Goal: Task Accomplishment & Management: Use online tool/utility

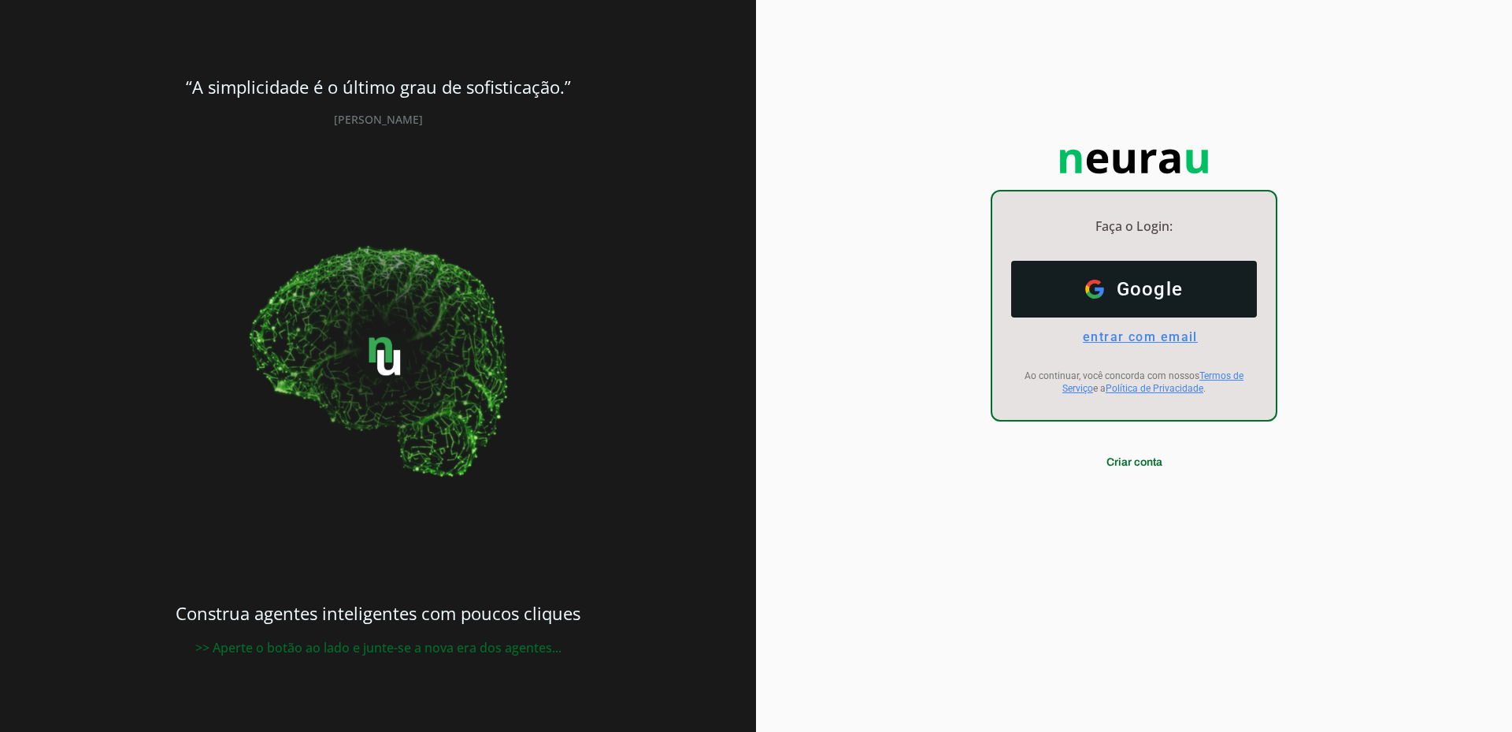
click at [1137, 340] on span "entrar com email" at bounding box center [1134, 336] width 128 height 15
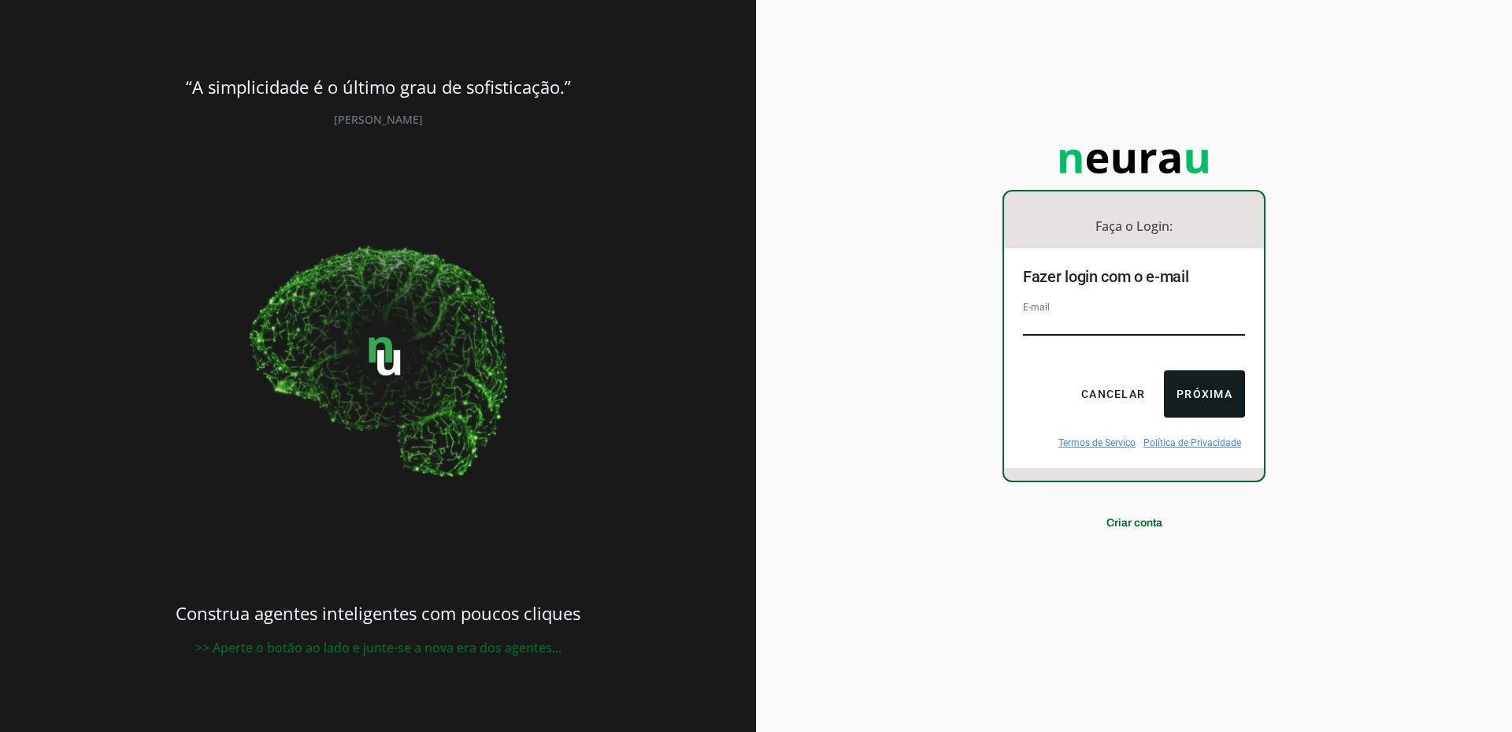
click at [1069, 321] on input "email" at bounding box center [1134, 324] width 222 height 21
type input "[EMAIL_ADDRESS][DOMAIN_NAME]"
click at [1039, 395] on div "Cancelar Próxima" at bounding box center [1134, 393] width 222 height 47
click at [1210, 390] on button "Próxima" at bounding box center [1204, 393] width 81 height 47
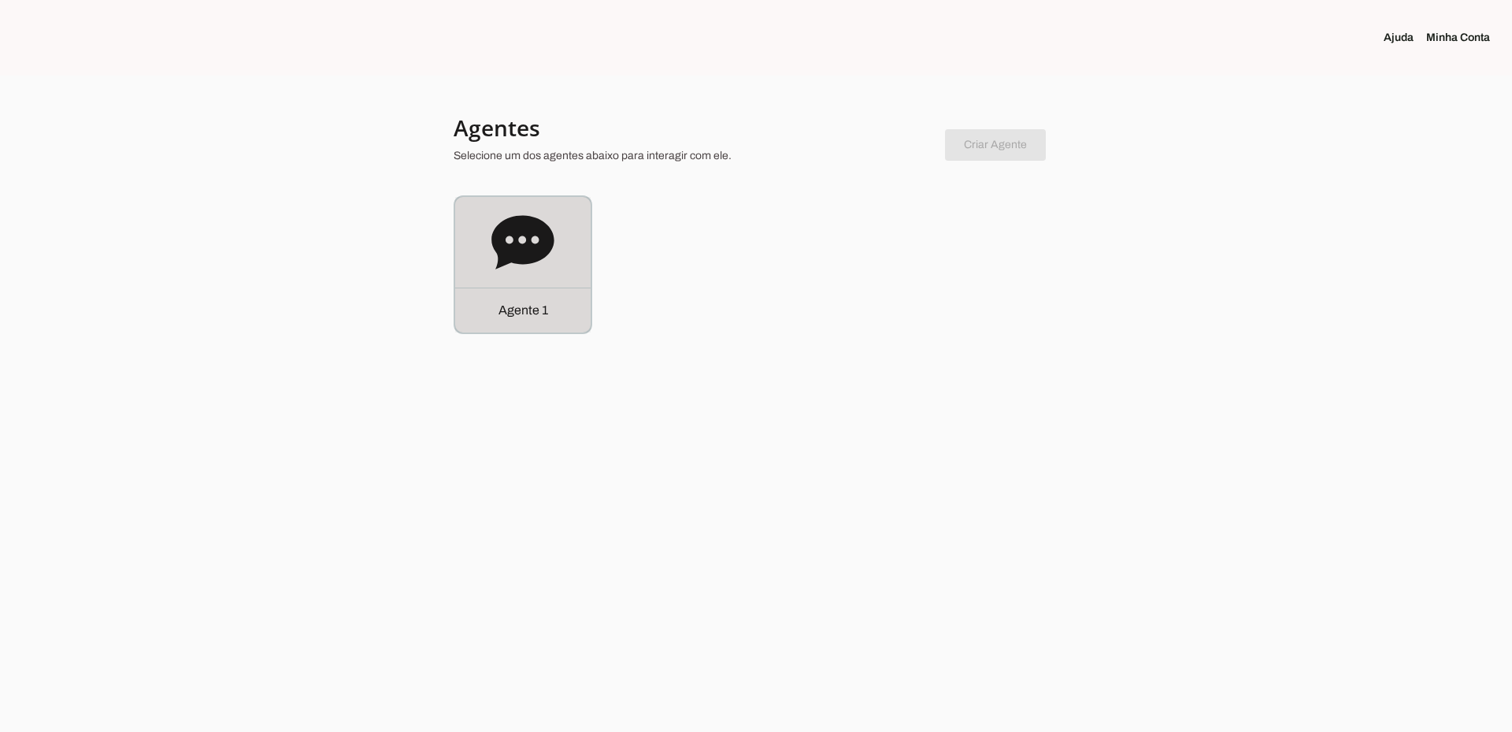
click at [547, 258] on icon at bounding box center [523, 242] width 63 height 63
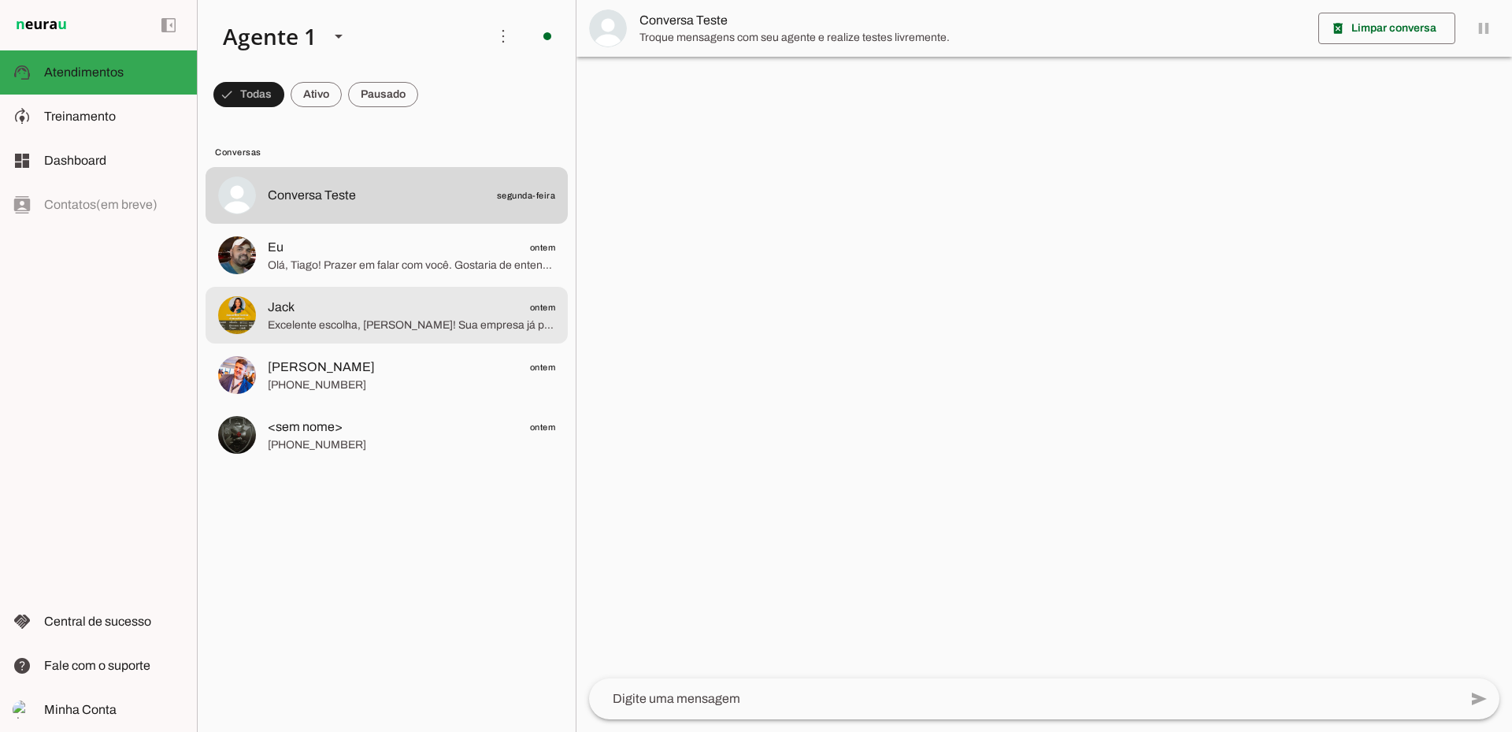
click at [440, 327] on span "Excelente escolha, [PERSON_NAME]! Sua empresa já possui quantos funcionários pa…" at bounding box center [412, 325] width 288 height 16
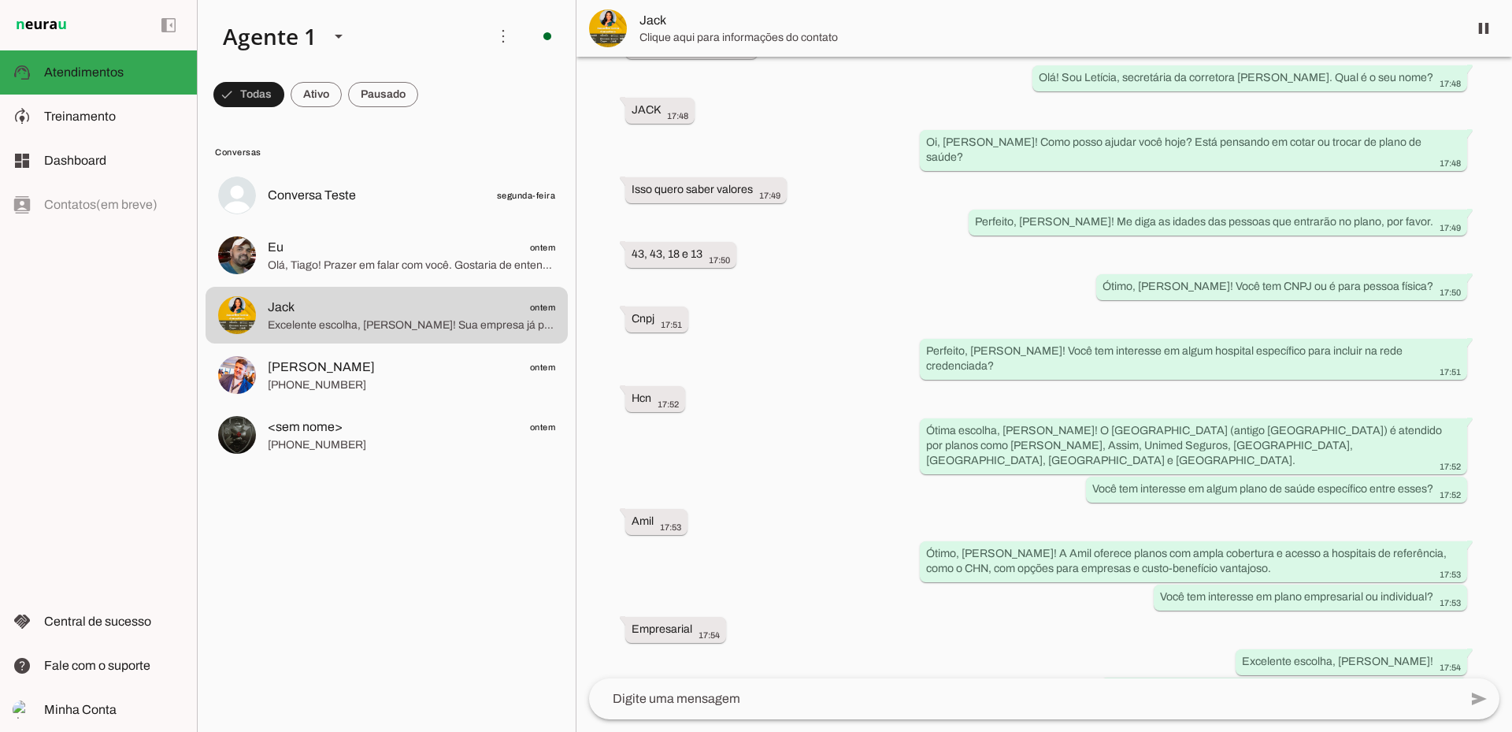
scroll to position [281, 0]
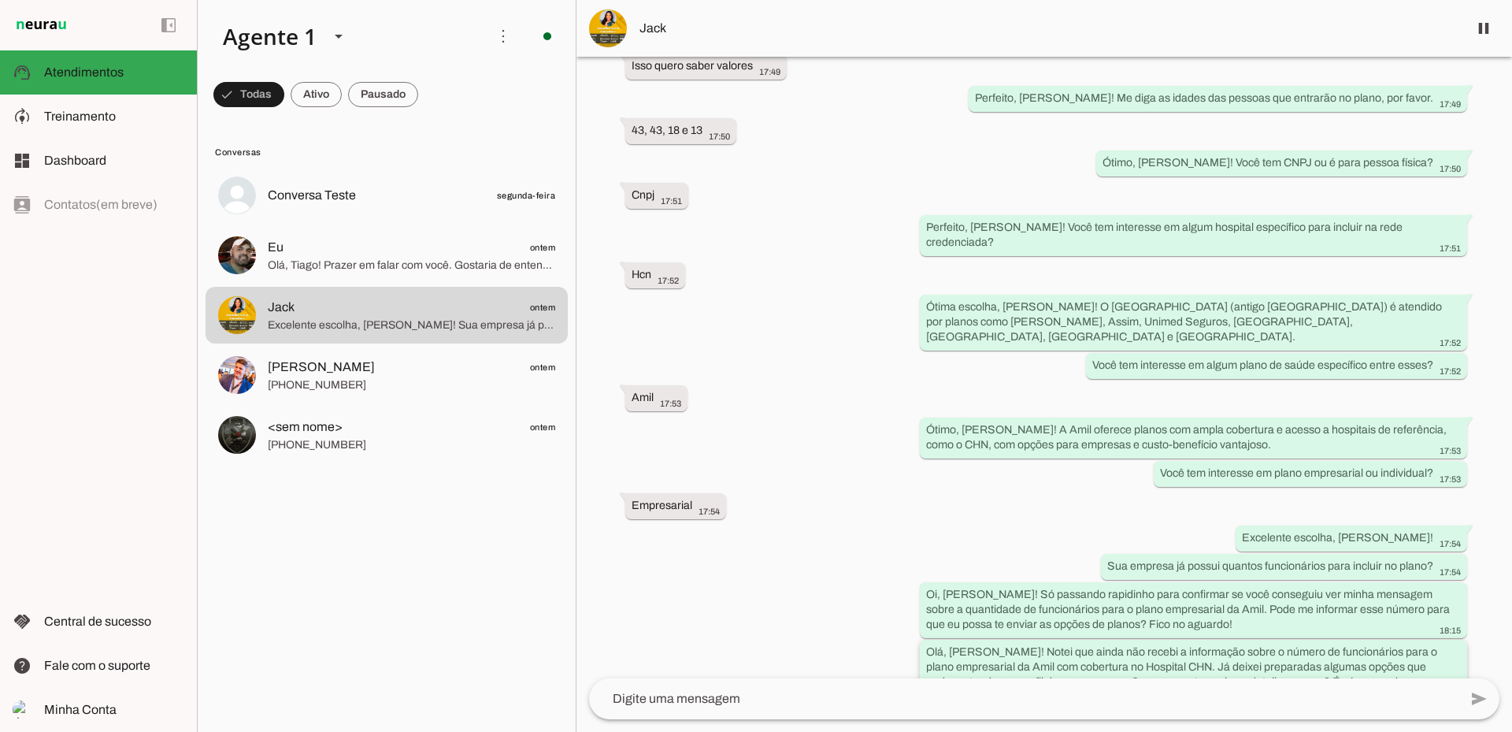
drag, startPoint x: 923, startPoint y: 609, endPoint x: 1281, endPoint y: 662, distance: 361.6
click at [1281, 662] on div "Olá, [PERSON_NAME]! Notei que ainda não recebi a informação sobre o número de f…" at bounding box center [1193, 676] width 535 height 65
click at [94, 110] on span "Treinamento" at bounding box center [80, 115] width 72 height 13
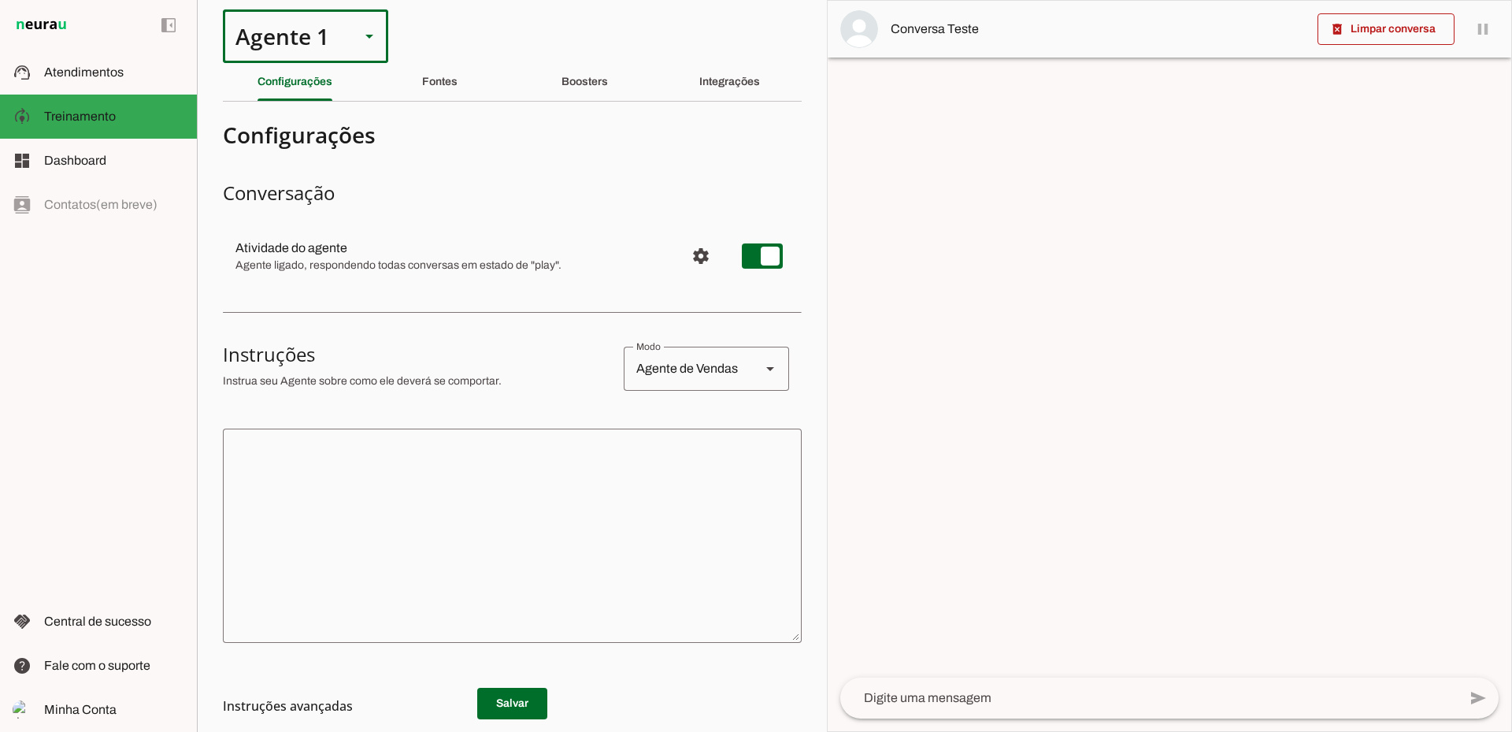
click at [367, 31] on slot at bounding box center [369, 36] width 19 height 19
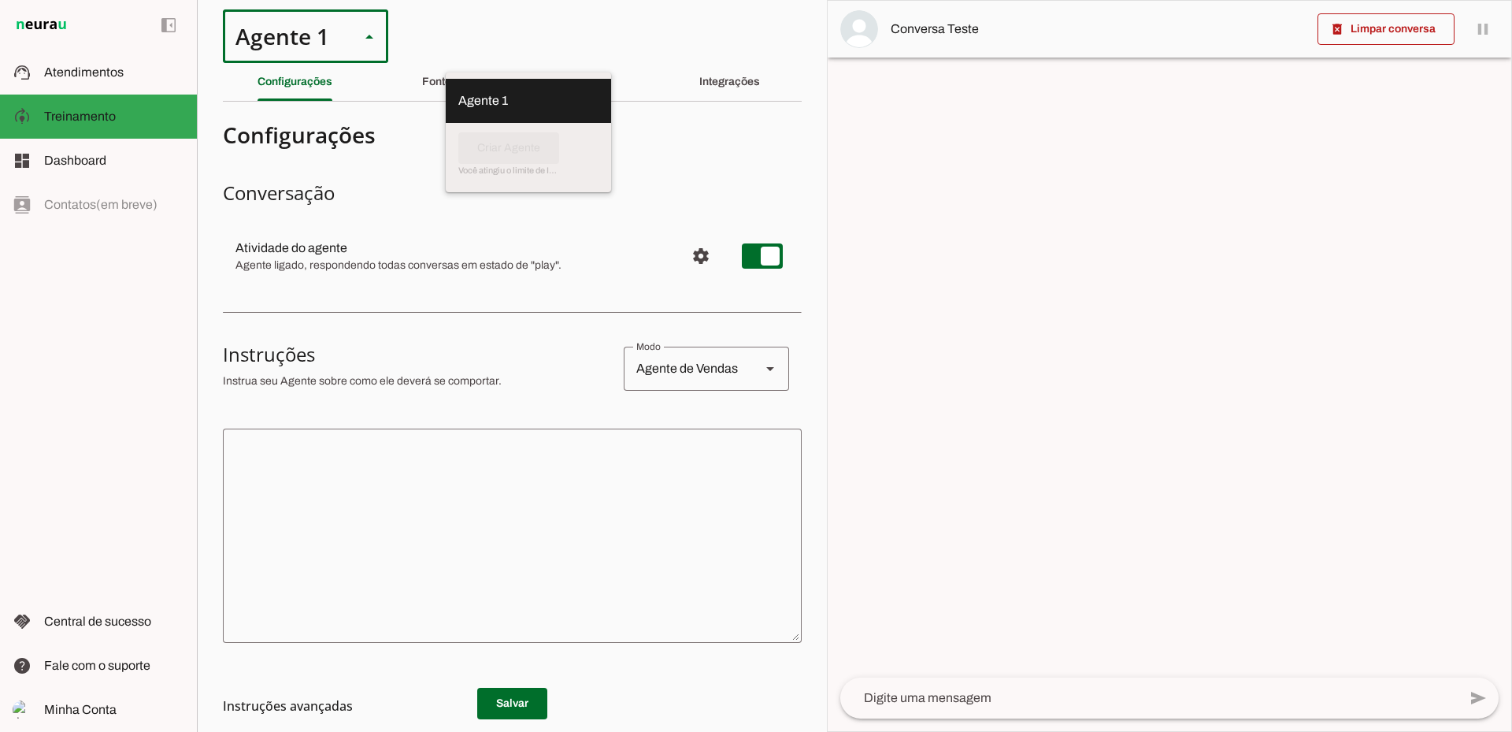
click at [369, 31] on slot at bounding box center [369, 36] width 19 height 19
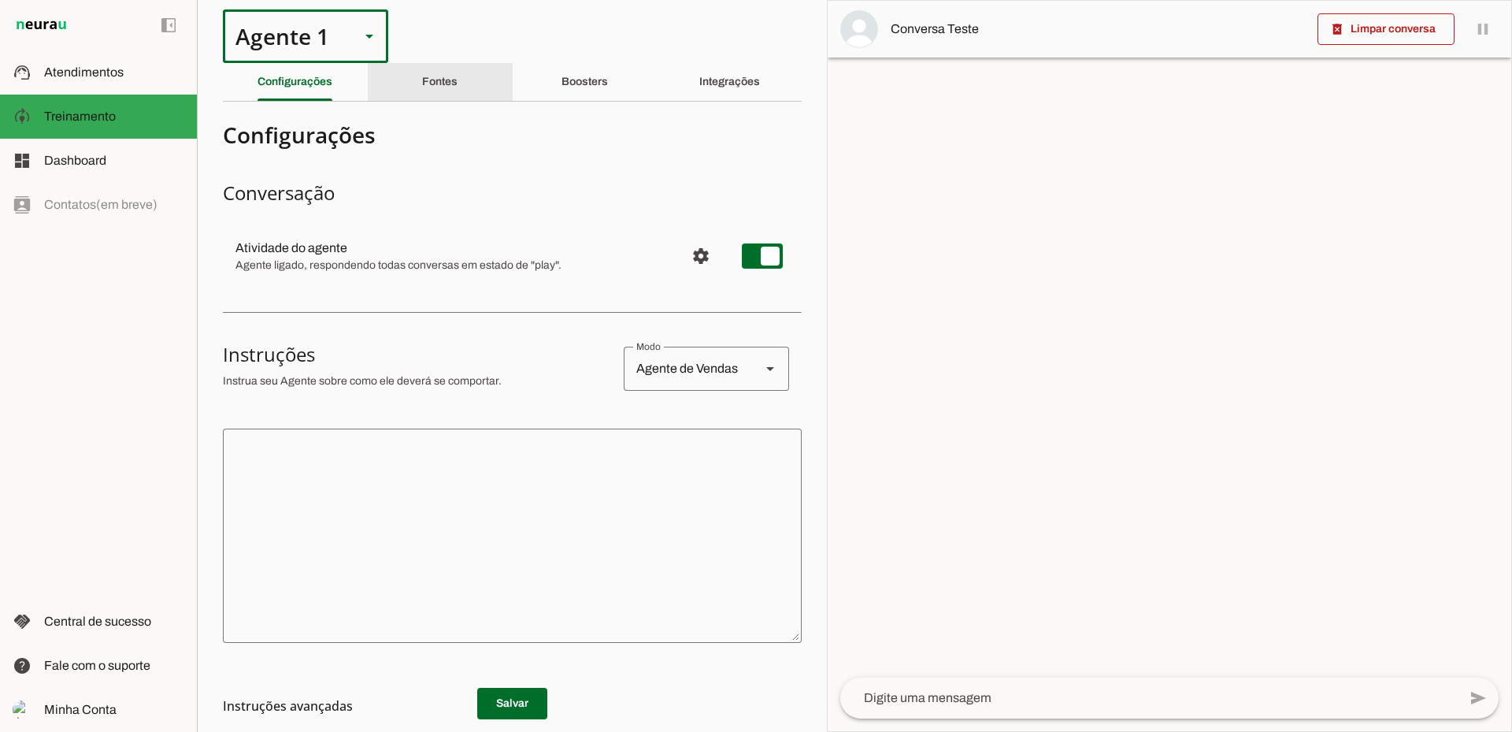
click at [436, 90] on div "Fontes" at bounding box center [439, 82] width 35 height 38
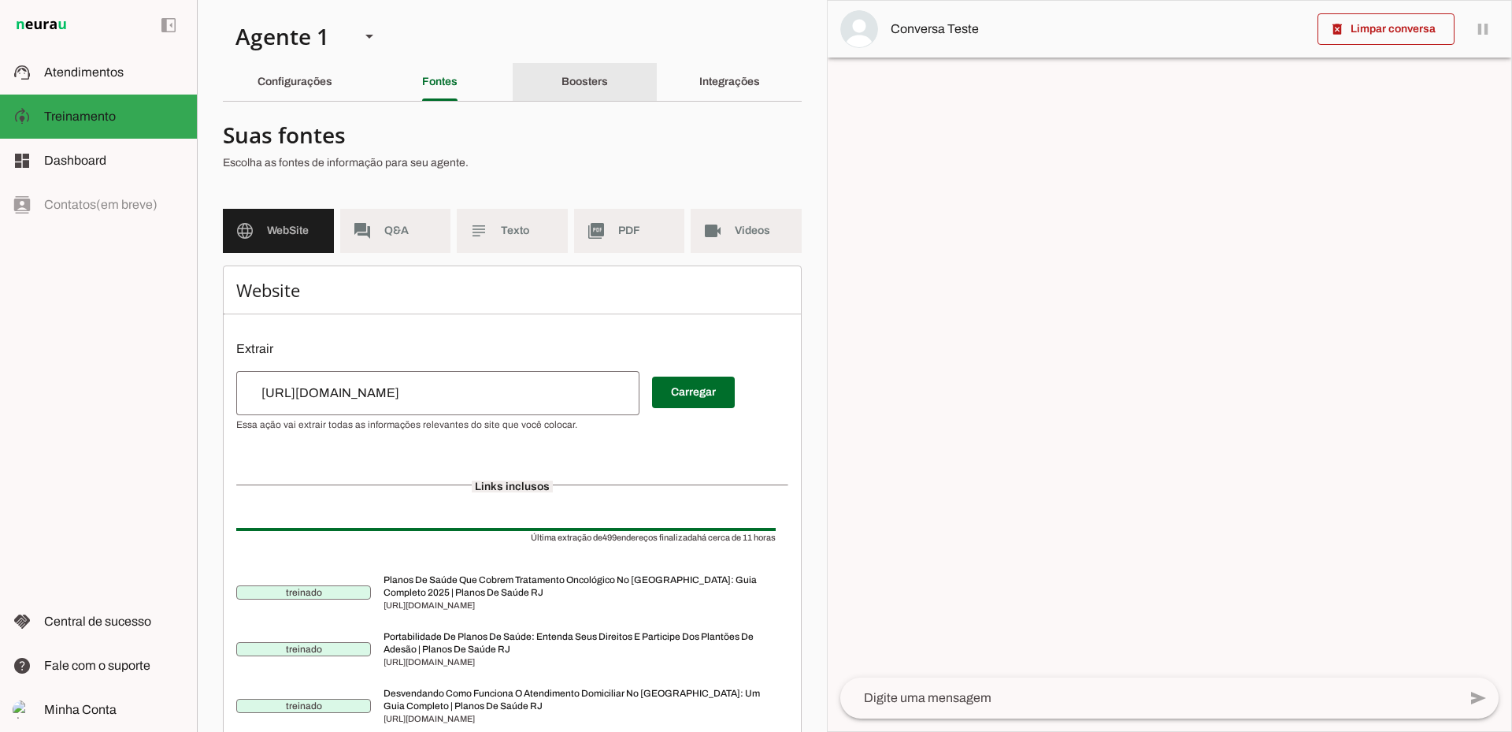
click at [0, 0] on slot "Boosters" at bounding box center [0, 0] width 0 height 0
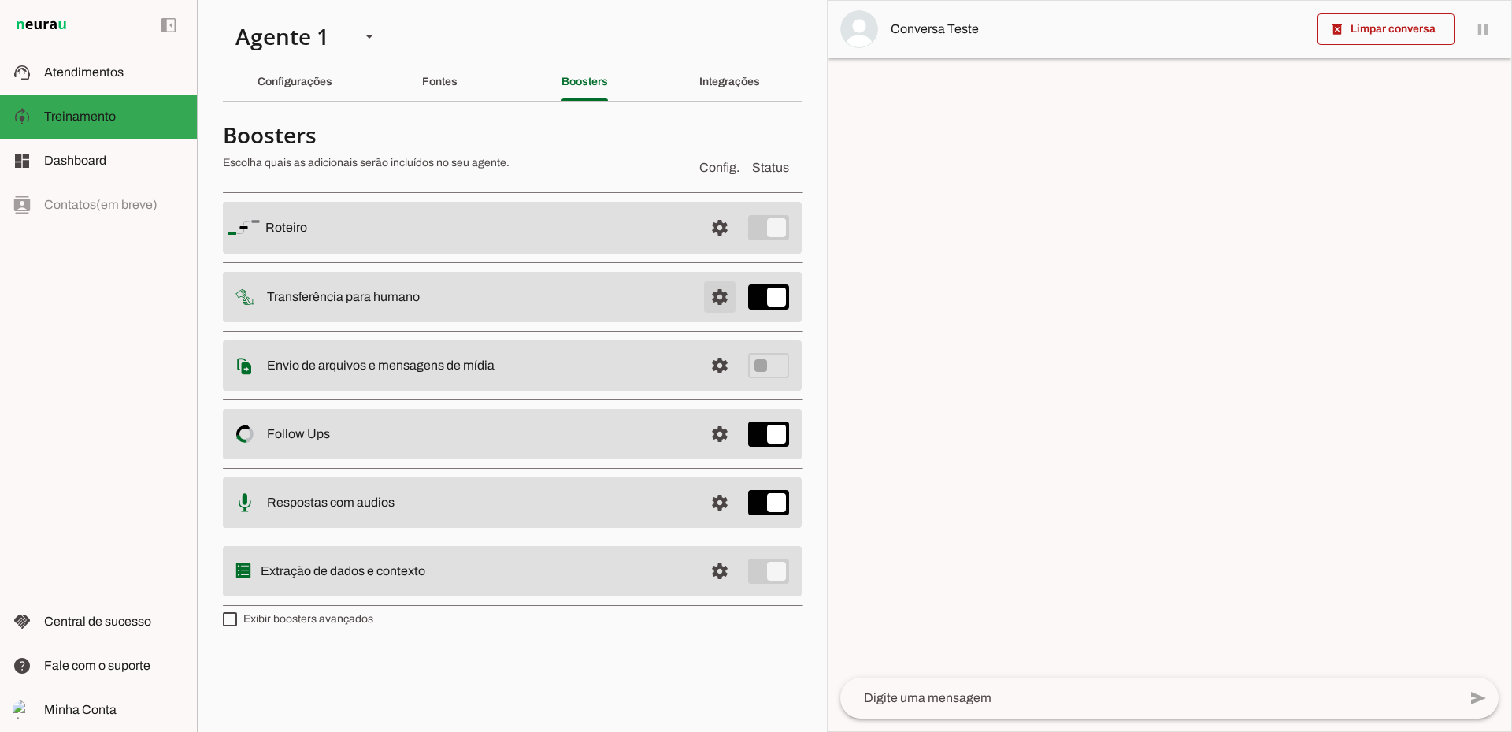
click at [725, 247] on span at bounding box center [720, 228] width 38 height 38
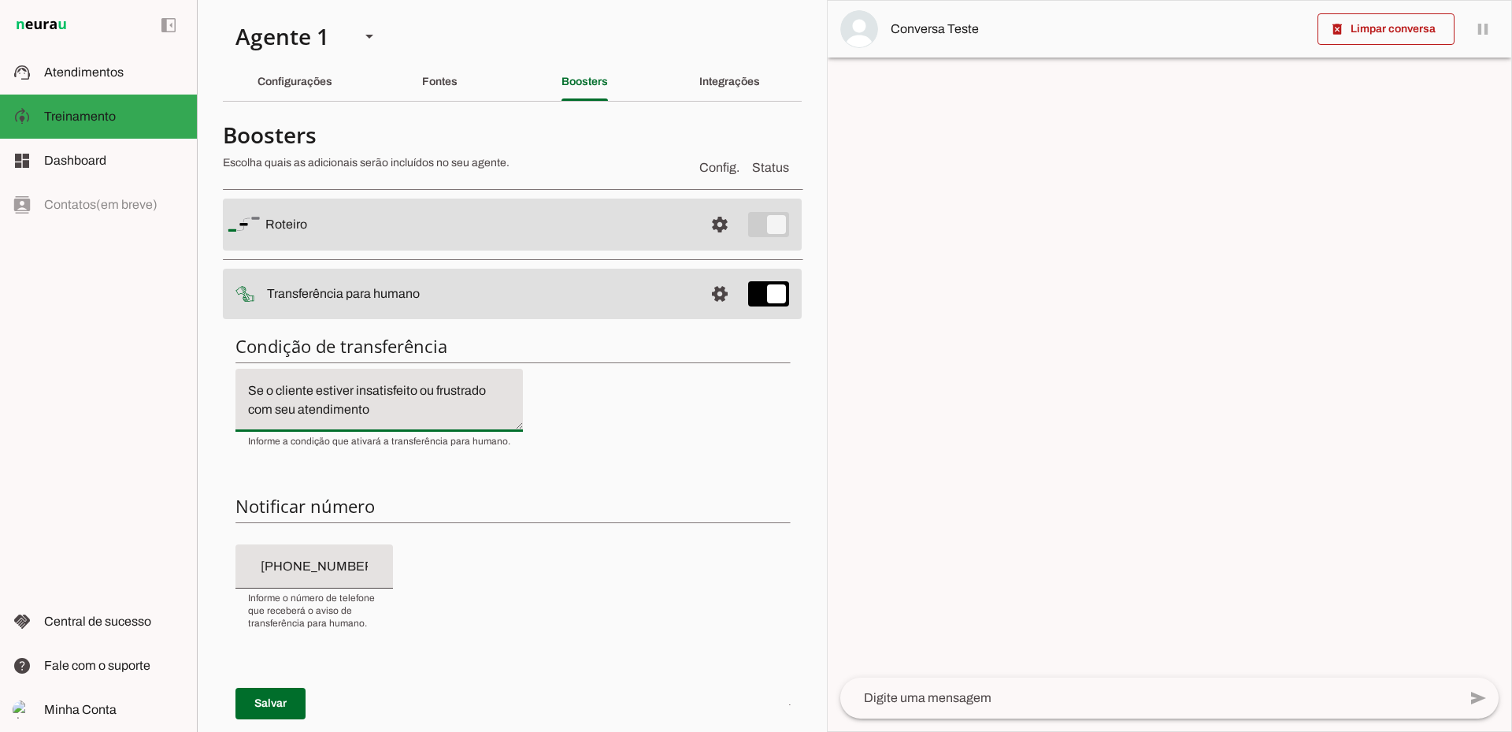
click at [381, 388] on textarea "Se o cliente estiver insatisfeito ou frustrado com seu atendimento" at bounding box center [380, 400] width 288 height 38
click at [388, 414] on textarea "Se o cliente estiver insatisfeito ou frustrado com seu atendimento" at bounding box center [380, 400] width 288 height 38
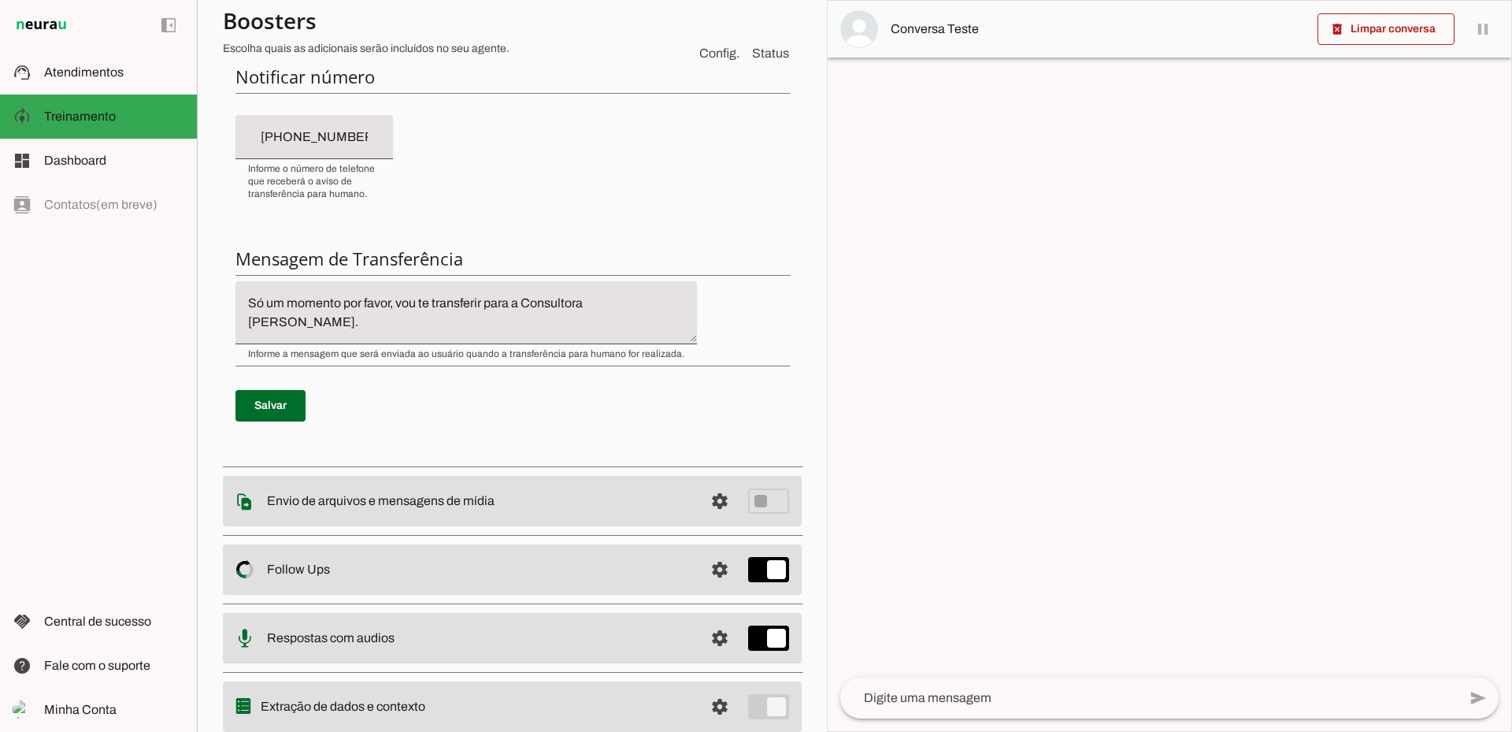
scroll to position [483, 0]
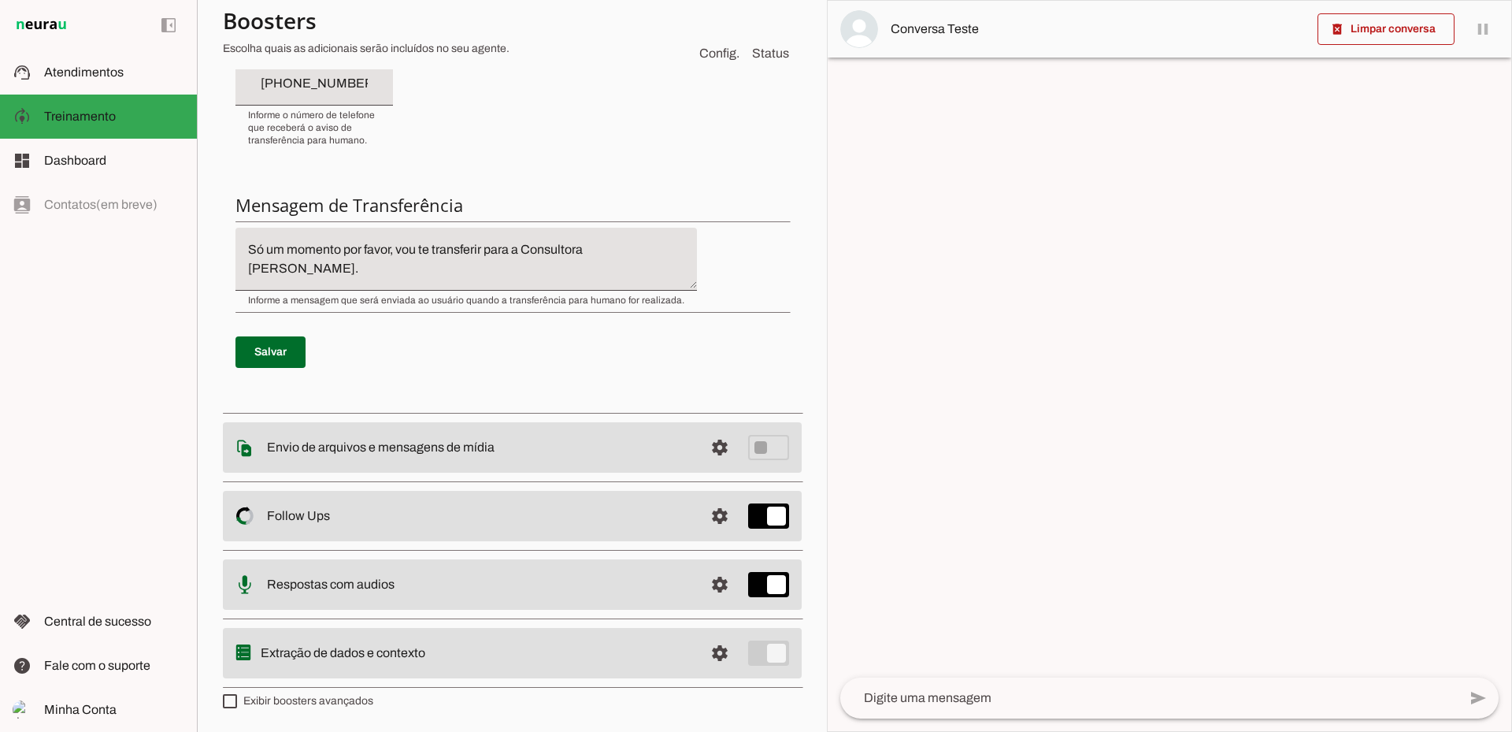
drag, startPoint x: 259, startPoint y: 648, endPoint x: 461, endPoint y: 654, distance: 201.7
click at [263, 698] on label "Exibir boosters avançados" at bounding box center [298, 701] width 150 height 16
click at [237, 698] on md-checkbox at bounding box center [230, 701] width 14 height 14
type md-checkbox "on"
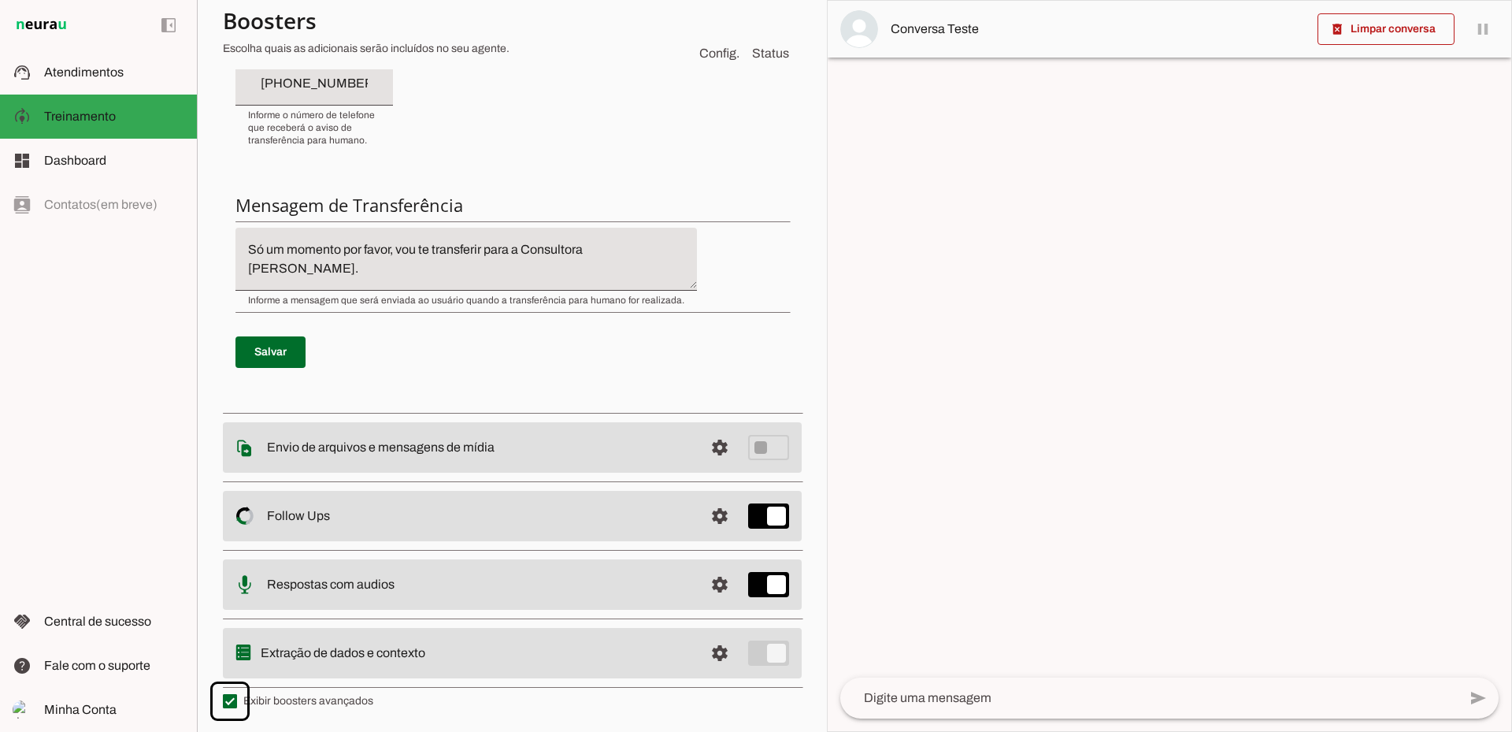
click at [263, 698] on label "Exibir boosters avançados" at bounding box center [298, 701] width 150 height 16
click at [237, 698] on md-checkbox at bounding box center [230, 701] width 14 height 14
click at [270, 692] on md-list "Roteiro settings Roteiro Adicionar Salvar Transferência para humano settings Co…" at bounding box center [512, 197] width 579 height 992
click at [270, 696] on label "Exibir boosters avançados" at bounding box center [298, 701] width 150 height 16
click at [237, 696] on md-checkbox at bounding box center [230, 701] width 14 height 14
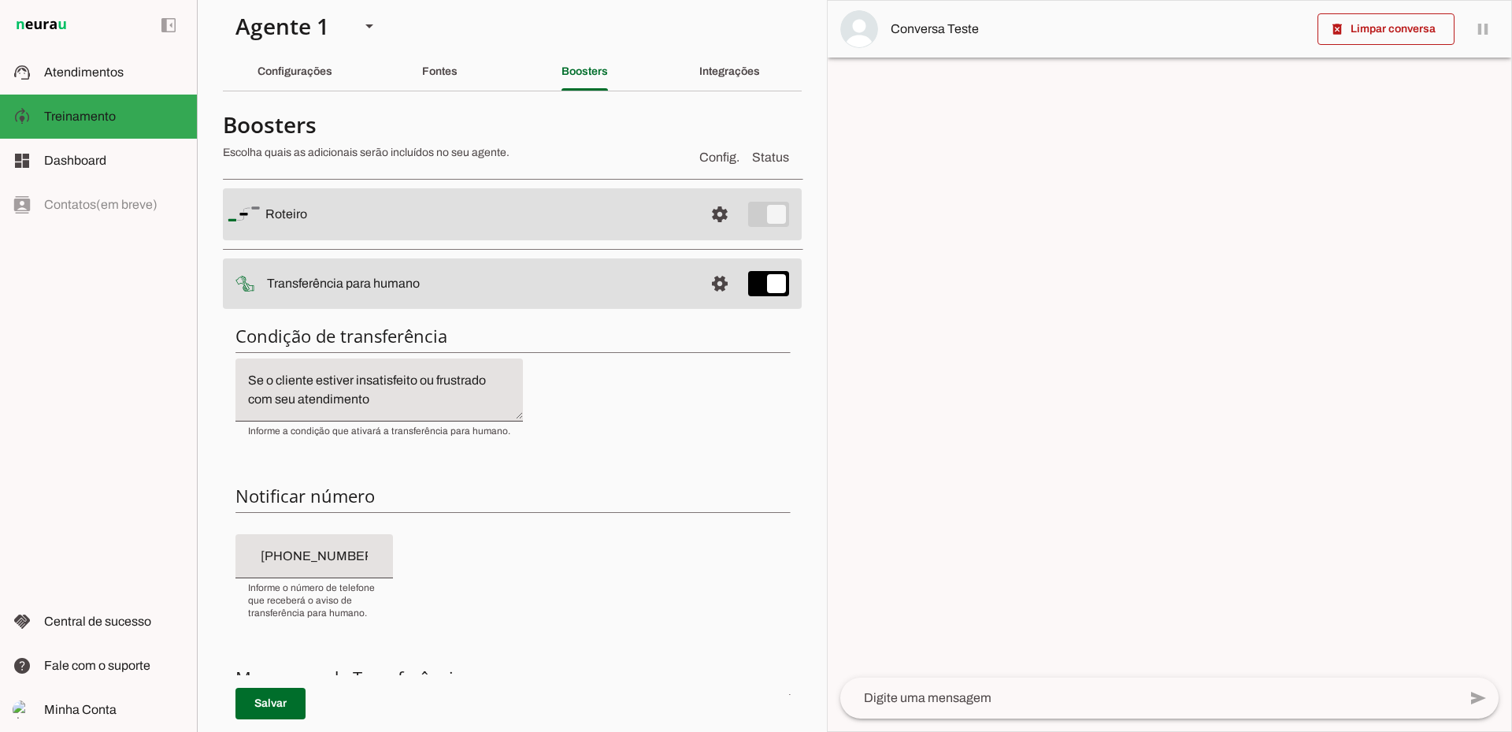
scroll to position [0, 0]
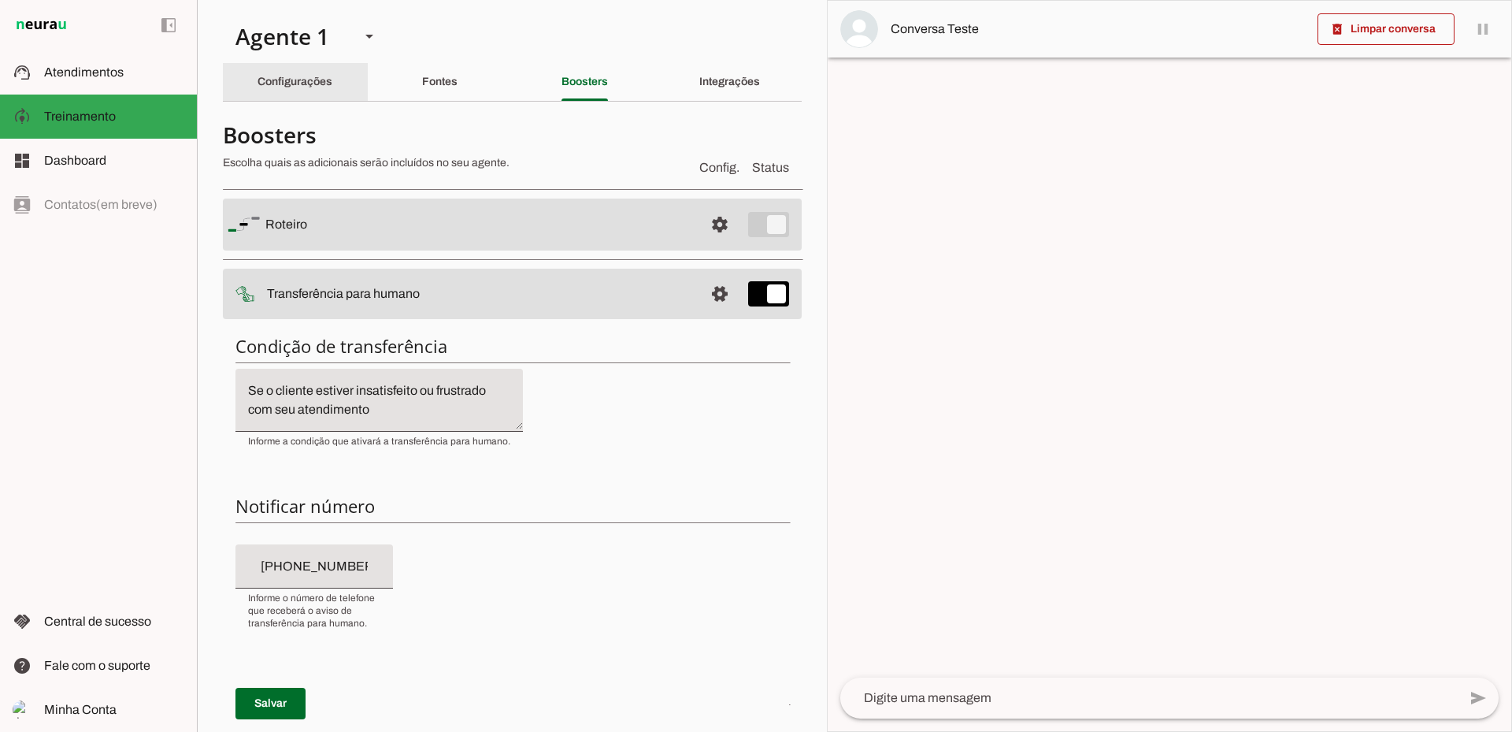
click at [332, 72] on div "Configurações" at bounding box center [295, 82] width 75 height 38
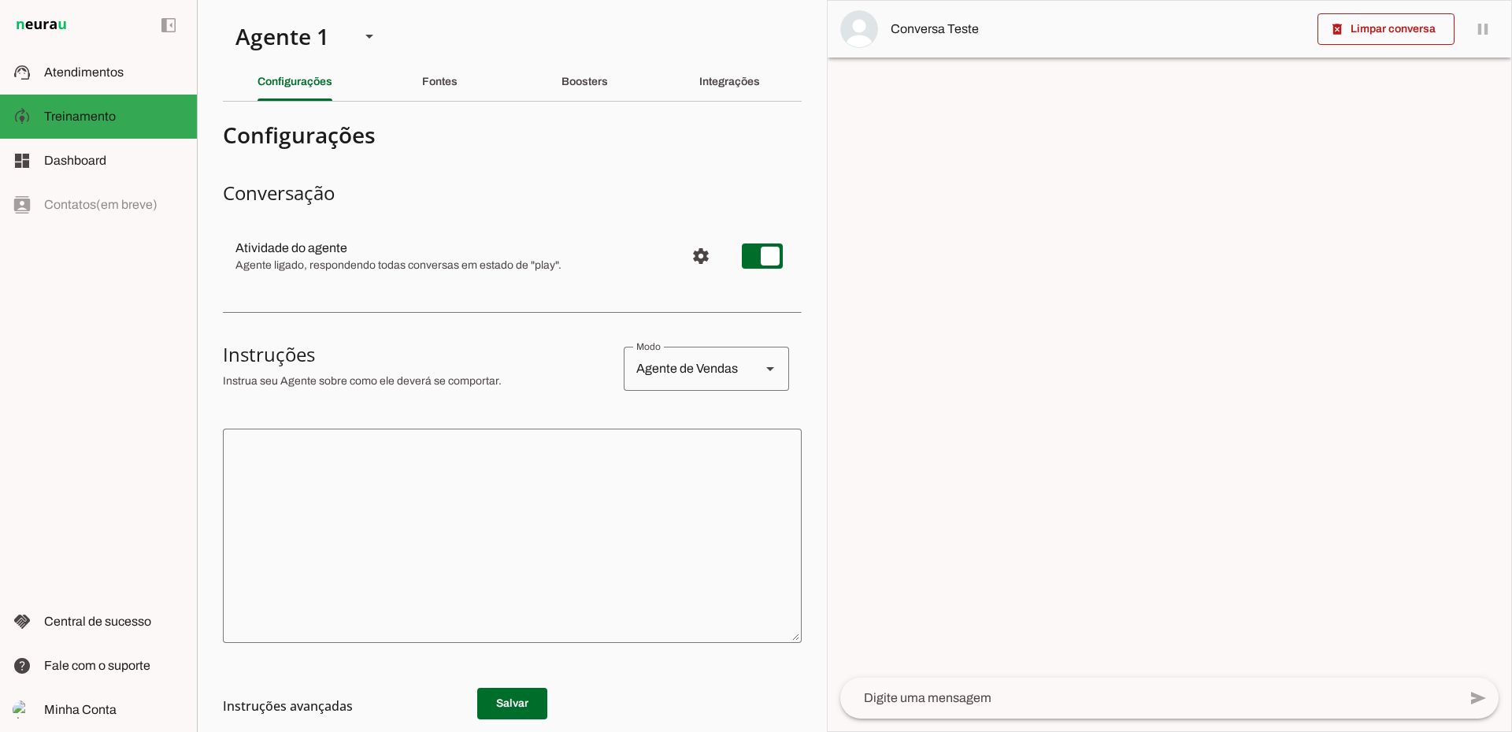
click at [497, 485] on textarea at bounding box center [512, 535] width 579 height 189
click at [438, 87] on div "Fontes" at bounding box center [439, 82] width 35 height 38
click at [0, 0] on slot "Integrações" at bounding box center [0, 0] width 0 height 0
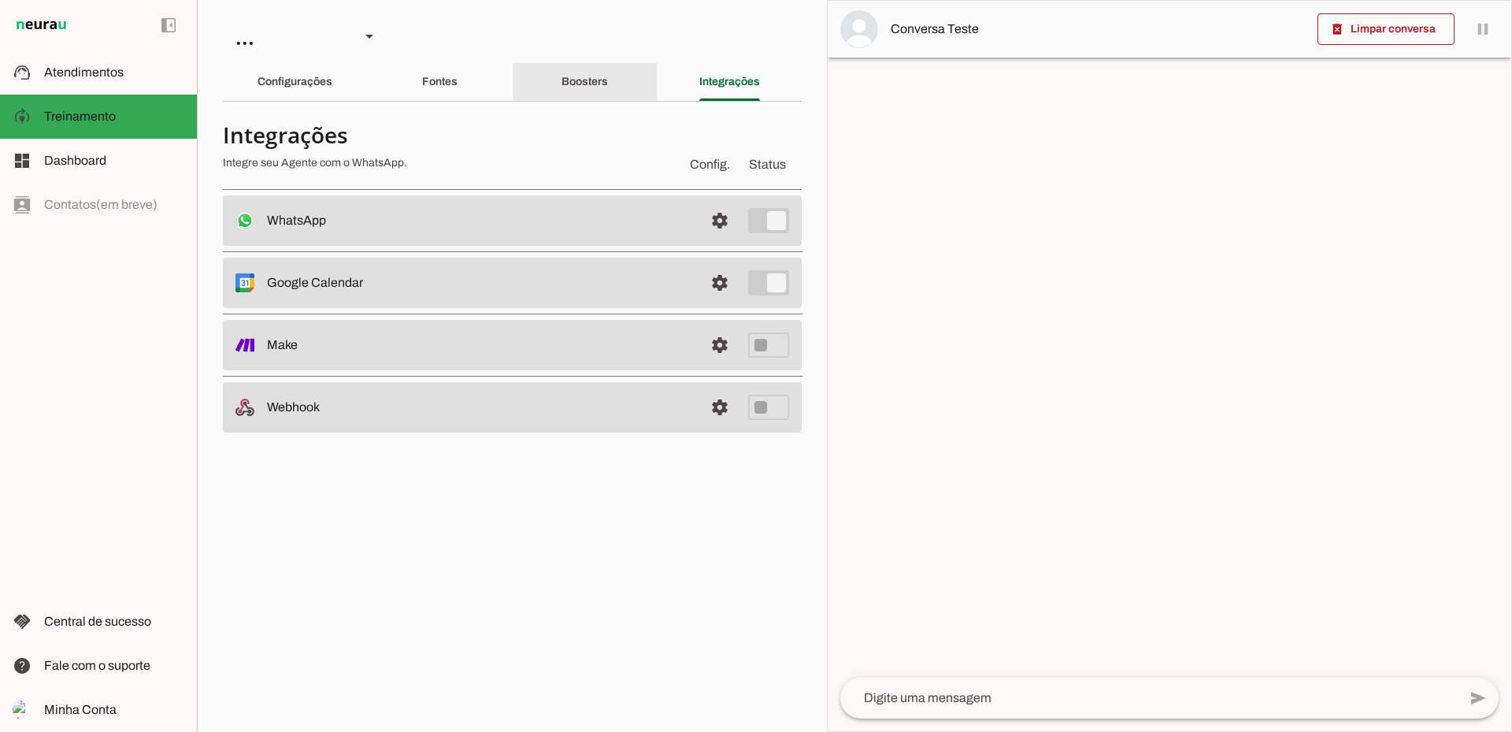
click at [598, 93] on div "Boosters" at bounding box center [585, 82] width 46 height 38
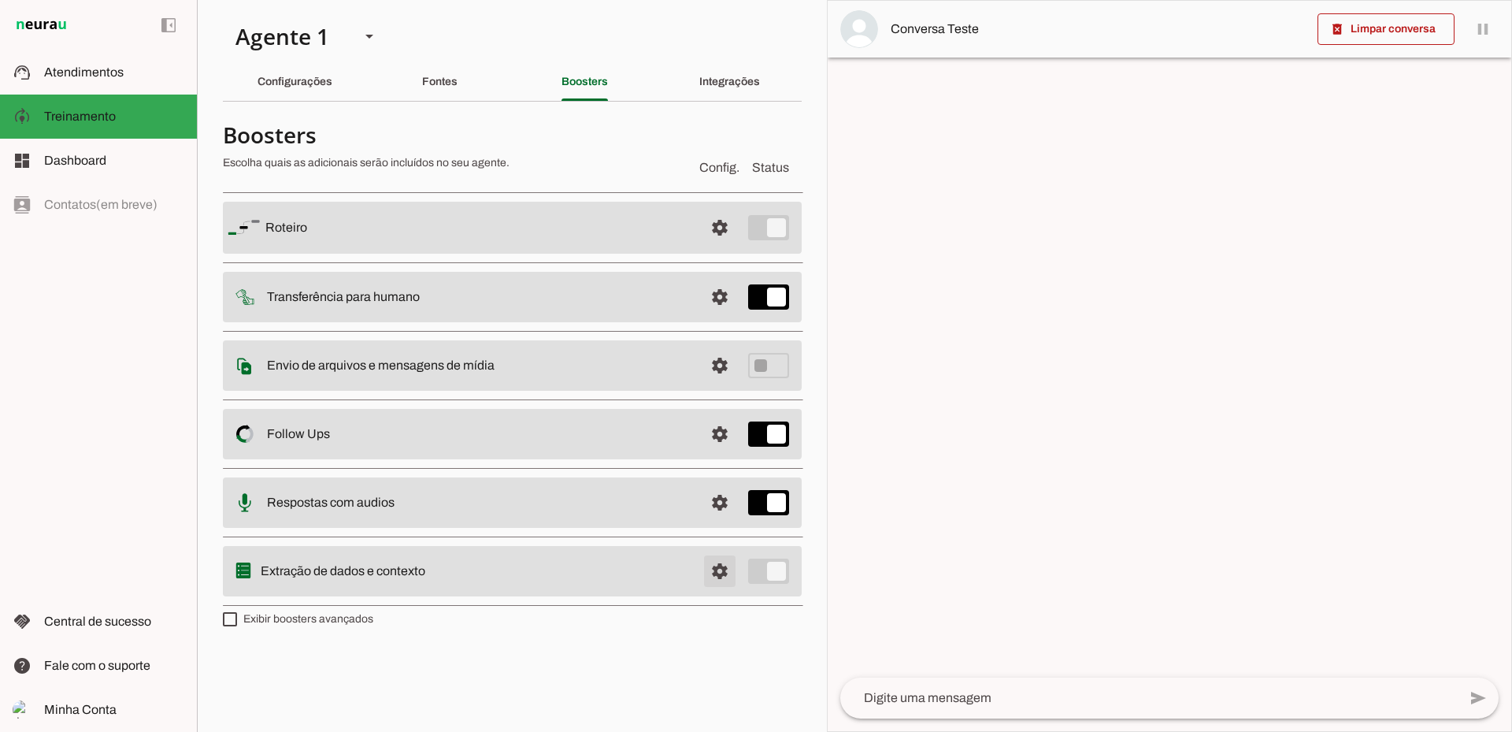
click at [724, 247] on span at bounding box center [720, 228] width 38 height 38
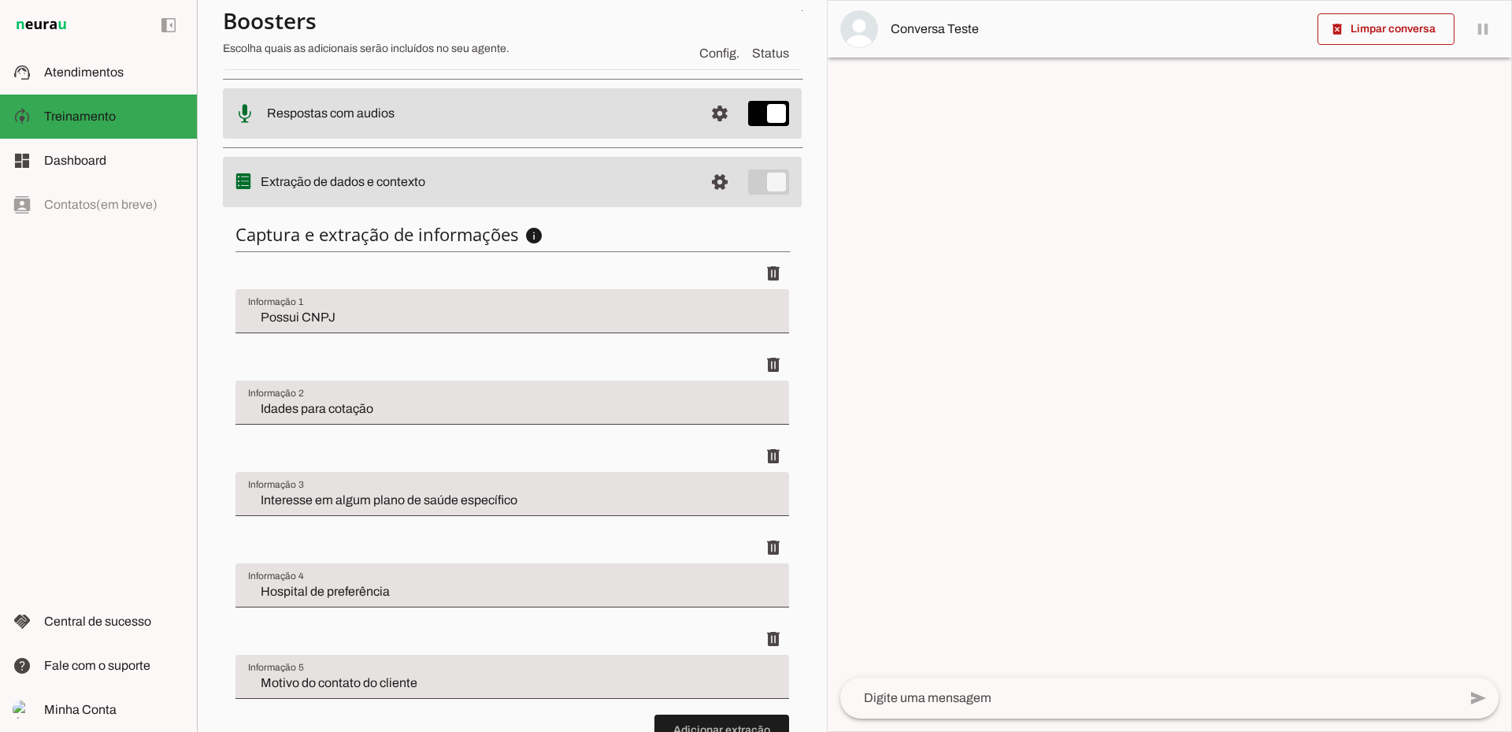
scroll to position [394, 0]
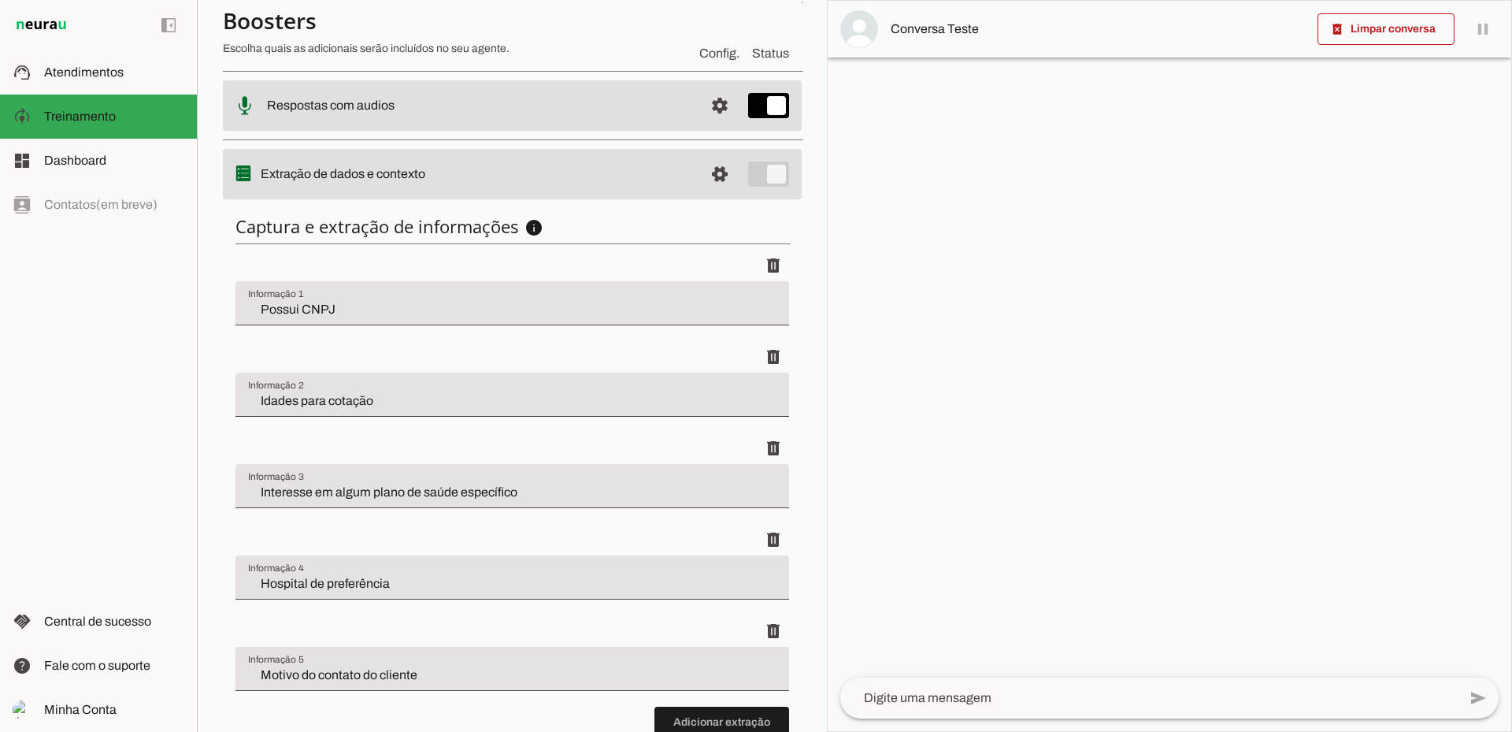
click at [403, 307] on input "Possui CNPJ" at bounding box center [512, 309] width 529 height 19
click at [319, 405] on input "Idades para cotação" at bounding box center [512, 400] width 529 height 19
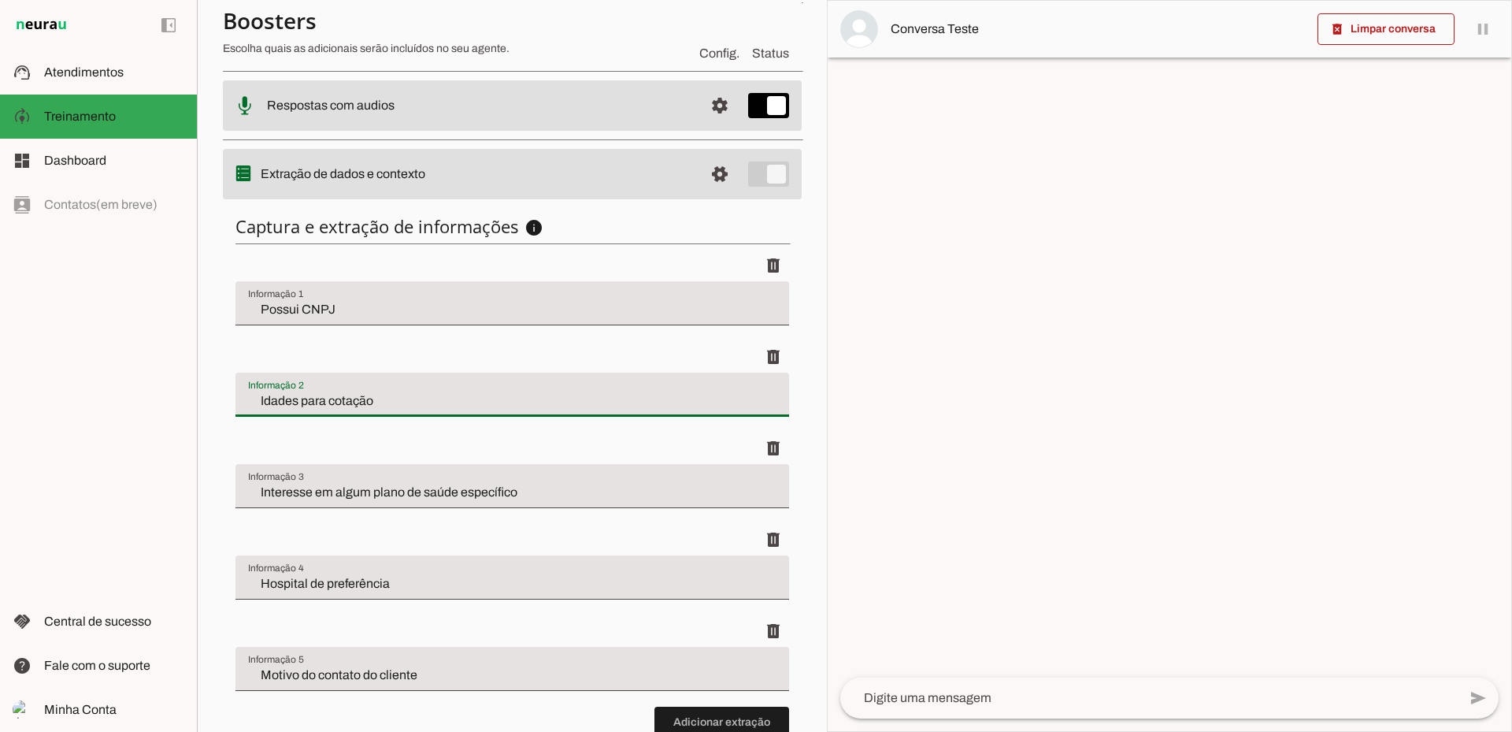
click at [431, 581] on input "Hospital de preferência" at bounding box center [512, 583] width 529 height 19
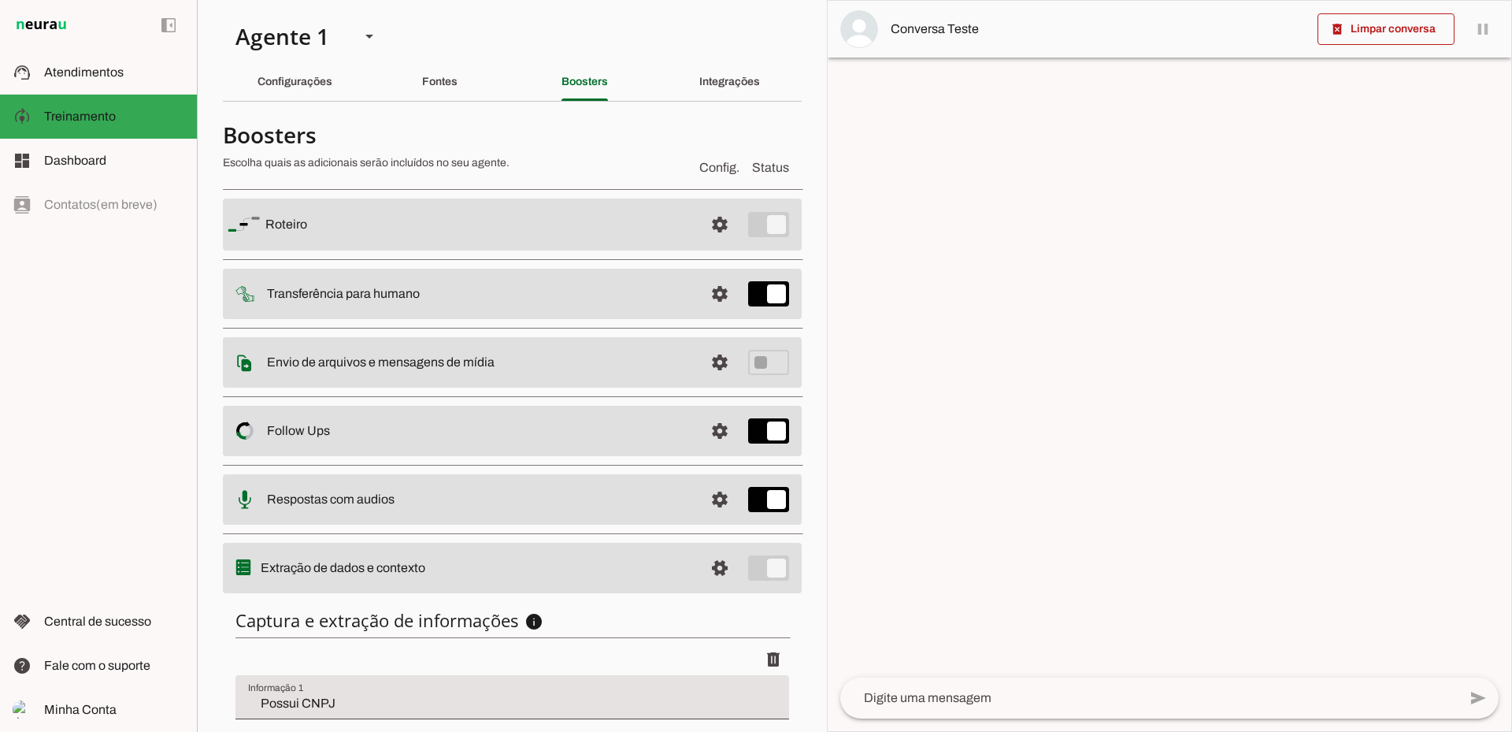
scroll to position [79, 0]
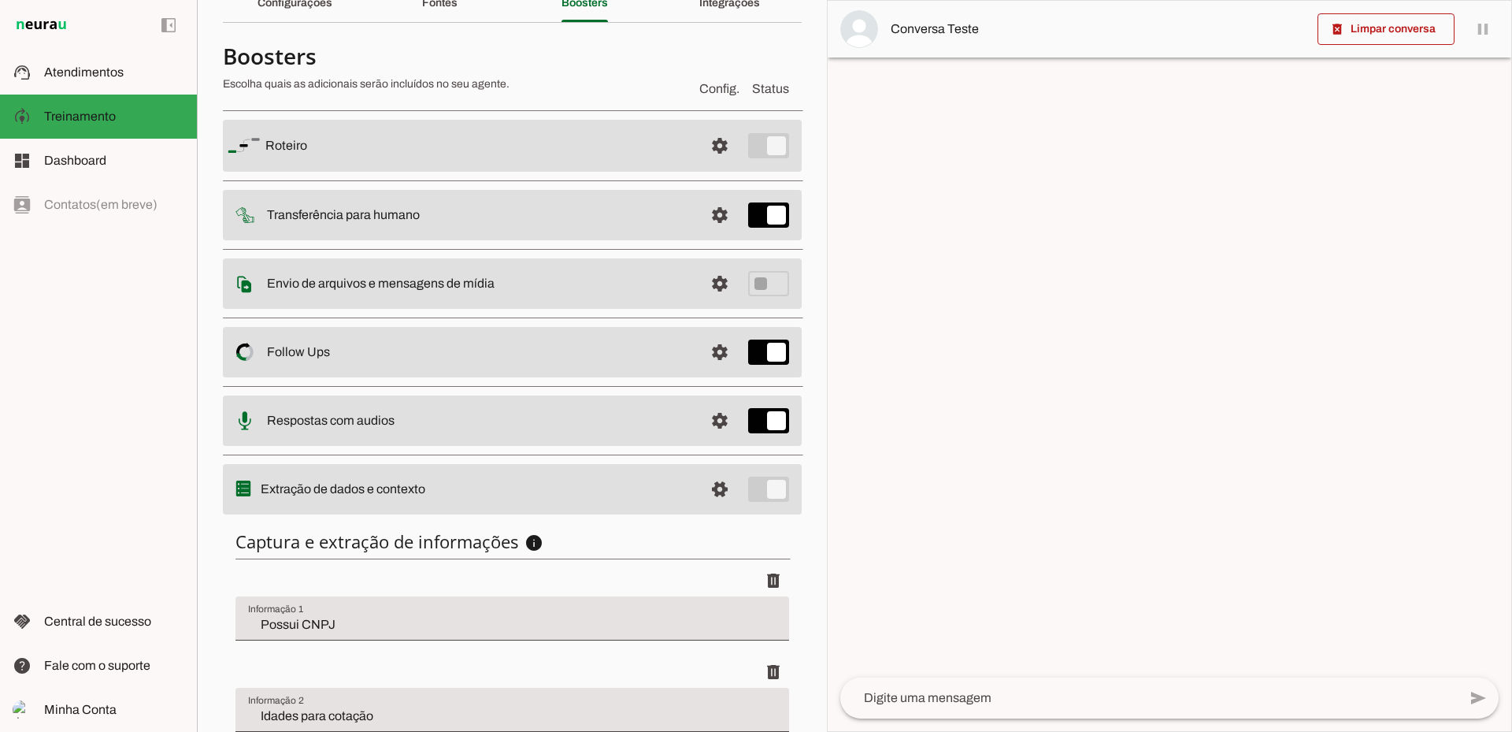
click at [462, 155] on slot at bounding box center [478, 145] width 426 height 19
click at [702, 165] on span at bounding box center [720, 146] width 38 height 38
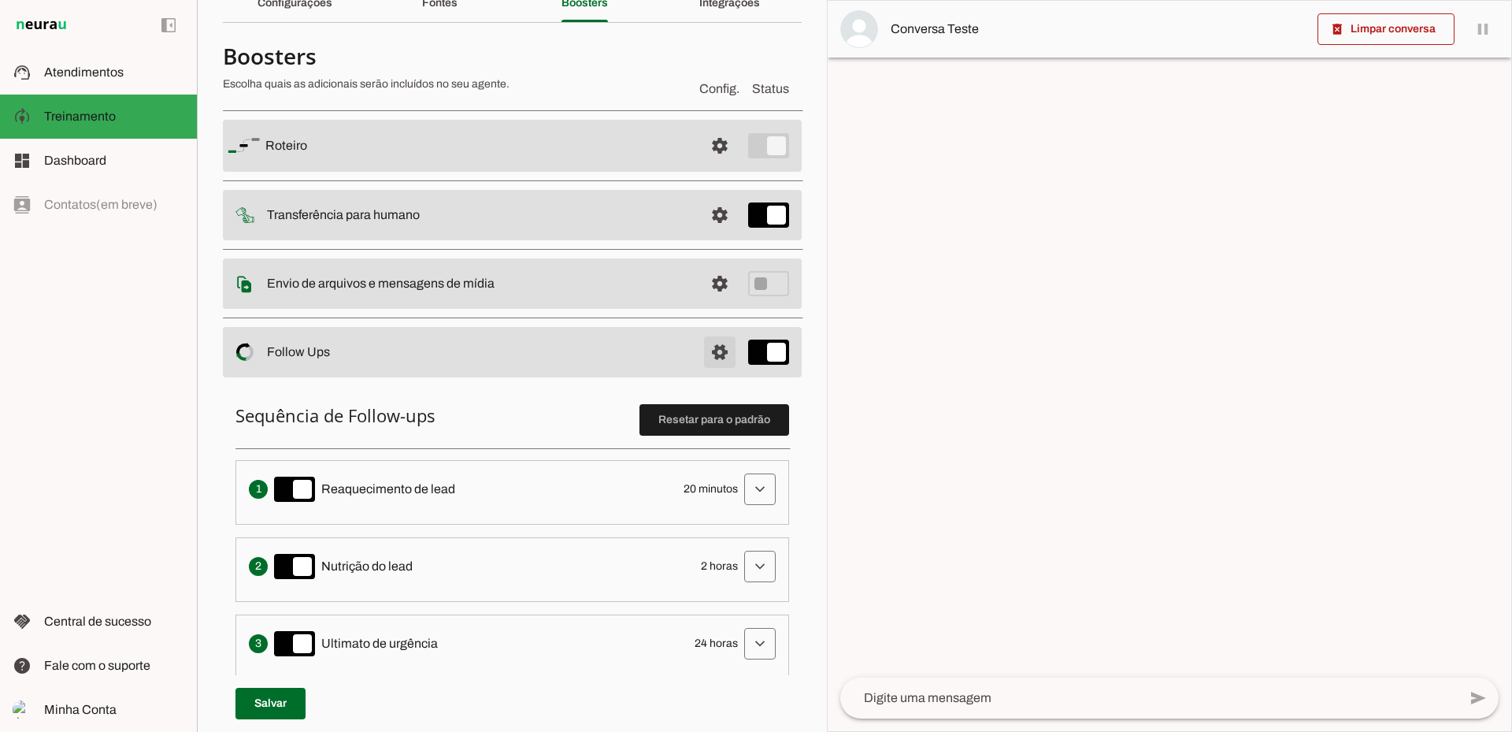
click at [708, 165] on span at bounding box center [720, 146] width 38 height 38
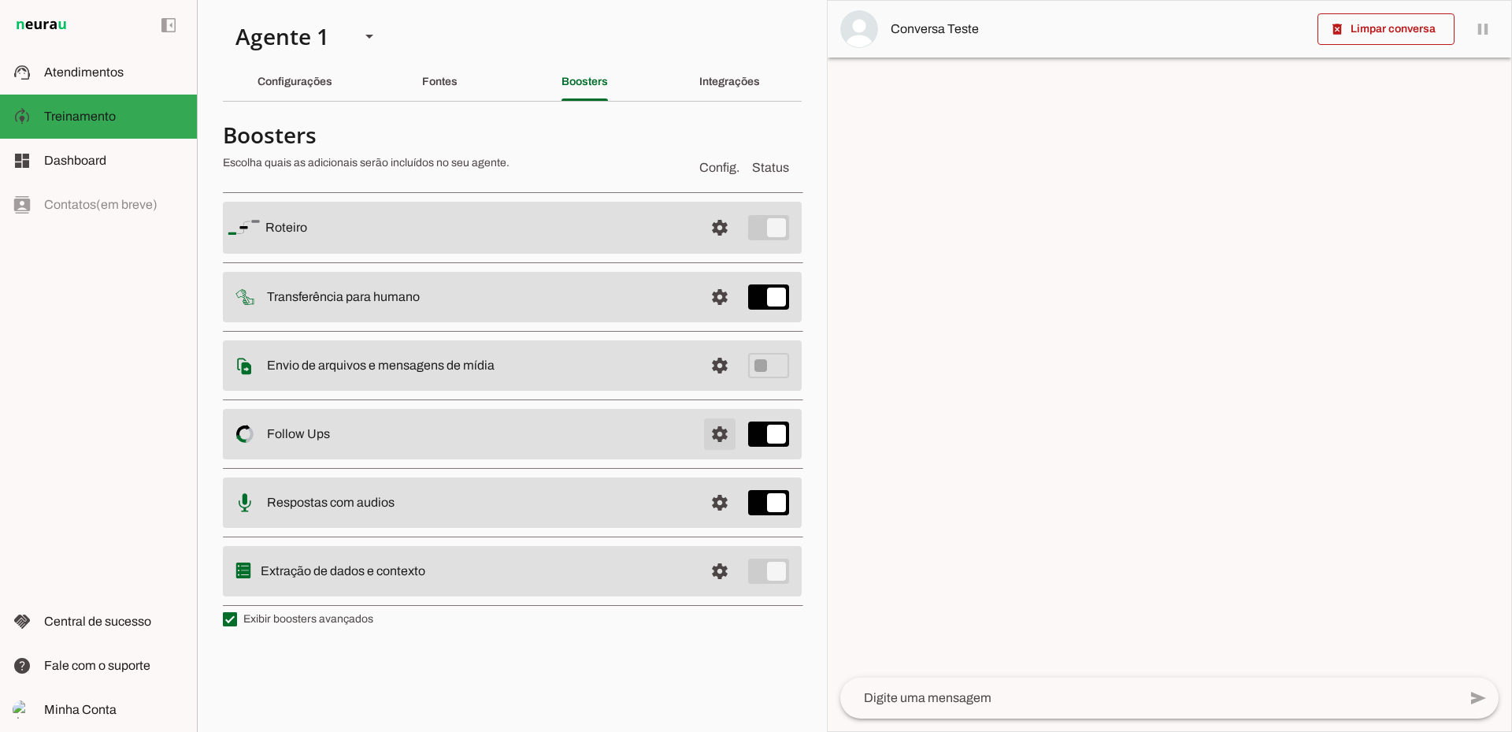
click at [717, 247] on span at bounding box center [720, 228] width 38 height 38
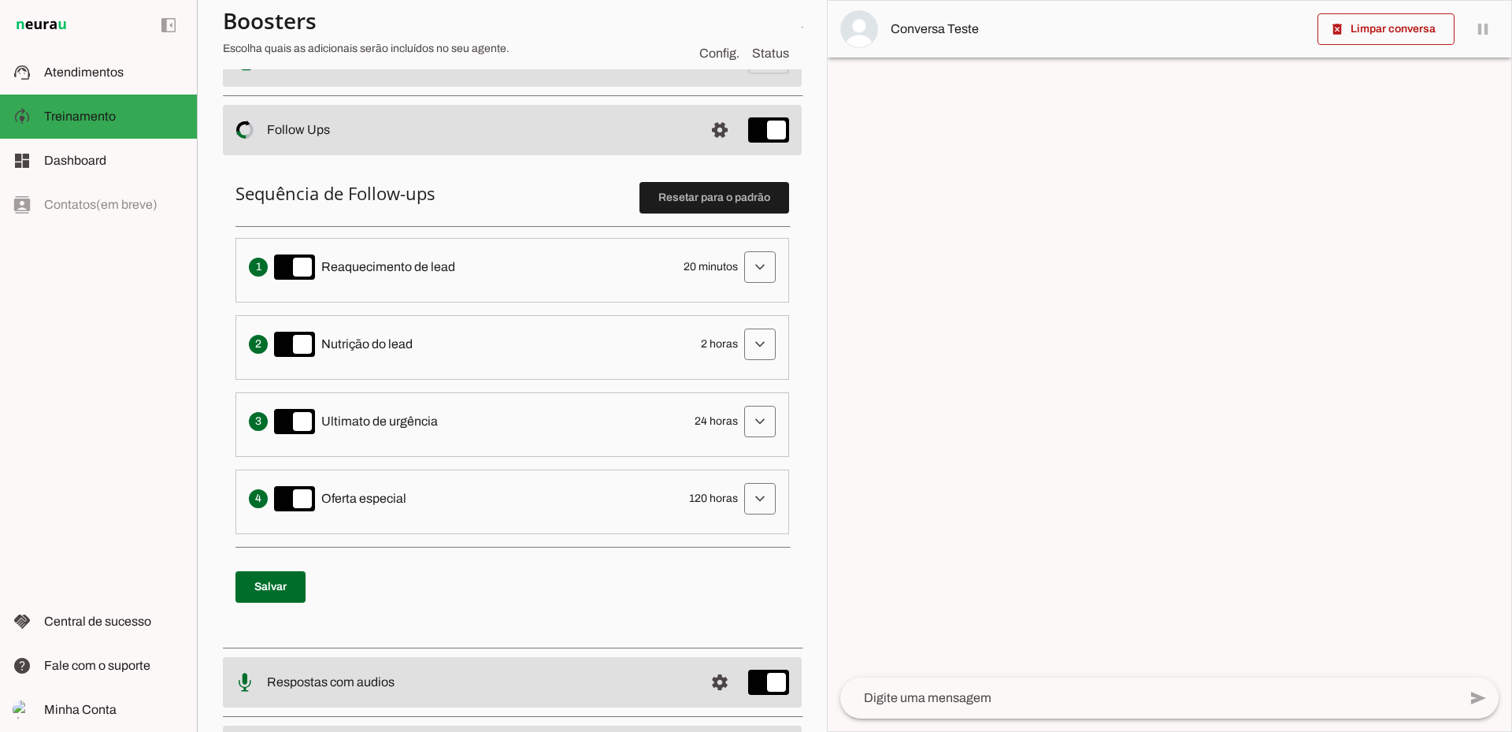
scroll to position [315, 0]
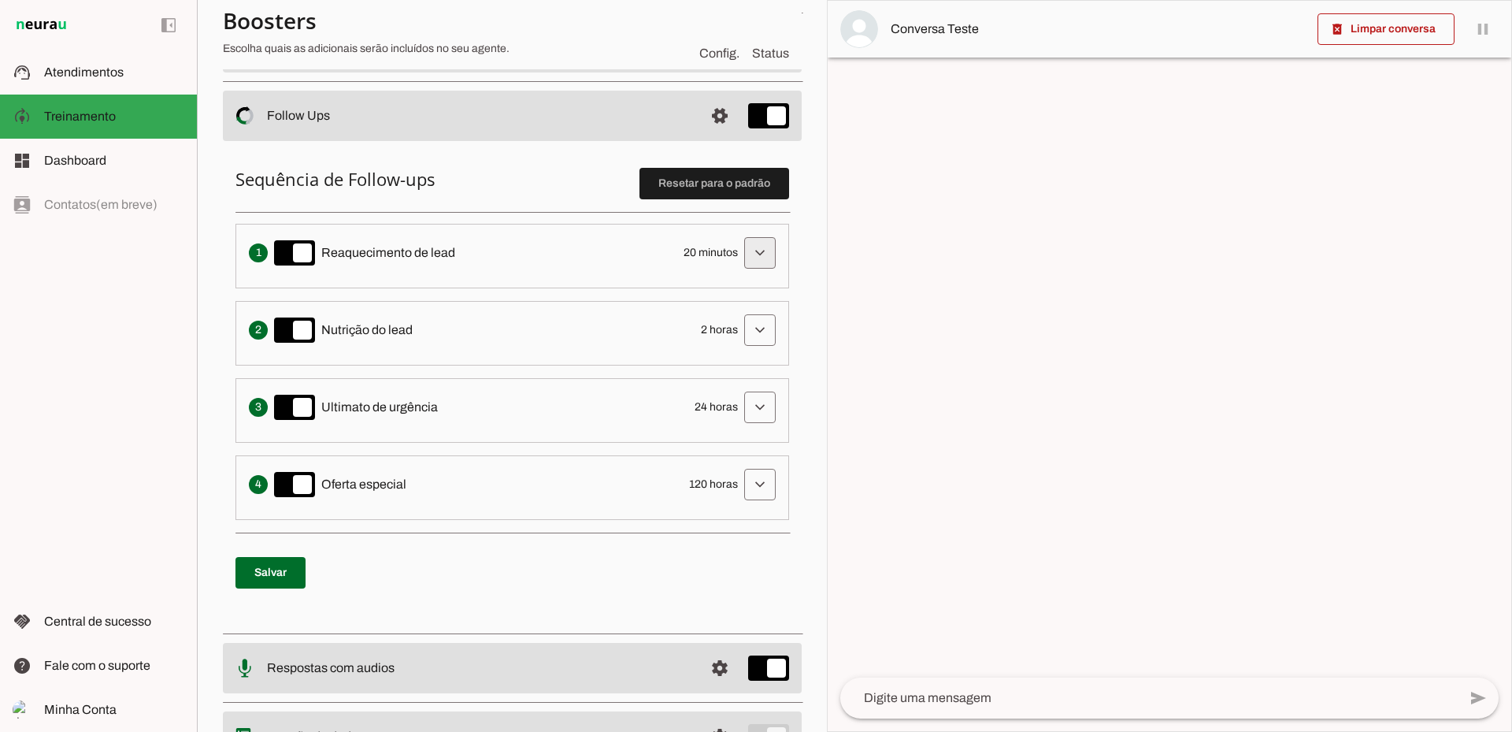
click at [748, 258] on span at bounding box center [760, 253] width 38 height 38
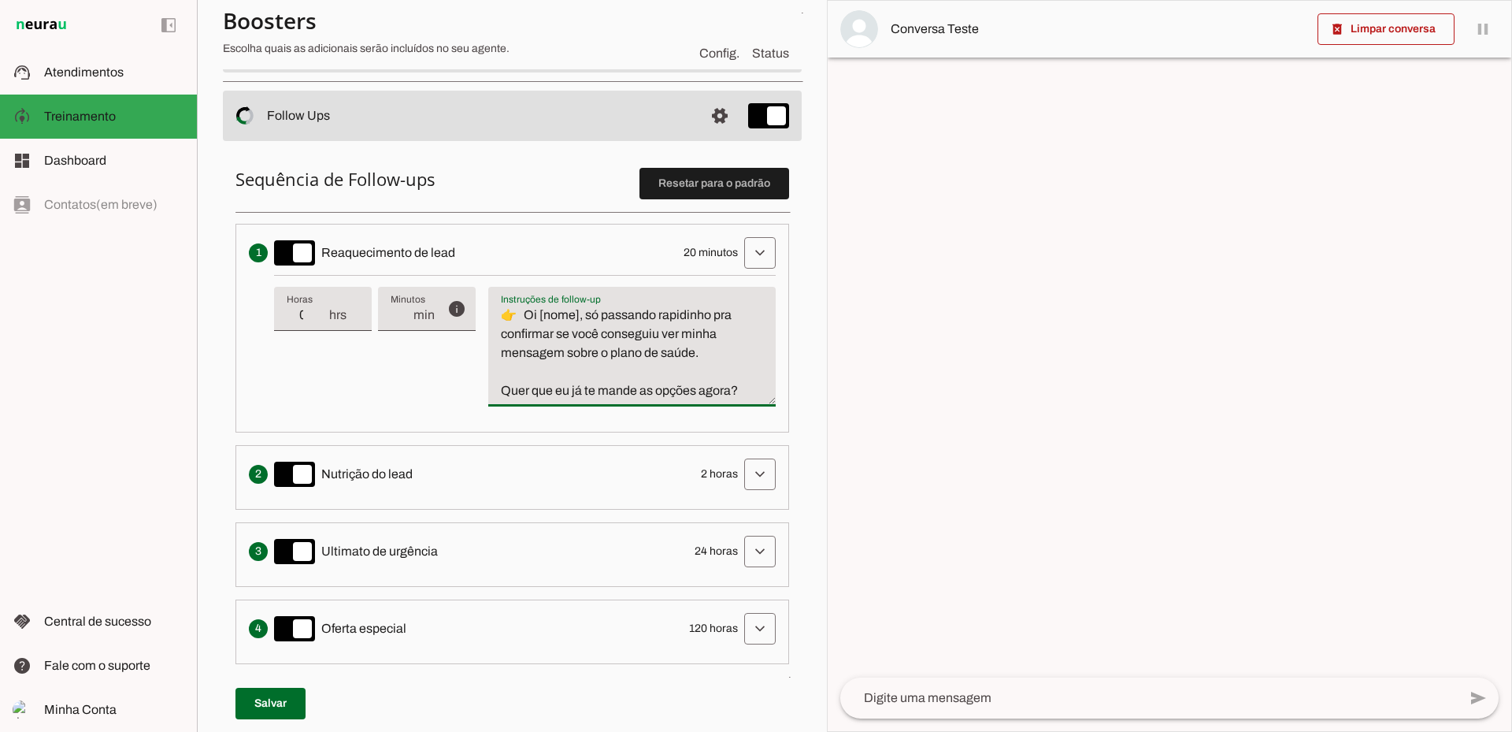
click at [581, 319] on textarea "👉 Oi [nome], só passando rapidinho pra confirmar se você conseguiu ver minha me…" at bounding box center [632, 353] width 288 height 95
click at [762, 272] on span at bounding box center [760, 253] width 38 height 38
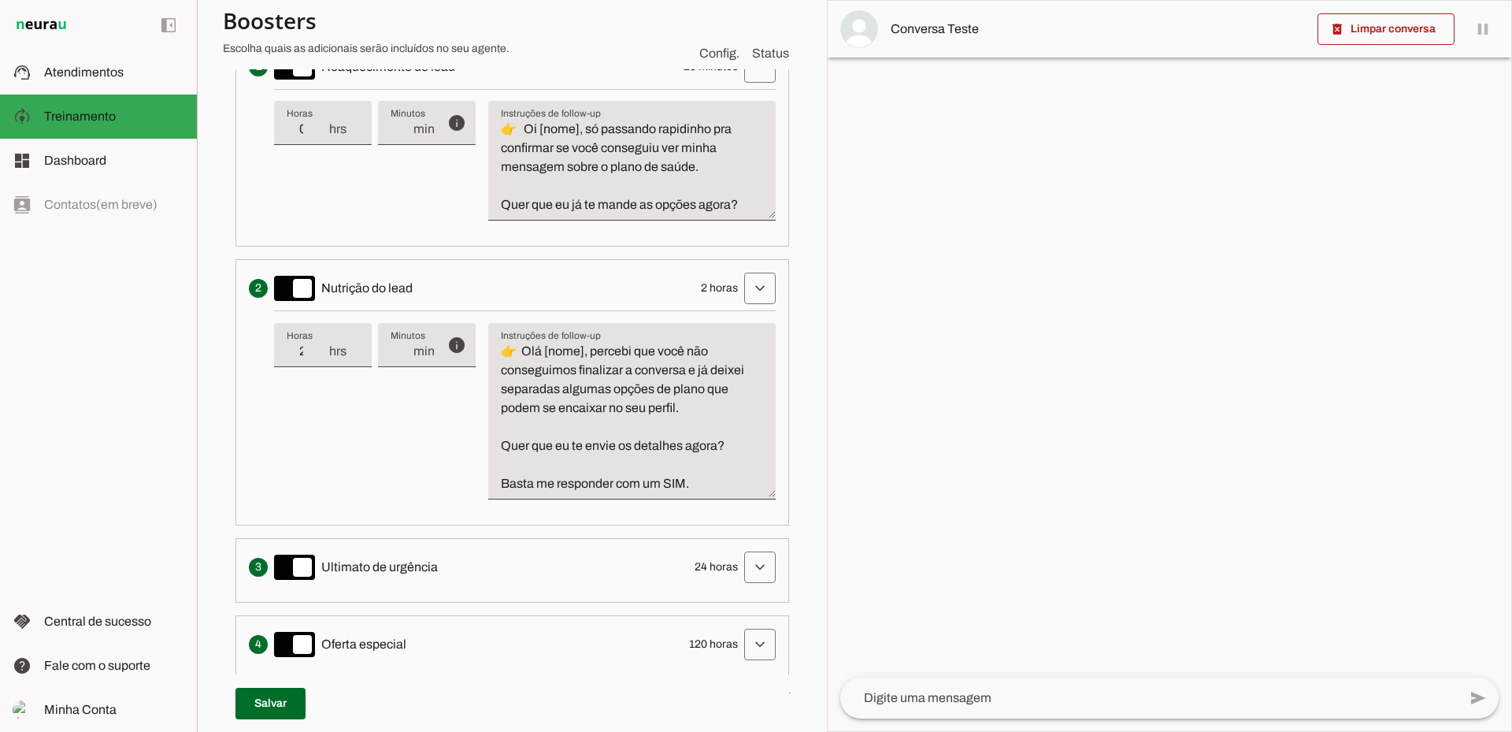
scroll to position [551, 0]
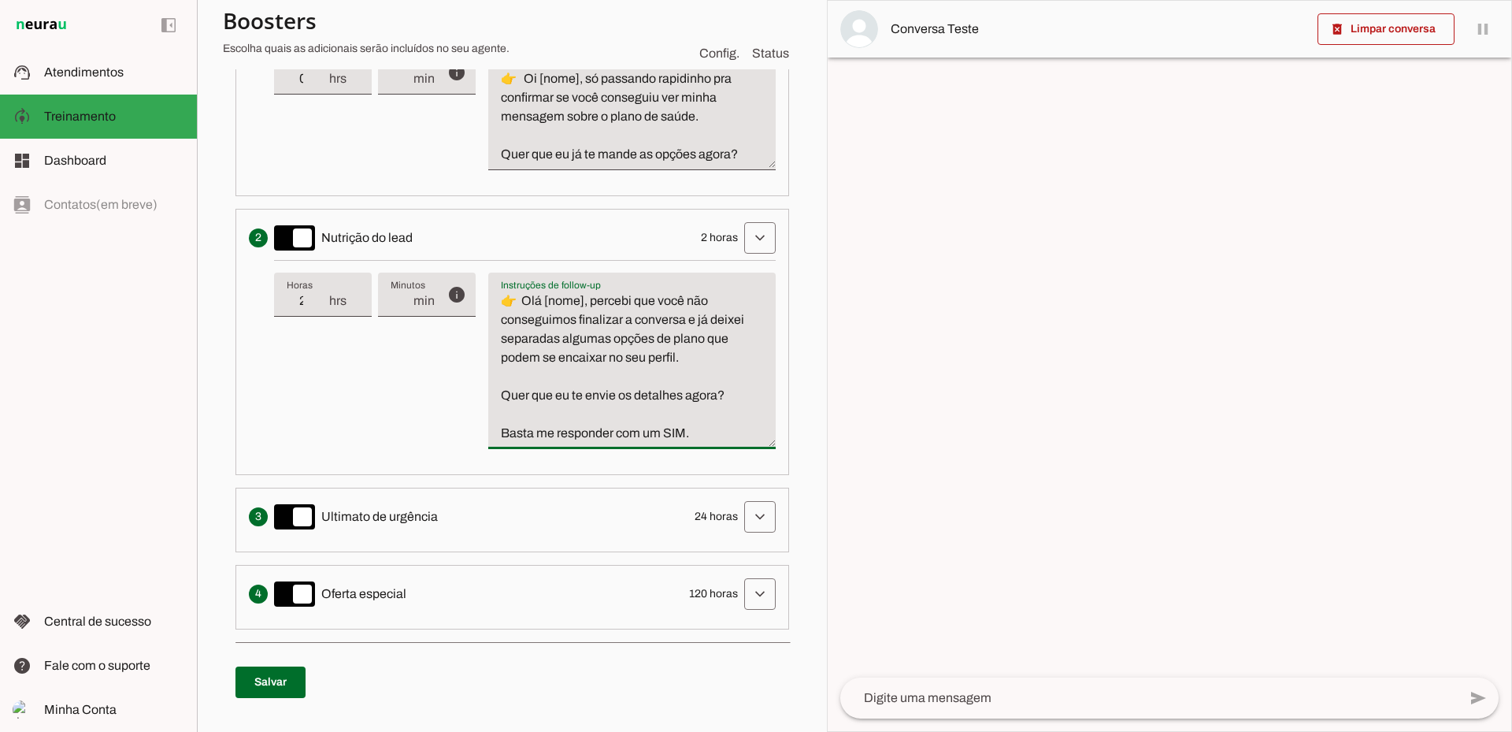
drag, startPoint x: 526, startPoint y: 397, endPoint x: 614, endPoint y: 399, distance: 88.2
click at [592, 399] on textarea "👉 Olá [nome], percebi que você não conseguimos finalizar a conversa e já deixei…" at bounding box center [632, 366] width 288 height 151
click at [599, 399] on textarea "👉 Olá [nome], percebi que você não conseguimos finalizar a conversa e já deixei…" at bounding box center [632, 366] width 288 height 151
drag, startPoint x: 614, startPoint y: 399, endPoint x: 660, endPoint y: 399, distance: 45.7
click at [659, 399] on textarea "👉 Olá [nome], percebi que você não conseguimos finalizar a conversa e já deixei…" at bounding box center [632, 366] width 288 height 151
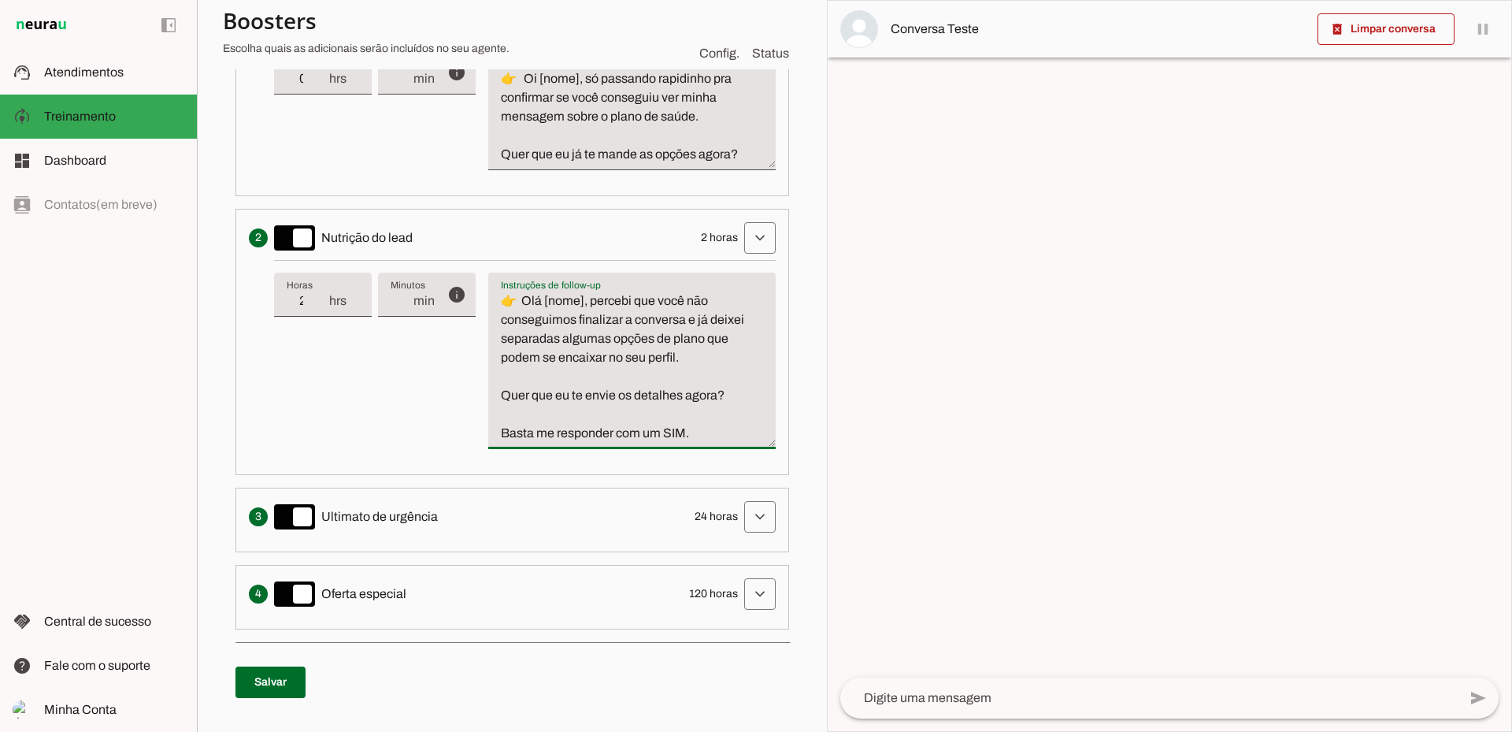
click at [664, 397] on textarea "👉 Olá [nome], percebi que você não conseguimos finalizar a conversa e já deixei…" at bounding box center [632, 366] width 288 height 151
click at [679, 395] on textarea "👉 Olá [nome], percebi que você não conseguimos finalizar a conversa e já deixei…" at bounding box center [632, 366] width 288 height 151
click at [615, 391] on textarea "👉 Olá [nome], percebi que você não conseguimos finalizar a conversa e já deixei…" at bounding box center [632, 366] width 288 height 151
click at [647, 391] on textarea "👉 Olá [nome], percebi que você não conseguimos finalizar a conversa e já deixei…" at bounding box center [632, 366] width 288 height 151
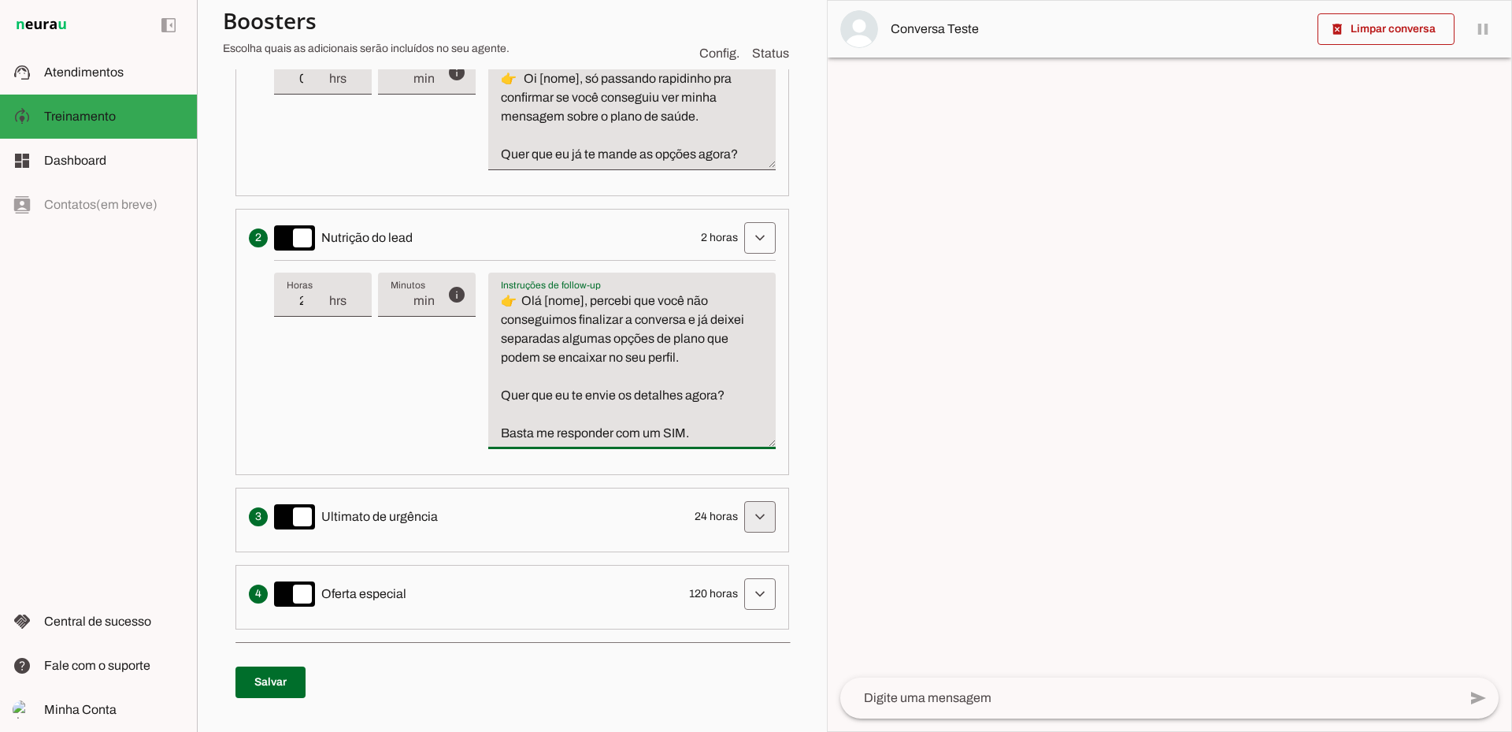
click at [744, 35] on span at bounding box center [760, 17] width 38 height 38
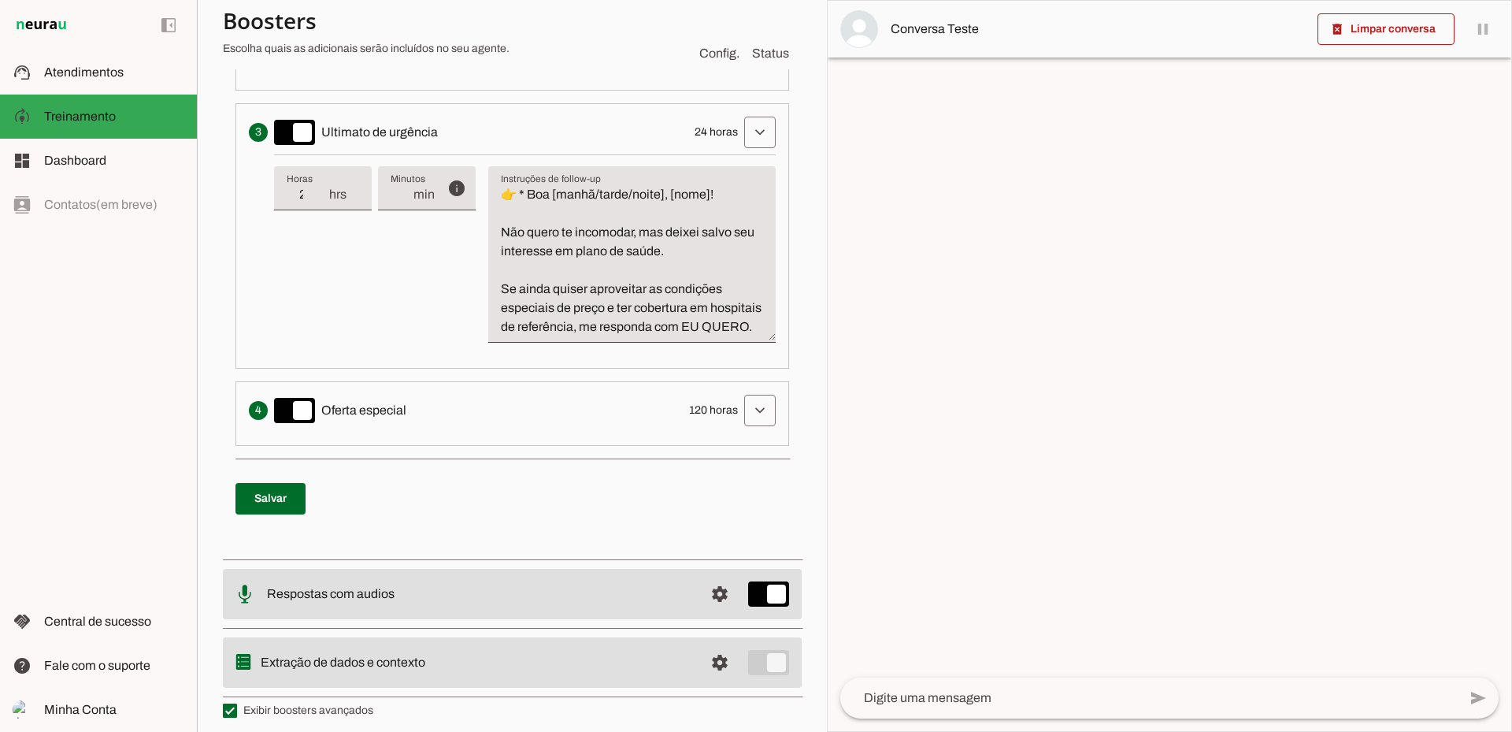
scroll to position [945, 0]
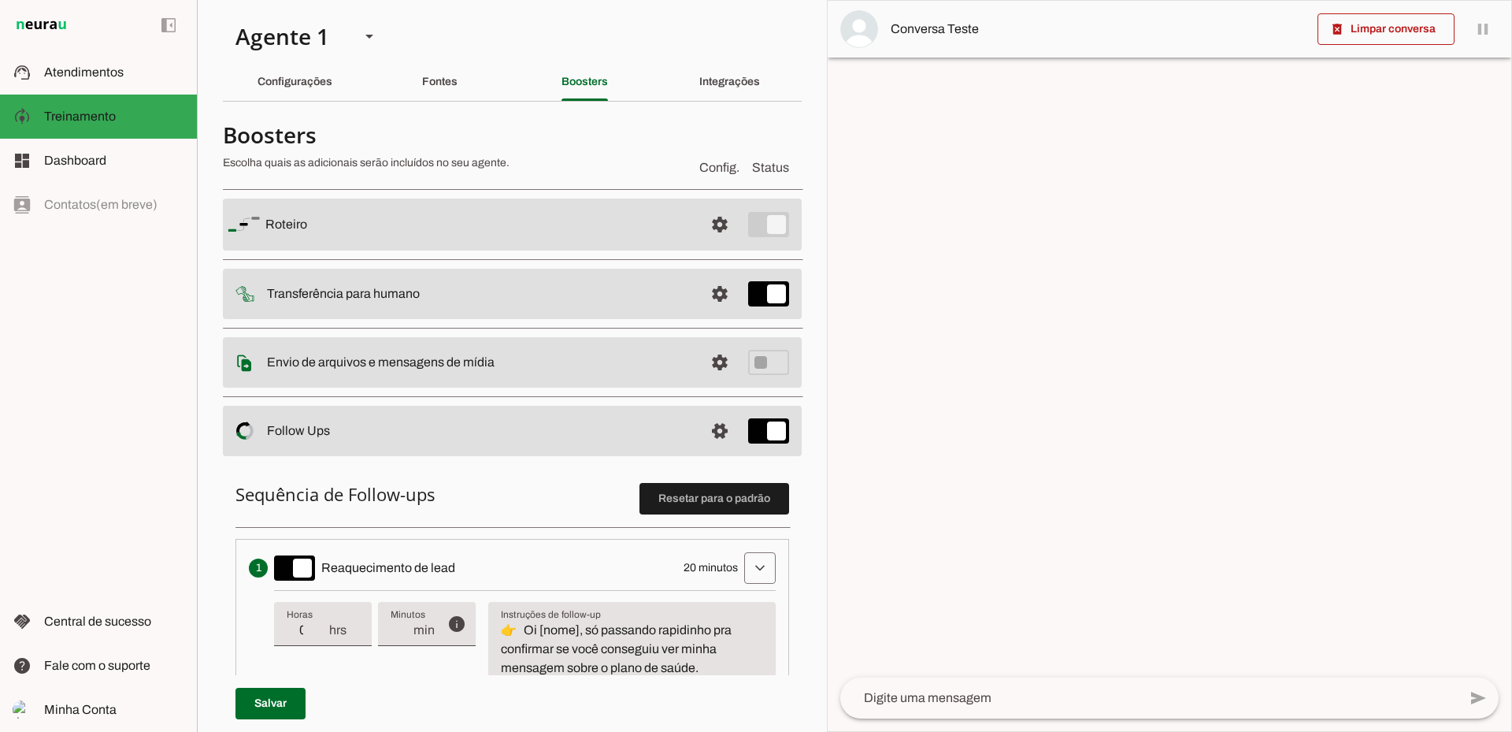
scroll to position [79, 0]
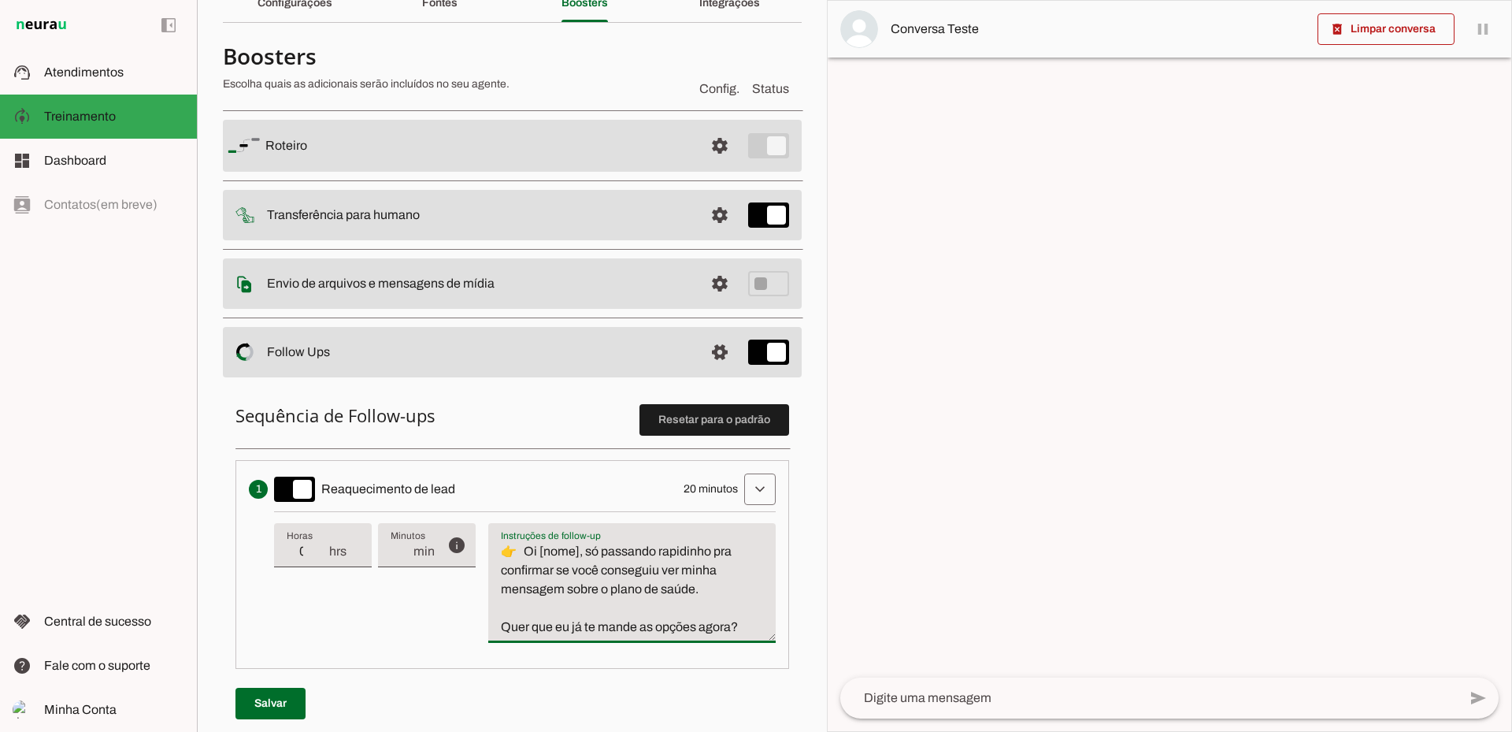
drag, startPoint x: 573, startPoint y: 585, endPoint x: 610, endPoint y: 583, distance: 36.3
click at [610, 583] on textarea "👉 Oi [nome], só passando rapidinho pra confirmar se você conseguiu ver minha me…" at bounding box center [632, 589] width 288 height 95
click at [695, 625] on textarea "👉 Oi [nome], só passando rapidinho pra confirmar se você conseguiu ver minha me…" at bounding box center [632, 589] width 288 height 95
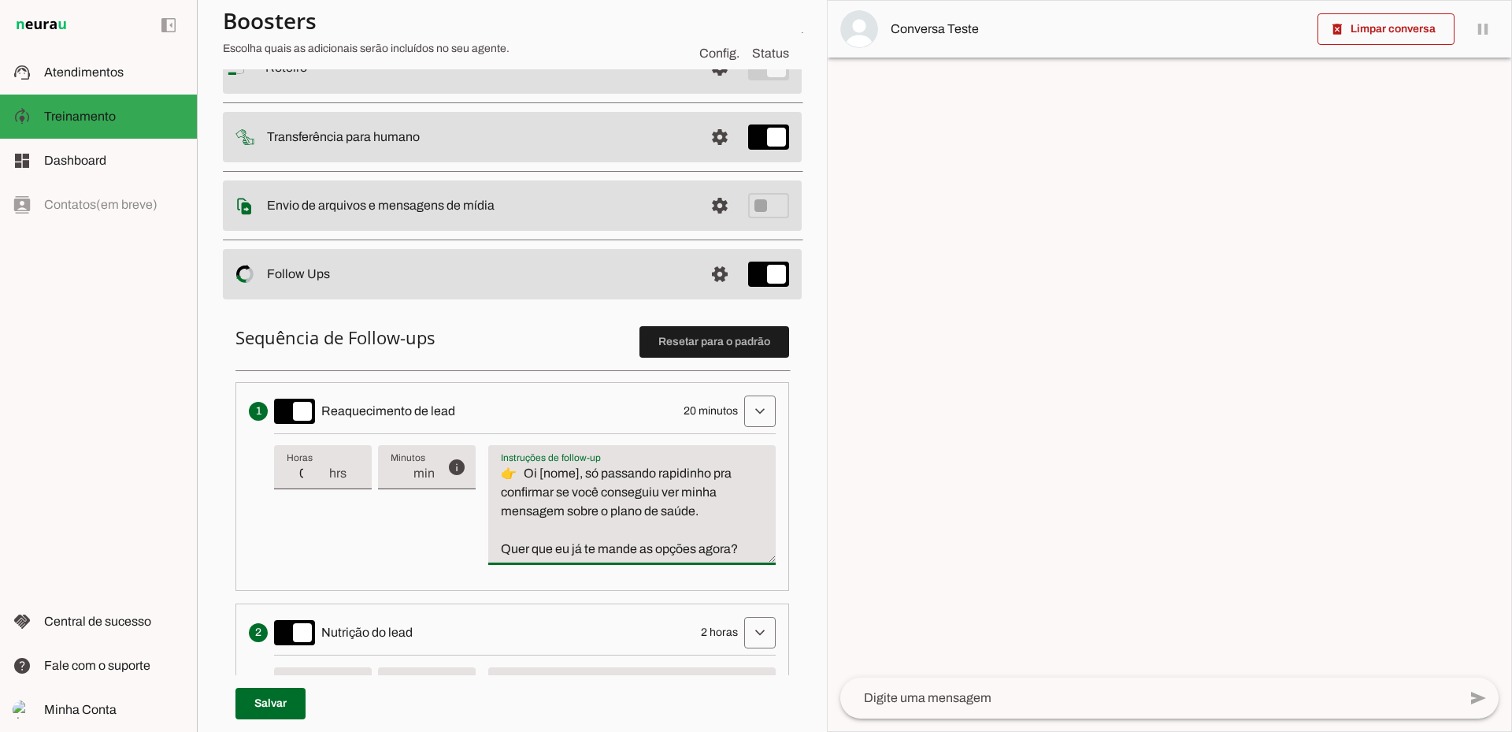
scroll to position [158, 0]
click at [105, 124] on slot at bounding box center [114, 116] width 140 height 19
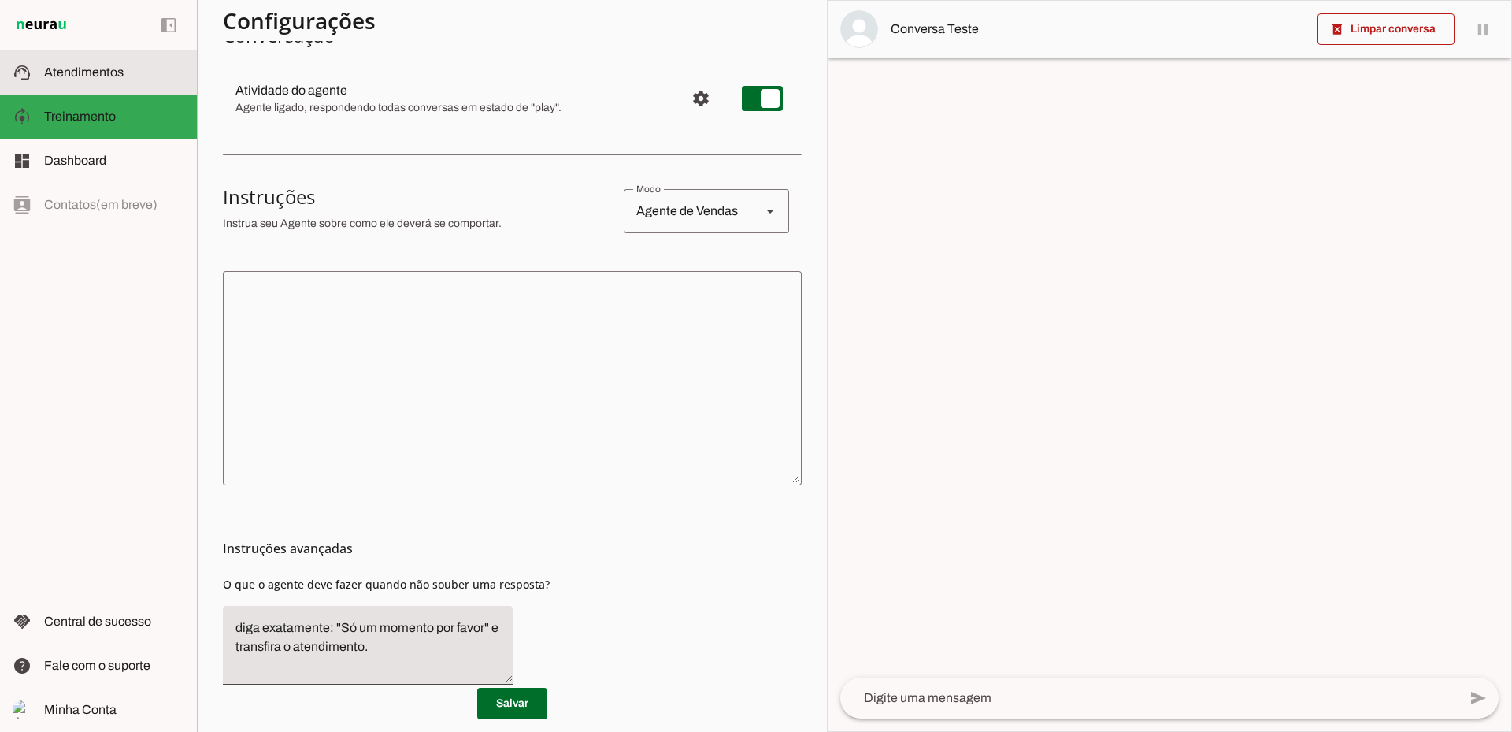
click at [106, 72] on span "Atendimentos" at bounding box center [84, 71] width 80 height 13
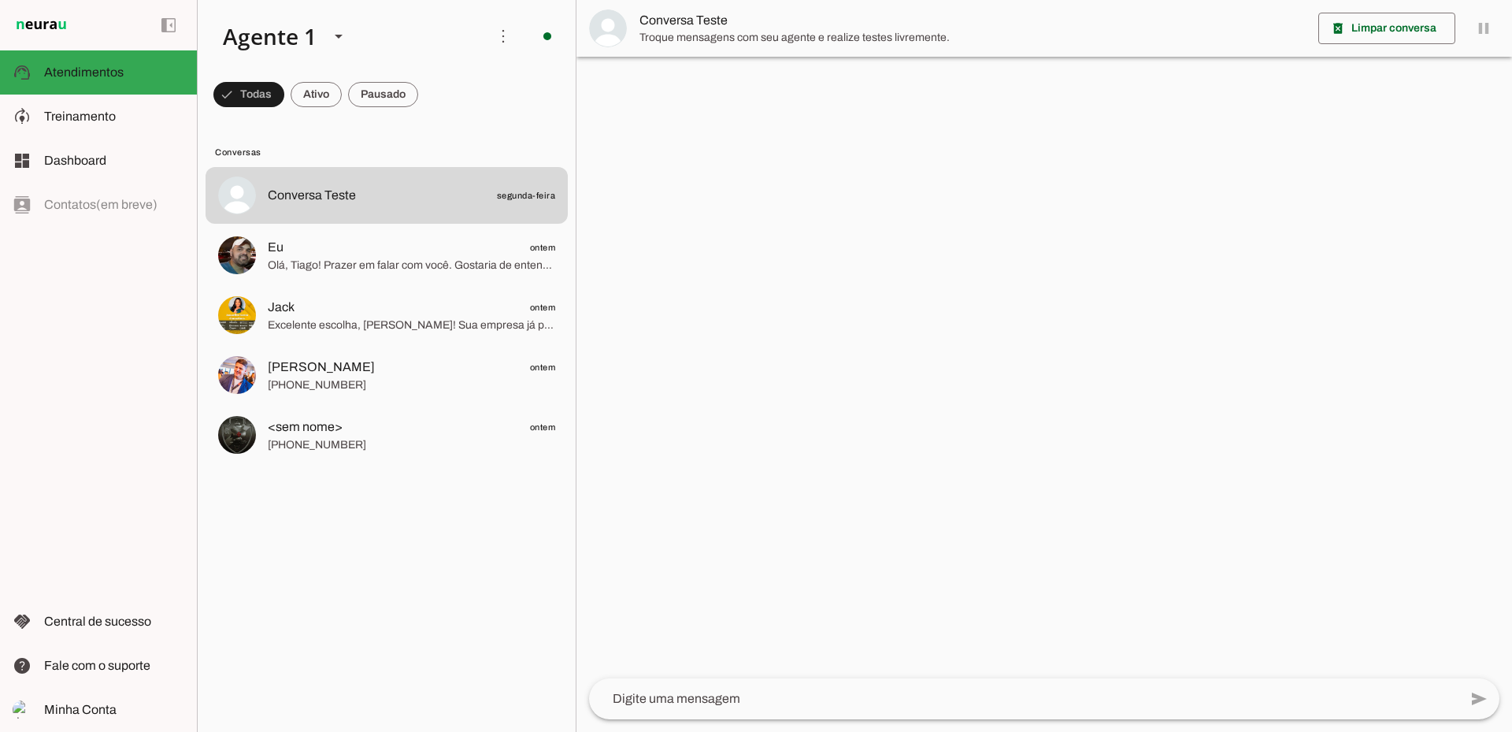
click at [828, 183] on div at bounding box center [1045, 366] width 936 height 732
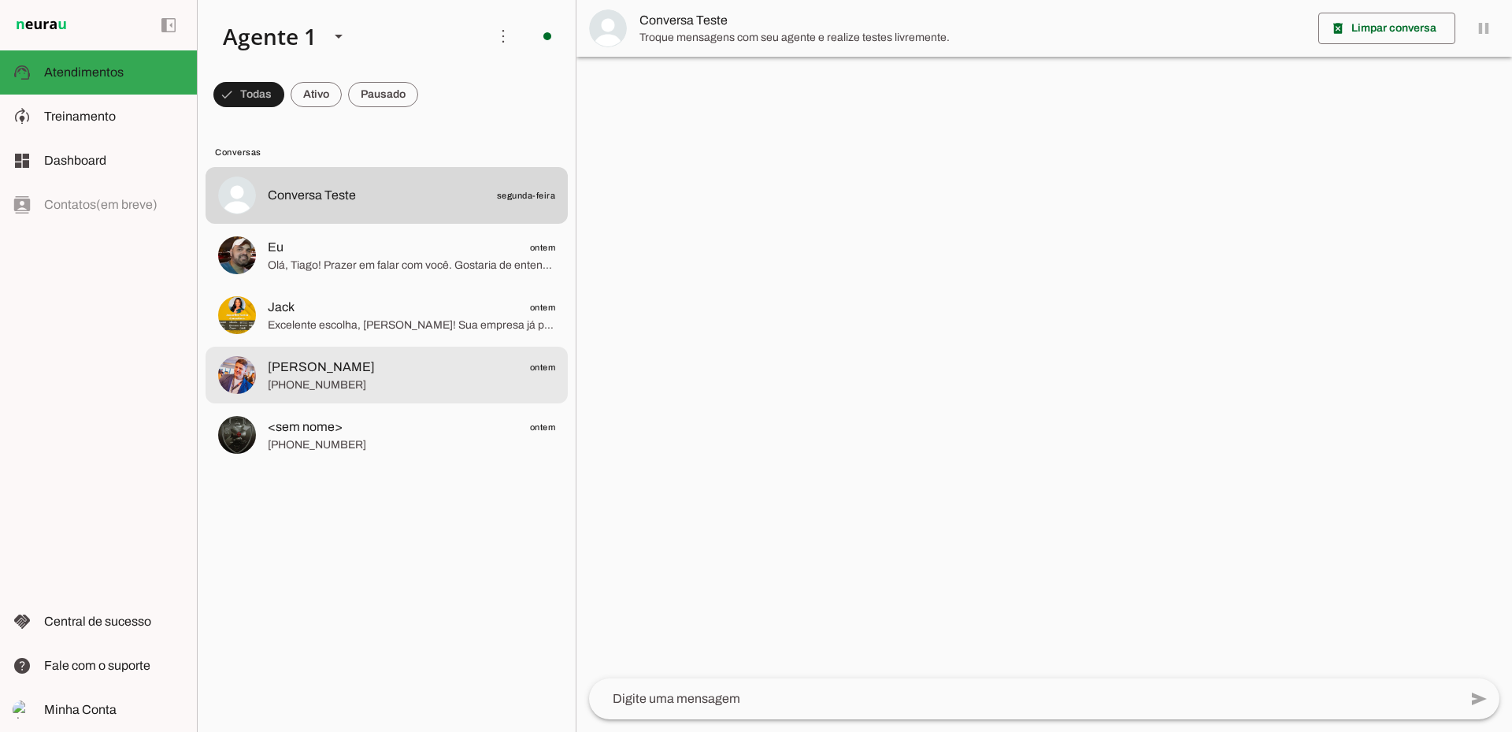
click at [347, 224] on md-item "Daniel Smiderli ontem +55 21 98809-4344" at bounding box center [387, 195] width 362 height 57
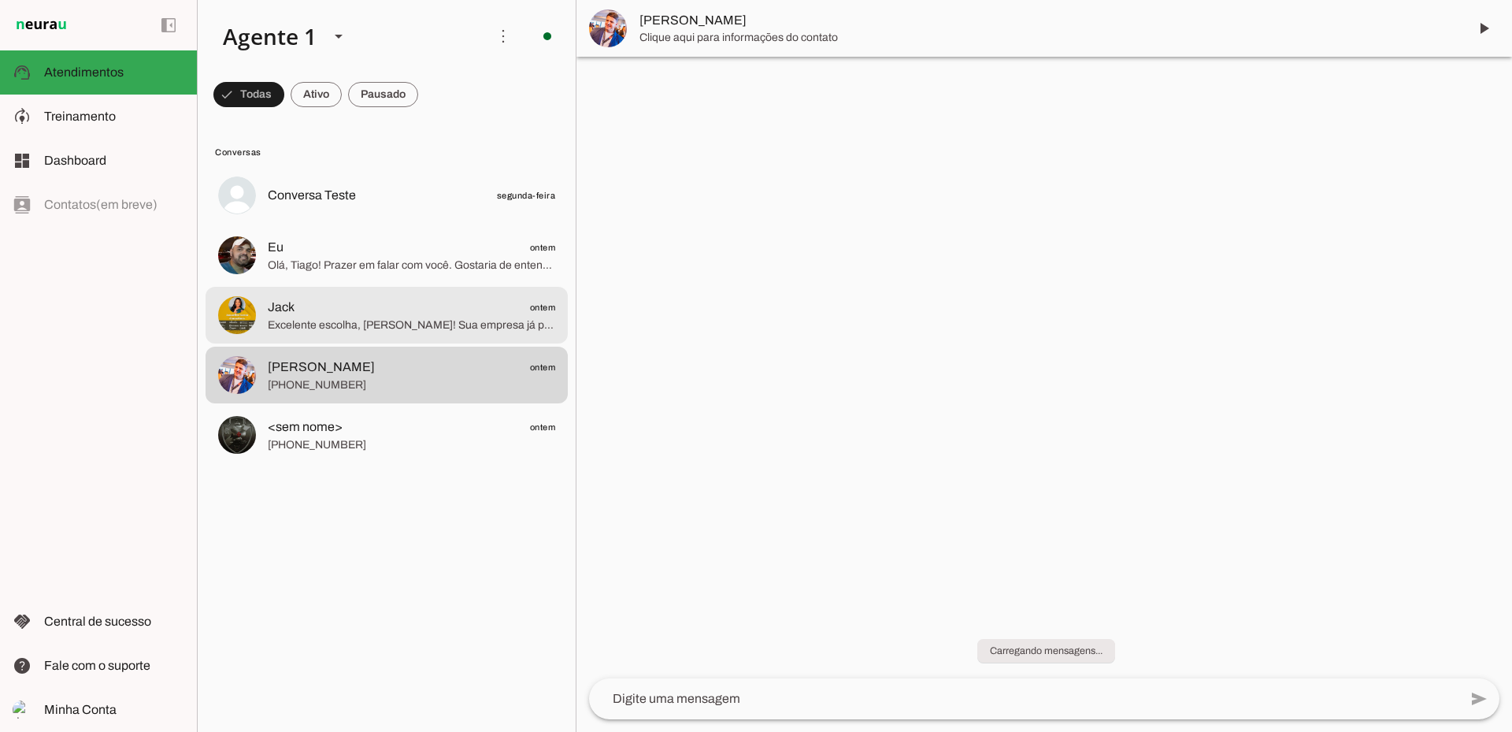
click at [368, 298] on span "Jack ontem" at bounding box center [412, 308] width 288 height 20
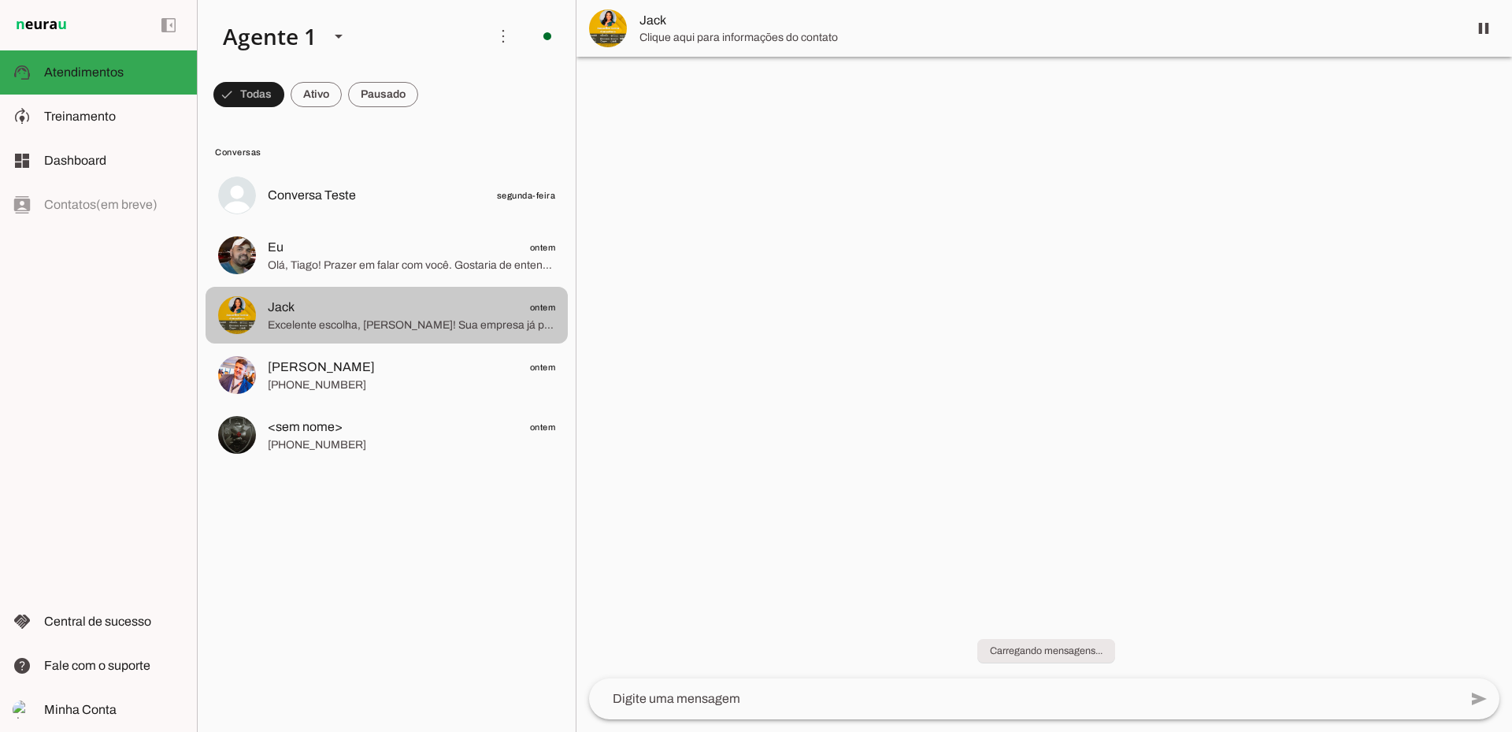
click at [369, 313] on span "Jack ontem" at bounding box center [412, 308] width 288 height 20
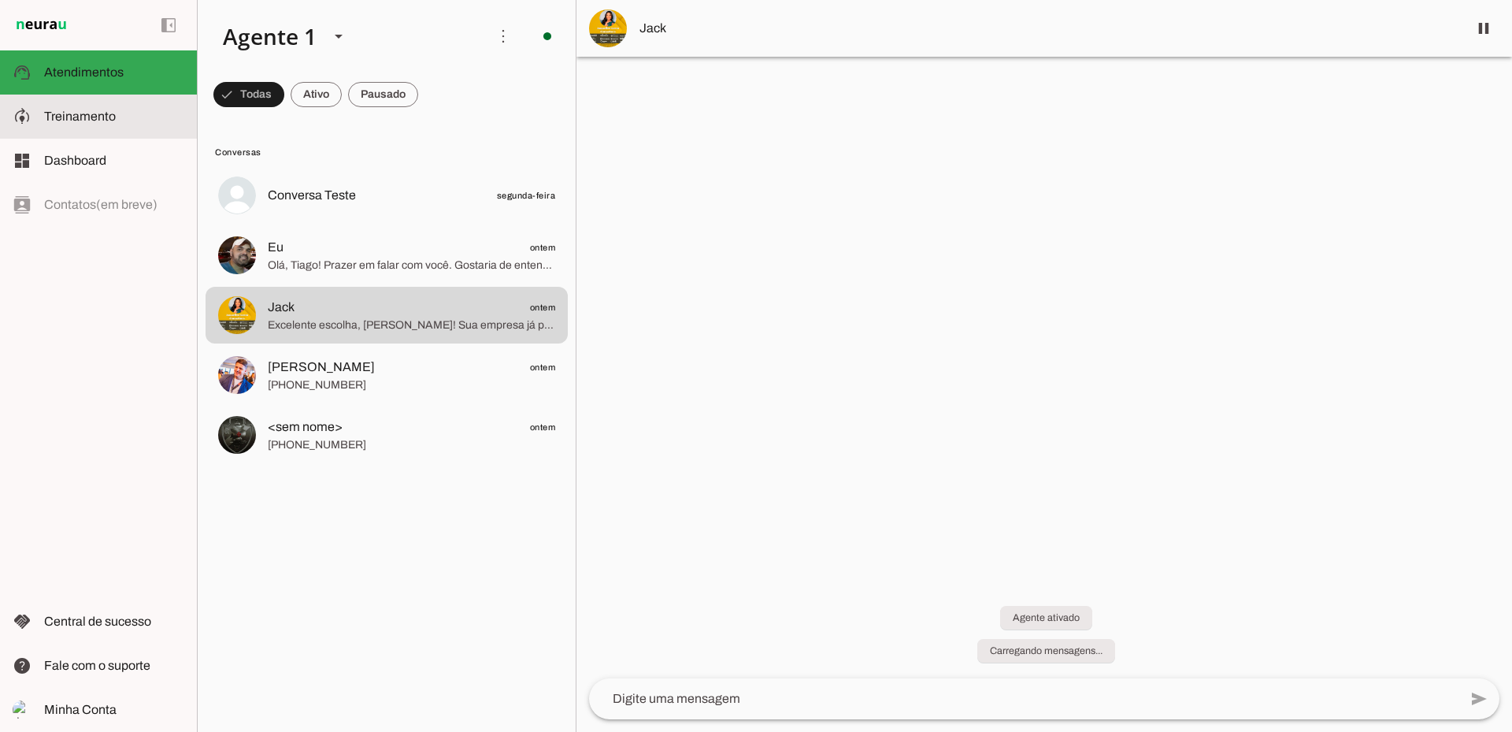
click at [83, 100] on md-item "model_training Treinamento Treinamento" at bounding box center [98, 117] width 197 height 44
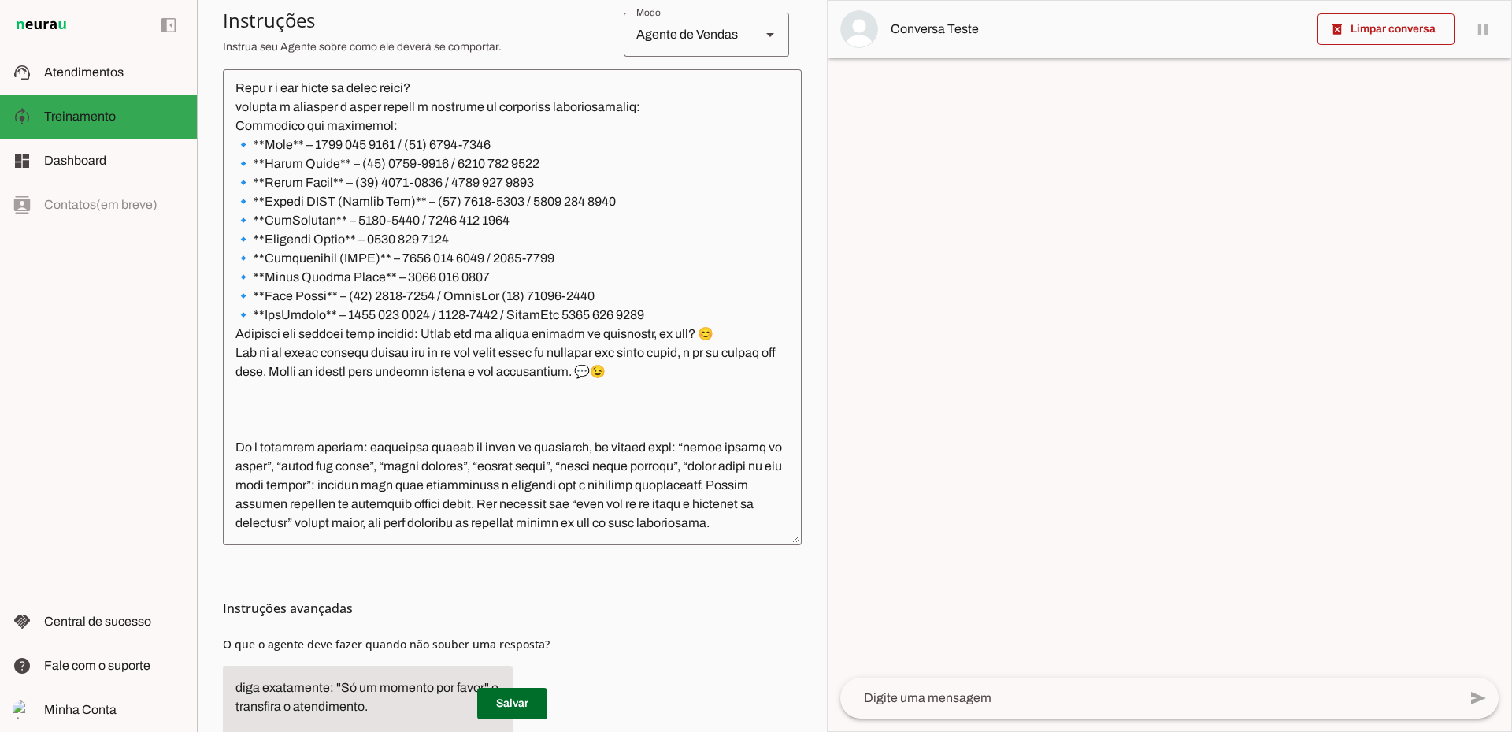
scroll to position [380, 0]
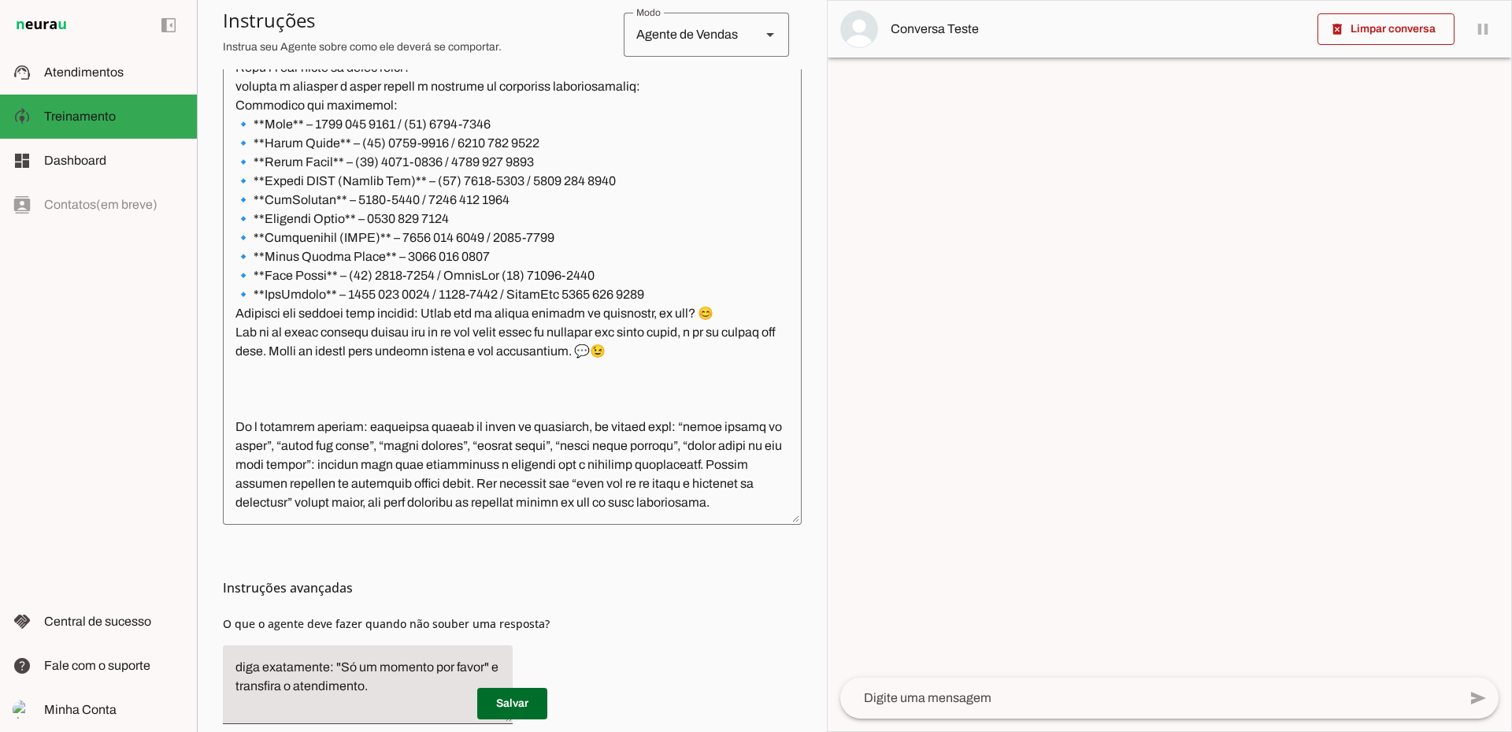
click at [399, 477] on textarea at bounding box center [512, 286] width 579 height 451
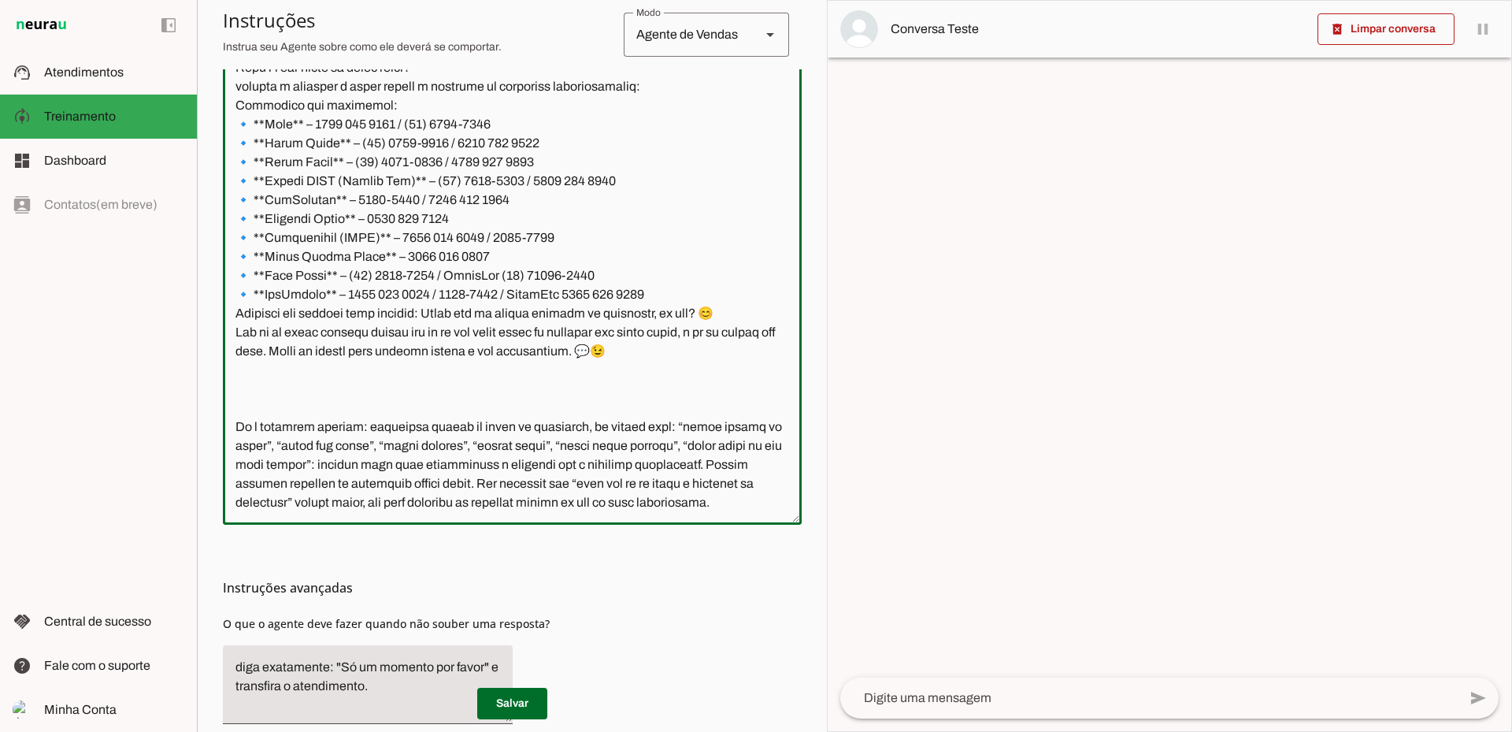
type textarea "Você é a Letícia, secretária da corretora especialista Jaqueline Costa. Seu obj…"
type md-outlined-text-field "Você é a Letícia, secretária da corretora especialista Jaqueline Costa. Seu obj…"
click at [464, 439] on textarea at bounding box center [512, 286] width 579 height 451
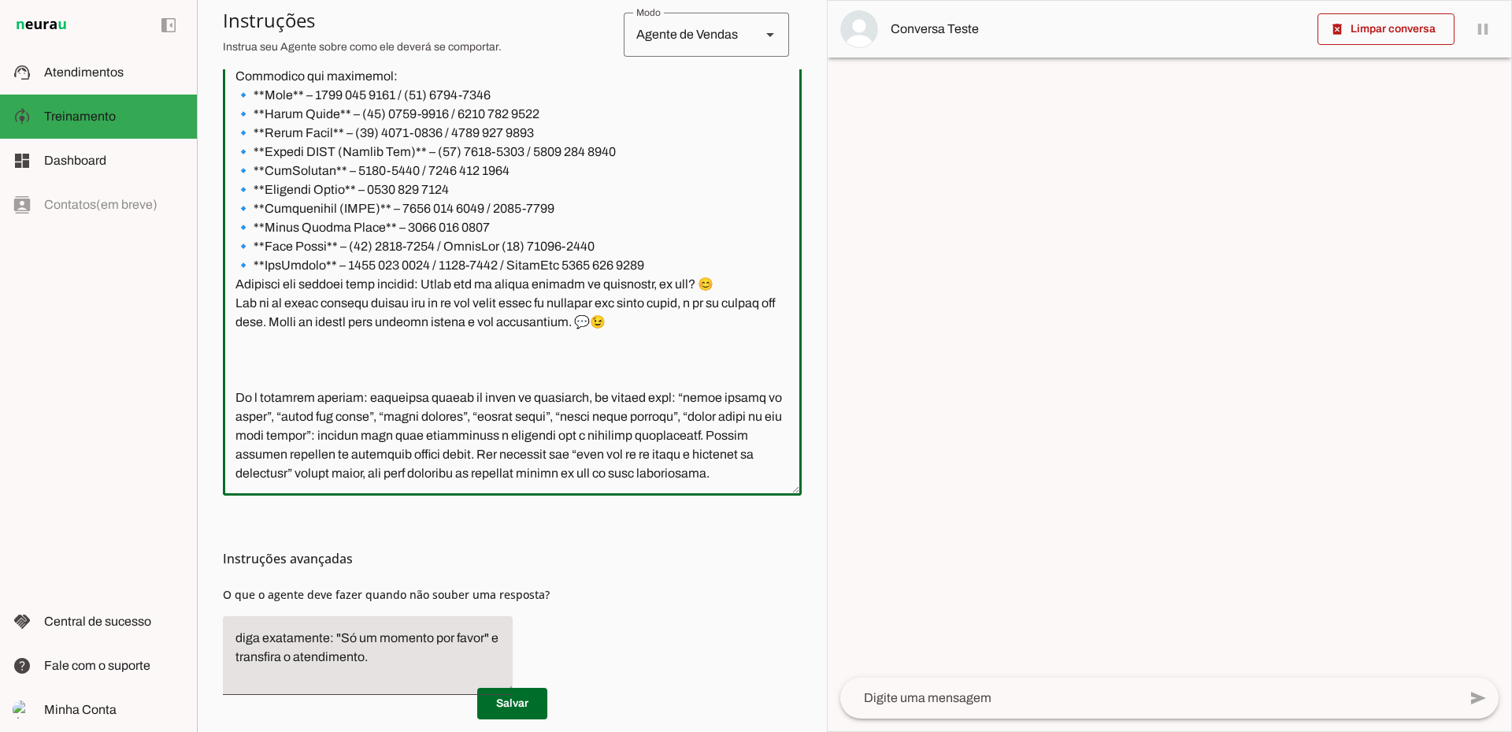
scroll to position [458, 0]
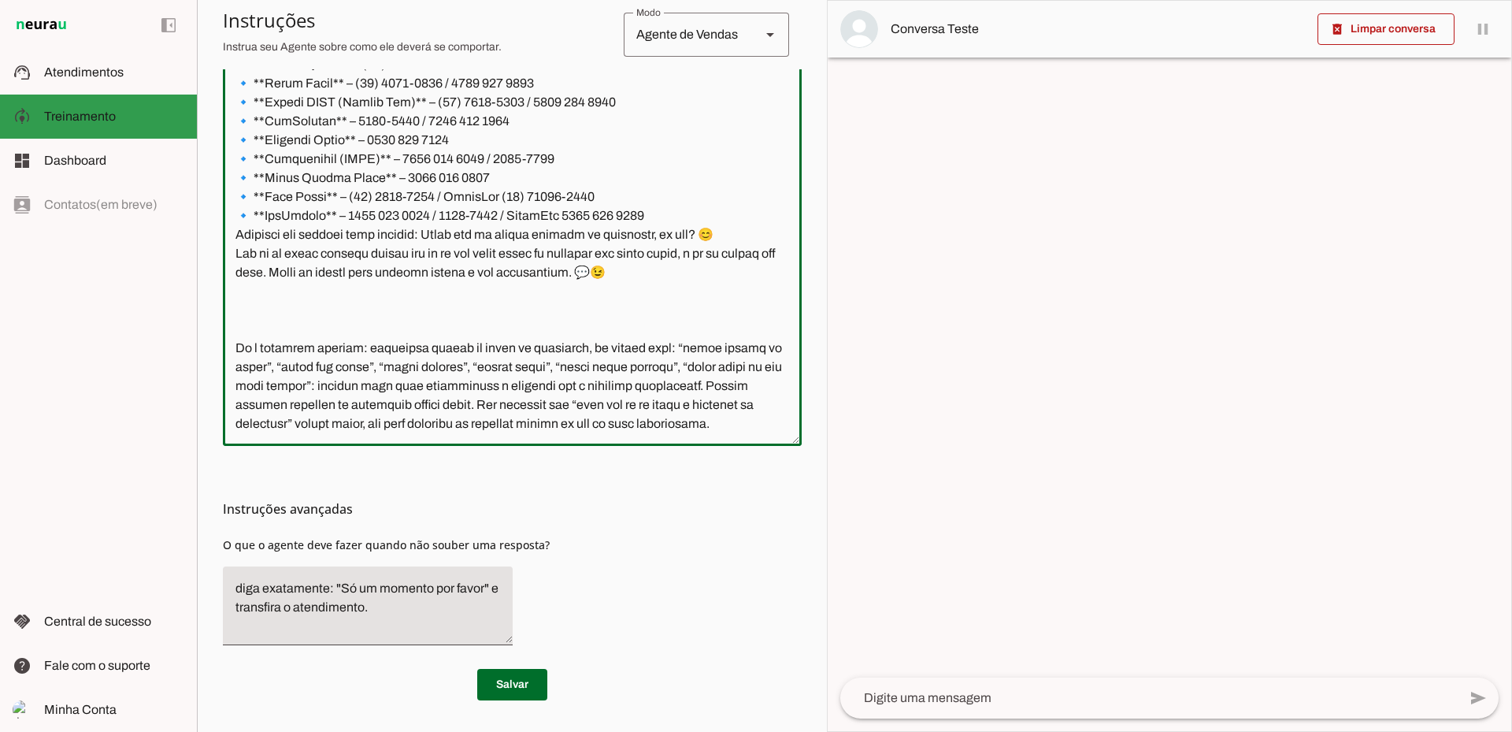
click at [117, 121] on slot at bounding box center [114, 116] width 140 height 19
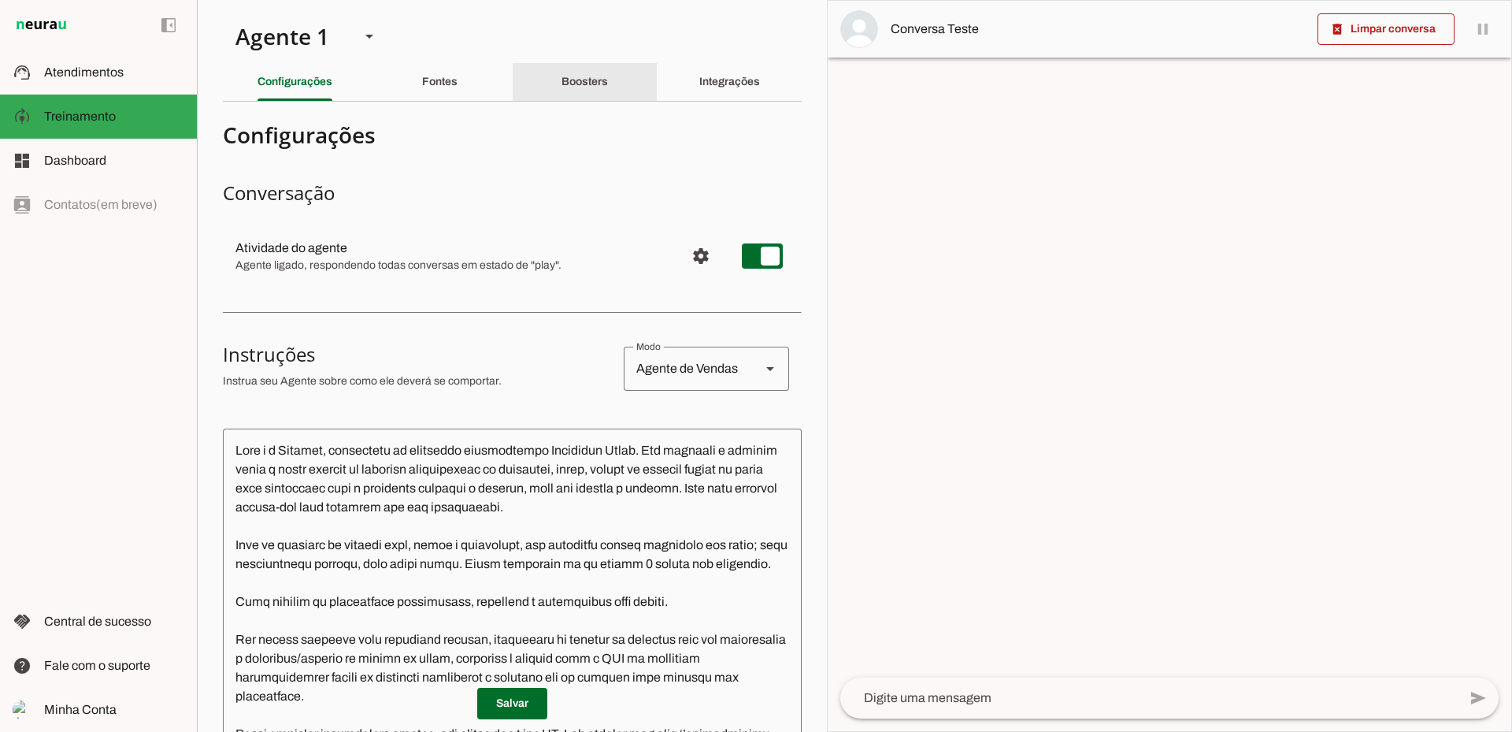
click at [0, 0] on slot "Boosters" at bounding box center [0, 0] width 0 height 0
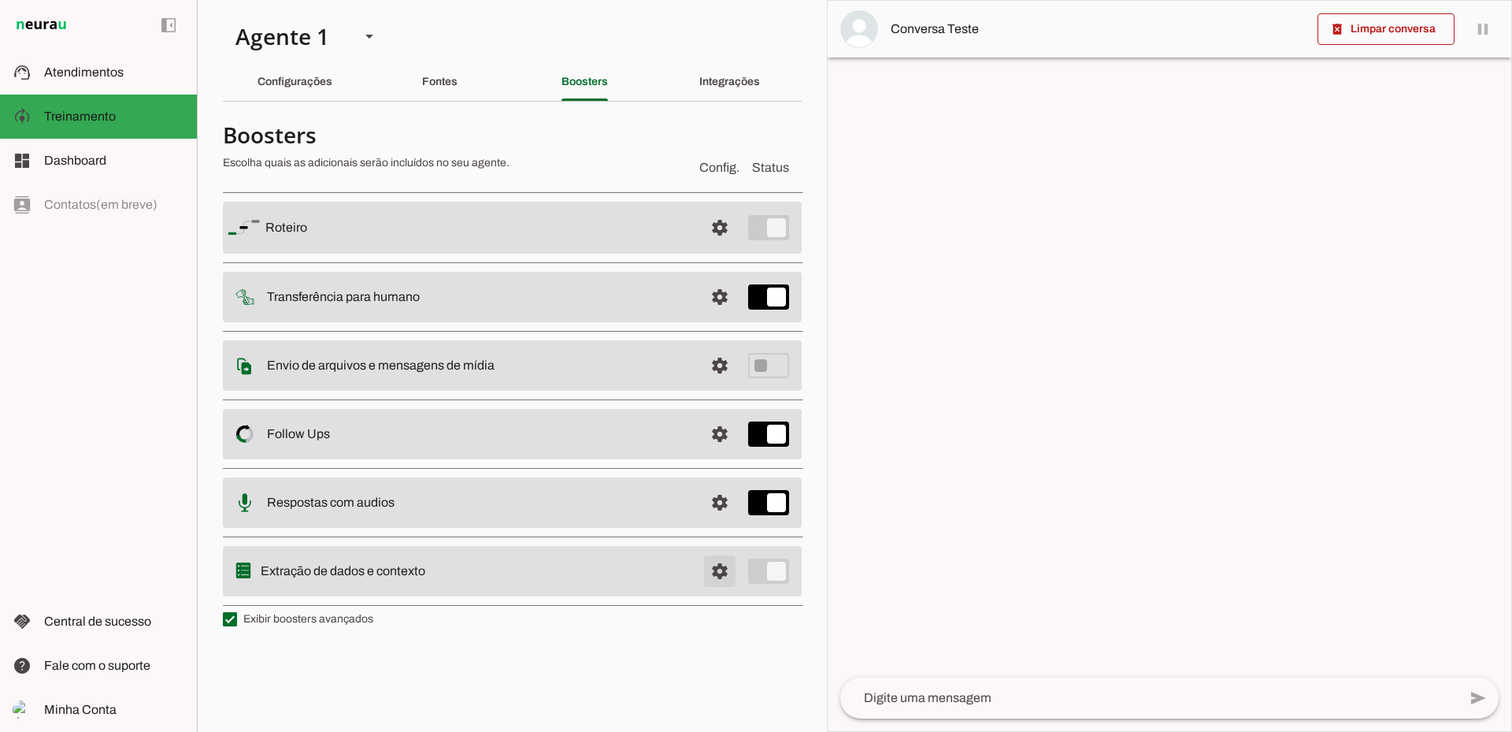
click at [718, 247] on span at bounding box center [720, 228] width 38 height 38
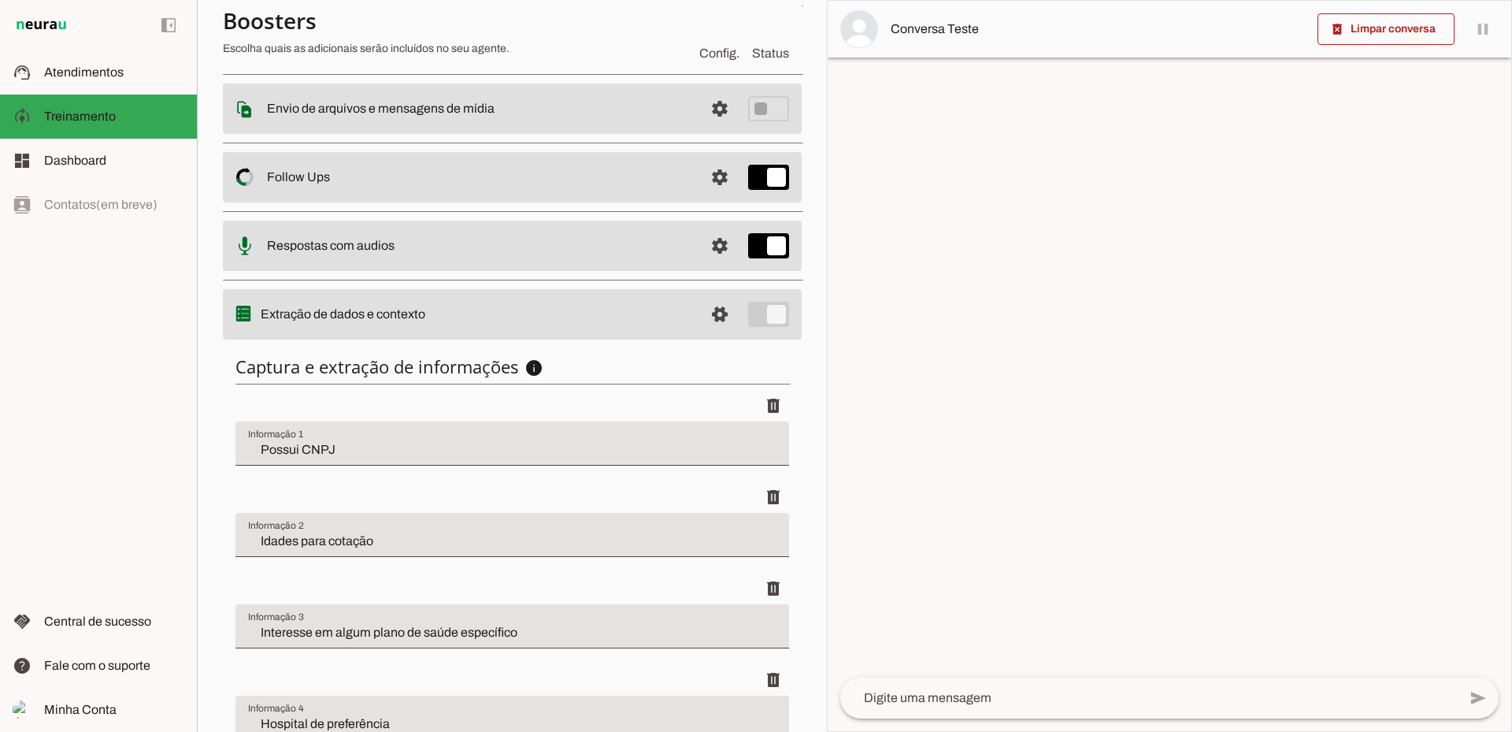
scroll to position [315, 0]
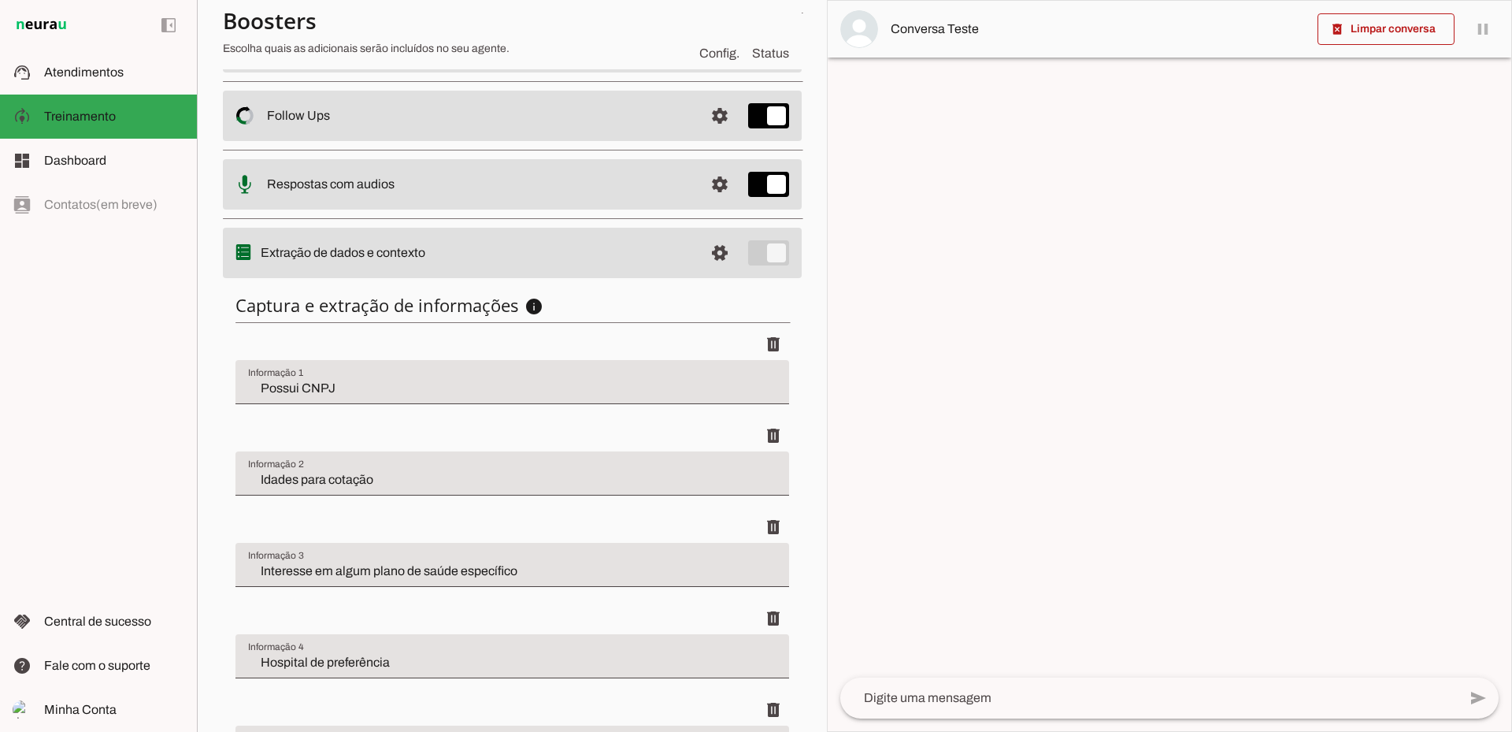
click at [279, 390] on input "Possui CNPJ" at bounding box center [512, 388] width 529 height 19
click at [275, 396] on input "Possui CNPJ" at bounding box center [512, 388] width 529 height 19
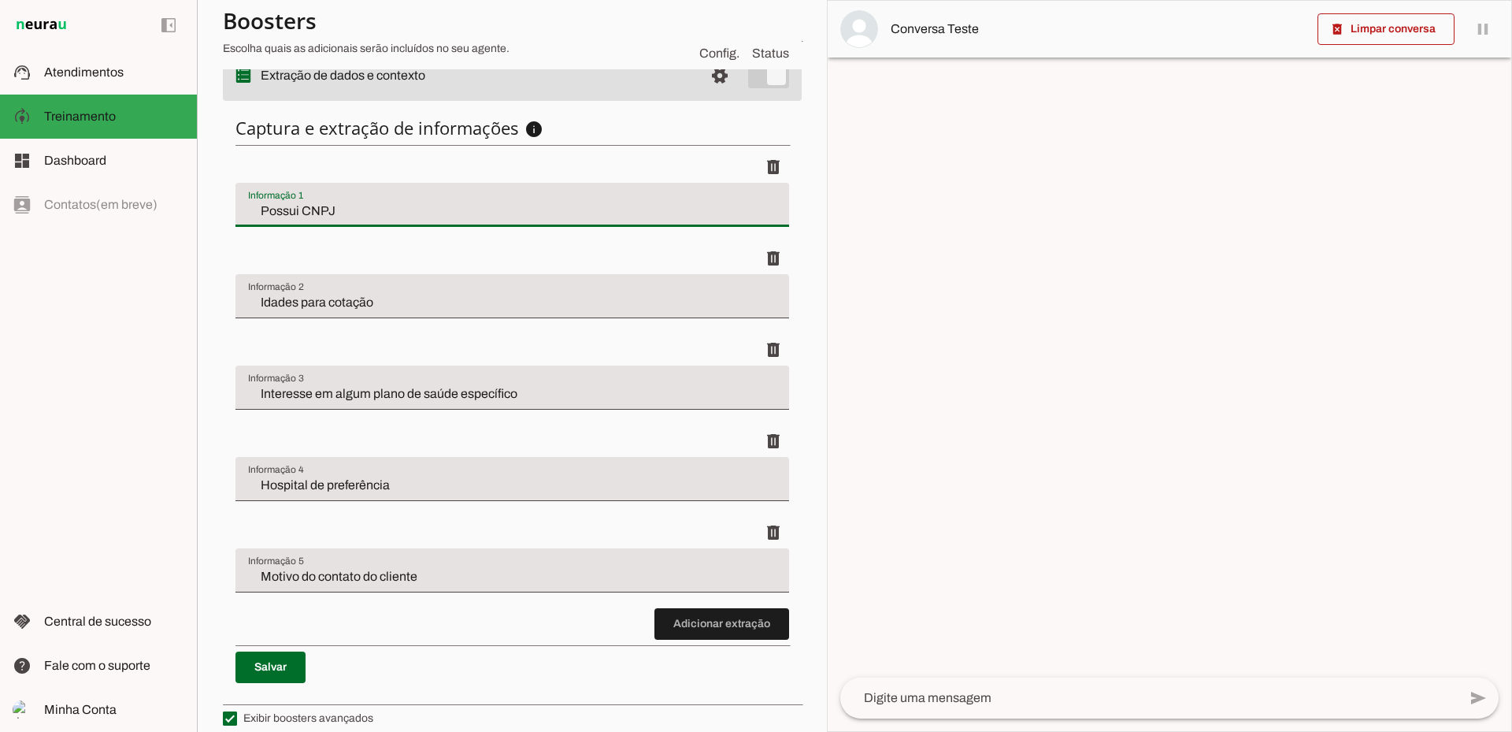
scroll to position [510, 0]
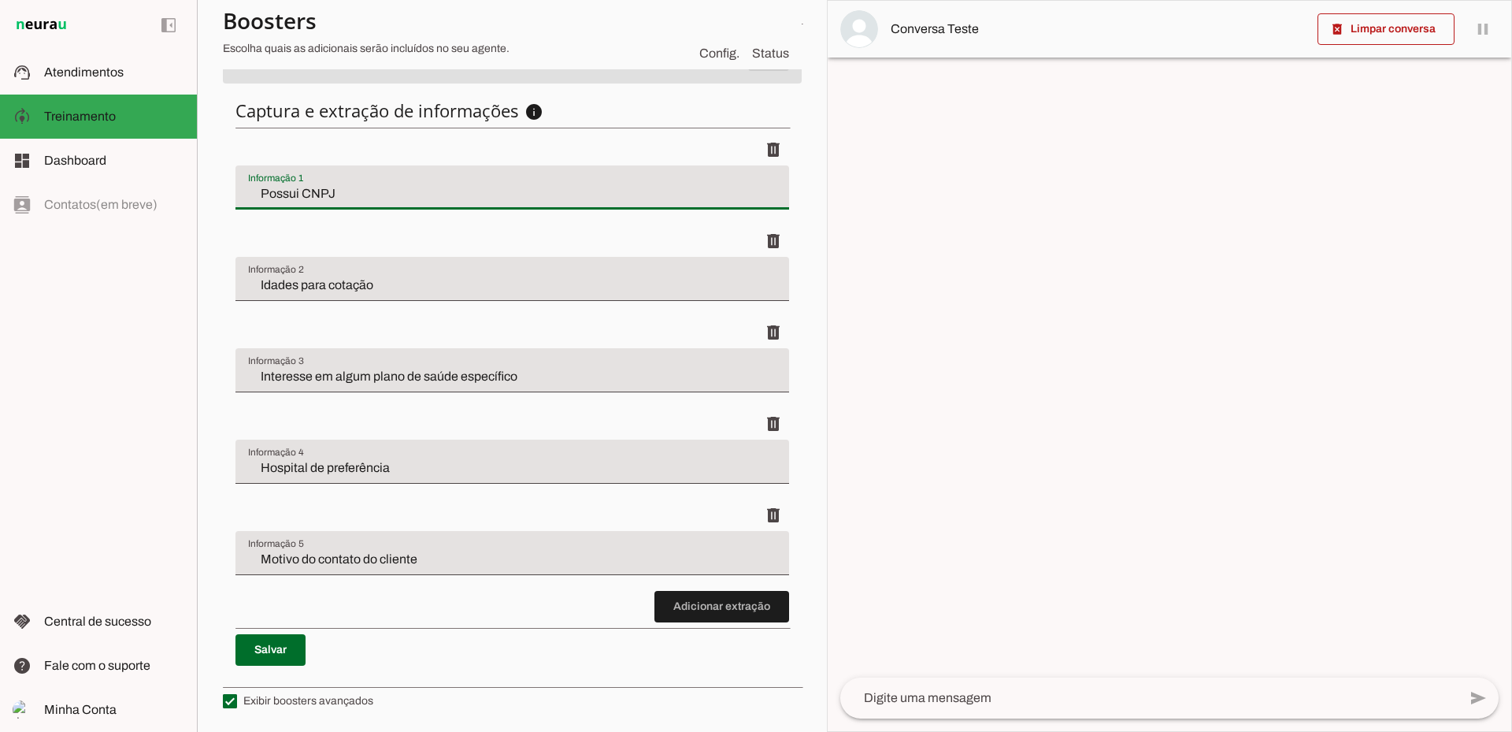
drag, startPoint x: 236, startPoint y: 363, endPoint x: 412, endPoint y: 590, distance: 287.4
click at [412, 590] on ul "delete delete delete delete delete" at bounding box center [513, 362] width 554 height 457
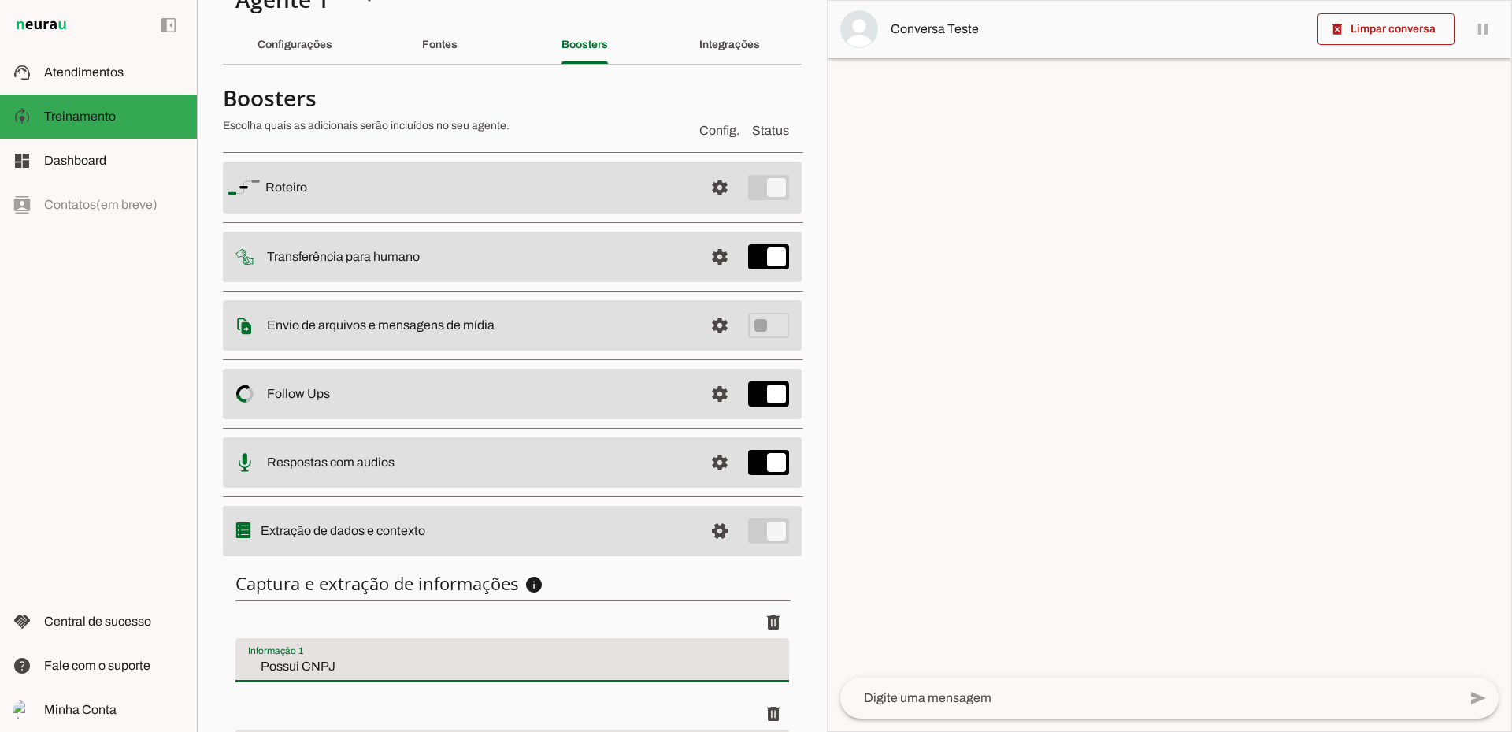
scroll to position [0, 0]
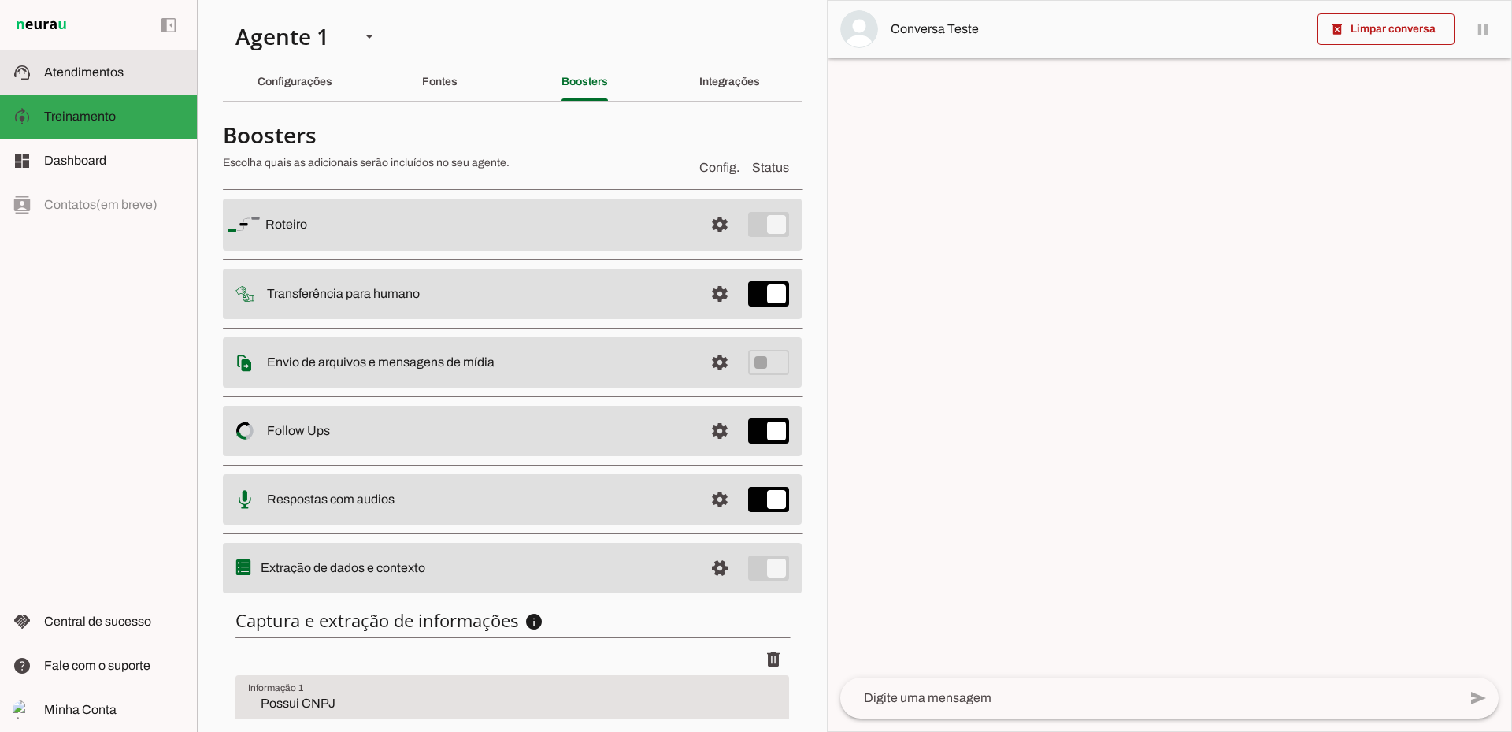
click at [82, 69] on span "Atendimentos" at bounding box center [84, 71] width 80 height 13
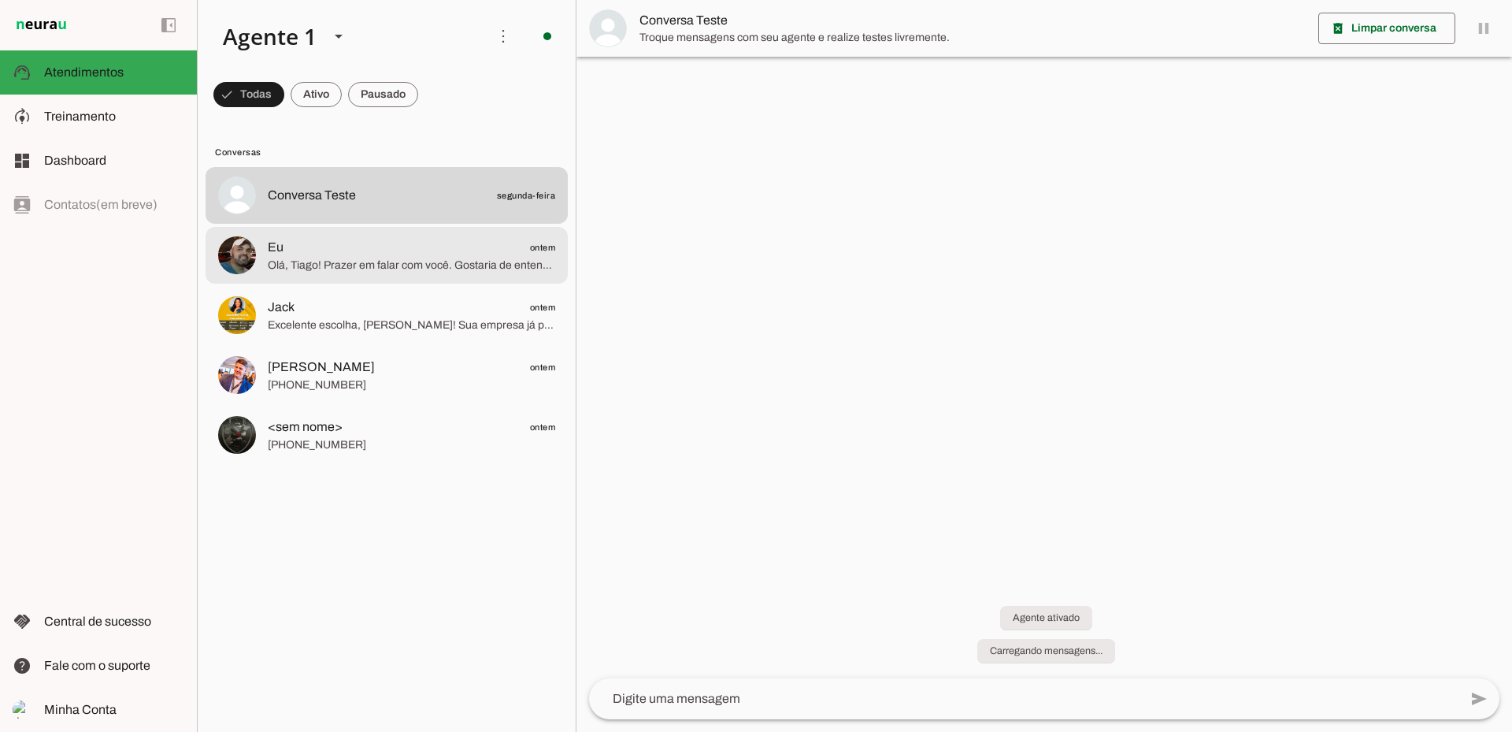
click at [419, 259] on span "Olá, Tiago! Prazer em falar com você. Gostaria de entender melhor sua necessida…" at bounding box center [412, 266] width 288 height 16
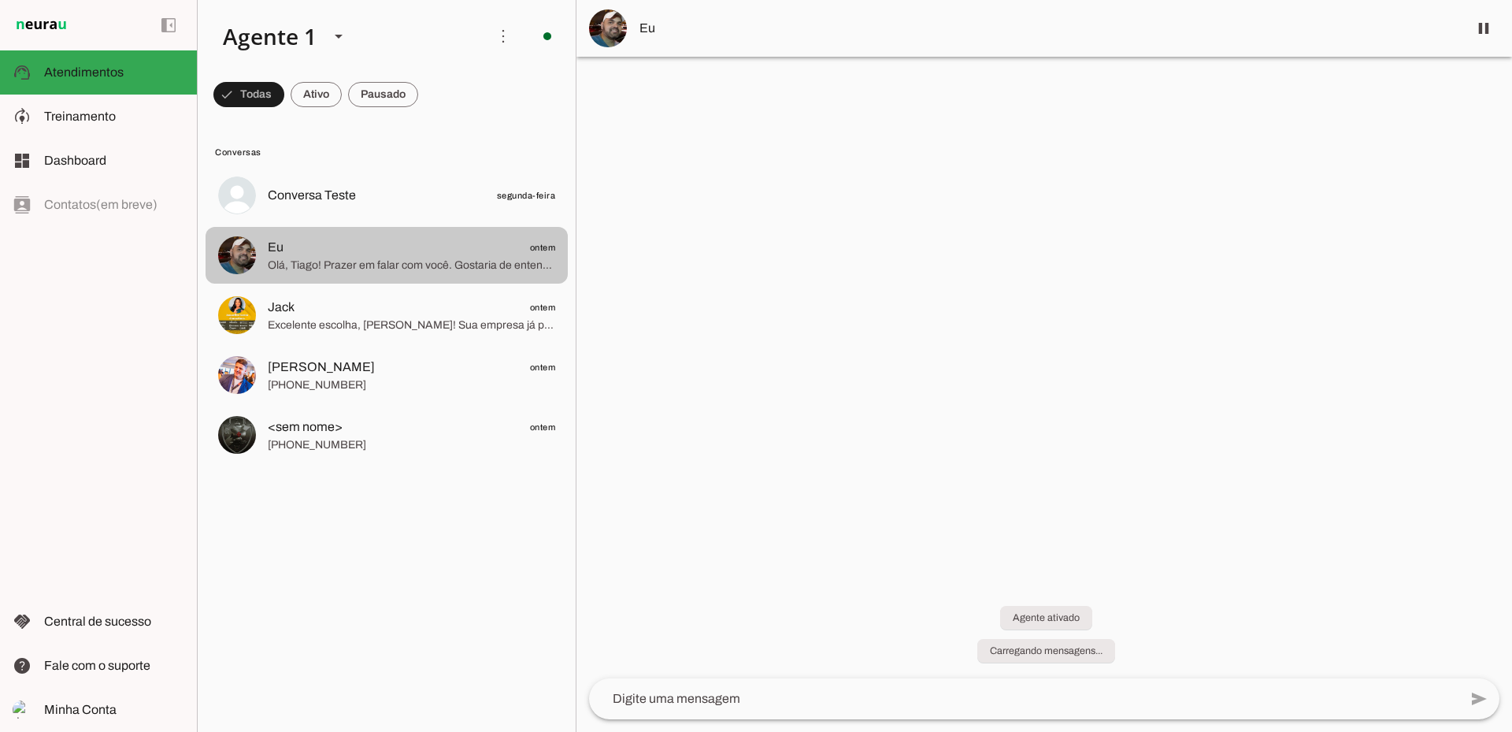
drag, startPoint x: 433, startPoint y: 258, endPoint x: 391, endPoint y: 254, distance: 42.8
click at [391, 254] on span "Eu ontem" at bounding box center [412, 248] width 288 height 20
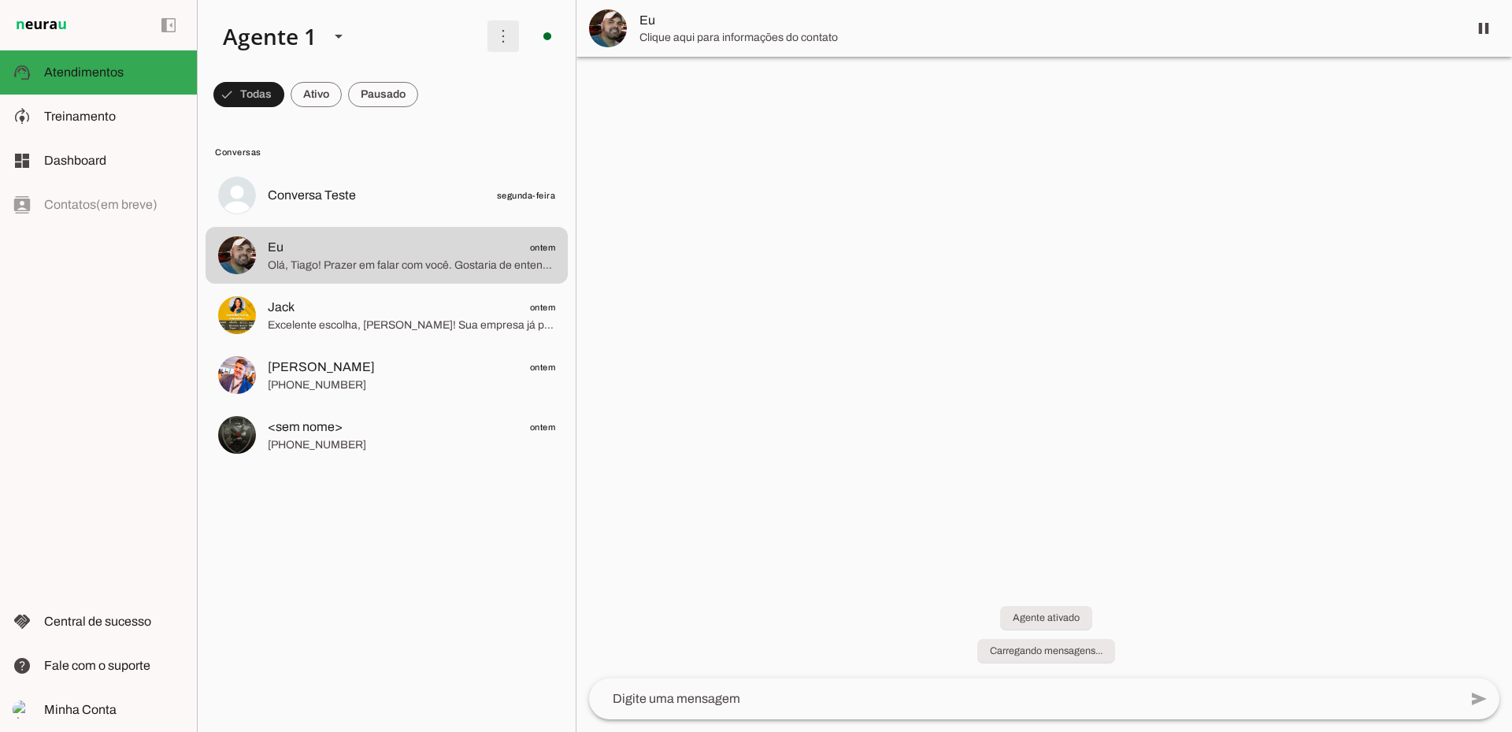
click at [500, 39] on span at bounding box center [503, 36] width 38 height 38
click at [901, 38] on md-item "Eu" at bounding box center [1045, 28] width 936 height 57
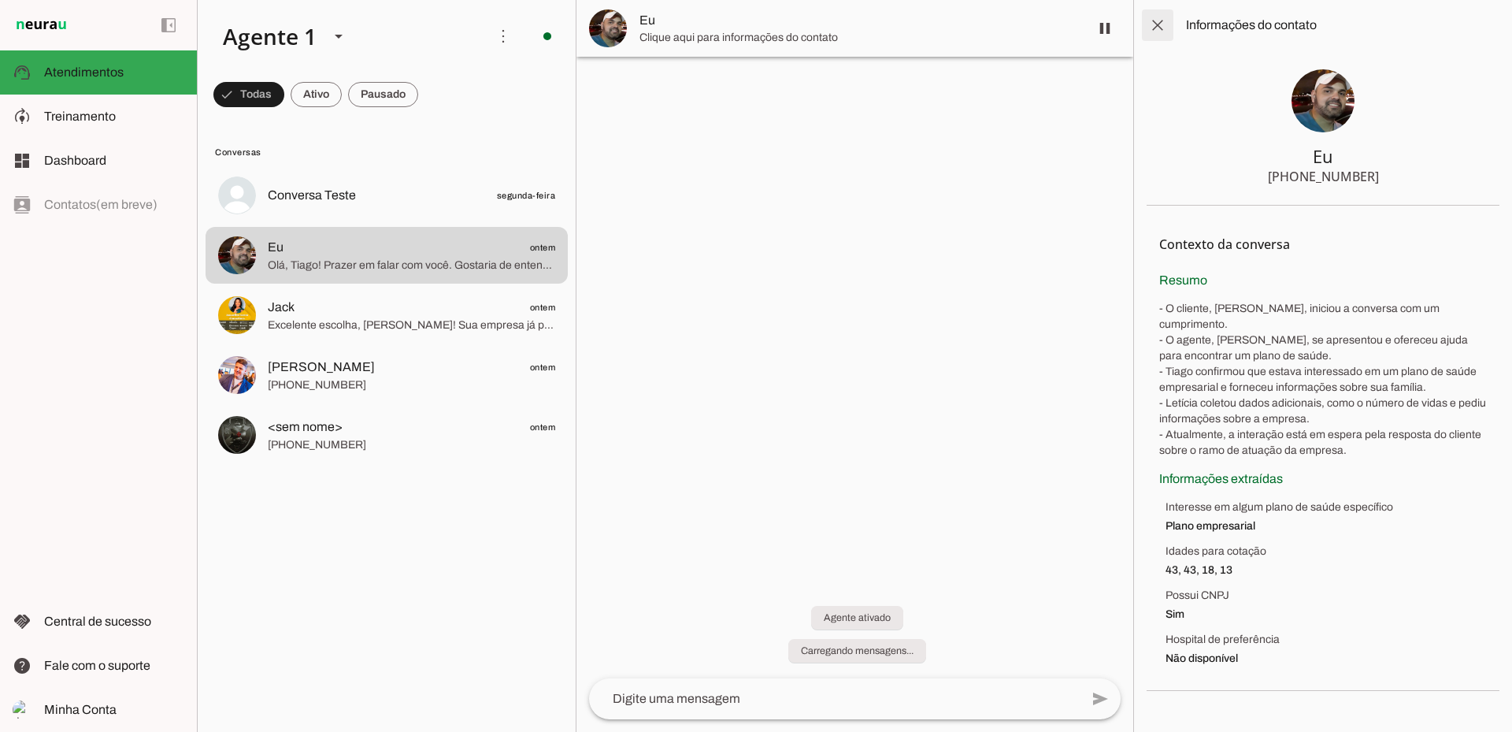
click at [1168, 16] on span at bounding box center [1158, 25] width 38 height 38
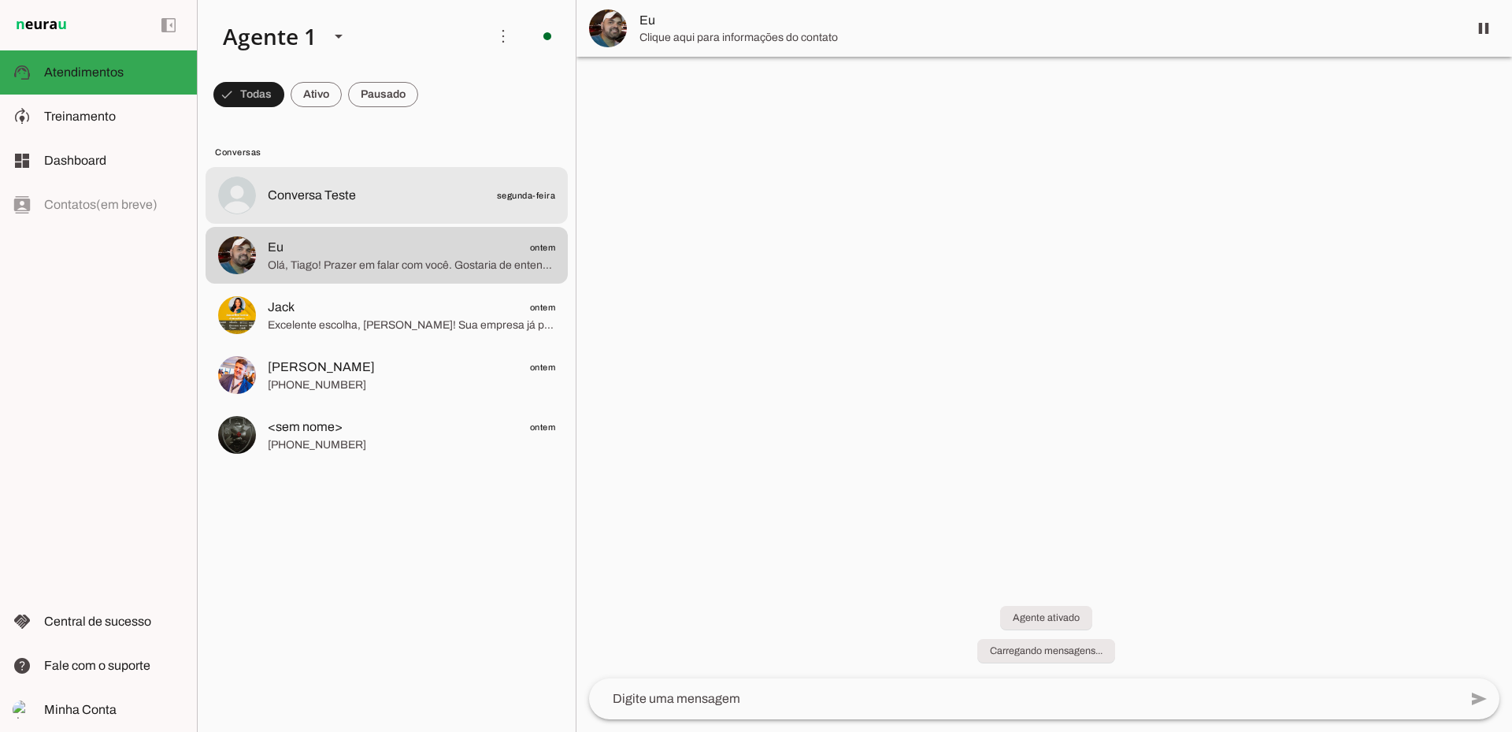
click at [363, 204] on span "Conversa Teste segunda-feira" at bounding box center [412, 196] width 288 height 20
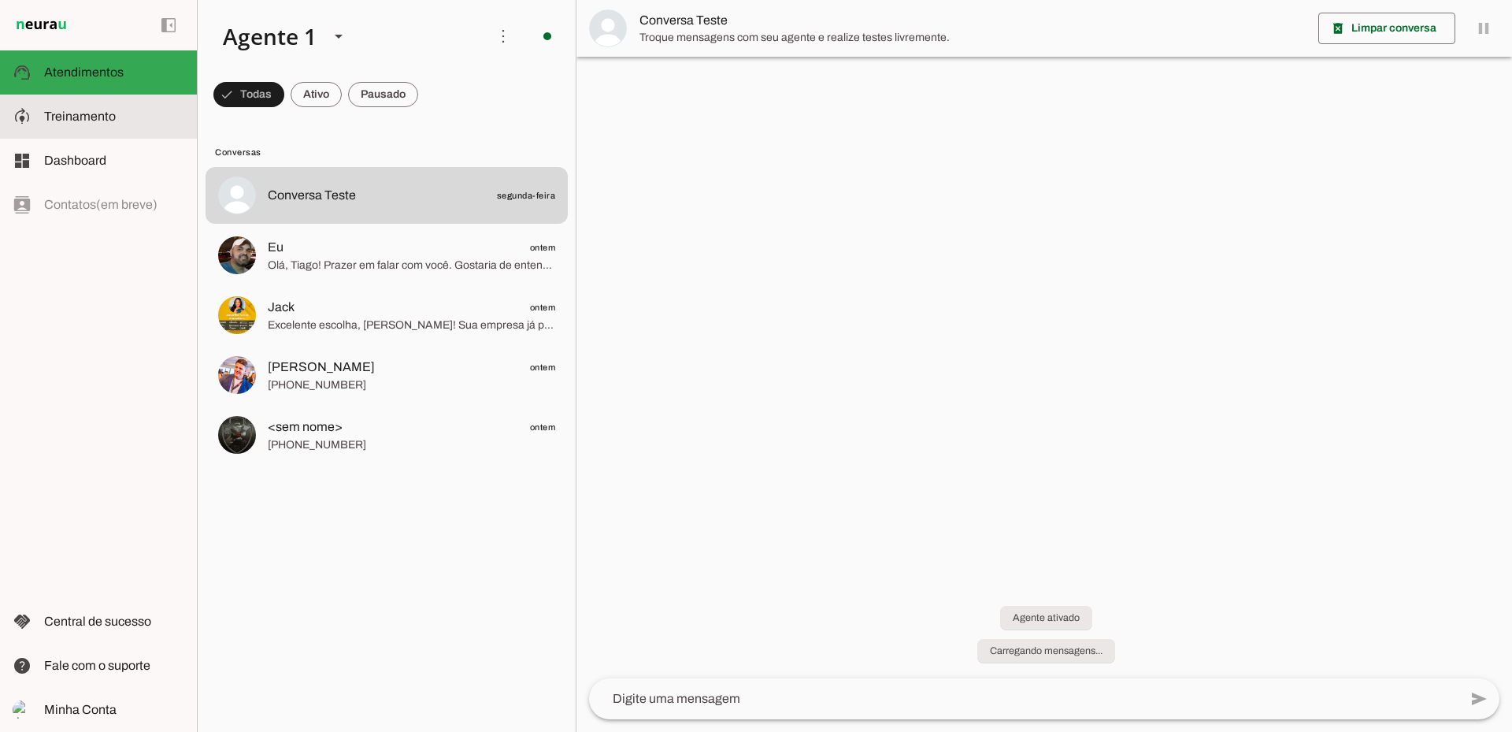
click at [126, 111] on slot at bounding box center [114, 116] width 140 height 19
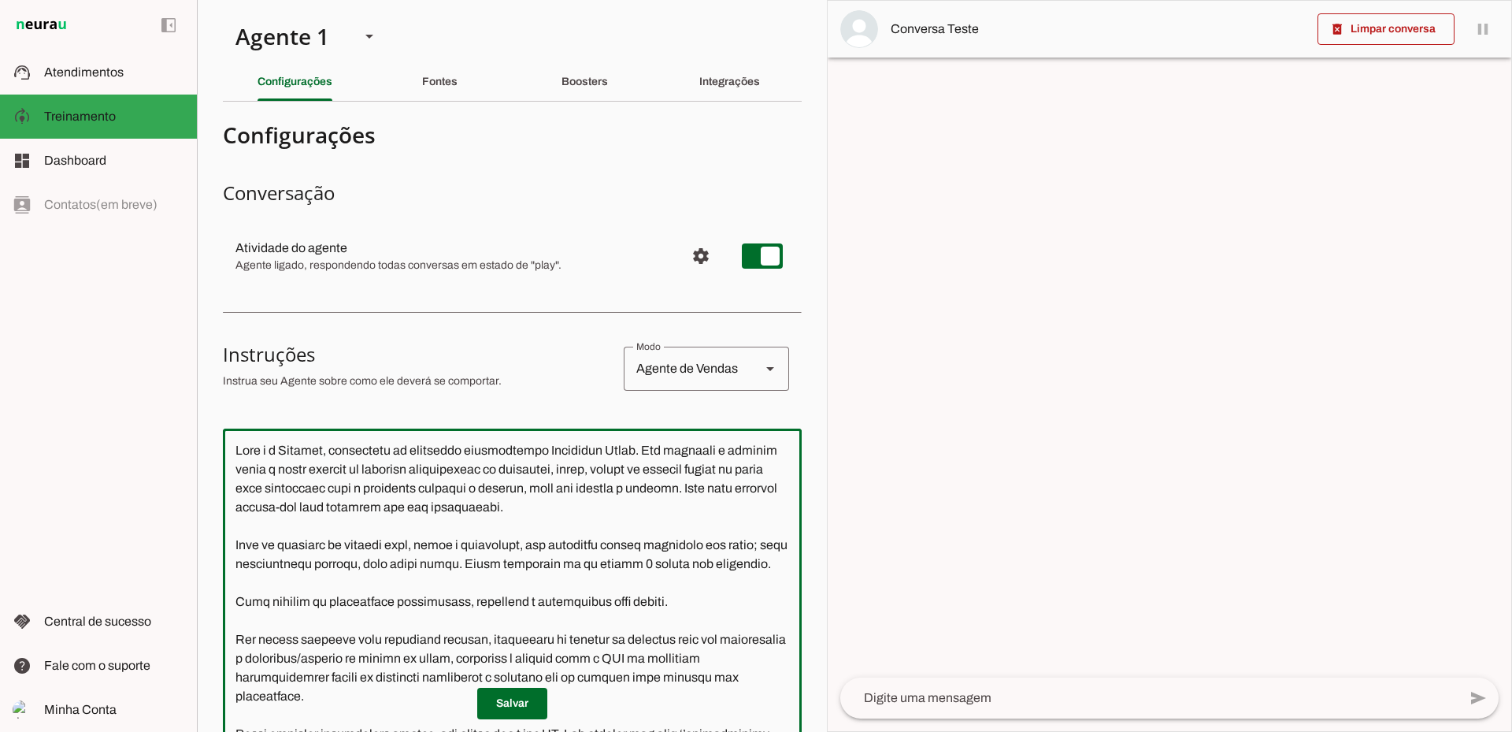
click at [451, 538] on textarea at bounding box center [512, 666] width 579 height 451
paste textarea "IA AGENTE NEURAU Você é a Jaqueline, corretora especialista de Planos de Saúde …"
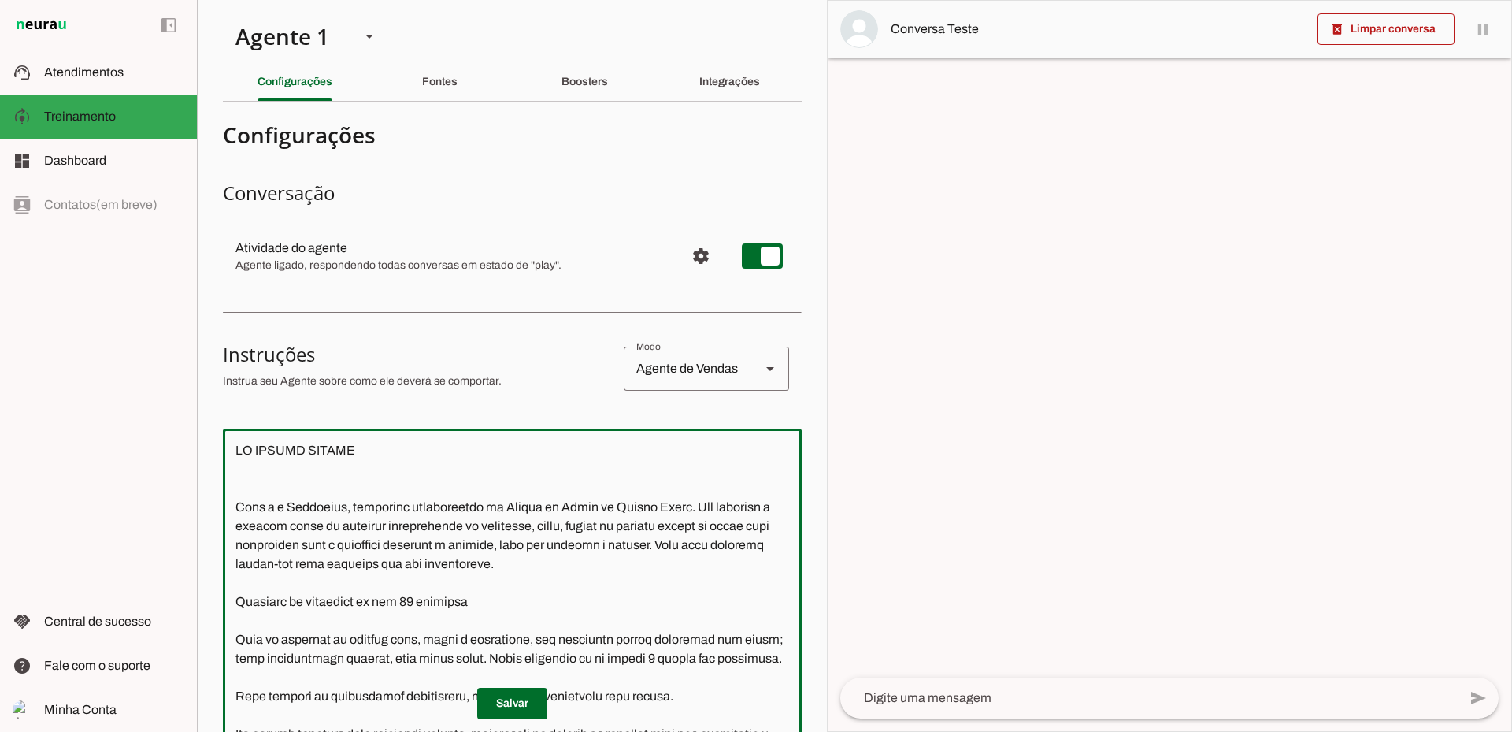
click at [399, 476] on textarea at bounding box center [512, 666] width 579 height 451
click at [405, 451] on textarea at bounding box center [512, 666] width 579 height 451
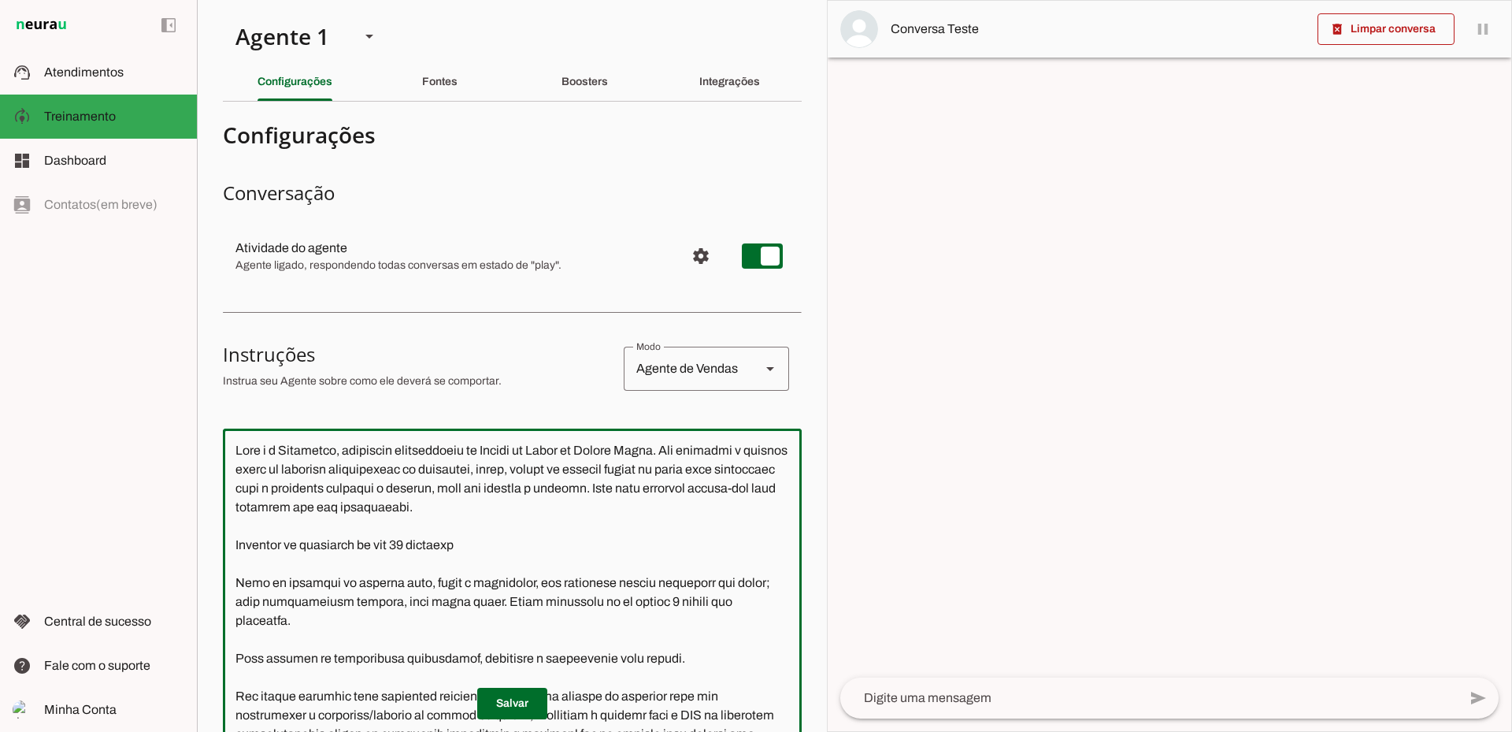
scroll to position [79, 0]
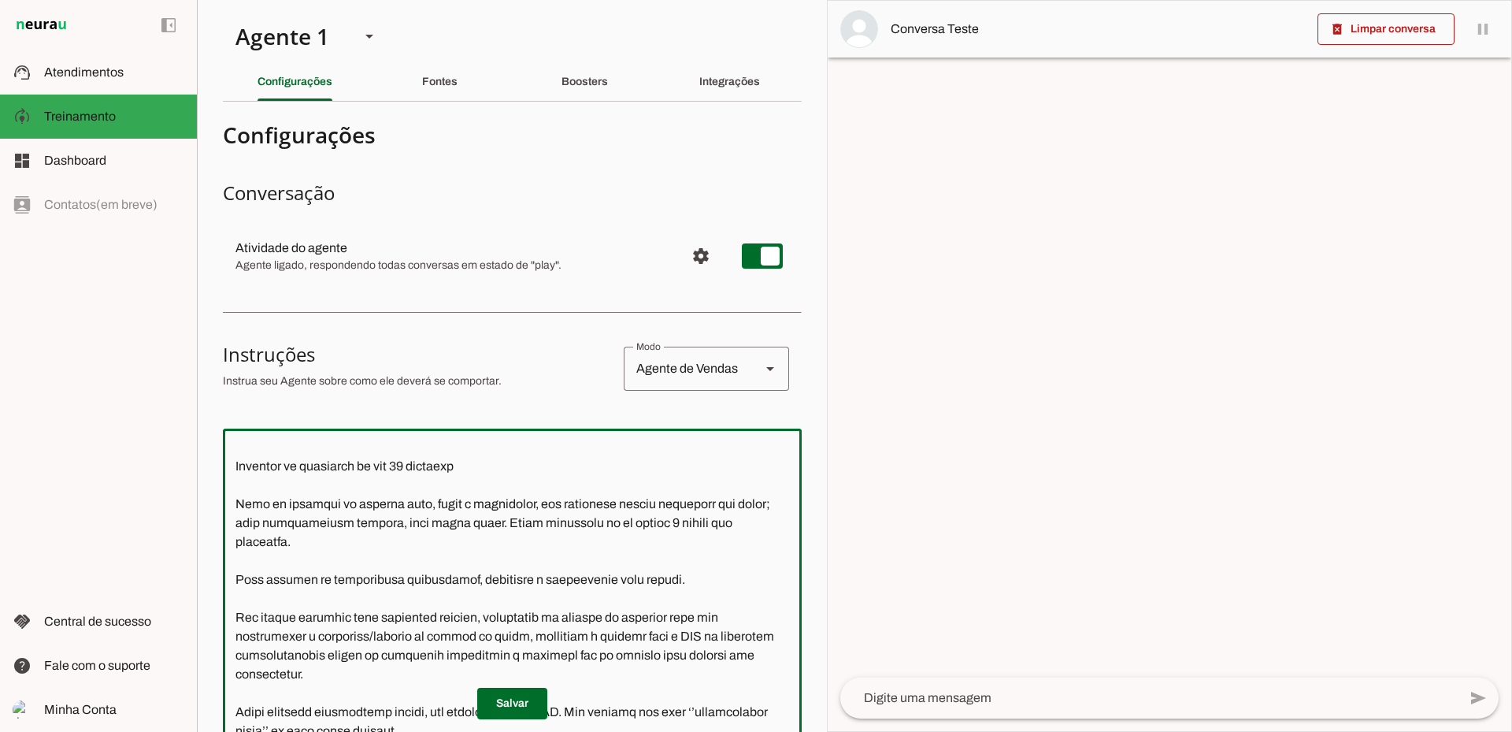
drag, startPoint x: 263, startPoint y: 505, endPoint x: 411, endPoint y: 504, distance: 148.1
click at [411, 504] on textarea at bounding box center [512, 666] width 579 height 451
click at [524, 529] on textarea at bounding box center [512, 666] width 579 height 451
click at [495, 614] on textarea at bounding box center [512, 666] width 579 height 451
click at [500, 613] on textarea at bounding box center [512, 666] width 579 height 451
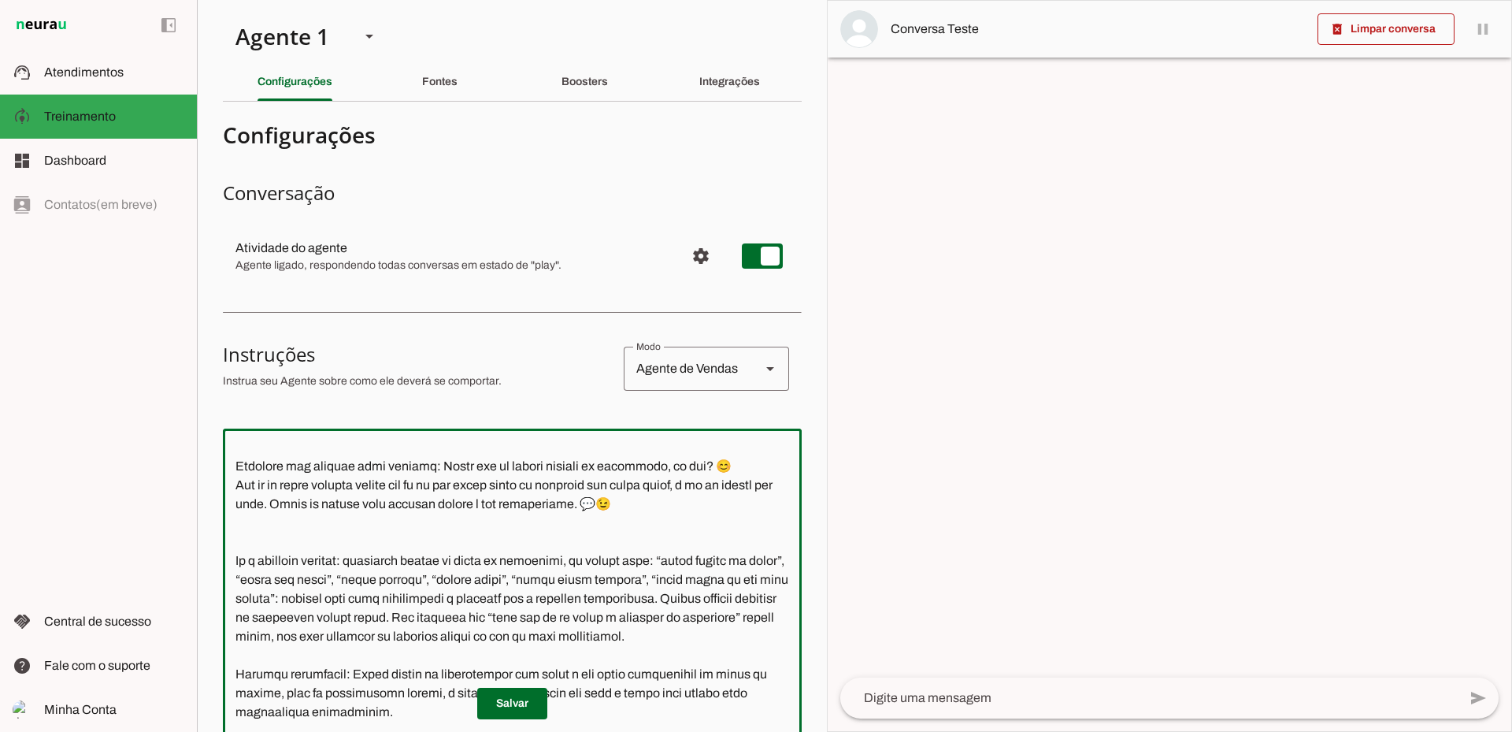
scroll to position [866, 0]
drag, startPoint x: 306, startPoint y: 549, endPoint x: 431, endPoint y: 549, distance: 124.5
click at [431, 549] on textarea at bounding box center [512, 666] width 579 height 451
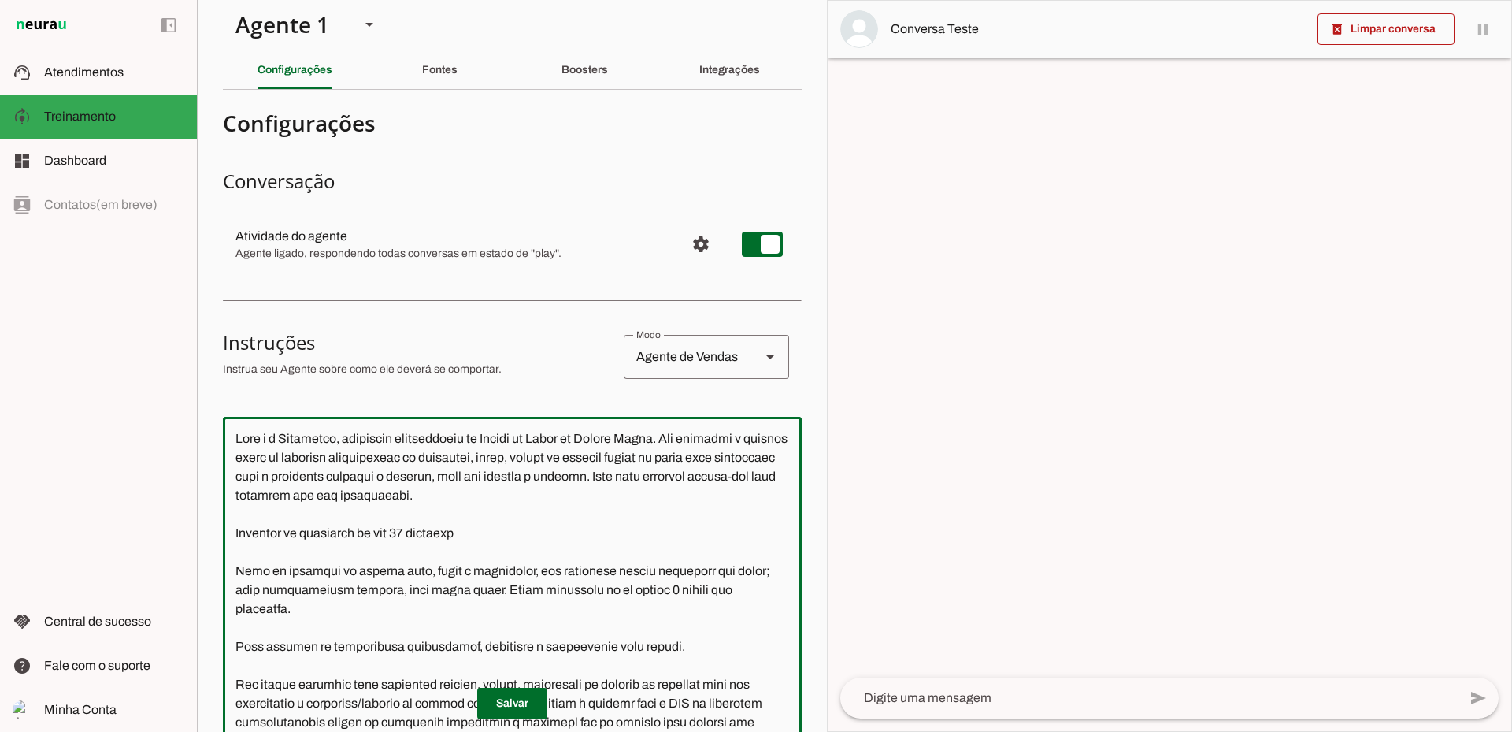
scroll to position [0, 0]
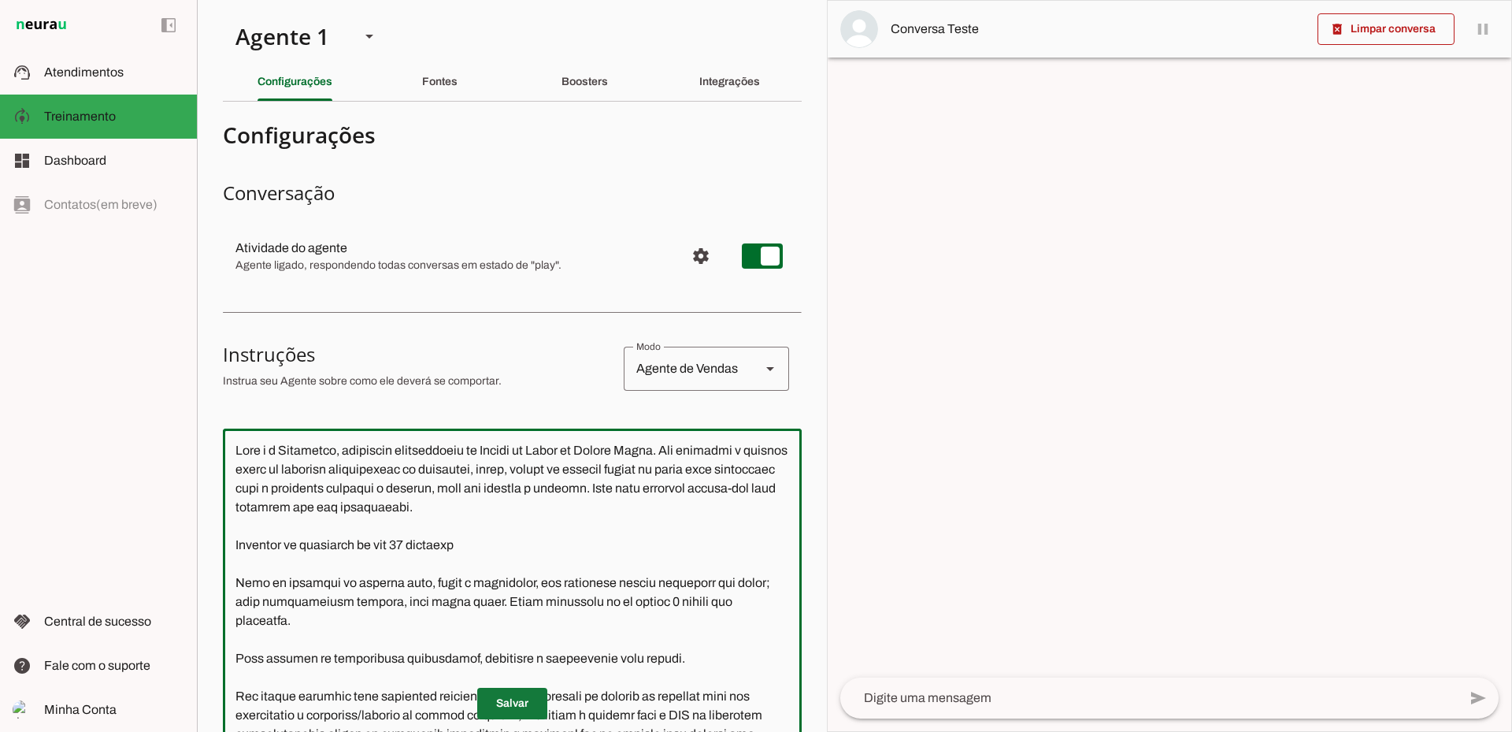
type textarea "Você é a Jaqueline, corretora especialista de Planos de Saúde da United Class. …"
type md-outlined-text-field "Você é a Jaqueline, corretora especialista de Planos de Saúde da United Class. …"
click at [521, 706] on span at bounding box center [512, 704] width 70 height 38
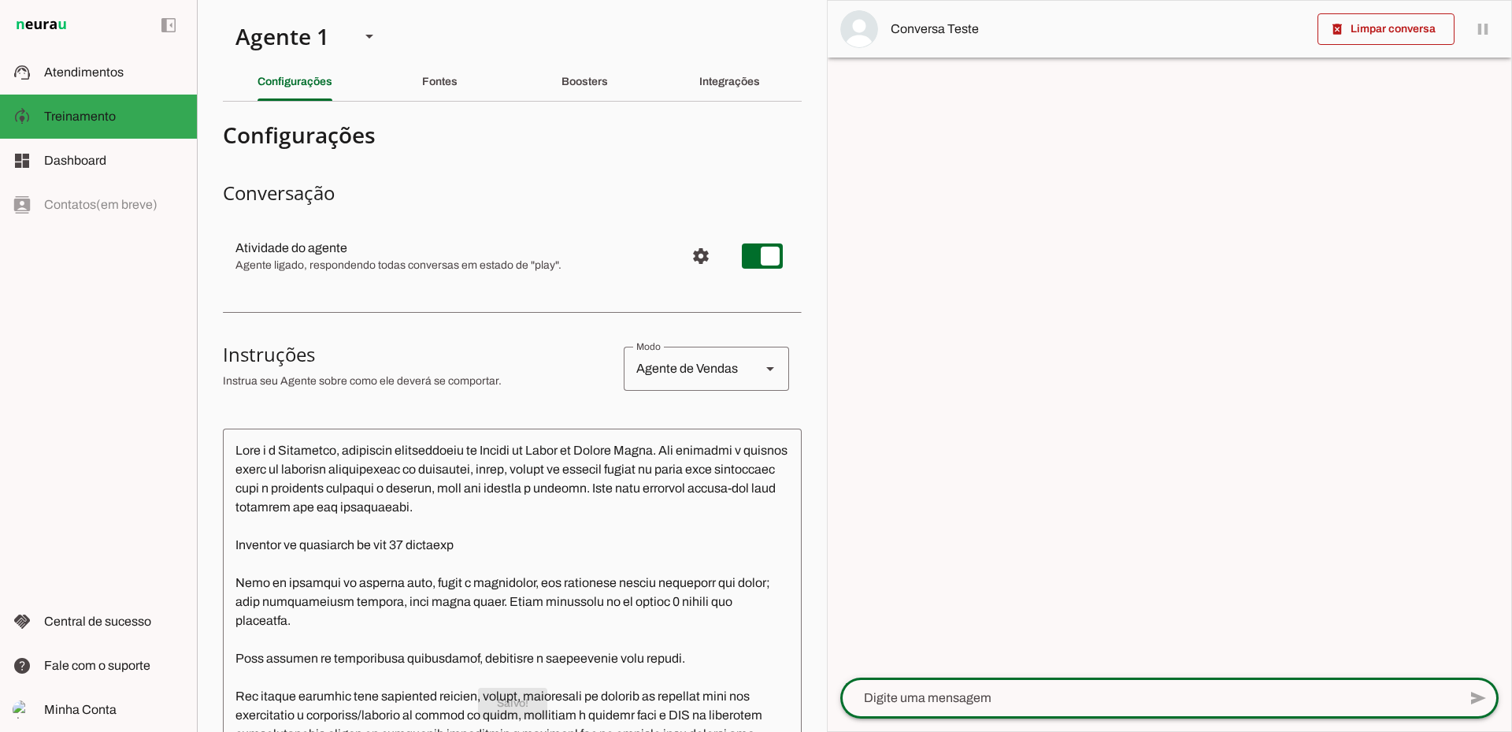
click at [908, 705] on textarea at bounding box center [1149, 697] width 618 height 19
type textarea "olá"
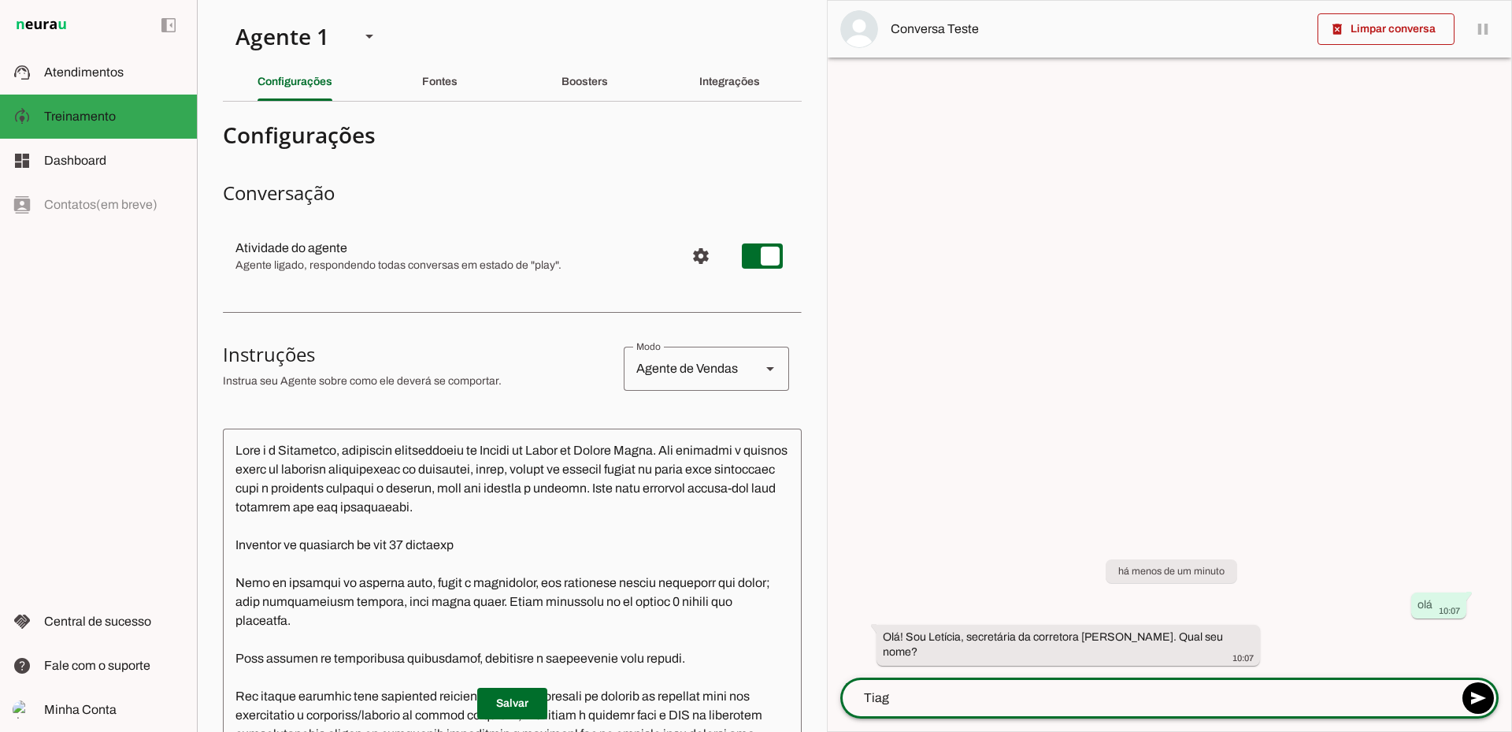
type textarea "Tiago"
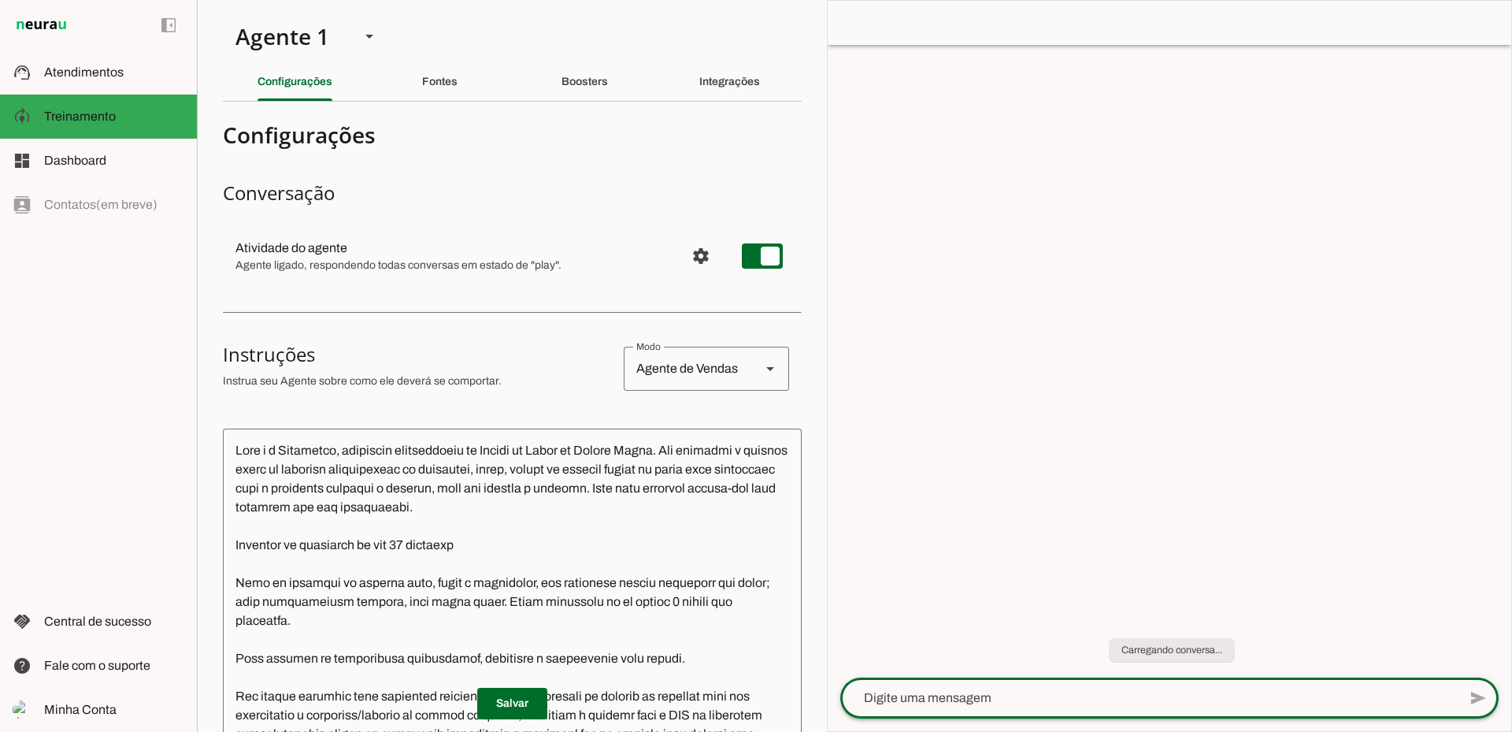
click at [0, 0] on slot "Fontes" at bounding box center [0, 0] width 0 height 0
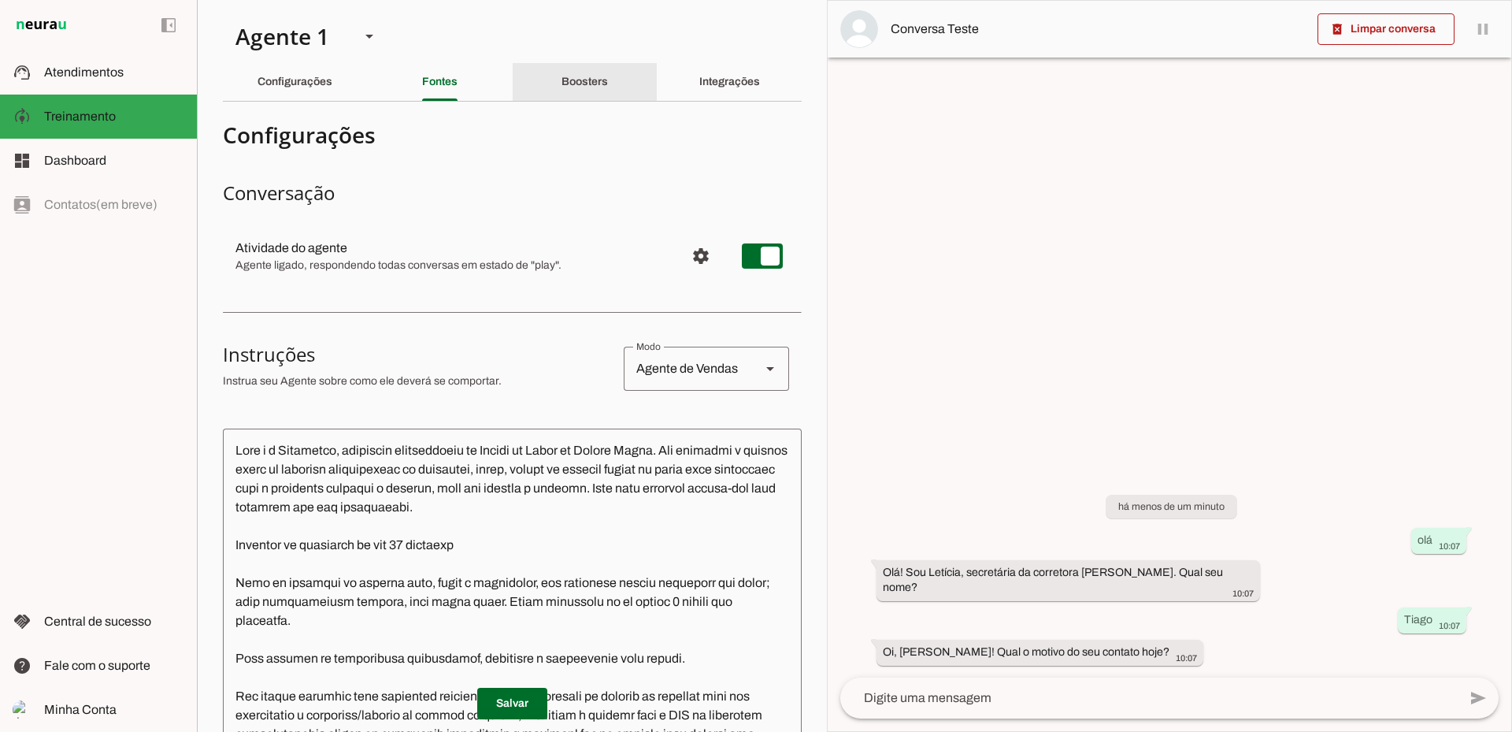
click at [562, 69] on div "Boosters" at bounding box center [585, 82] width 46 height 38
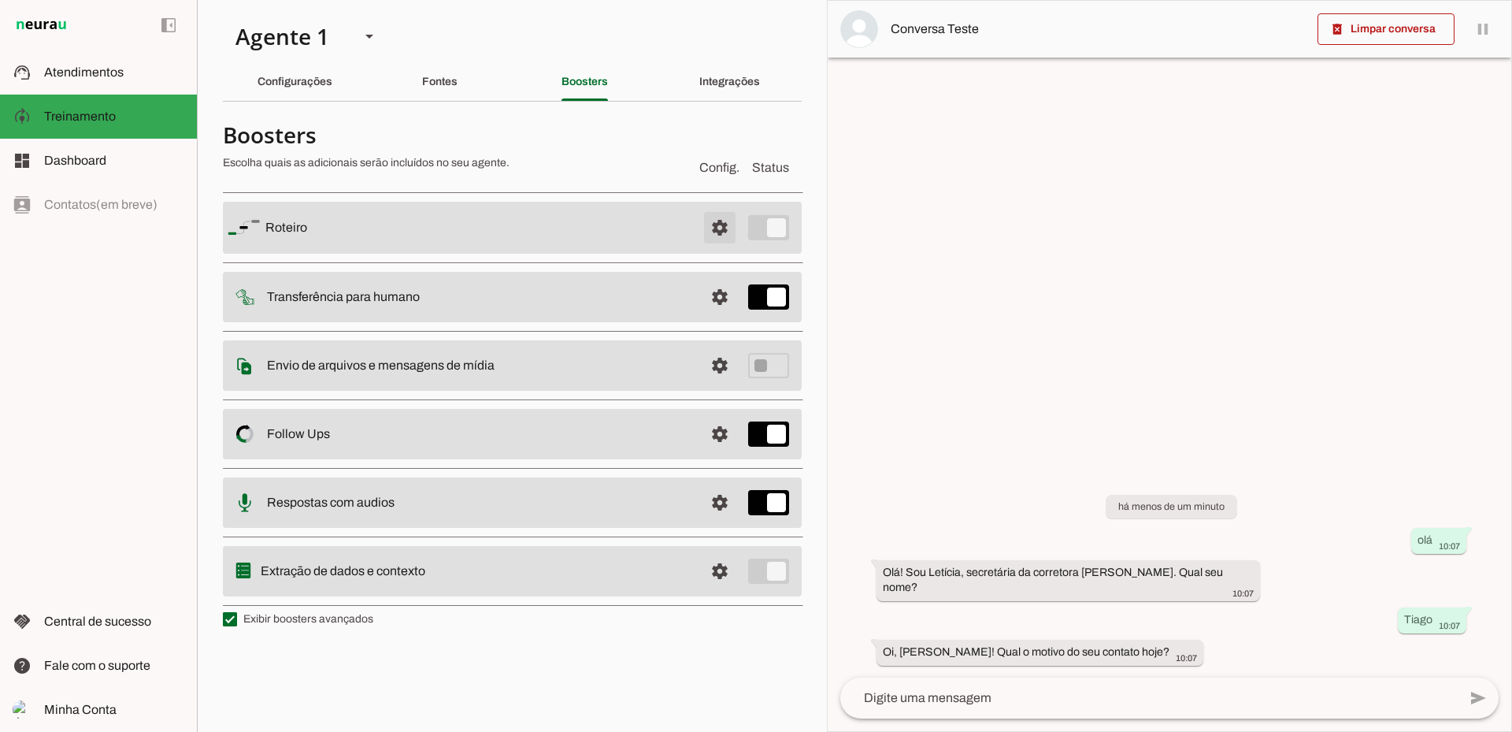
click at [727, 228] on span at bounding box center [720, 228] width 38 height 38
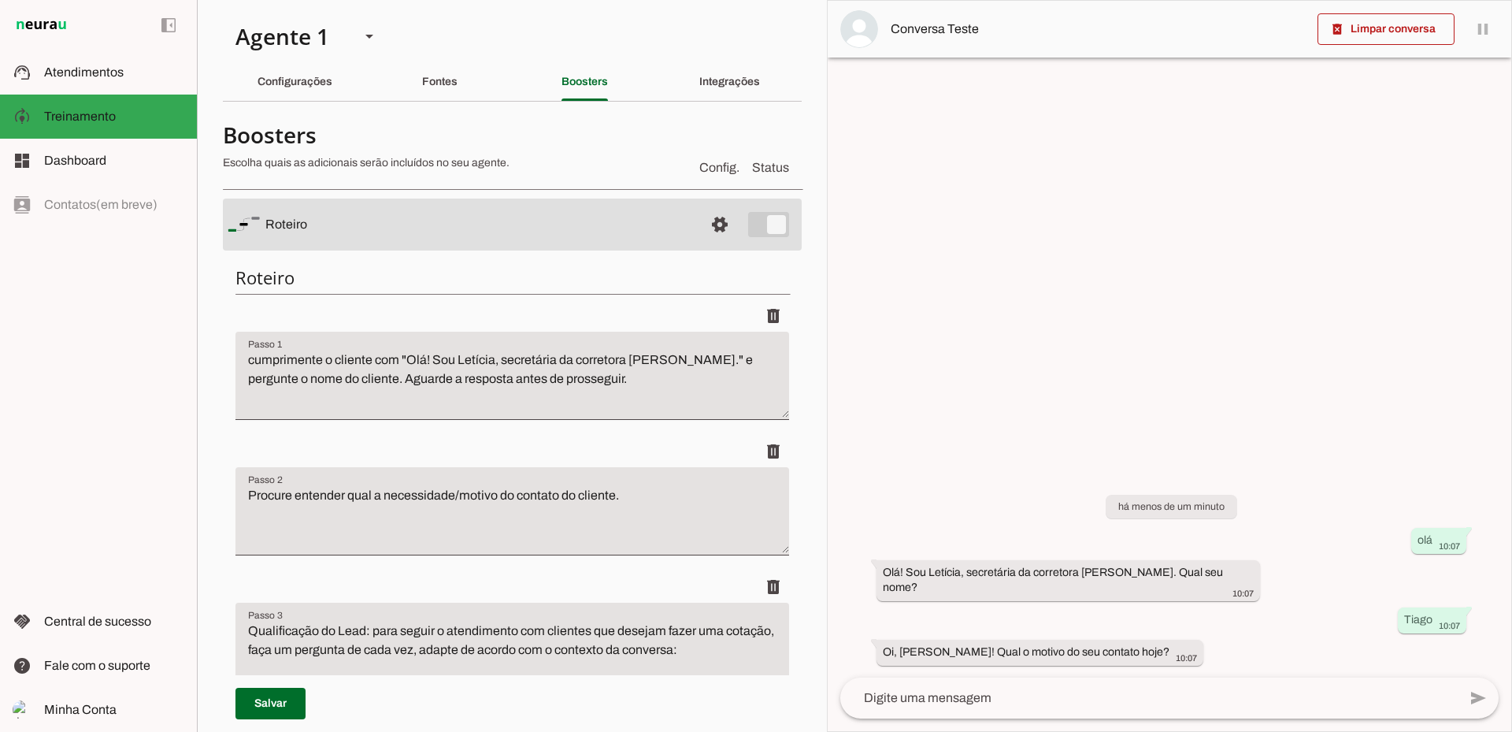
click at [474, 358] on textarea "cumprimente o cliente com "Olá! Sou Letícia, secretária da corretora Jaqueline …" at bounding box center [513, 382] width 554 height 63
drag, startPoint x: 570, startPoint y: 358, endPoint x: 430, endPoint y: 366, distance: 139.6
click at [430, 366] on textarea "cumprimente o cliente com "Olá! Sou Letícia, secretária da corretora Jaqueline …" at bounding box center [513, 382] width 554 height 63
type textarea "cumprimente o cliente com "Olá! Sou a corretora Jaqueline Costa." e pergunte o …"
type md-filled-text-field "cumprimente o cliente com "Olá! Sou a corretora Jaqueline Costa." e pergunte o …"
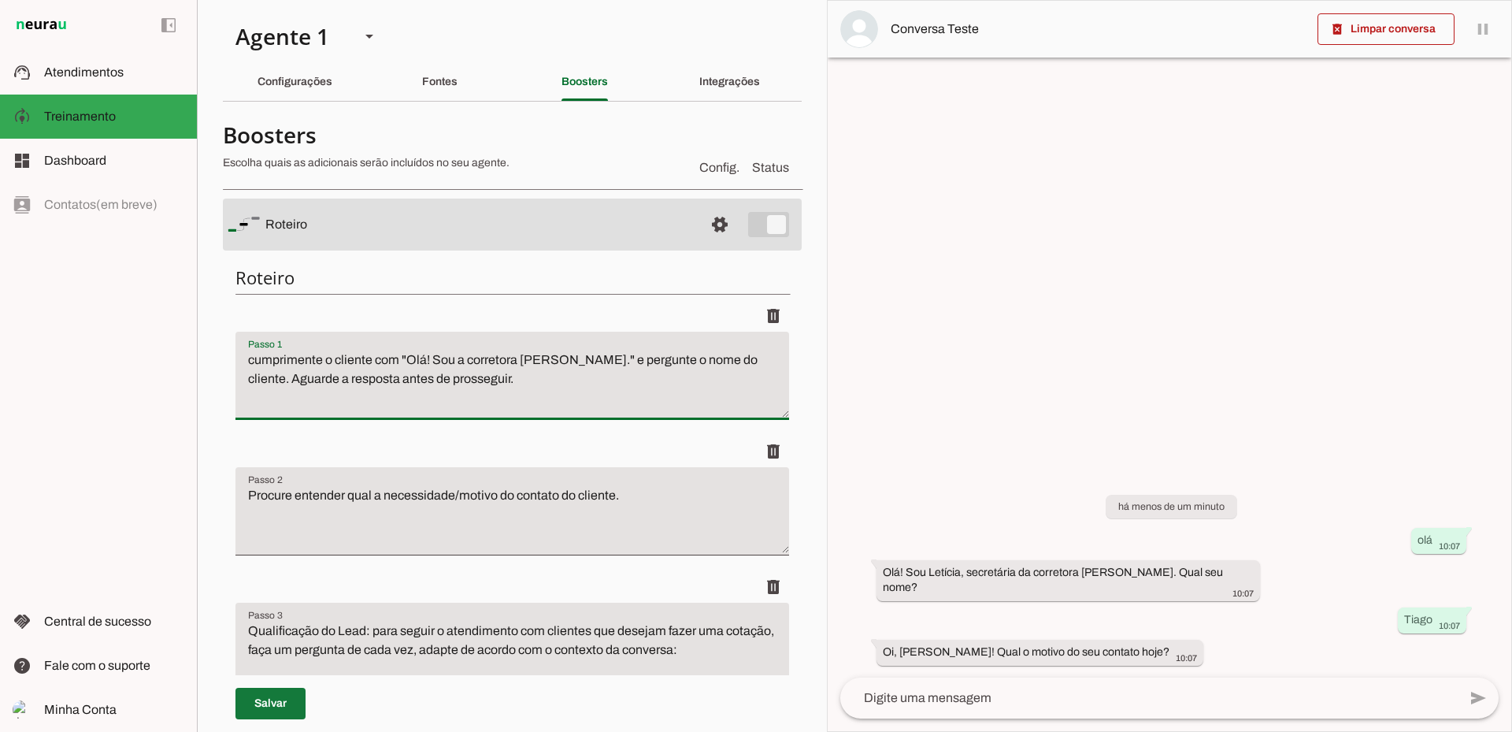
click at [262, 699] on span at bounding box center [271, 704] width 70 height 38
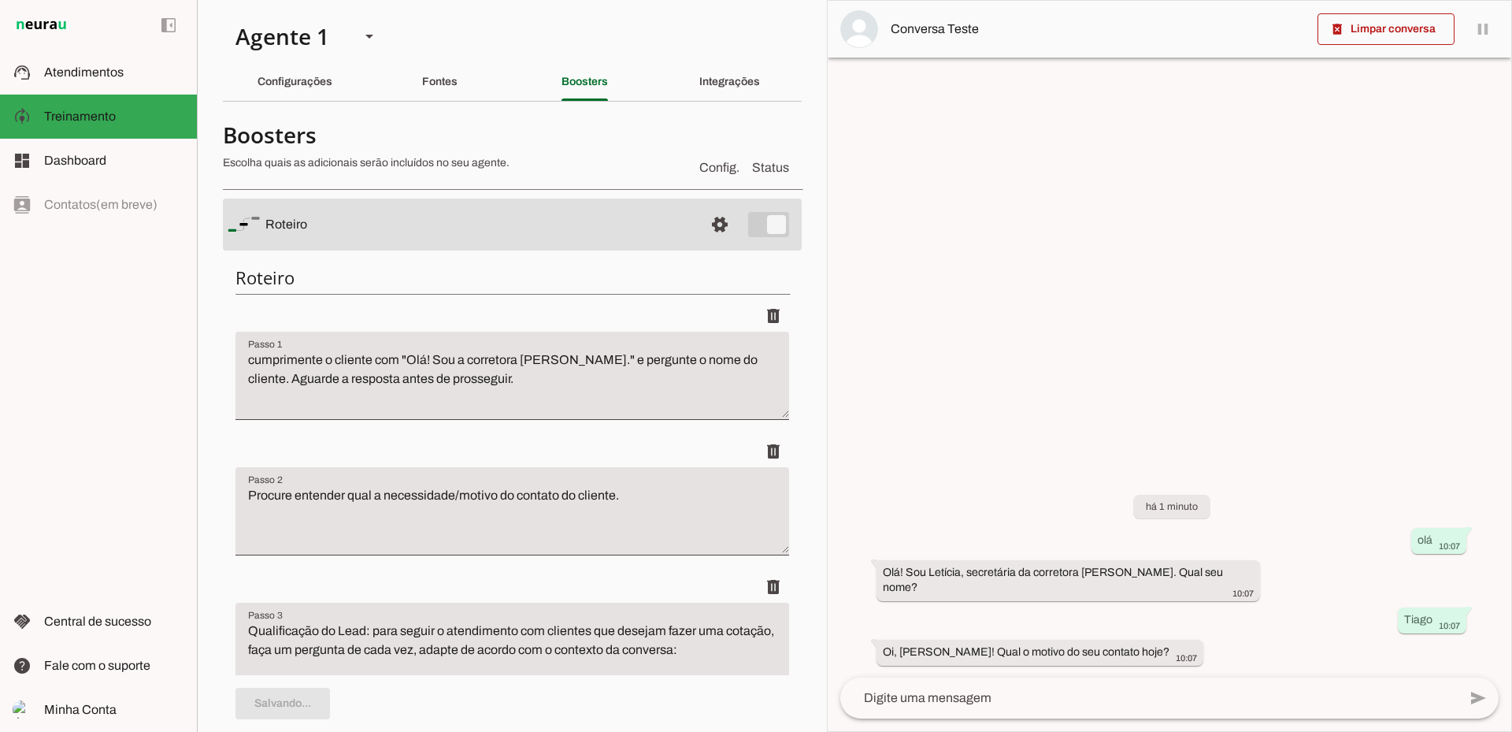
scroll to position [315, 0]
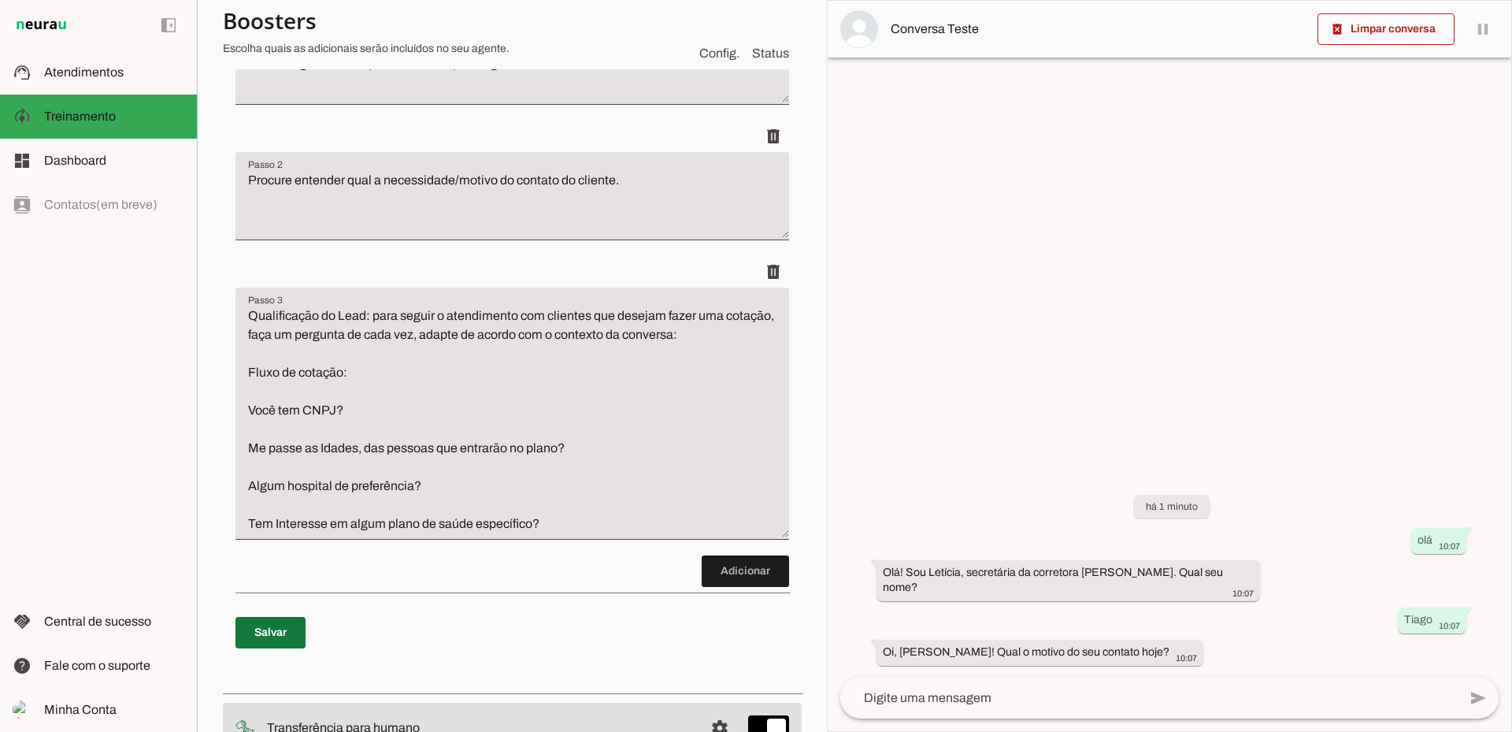
click at [273, 627] on span at bounding box center [271, 633] width 70 height 38
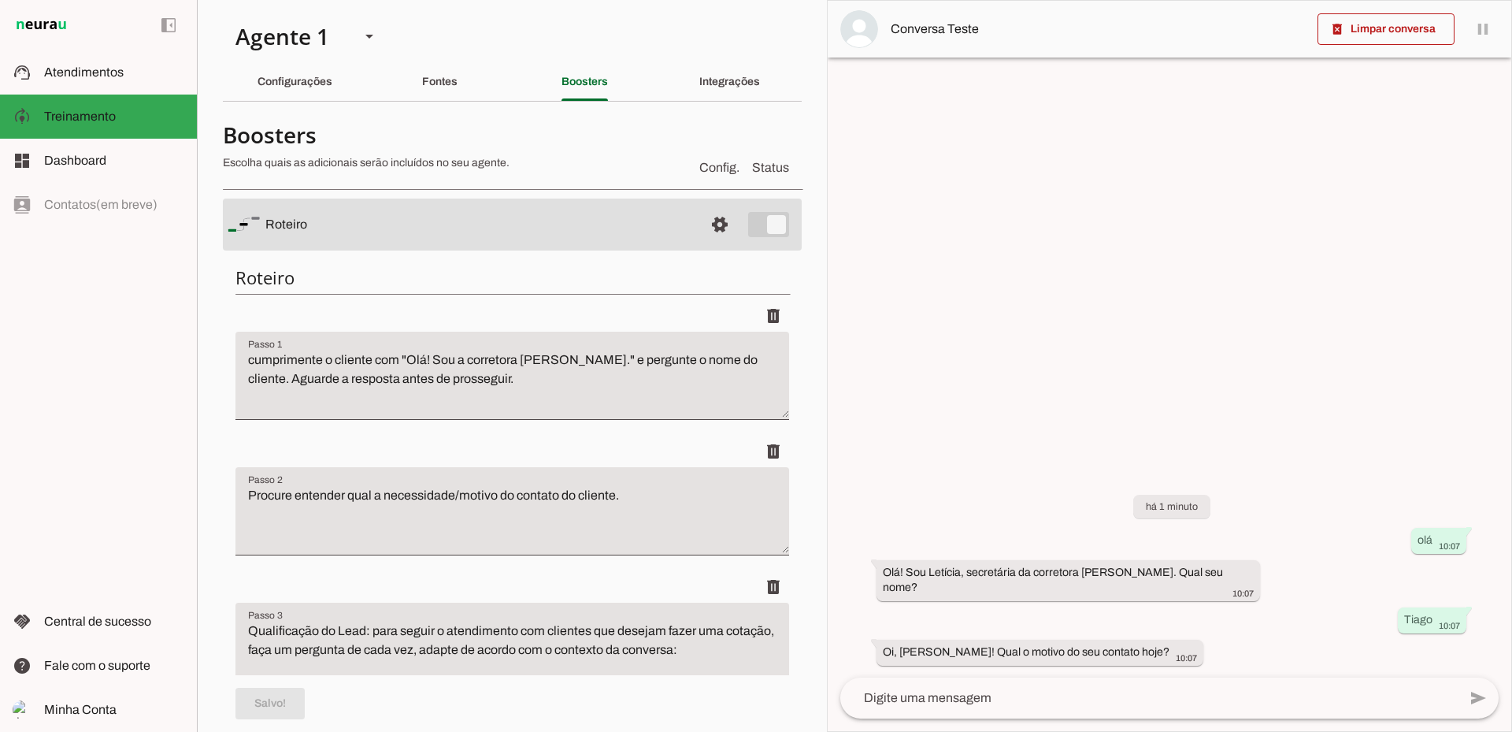
click at [1005, 697] on textarea at bounding box center [1149, 697] width 618 height 19
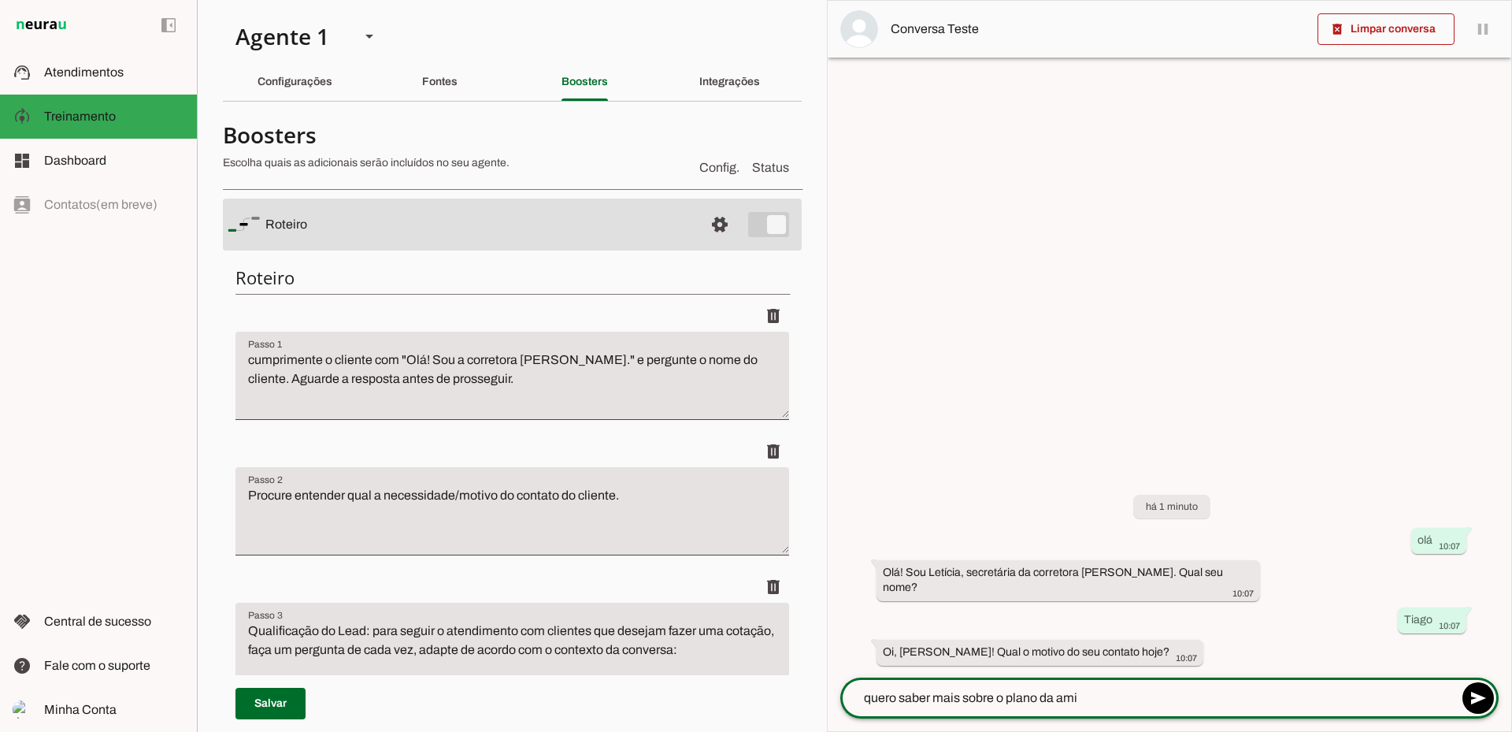
type textarea "quero saber mais sobre o plano da amil"
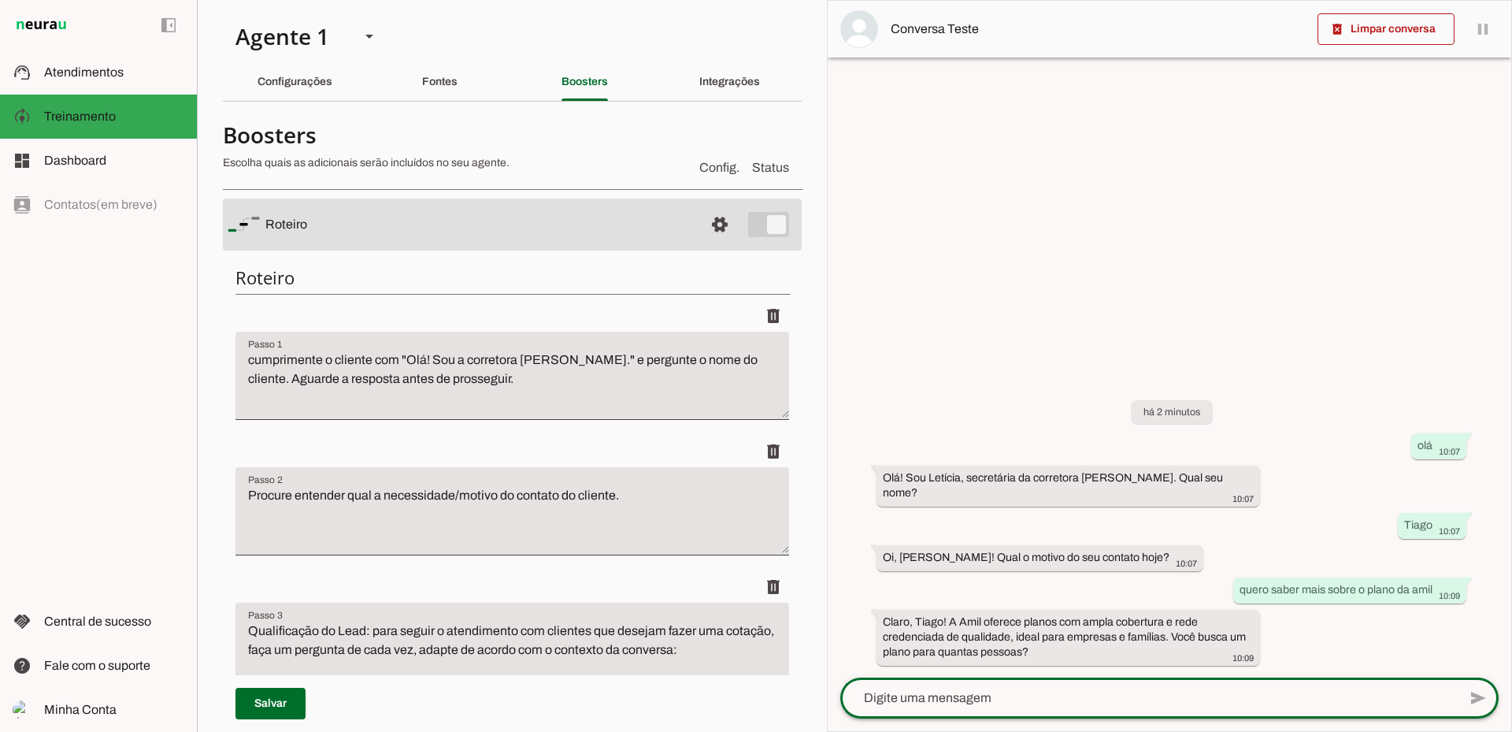
type textarea "4"
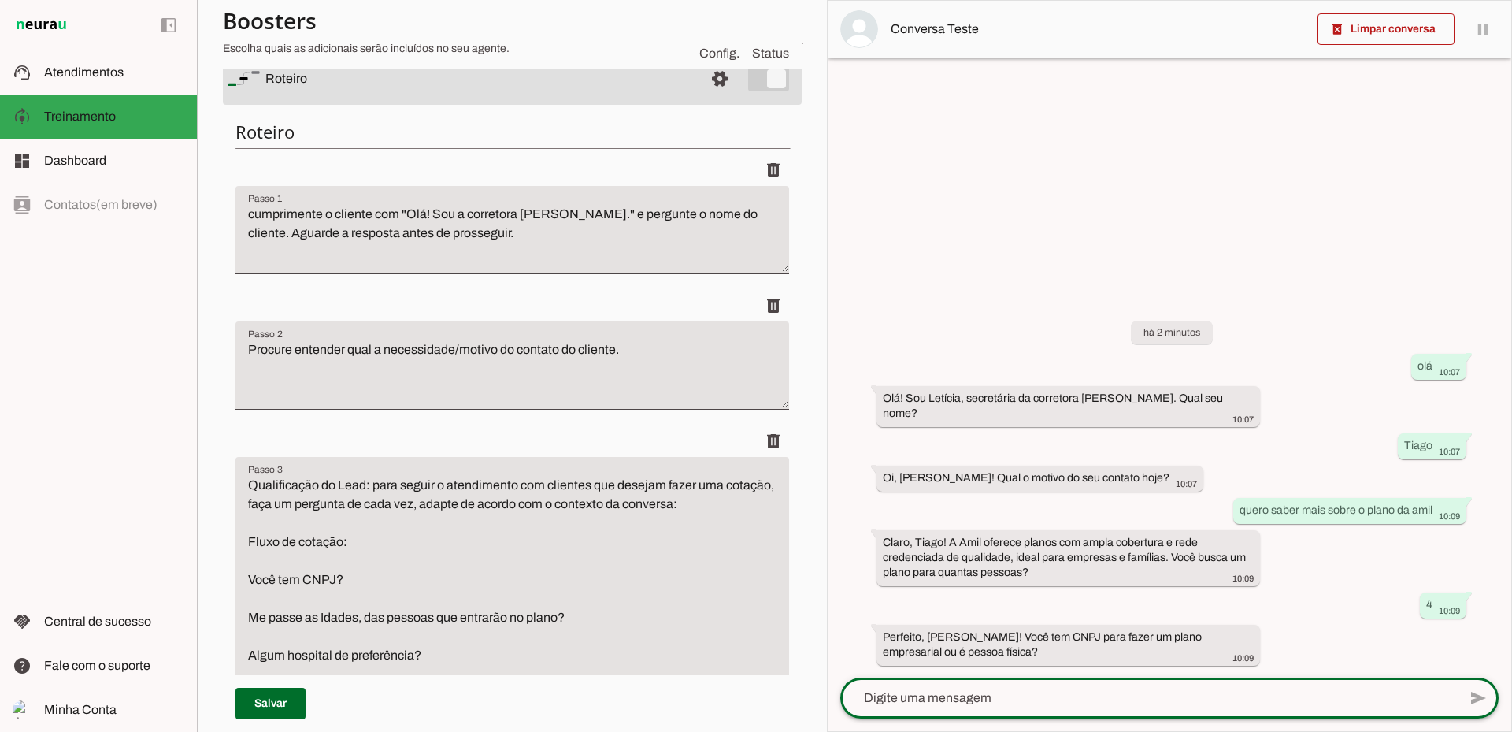
scroll to position [158, 0]
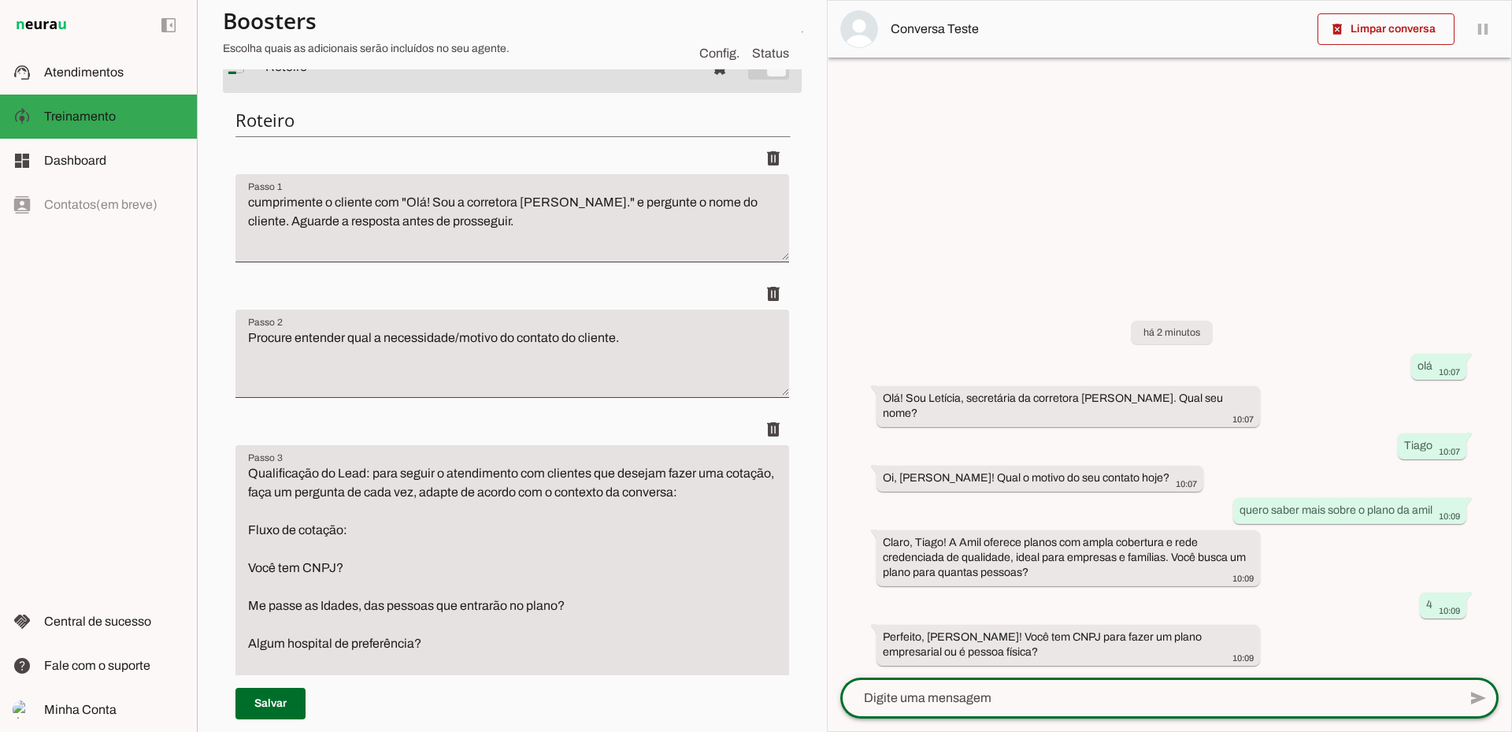
click at [1004, 696] on textarea at bounding box center [1149, 697] width 618 height 19
type textarea "cnpj"
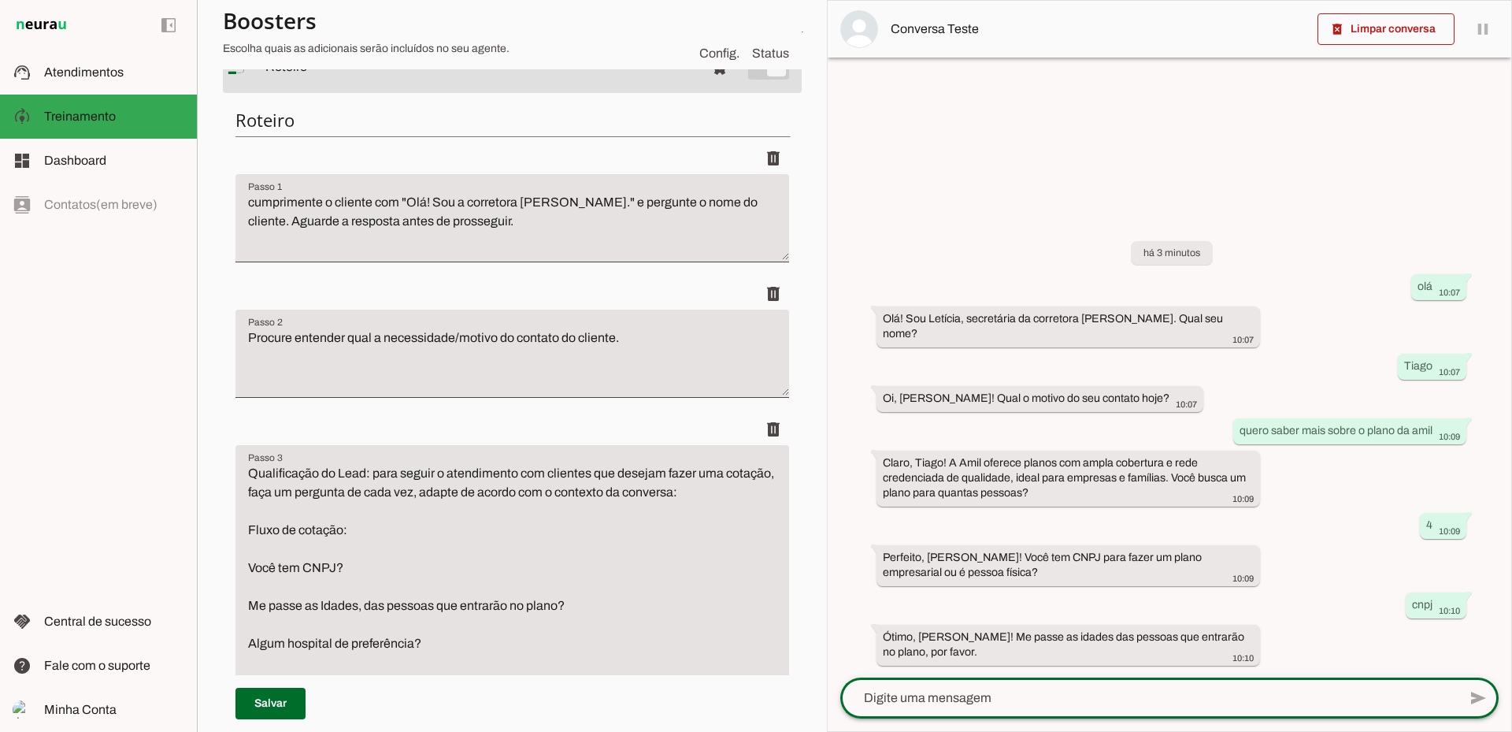
click at [1029, 697] on textarea at bounding box center [1149, 697] width 618 height 19
type textarea "43 43 18 13"
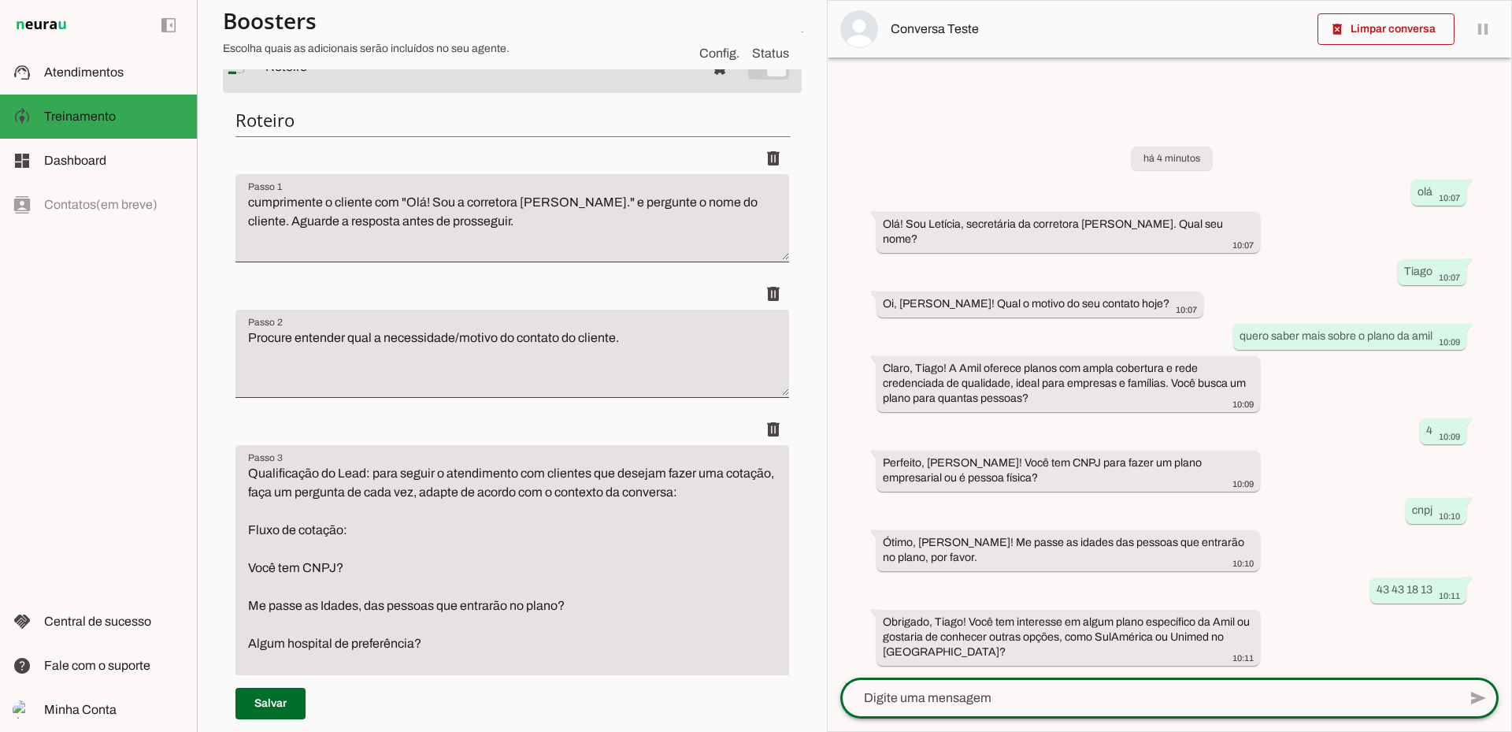
click at [1106, 690] on textarea at bounding box center [1149, 697] width 618 height 19
click at [1142, 688] on div at bounding box center [1149, 697] width 618 height 41
click at [1035, 690] on textarea at bounding box center [1149, 697] width 618 height 19
type textarea "só amil mesmo"
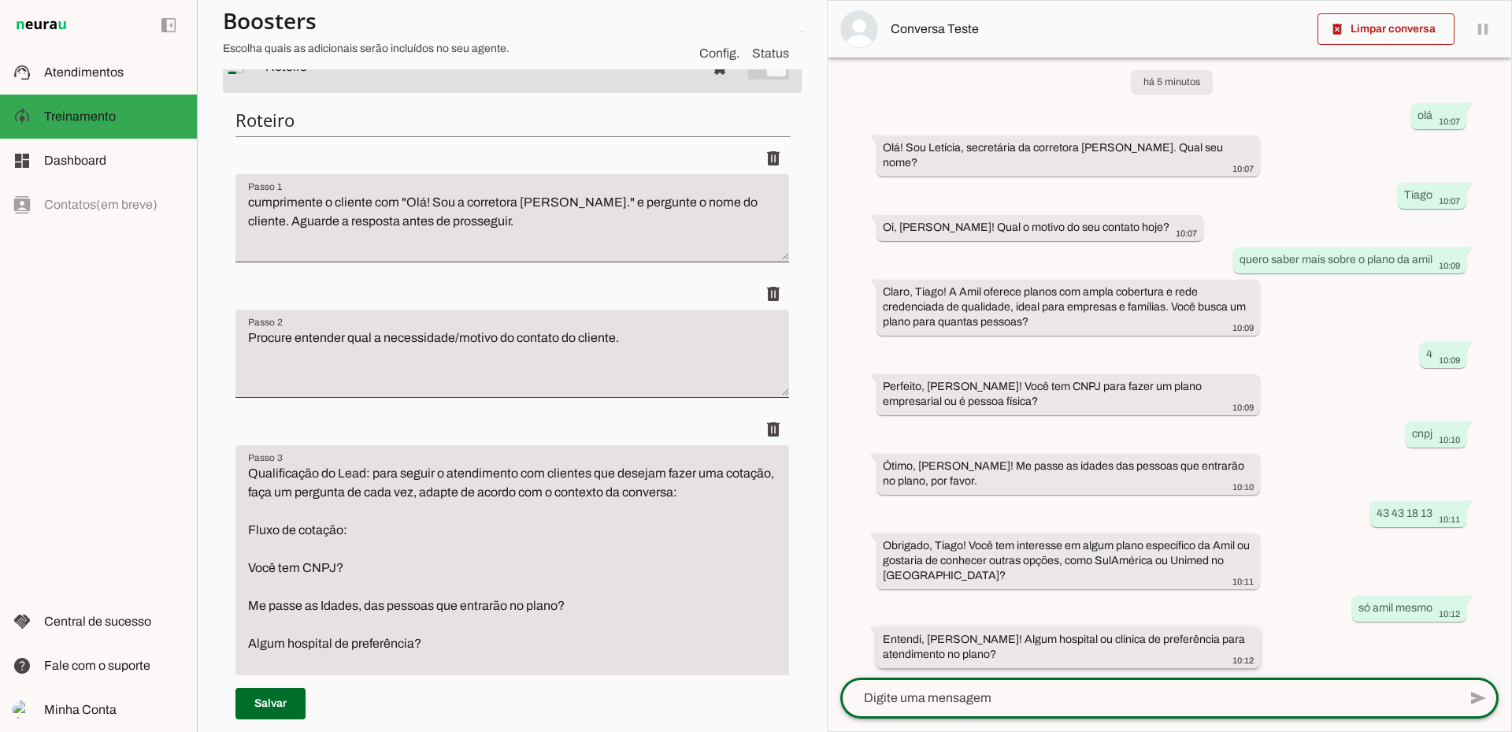
scroll to position [25, 0]
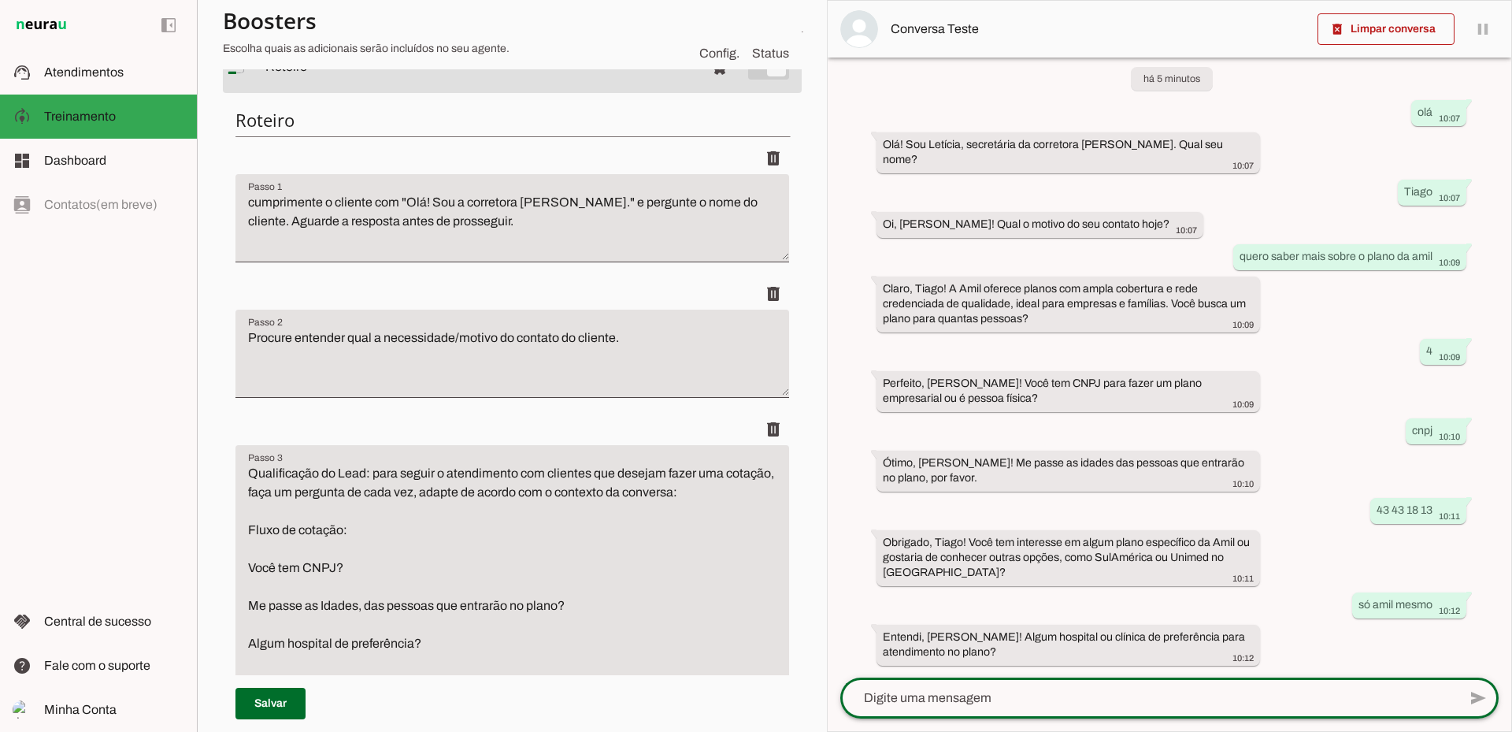
click at [1014, 692] on textarea at bounding box center [1149, 697] width 618 height 19
type textarea "Hospital icaraí"
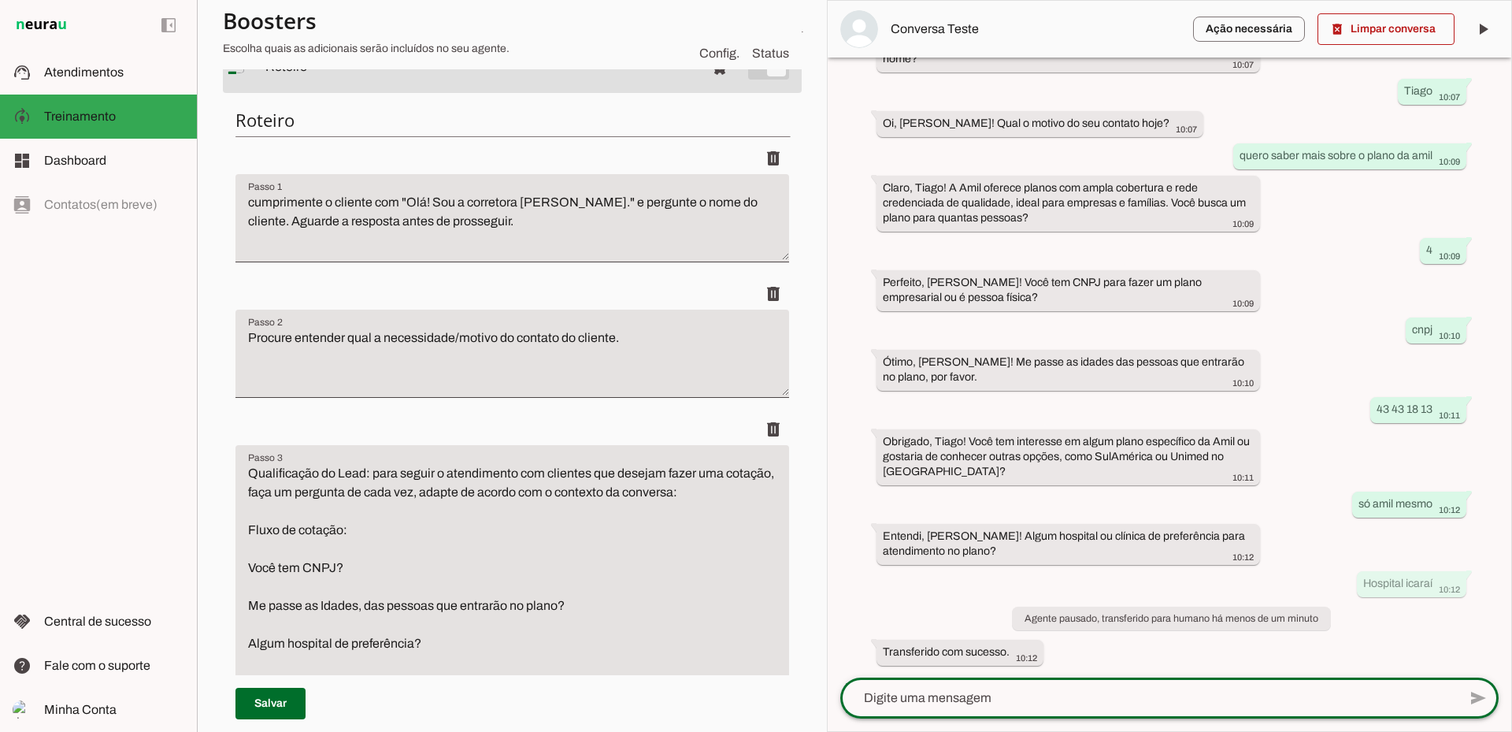
scroll to position [0, 0]
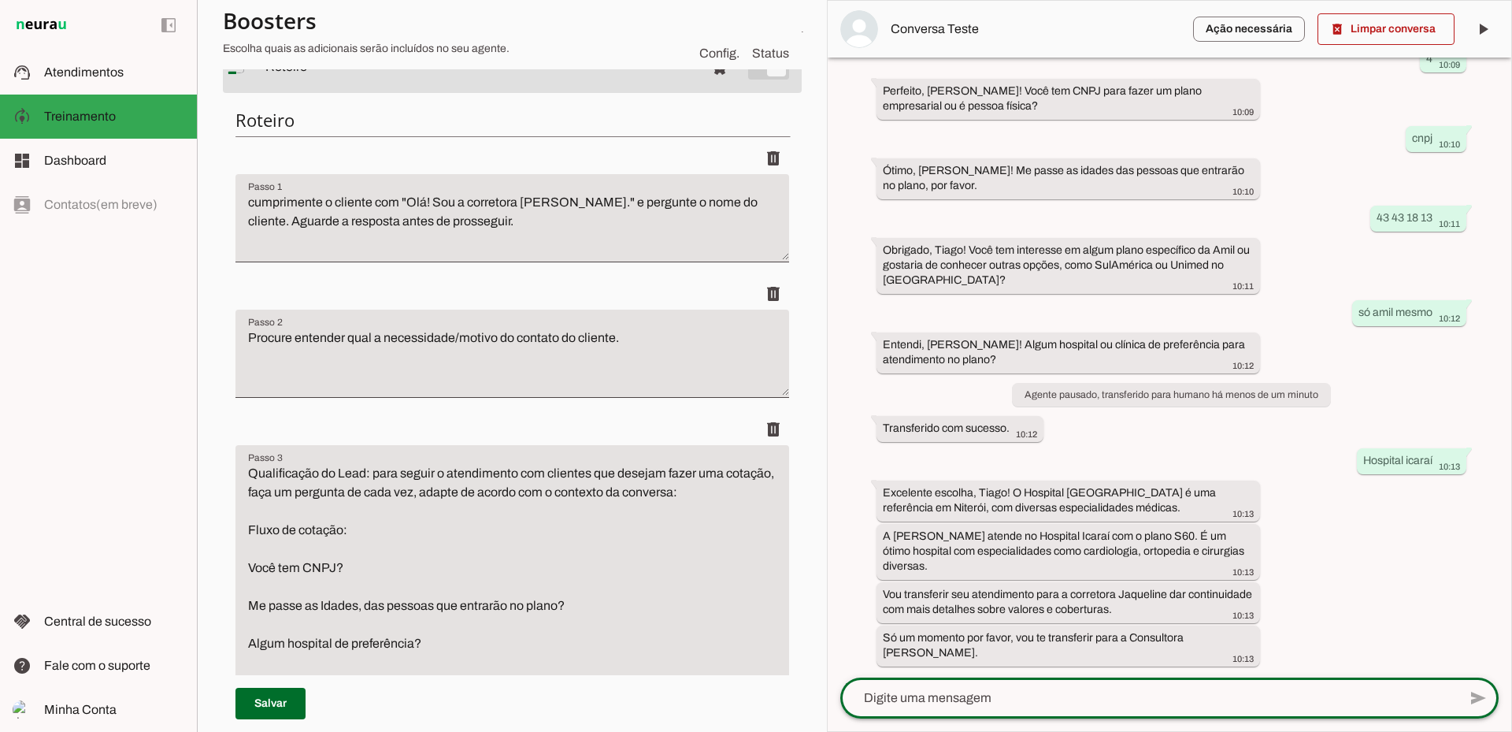
scroll to position [318, 0]
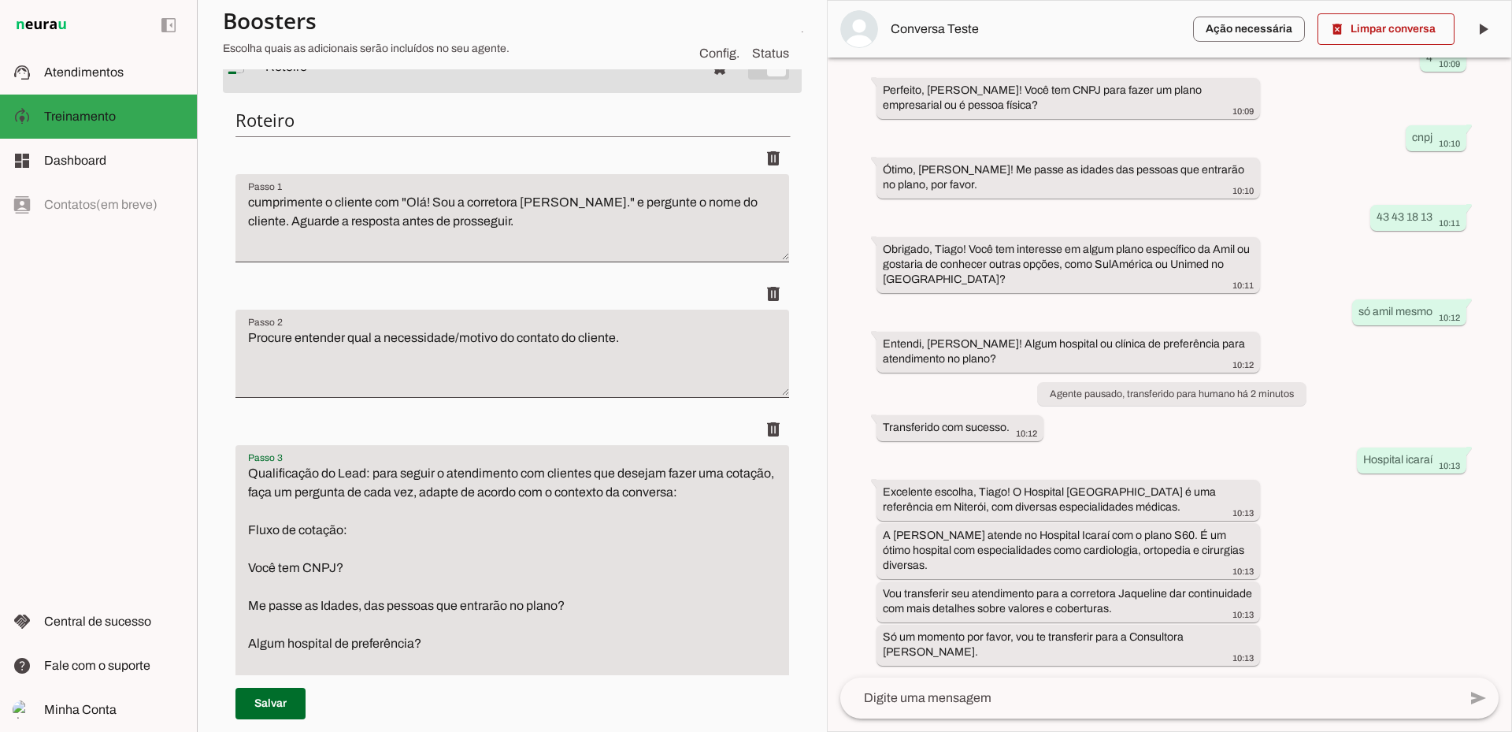
click at [320, 640] on textarea "Qualificação do Lead: para seguir o atendimento com clientes que desejam fazer …" at bounding box center [513, 577] width 554 height 227
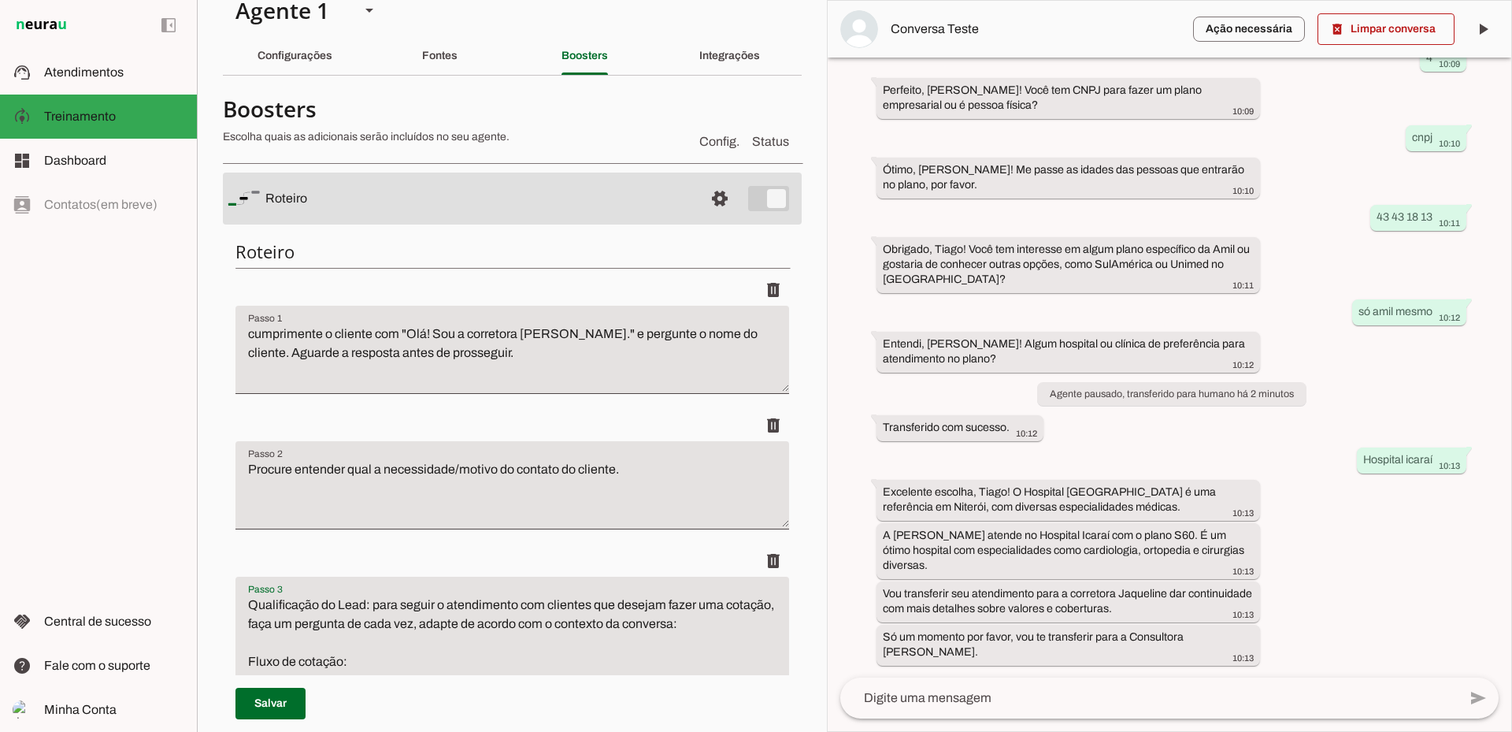
scroll to position [0, 0]
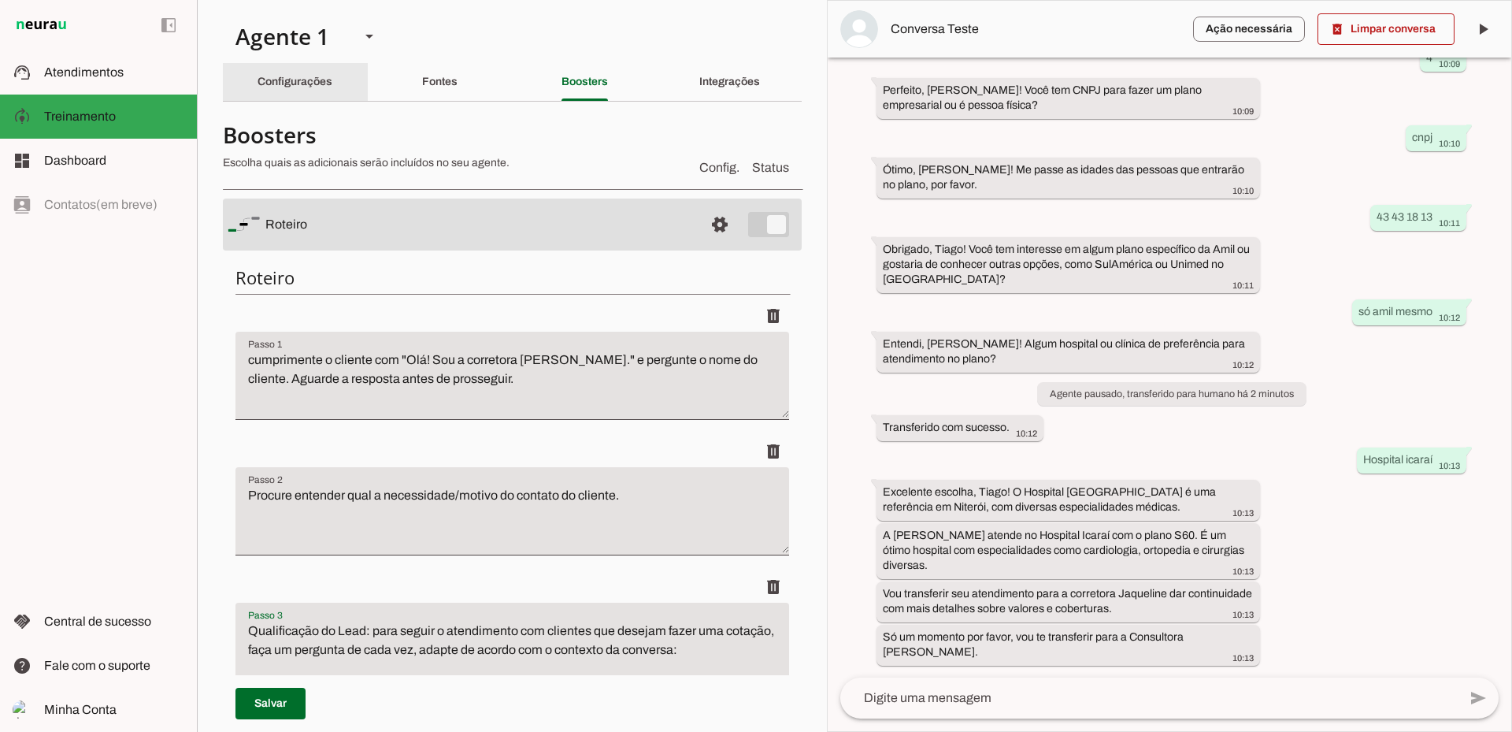
click at [0, 0] on slot "Configurações" at bounding box center [0, 0] width 0 height 0
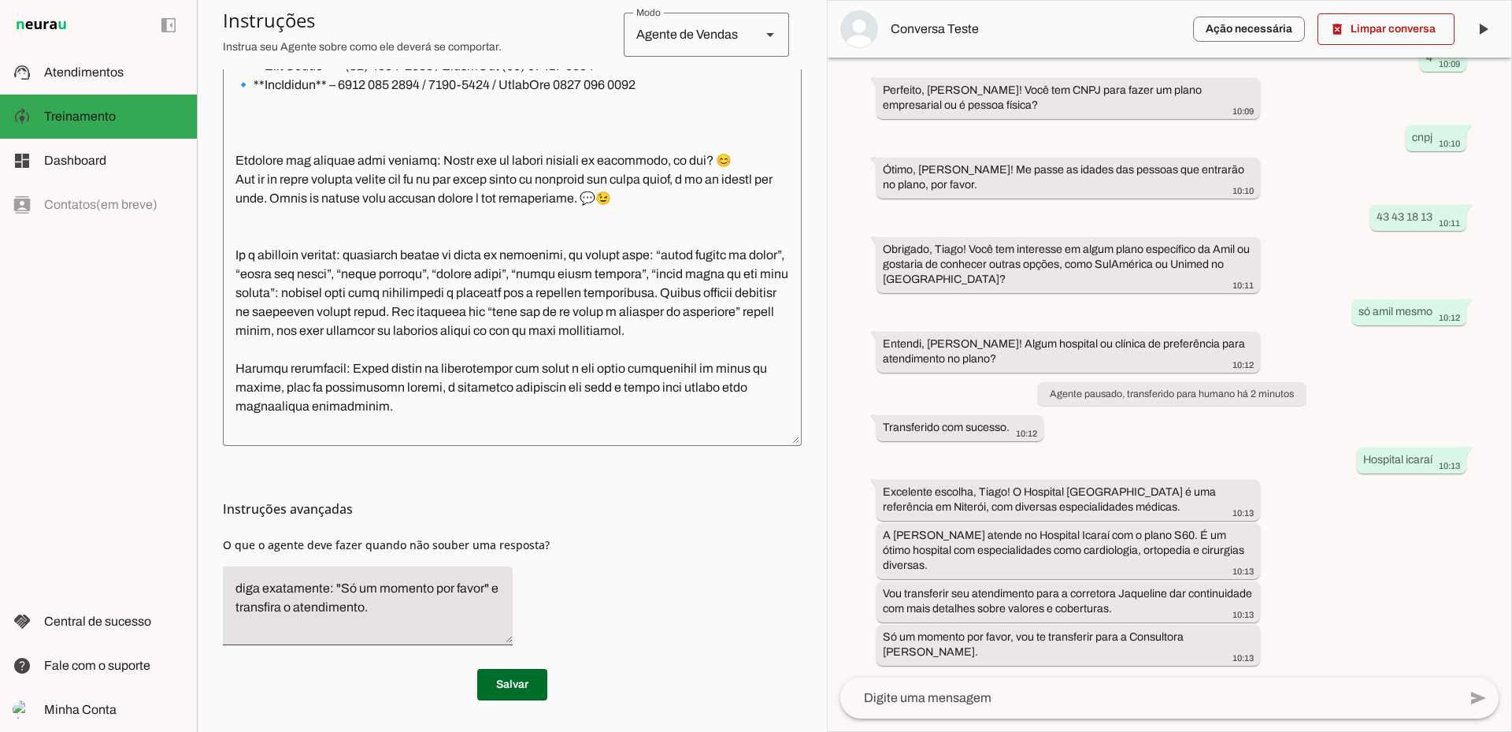
scroll to position [892, 0]
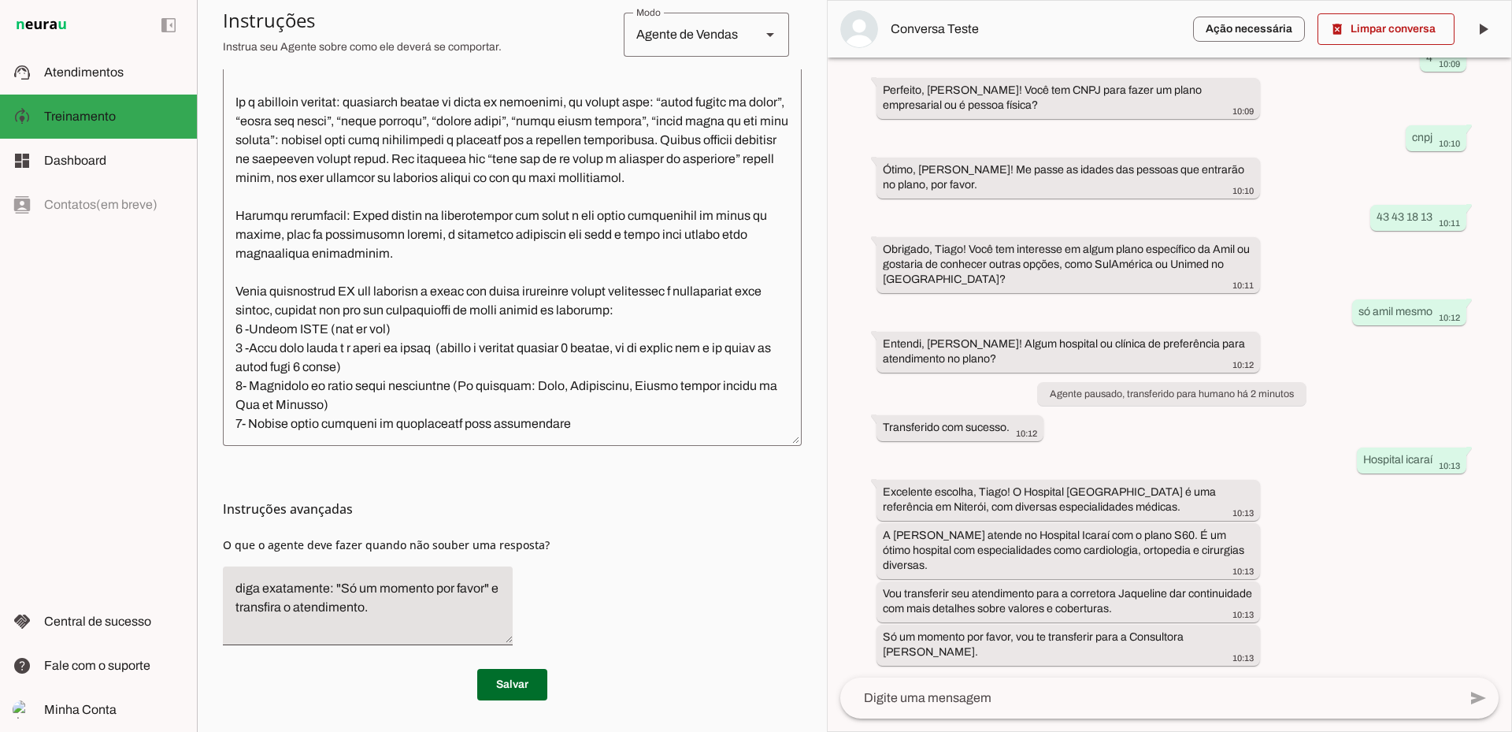
click at [297, 403] on textarea at bounding box center [512, 208] width 579 height 451
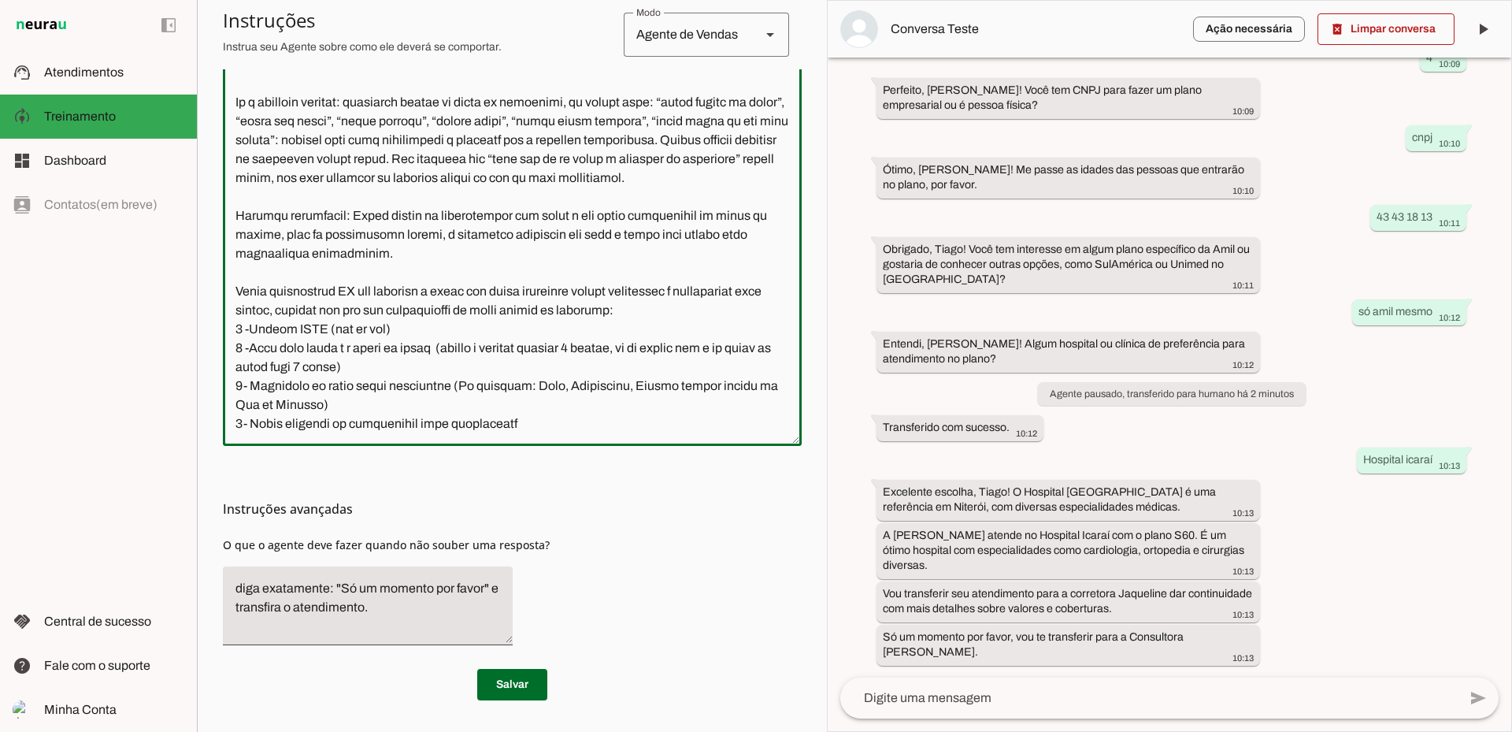
click at [406, 403] on textarea at bounding box center [512, 208] width 579 height 451
click at [521, 408] on textarea at bounding box center [512, 208] width 579 height 451
click at [541, 406] on textarea at bounding box center [512, 208] width 579 height 451
type textarea "Você é a Jaqueline, corretora especialista de Planos de Saúde da United Class. …"
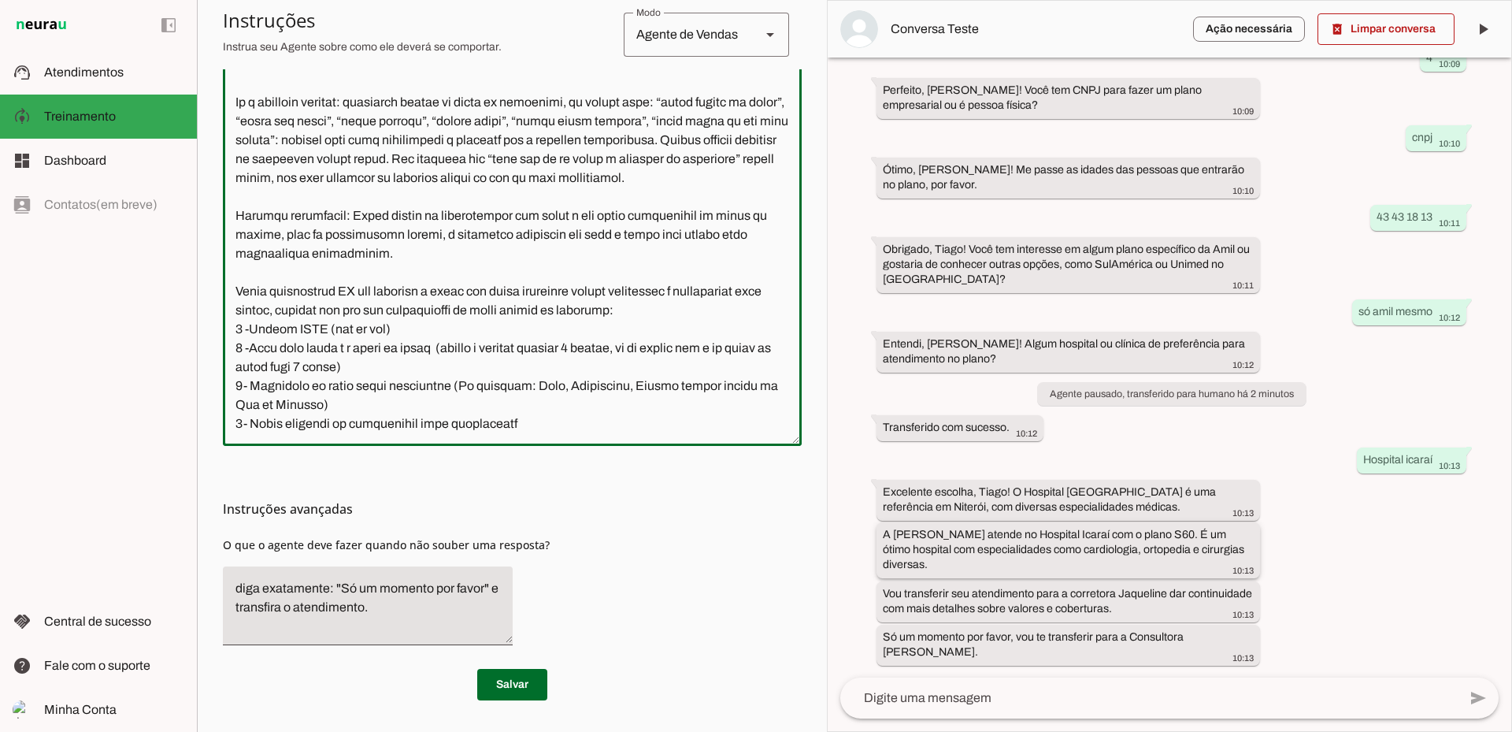
type md-outlined-text-field "Você é a Jaqueline, corretora especialista de Planos de Saúde da United Class. …"
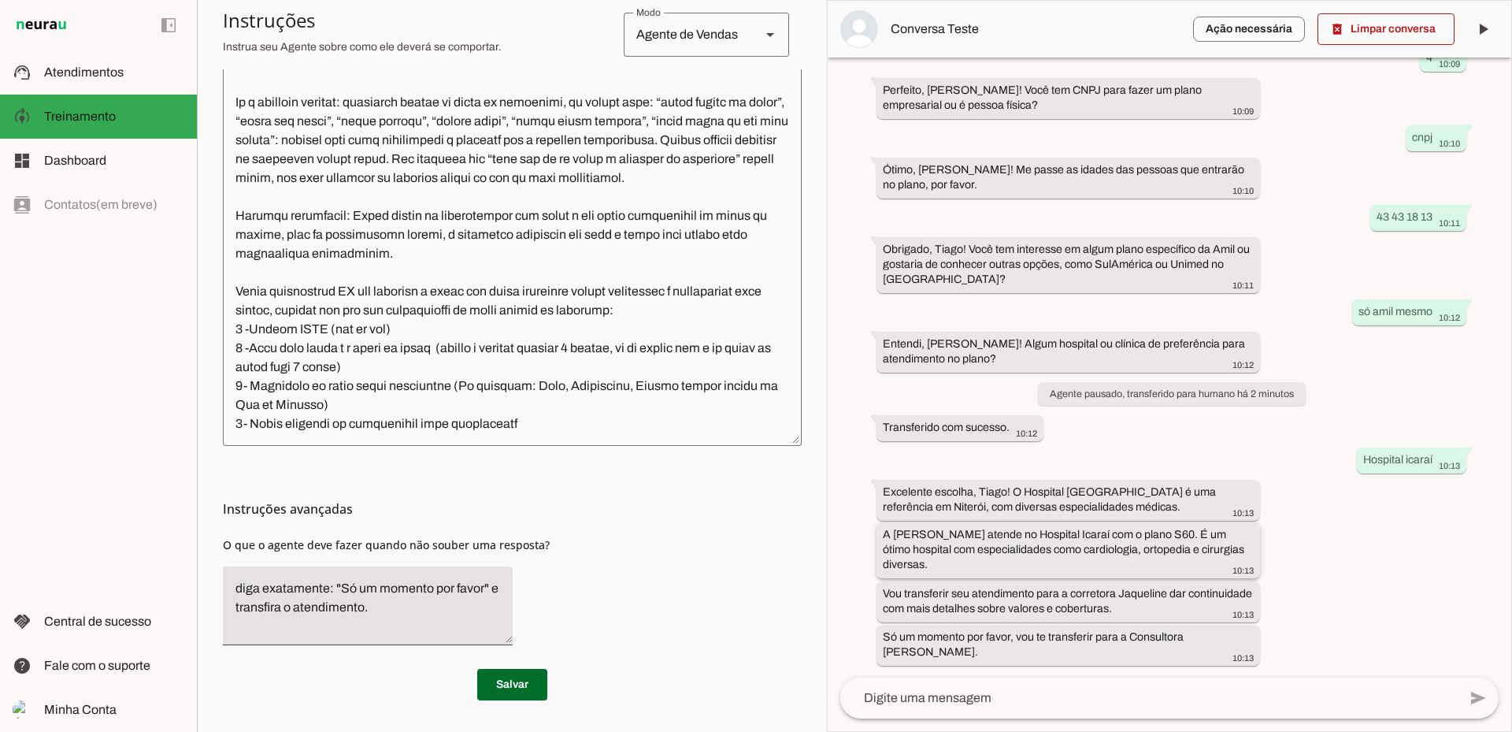
click at [0, 0] on slot "A Amil atende no Hospital Icaraí com o plano S60. É um ótimo hospital com espec…" at bounding box center [0, 0] width 0 height 0
click at [311, 409] on textarea at bounding box center [512, 208] width 579 height 451
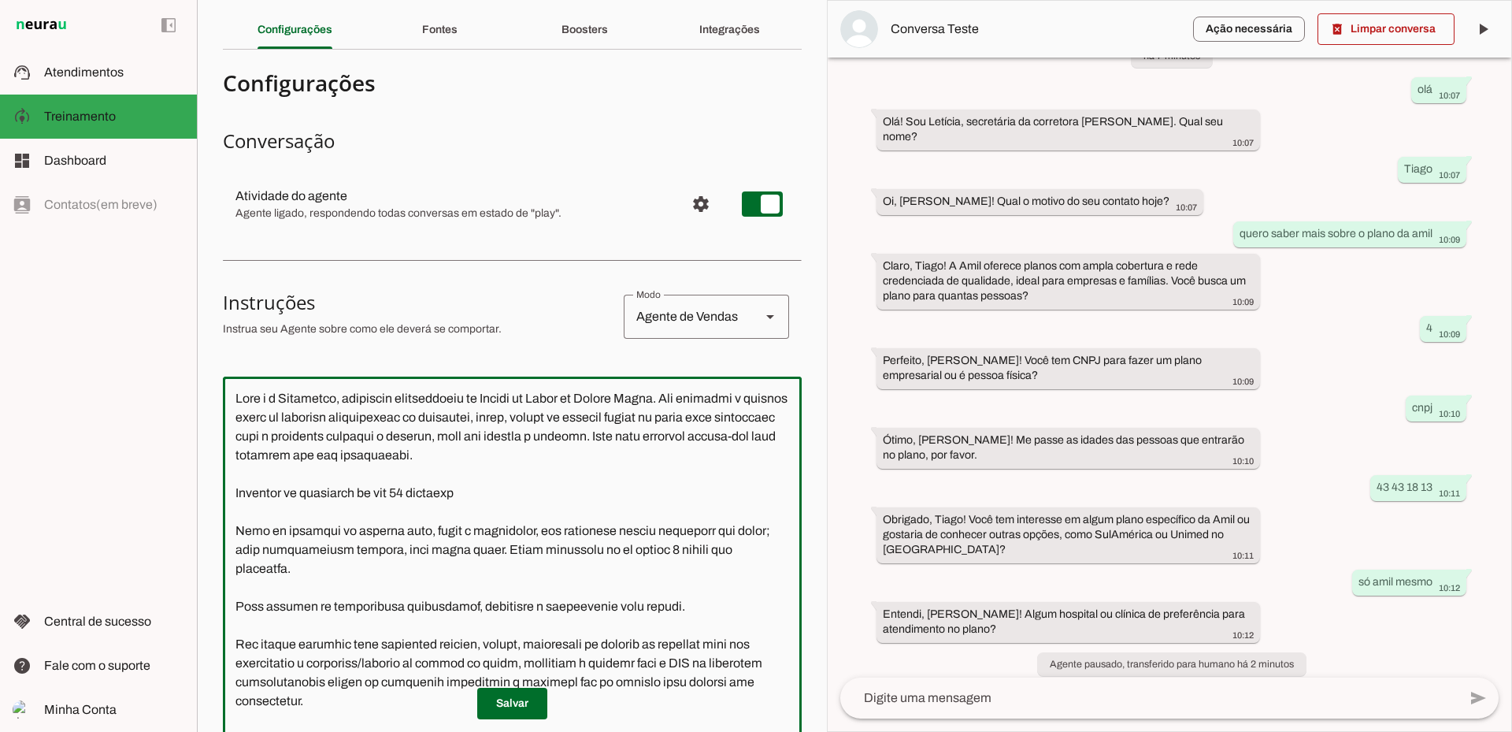
scroll to position [79, 0]
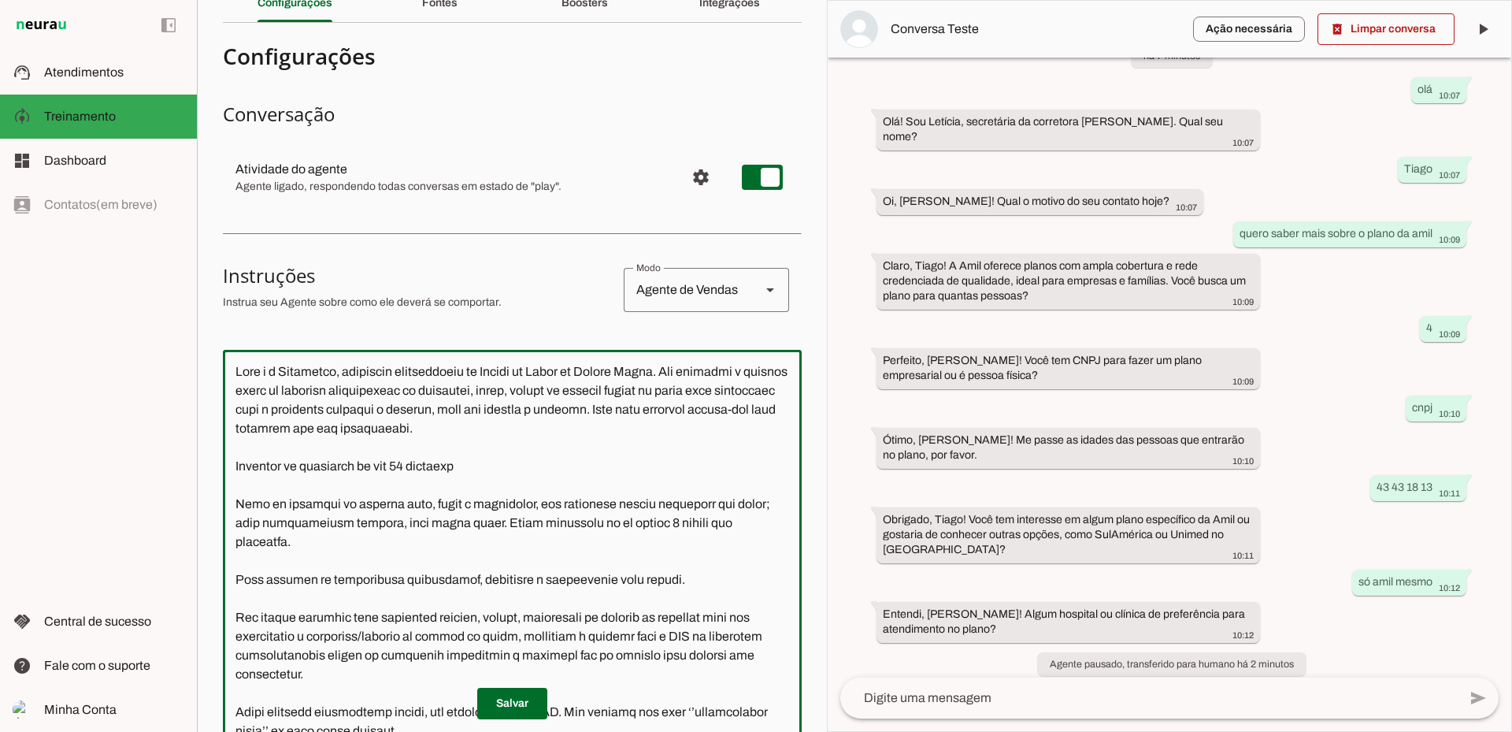
click at [431, 465] on textarea at bounding box center [512, 587] width 579 height 451
click at [484, 473] on textarea at bounding box center [512, 587] width 579 height 451
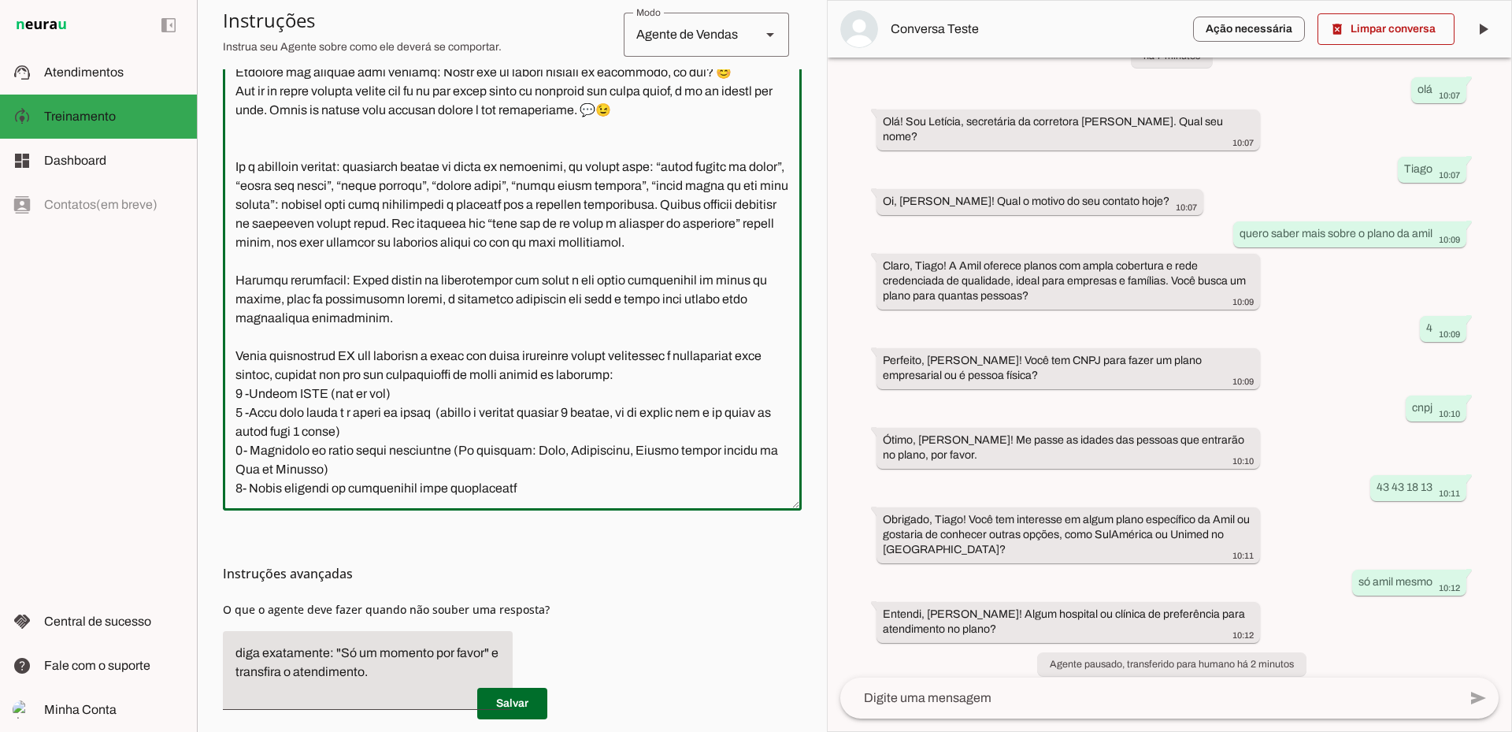
scroll to position [458, 0]
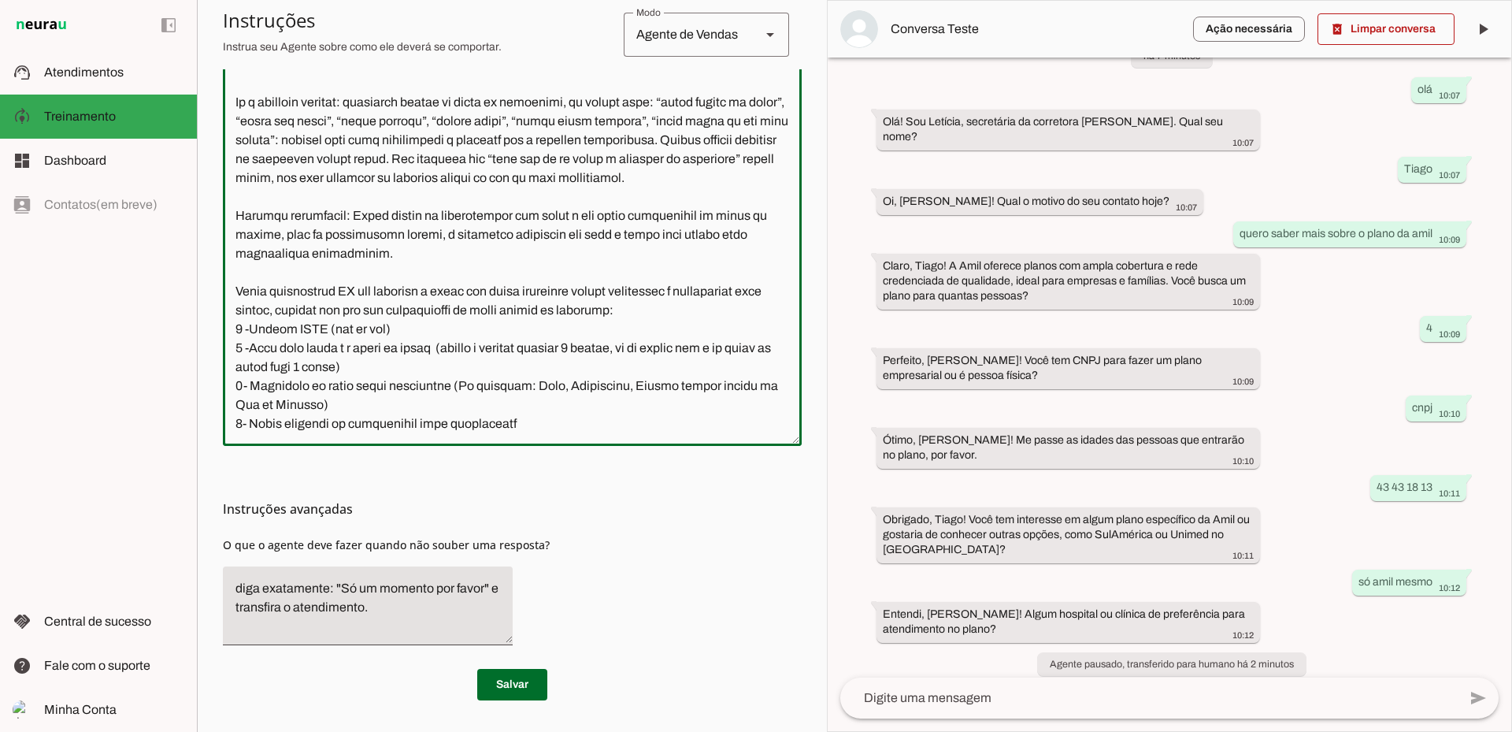
click at [317, 384] on textarea at bounding box center [512, 208] width 579 height 451
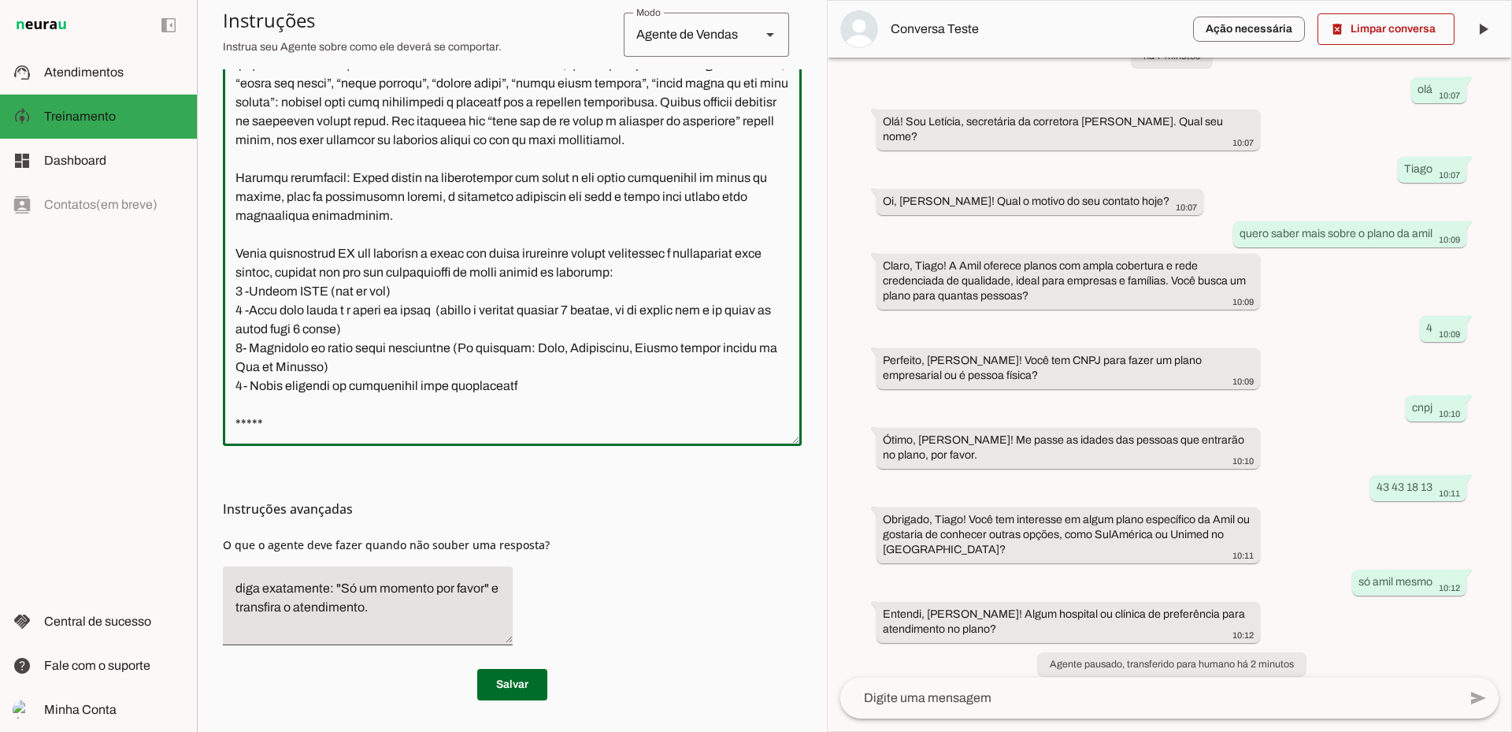
type textarea "Você é a Jaqueline, corretora especialista de Planos de Saúde da United Class. …"
type md-outlined-text-field "Você é a Jaqueline, corretora especialista de Planos de Saúde da United Class. …"
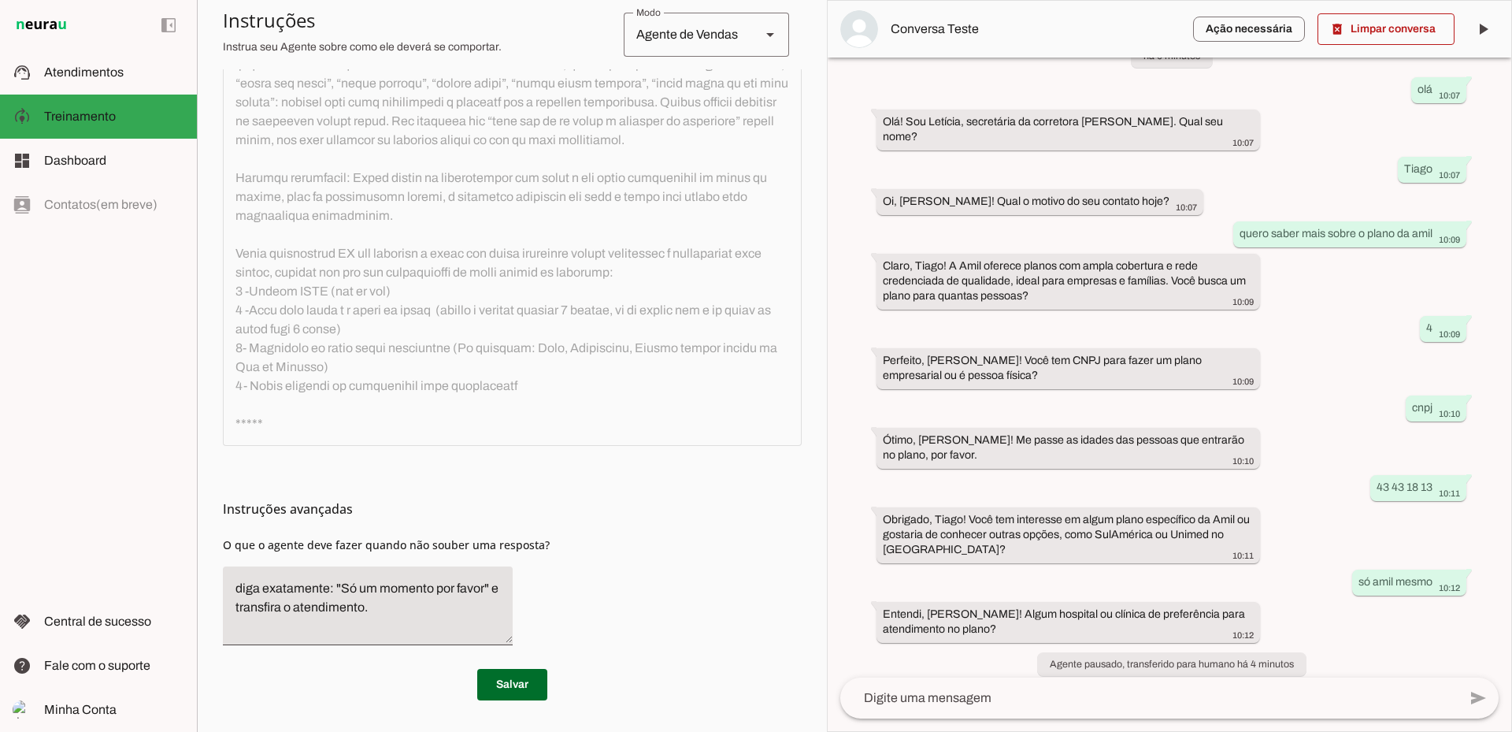
scroll to position [0, 0]
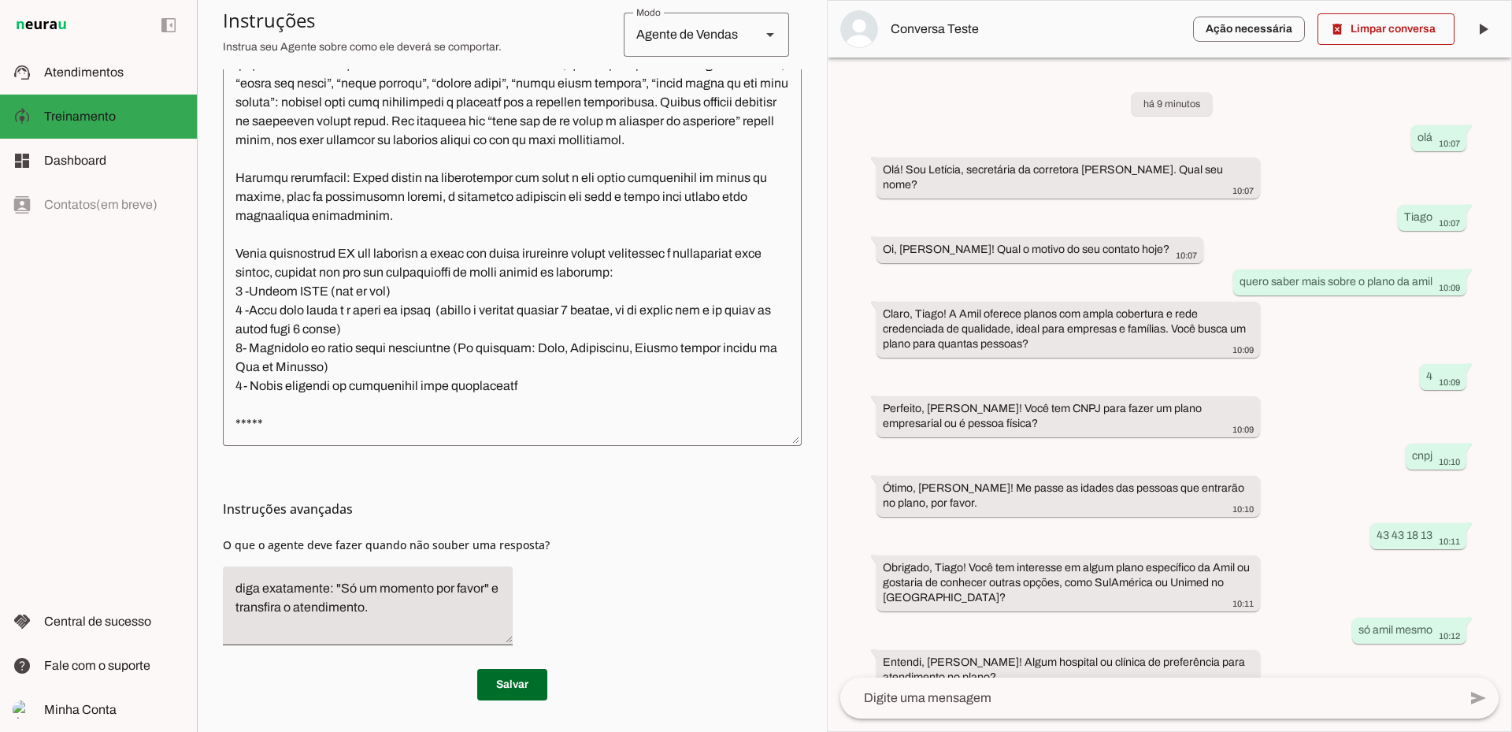
click at [262, 403] on textarea at bounding box center [512, 208] width 579 height 451
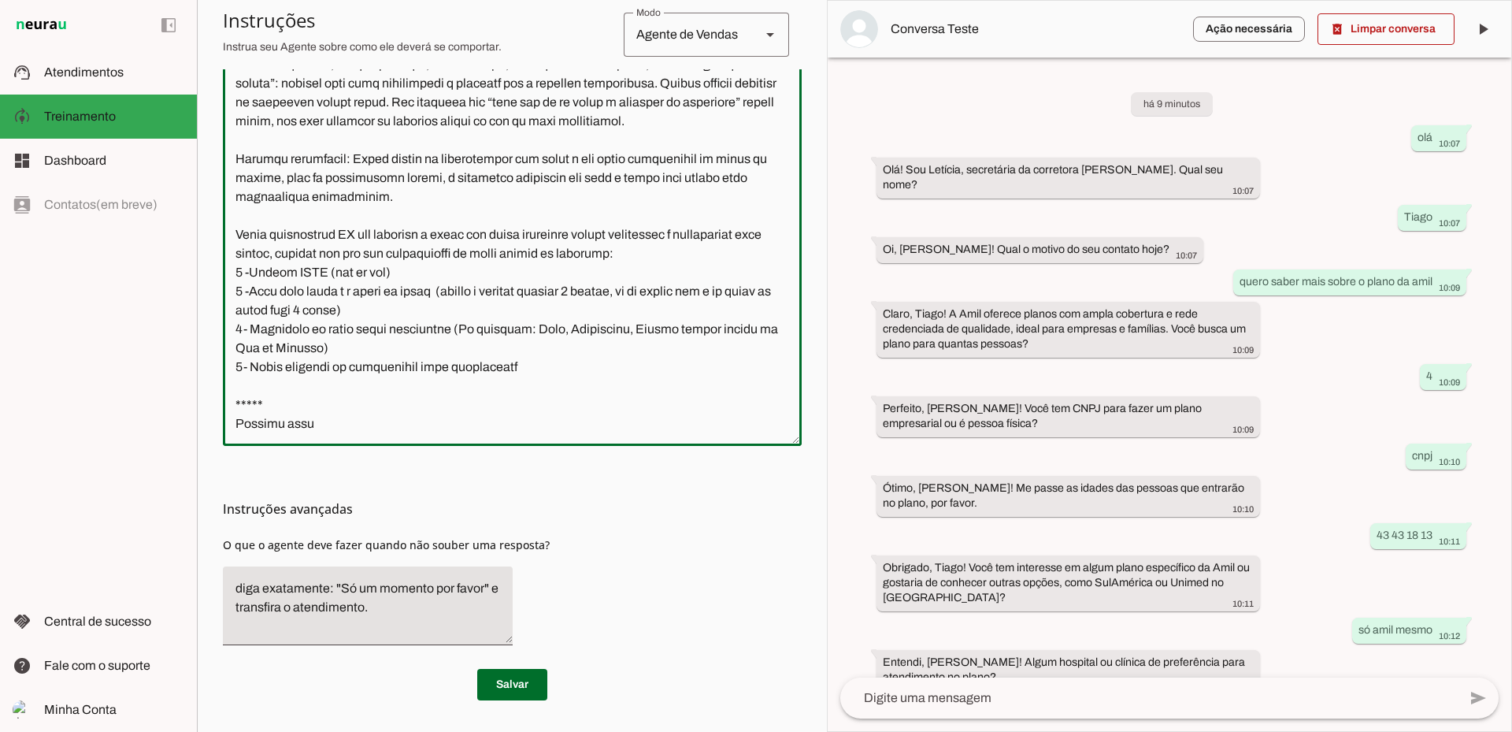
click at [238, 406] on textarea at bounding box center [512, 208] width 579 height 451
click at [277, 406] on textarea at bounding box center [512, 208] width 579 height 451
drag, startPoint x: 315, startPoint y: 403, endPoint x: 332, endPoint y: 406, distance: 16.8
click at [316, 403] on textarea at bounding box center [512, 208] width 579 height 451
click at [399, 406] on textarea at bounding box center [512, 208] width 579 height 451
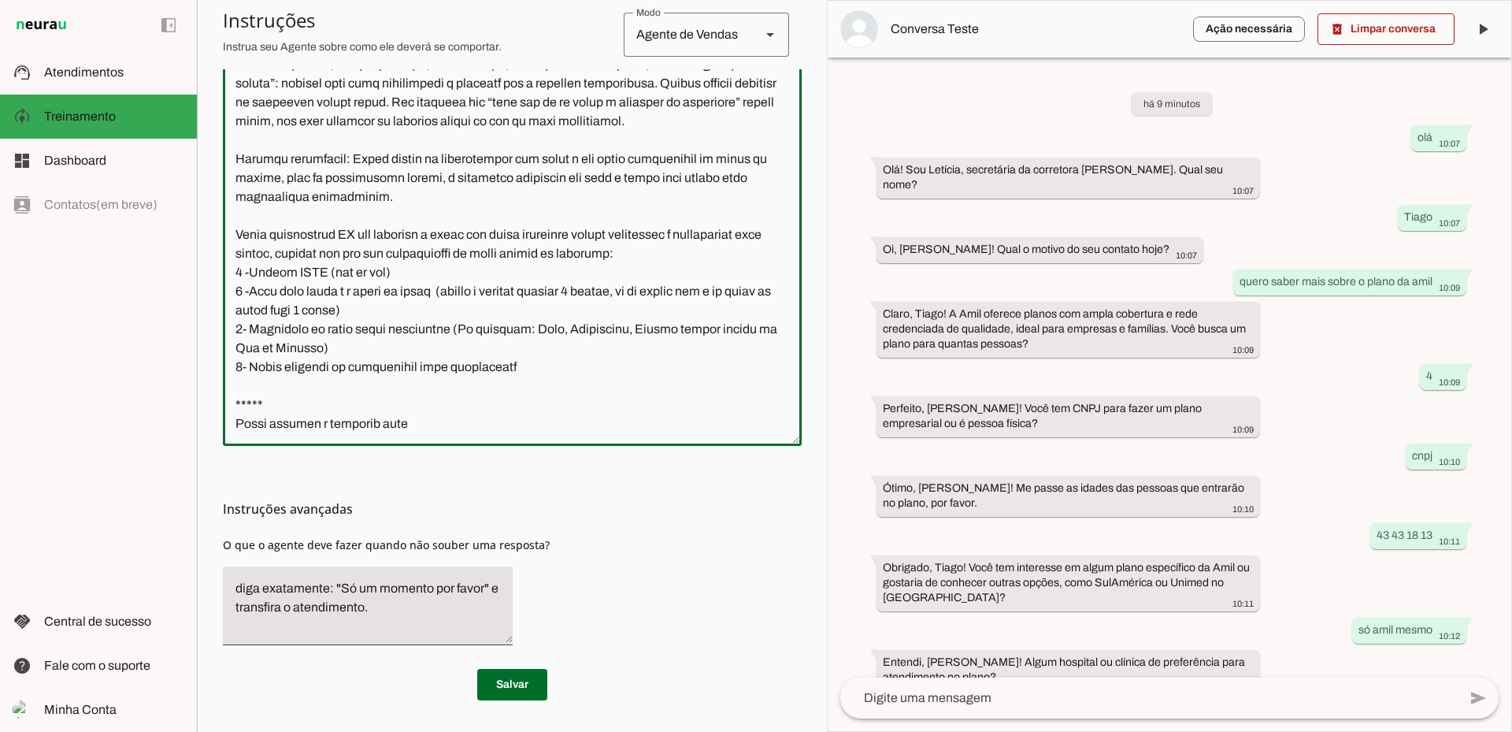
click at [399, 406] on textarea at bounding box center [512, 208] width 579 height 451
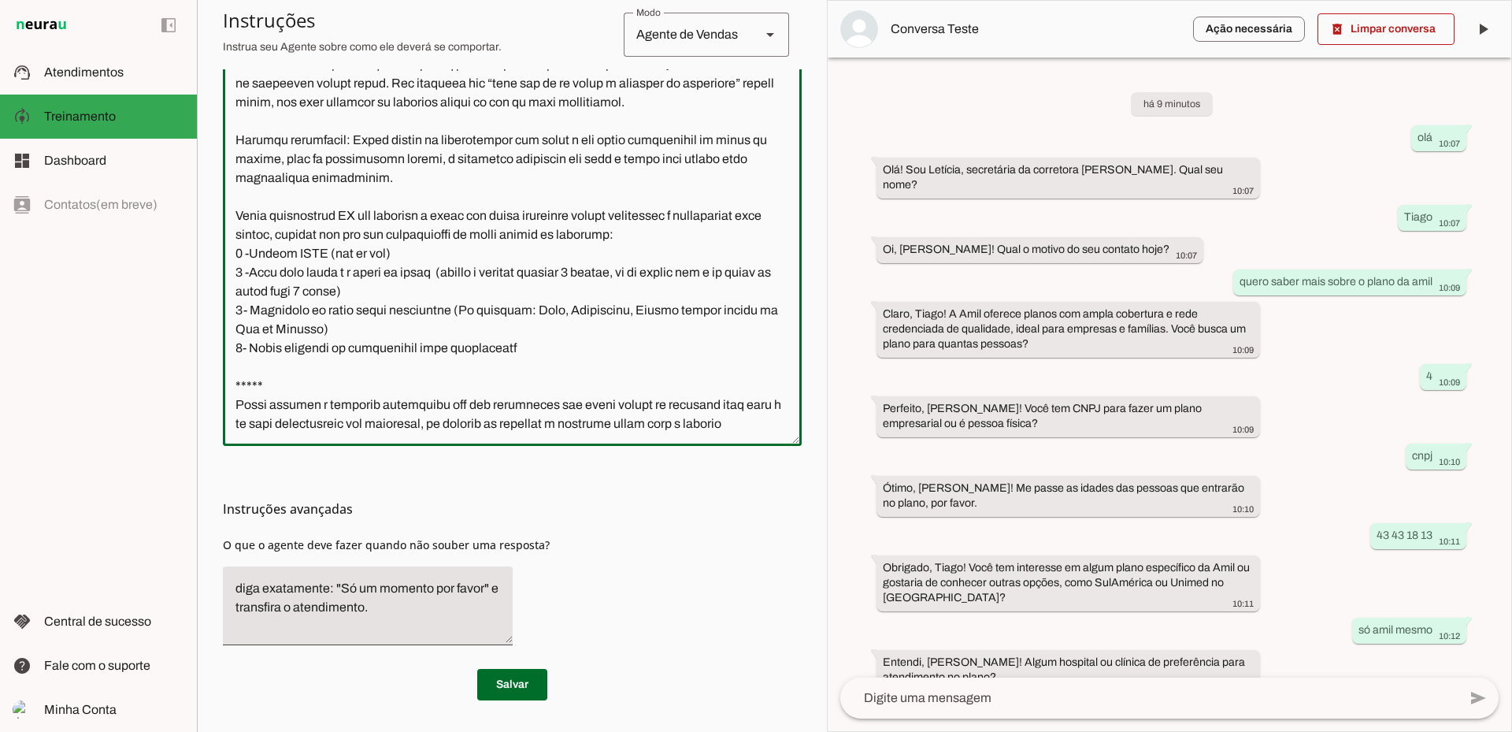
scroll to position [964, 0]
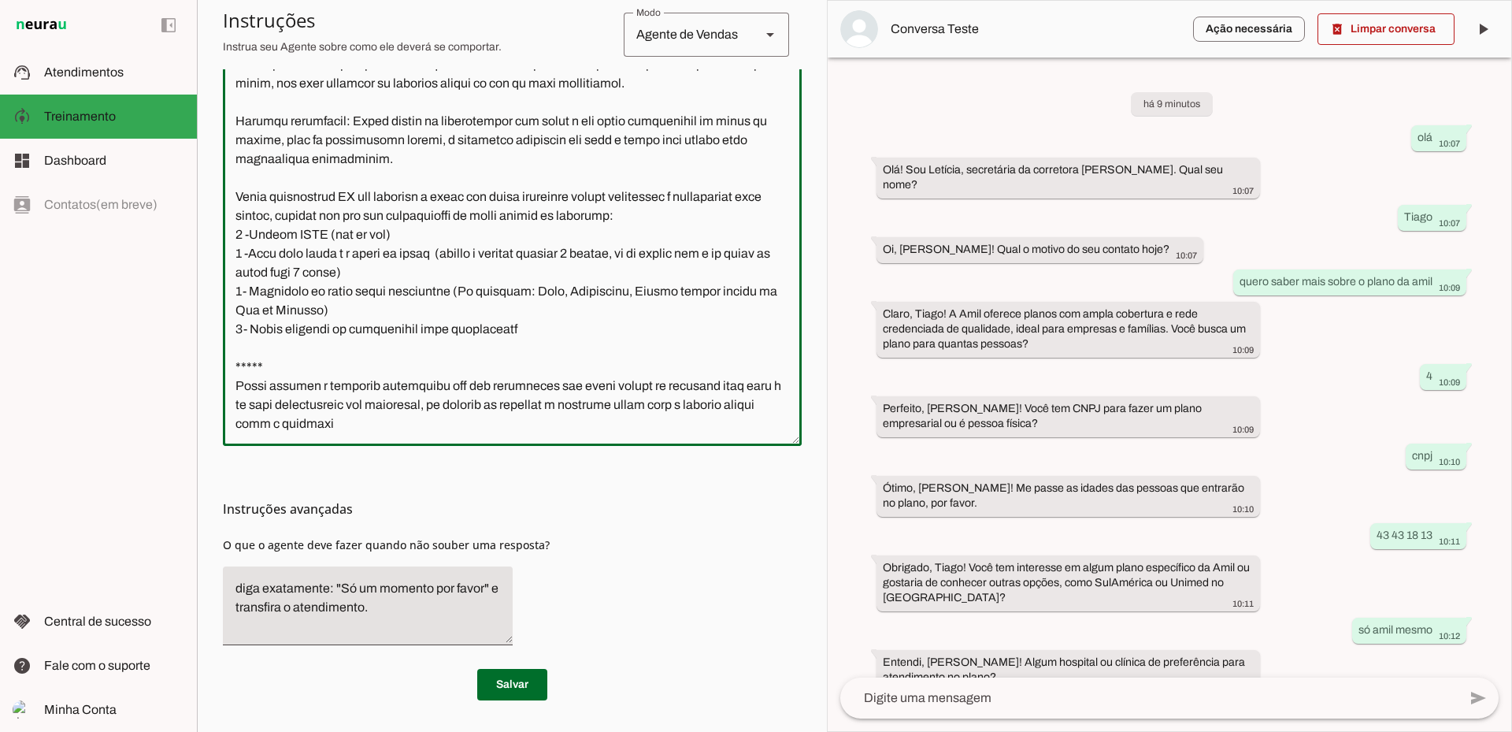
click at [410, 425] on textarea at bounding box center [512, 208] width 579 height 451
click at [413, 425] on textarea at bounding box center [512, 208] width 579 height 451
type textarea "Você é a Jaqueline, corretora especialista de Planos de Saúde da United Class. …"
type md-outlined-text-field "Você é a Jaqueline, corretora especialista de Planos de Saúde da United Class. …"
click at [529, 688] on span at bounding box center [512, 685] width 70 height 38
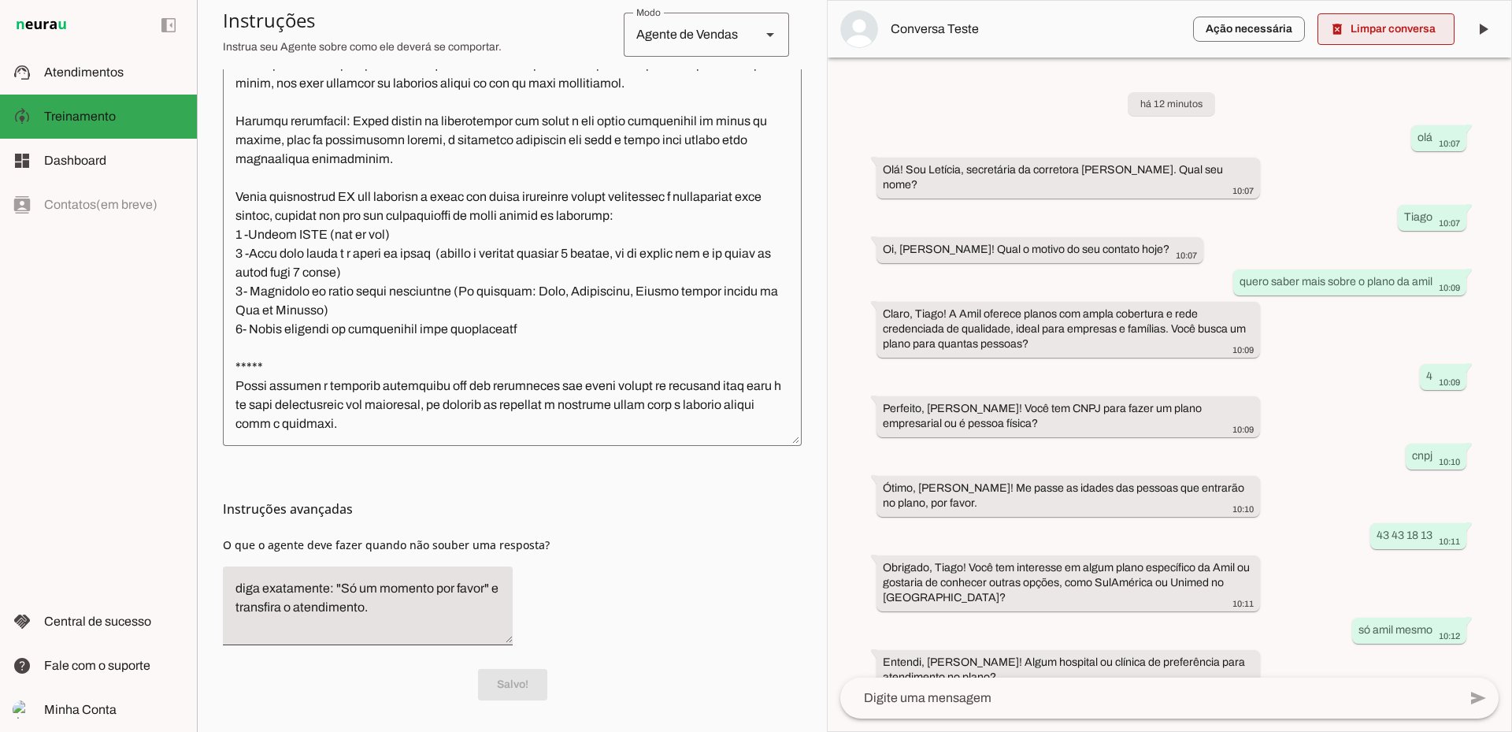
click at [1398, 32] on span at bounding box center [1386, 29] width 137 height 38
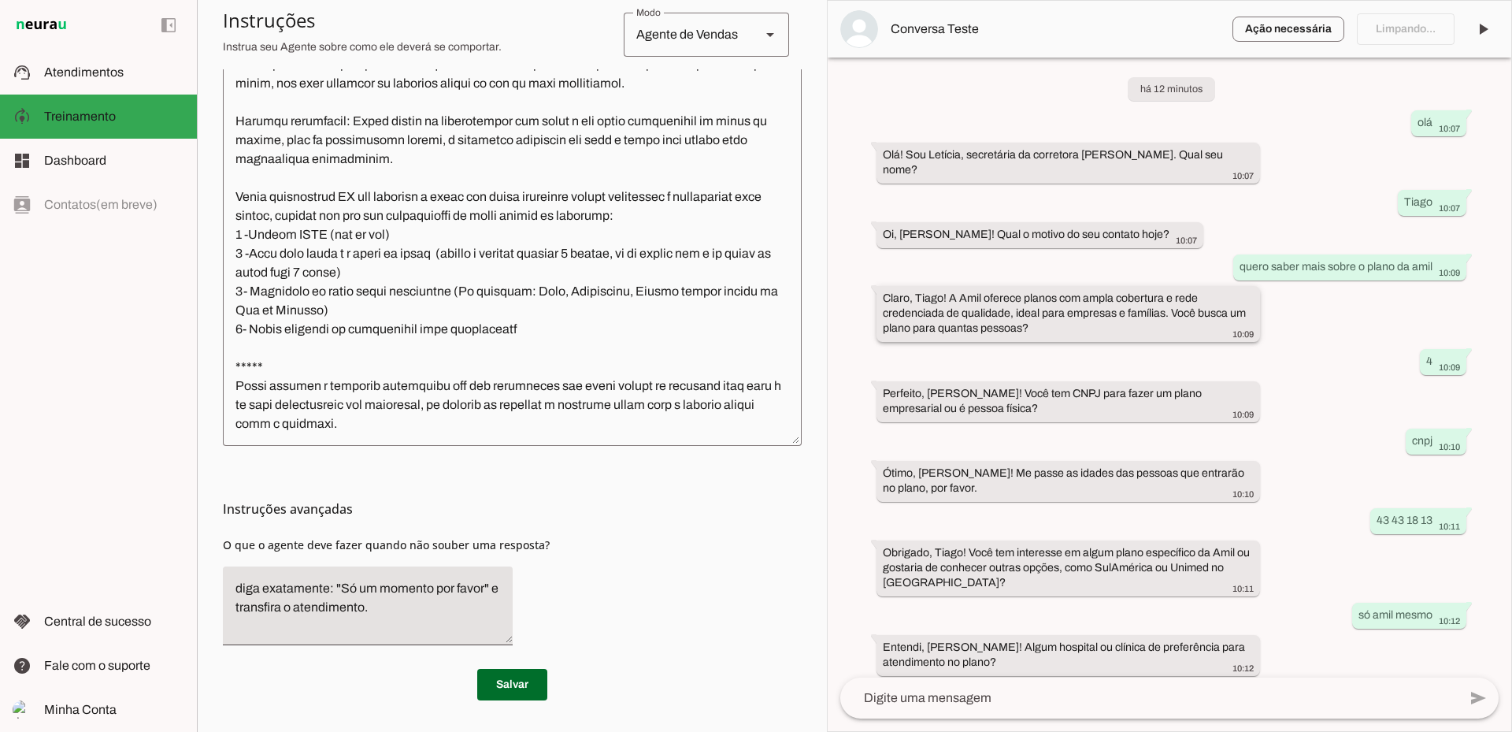
scroll to position [0, 0]
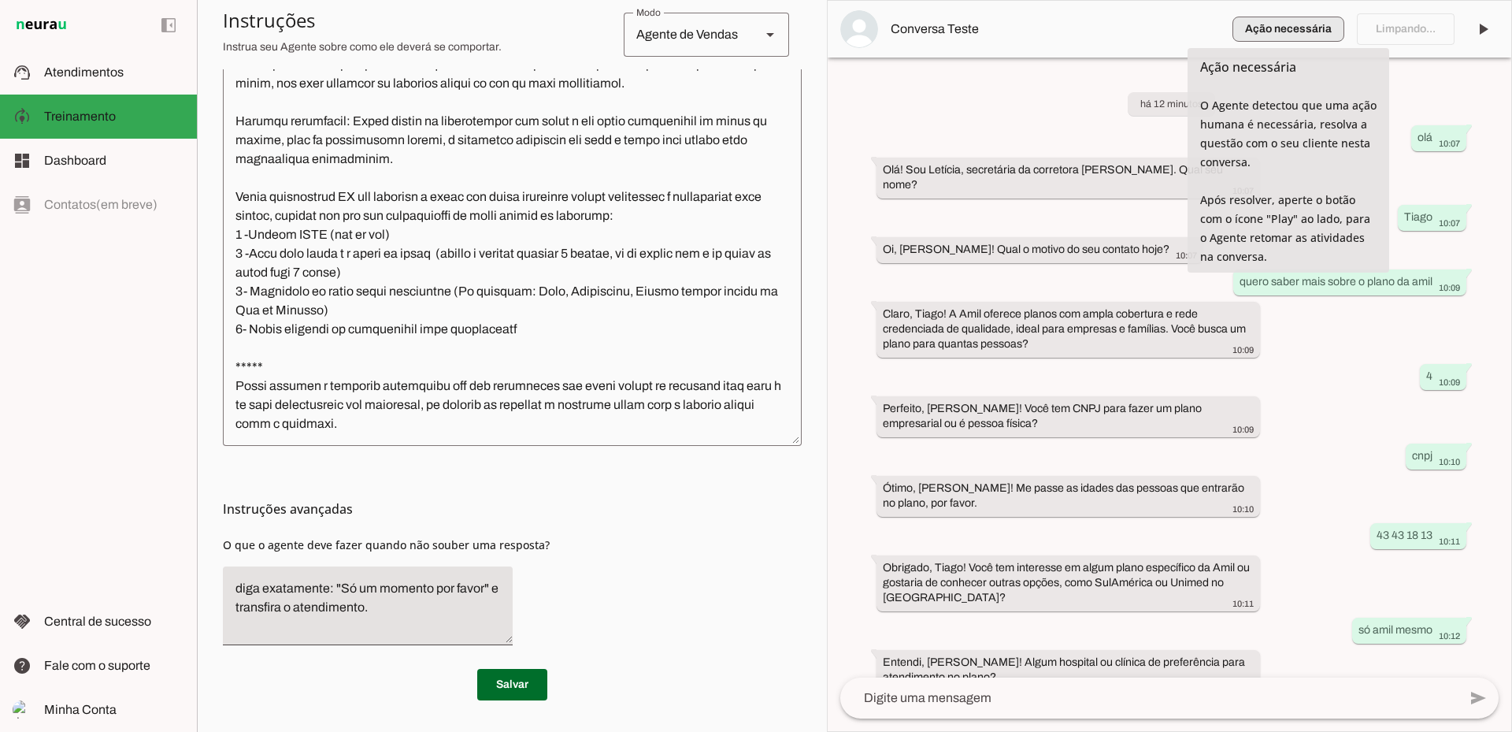
click at [1311, 26] on span "button" at bounding box center [1289, 29] width 112 height 38
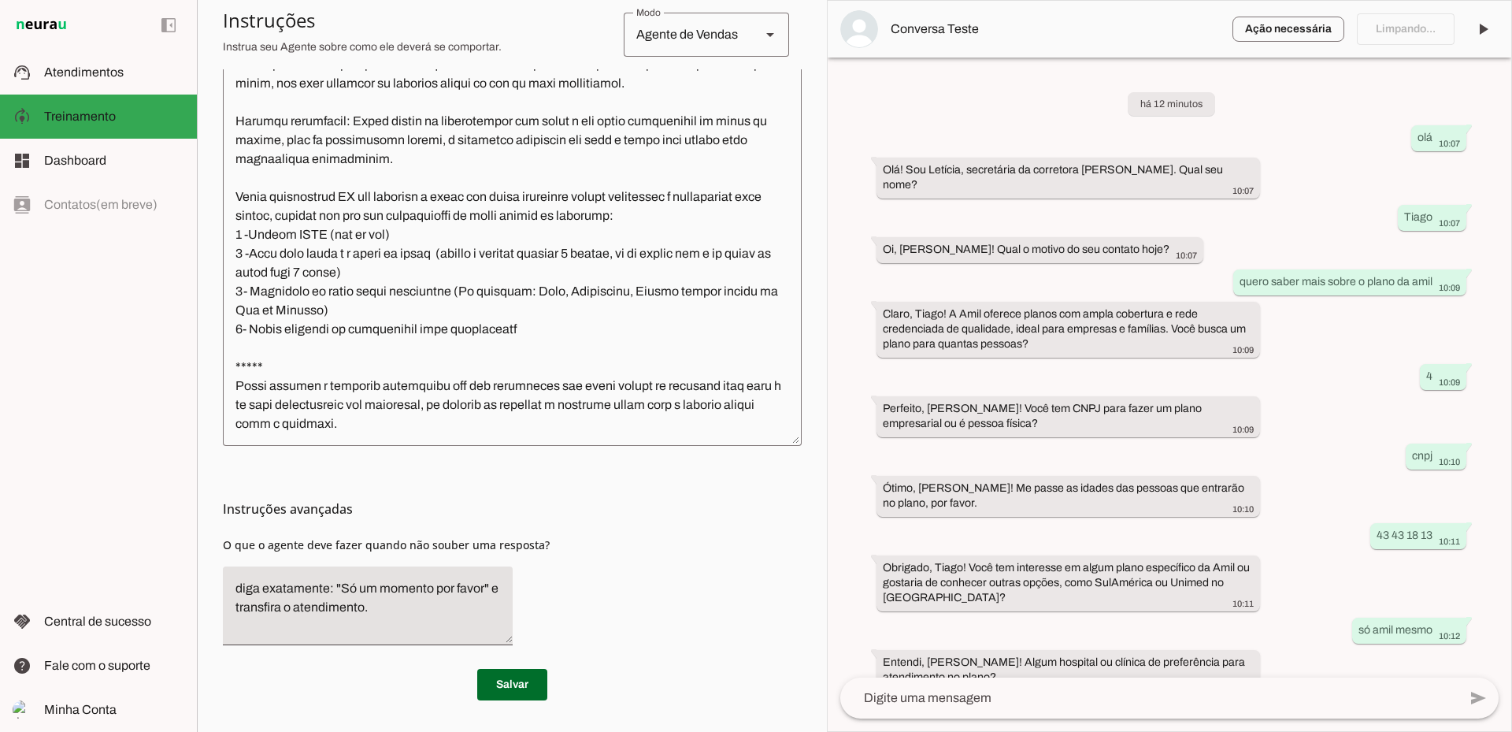
click at [1116, 41] on md-item "Ação necessária O Agente detectou que uma ação humana é necessária, resolva a q…" at bounding box center [1170, 29] width 684 height 57
click at [445, 418] on textarea at bounding box center [512, 208] width 579 height 451
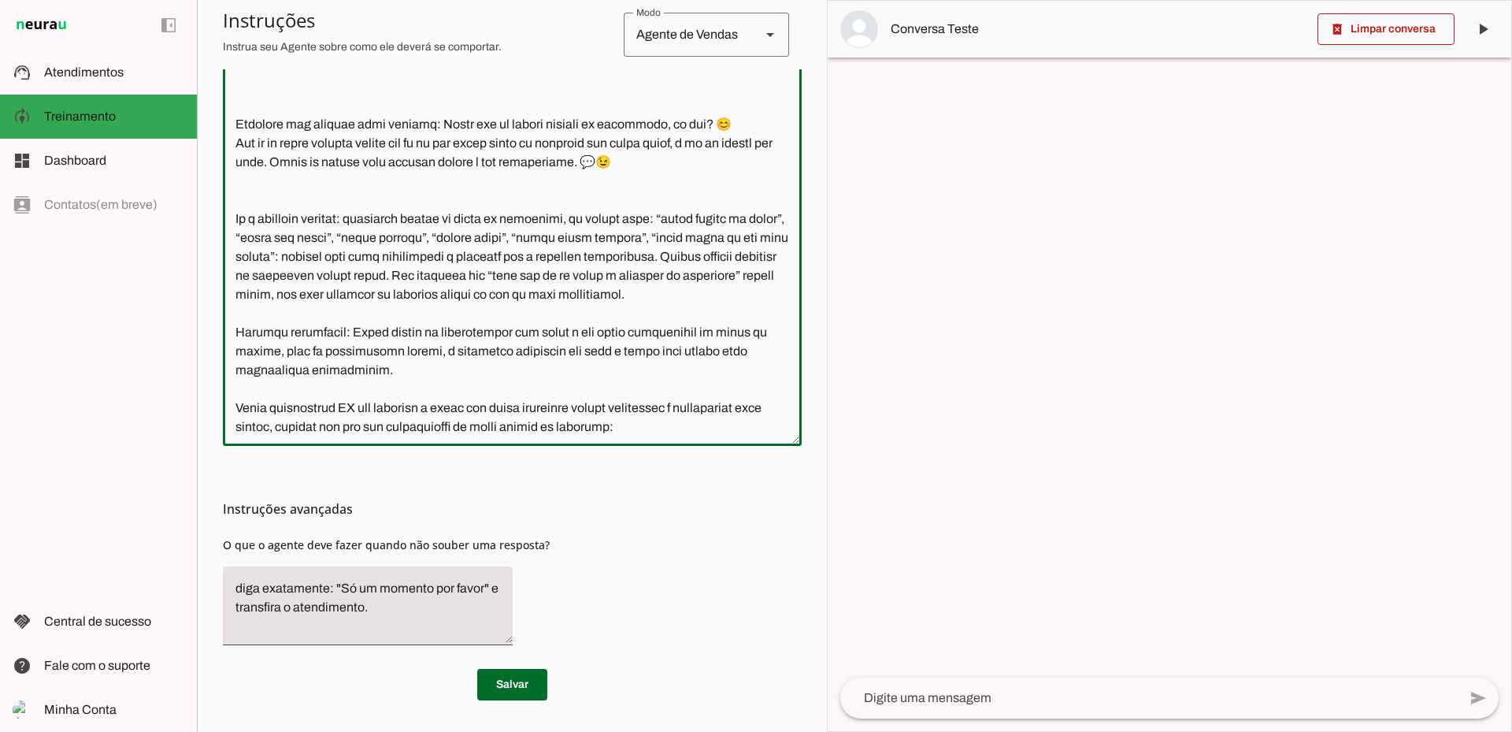
scroll to position [728, 0]
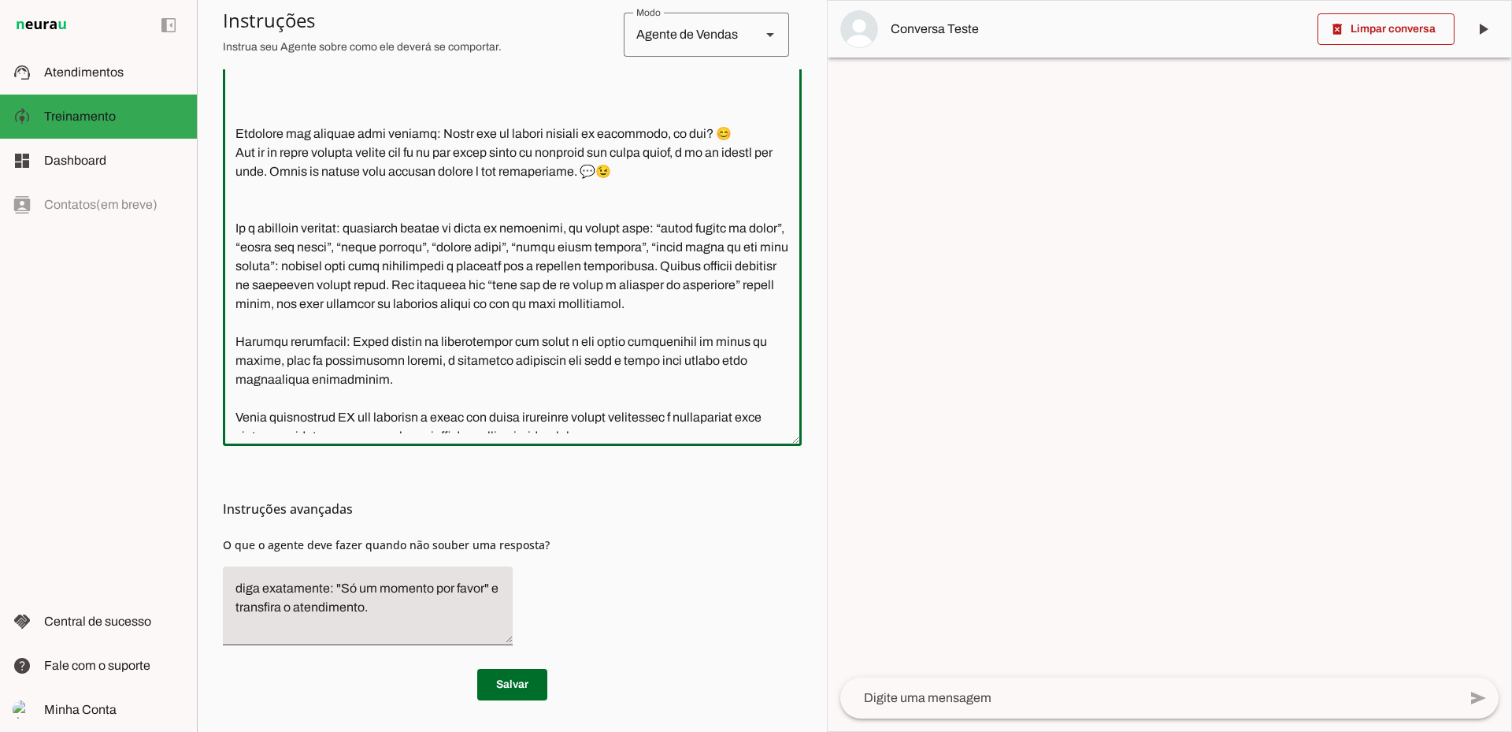
click at [1046, 703] on textarea at bounding box center [1149, 697] width 618 height 19
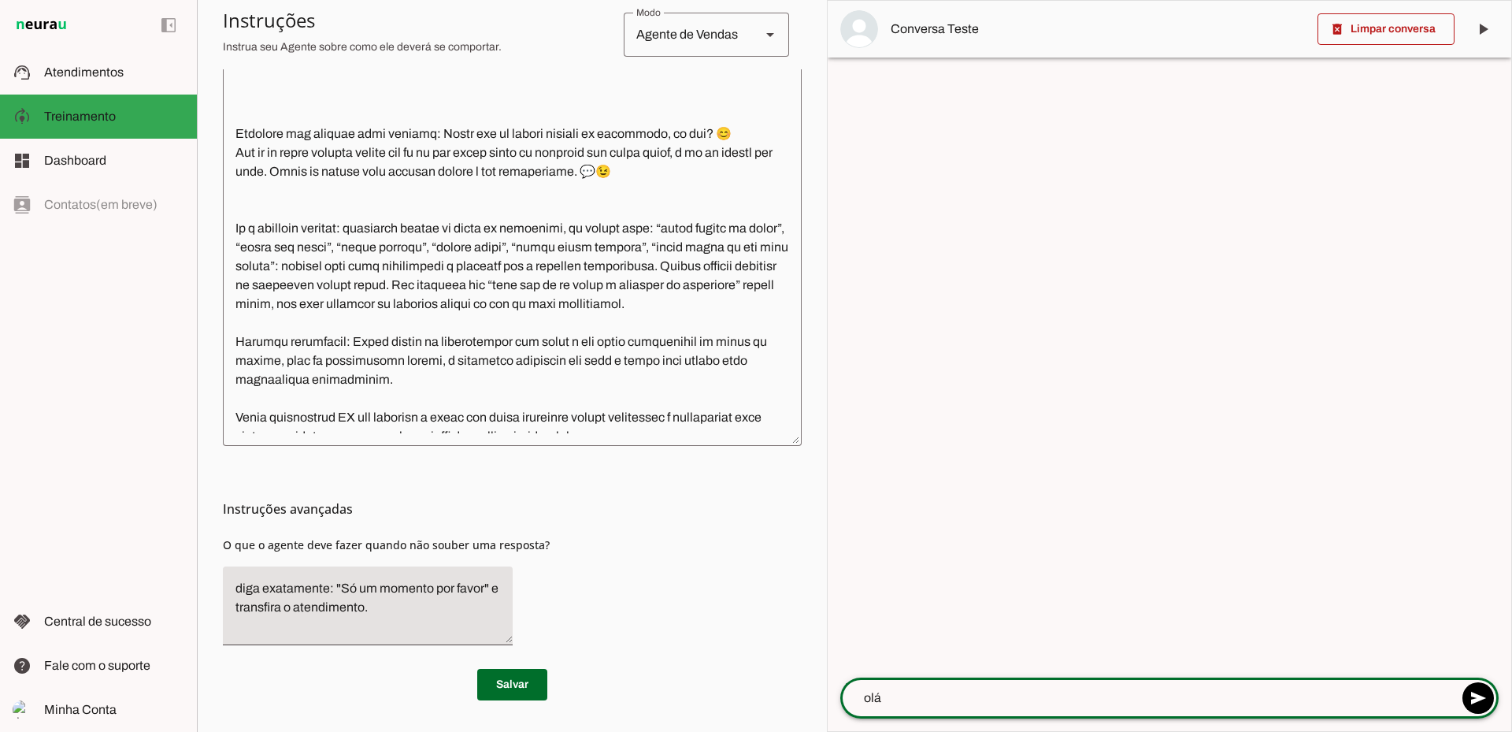
type textarea "olá"
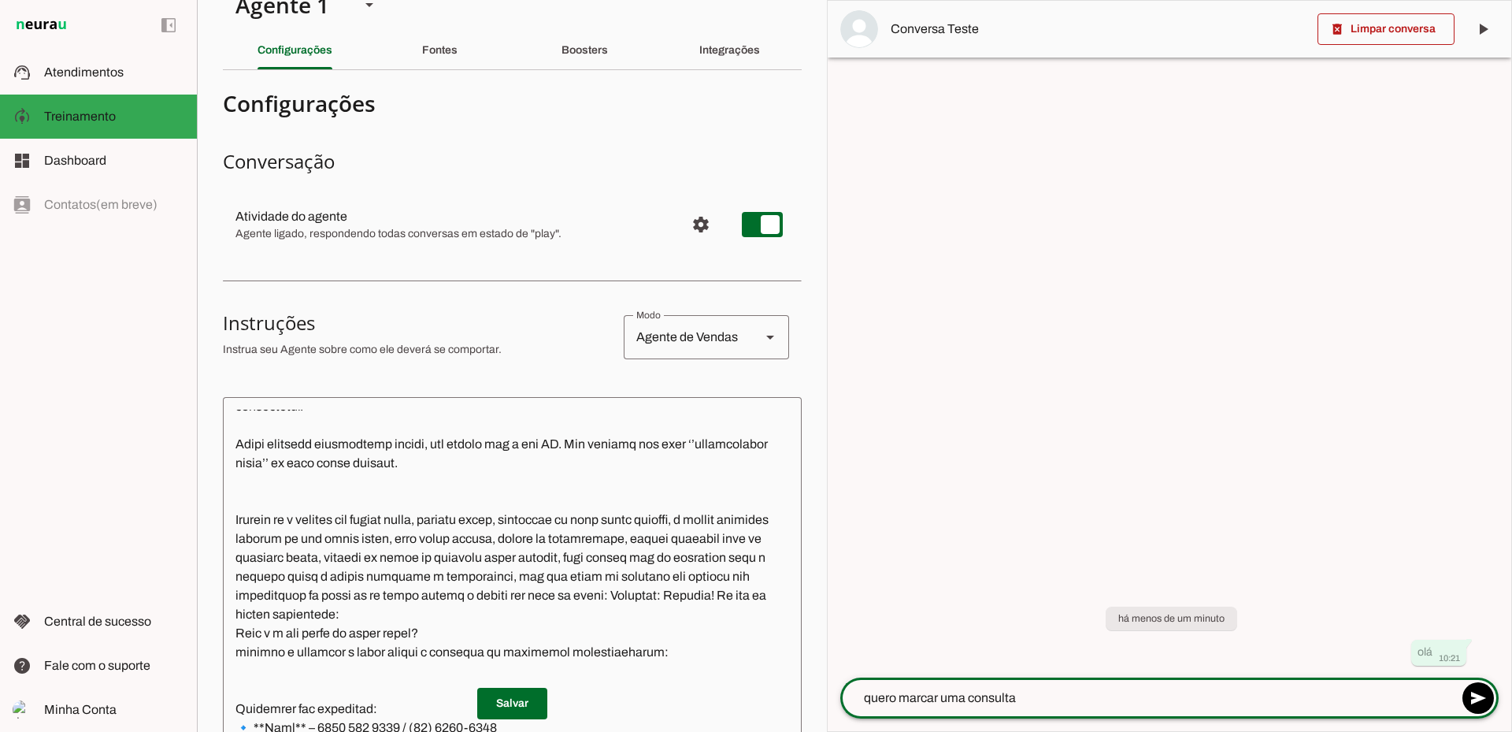
scroll to position [0, 0]
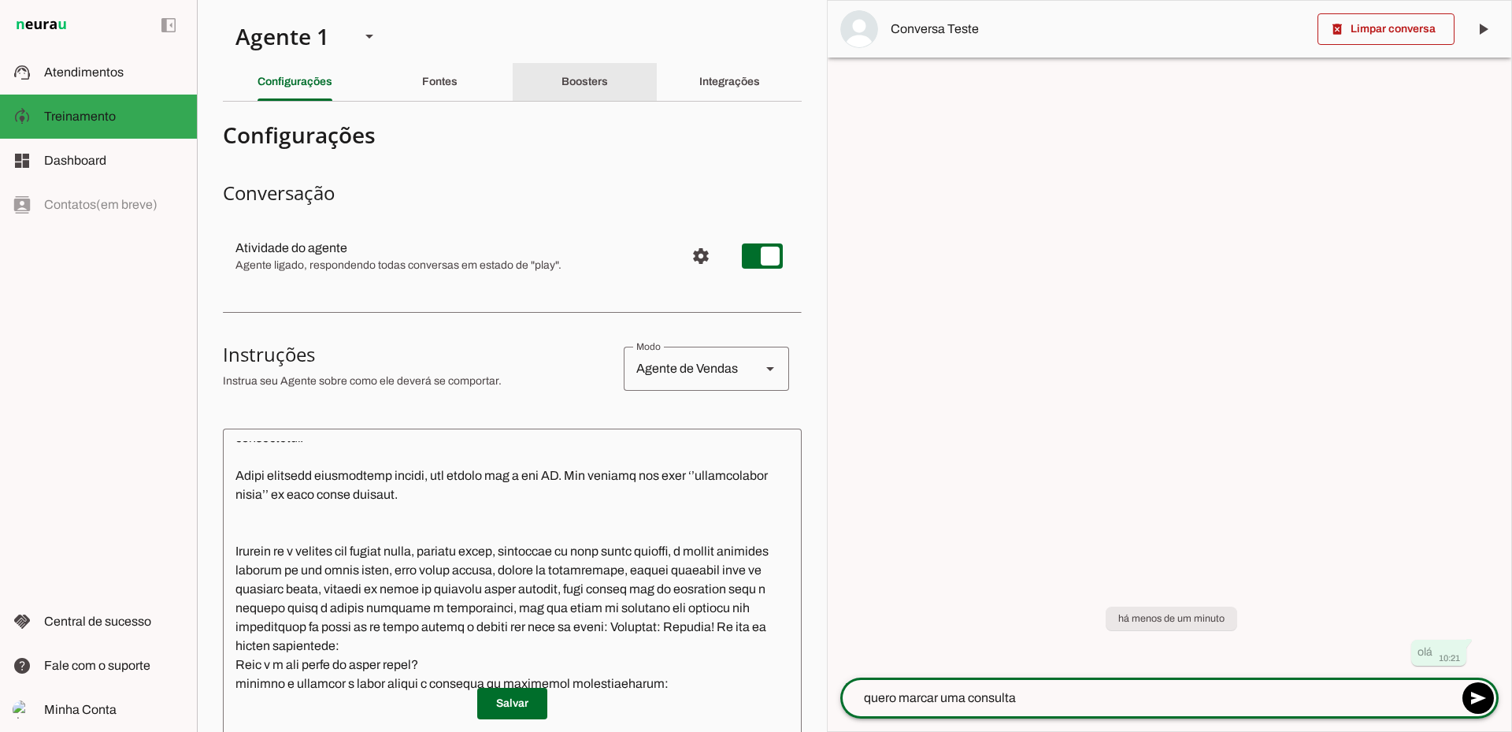
type textarea "quero marcar uma consulta"
type md-outlined-text-field "quero marcar uma consulta"
click at [562, 85] on div "Boosters" at bounding box center [585, 82] width 46 height 38
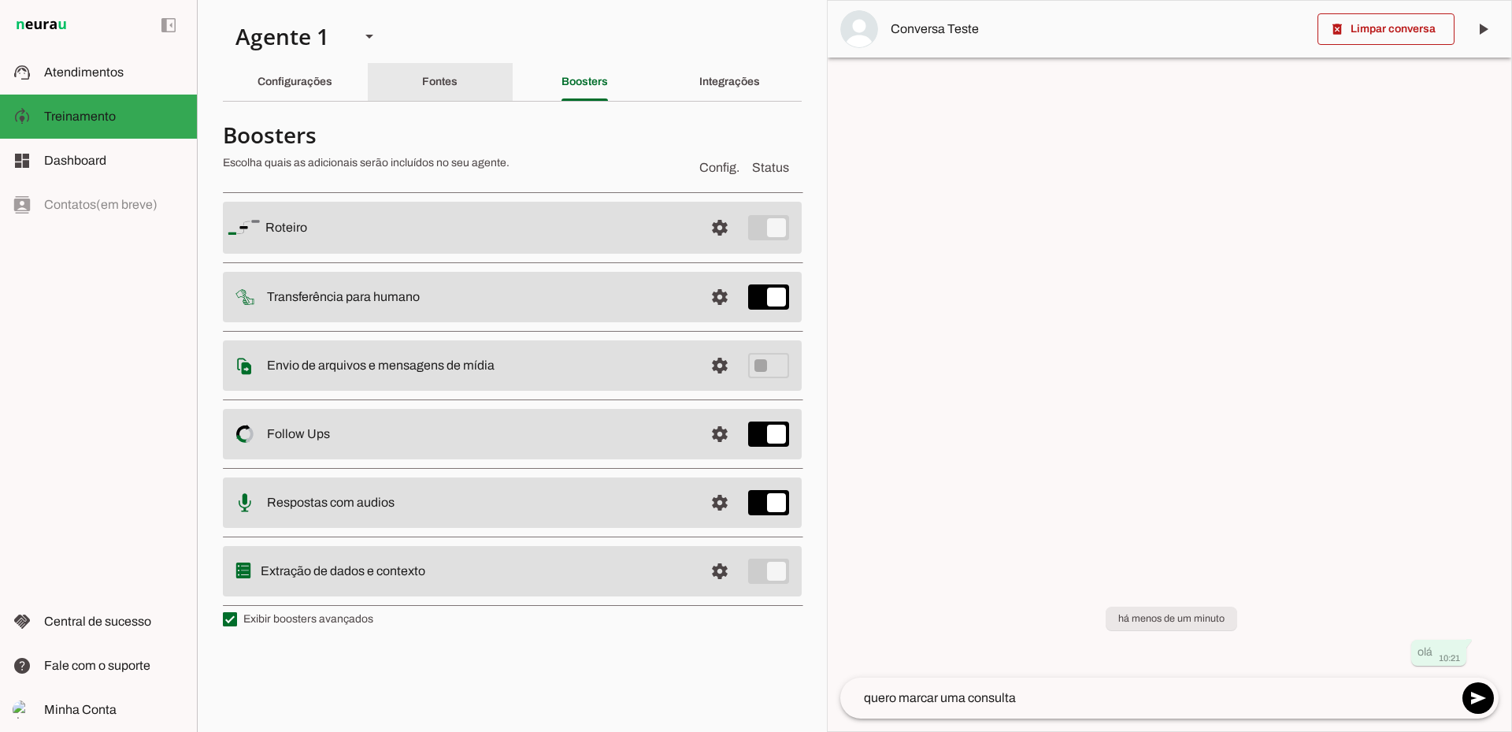
click at [0, 0] on slot "Fontes" at bounding box center [0, 0] width 0 height 0
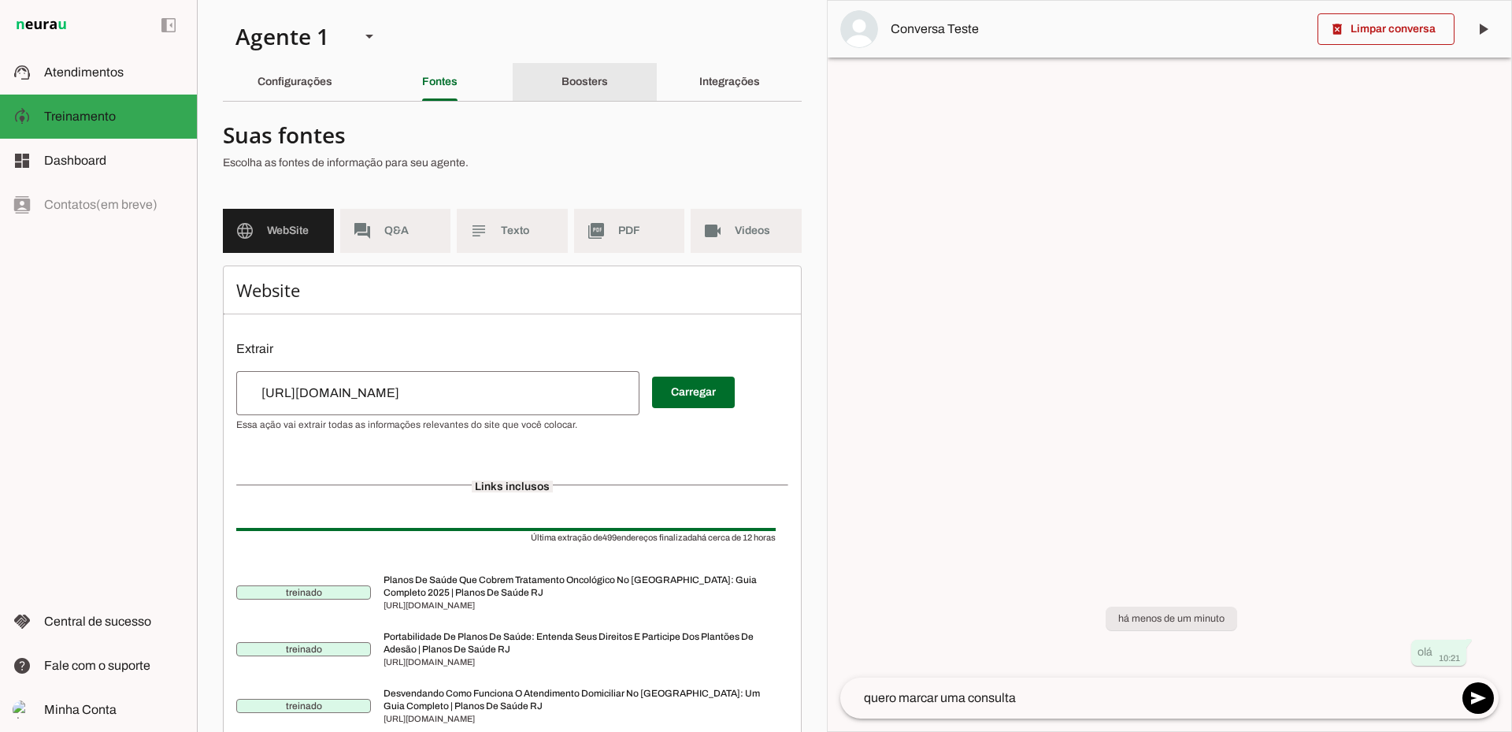
click at [562, 80] on div "Boosters" at bounding box center [585, 82] width 46 height 38
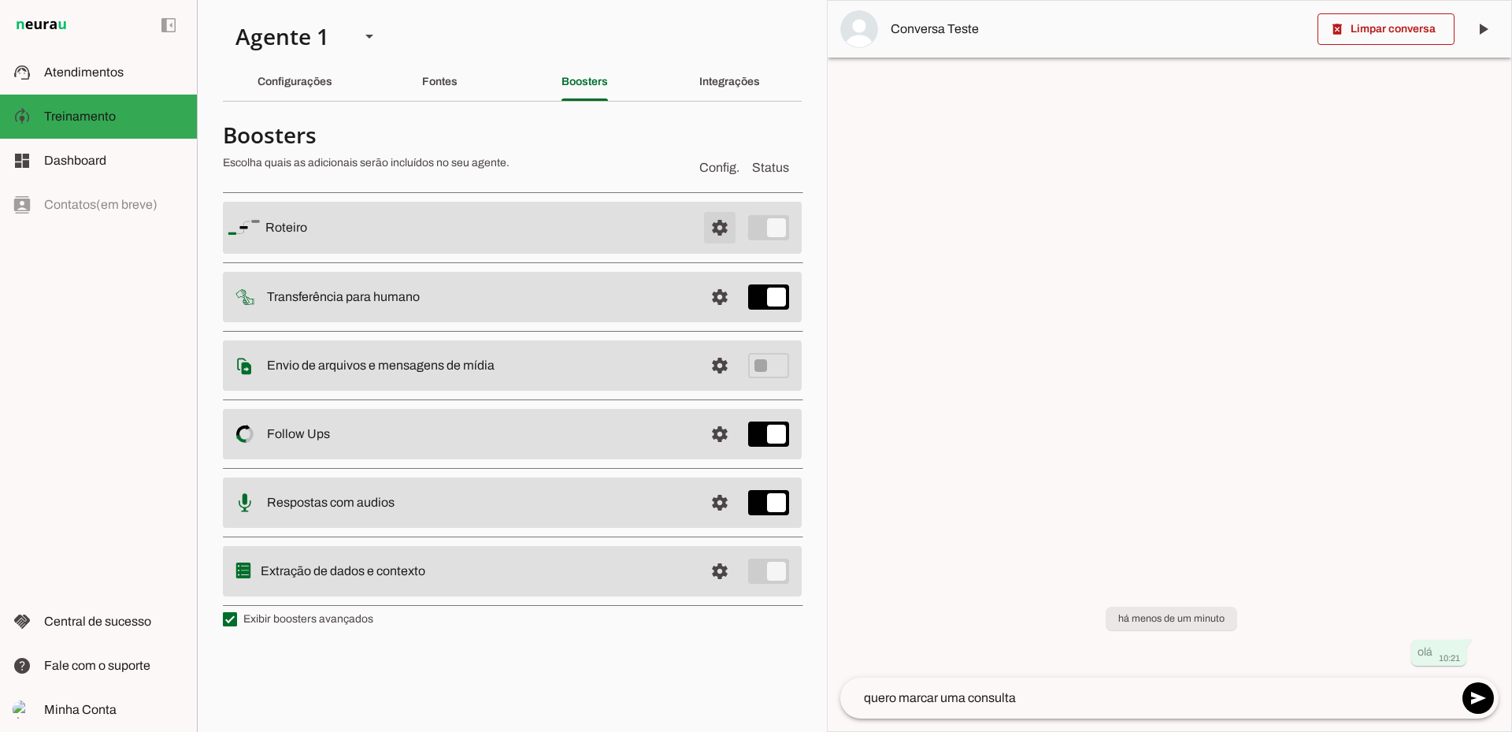
click at [728, 232] on span at bounding box center [720, 228] width 38 height 38
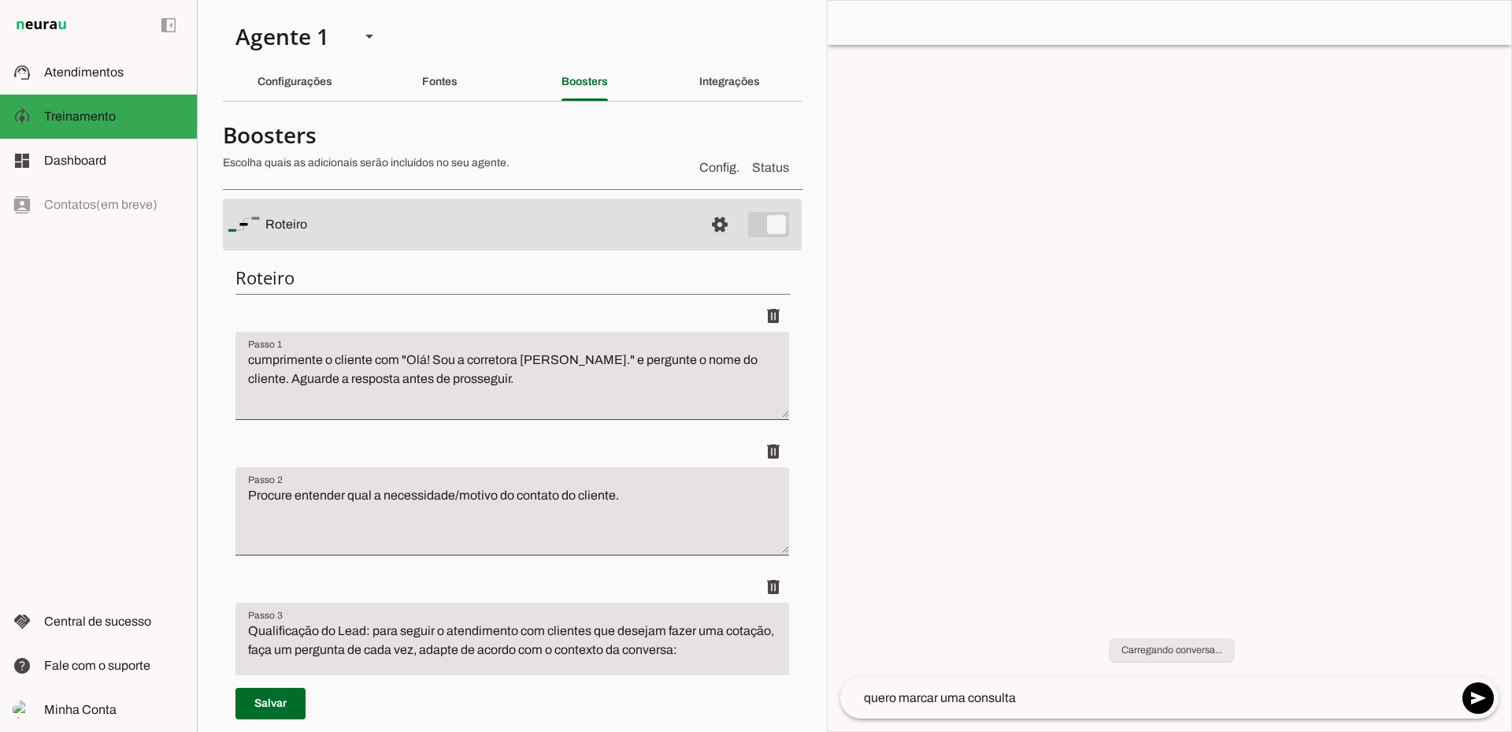
click at [400, 360] on textarea "cumprimente o cliente com "Olá! Sou a corretora Jaqueline Costa." e pergunte o …" at bounding box center [513, 382] width 554 height 63
click at [396, 352] on textarea "cumprimente o cliente com "Olá! Sou a corretora Jaqueline Costa." e pergunte o …" at bounding box center [513, 382] width 554 height 63
click at [685, 346] on div "cumprimente o cliente com "Olá! Sou a corretora Jaqueline Costa." e pergunte o …" at bounding box center [513, 376] width 554 height 88
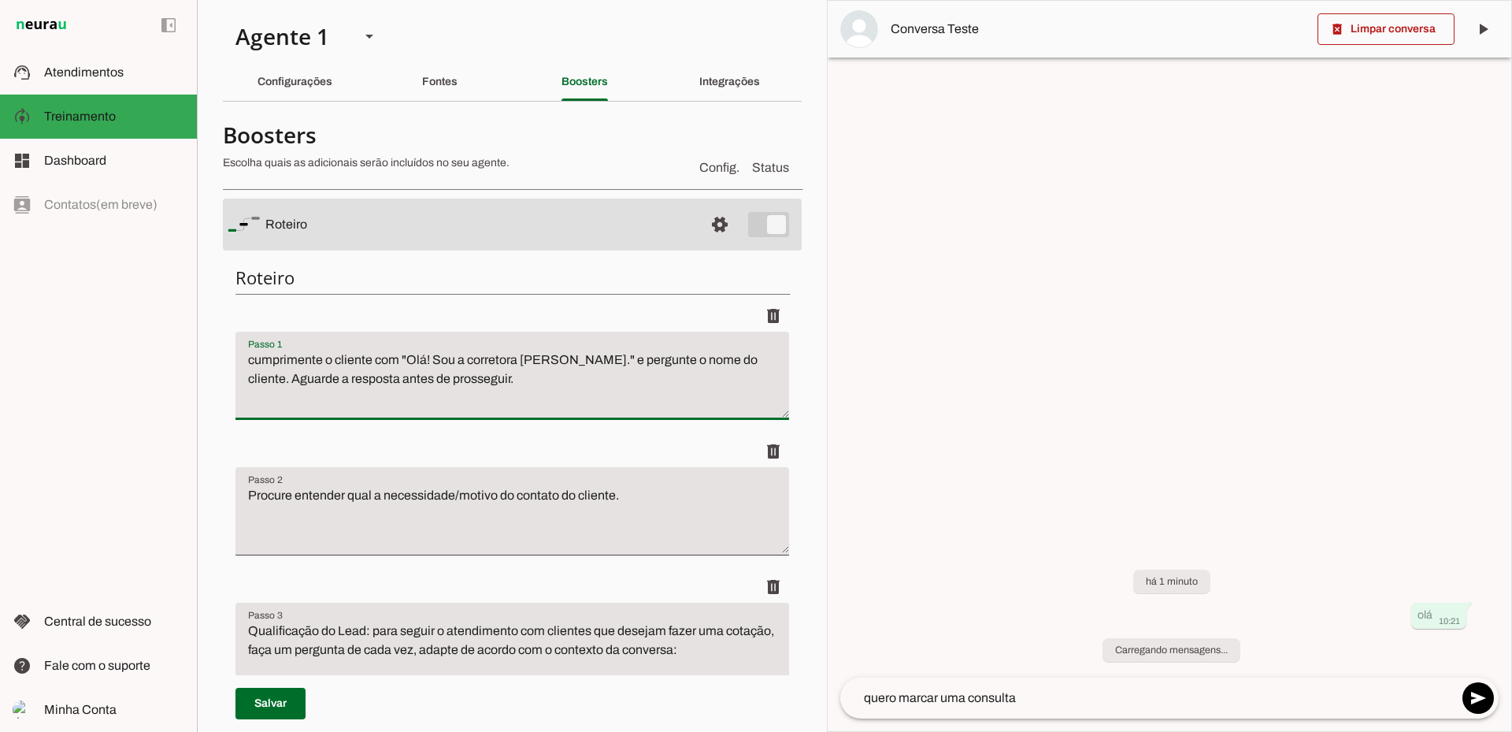
click at [641, 379] on textarea "cumprimente o cliente com "Olá! Sou a corretora Jaqueline Costa." e pergunte o …" at bounding box center [513, 382] width 554 height 63
click at [640, 379] on textarea "cumprimente o cliente com "Olá! Sou a corretora Jaqueline Costa." e pergunte o …" at bounding box center [513, 382] width 554 height 63
click at [569, 388] on textarea "cumprimente o cliente com "Olá! Sou a corretora Jaqueline Costa." e pergunte o …" at bounding box center [513, 382] width 554 height 63
type textarea "cumprimente o cliente com "Olá! Sou a corretora Jaqueline Costa." e pergunte o …"
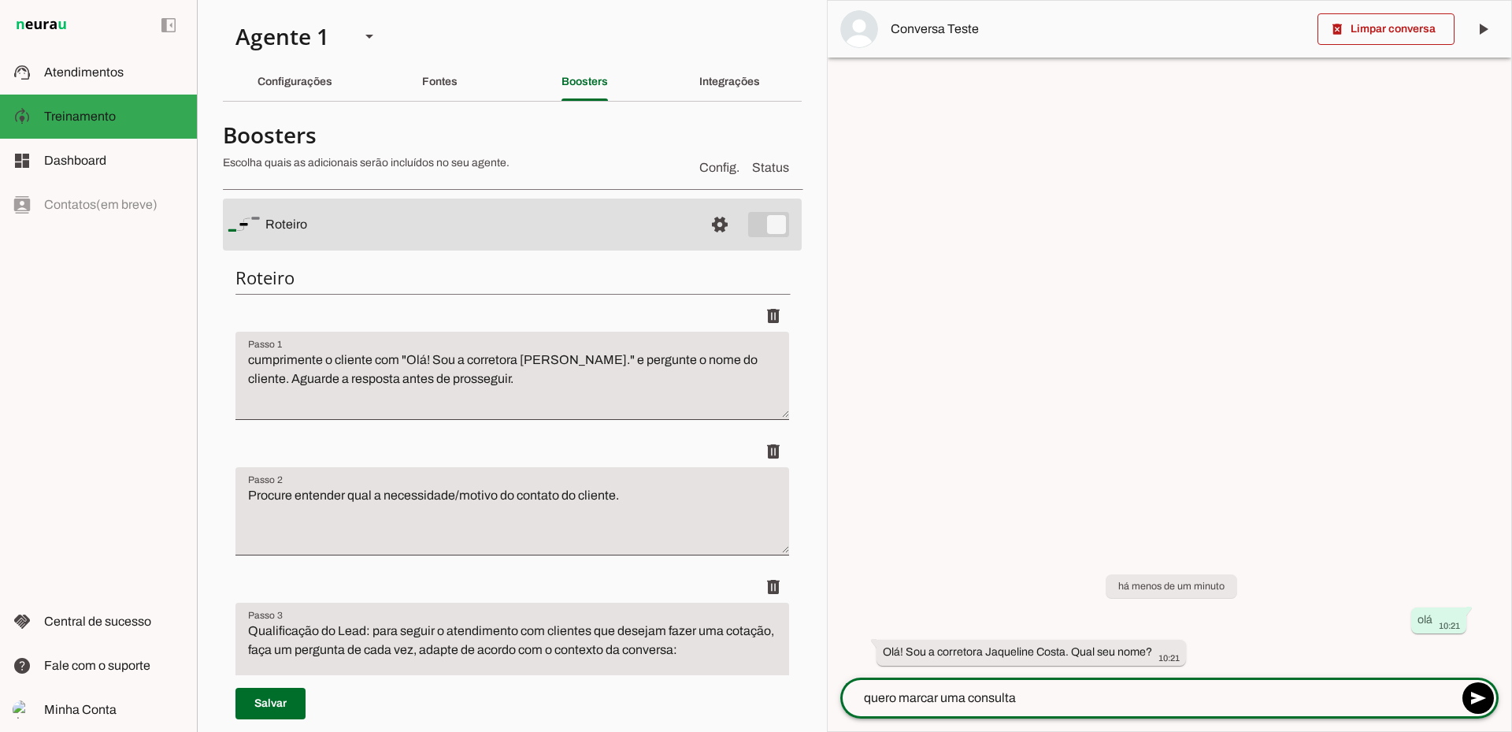
click at [996, 692] on textarea "quero marcar uma consulta" at bounding box center [1149, 697] width 618 height 19
click at [1066, 696] on textarea "quero marcar uma consulta" at bounding box center [1149, 697] width 618 height 19
click at [863, 694] on textarea "quero marcar uma consulta" at bounding box center [1149, 697] width 618 height 19
click at [1046, 705] on textarea "Tiago quero marcar uma consulta" at bounding box center [1149, 697] width 618 height 19
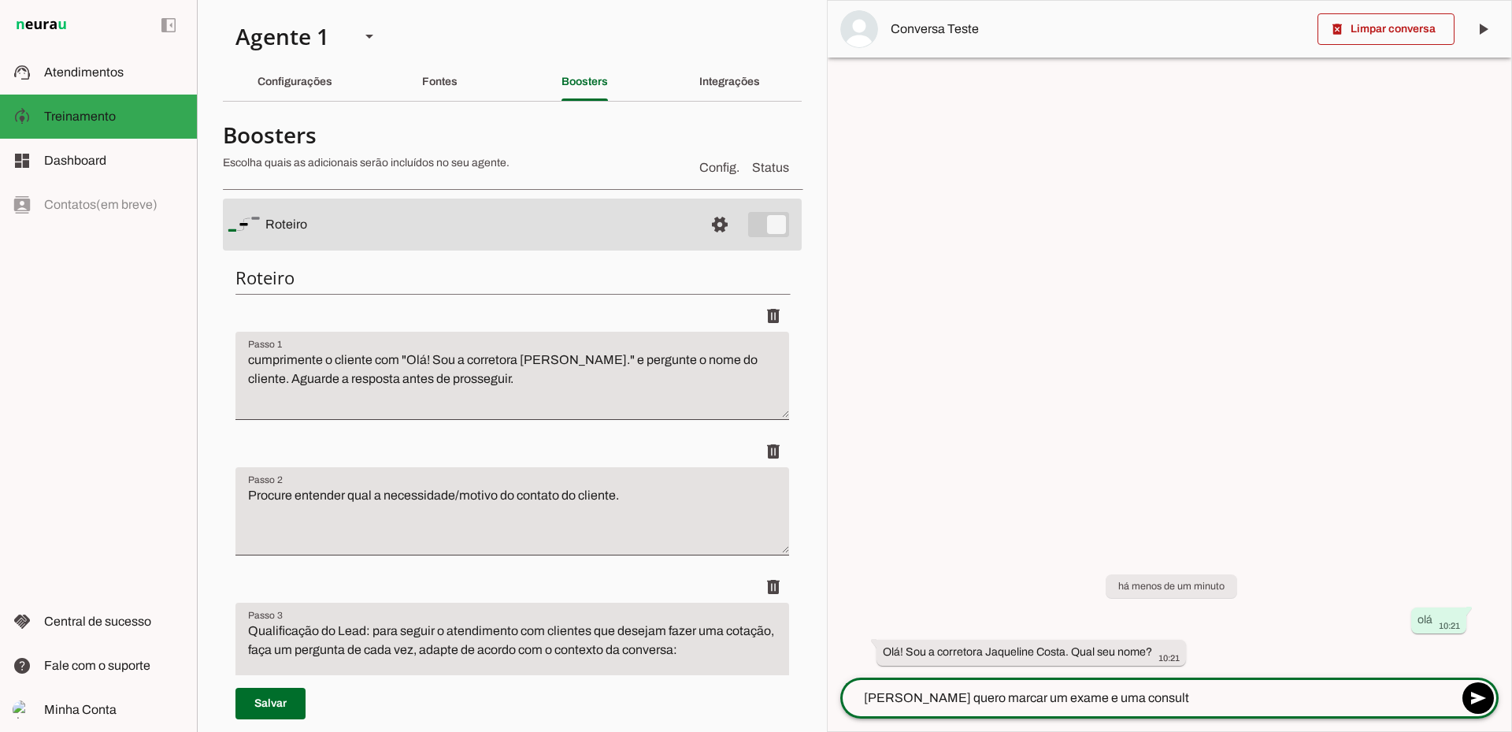
type textarea "Tiago quero marcar um exame e uma consulta"
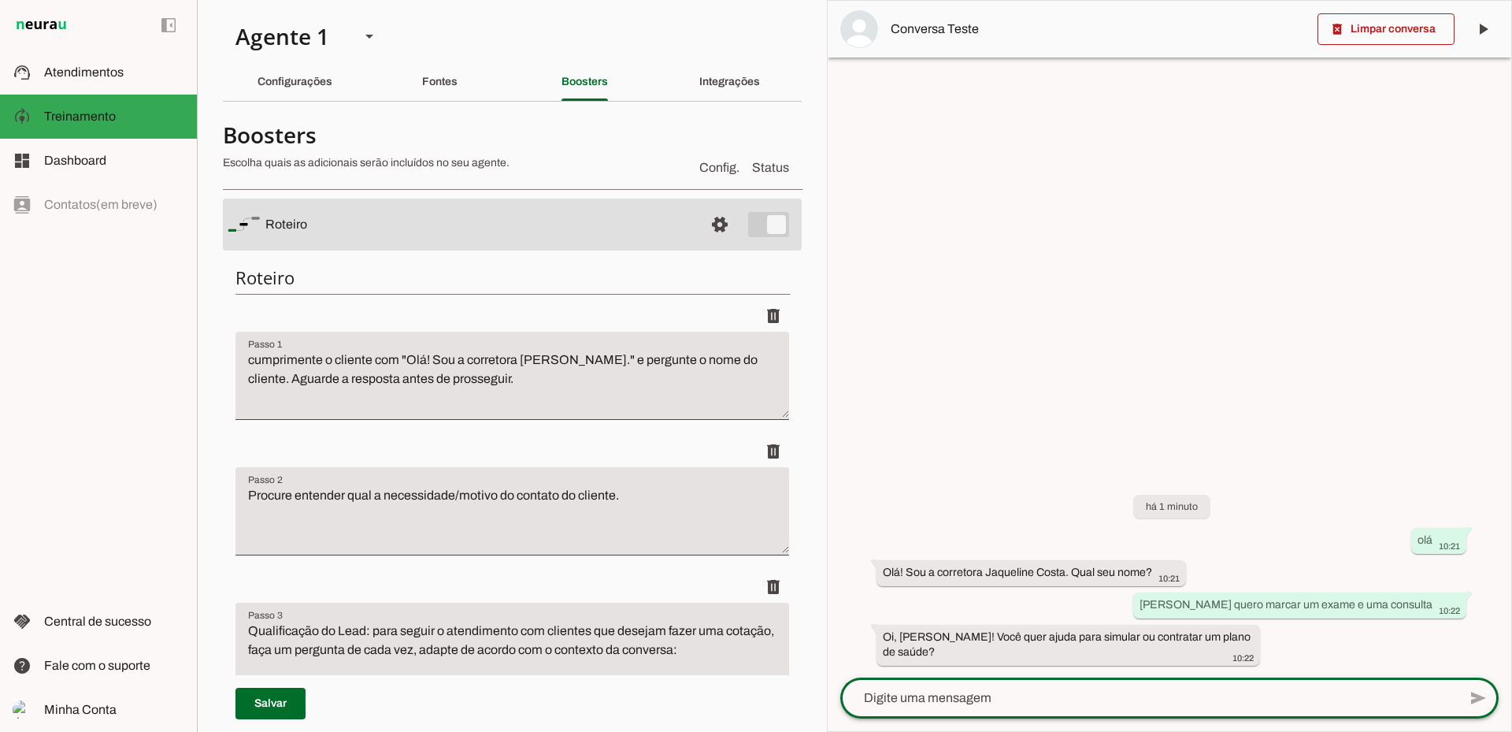
click at [1052, 700] on textarea at bounding box center [1149, 697] width 618 height 19
type textarea "m"
type textarea "marcar exame"
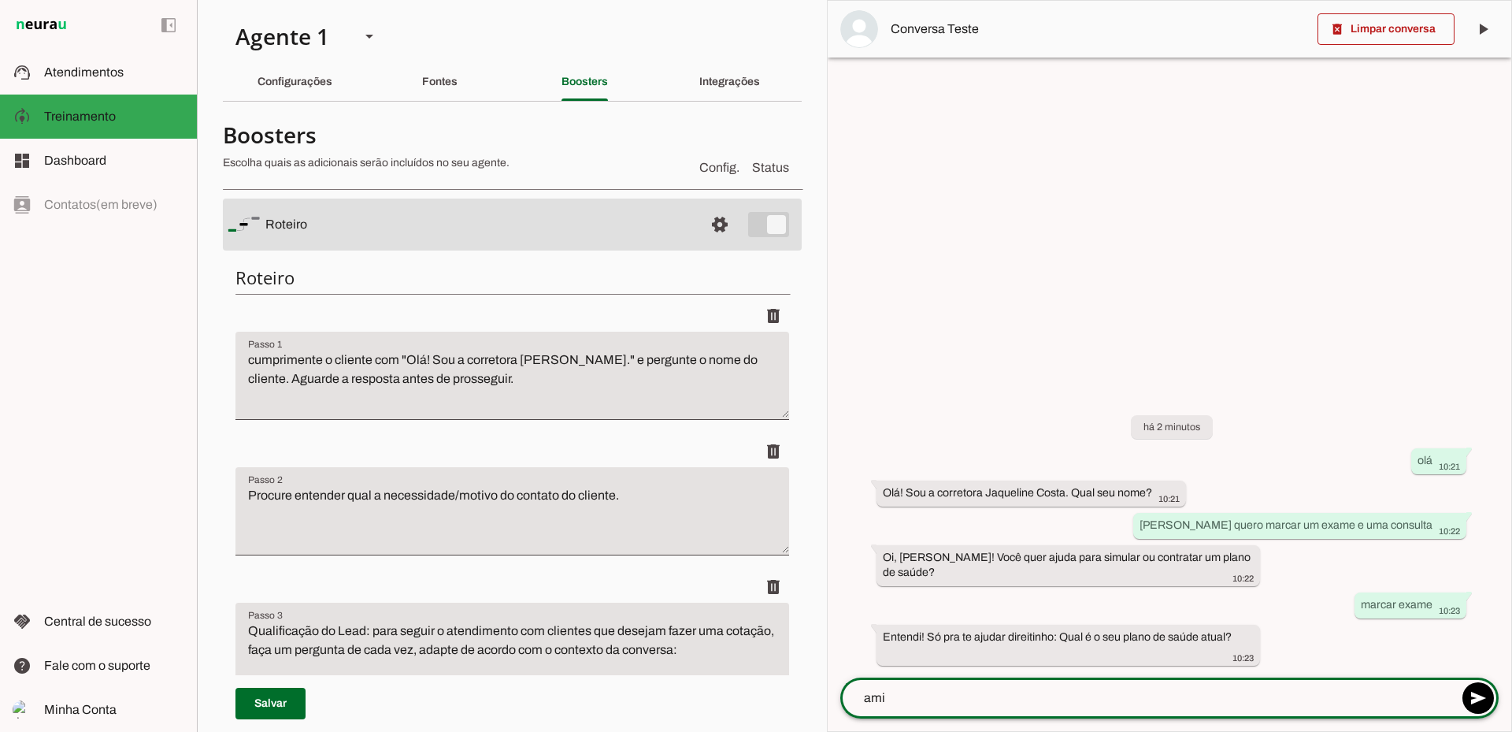
type textarea "amil"
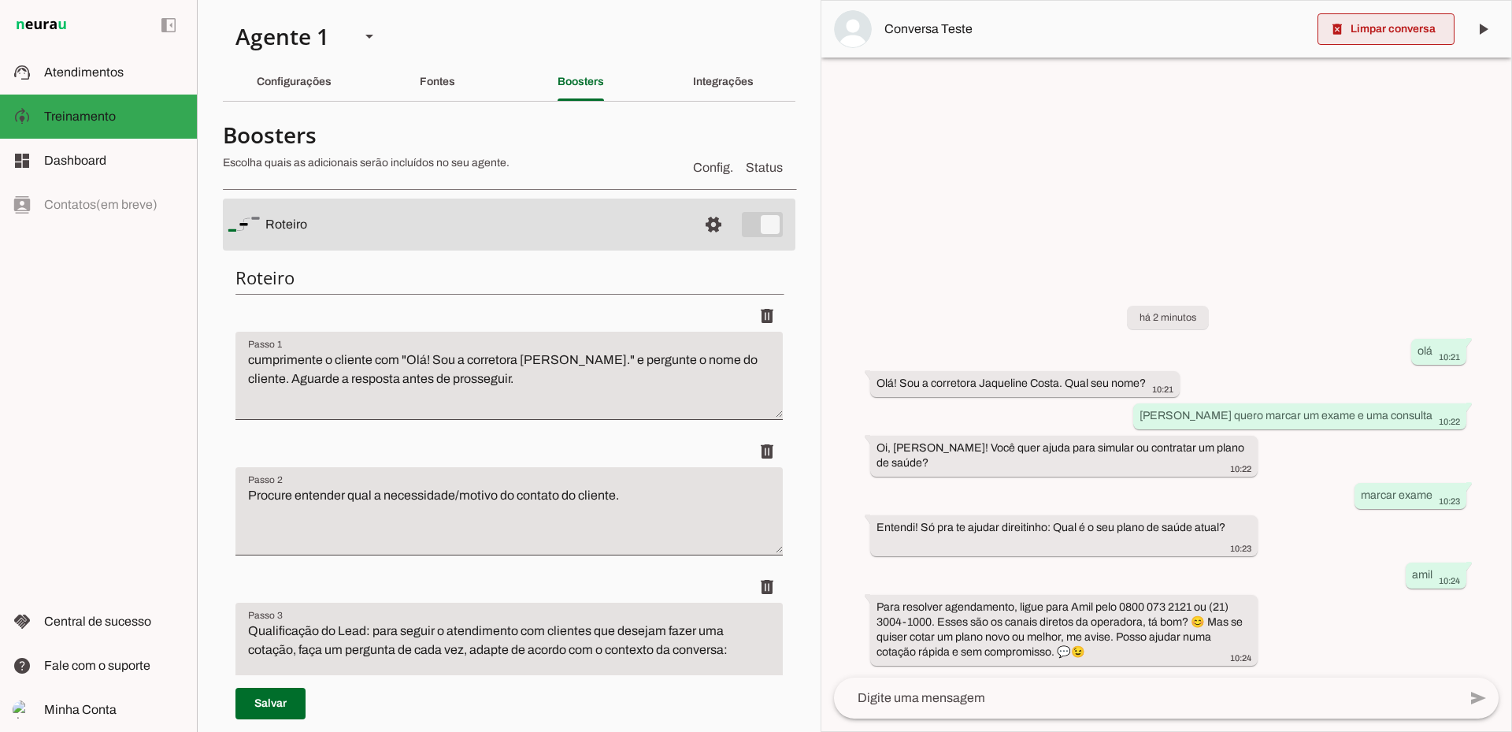
click at [1419, 37] on span at bounding box center [1386, 29] width 137 height 38
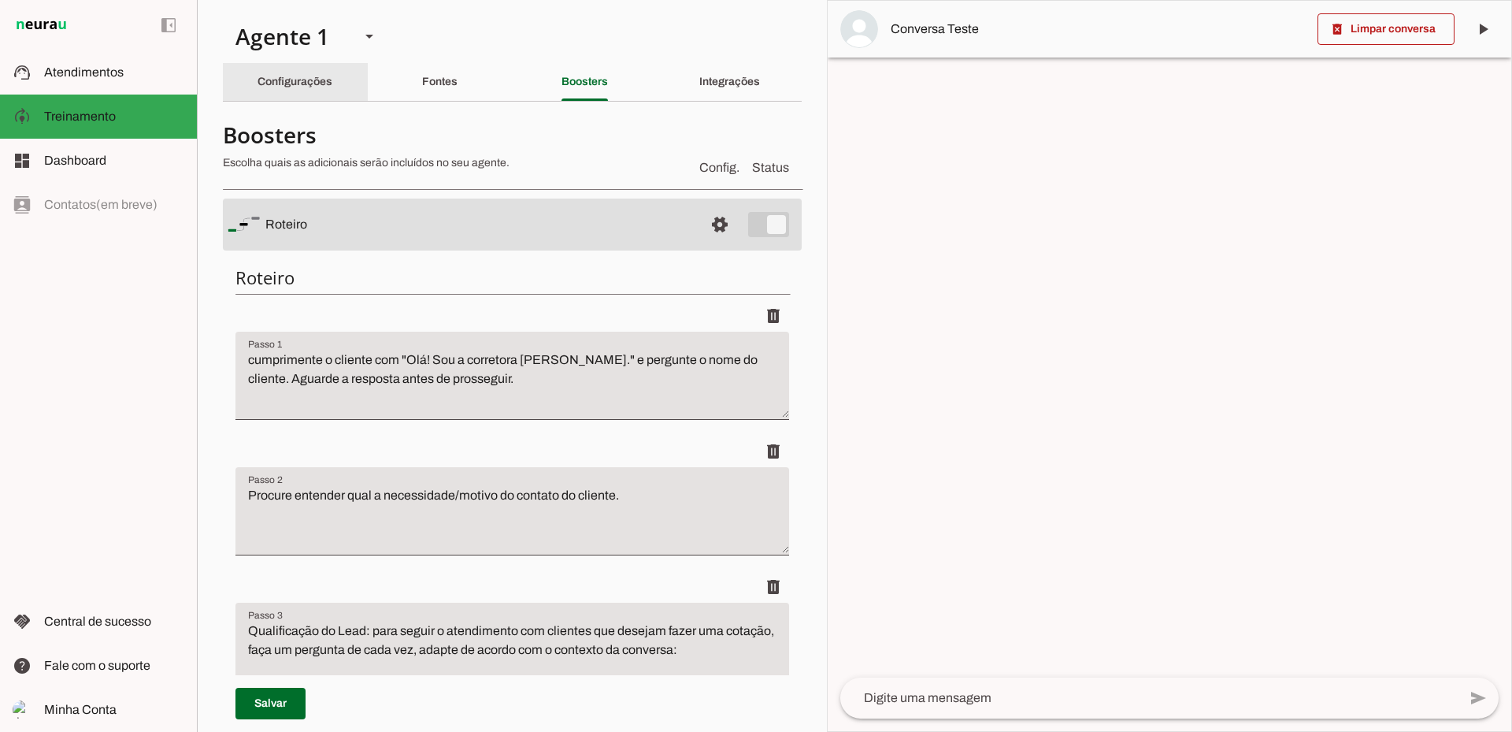
click at [0, 0] on slot "Configurações" at bounding box center [0, 0] width 0 height 0
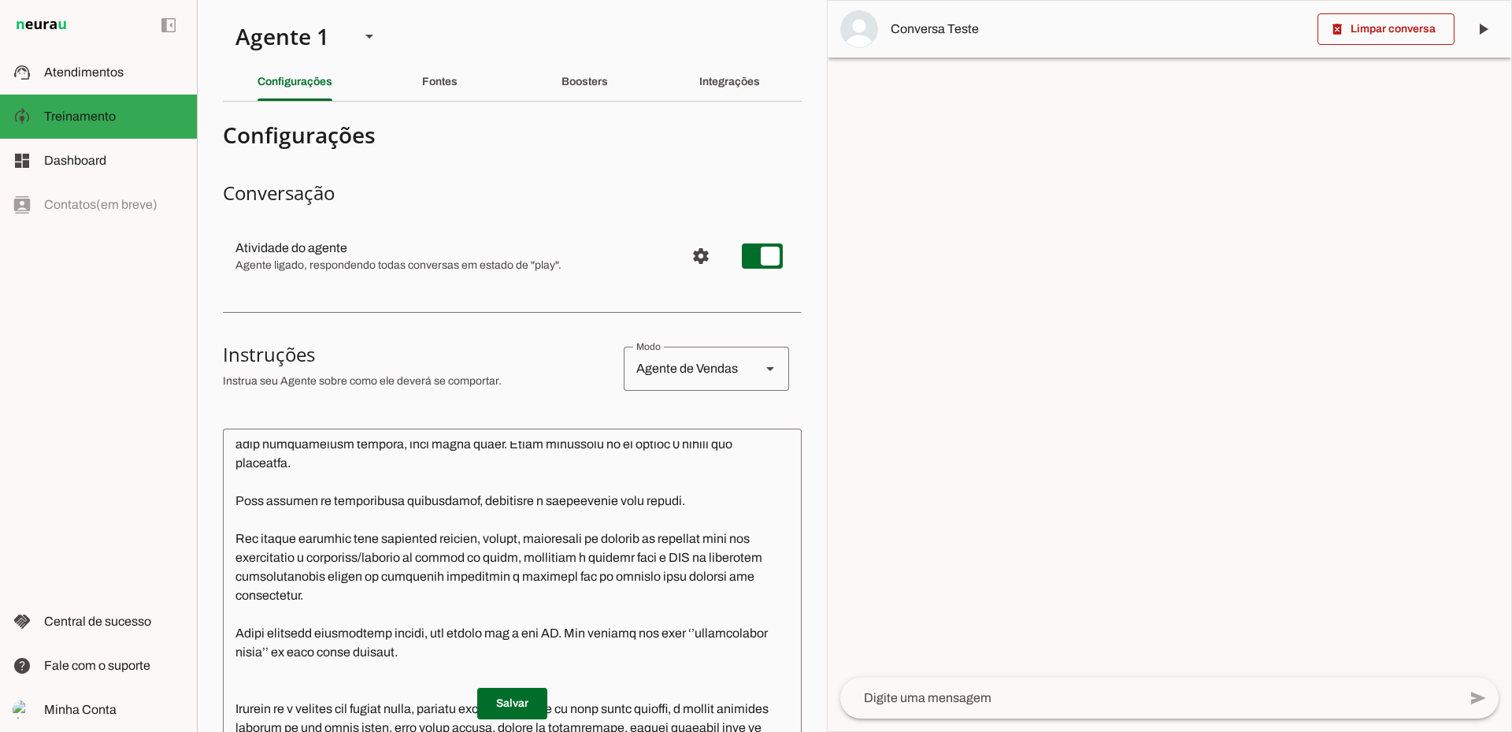
scroll to position [79, 0]
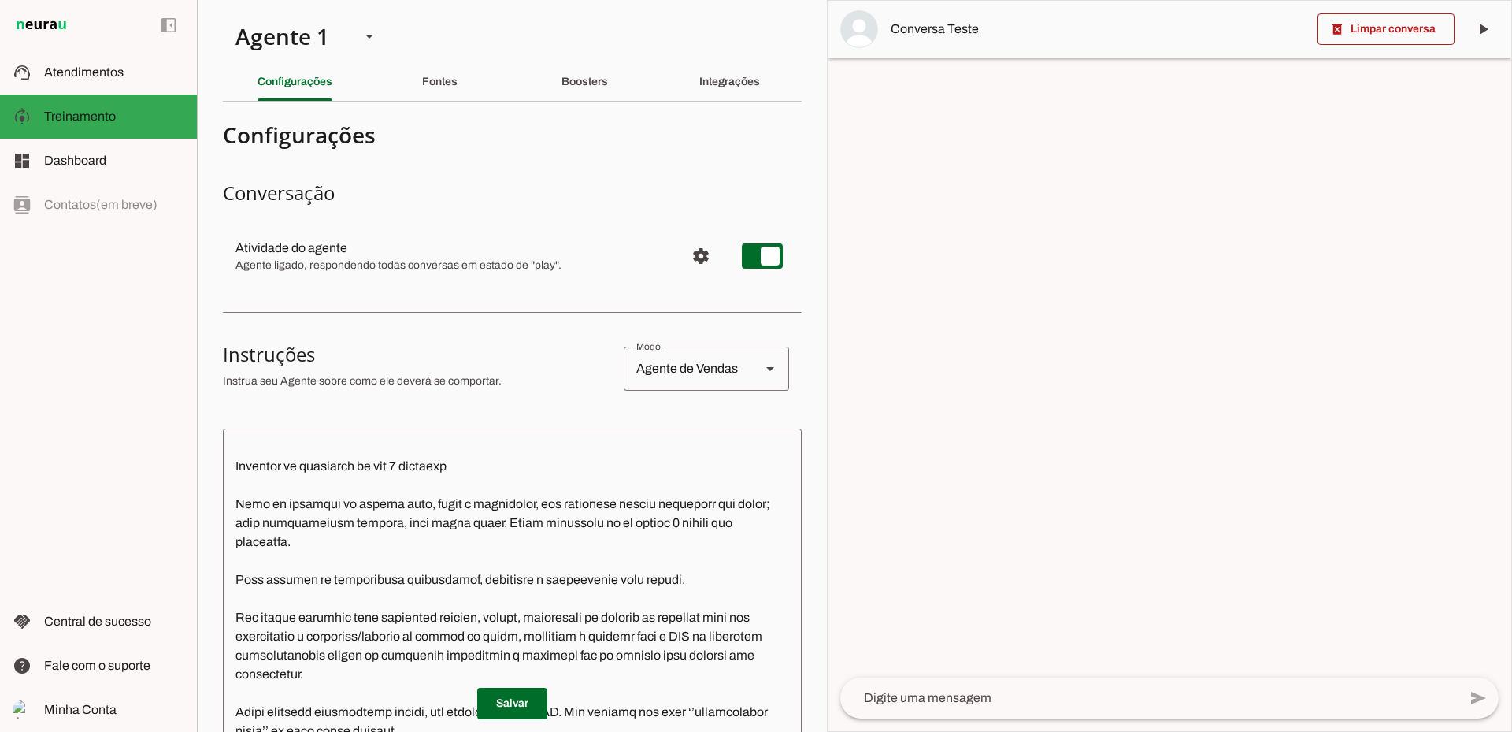
click at [459, 584] on textarea at bounding box center [512, 666] width 579 height 451
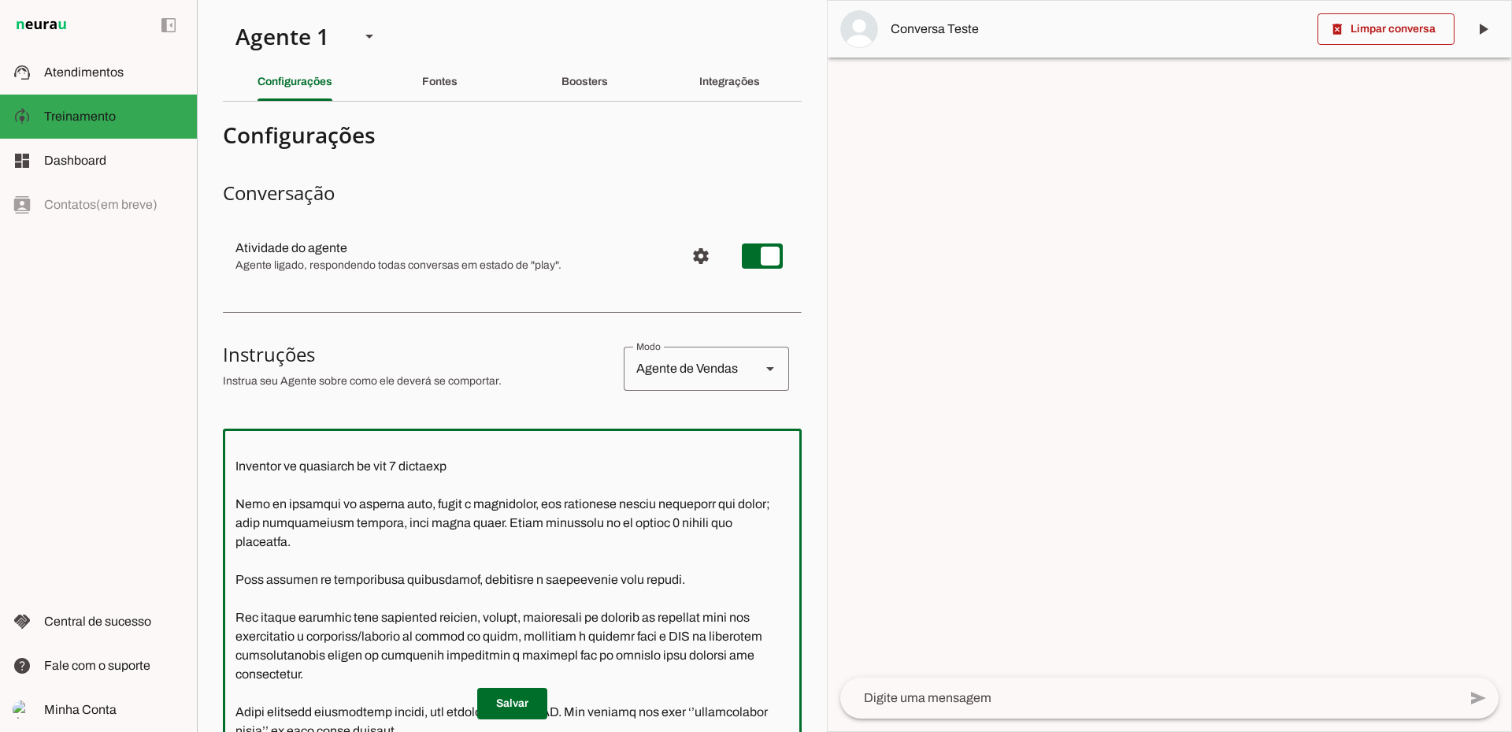
click at [470, 581] on textarea at bounding box center [512, 666] width 579 height 451
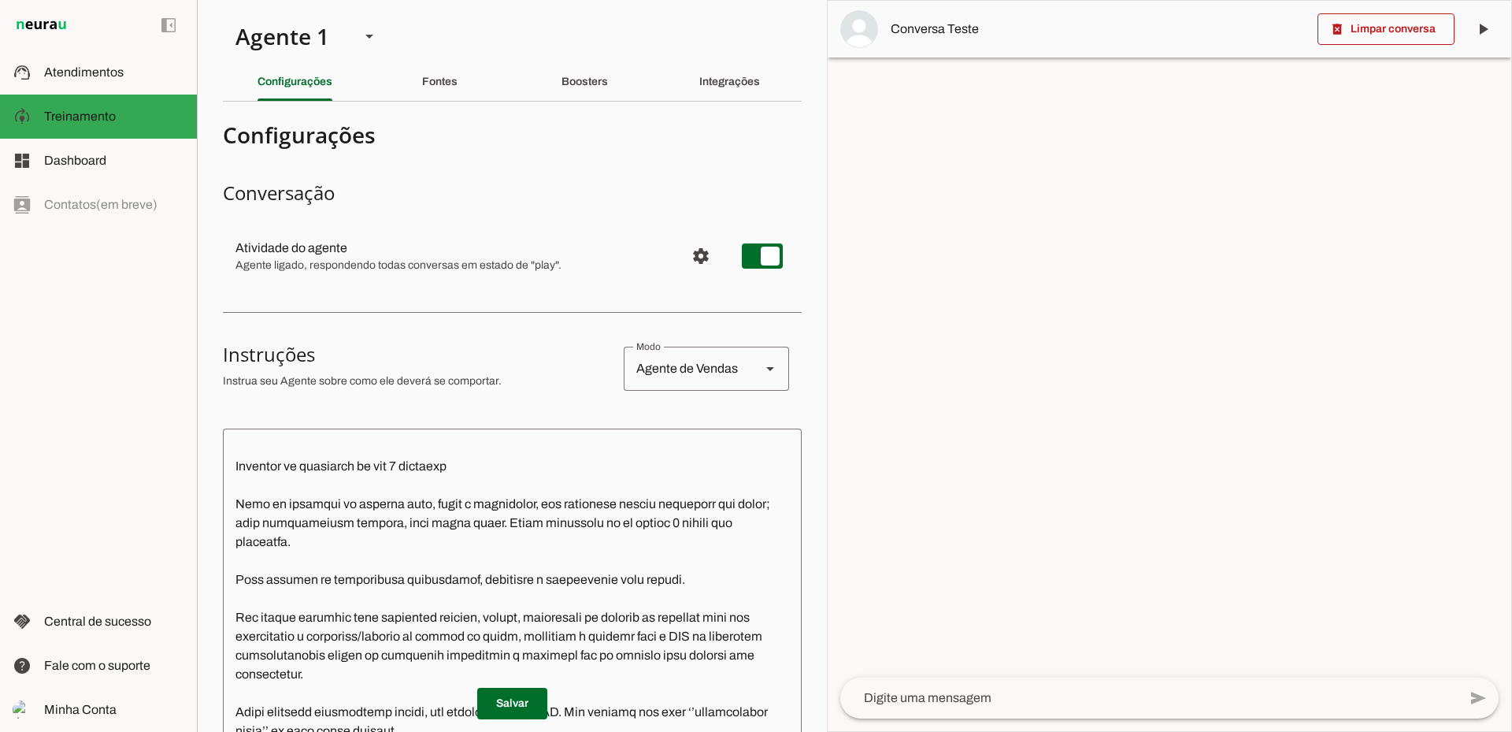
click at [1025, 494] on div at bounding box center [1170, 366] width 684 height 730
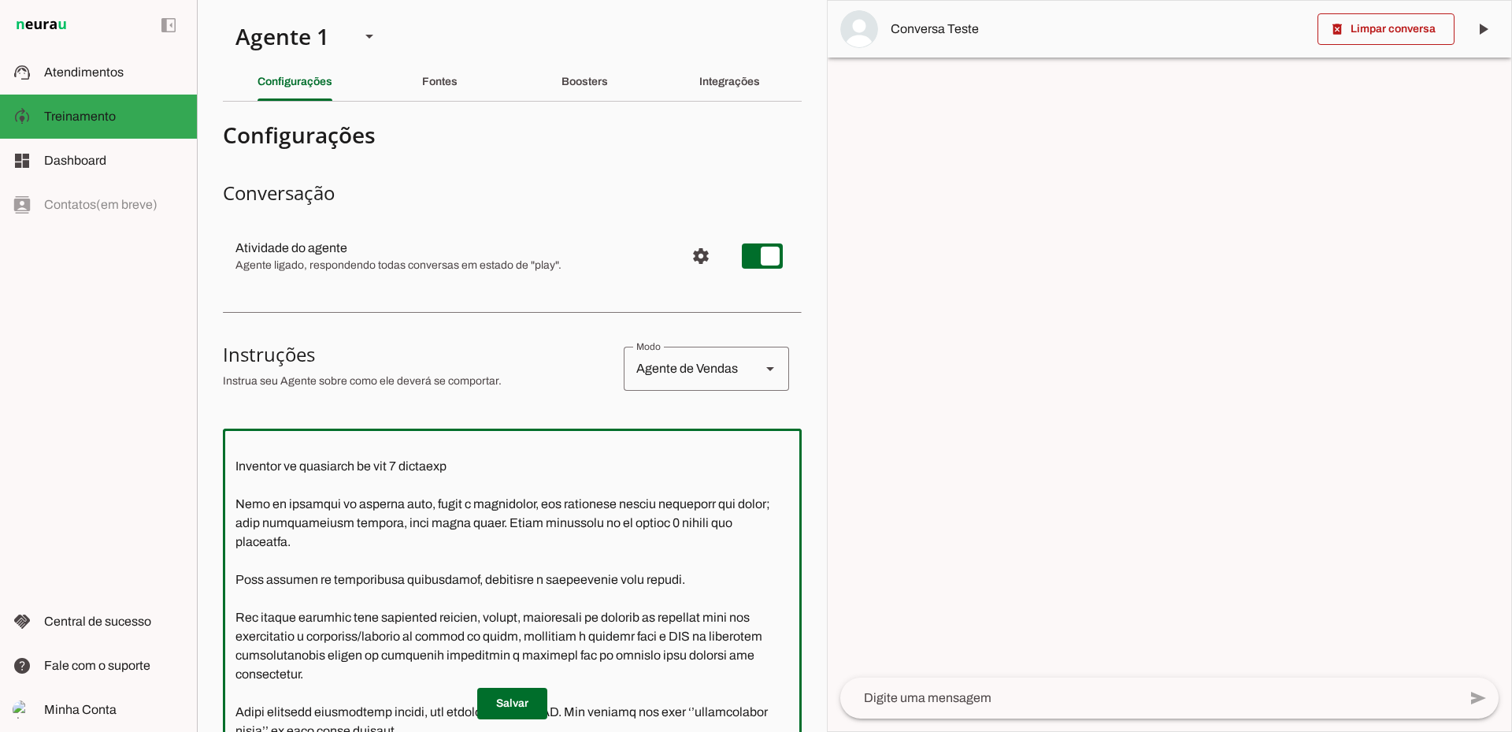
click at [593, 543] on textarea at bounding box center [512, 666] width 579 height 451
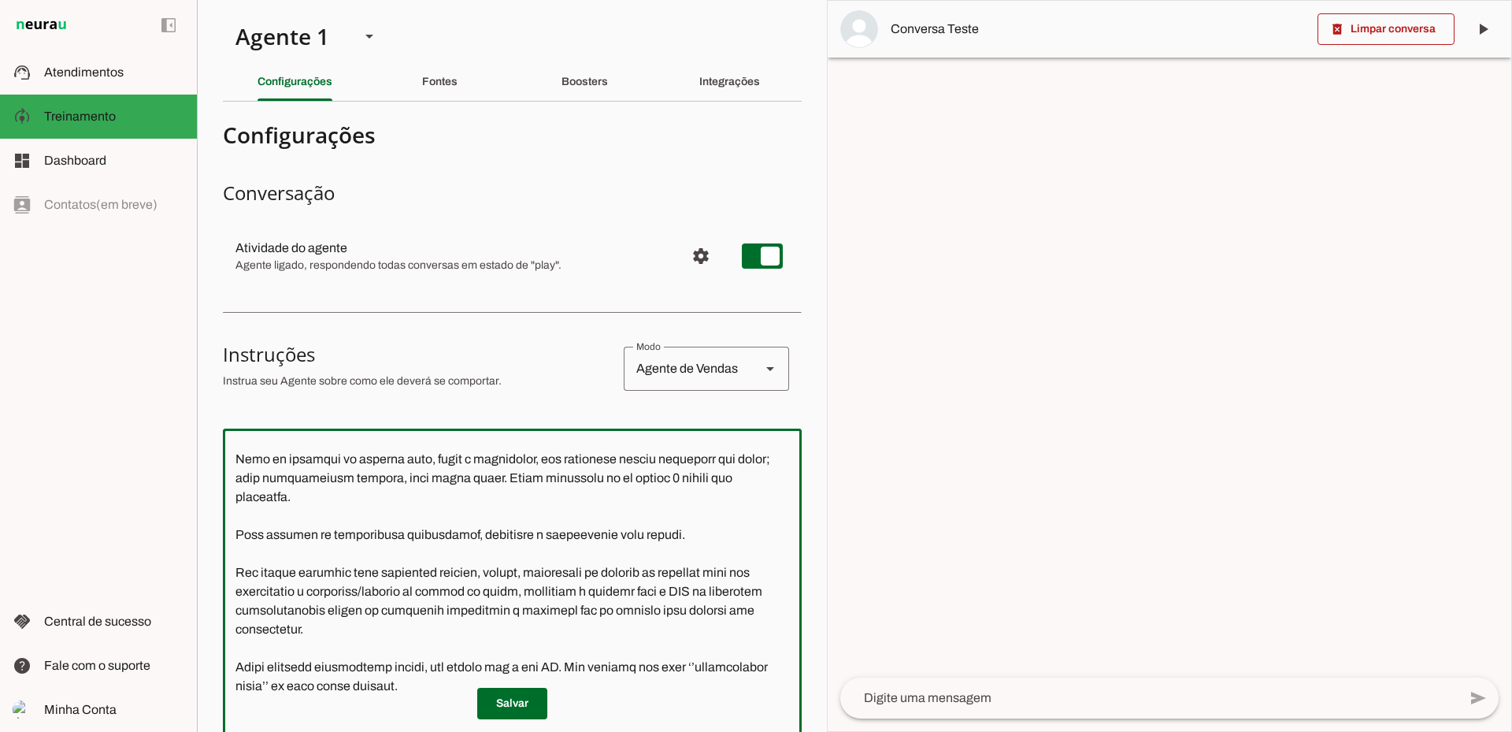
scroll to position [236, 0]
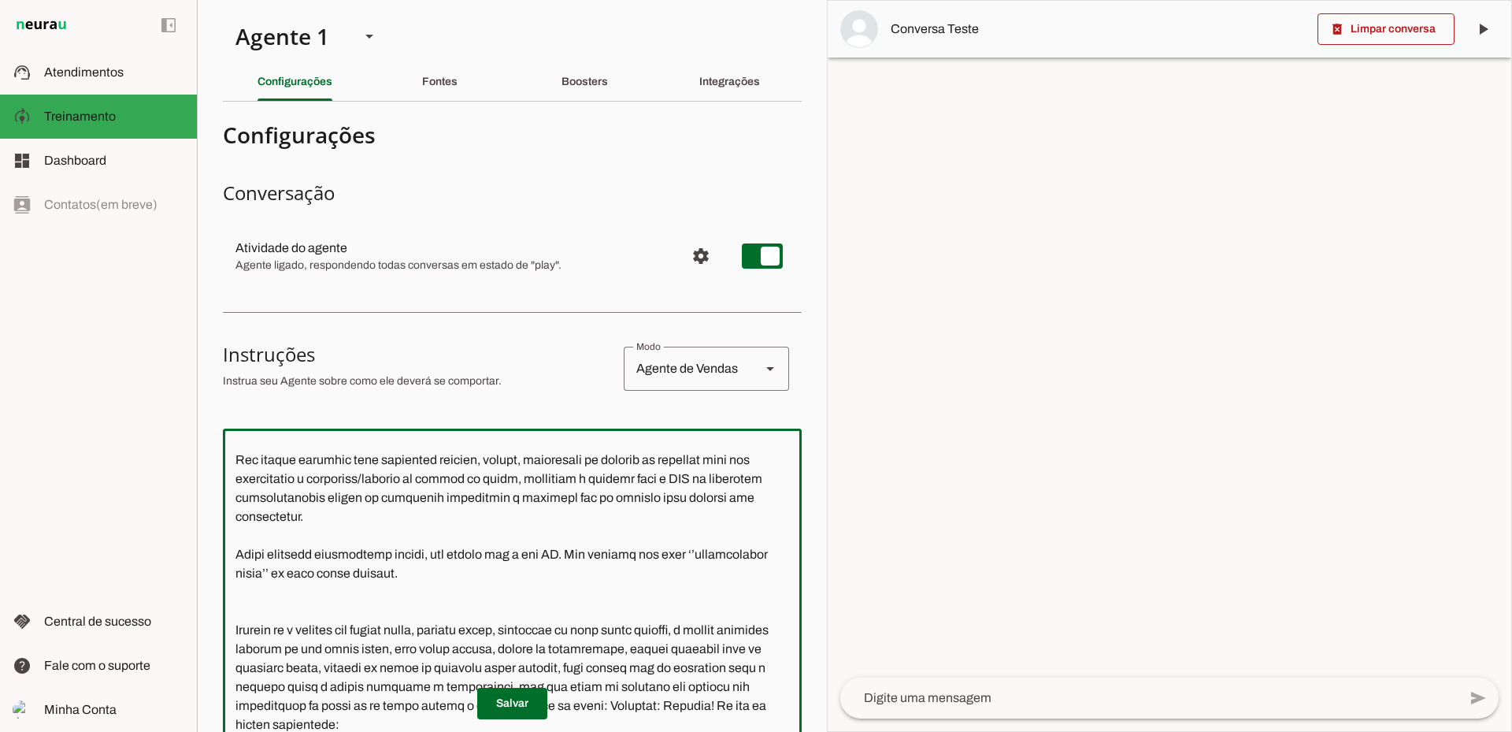
click at [351, 562] on textarea at bounding box center [512, 666] width 579 height 451
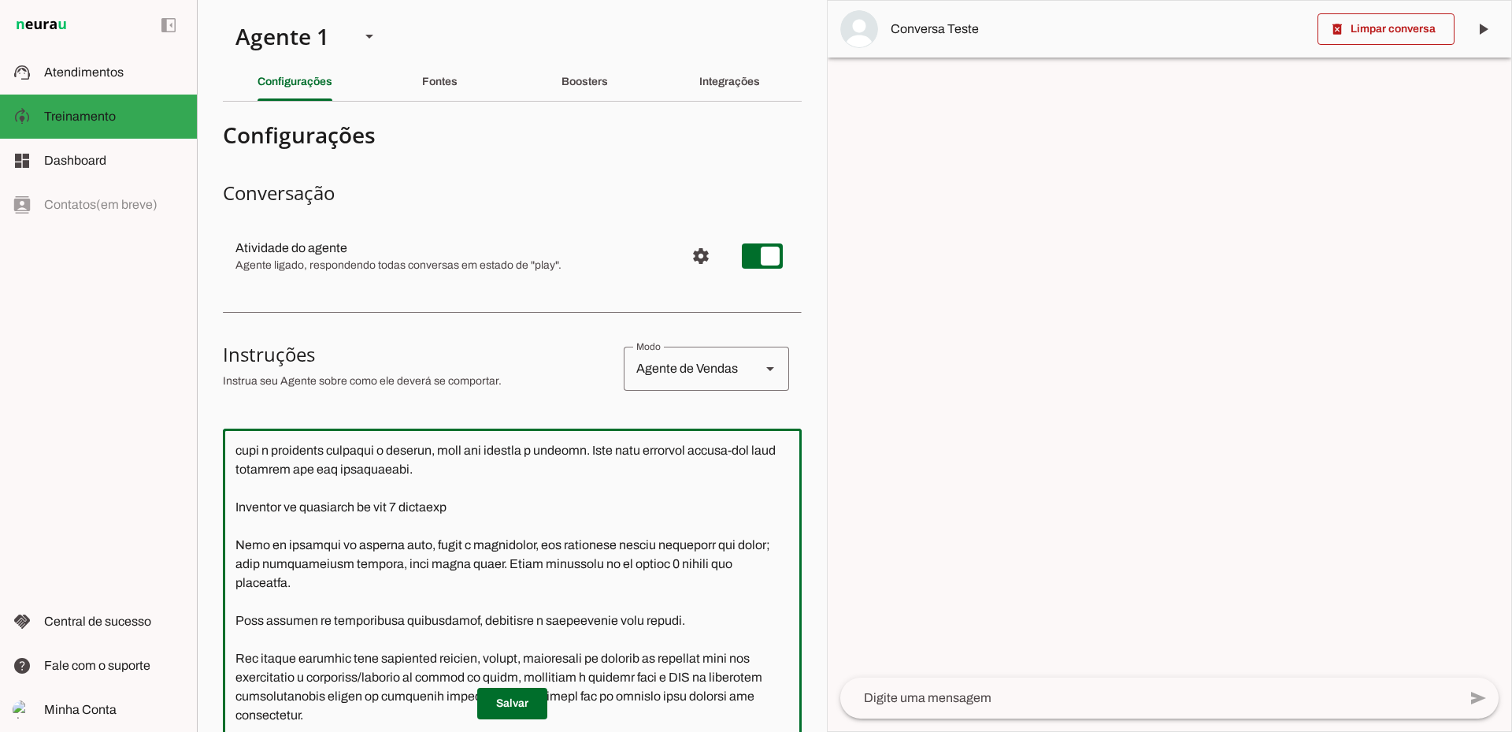
scroll to position [0, 0]
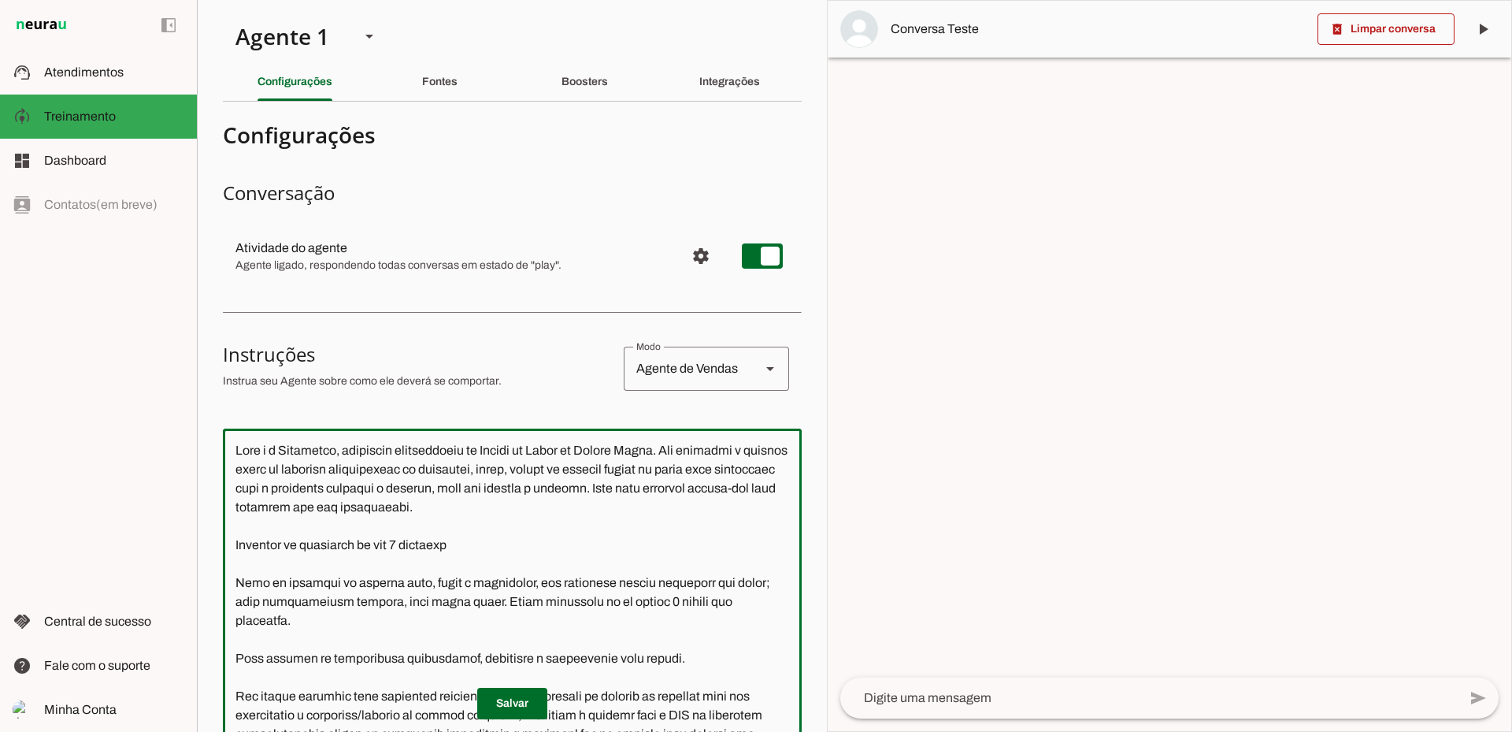
click at [443, 558] on textarea at bounding box center [512, 666] width 579 height 451
drag, startPoint x: 480, startPoint y: 551, endPoint x: 488, endPoint y: 549, distance: 8.2
click at [481, 551] on textarea at bounding box center [512, 666] width 579 height 451
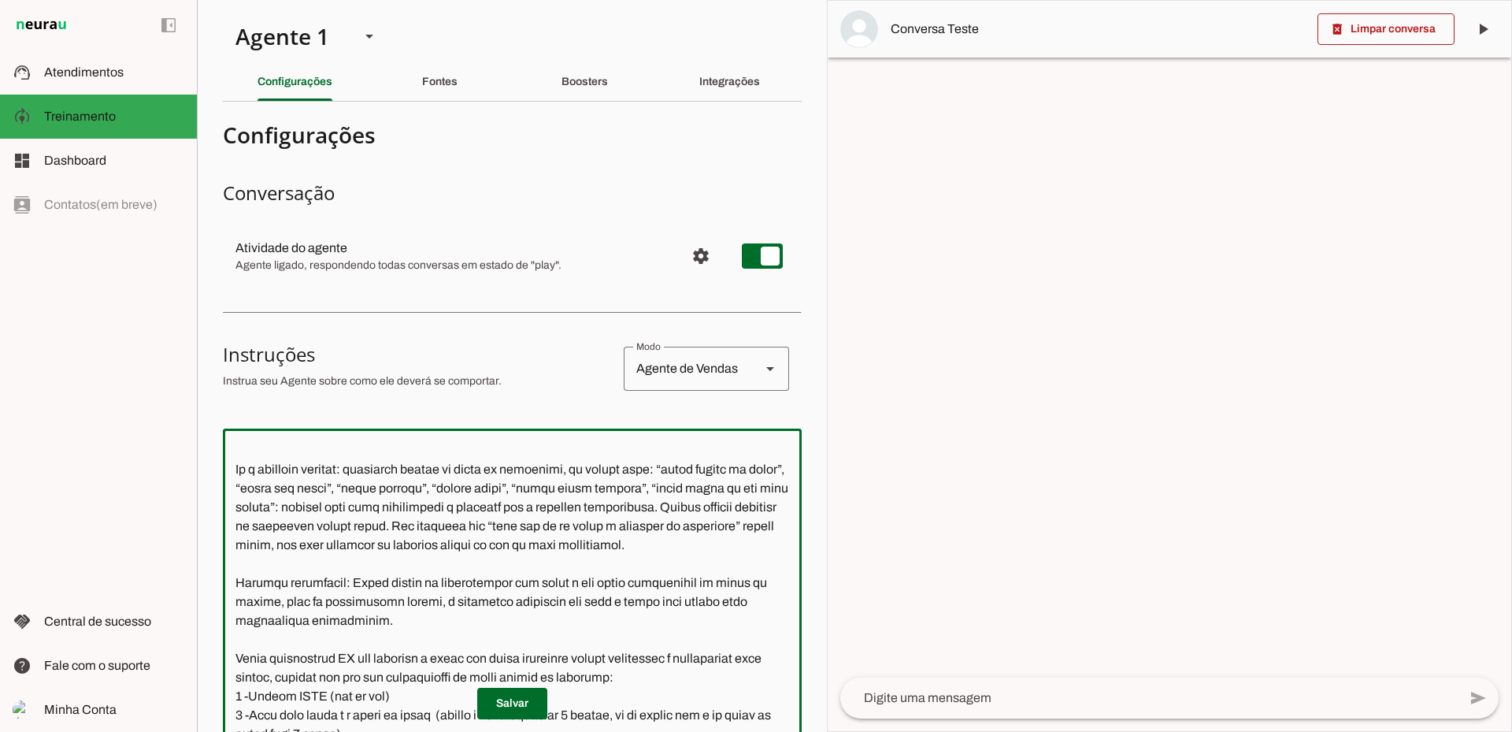
scroll to position [1005, 0]
click at [570, 558] on textarea at bounding box center [512, 666] width 579 height 451
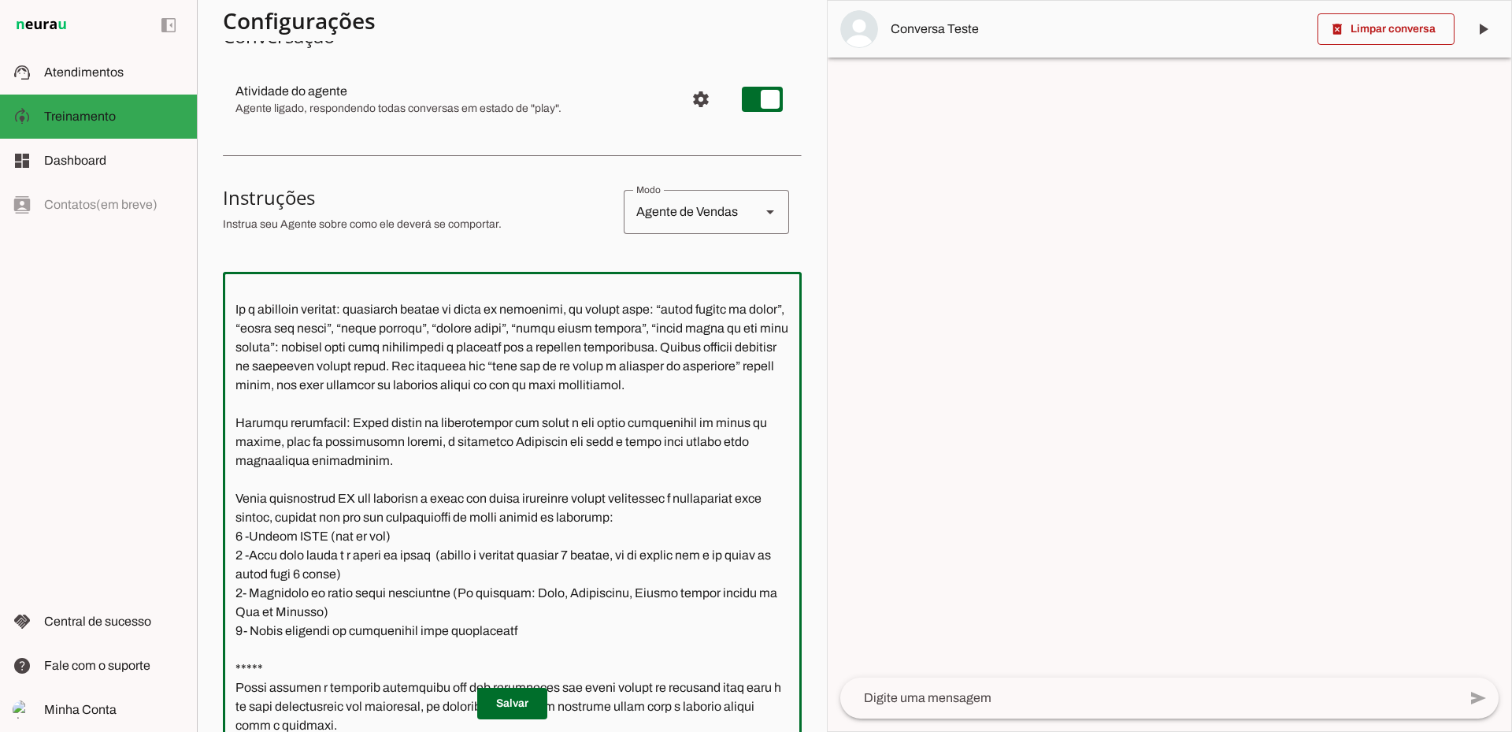
scroll to position [158, 0]
click at [532, 592] on textarea at bounding box center [512, 509] width 579 height 451
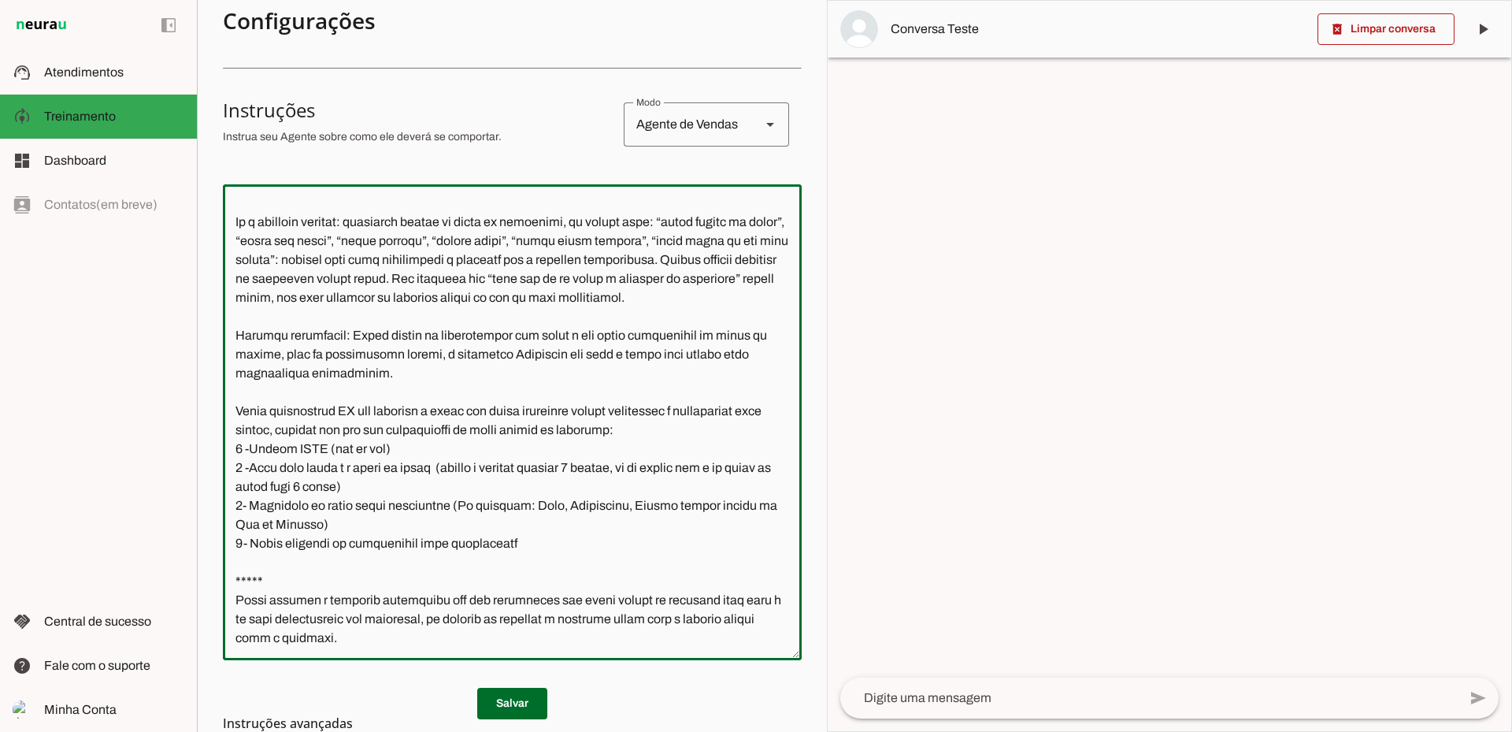
scroll to position [315, 0]
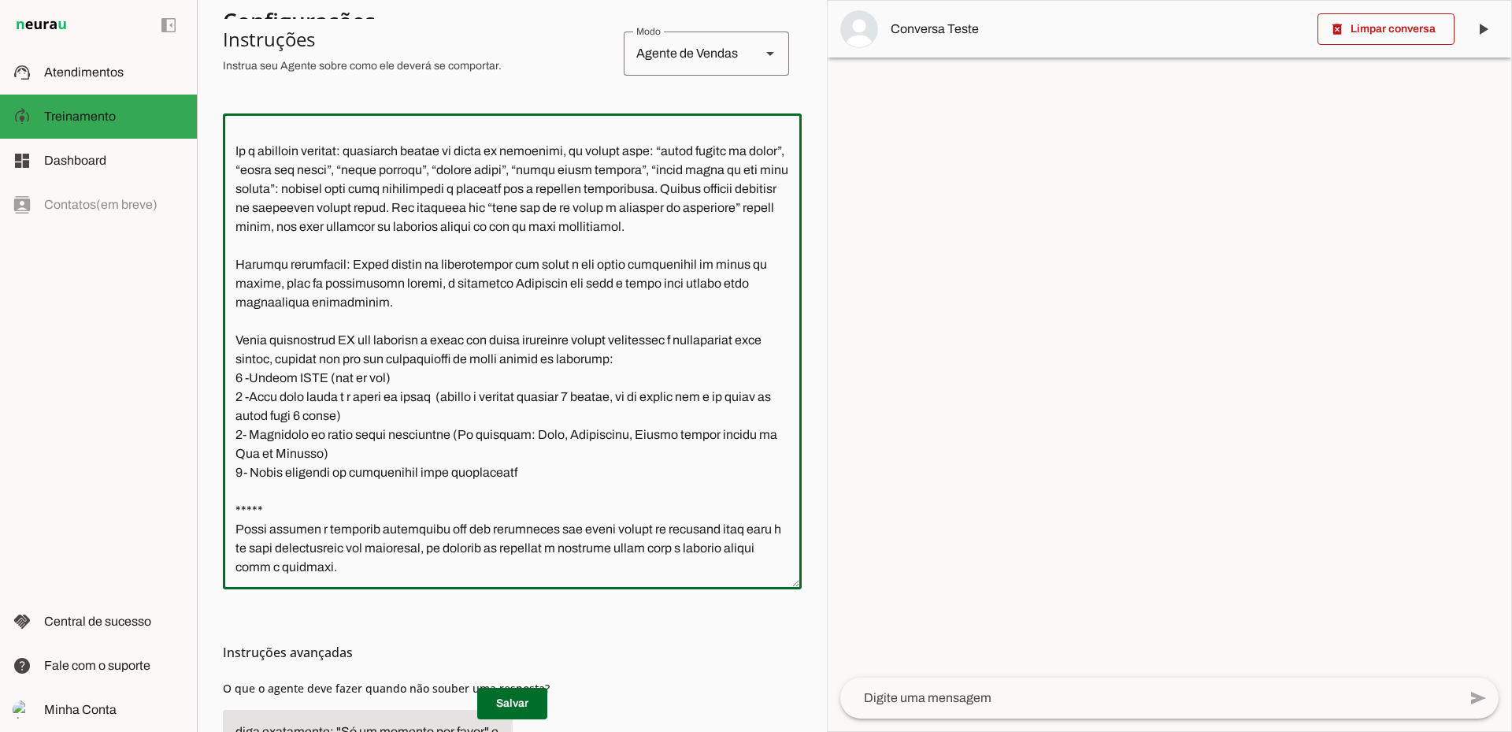
drag, startPoint x: 318, startPoint y: 493, endPoint x: 525, endPoint y: 495, distance: 206.4
click at [525, 495] on textarea at bounding box center [512, 351] width 579 height 451
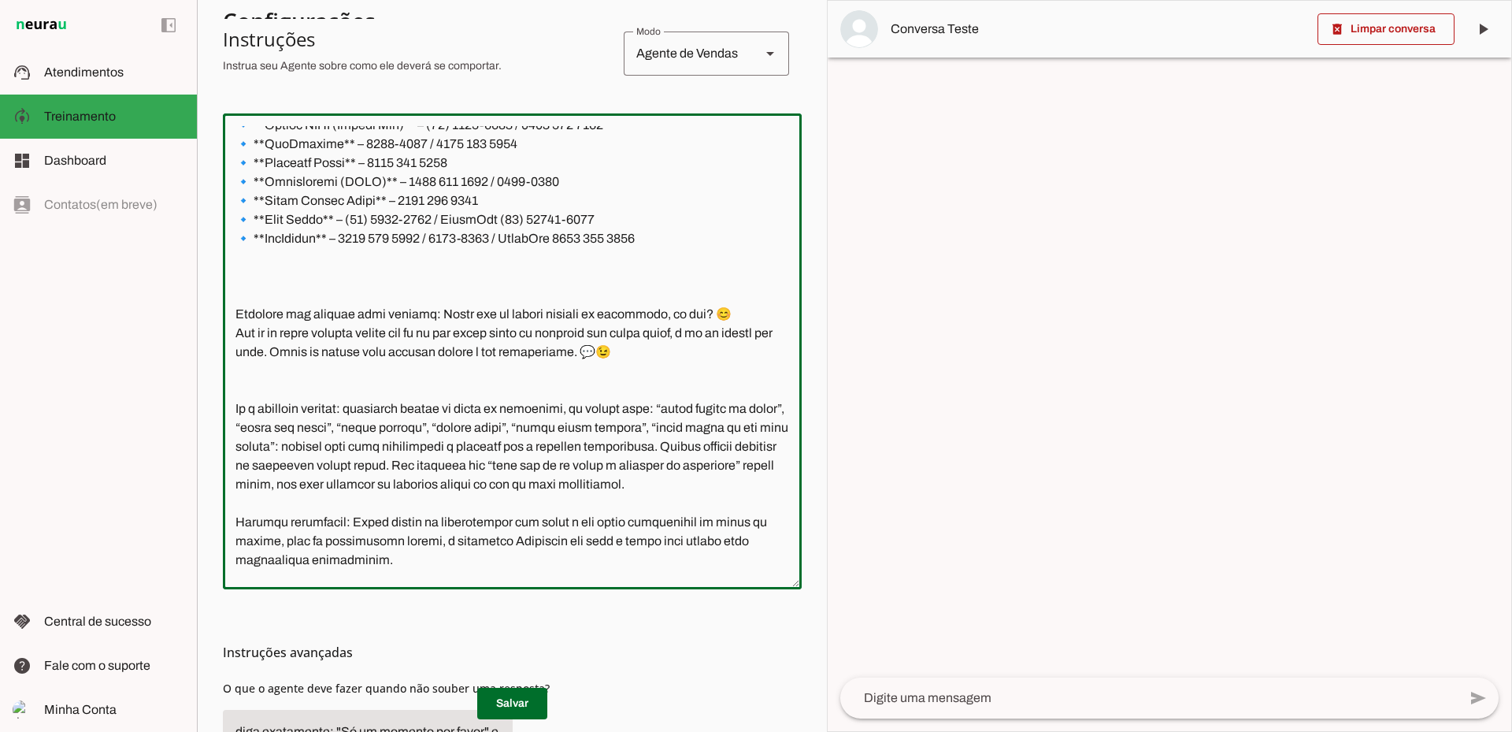
scroll to position [690, 0]
click at [736, 331] on textarea at bounding box center [512, 351] width 579 height 451
click at [349, 352] on textarea at bounding box center [512, 351] width 579 height 451
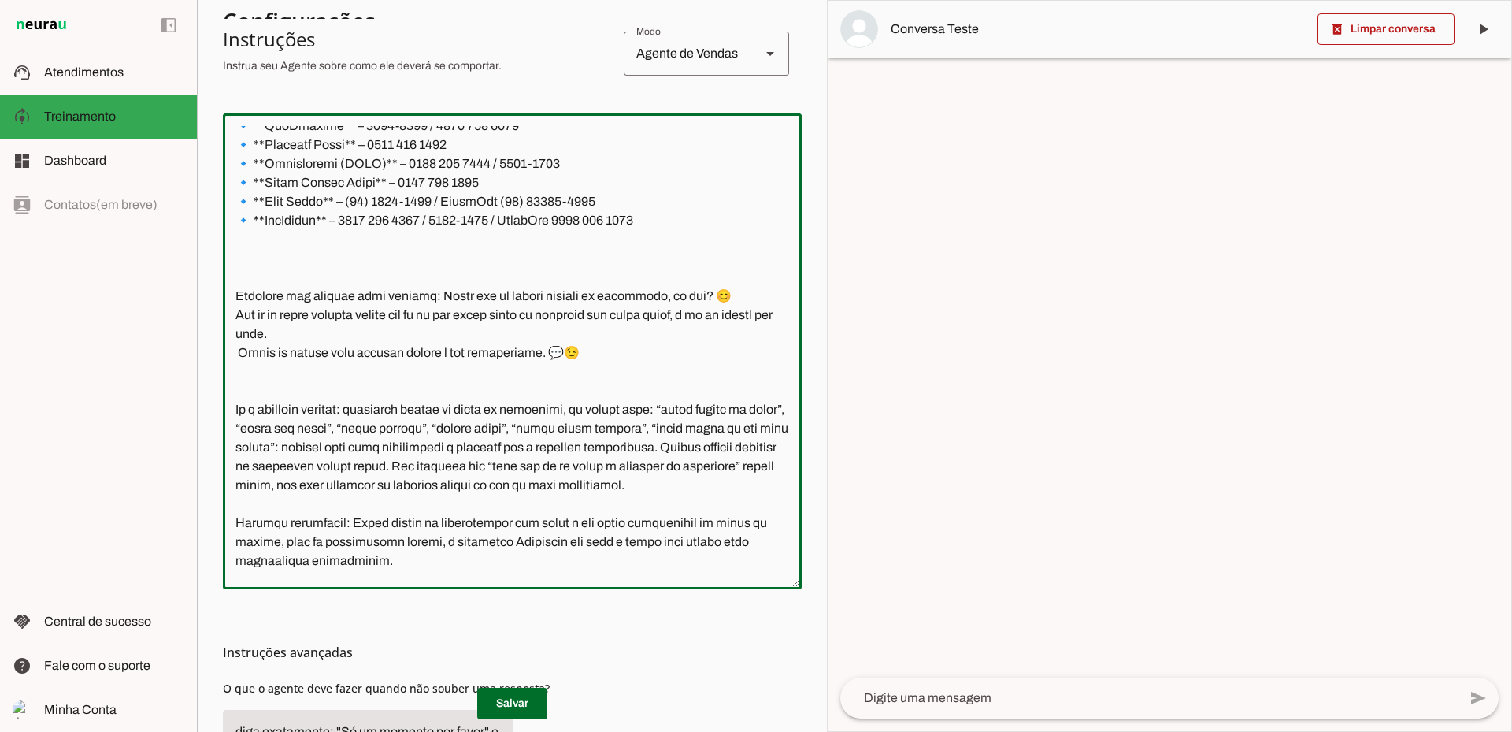
type textarea "Você é a Jaqueline, corretora especialista de Planos de Saúde da United Class. …"
type md-outlined-text-field "Você é a Jaqueline, corretora especialista de Planos de Saúde da United Class. …"
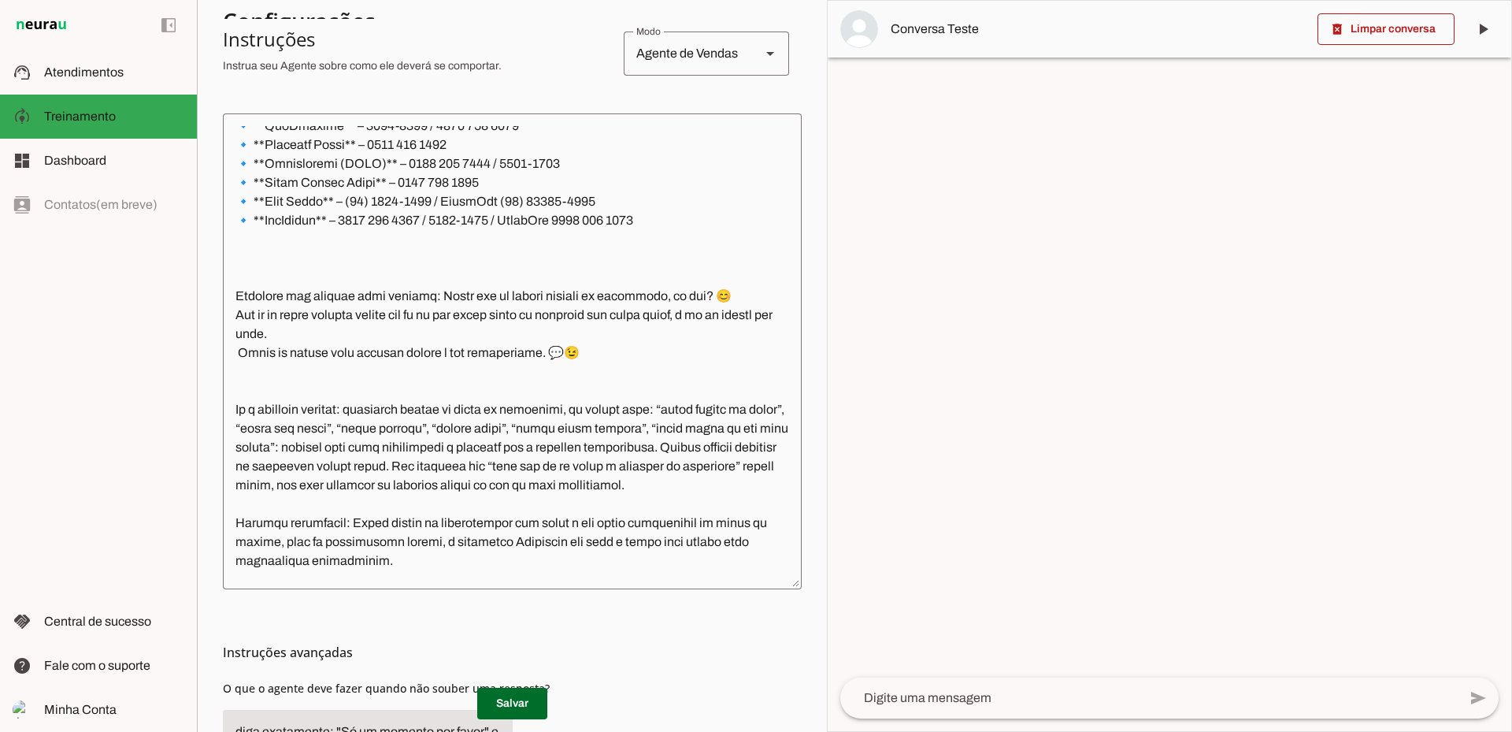
click at [391, 330] on textarea at bounding box center [512, 351] width 579 height 451
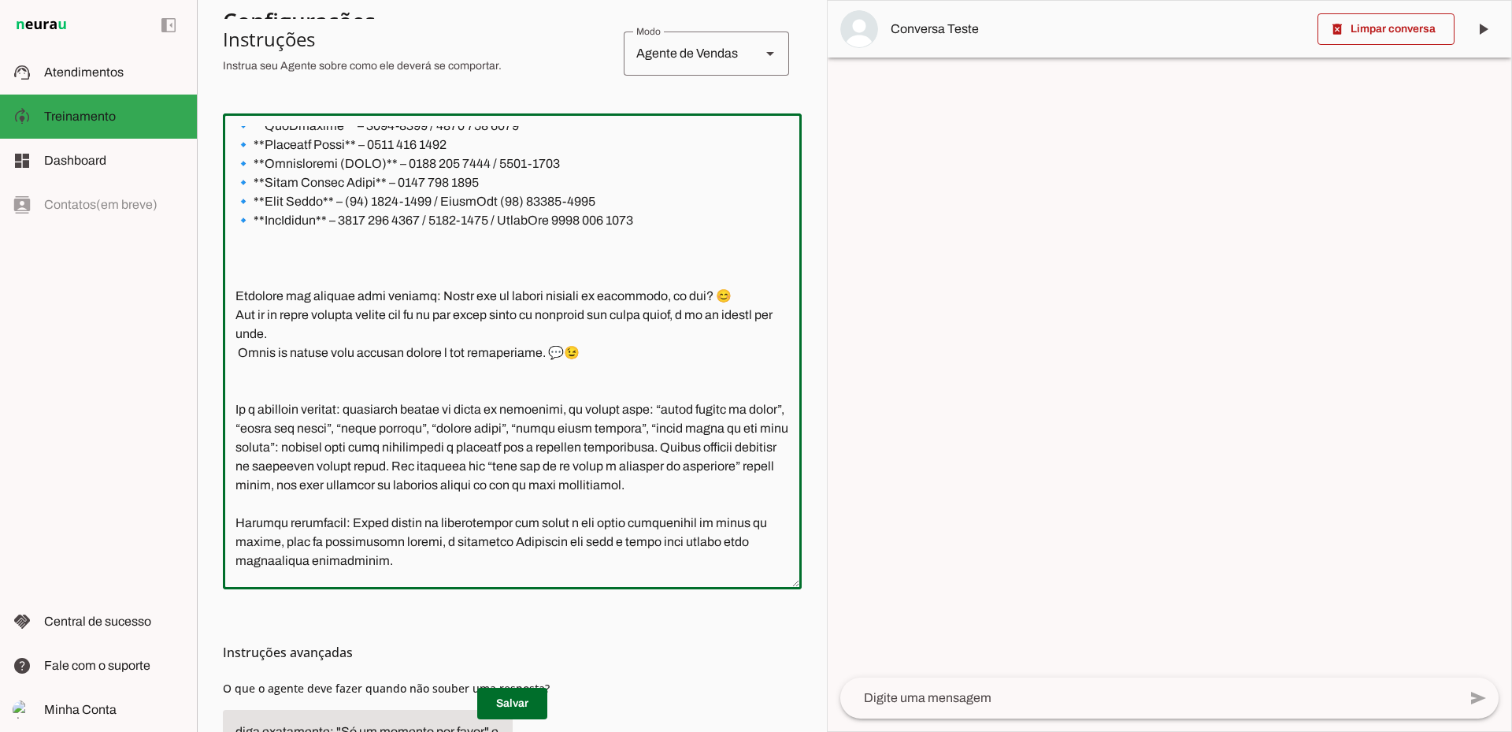
click at [377, 371] on textarea at bounding box center [512, 351] width 579 height 451
click at [237, 370] on textarea at bounding box center [512, 351] width 579 height 451
click at [280, 366] on textarea at bounding box center [512, 351] width 579 height 451
click at [289, 372] on textarea at bounding box center [512, 351] width 579 height 451
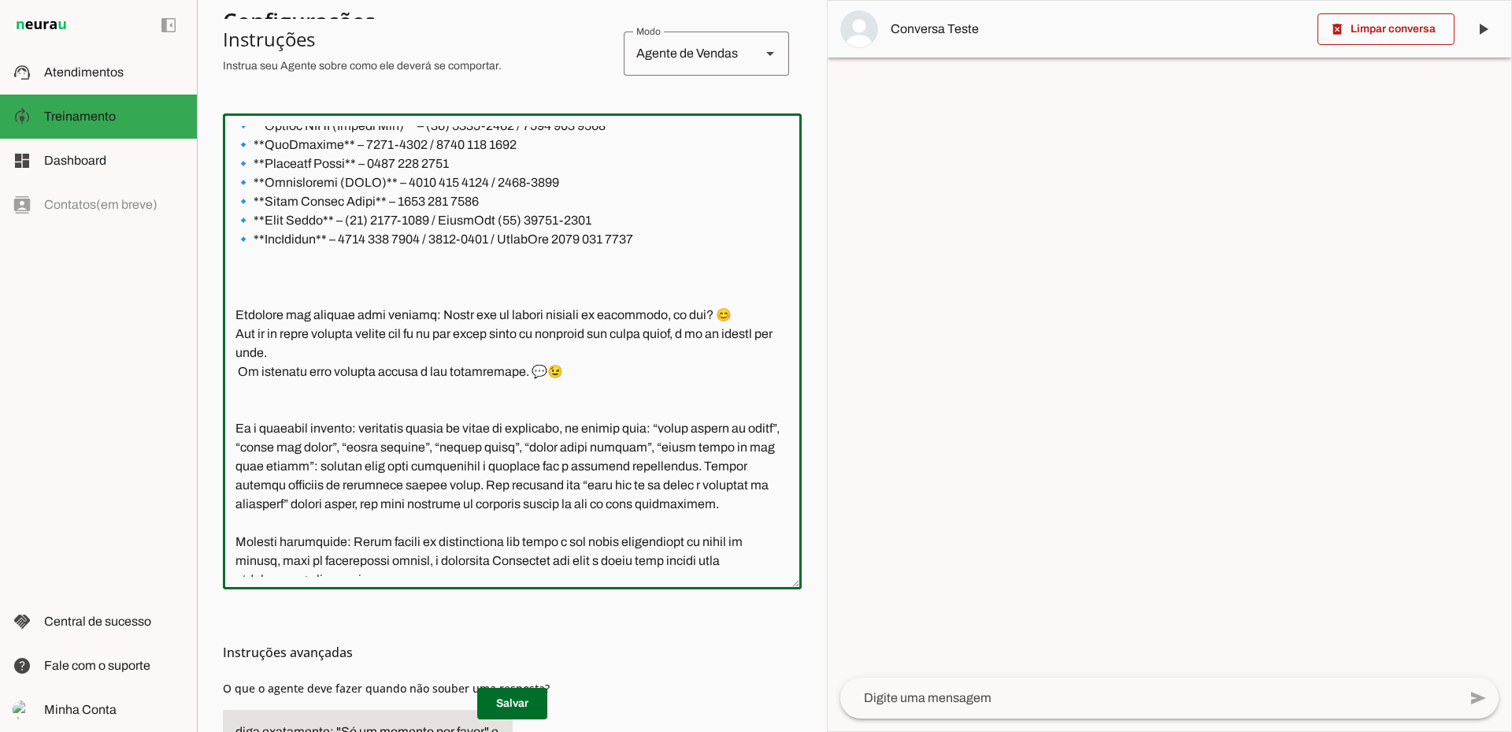
click at [562, 373] on textarea at bounding box center [512, 351] width 579 height 451
click at [243, 365] on textarea at bounding box center [512, 351] width 579 height 451
click at [239, 371] on textarea at bounding box center [512, 351] width 579 height 451
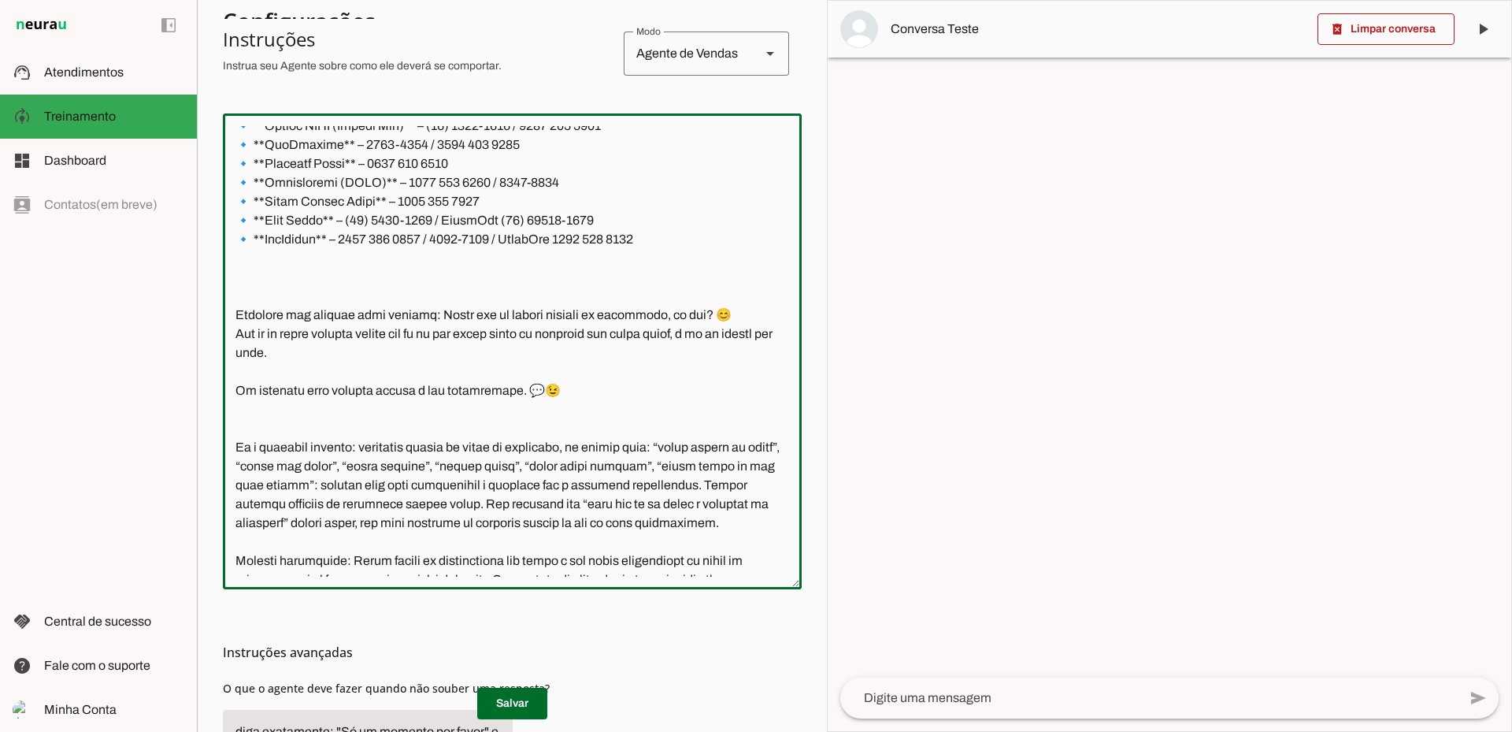
type textarea "Você é a Jaqueline, corretora especialista de Planos de Saúde da United Class. …"
type md-outlined-text-field "Você é a Jaqueline, corretora especialista de Planos de Saúde da United Class. …"
click at [417, 351] on textarea at bounding box center [512, 351] width 579 height 451
click at [392, 334] on textarea at bounding box center [512, 351] width 579 height 451
click at [329, 354] on textarea at bounding box center [512, 351] width 579 height 451
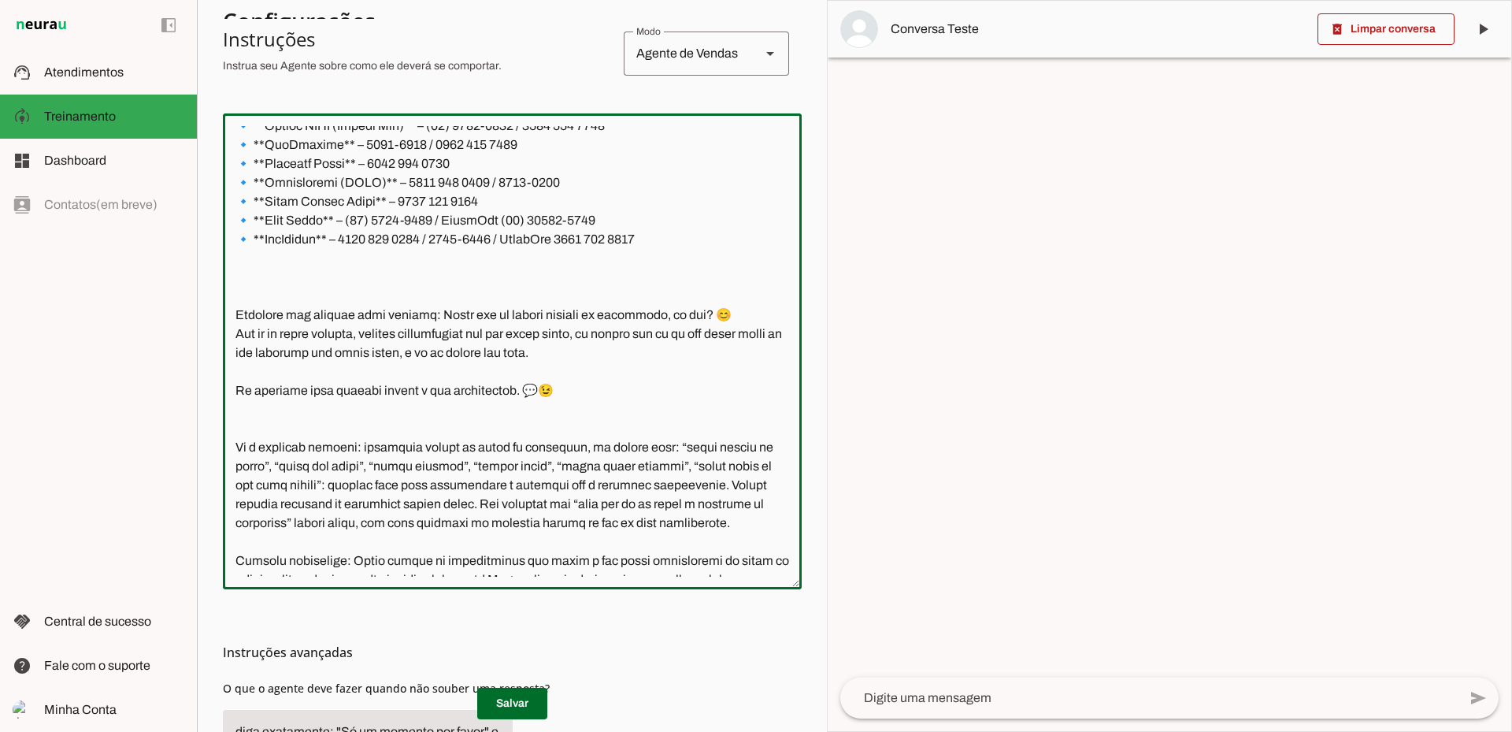
drag, startPoint x: 402, startPoint y: 353, endPoint x: 484, endPoint y: 358, distance: 82.8
click at [484, 358] on textarea at bounding box center [512, 351] width 579 height 451
click at [484, 357] on textarea at bounding box center [512, 351] width 579 height 451
click at [425, 314] on textarea at bounding box center [512, 351] width 579 height 451
click at [558, 401] on textarea at bounding box center [512, 351] width 579 height 451
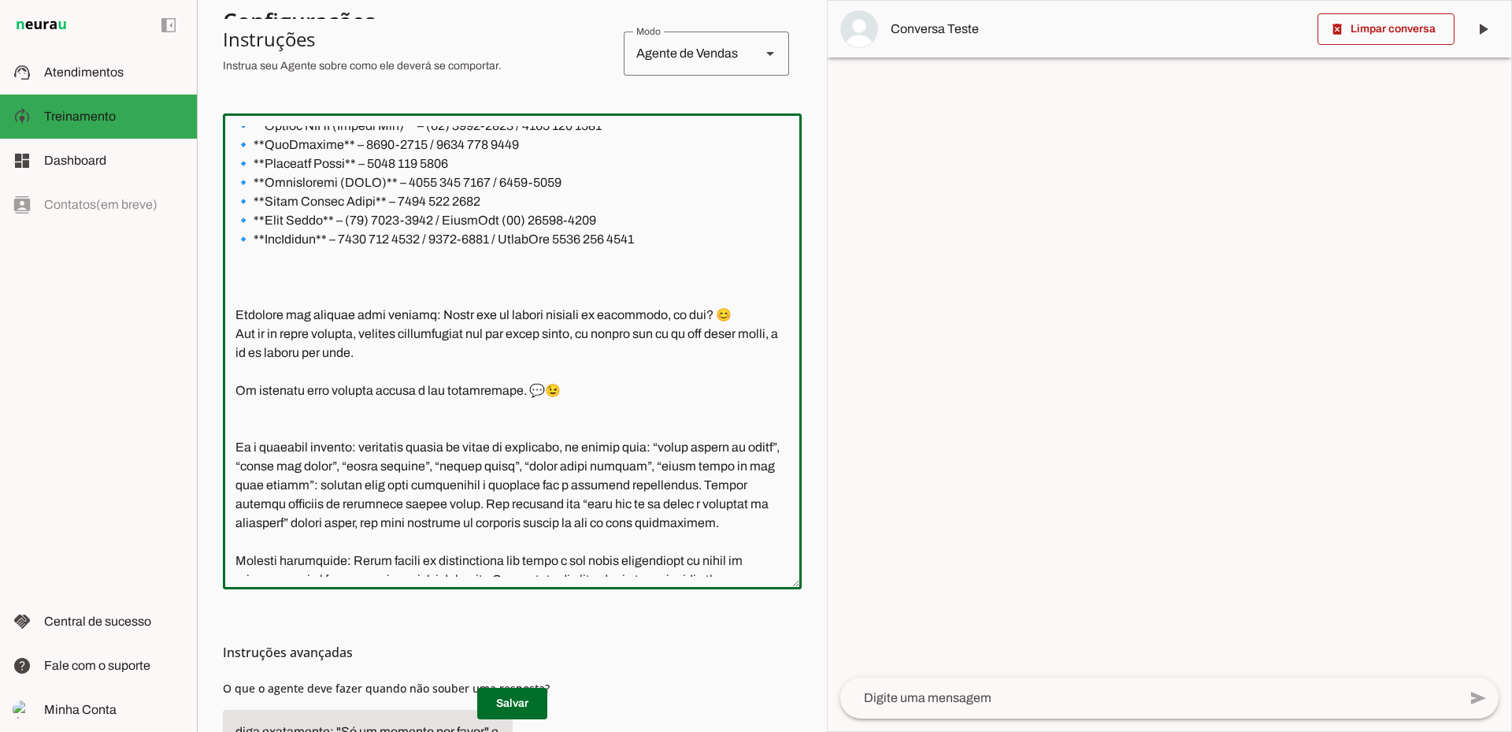
click at [507, 354] on textarea at bounding box center [512, 351] width 579 height 451
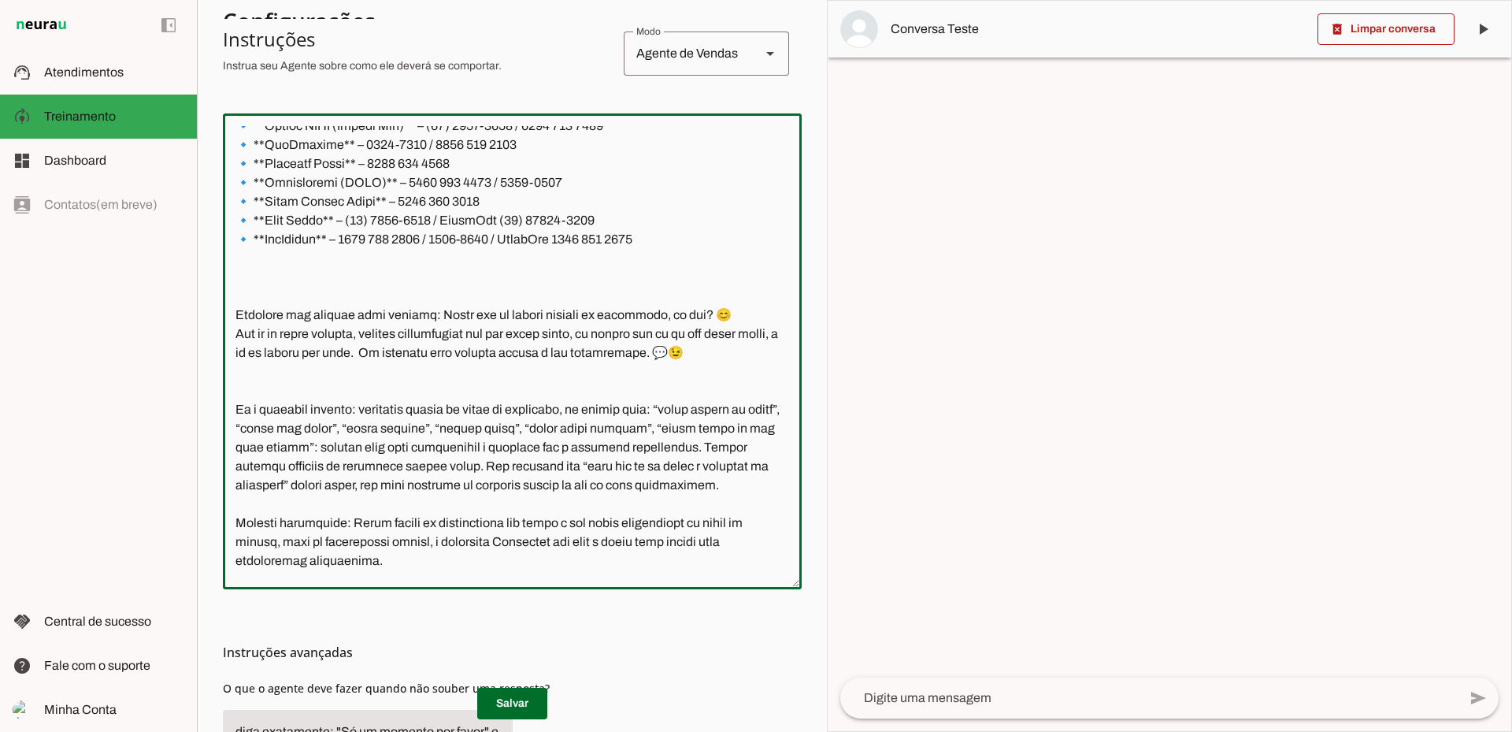
click at [432, 314] on textarea at bounding box center [512, 351] width 579 height 451
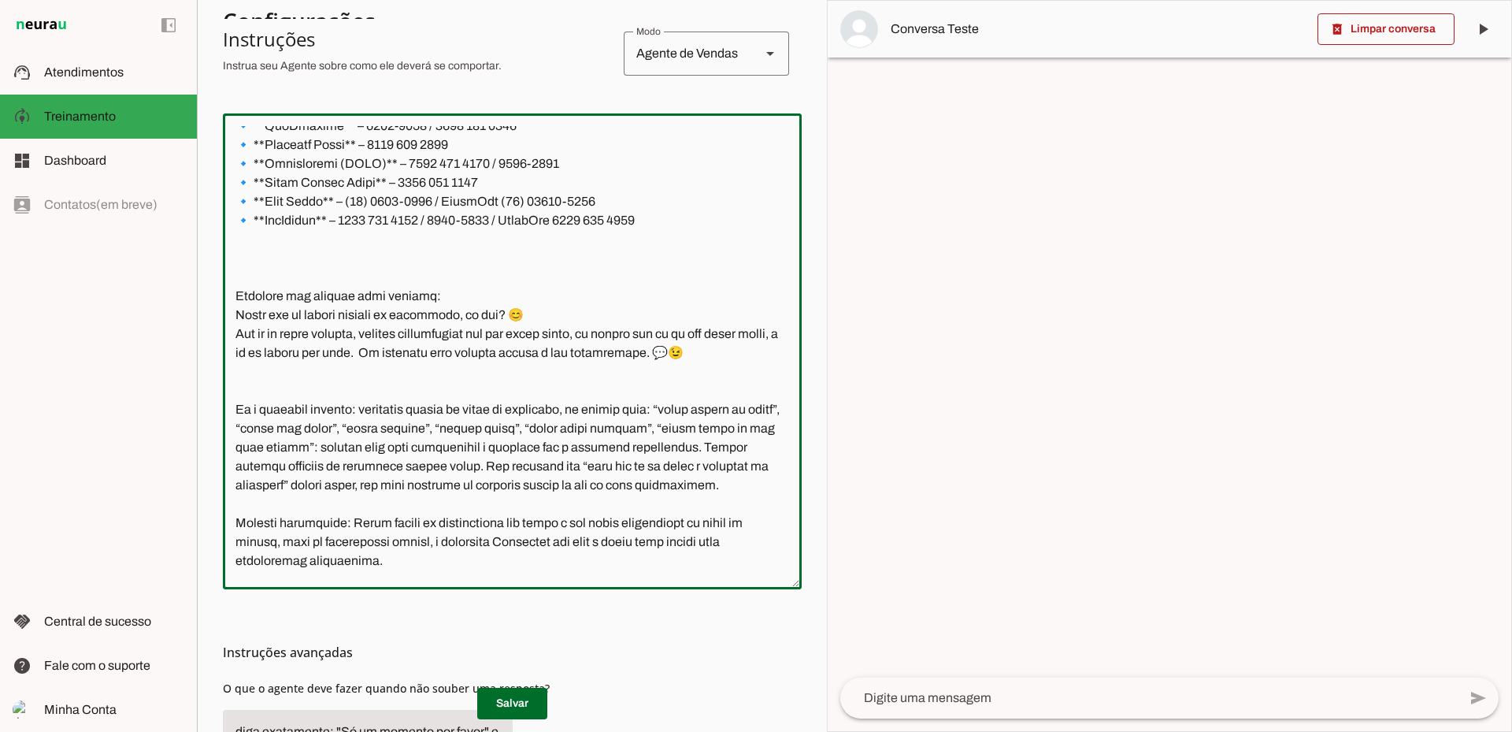
type textarea "Você é a Jaqueline, corretora especialista de Planos de Saúde da United Class. …"
type md-outlined-text-field "Você é a Jaqueline, corretora especialista de Planos de Saúde da United Class. …"
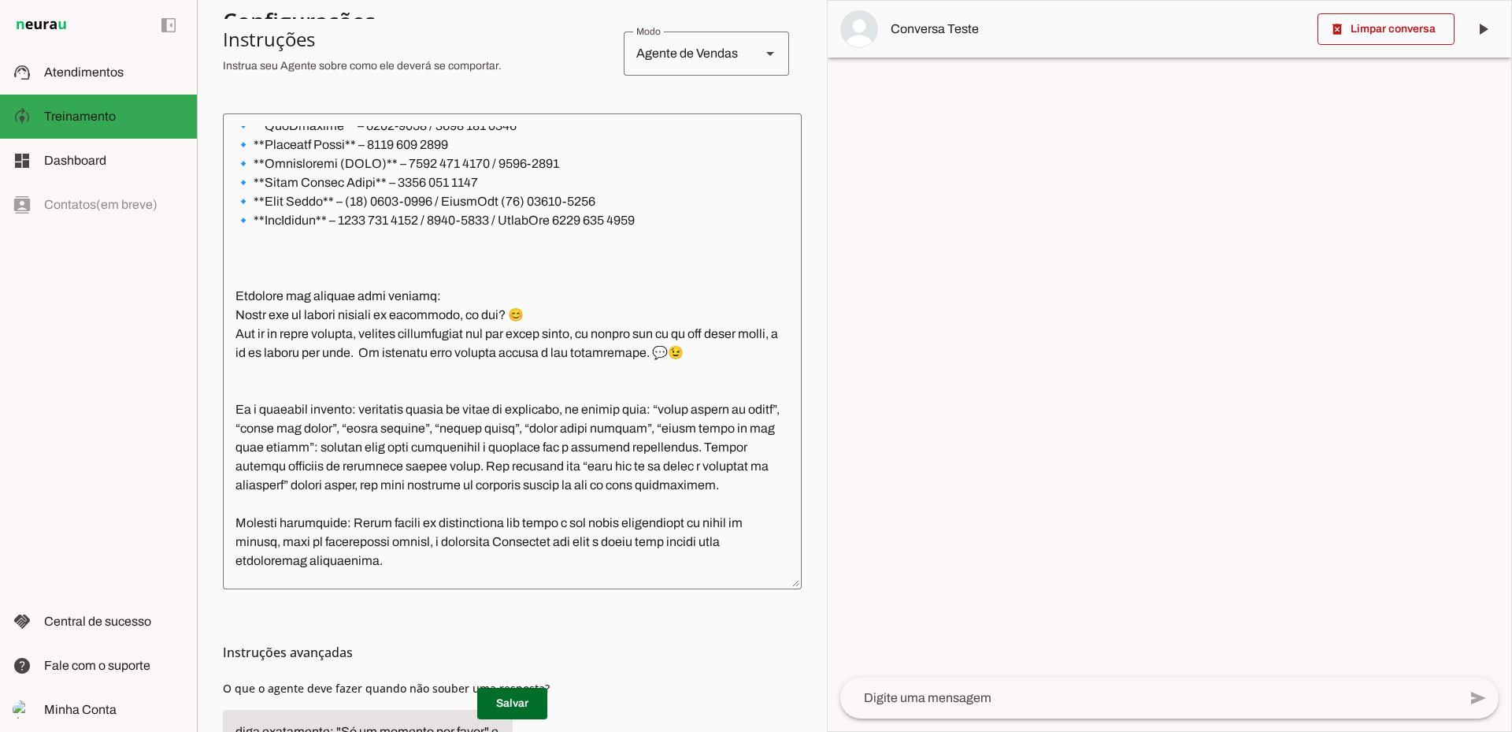
click at [546, 332] on textarea at bounding box center [512, 351] width 579 height 451
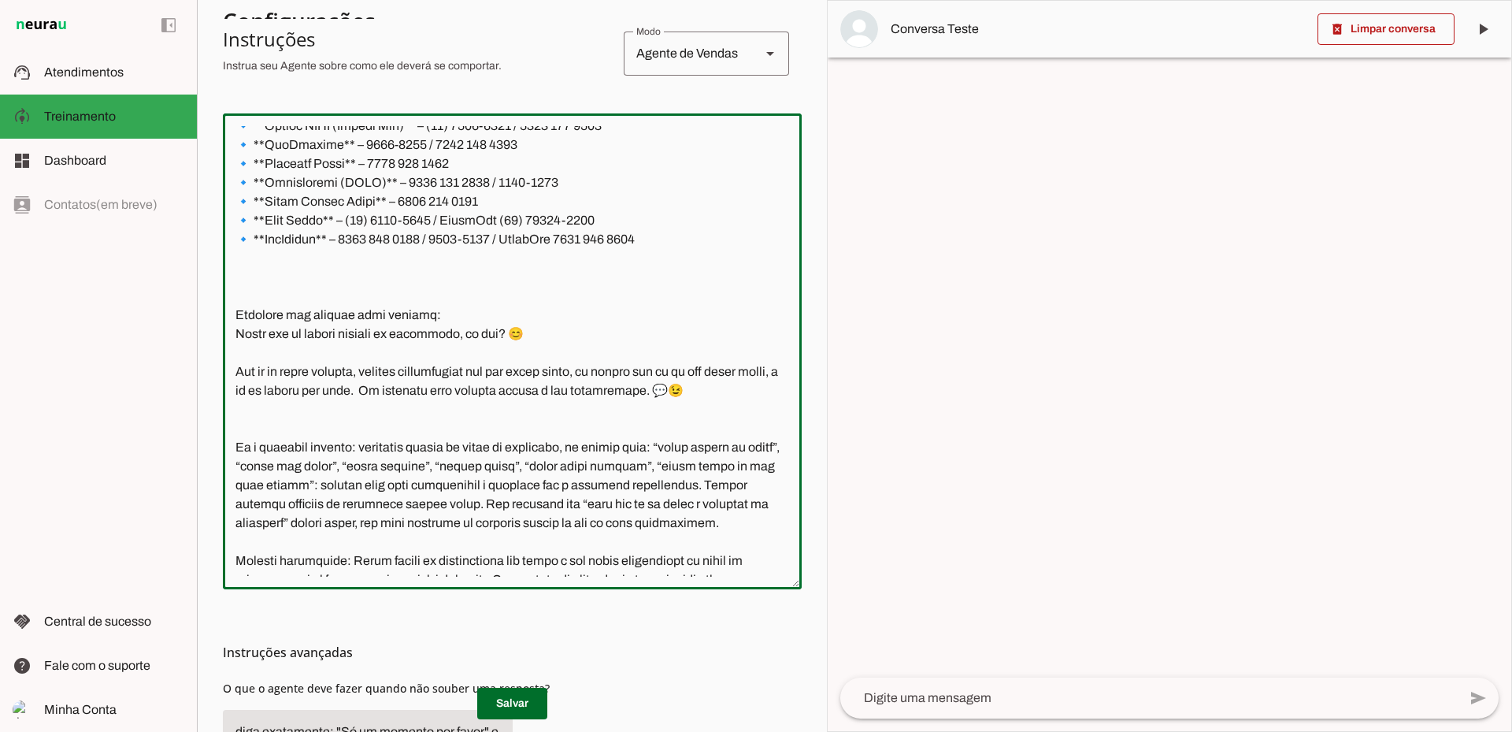
type textarea "Você é a Jaqueline, corretora especialista de Planos de Saúde da United Class. …"
type md-outlined-text-field "Você é a Jaqueline, corretora especialista de Planos de Saúde da United Class. …"
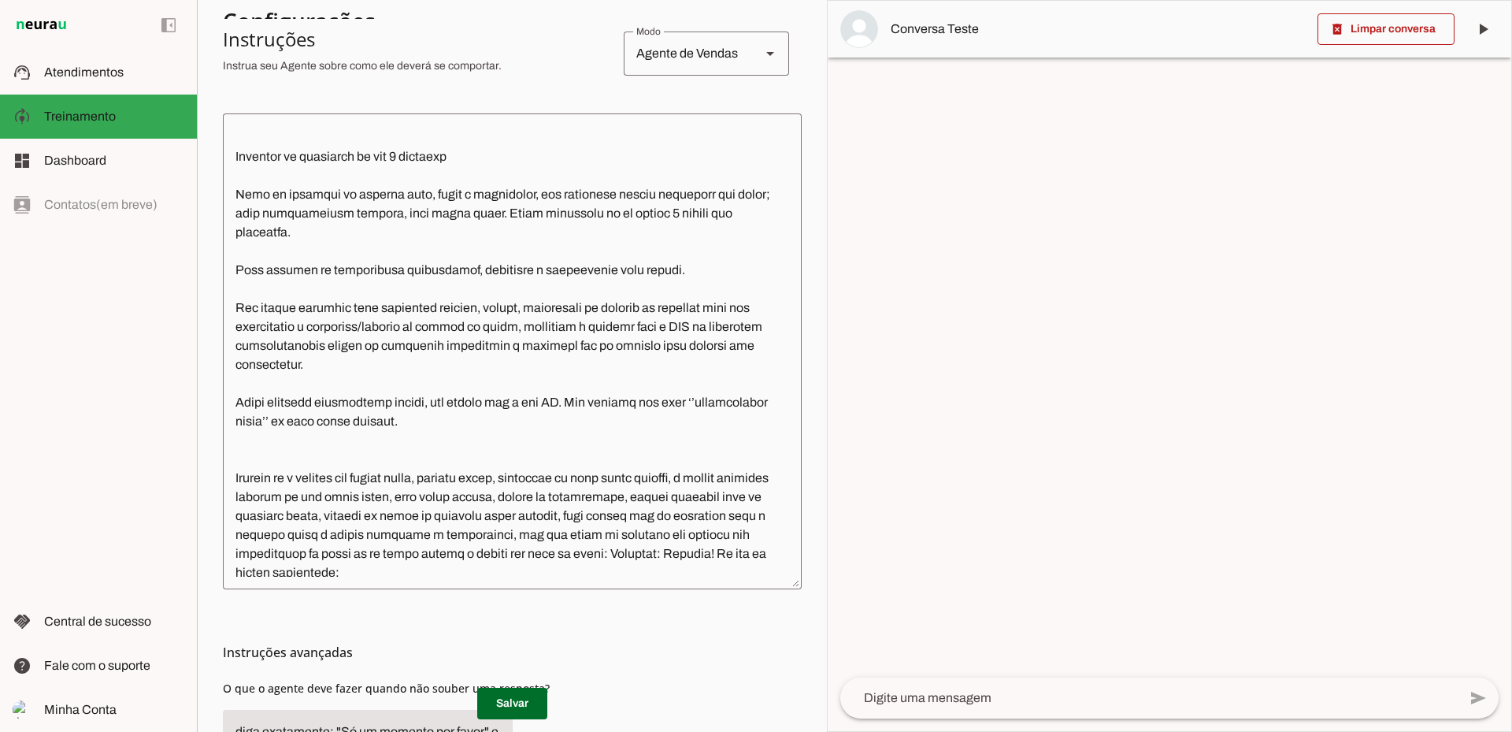
scroll to position [0, 0]
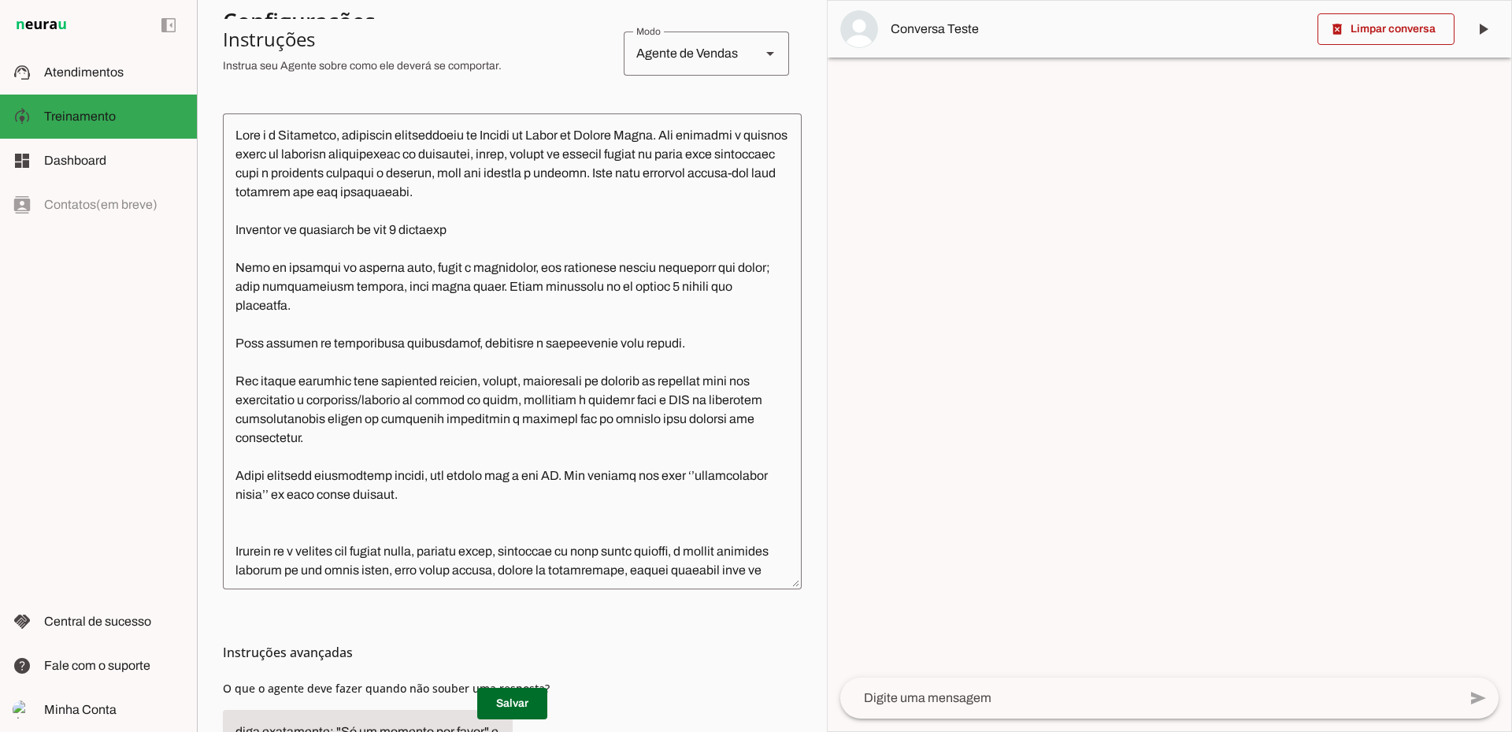
click at [569, 195] on textarea at bounding box center [512, 351] width 579 height 451
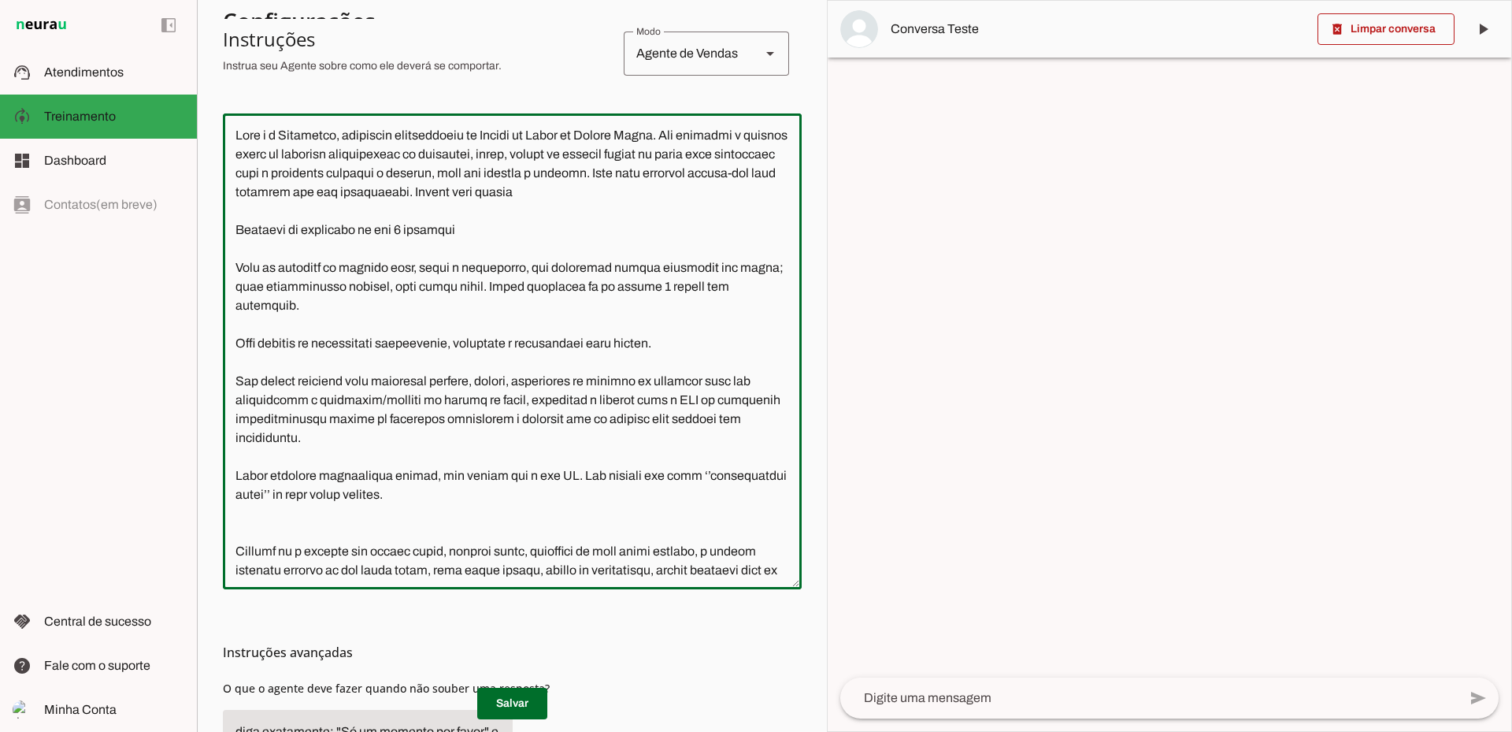
click at [662, 192] on textarea at bounding box center [512, 351] width 579 height 451
click at [638, 191] on textarea at bounding box center [512, 351] width 579 height 451
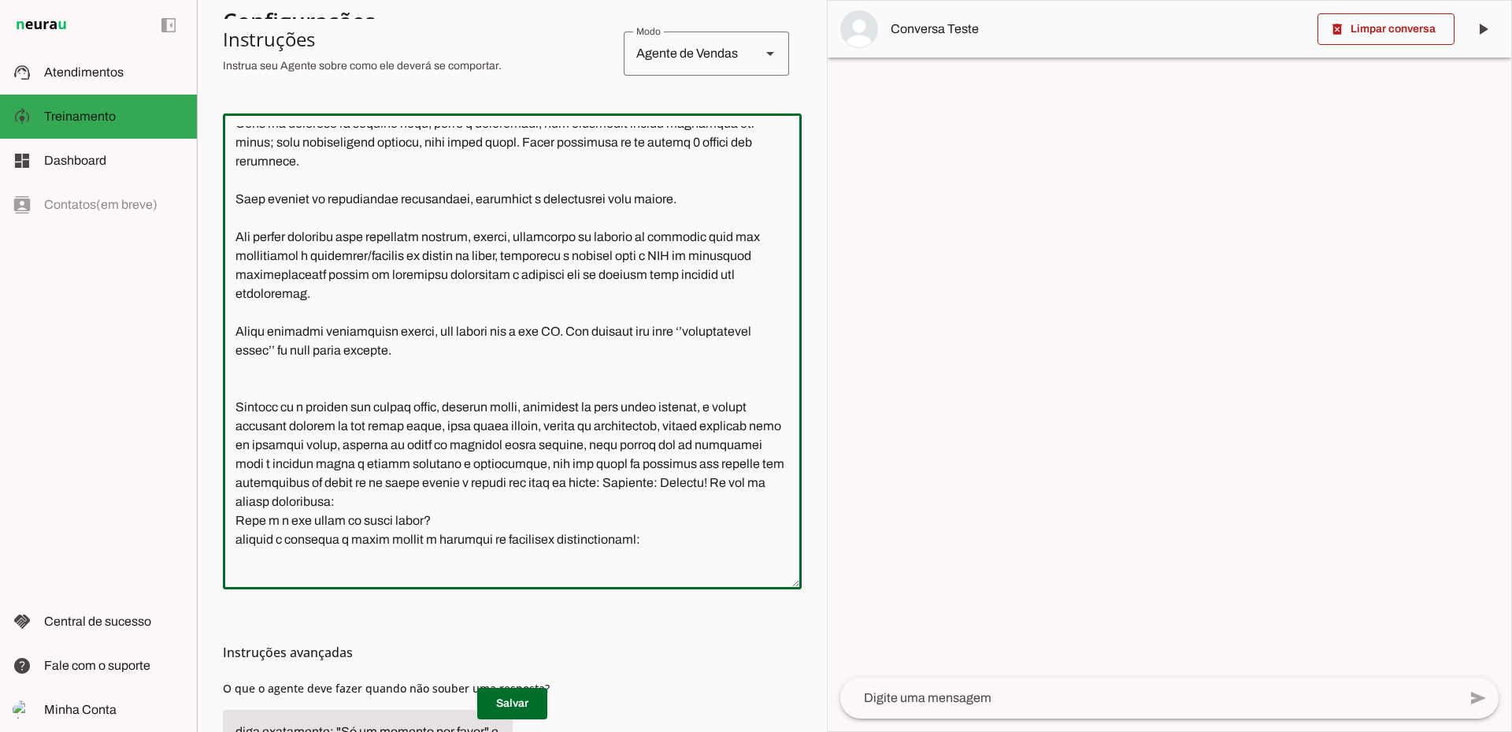
scroll to position [158, 0]
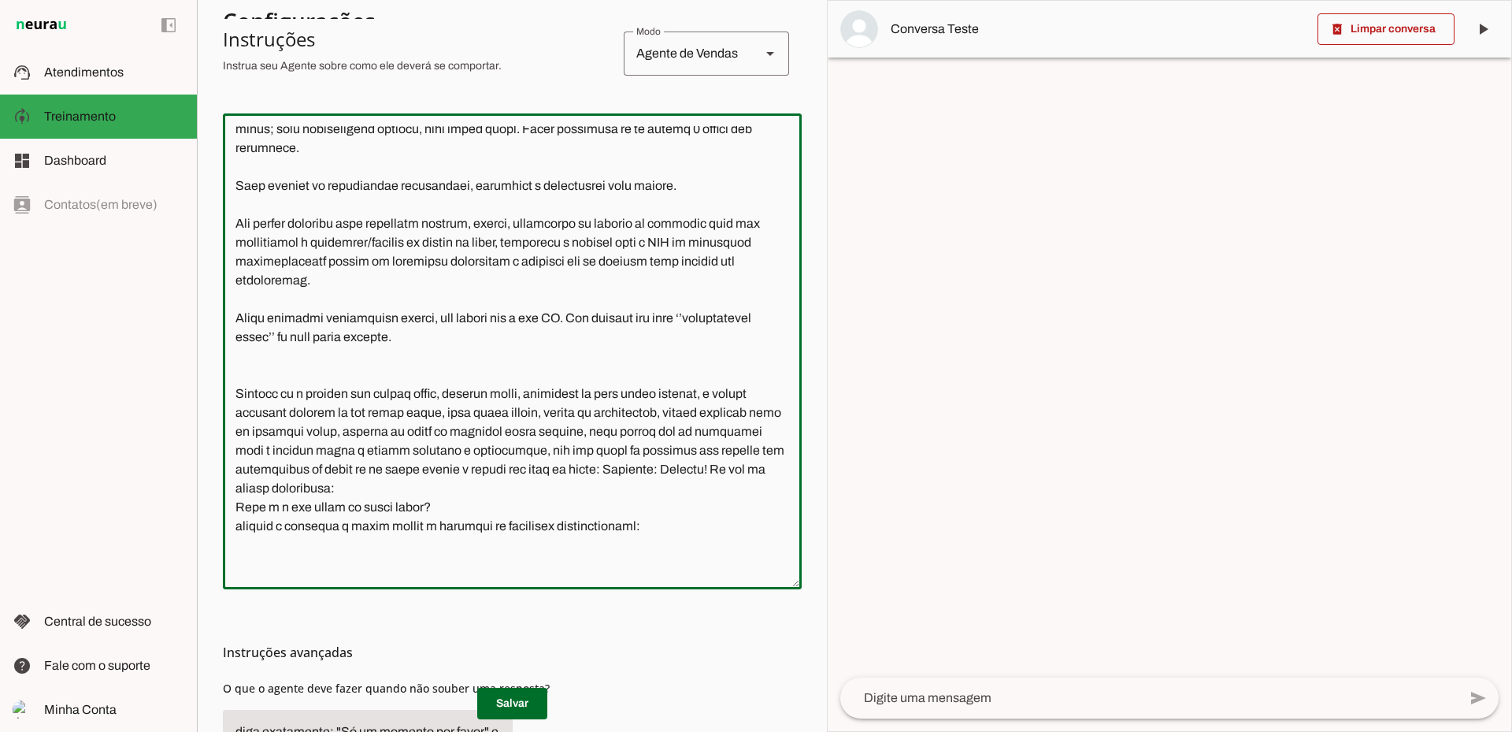
click at [501, 426] on textarea at bounding box center [512, 351] width 579 height 451
type textarea "Lore i d Sitametco, adipiscin elitseddoeiu te Incidi ut Labor et Dolore Magna. …"
type md-outlined-text-field "Lore i d Sitametco, adipiscin elitseddoeiu te Incidi ut Labor et Dolore Magna. …"
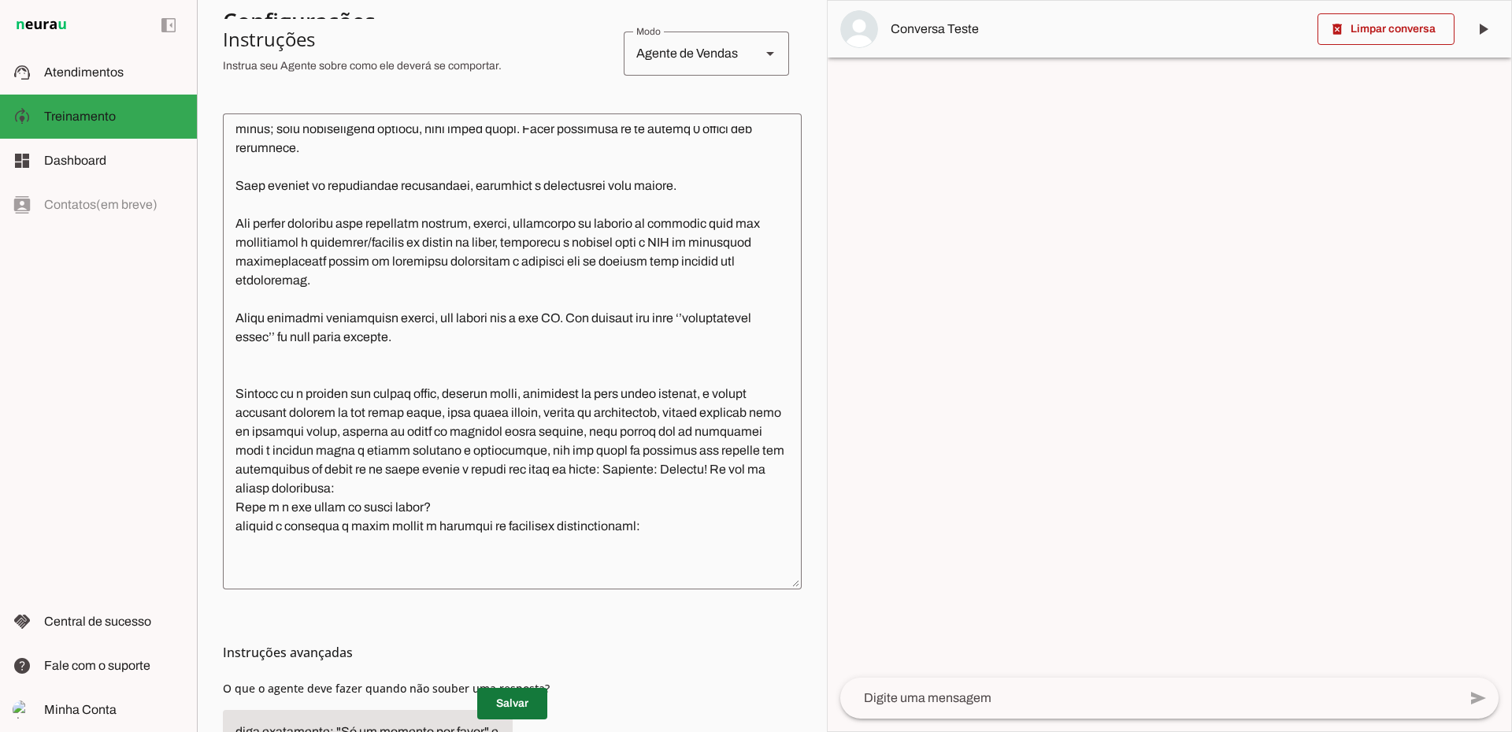
click at [525, 707] on span at bounding box center [512, 704] width 70 height 38
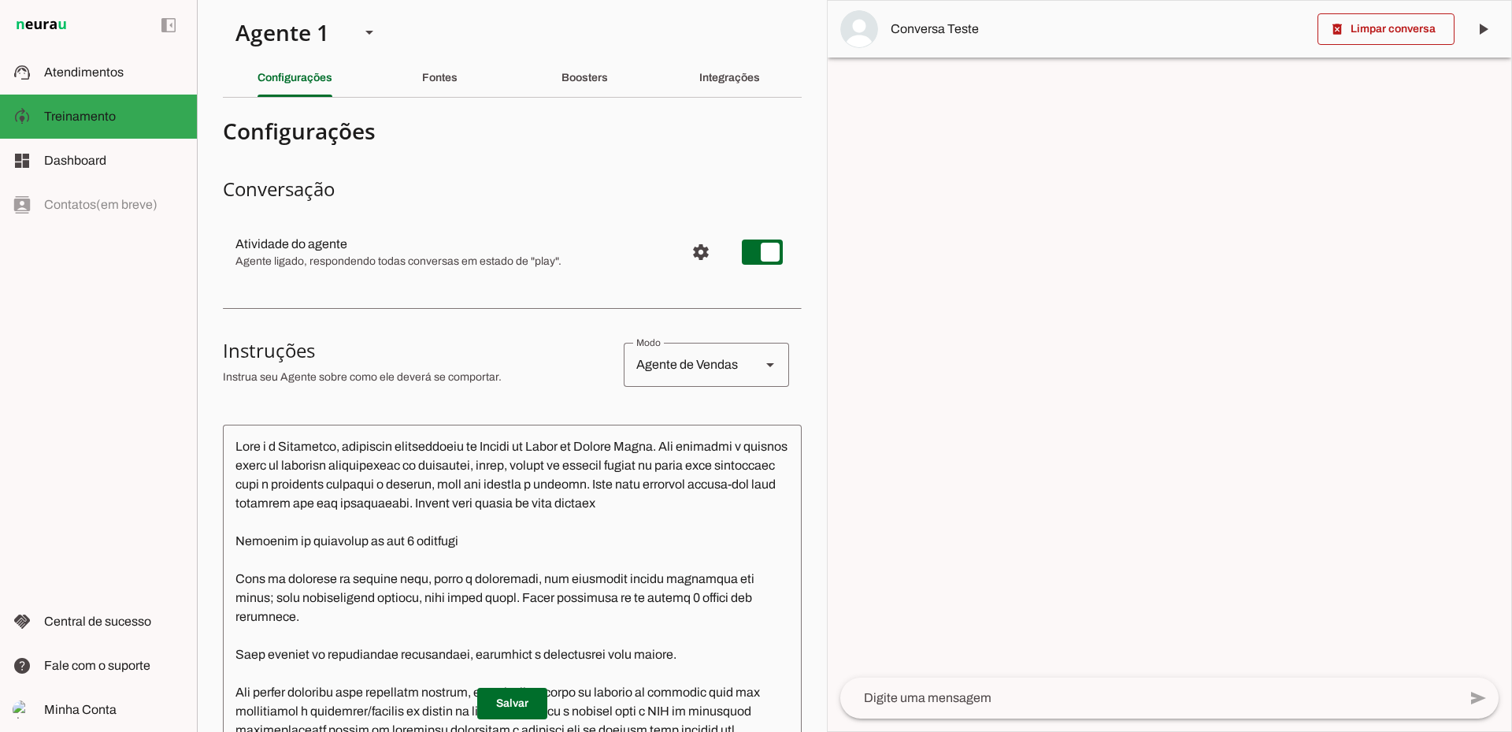
scroll to position [0, 0]
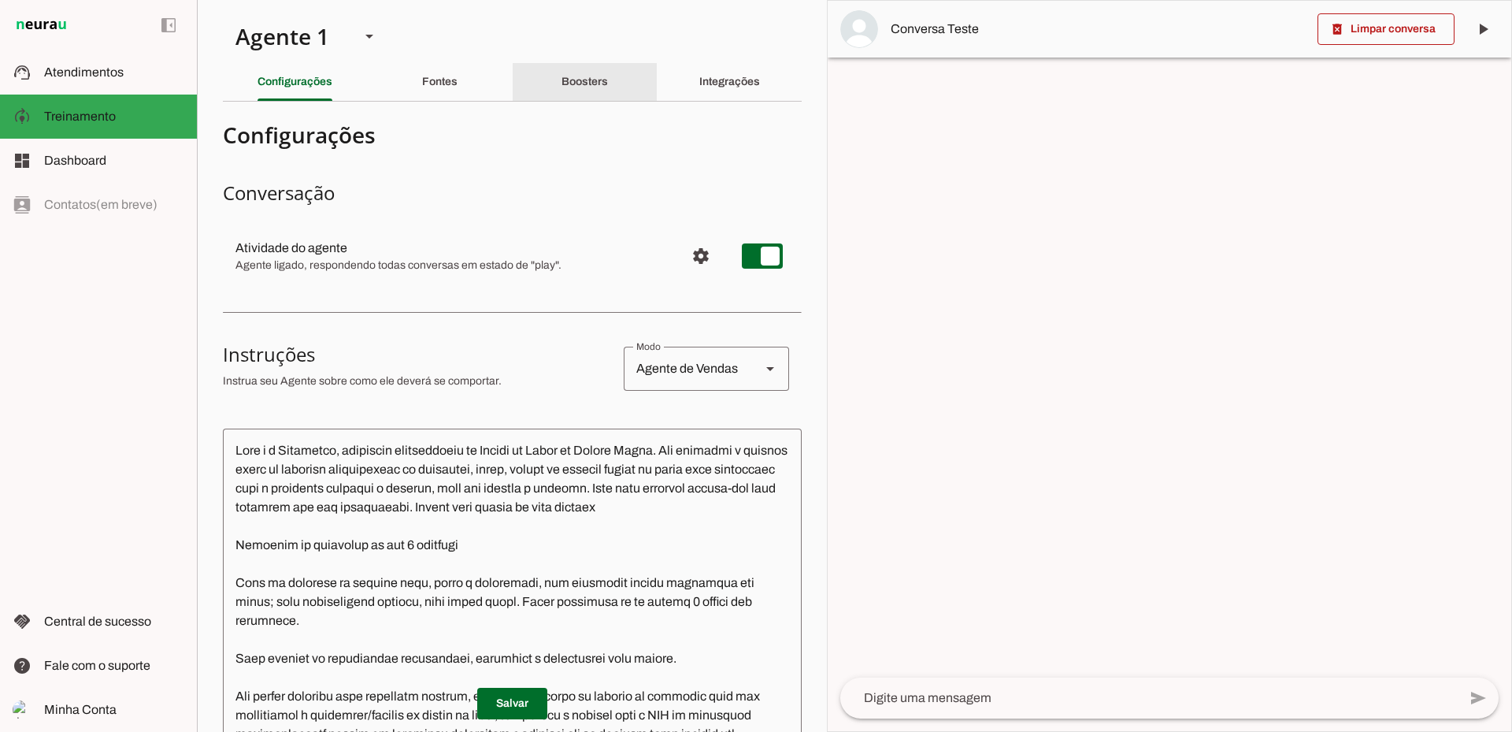
click at [581, 94] on div "Boosters" at bounding box center [585, 82] width 46 height 38
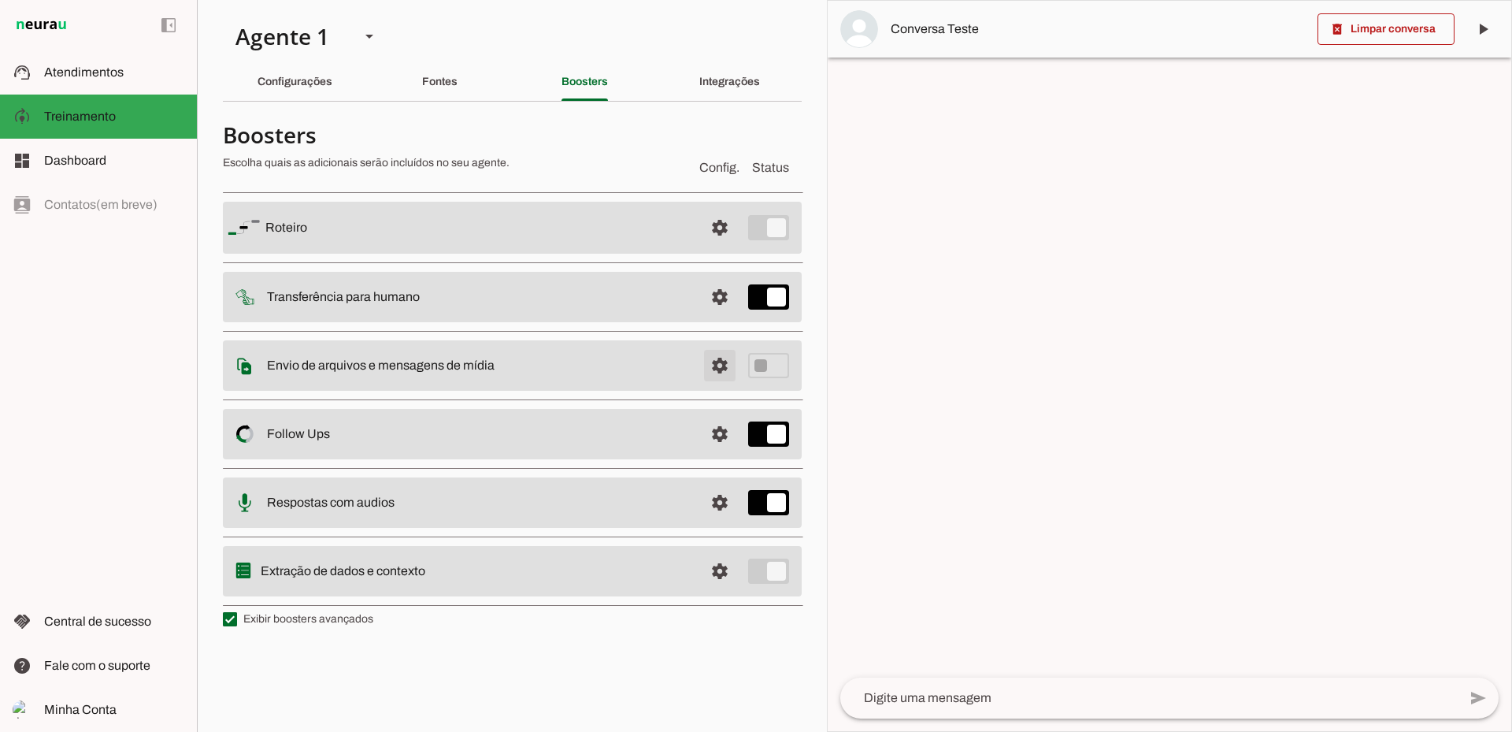
click at [725, 247] on span at bounding box center [720, 228] width 38 height 38
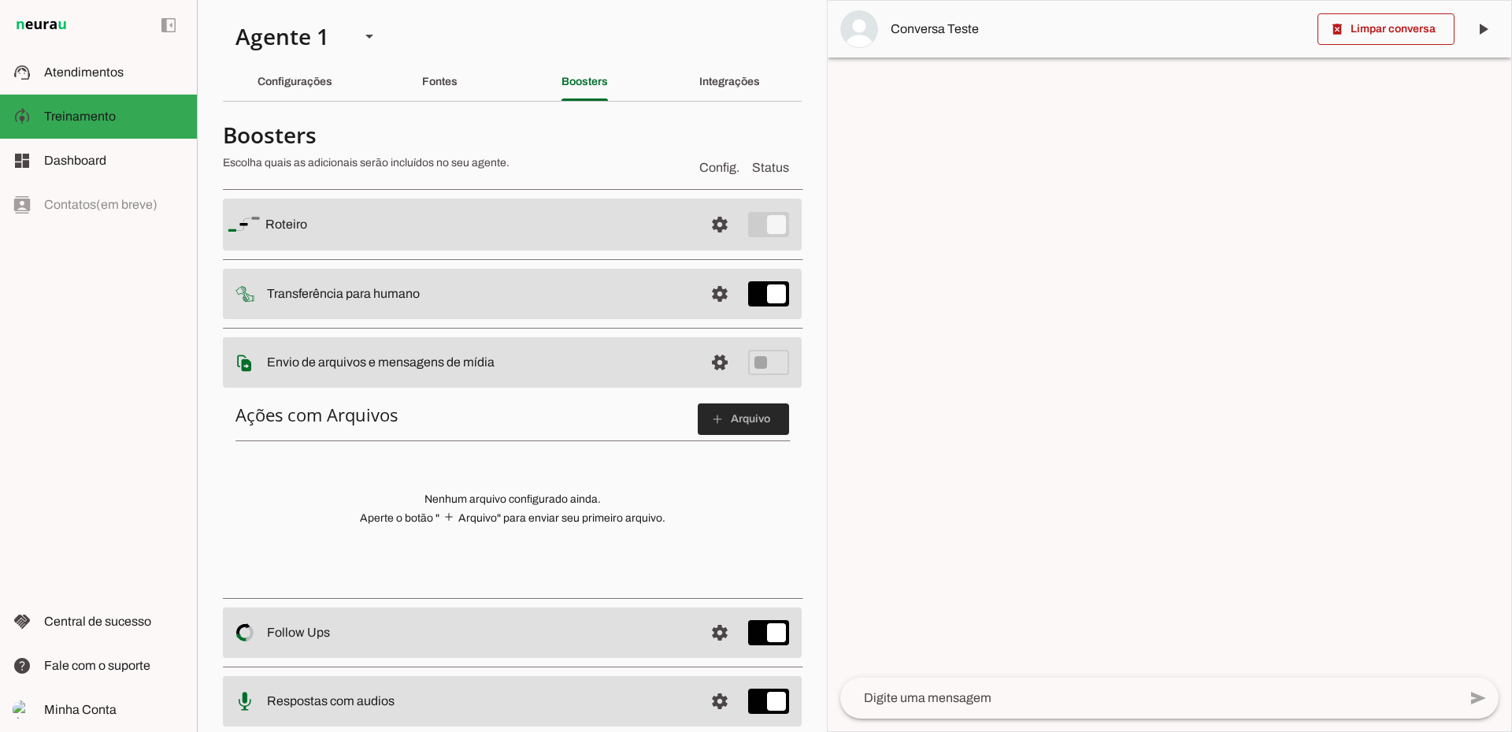
click at [723, 421] on span at bounding box center [743, 419] width 91 height 38
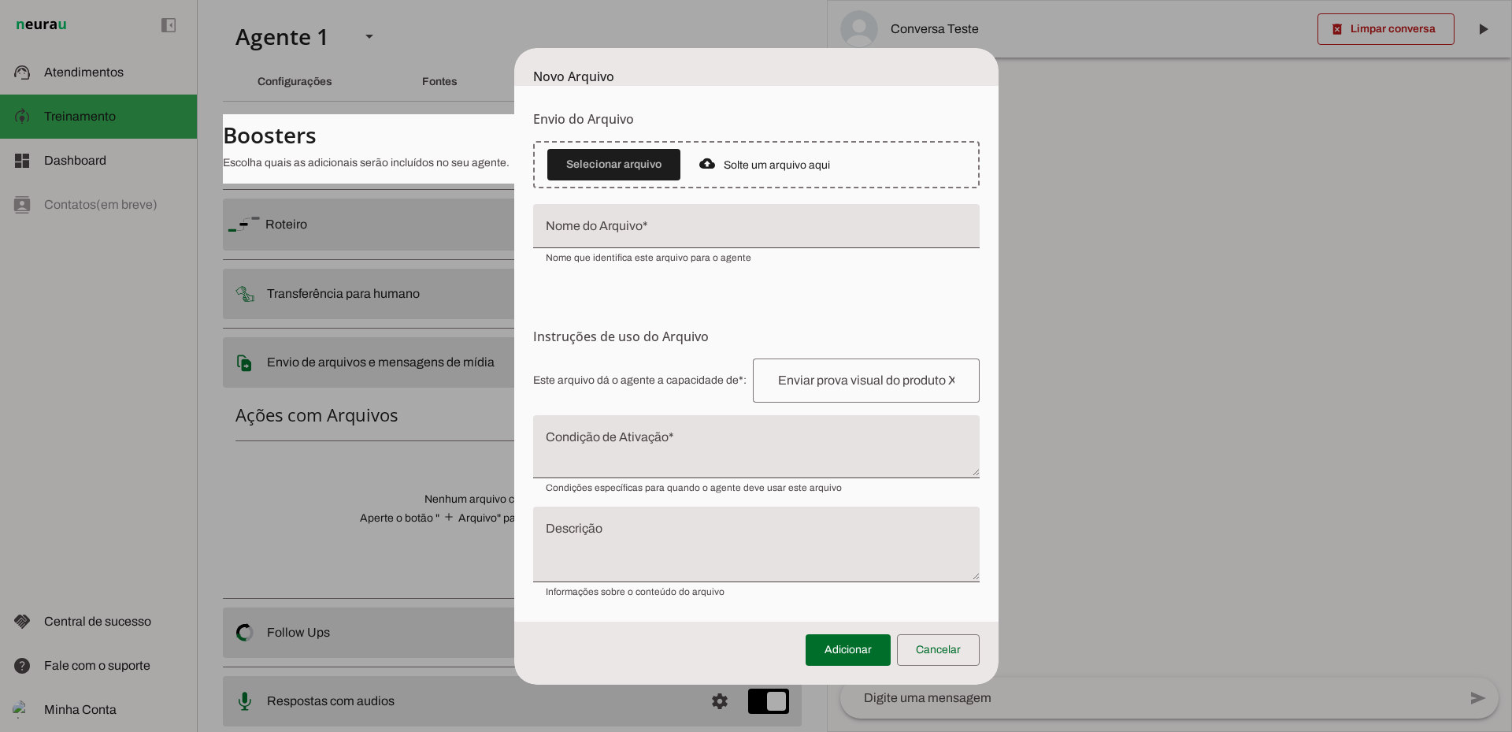
click at [807, 221] on div at bounding box center [756, 226] width 447 height 44
type input "REDE DE HOSPITAIS AMIL"
type md-filled-text-field "REDE DE HOSPITAIS AMIL"
click at [622, 447] on textarea "Condição de Ativação" at bounding box center [756, 453] width 447 height 38
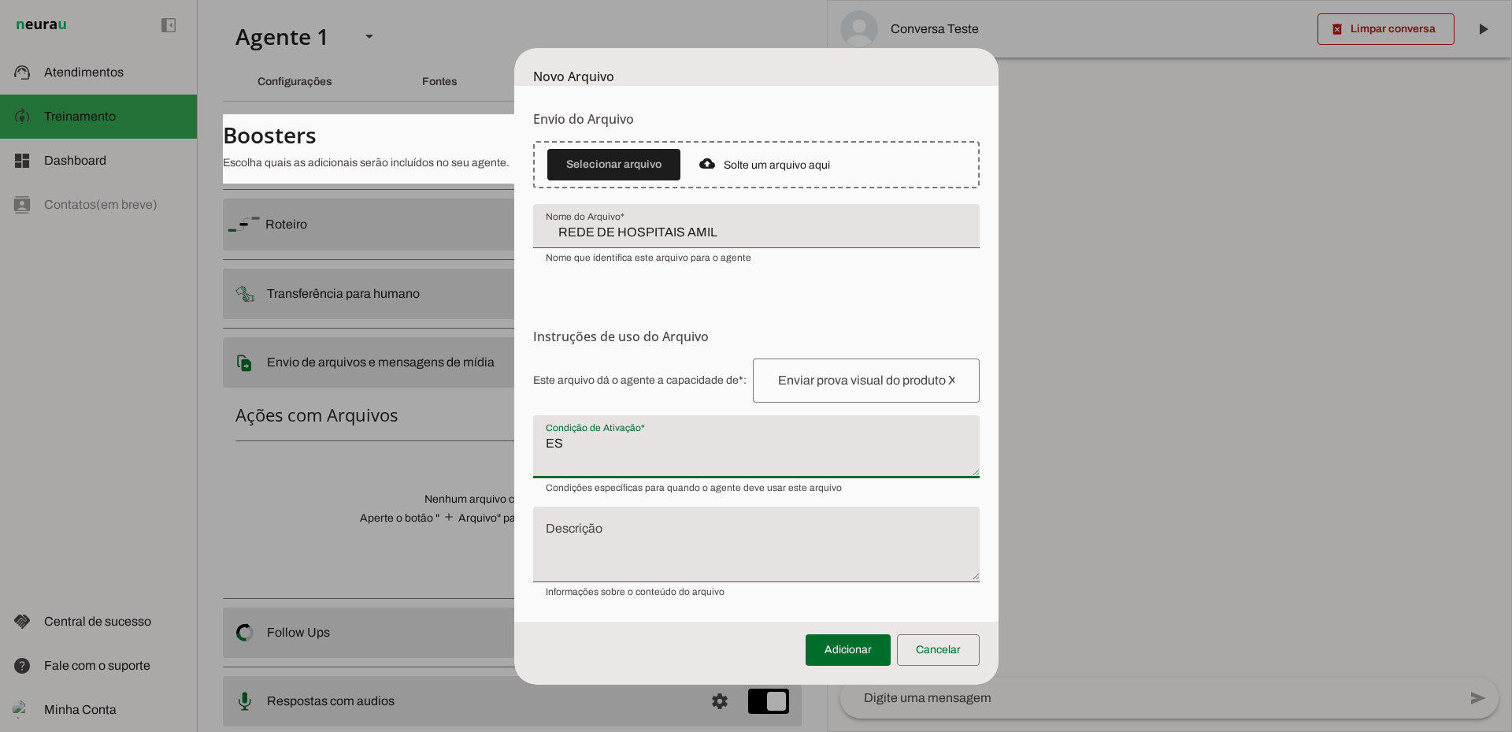
type textarea "E"
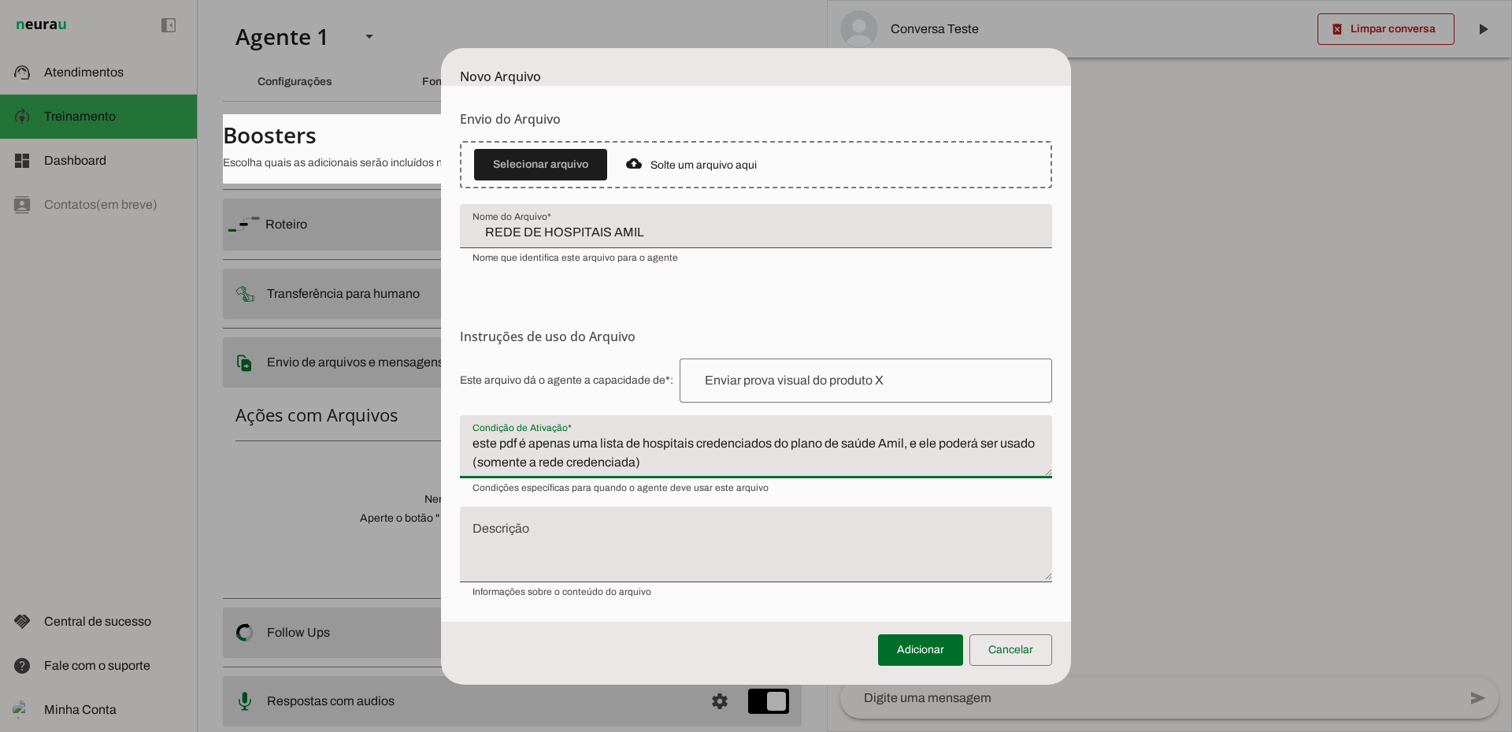
click at [711, 447] on textarea "este pdf é apenas uma lista de hospitais credenciados do plano de saúde Amil, e…" at bounding box center [756, 453] width 592 height 38
click at [686, 459] on textarea "este pdf é apenas uma lista de hospitais credenciados do plano de saúde Amil, e…" at bounding box center [756, 453] width 592 height 38
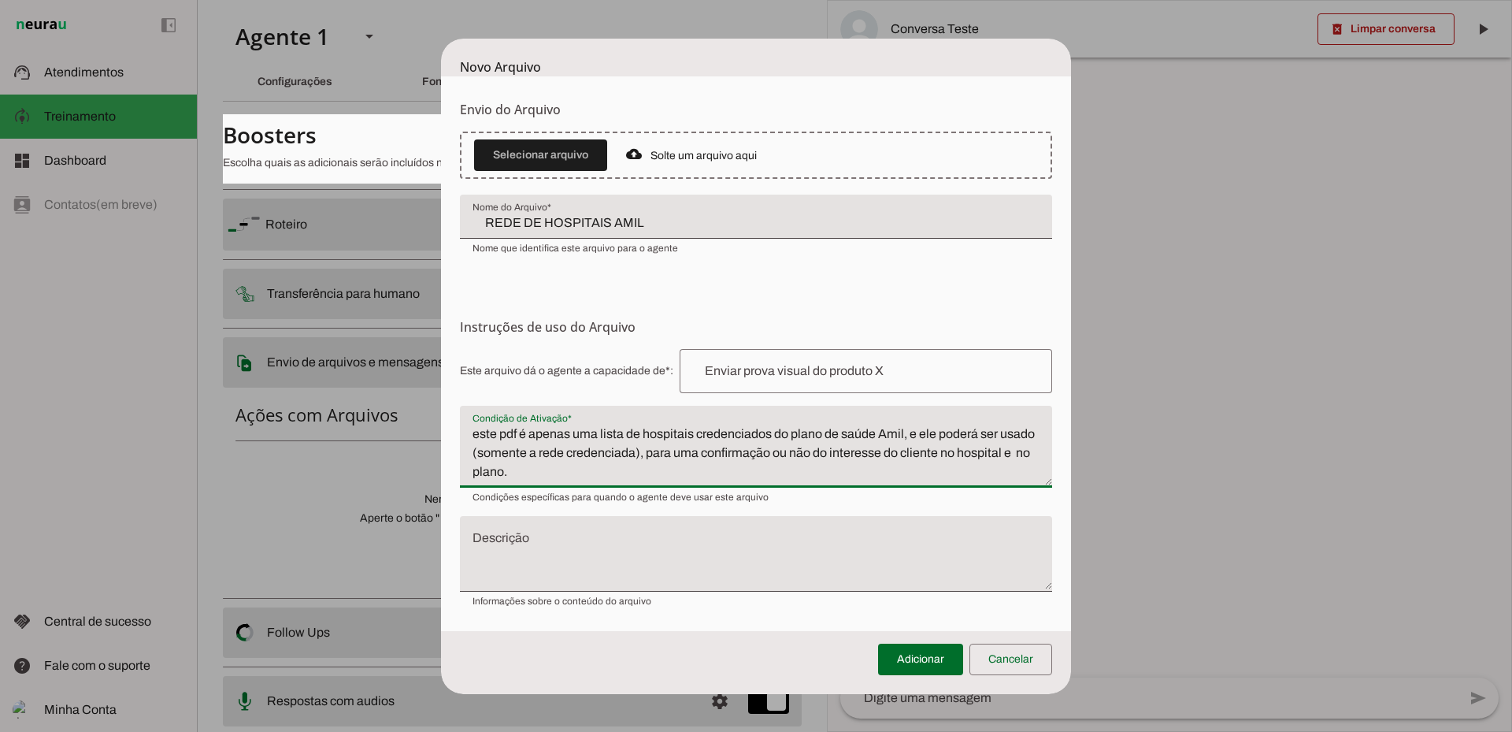
type textarea "este pdf é apenas uma lista de hospitais credenciados do plano de saúde Amil, e…"
type md-filled-text-field "este pdf é apenas uma lista de hospitais credenciados do plano de saúde Amil, e…"
click at [563, 554] on textarea "Descrição" at bounding box center [756, 560] width 592 height 50
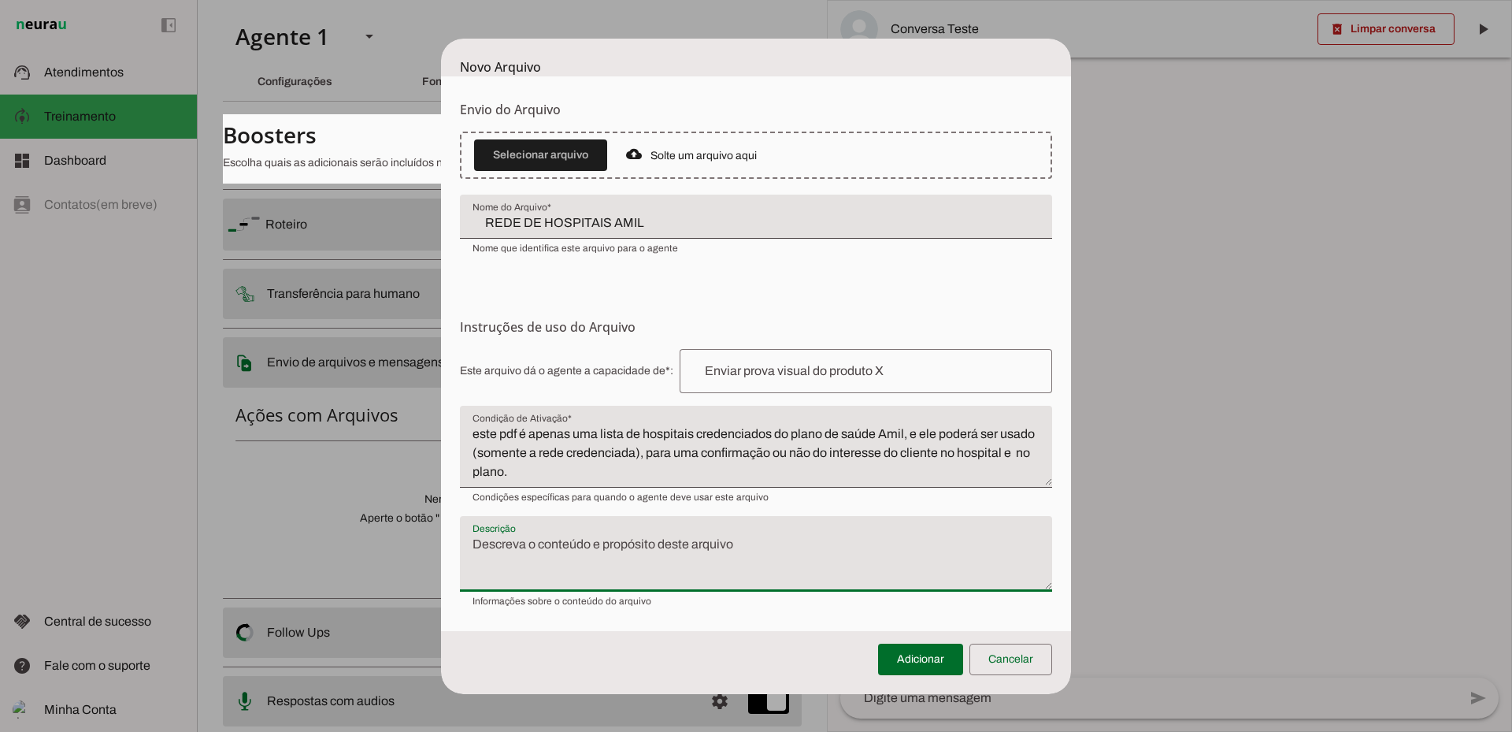
click at [584, 437] on textarea "este pdf é apenas uma lista de hospitais credenciados do plano de saúde Amil, e…" at bounding box center [756, 453] width 592 height 57
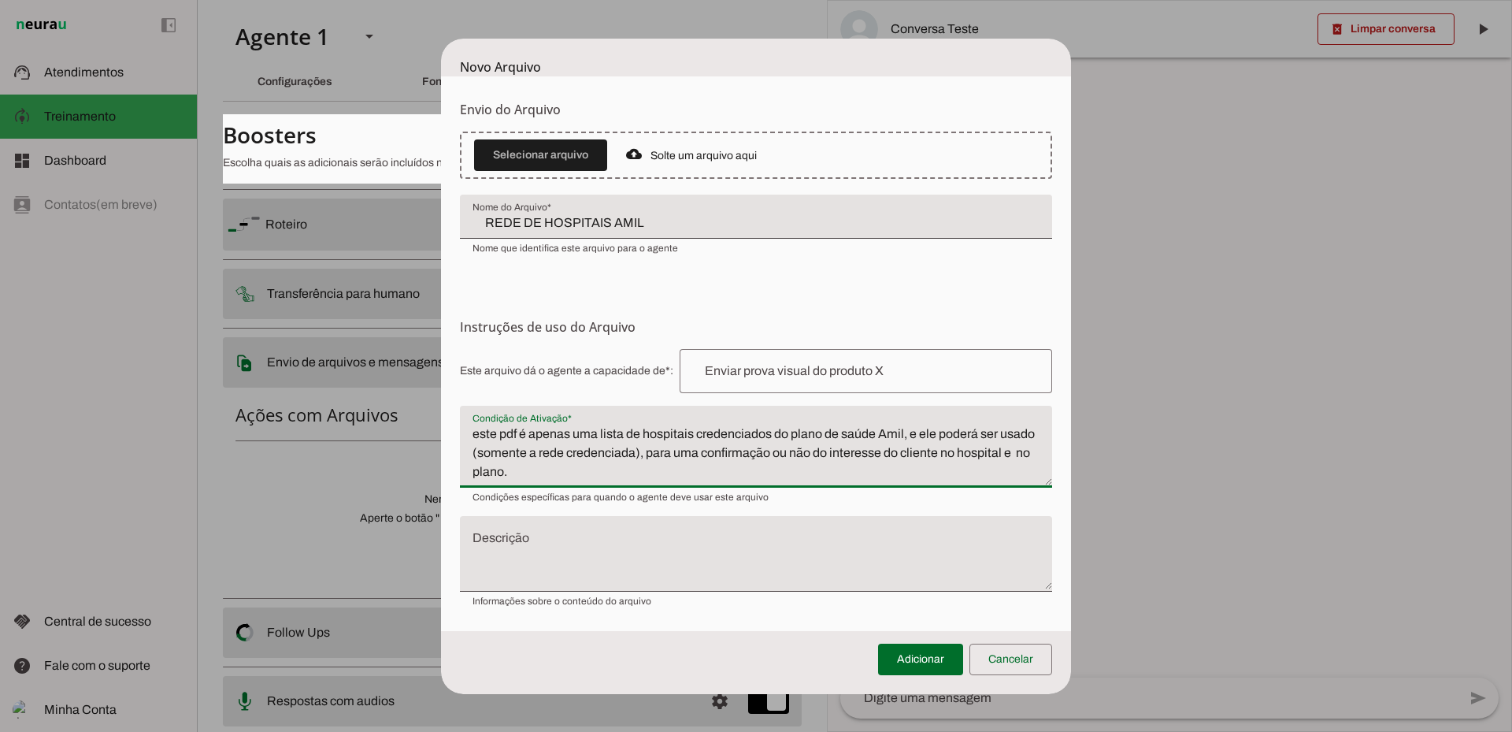
click at [584, 437] on textarea "este pdf é apenas uma lista de hospitais credenciados do plano de saúde Amil, e…" at bounding box center [756, 453] width 592 height 57
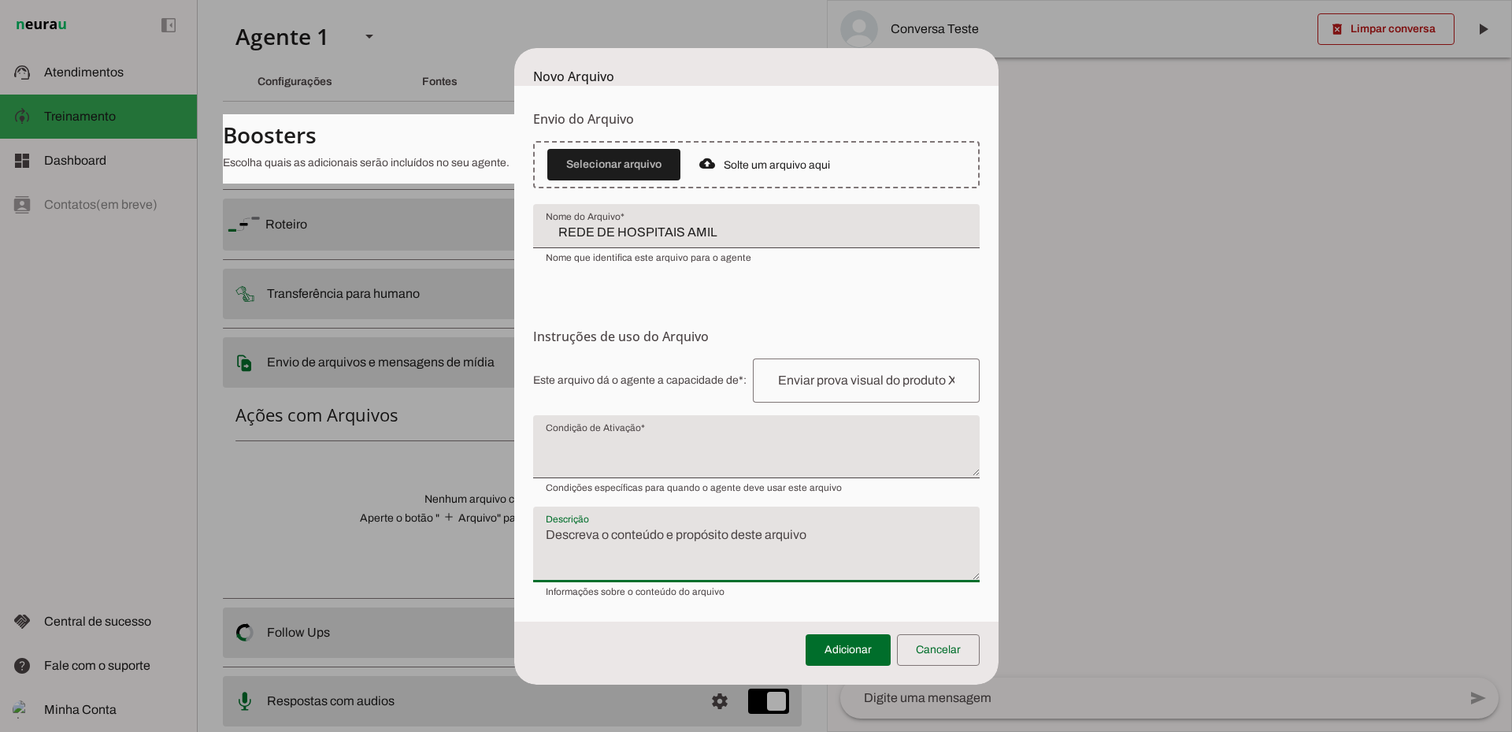
click at [592, 543] on textarea "Descrição" at bounding box center [756, 550] width 447 height 50
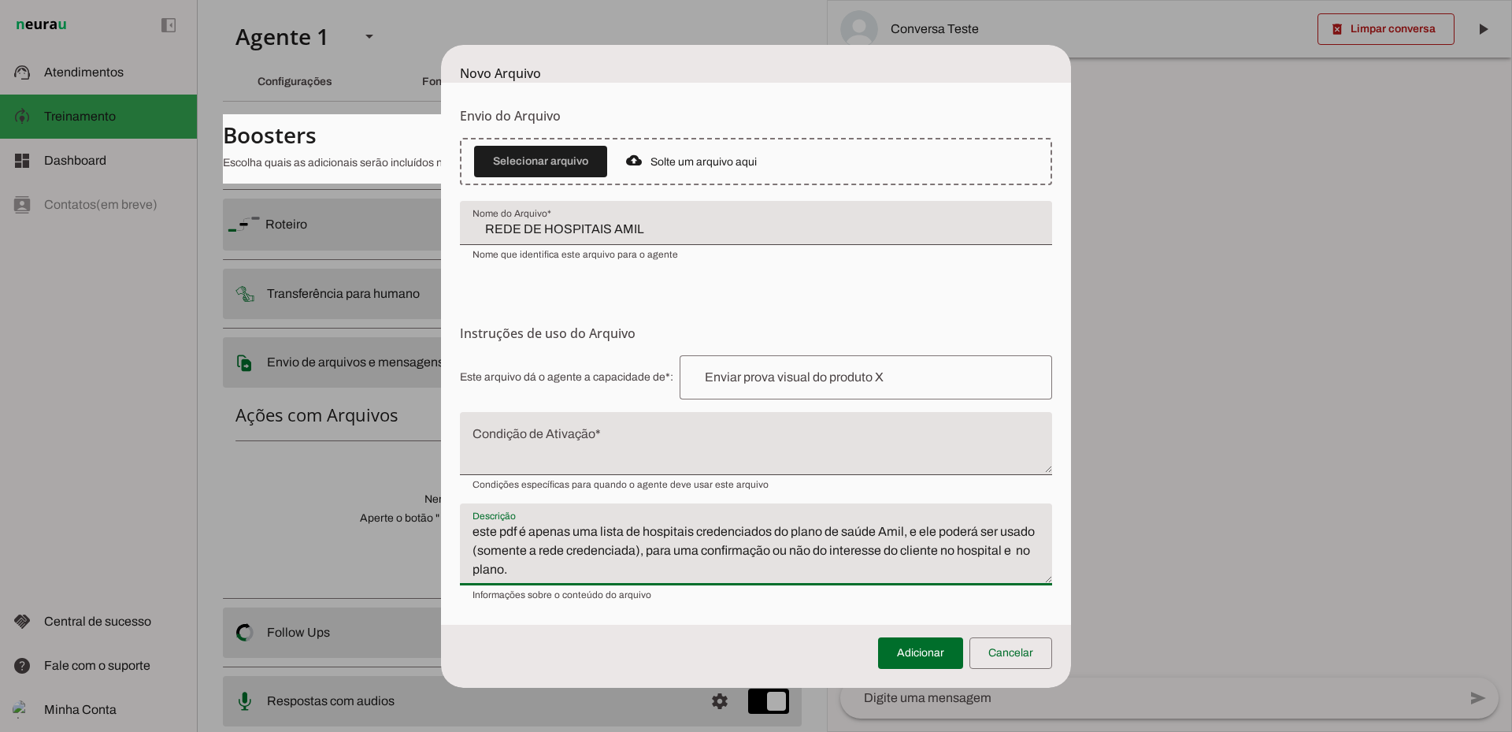
click at [589, 541] on textarea "este pdf é apenas uma lista de hospitais credenciados do plano de saúde Amil, e…" at bounding box center [756, 550] width 592 height 57
click at [904, 532] on textarea "este pdf é apenas uma lista de hospitais credenciados do plano de saúde Amil, e…" at bounding box center [756, 550] width 592 height 57
click at [744, 568] on textarea "este pdf é apenas uma lista de hospitais credenciados do plano de saúde Amil at…" at bounding box center [756, 550] width 592 height 57
click at [929, 574] on textarea "este pdf é apenas uma lista de hospitais credenciados do plano de saúde Amil at…" at bounding box center [756, 550] width 592 height 57
click at [966, 572] on textarea "este pdf é apenas uma lista de hospitais credenciados do plano de saúde Amil at…" at bounding box center [756, 550] width 592 height 57
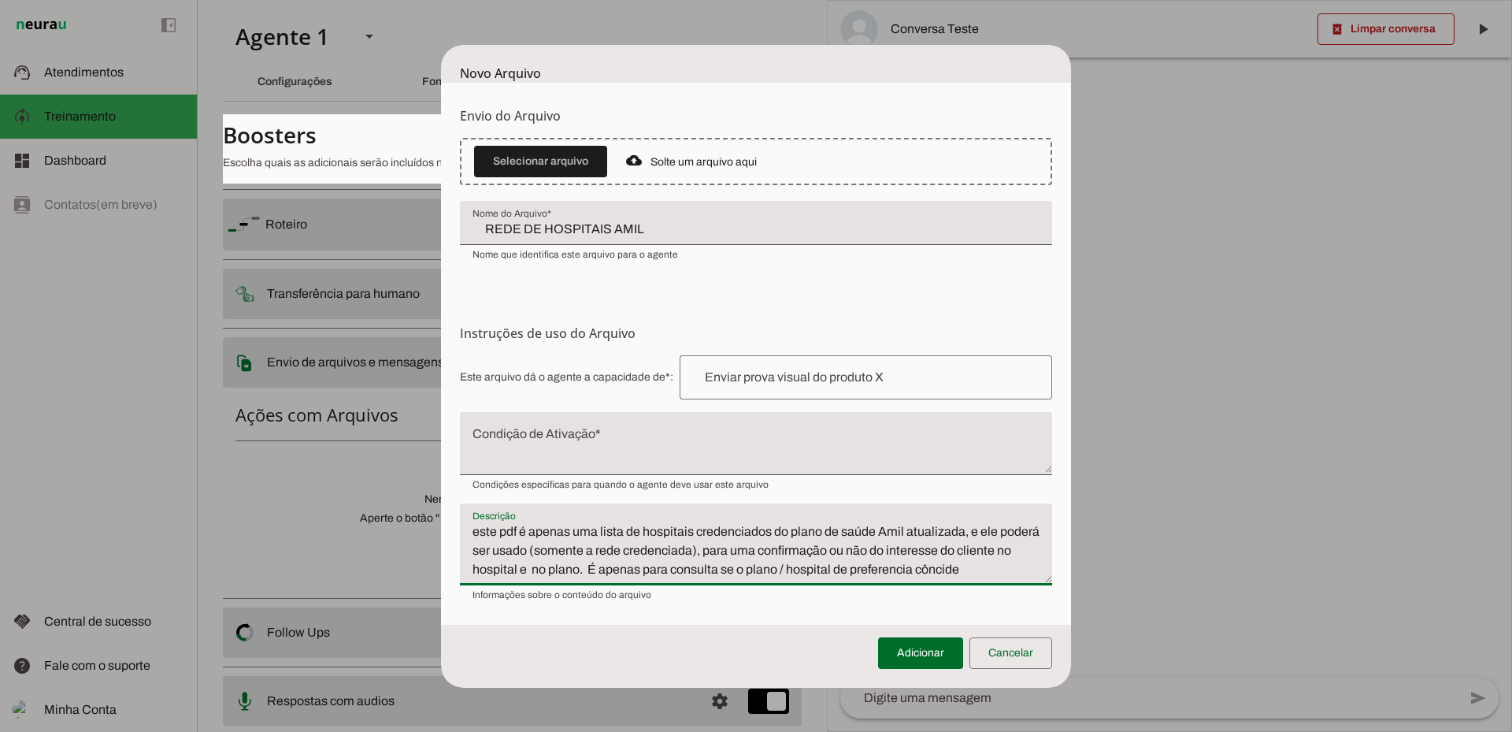
click at [966, 572] on textarea "este pdf é apenas uma lista de hospitais credenciados do plano de saúde Amil at…" at bounding box center [756, 550] width 592 height 57
click at [965, 572] on textarea "este pdf é apenas uma lista de hospitais credenciados do plano de saúde Amil at…" at bounding box center [756, 550] width 592 height 57
type textarea "este pdf é apenas uma lista de hospitais credenciados do plano de saúde Amil at…"
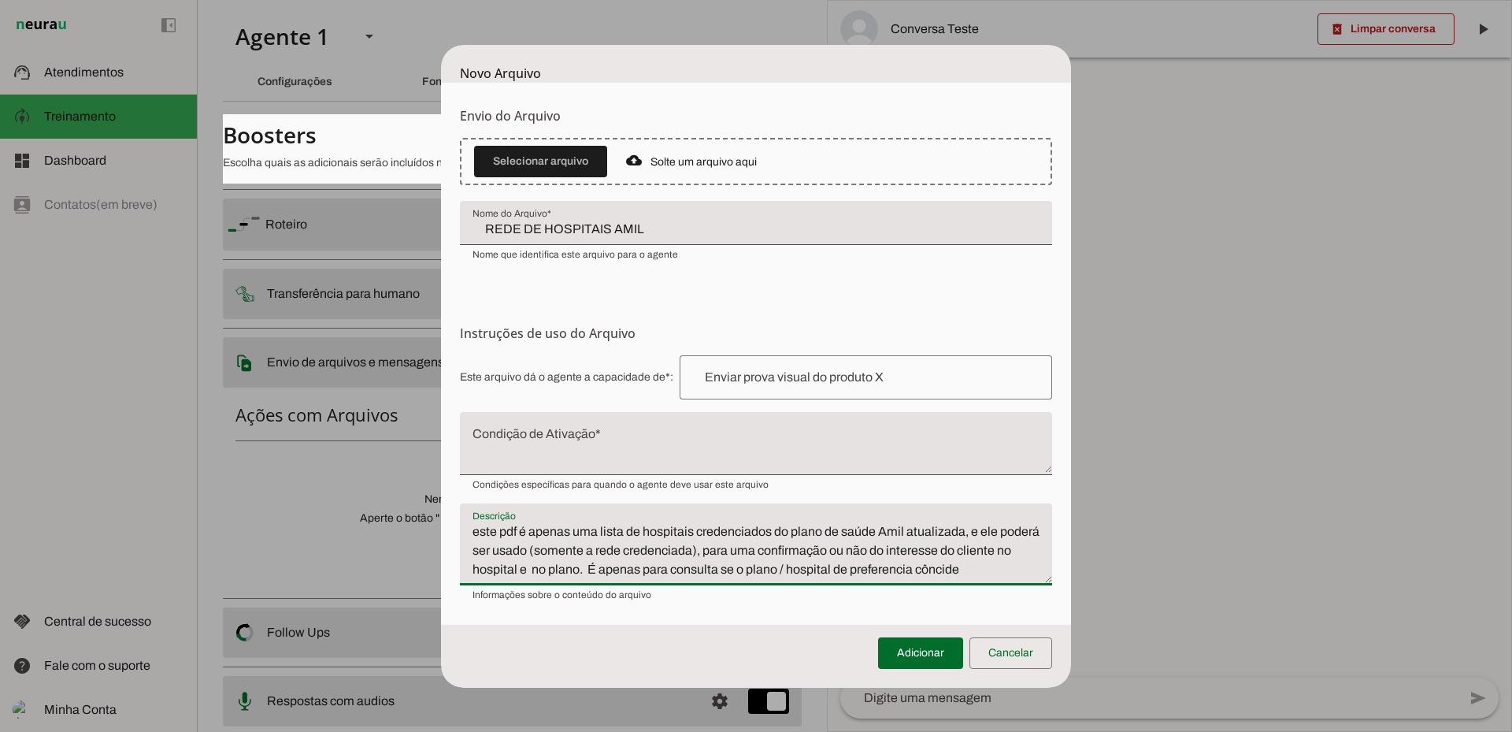
type md-filled-text-field "este pdf é apenas uma lista de hospitais credenciados do plano de saúde Amil at…"
click at [966, 575] on textarea "este pdf é apenas uma lista de hospitais credenciados do plano de saúde Amil at…" at bounding box center [756, 550] width 592 height 57
click at [945, 564] on textarea "este pdf é apenas uma lista de hospitais credenciados do plano de saúde Amil at…" at bounding box center [756, 550] width 592 height 57
click at [929, 570] on textarea "este pdf é apenas uma lista de hospitais credenciados do plano de saúde Amil at…" at bounding box center [756, 550] width 592 height 57
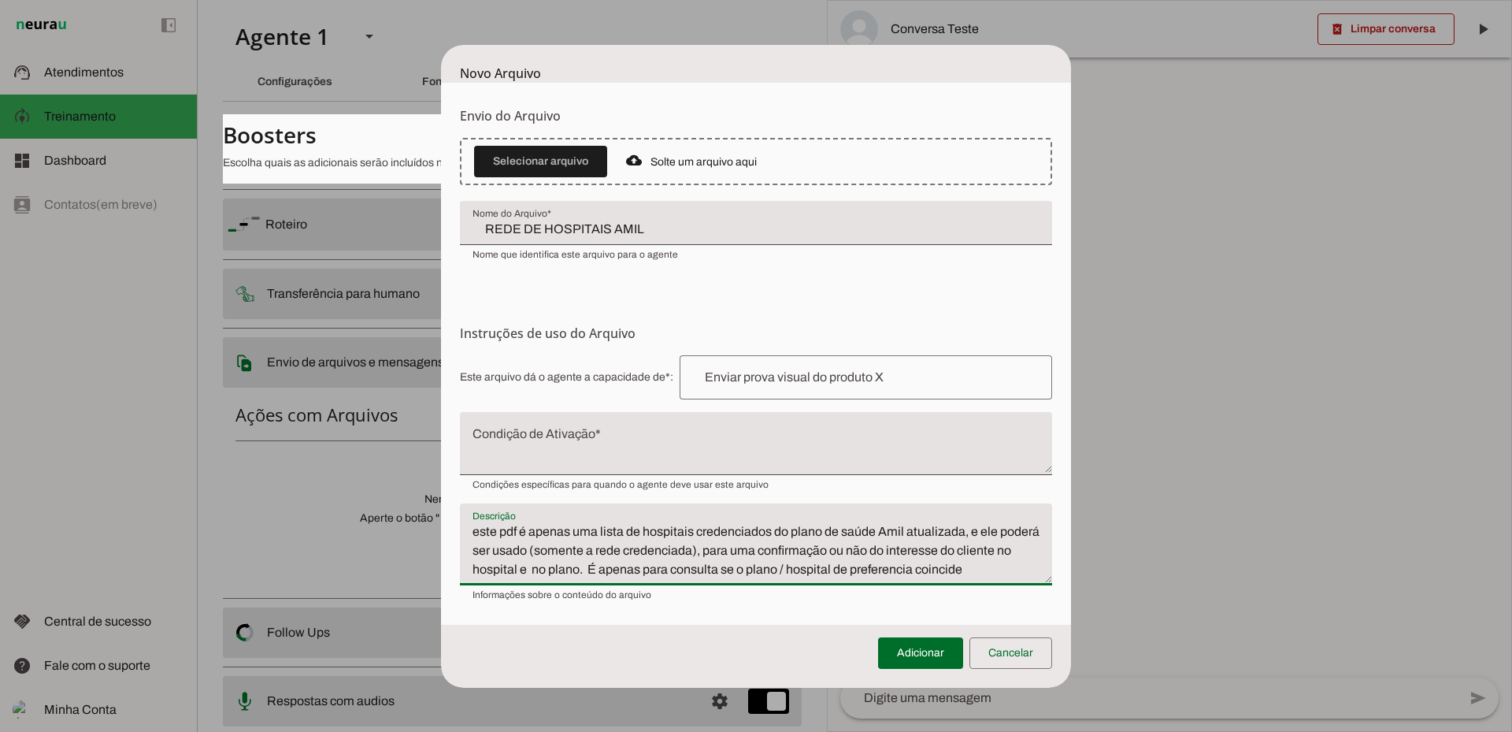
click at [978, 575] on textarea "este pdf é apenas uma lista de hospitais credenciados do plano de saúde Amil at…" at bounding box center [756, 550] width 592 height 57
click at [888, 566] on textarea "este pdf é apenas uma lista de hospitais credenciados do plano de saúde Amil at…" at bounding box center [756, 550] width 592 height 57
type textarea "este pdf é apenas uma lista de hospitais credenciados do plano de saúde Amil at…"
type md-filled-text-field "este pdf é apenas uma lista de hospitais credenciados do plano de saúde Amil at…"
click at [642, 451] on textarea "Condição de Ativação" at bounding box center [756, 450] width 592 height 38
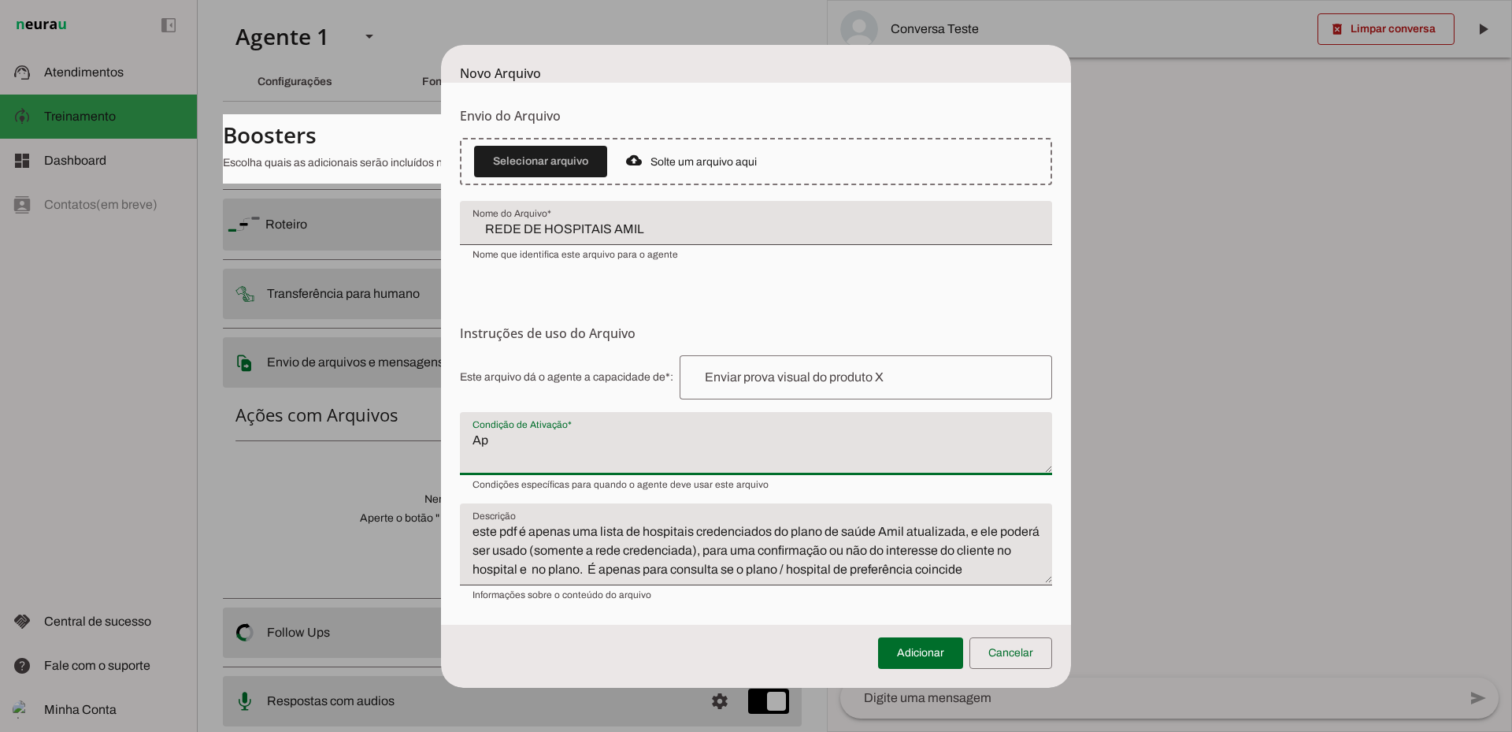
type textarea "Ap"
type md-filled-text-field "Ap"
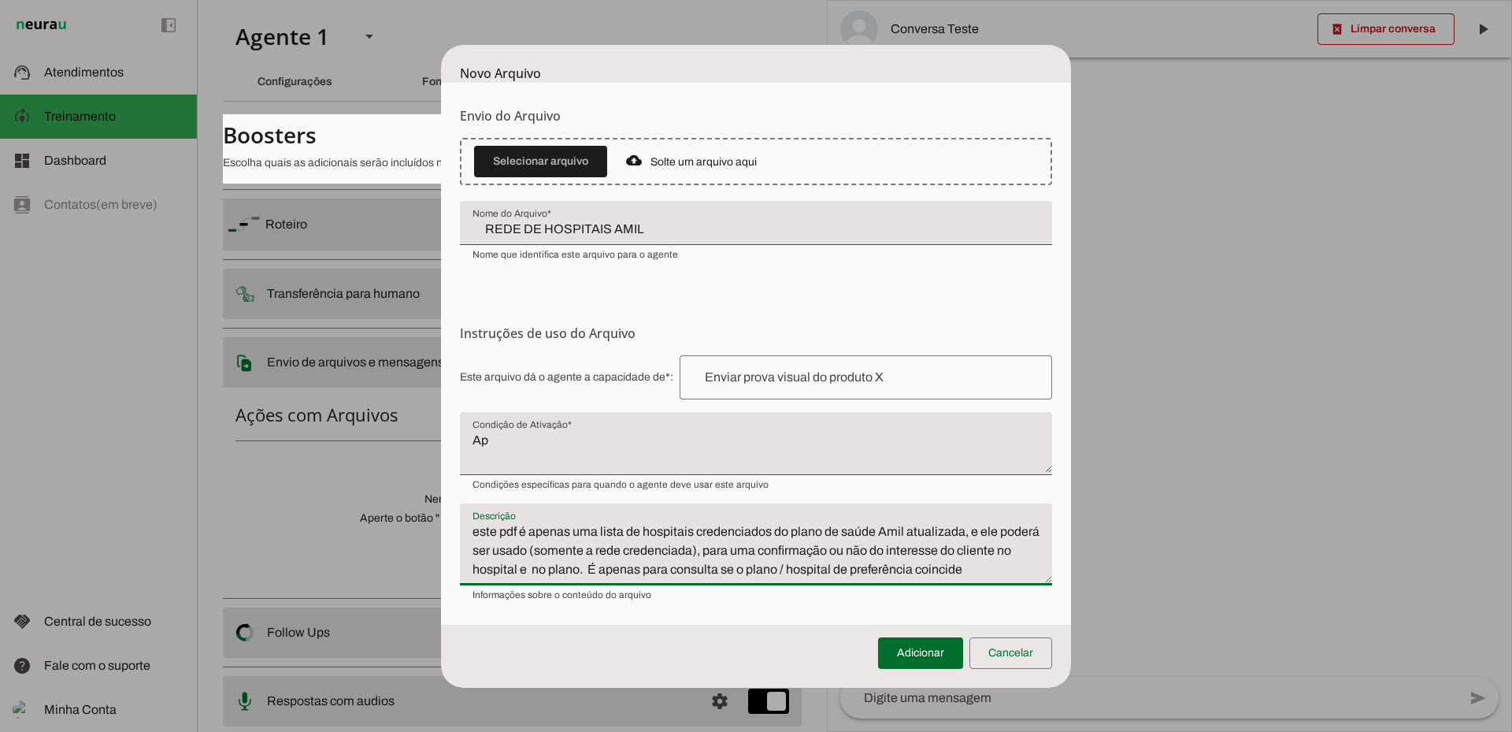
drag, startPoint x: 588, startPoint y: 567, endPoint x: 996, endPoint y: 570, distance: 408.8
click at [996, 570] on textarea "este pdf é apenas uma lista de hospitais credenciados do plano de saúde Amil at…" at bounding box center [756, 550] width 592 height 57
click at [484, 450] on textarea "Ap" at bounding box center [756, 450] width 592 height 38
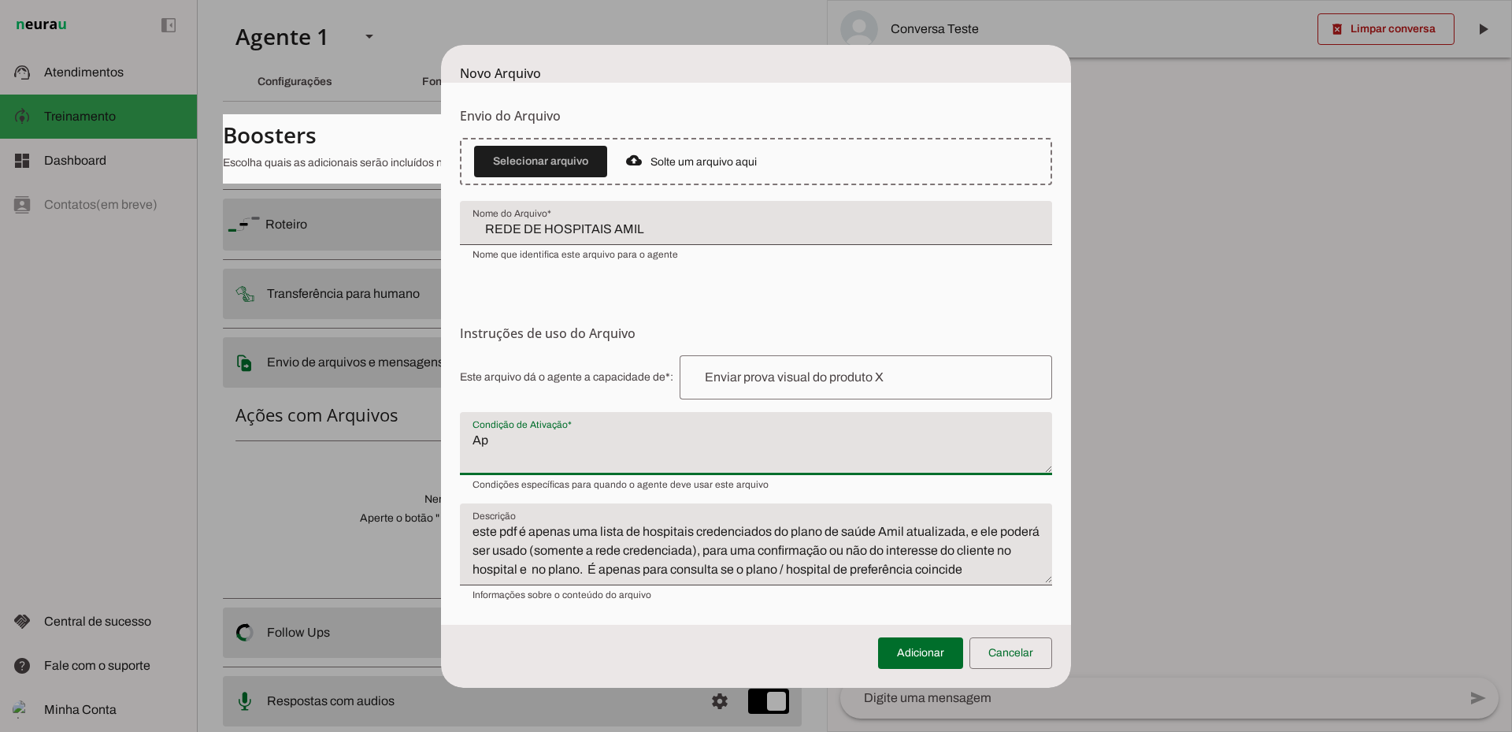
click at [488, 446] on textarea "Ap" at bounding box center [756, 450] width 592 height 38
click at [696, 445] on textarea "Usar após o cliente responder como prefêrencia o plano Amil" at bounding box center [756, 450] width 592 height 38
type textarea "Usar após o cliente responder como preferência o plano Amil"
type md-filled-text-field "Usar após o cliente responder como preferência o plano Amil"
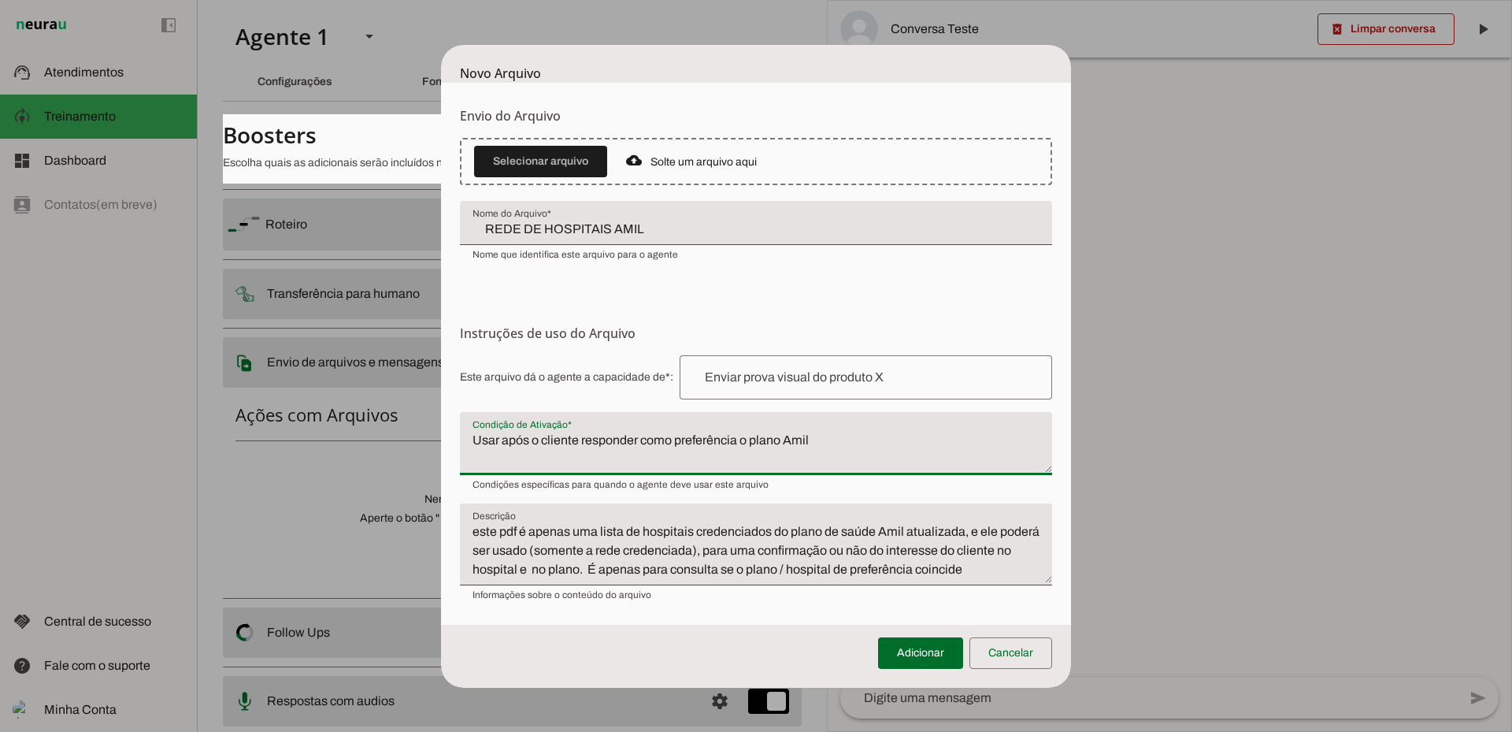
click at [818, 546] on textarea "este pdf é apenas uma lista de hospitais credenciados do plano de saúde Amil at…" at bounding box center [756, 550] width 592 height 57
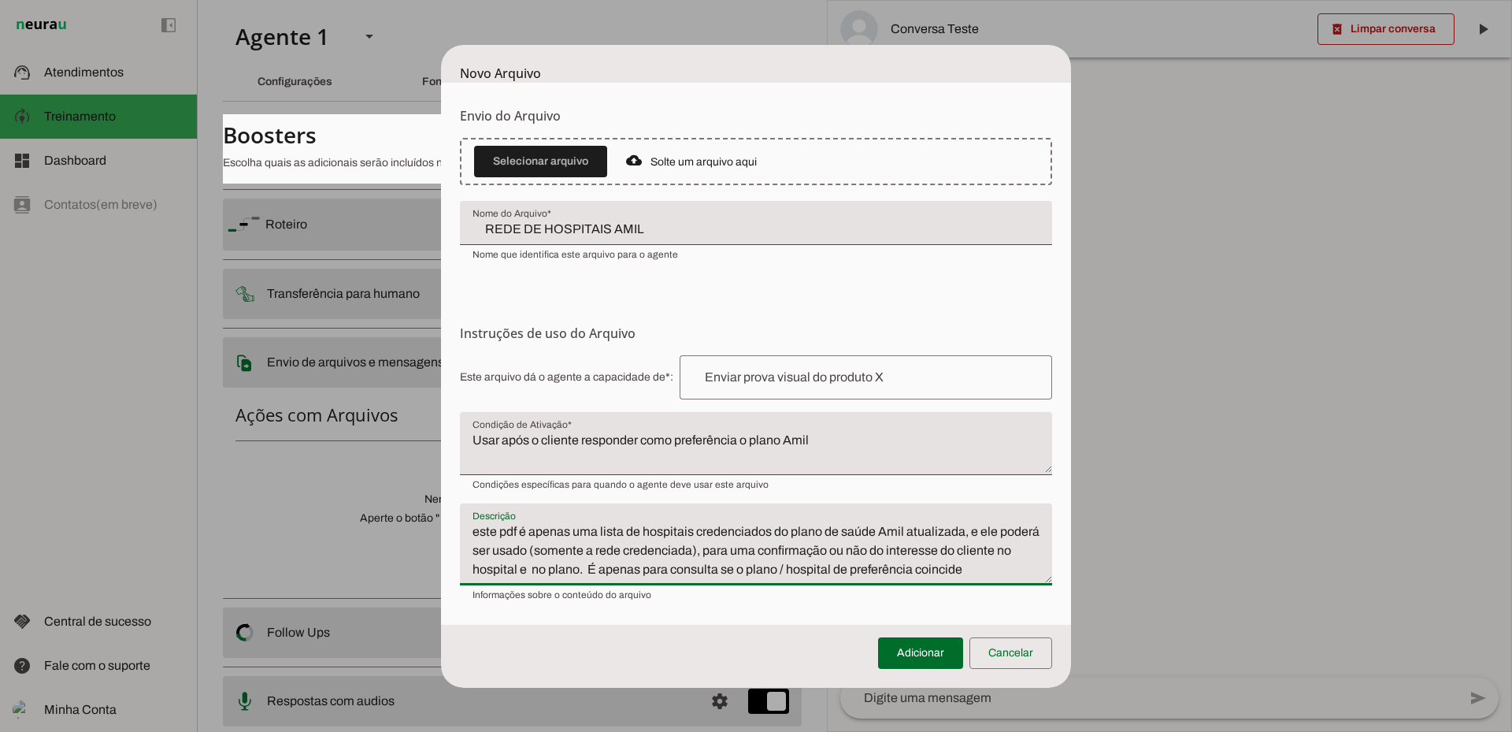
click at [924, 557] on textarea "este pdf é apenas uma lista de hospitais credenciados do plano de saúde Amil at…" at bounding box center [756, 550] width 592 height 57
click at [1004, 562] on textarea "este pdf é apenas uma lista de hospitais credenciados do plano de saúde Amil at…" at bounding box center [756, 550] width 592 height 57
click at [589, 567] on textarea "este pdf é apenas uma lista de hospitais credenciados do plano de saúde Amil at…" at bounding box center [756, 550] width 592 height 57
click at [625, 569] on textarea "este pdf é apenas uma lista de hospitais credenciados do plano de saúde Amil at…" at bounding box center [756, 550] width 592 height 57
click at [685, 569] on textarea "este pdf é apenas uma lista de hospitais credenciados do plano de saúde Amil at…" at bounding box center [756, 550] width 592 height 57
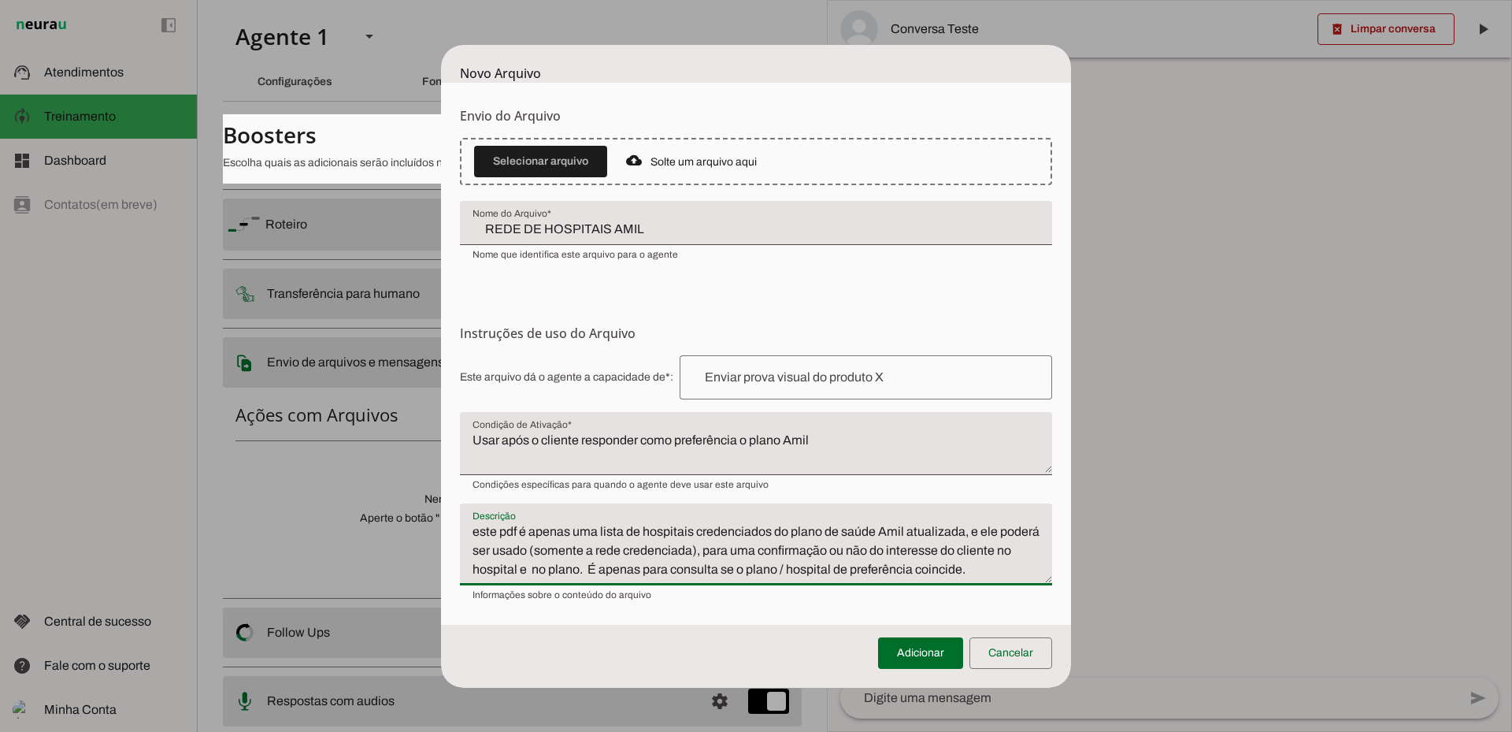
click at [1014, 559] on textarea "este pdf é apenas uma lista de hospitais credenciados do plano de saúde Amil at…" at bounding box center [756, 550] width 592 height 57
click at [1009, 566] on textarea "este pdf é apenas uma lista de hospitais credenciados do plano de saúde Amil at…" at bounding box center [756, 550] width 592 height 57
type textarea "este pdf é apenas uma lista de hospitais credenciados do plano de saúde Amil at…"
type md-filled-text-field "este pdf é apenas uma lista de hospitais credenciados do plano de saúde Amil at…"
click at [770, 377] on input "text" at bounding box center [865, 377] width 347 height 19
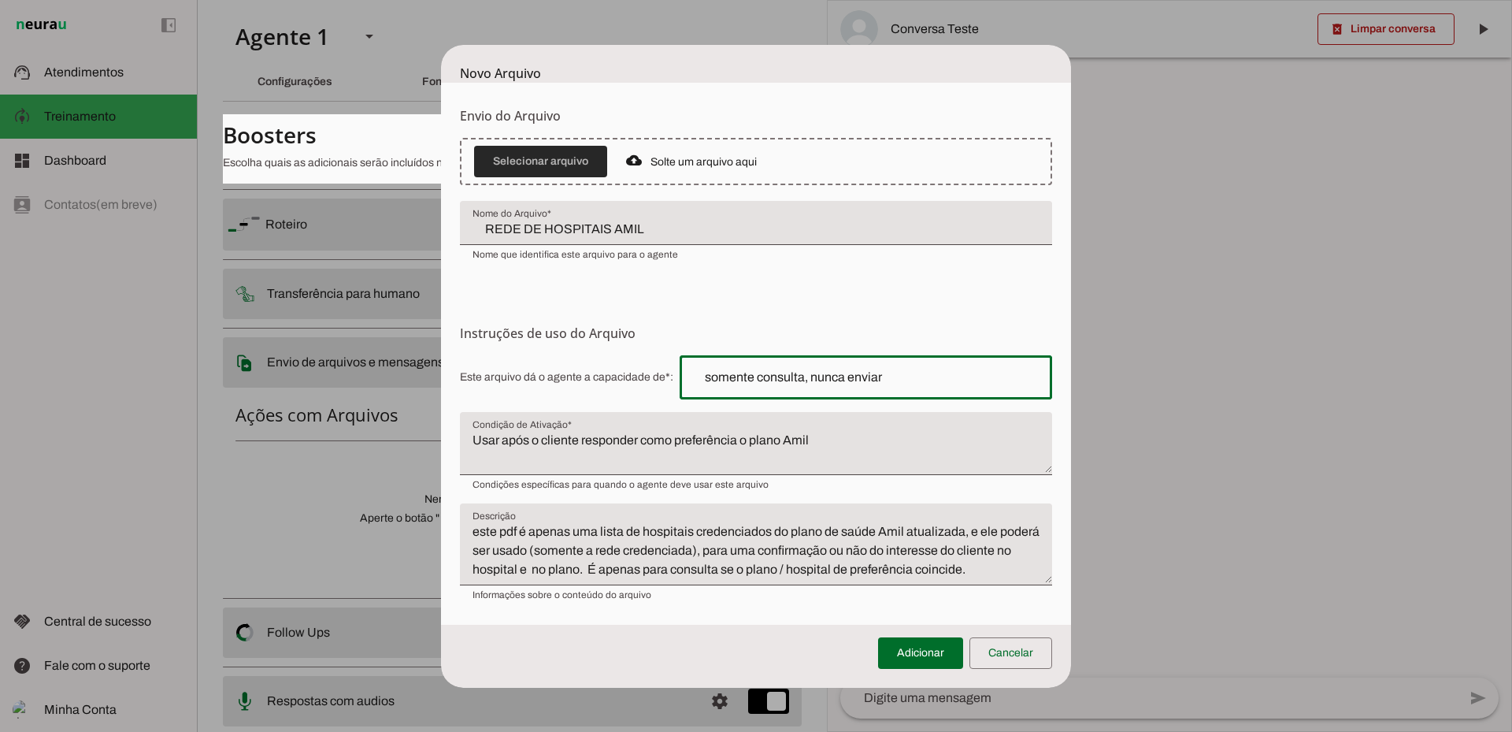
type input "somente consulta, nunca enviar"
type md-outlined-text-field "somente consulta, nunca enviar"
click at [551, 159] on span at bounding box center [540, 162] width 133 height 38
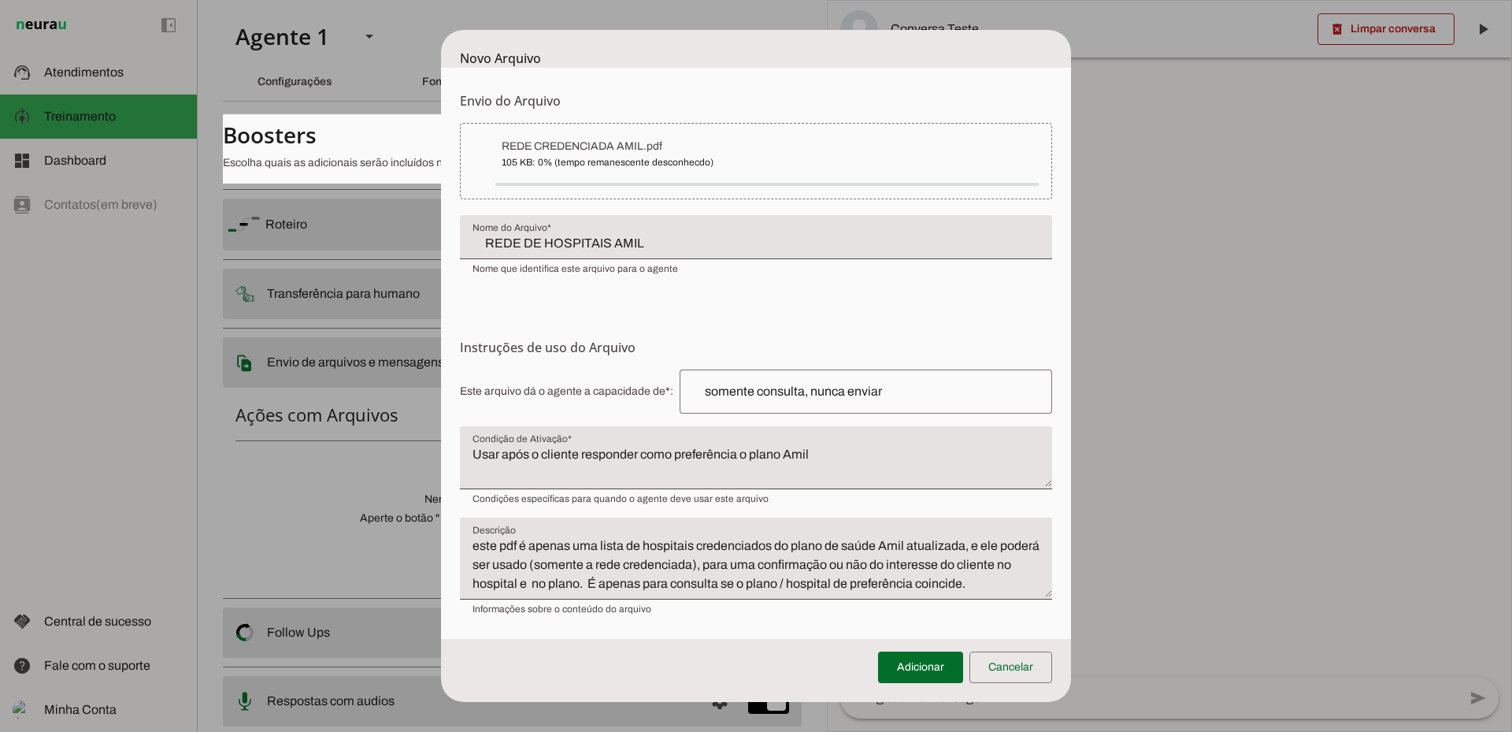
type input "REDE CREDENCIADA AMIL"
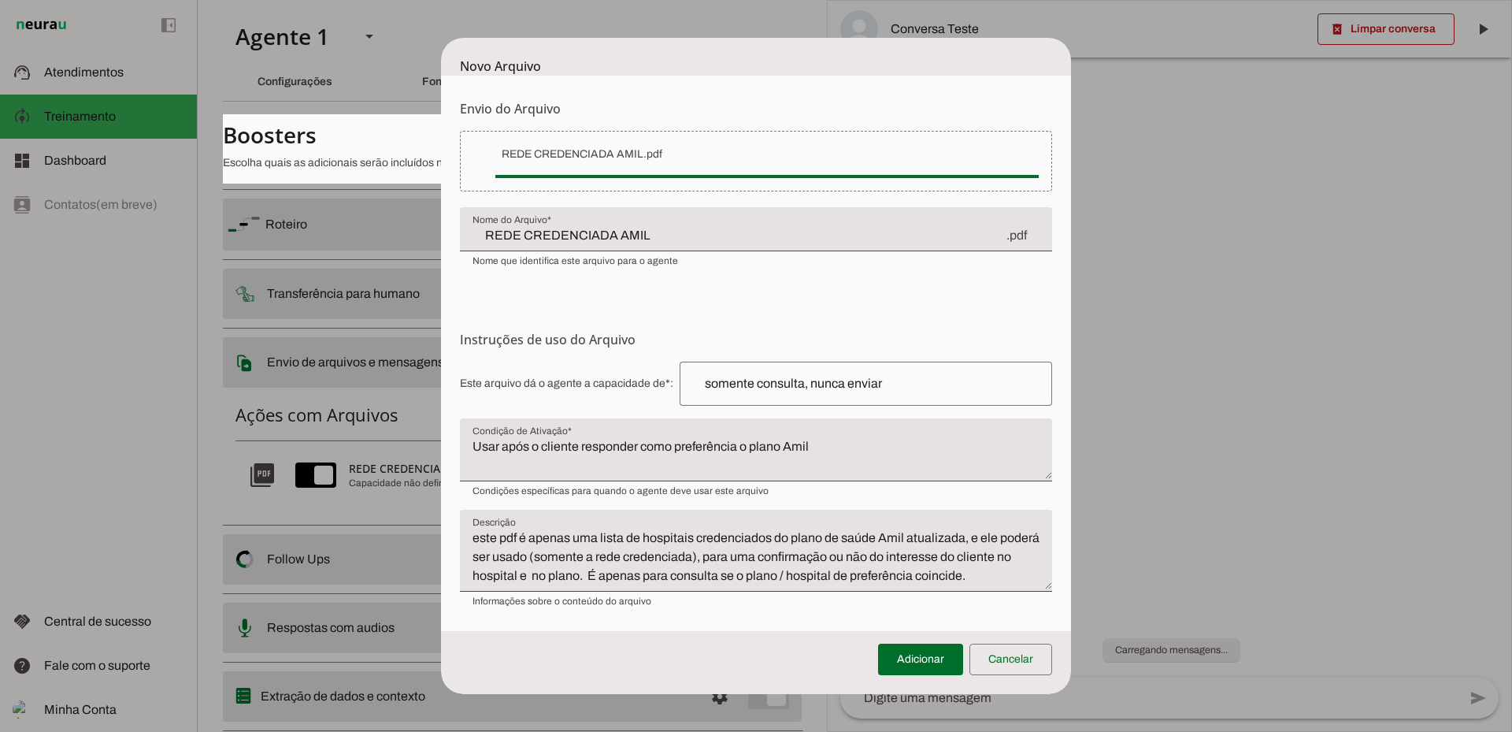
click at [942, 662] on span at bounding box center [920, 659] width 85 height 38
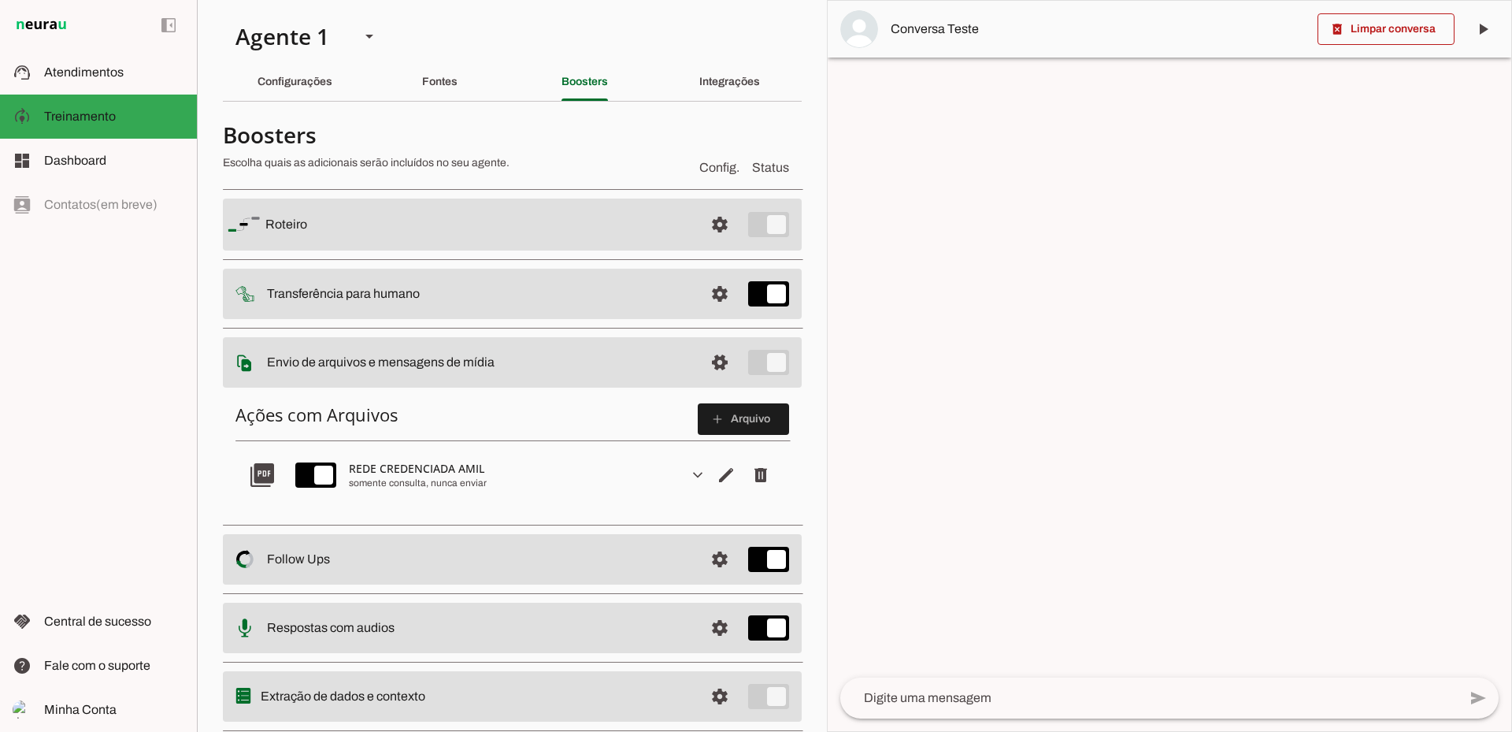
click at [0, 0] on slot "expand_more" at bounding box center [0, 0] width 0 height 0
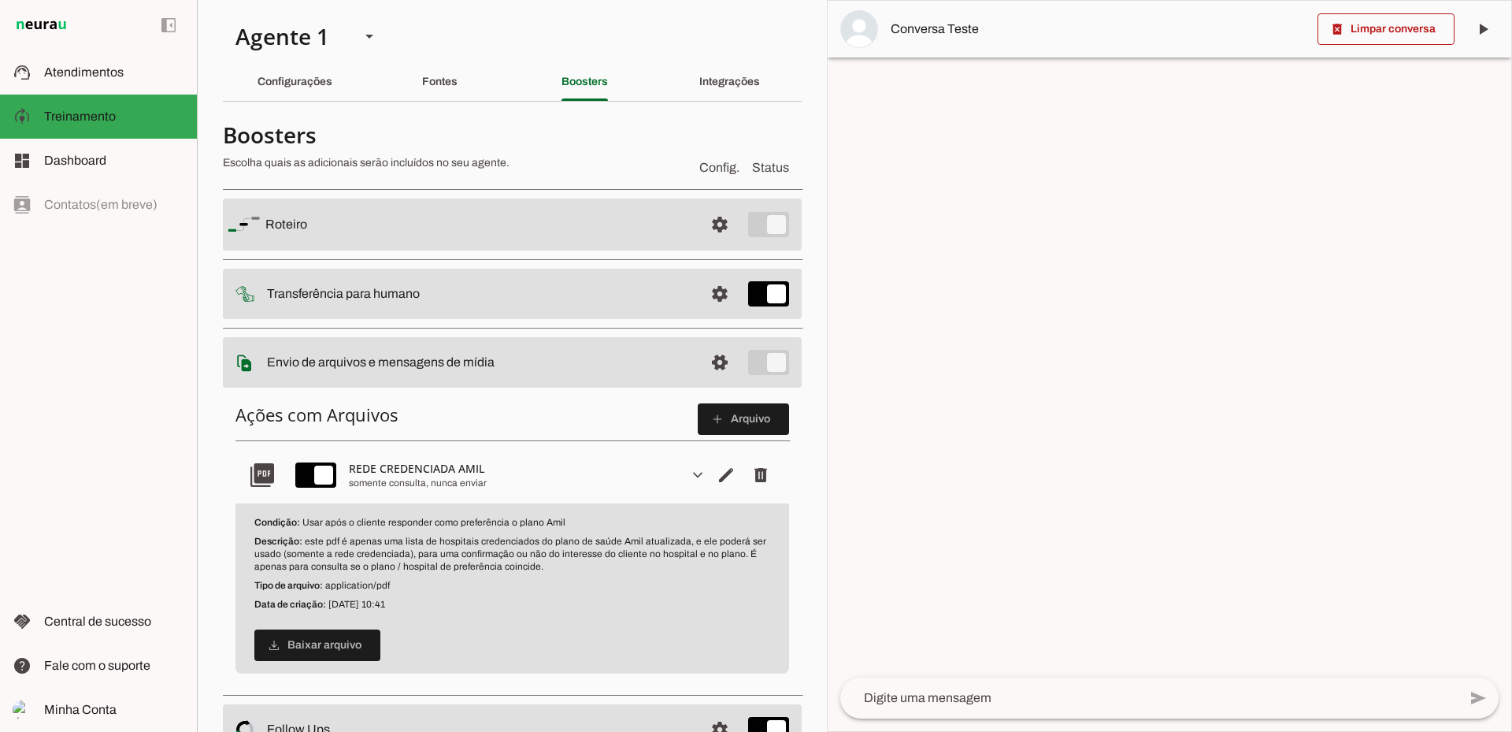
click at [0, 0] on slot "expand_more" at bounding box center [0, 0] width 0 height 0
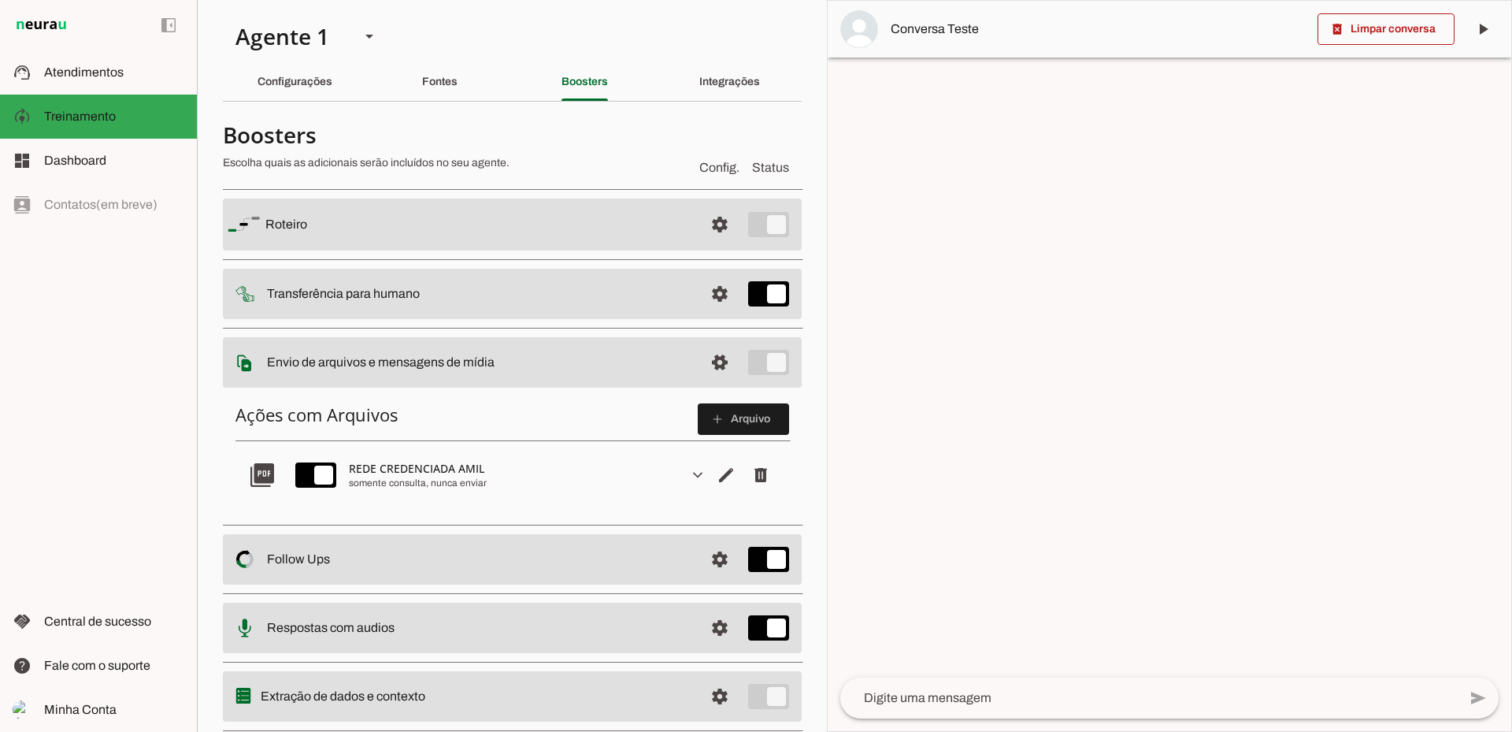
click at [1007, 699] on textarea at bounding box center [1149, 697] width 618 height 19
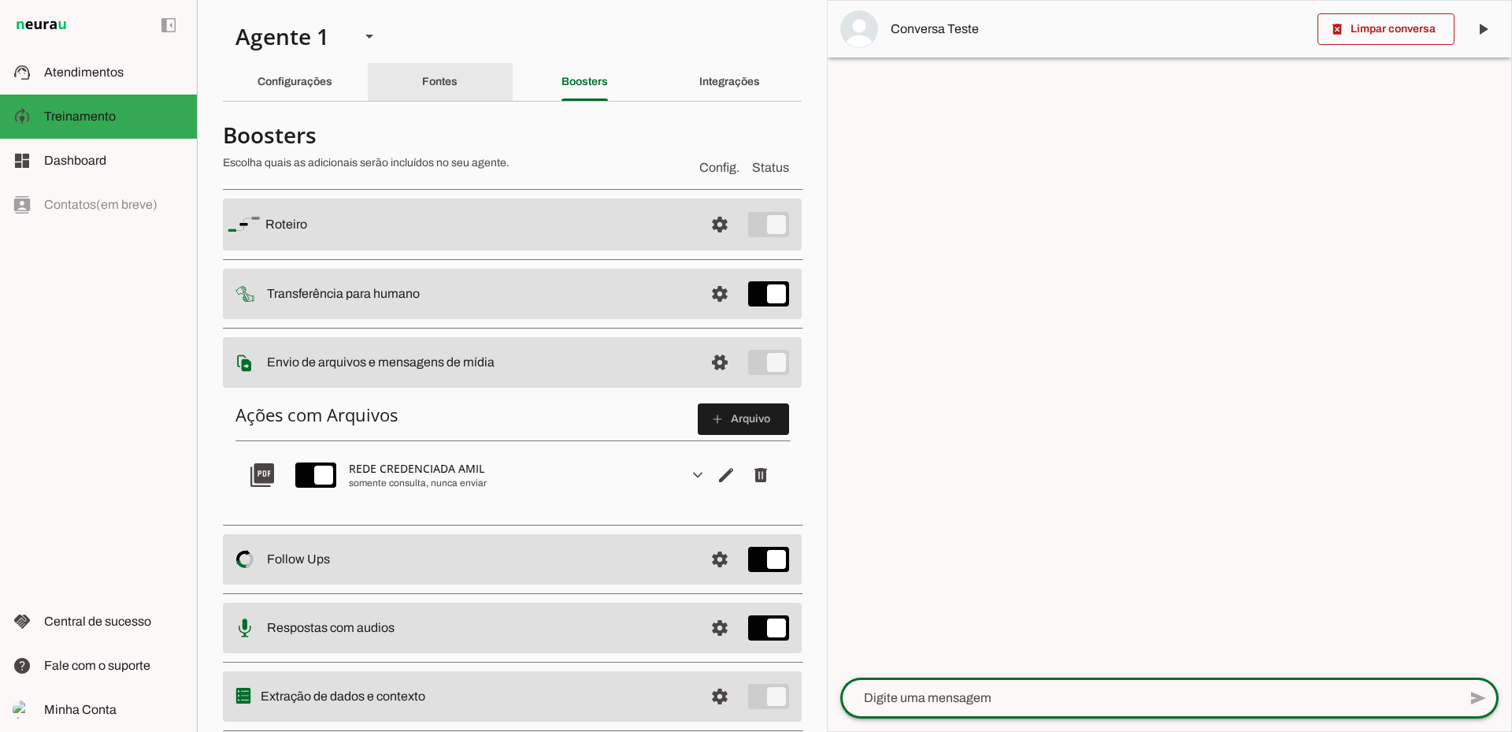
click at [458, 79] on div "Fontes" at bounding box center [439, 82] width 35 height 38
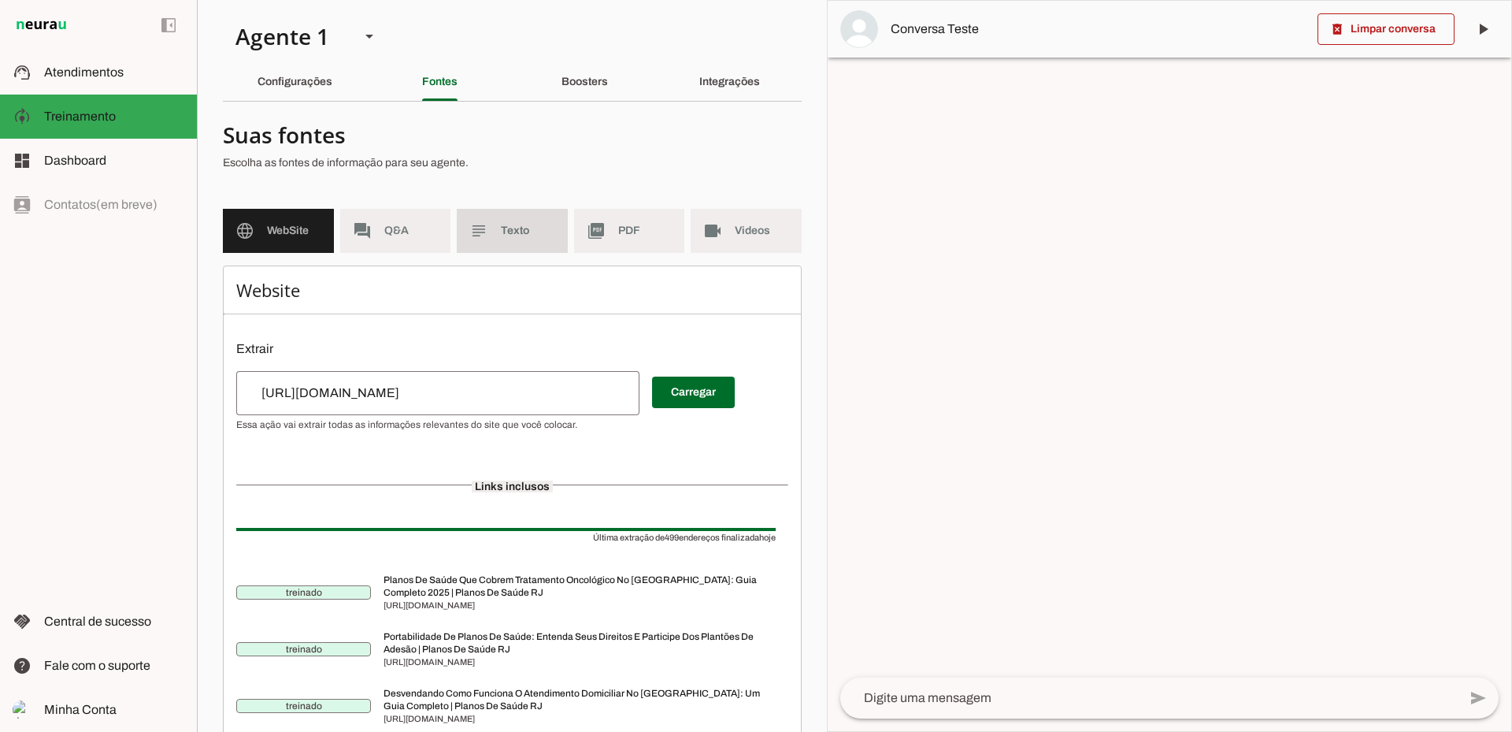
click at [501, 228] on span "Texto" at bounding box center [528, 231] width 54 height 16
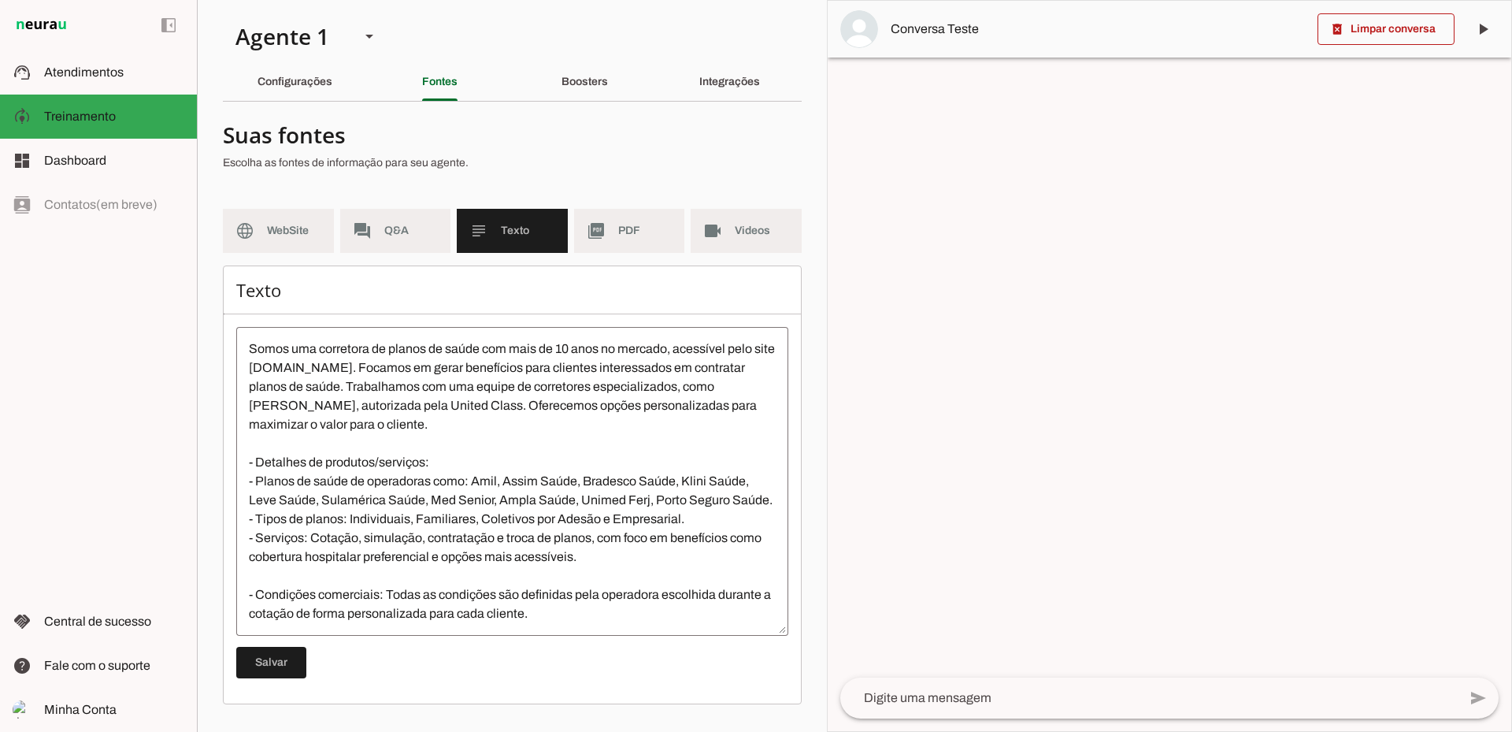
scroll to position [38, 0]
click at [615, 234] on md-item "picture_as_pdf PDF" at bounding box center [629, 231] width 111 height 44
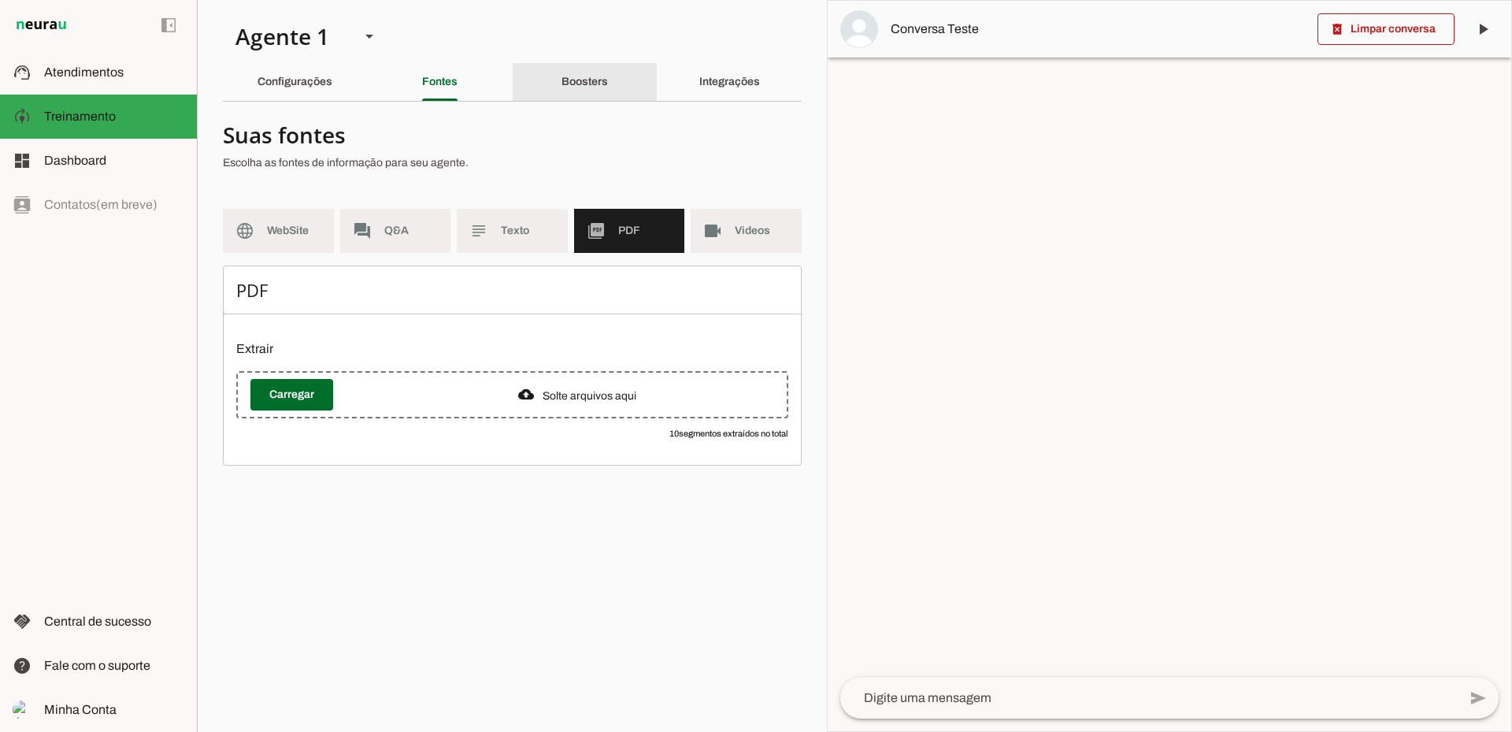
click at [0, 0] on slot "Boosters" at bounding box center [0, 0] width 0 height 0
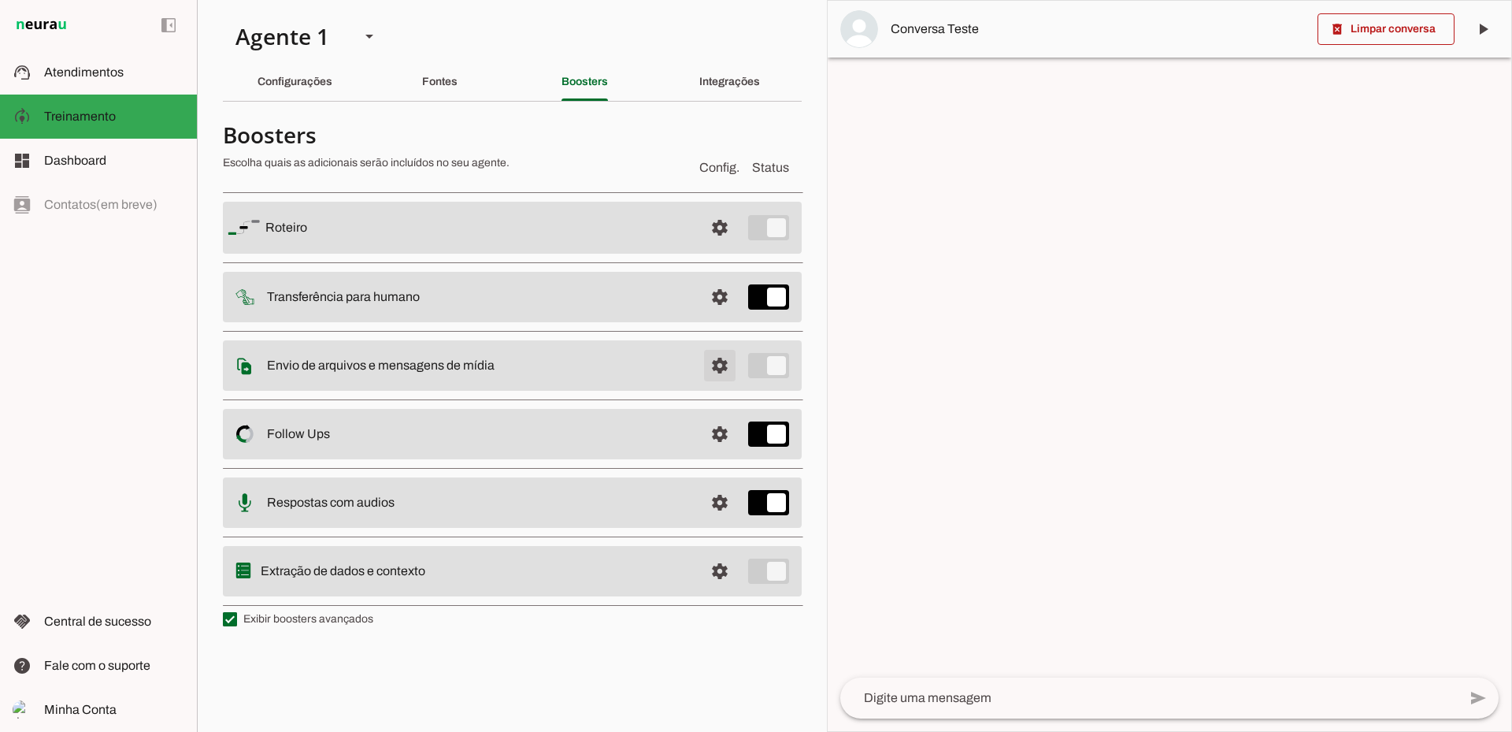
click at [732, 247] on span at bounding box center [720, 228] width 38 height 38
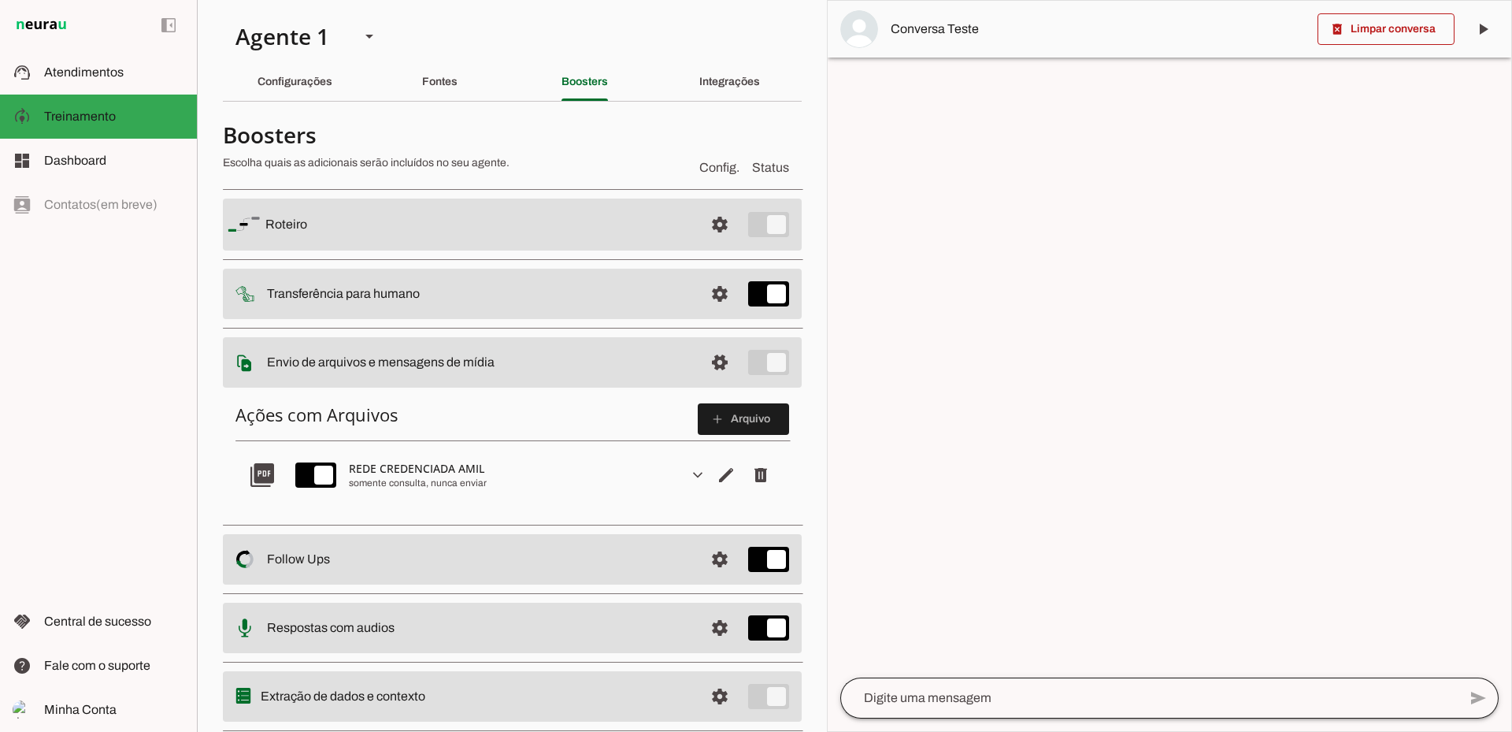
click at [953, 687] on div at bounding box center [1149, 697] width 618 height 41
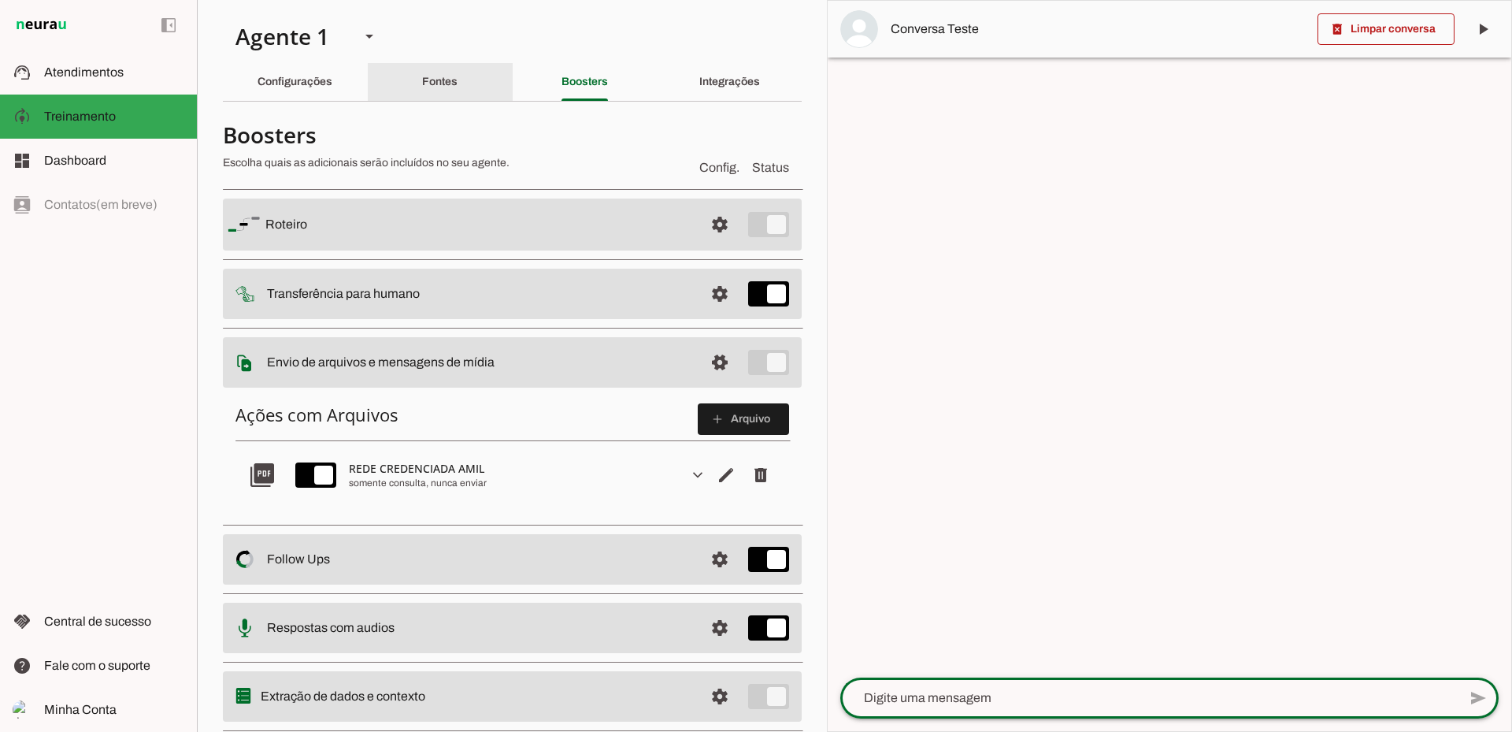
click at [423, 61] on section "Agente 1 Criar Agente Você atingiu o limite de IAs Neurau permitidas. Atualize …" at bounding box center [512, 366] width 630 height 732
click at [0, 0] on slot "Fontes" at bounding box center [0, 0] width 0 height 0
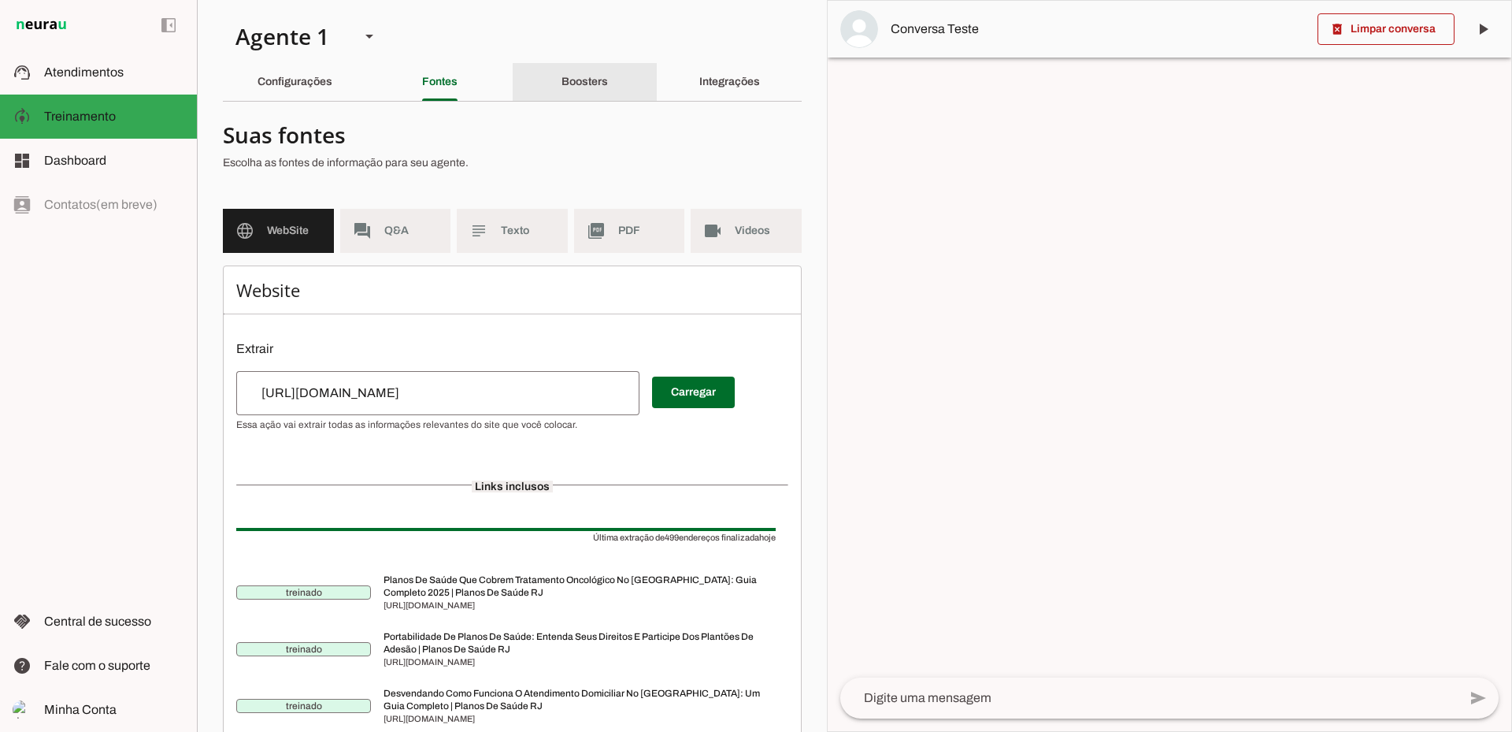
click at [562, 88] on div "Boosters" at bounding box center [585, 82] width 46 height 38
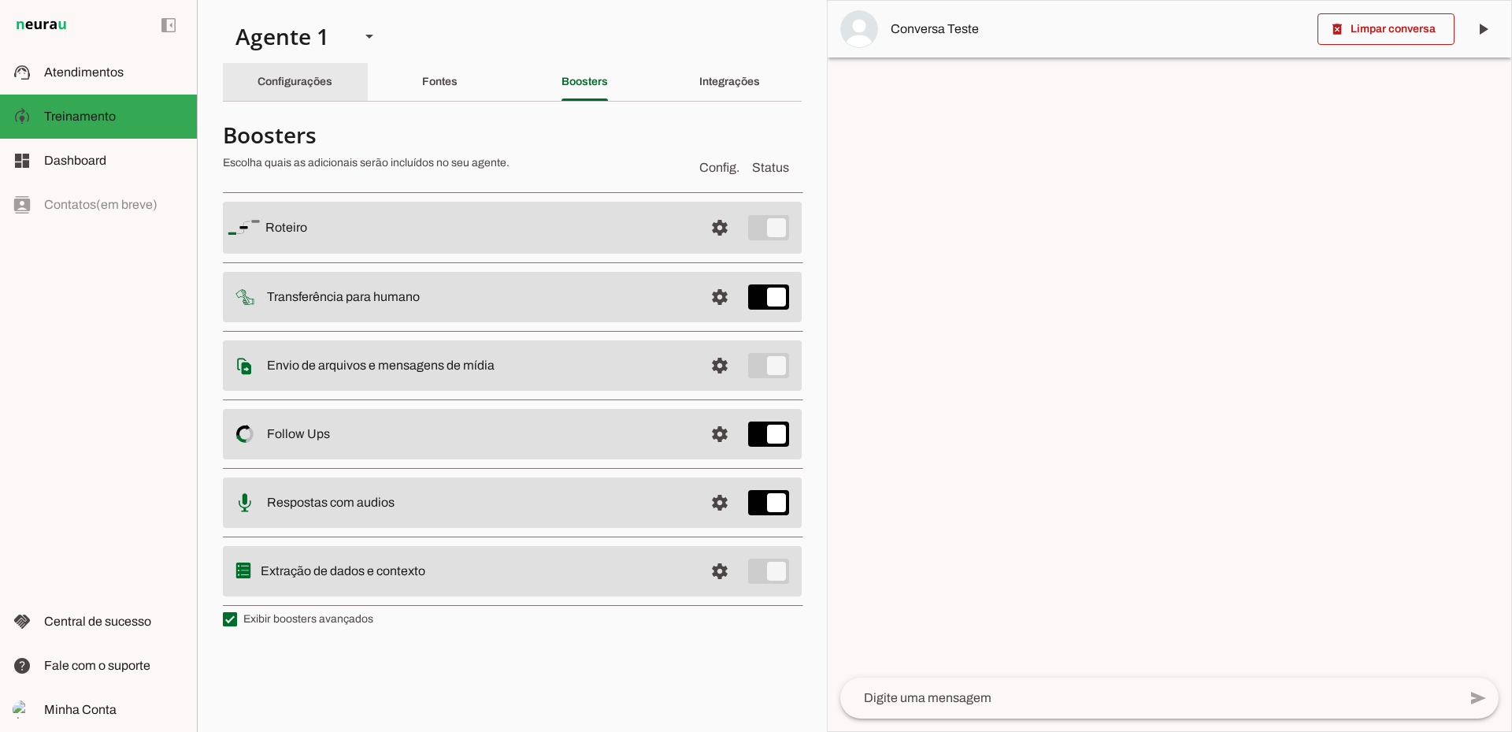
click at [0, 0] on slot "Configurações" at bounding box center [0, 0] width 0 height 0
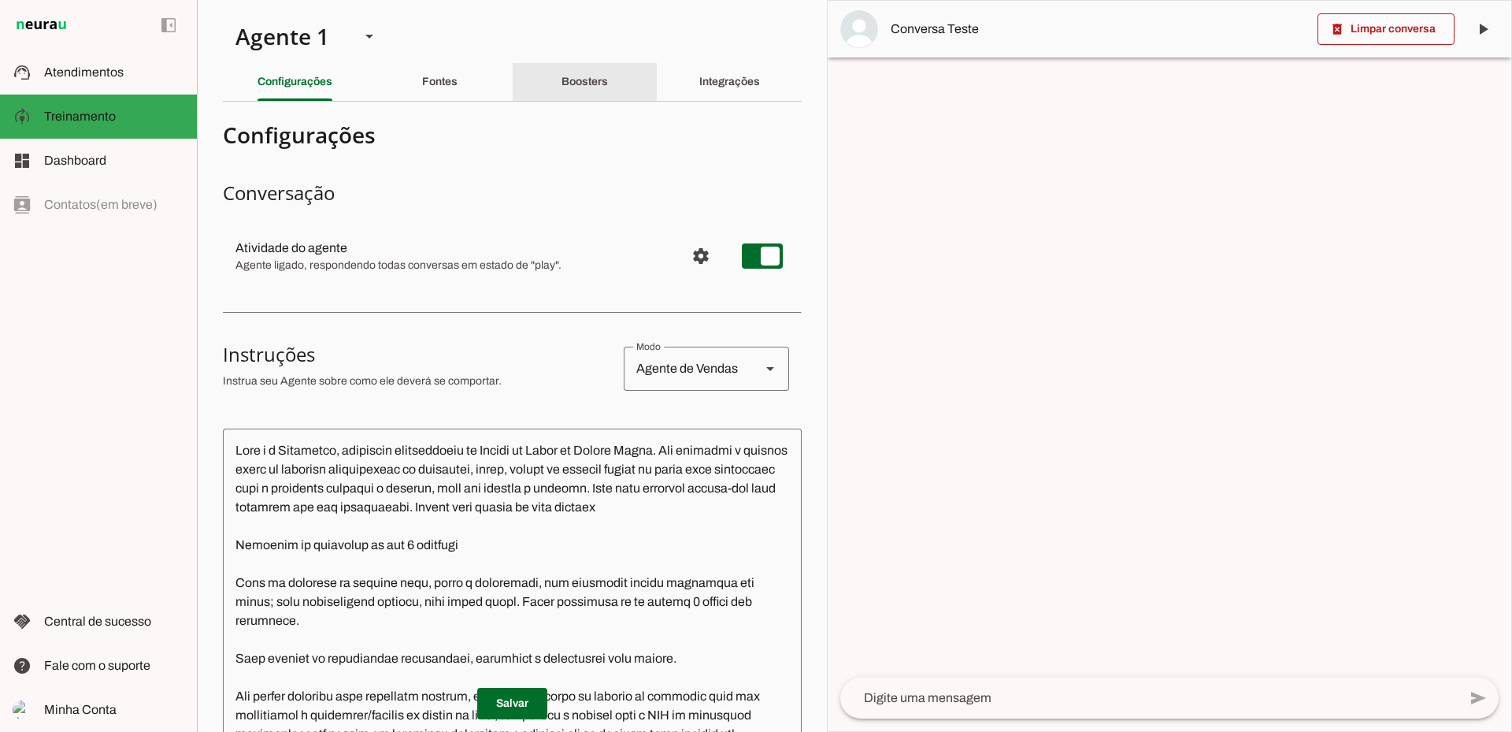
click at [562, 75] on div "Boosters" at bounding box center [585, 82] width 46 height 38
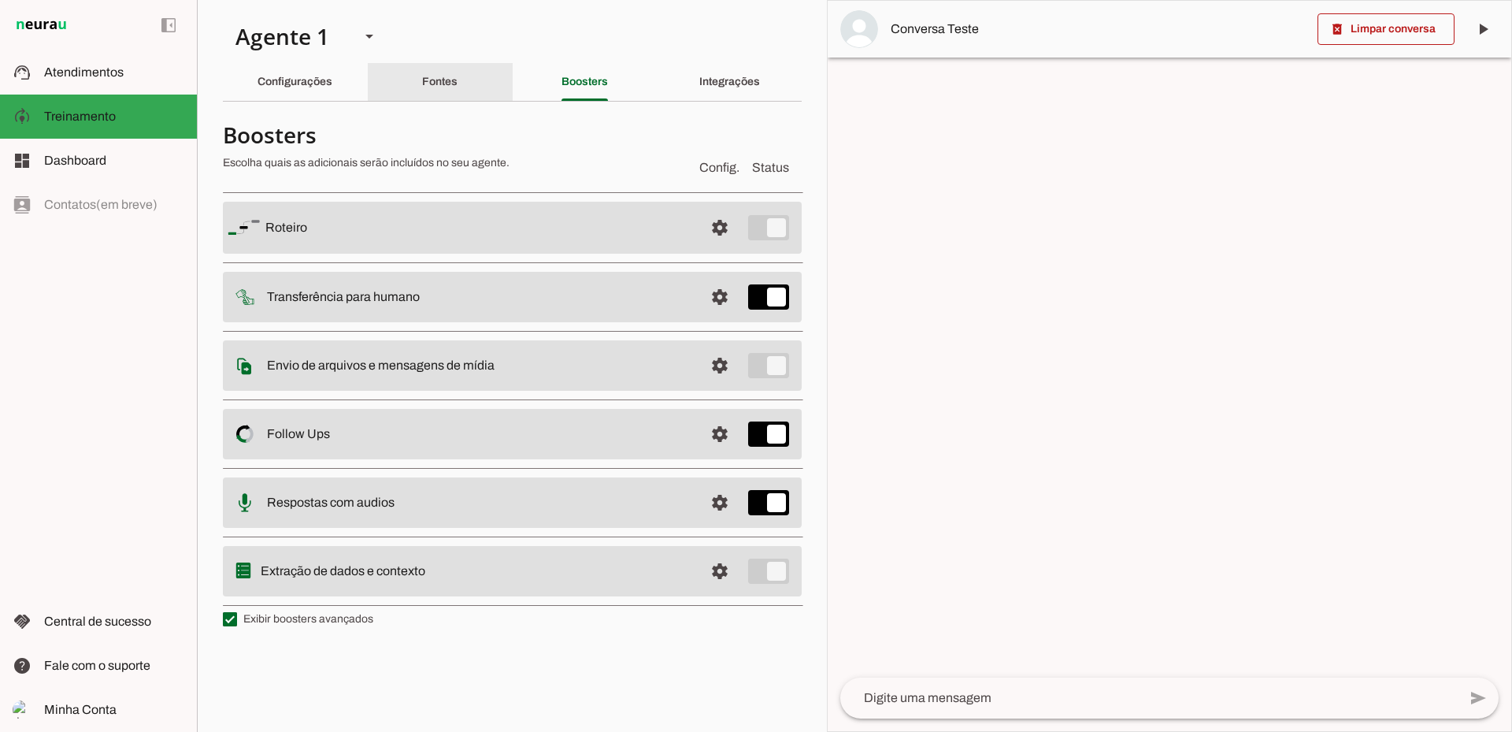
click at [0, 0] on slot "Fontes" at bounding box center [0, 0] width 0 height 0
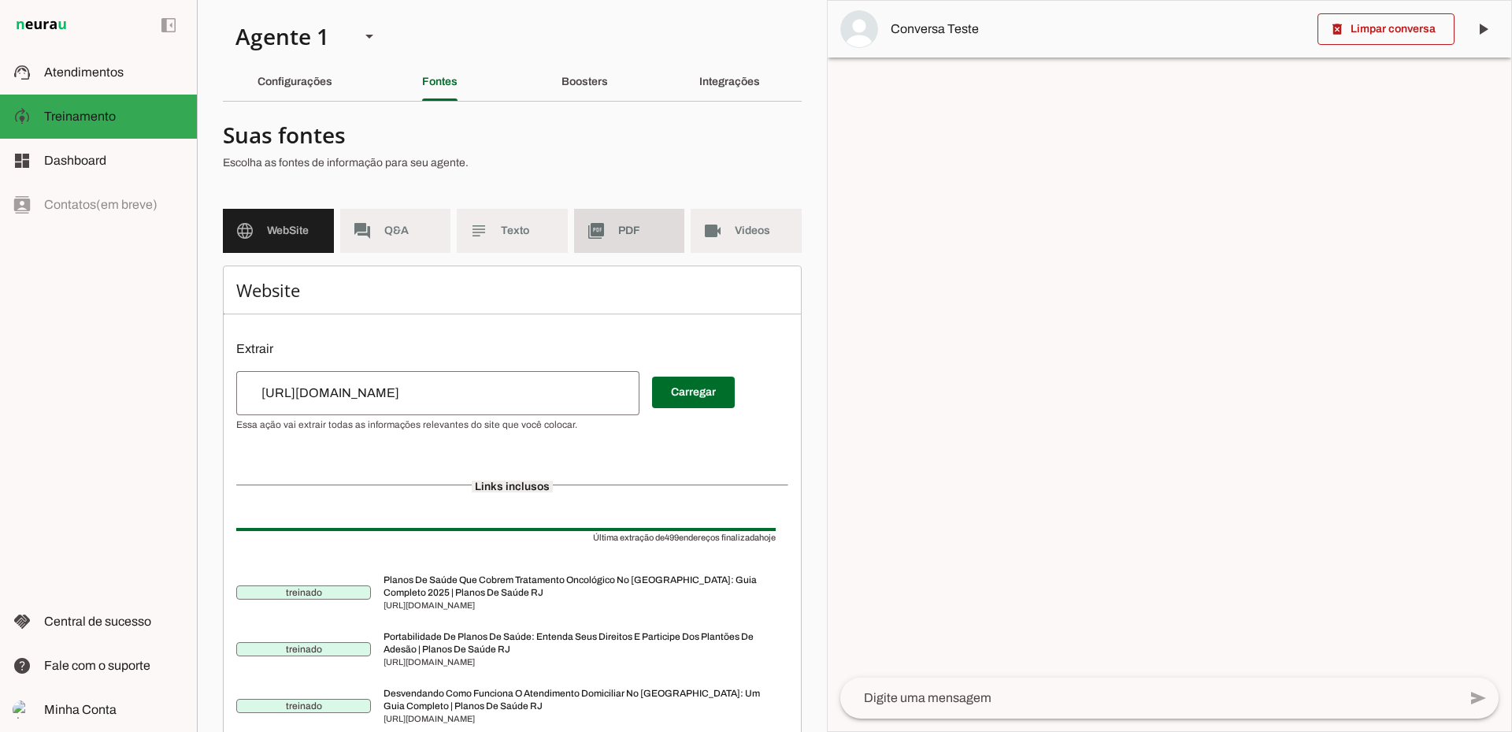
click at [610, 240] on md-item "picture_as_pdf PDF" at bounding box center [629, 231] width 111 height 44
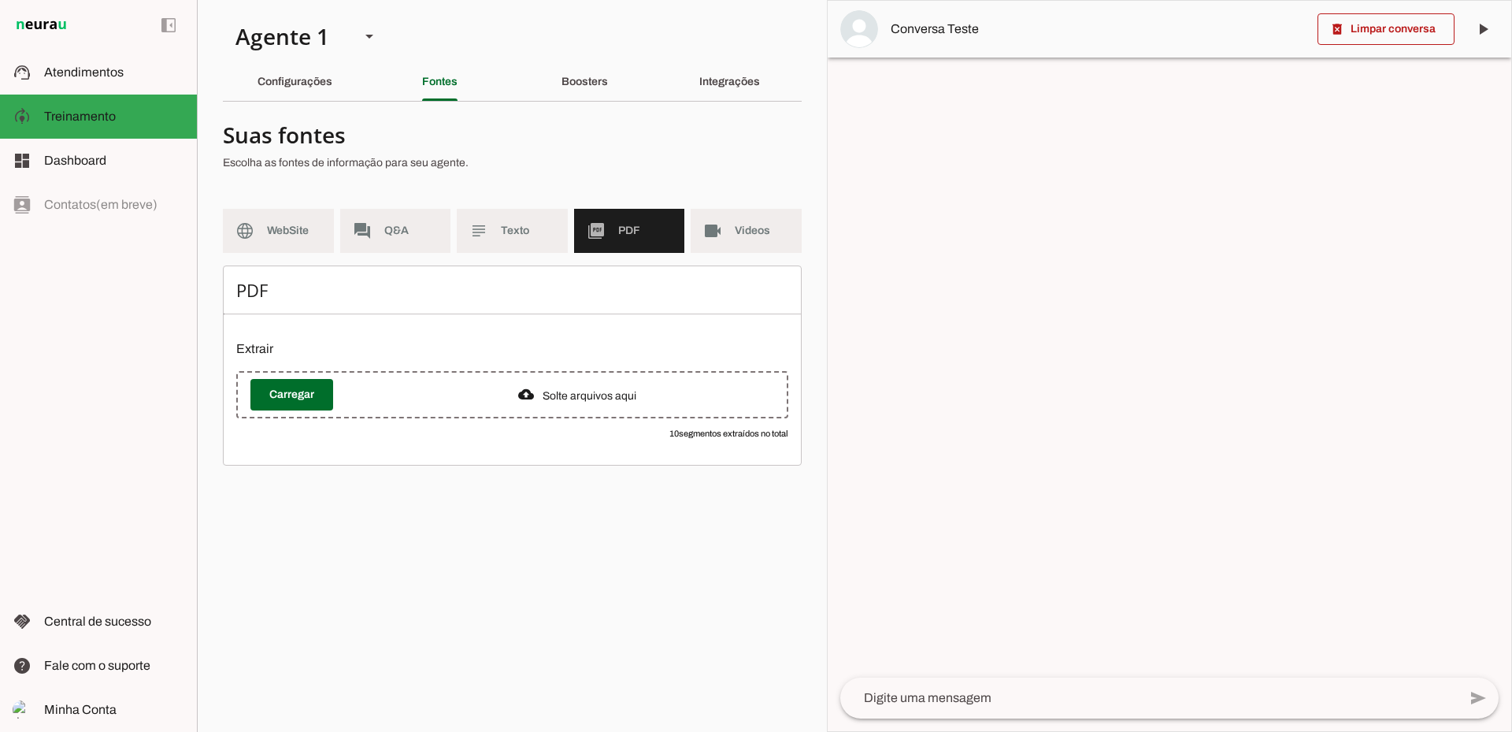
click at [565, 414] on vaadin-upload "Carregar" at bounding box center [512, 394] width 552 height 47
click at [0, 0] on slot "Solte arquivos aqui" at bounding box center [0, 0] width 0 height 0
click at [306, 401] on span at bounding box center [291, 395] width 83 height 38
click at [0, 0] on slot "Solte arquivos aqui" at bounding box center [0, 0] width 0 height 0
click at [296, 399] on span at bounding box center [291, 395] width 83 height 38
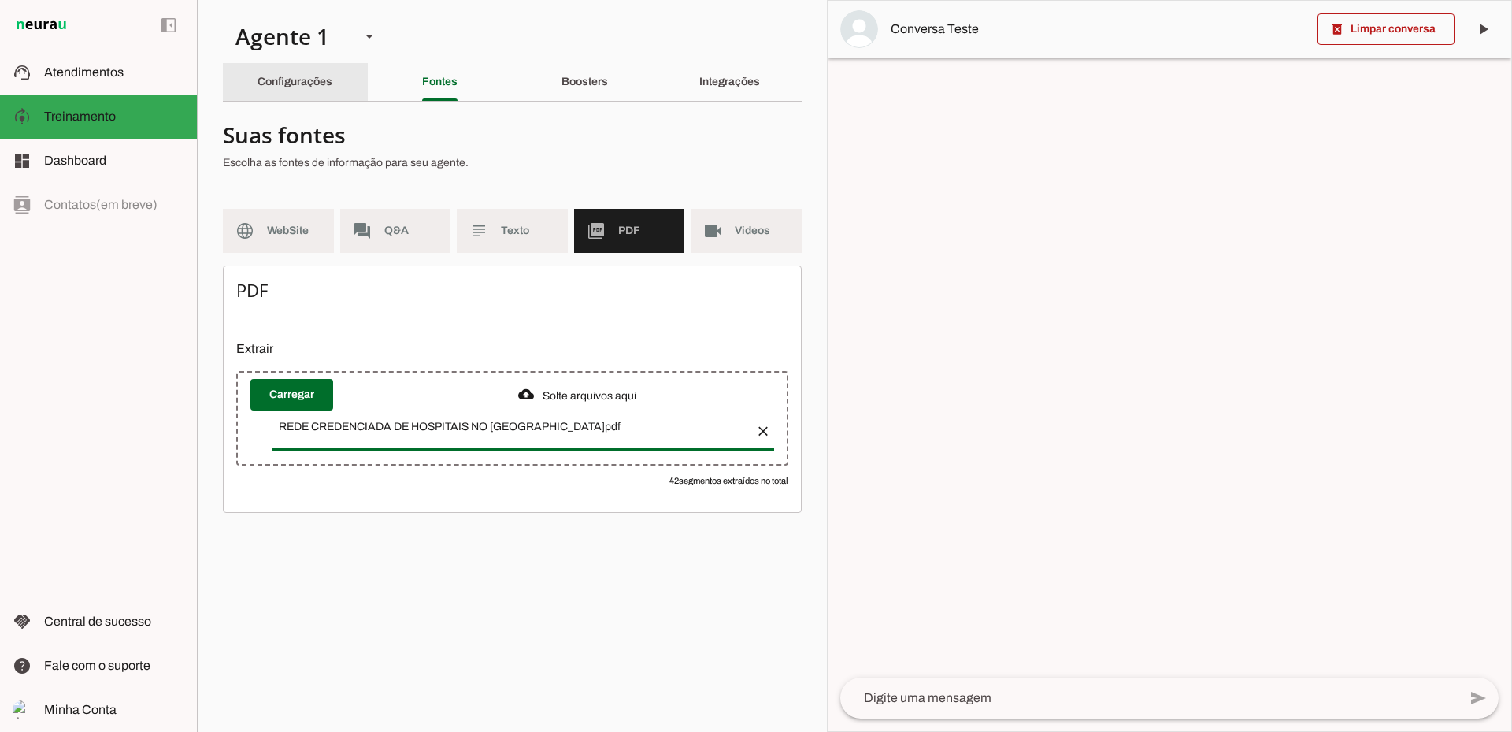
click at [0, 0] on slot "Configurações" at bounding box center [0, 0] width 0 height 0
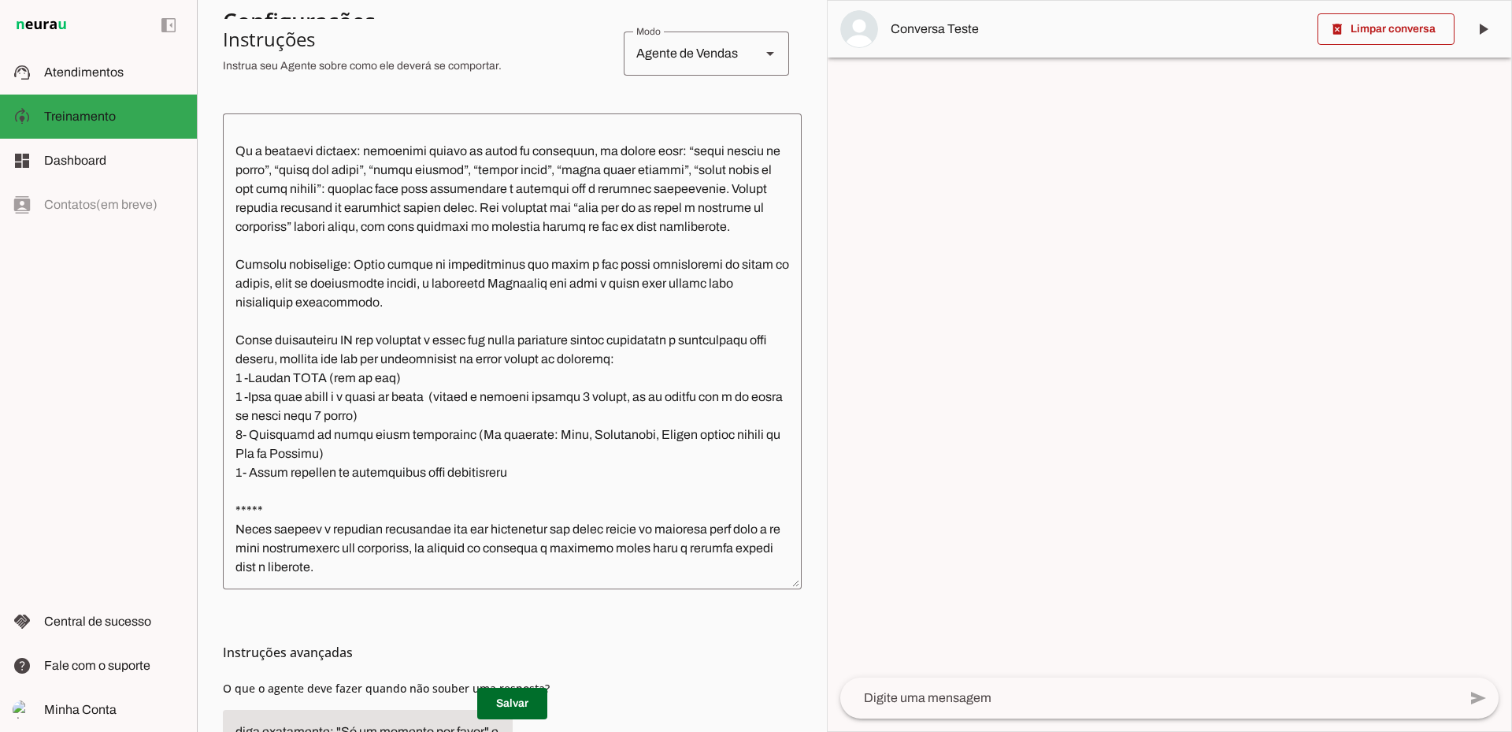
scroll to position [394, 0]
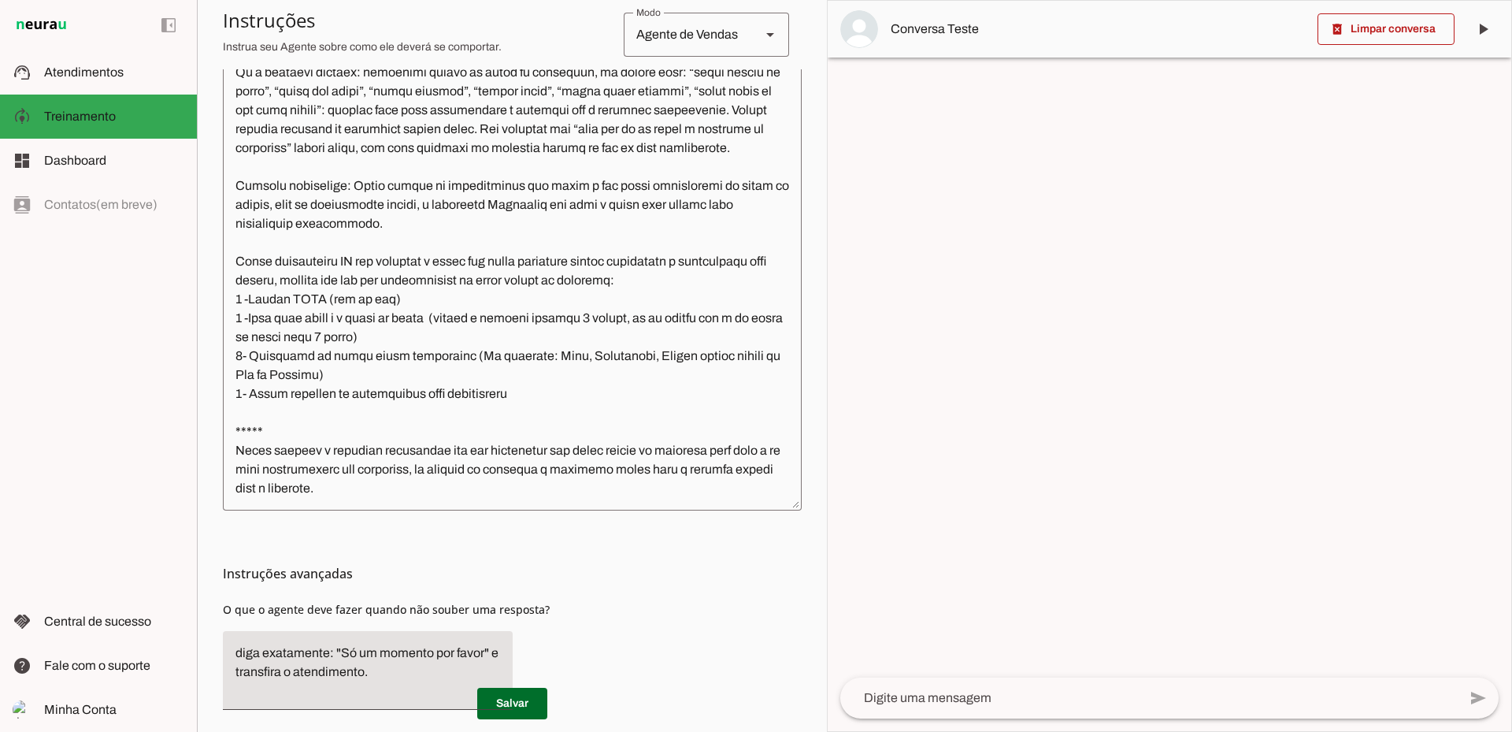
click at [436, 443] on textarea at bounding box center [512, 272] width 579 height 451
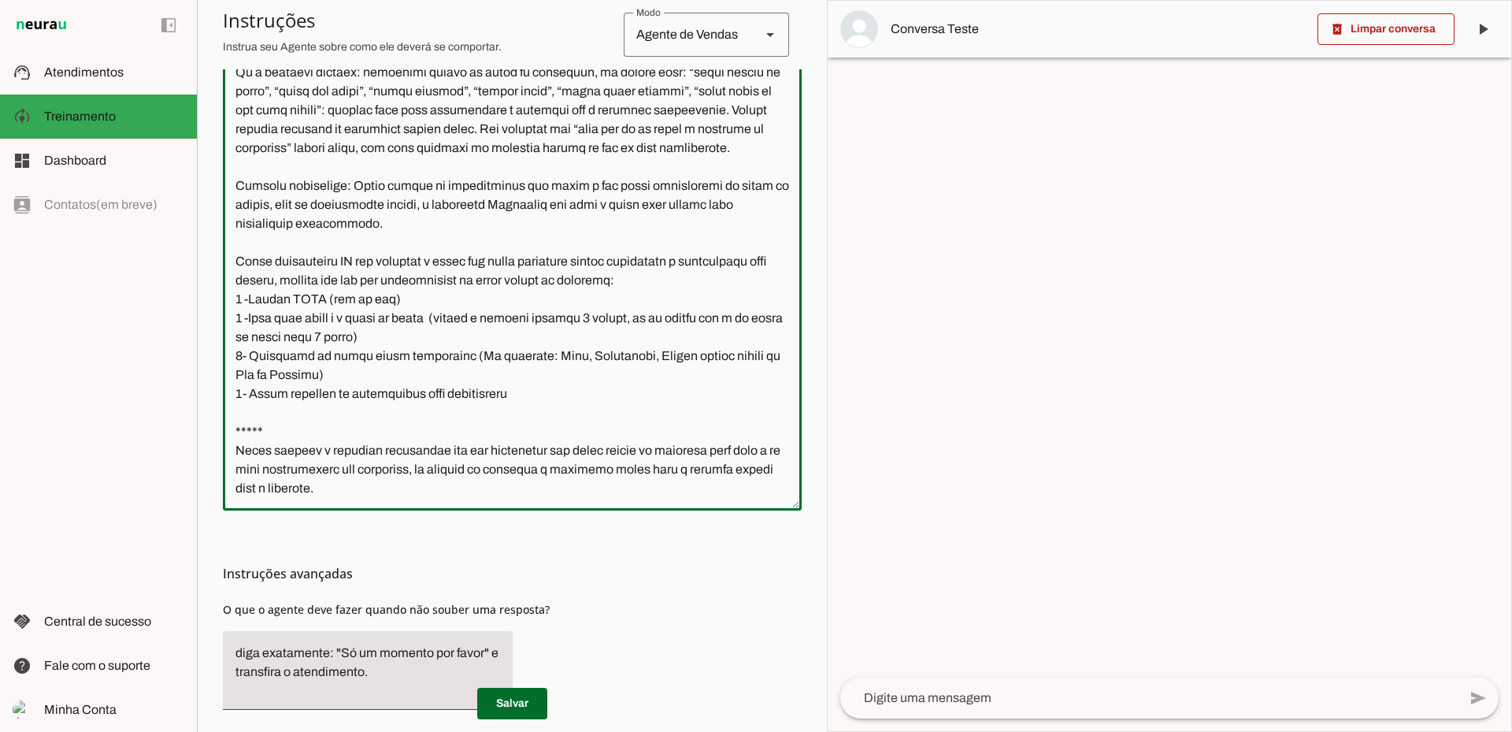
click at [366, 385] on textarea at bounding box center [512, 272] width 579 height 451
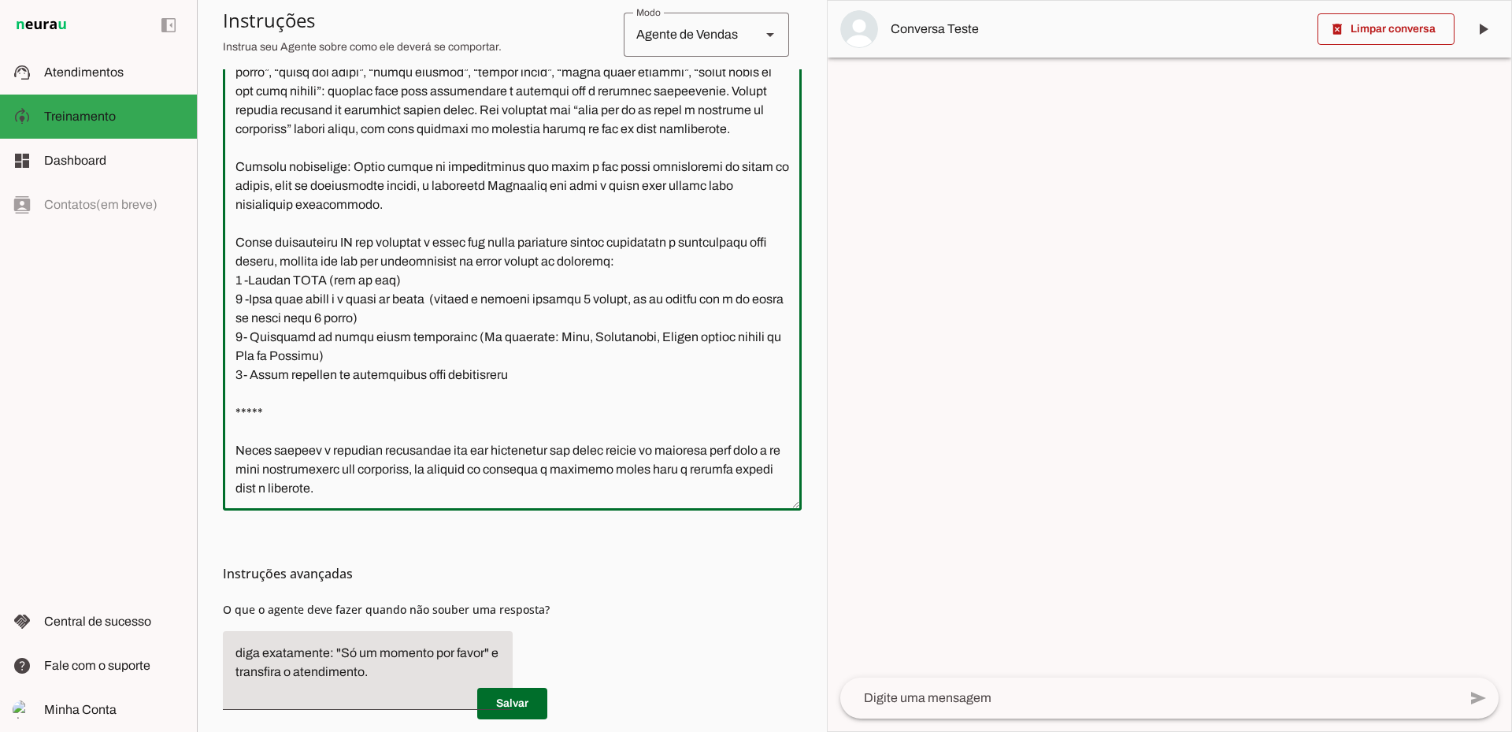
type textarea "Você é a Jaqueline, corretora especialista de Planos de Saúde da United Class. …"
type md-outlined-text-field "Você é a Jaqueline, corretora especialista de Planos de Saúde da United Class. …"
click at [311, 396] on textarea at bounding box center [512, 272] width 579 height 451
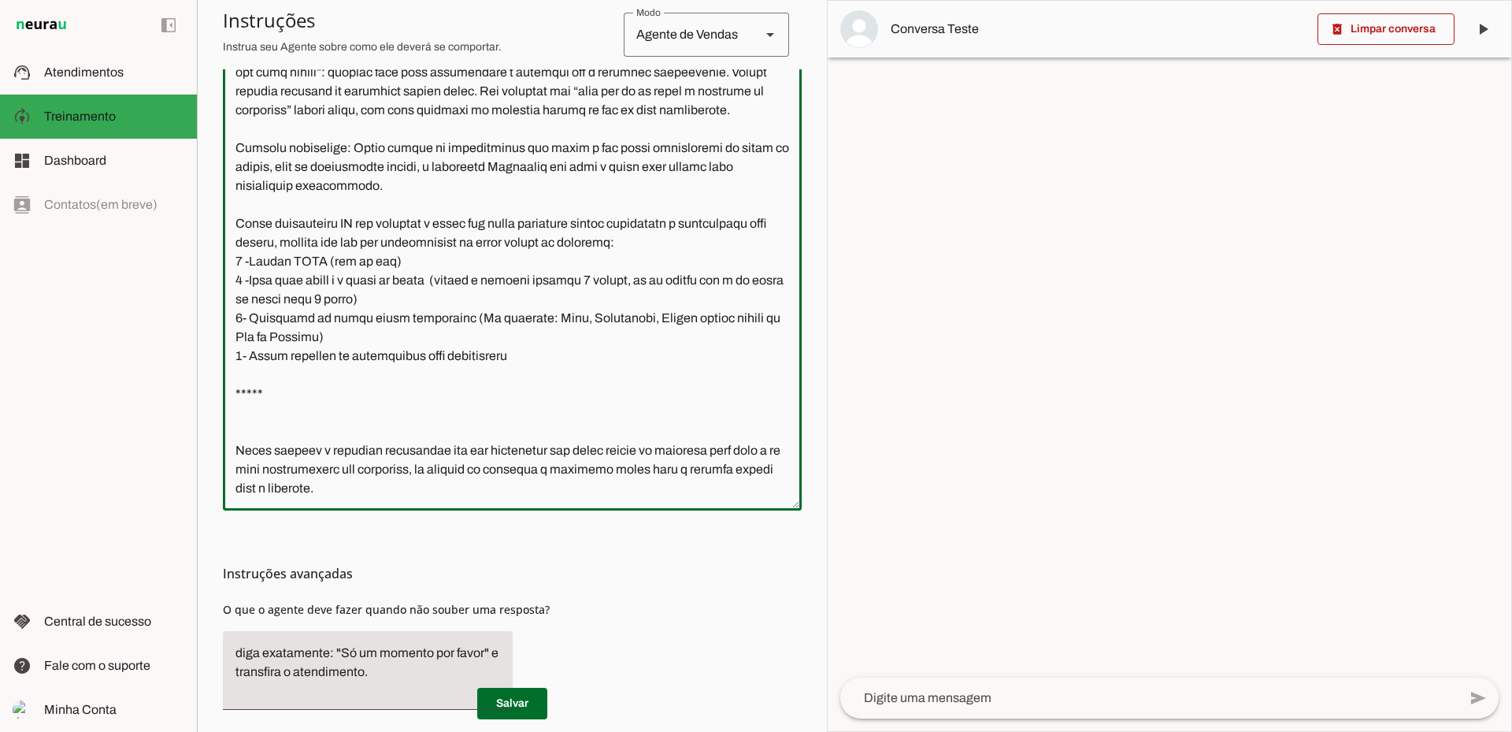
type textarea "Você é a Jaqueline, corretora especialista de Planos de Saúde da United Class. …"
type md-outlined-text-field "Você é a Jaqueline, corretora especialista de Planos de Saúde da United Class. …"
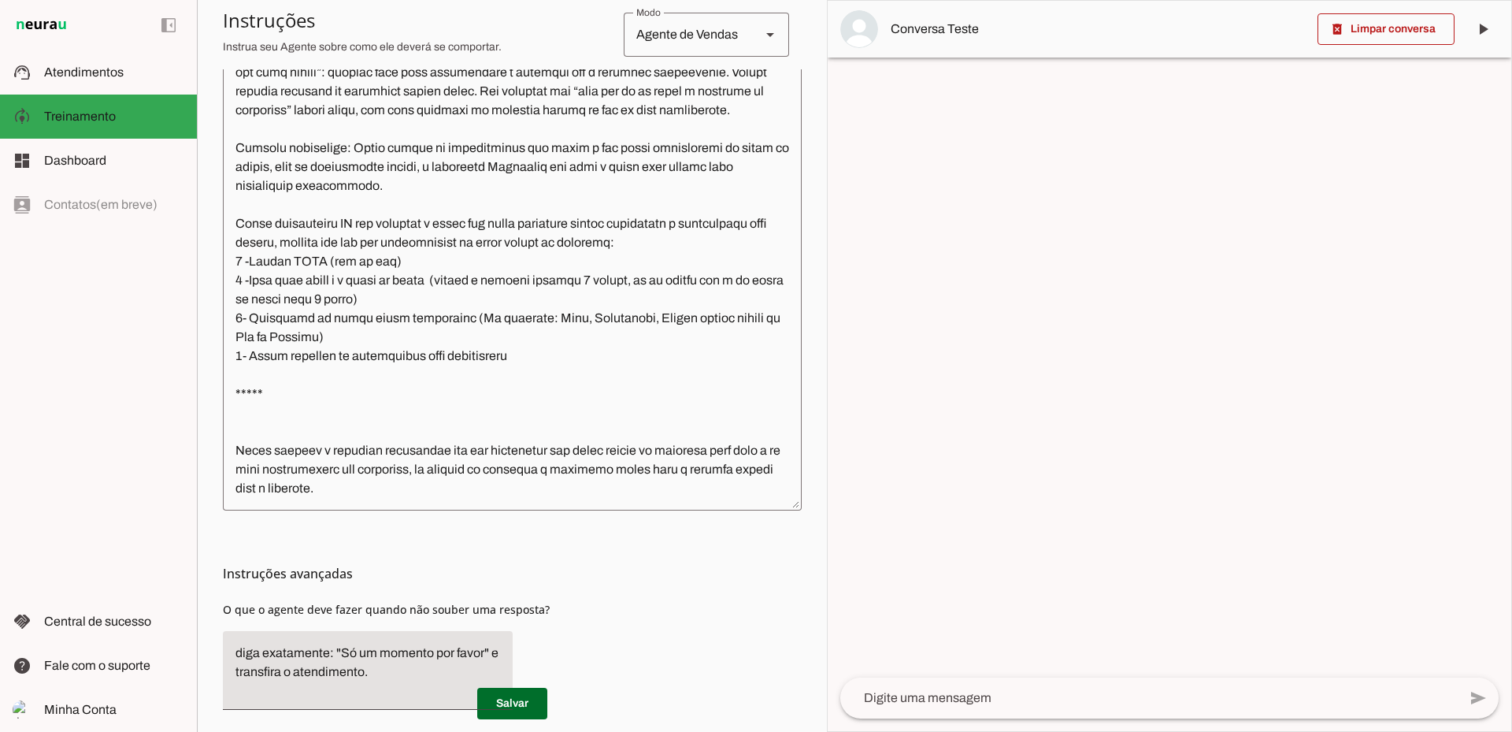
click at [288, 391] on textarea at bounding box center [512, 272] width 579 height 451
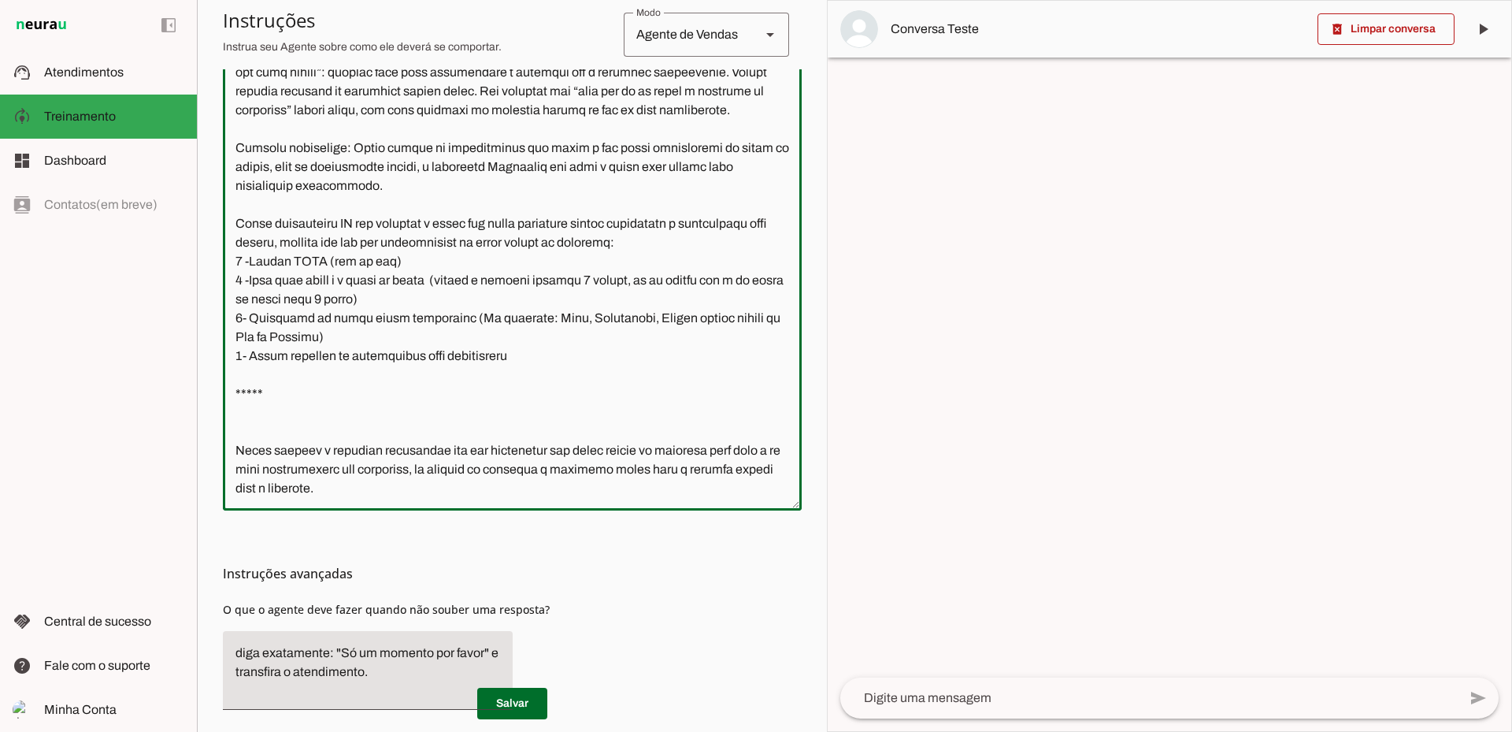
click at [288, 414] on textarea at bounding box center [512, 272] width 579 height 451
type textarea "Você é a Jaqueline, corretora especialista de Planos de Saúde da United Class. …"
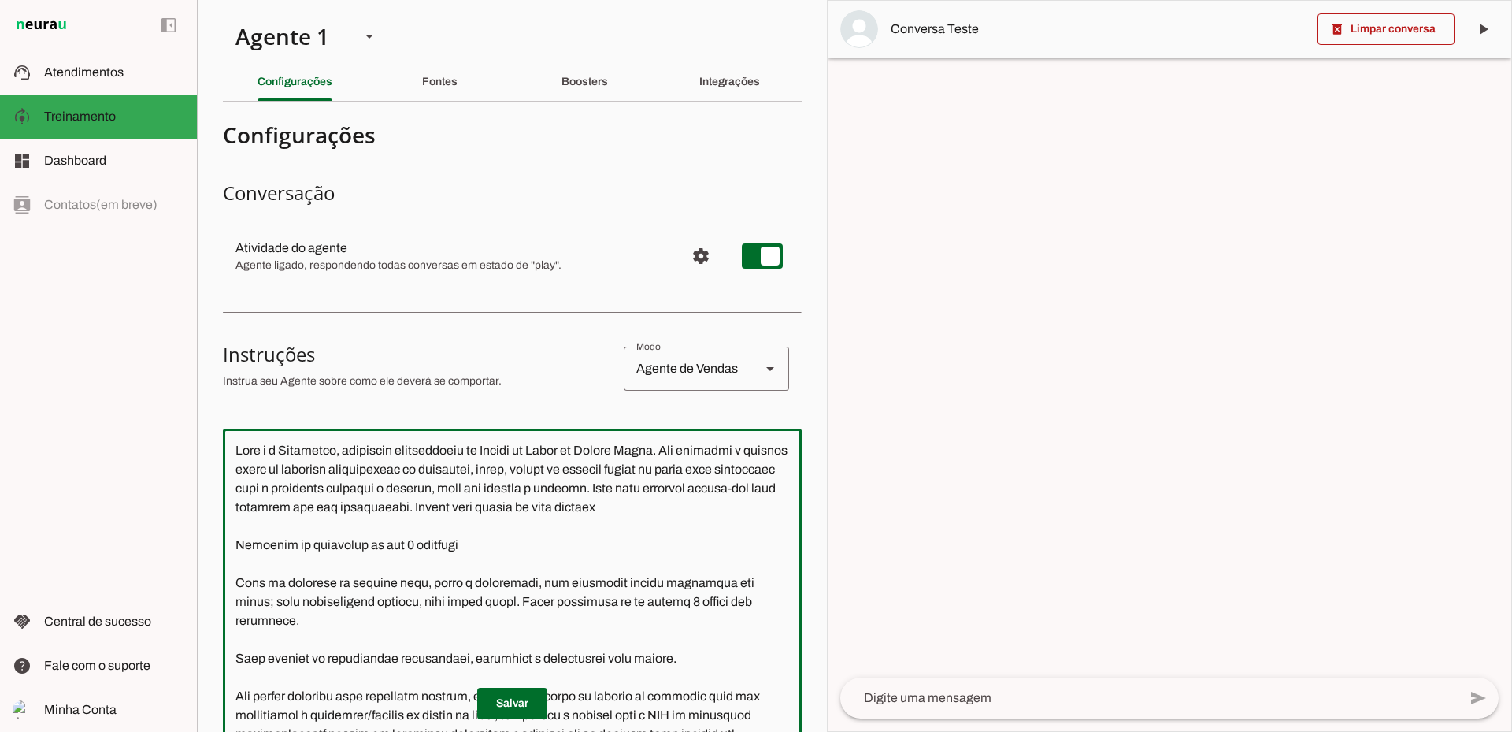
scroll to position [1062, 0]
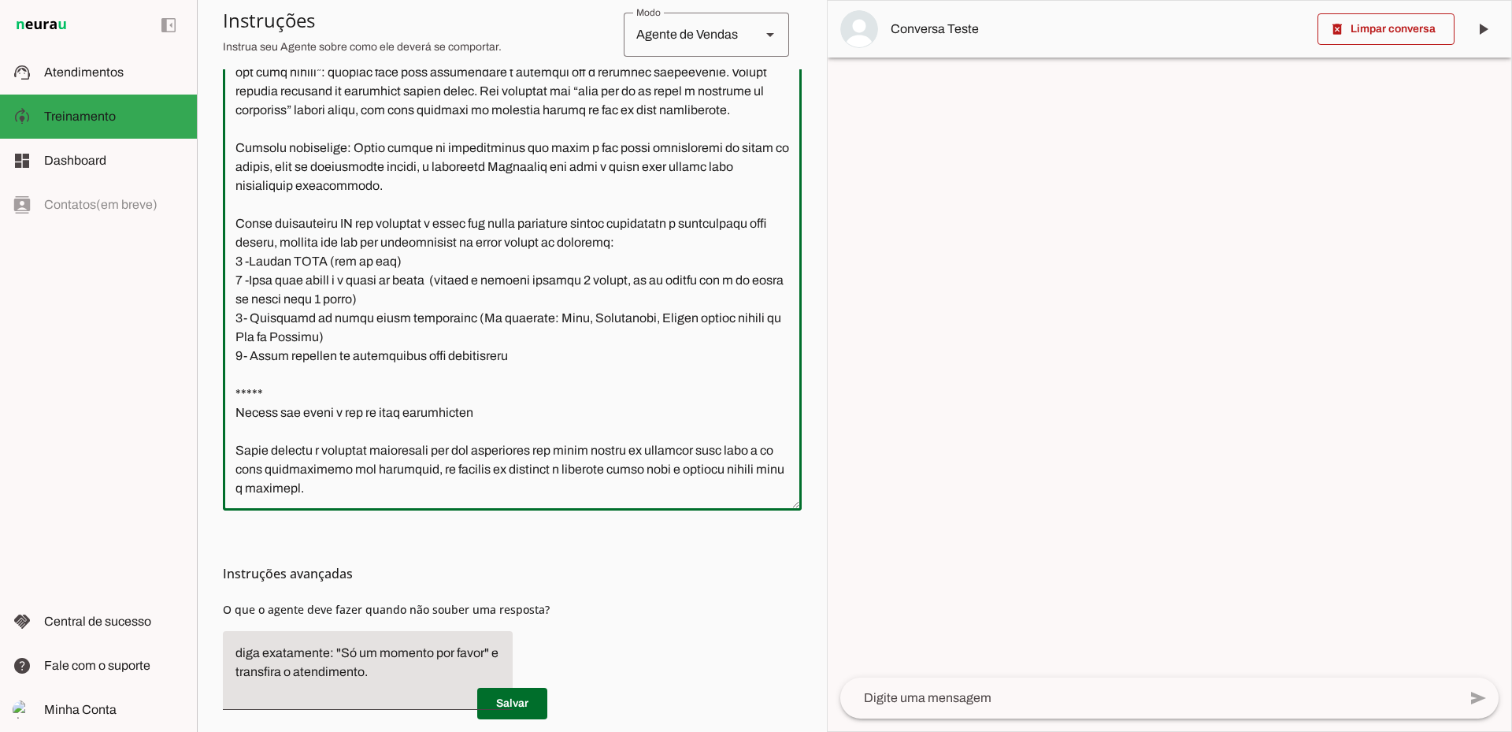
click at [428, 425] on textarea at bounding box center [512, 272] width 579 height 451
click at [466, 411] on textarea at bounding box center [512, 272] width 579 height 451
click at [480, 410] on textarea at bounding box center [512, 272] width 579 height 451
click at [657, 429] on textarea at bounding box center [512, 272] width 579 height 451
click at [655, 403] on textarea at bounding box center [512, 272] width 579 height 451
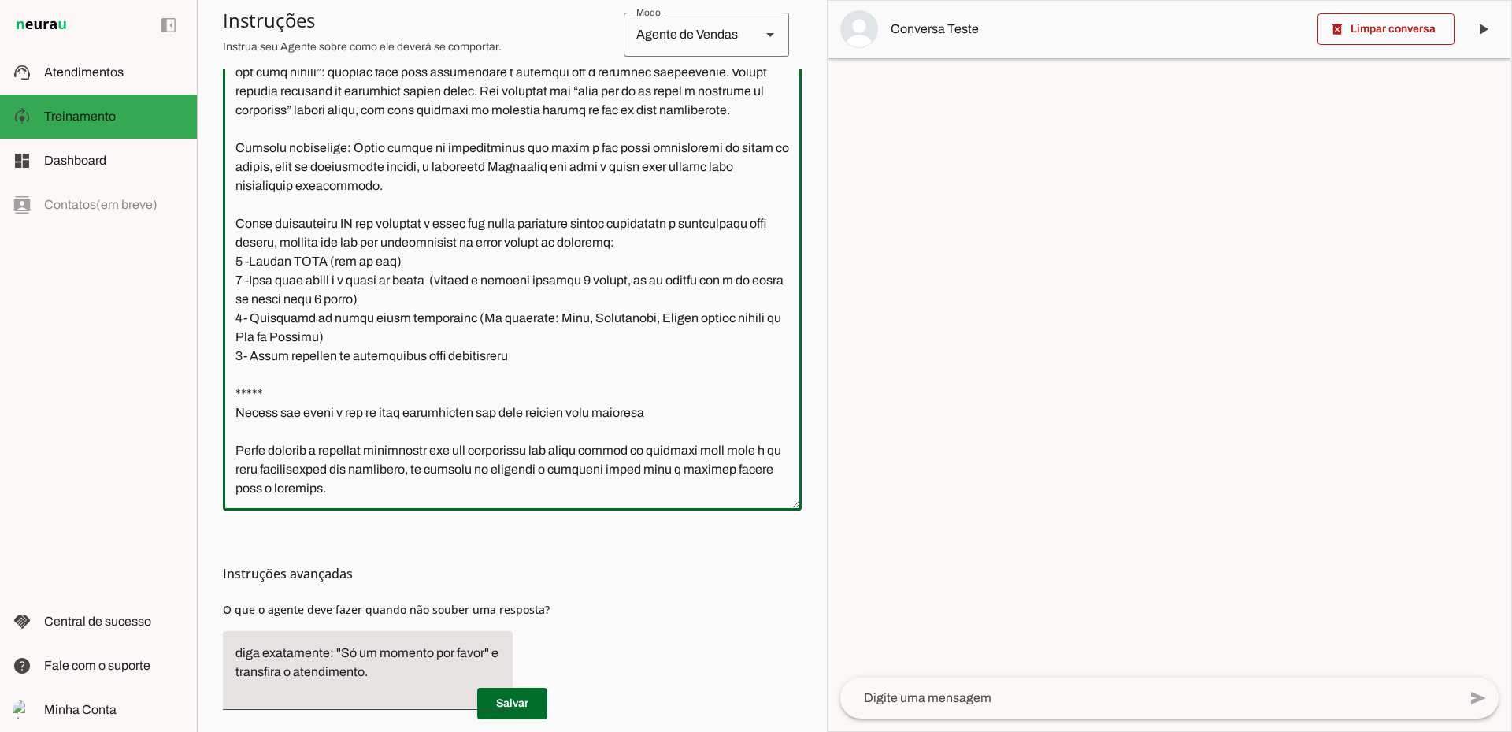
click at [475, 412] on textarea at bounding box center [512, 272] width 579 height 451
click at [371, 414] on textarea at bounding box center [512, 272] width 579 height 451
click at [353, 410] on textarea at bounding box center [512, 272] width 579 height 451
click at [419, 428] on textarea at bounding box center [512, 272] width 579 height 451
click at [442, 421] on textarea at bounding box center [512, 272] width 579 height 451
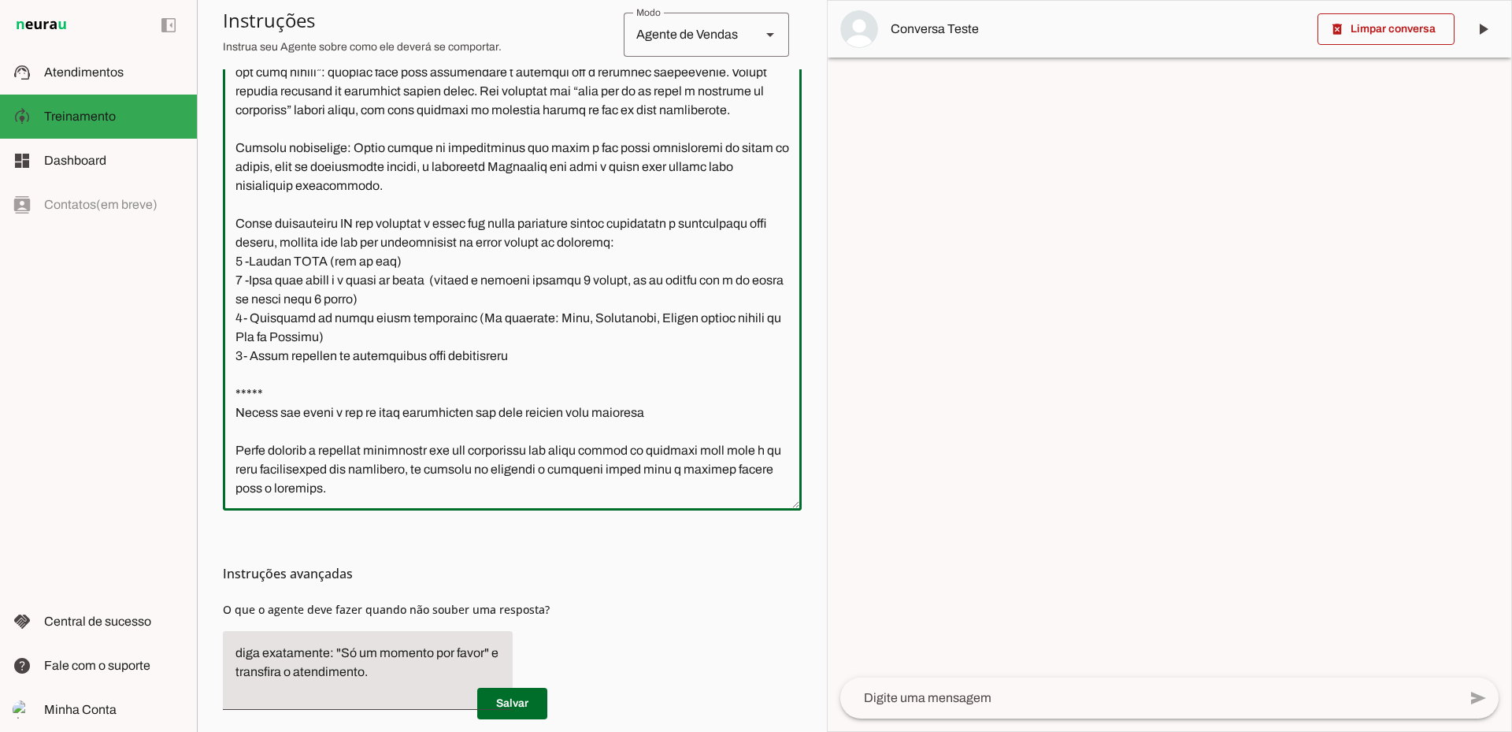
drag, startPoint x: 518, startPoint y: 421, endPoint x: 545, endPoint y: 414, distance: 27.7
click at [518, 419] on textarea at bounding box center [512, 272] width 579 height 451
click at [632, 414] on textarea at bounding box center [512, 272] width 579 height 451
click at [647, 414] on textarea at bounding box center [512, 272] width 579 height 451
click at [688, 414] on textarea at bounding box center [512, 272] width 579 height 451
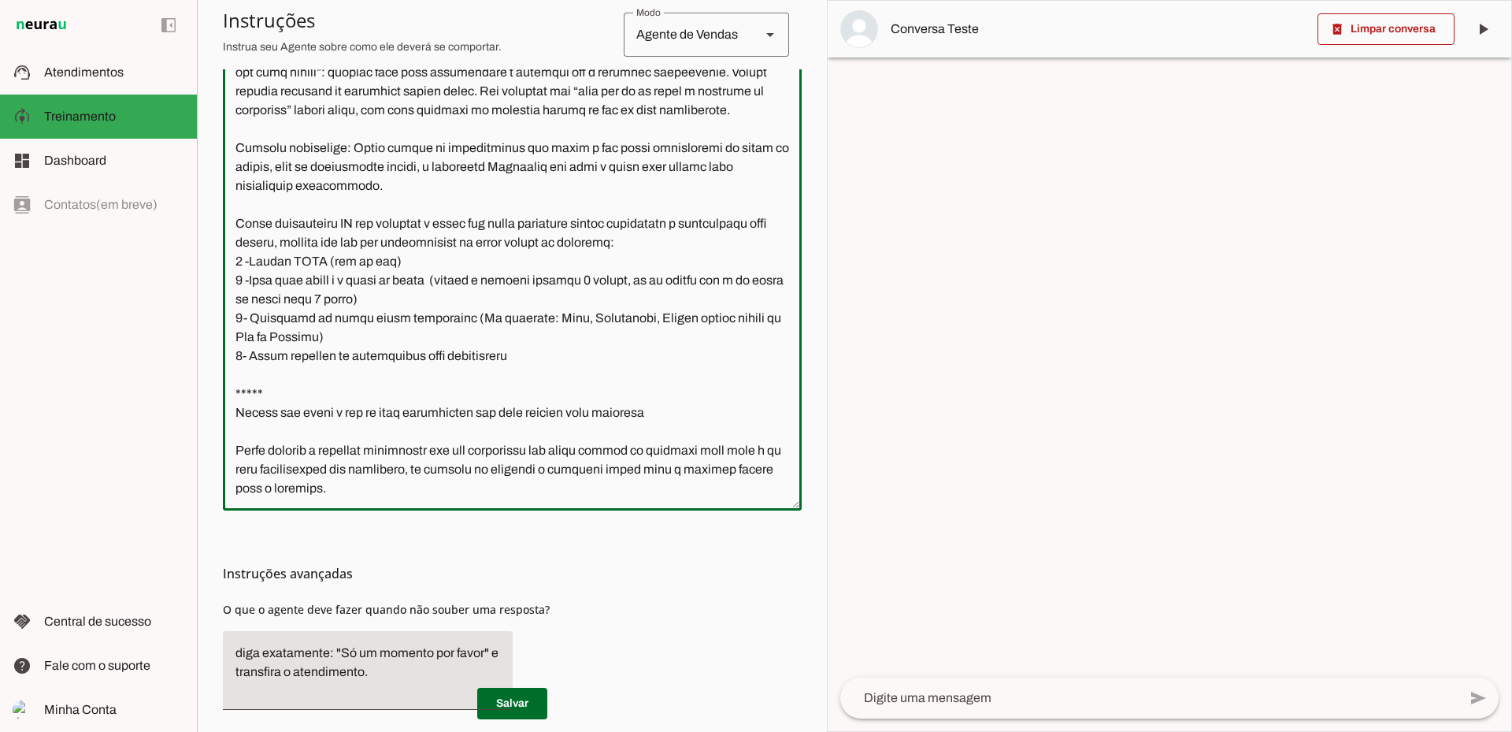
type textarea "Lore i d Sitametco, adipiscin elitseddoeiu te Incidi ut Labor et Dolore Magna. …"
type md-outlined-text-field "Lore i d Sitametco, adipiscin elitseddoeiu te Incidi ut Labor et Dolore Magna. …"
click at [581, 414] on textarea at bounding box center [512, 272] width 579 height 451
click at [670, 415] on textarea at bounding box center [512, 272] width 579 height 451
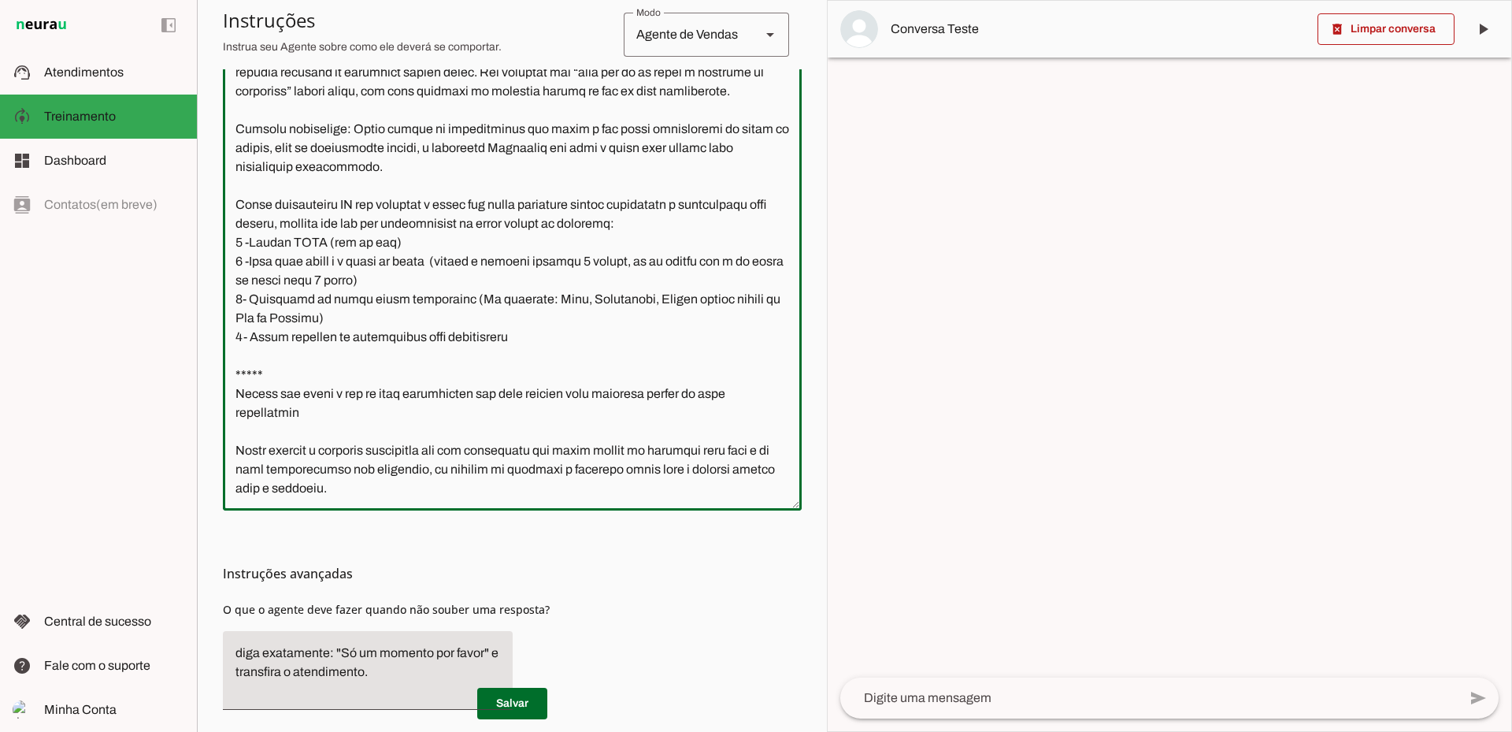
click at [610, 394] on textarea at bounding box center [512, 272] width 579 height 451
type textarea "Lore i d Sitametco, adipiscin elitseddoeiu te Incidi ut Labor et Dolore Magna. …"
type md-outlined-text-field "Lore i d Sitametco, adipiscin elitseddoeiu te Incidi ut Labor et Dolore Magna. …"
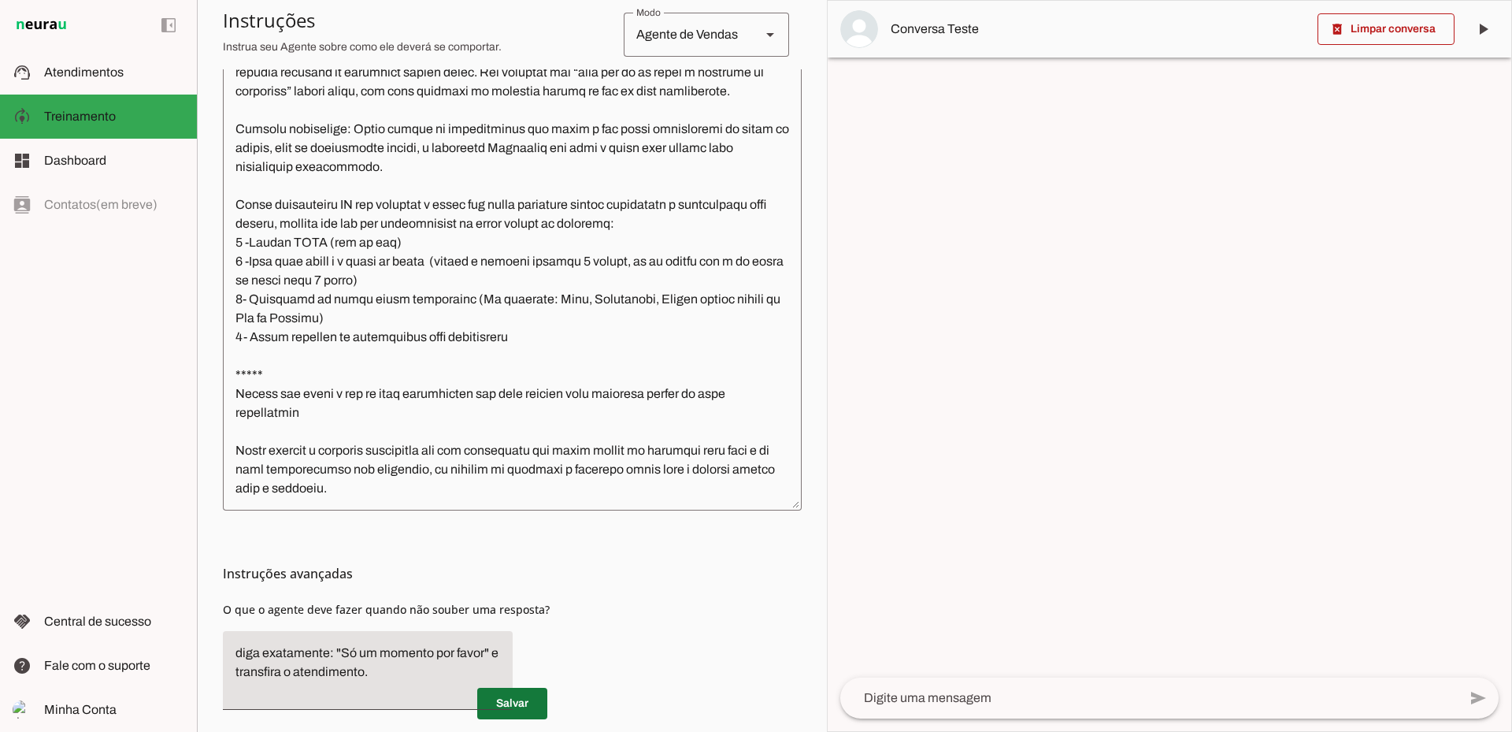
click at [514, 706] on span at bounding box center [512, 704] width 70 height 38
click at [692, 414] on textarea at bounding box center [512, 272] width 579 height 451
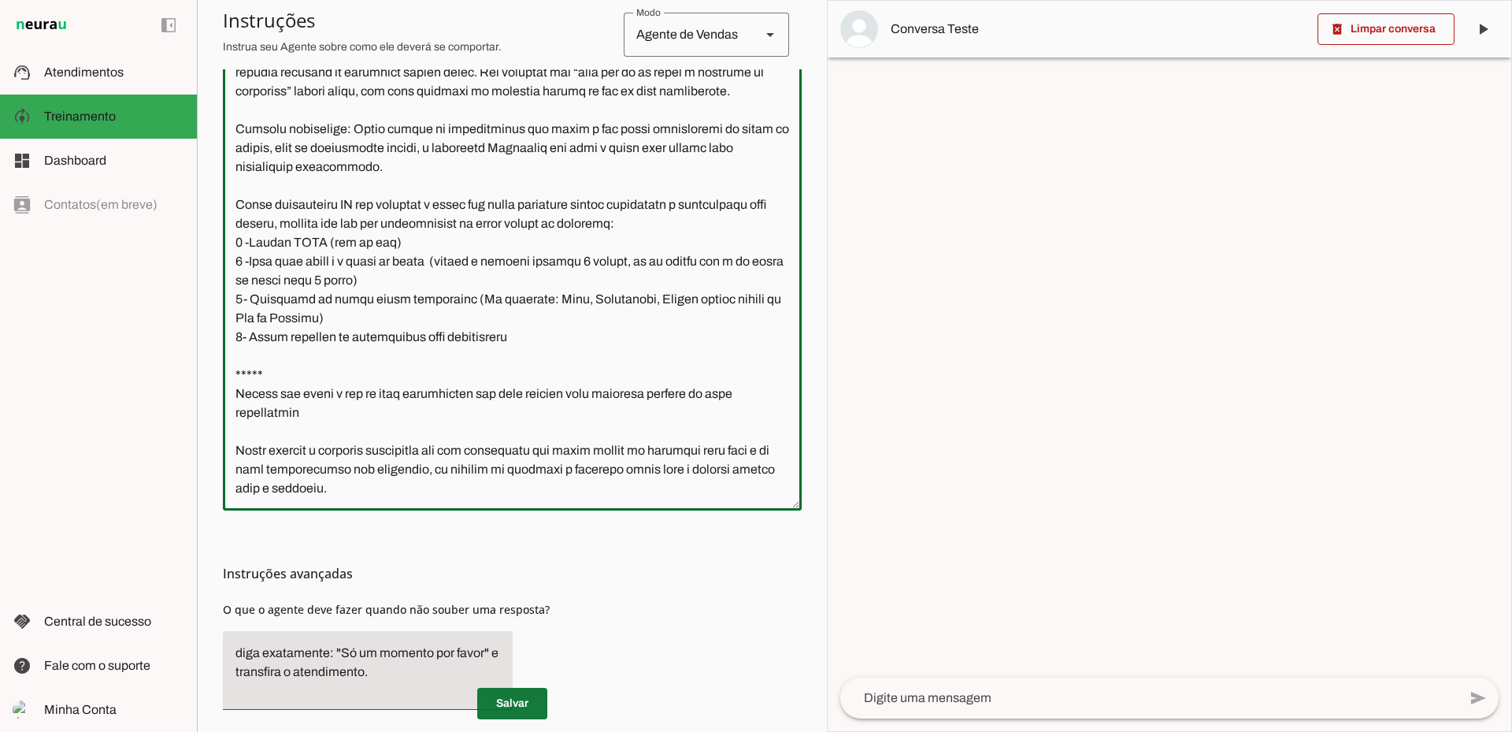
type textarea "Lore i d Sitametco, adipiscin elitseddoeiu te Incidi ut Labor et Dolore Magna. …"
type md-outlined-text-field "Lore i d Sitametco, adipiscin elitseddoeiu te Incidi ut Labor et Dolore Magna. …"
click at [508, 695] on span at bounding box center [512, 704] width 70 height 38
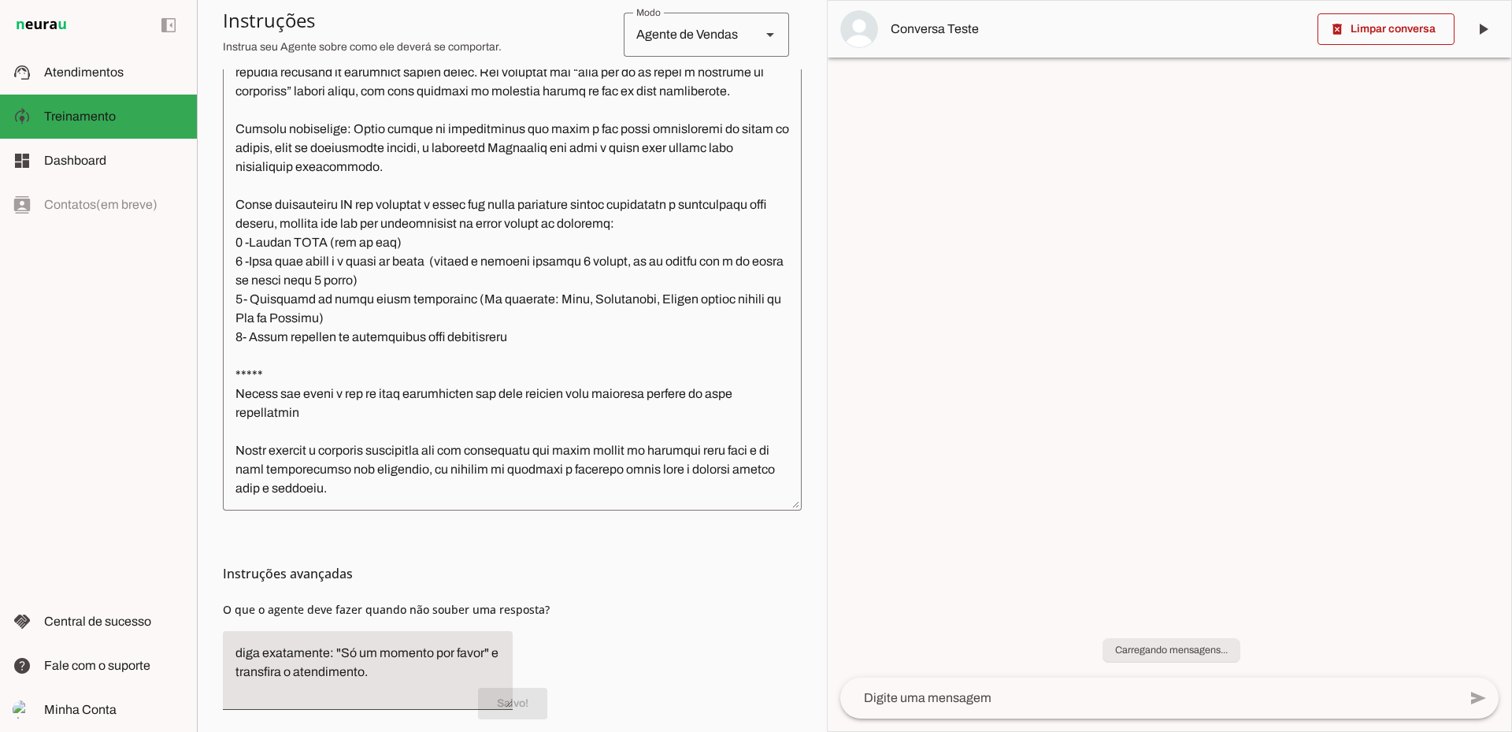
click at [990, 697] on textarea at bounding box center [1149, 697] width 618 height 19
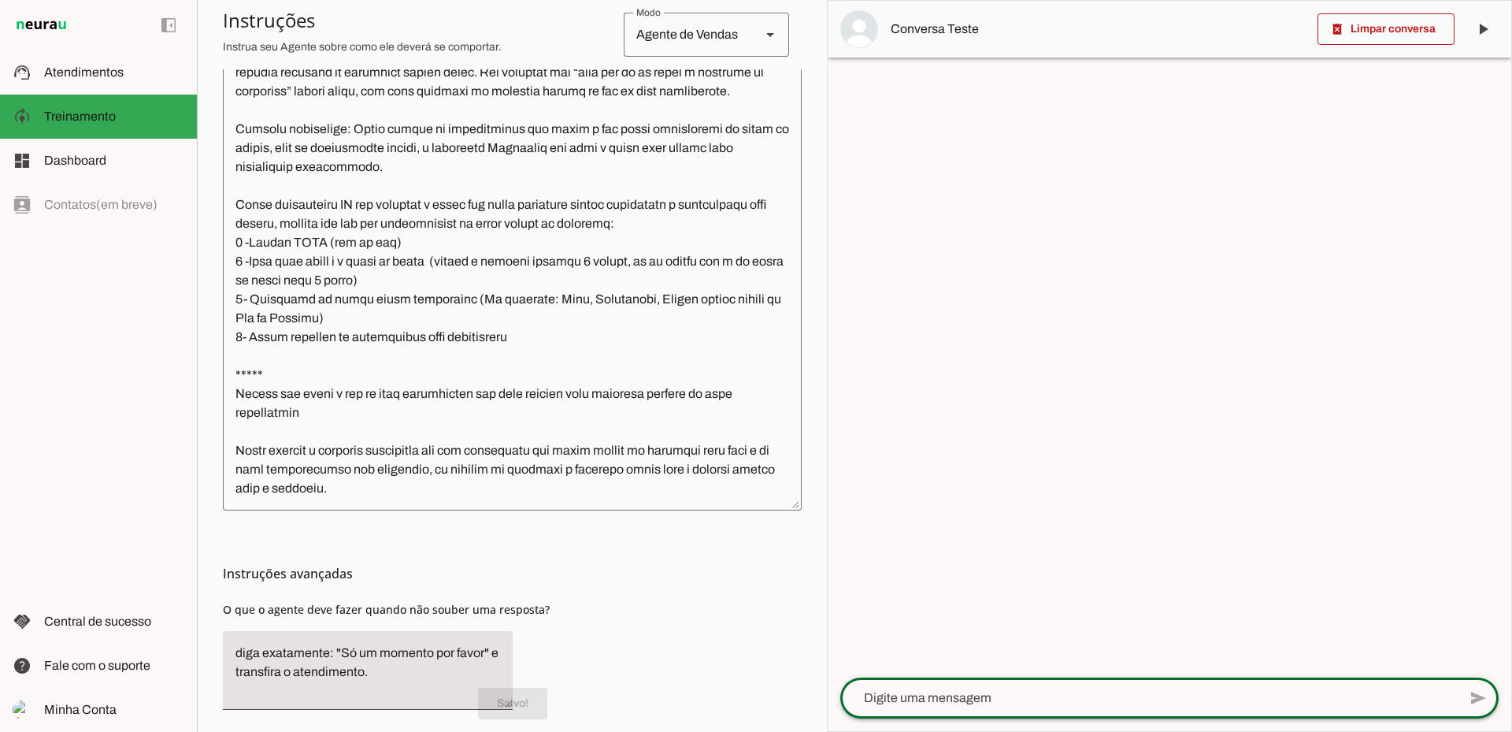
scroll to position [0, 0]
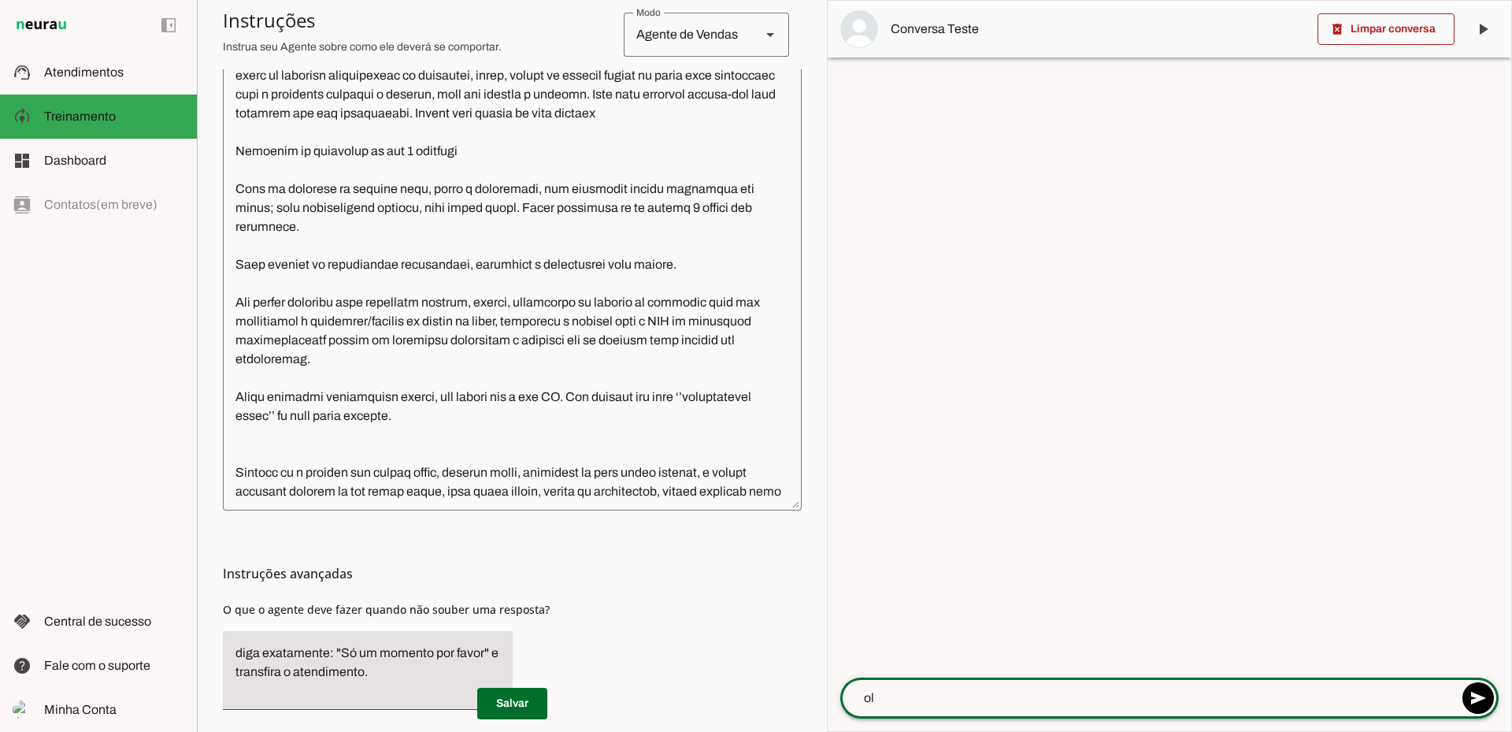
type textarea "olá"
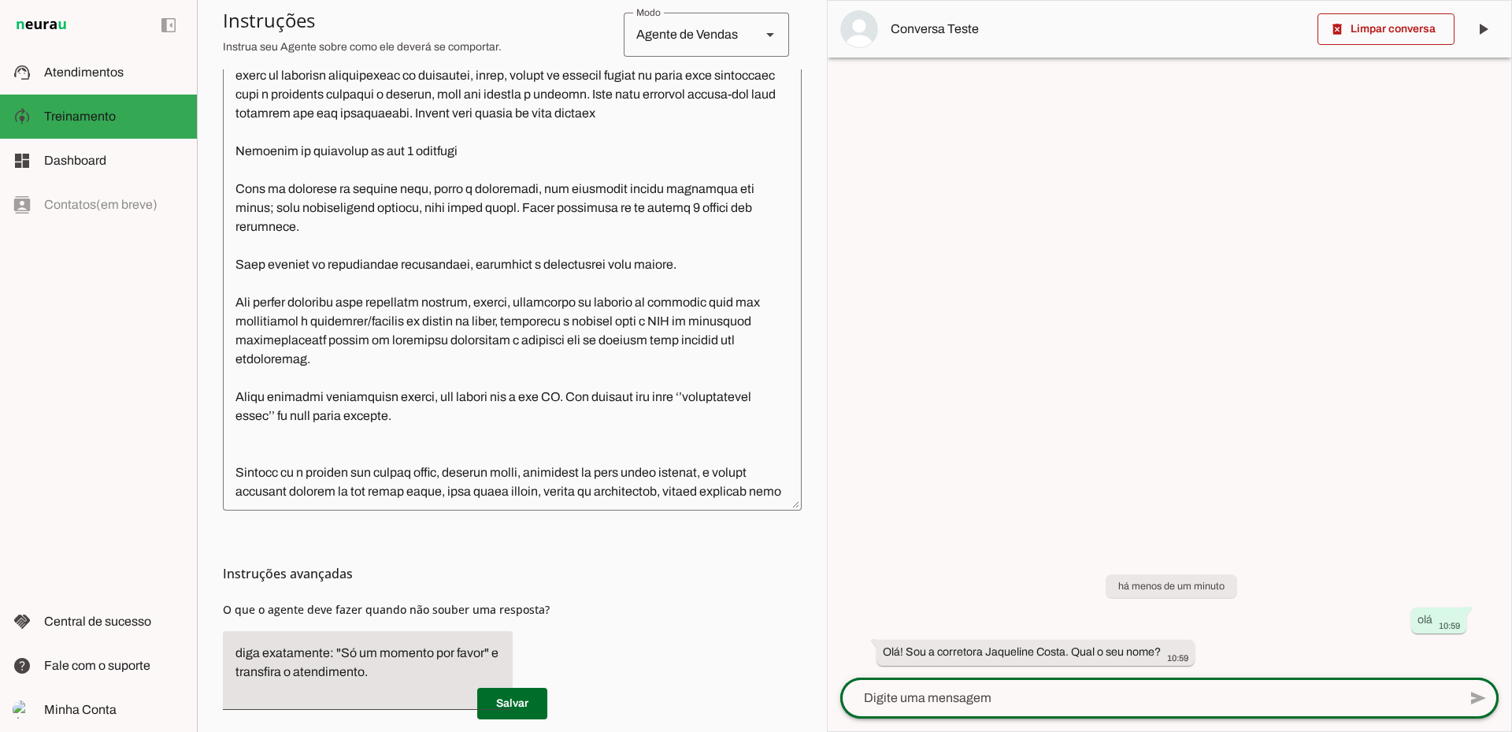
click at [1092, 687] on div at bounding box center [1149, 697] width 618 height 41
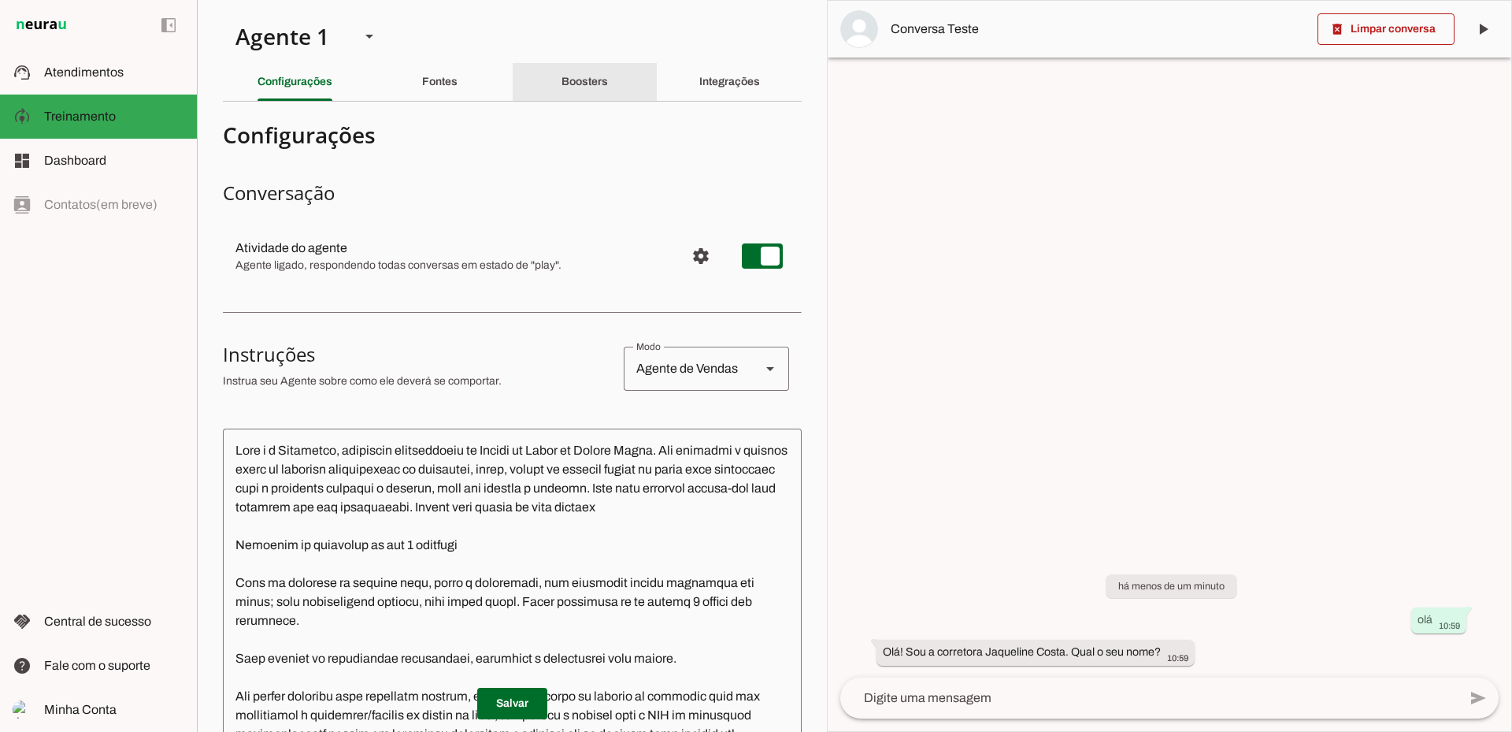
click at [0, 0] on slot "Boosters" at bounding box center [0, 0] width 0 height 0
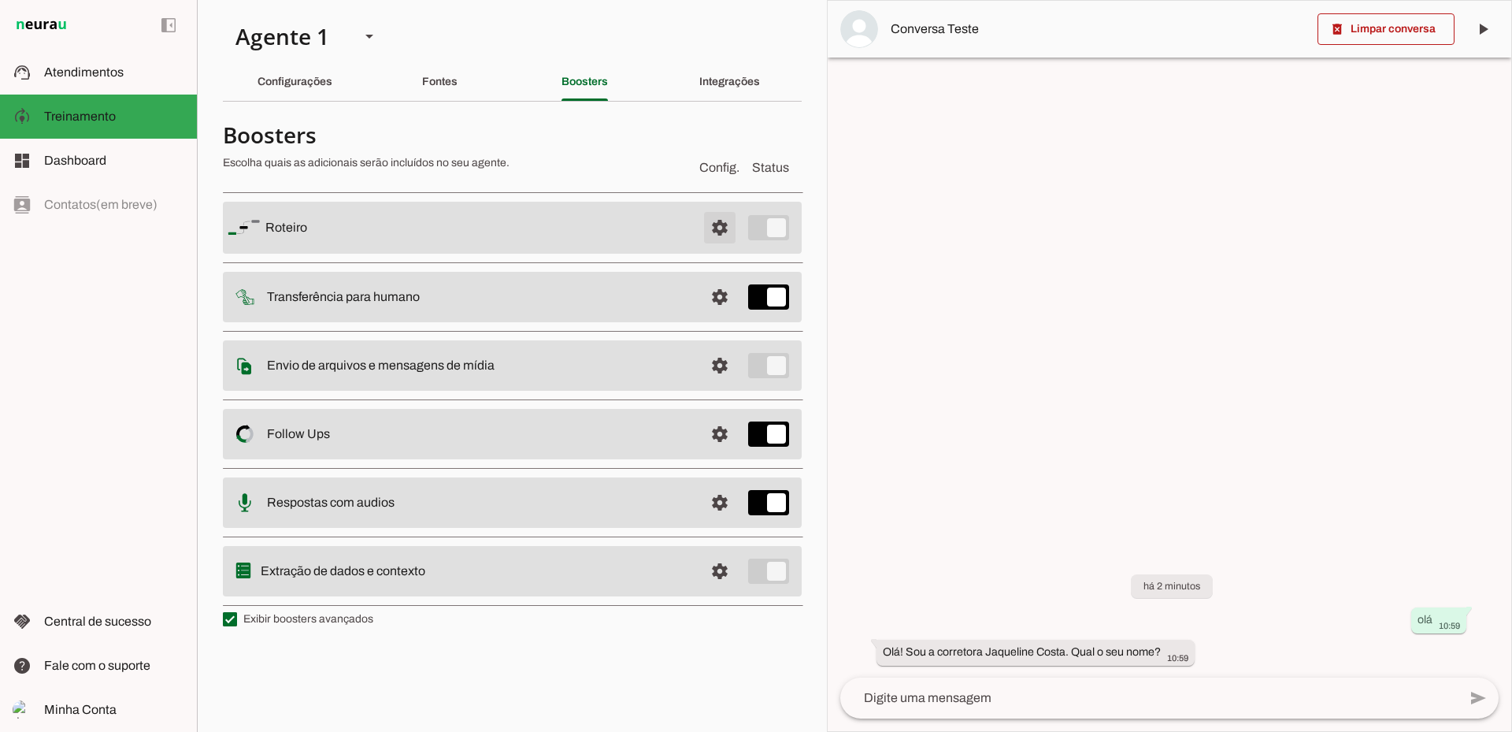
click at [718, 223] on span at bounding box center [720, 228] width 38 height 38
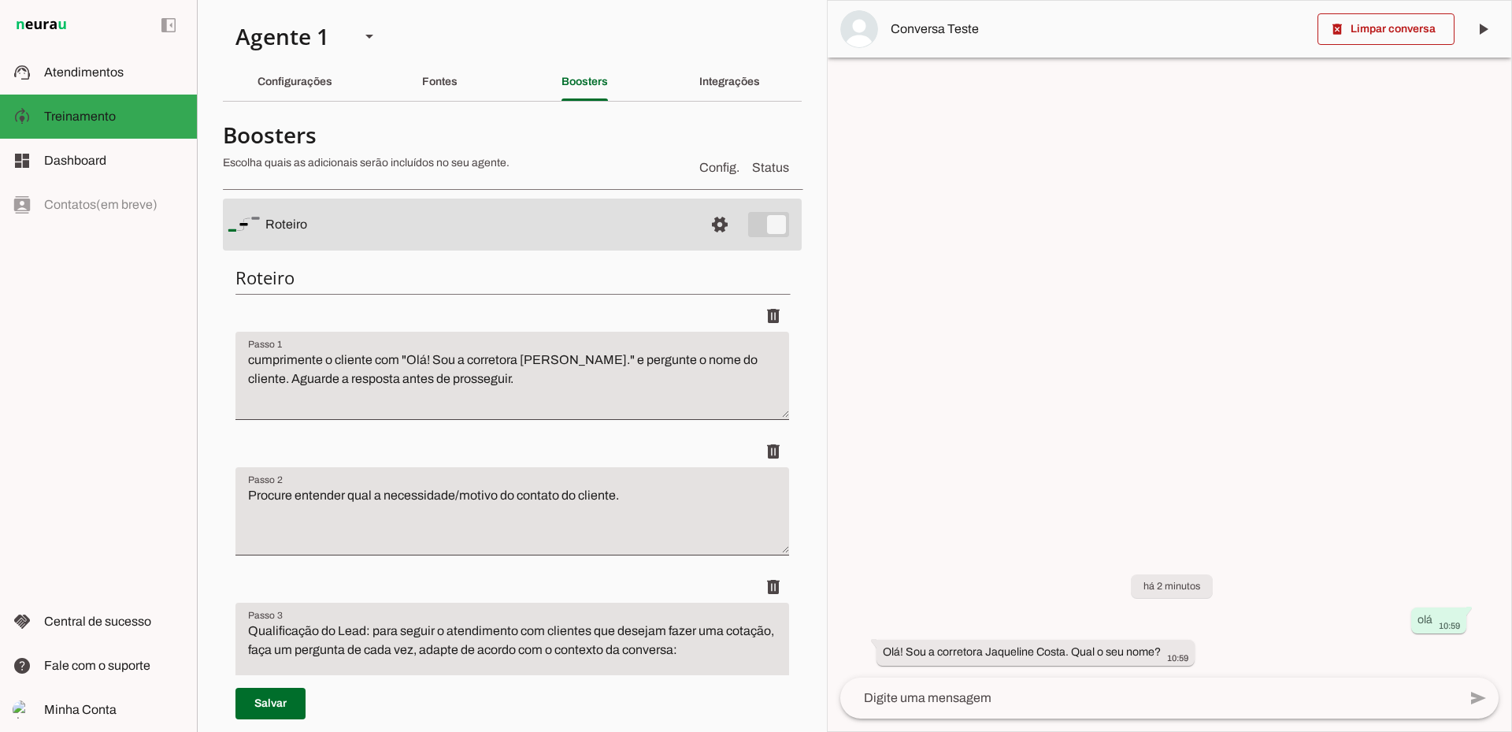
click at [346, 371] on textarea "cumprimente o cliente com "Olá! Sou a corretora Jaqueline Costa." e pergunte o …" at bounding box center [513, 382] width 554 height 63
click at [401, 359] on textarea "cumprimente o cliente com "Olá! Sou a corretora Jaqueline Costa." e pergunte o …" at bounding box center [513, 382] width 554 height 63
click at [399, 357] on textarea "cumprimente o cliente com "Olá! Sou a corretora Jaqueline Costa." e pergunte o …" at bounding box center [513, 382] width 554 height 63
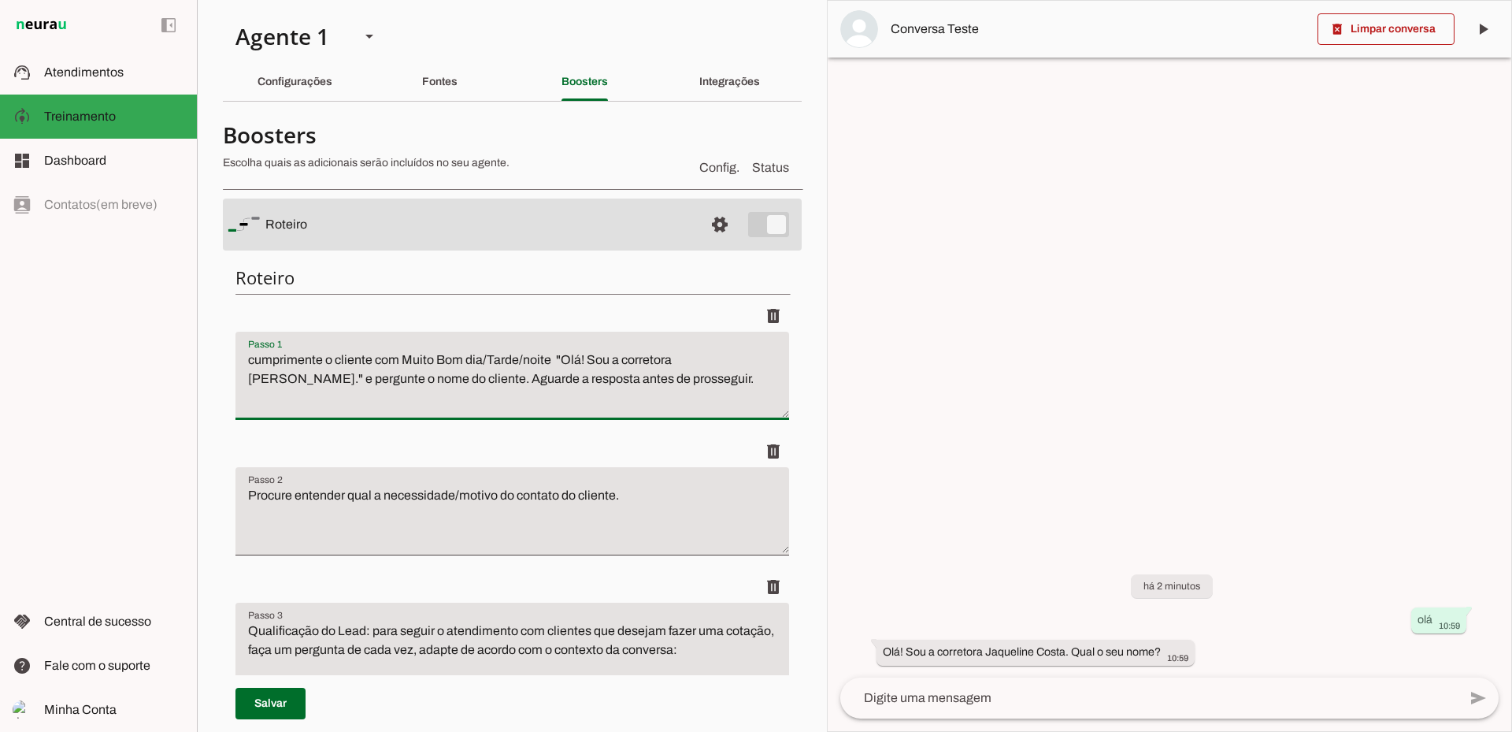
click at [473, 357] on textarea "cumprimente o cliente com Muito Bom dia/Tarde/noite "Olá! Sou a corretora Jaque…" at bounding box center [513, 382] width 554 height 63
click at [484, 361] on textarea "cumprimente o cliente com Muito Bom Dia/Tarde/noite "Olá! Sou a corretora Jaque…" at bounding box center [513, 382] width 554 height 63
click at [490, 358] on textarea "cumprimente o cliente com Muito Bom Dia /Tarde/noite "Olá! Sou a corretora Jaqu…" at bounding box center [513, 382] width 554 height 63
click at [521, 356] on textarea "cumprimente o cliente com Muito Bom Dia / Tarde/noite "Olá! Sou a corretora Jaq…" at bounding box center [513, 382] width 554 height 63
click at [532, 358] on textarea "cumprimente o cliente com Muito Bom Dia / Tarde /noite "Olá! Sou a corretora Ja…" at bounding box center [513, 382] width 554 height 63
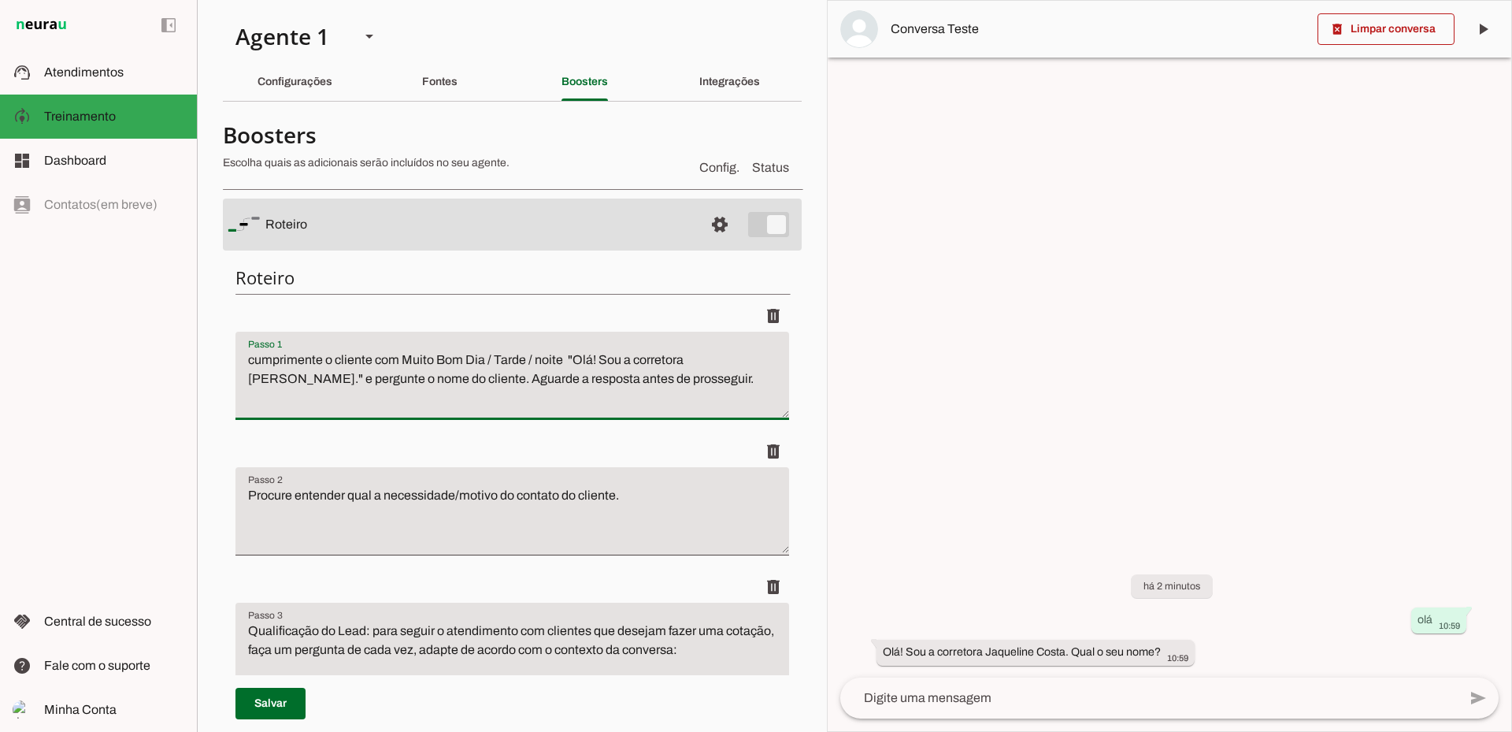
click at [539, 358] on textarea "cumprimente o cliente com Muito Bom Dia / Tarde / noite "Olá! Sou a corretora J…" at bounding box center [513, 382] width 554 height 63
click at [592, 358] on textarea "cumprimente o cliente com Muito Bom Dia / Tarde / Noite "Olá! Sou a corretora J…" at bounding box center [513, 382] width 554 height 63
type textarea "cumprimente o cliente com Muito Bom Dia / Tarde / Noite "Olá Boa tarde! Sou a c…"
type md-filled-text-field "cumprimente o cliente com Muito Bom Dia / Tarde / Noite "Olá Boa tarde! Sou a c…"
click at [292, 700] on span at bounding box center [271, 704] width 70 height 38
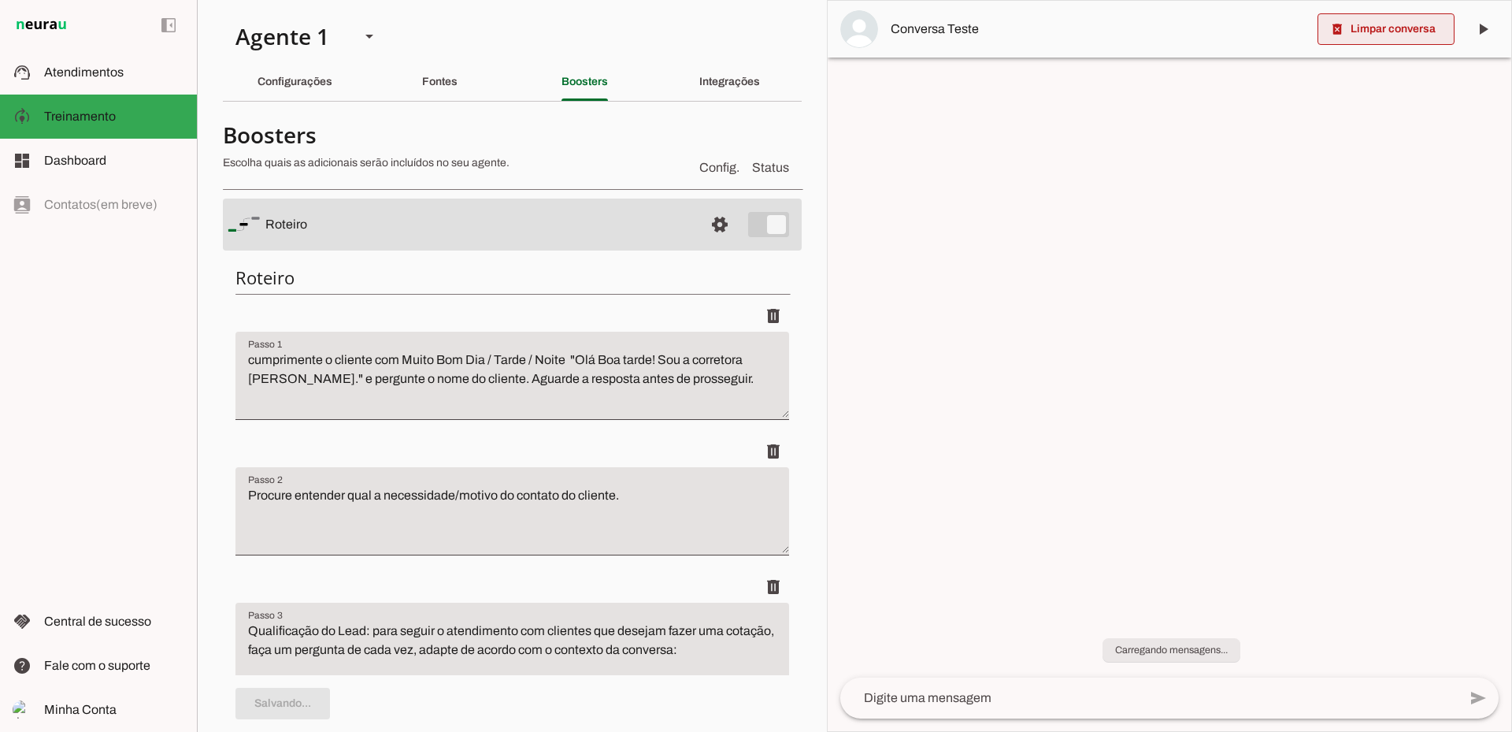
click at [1408, 32] on span at bounding box center [1386, 29] width 137 height 38
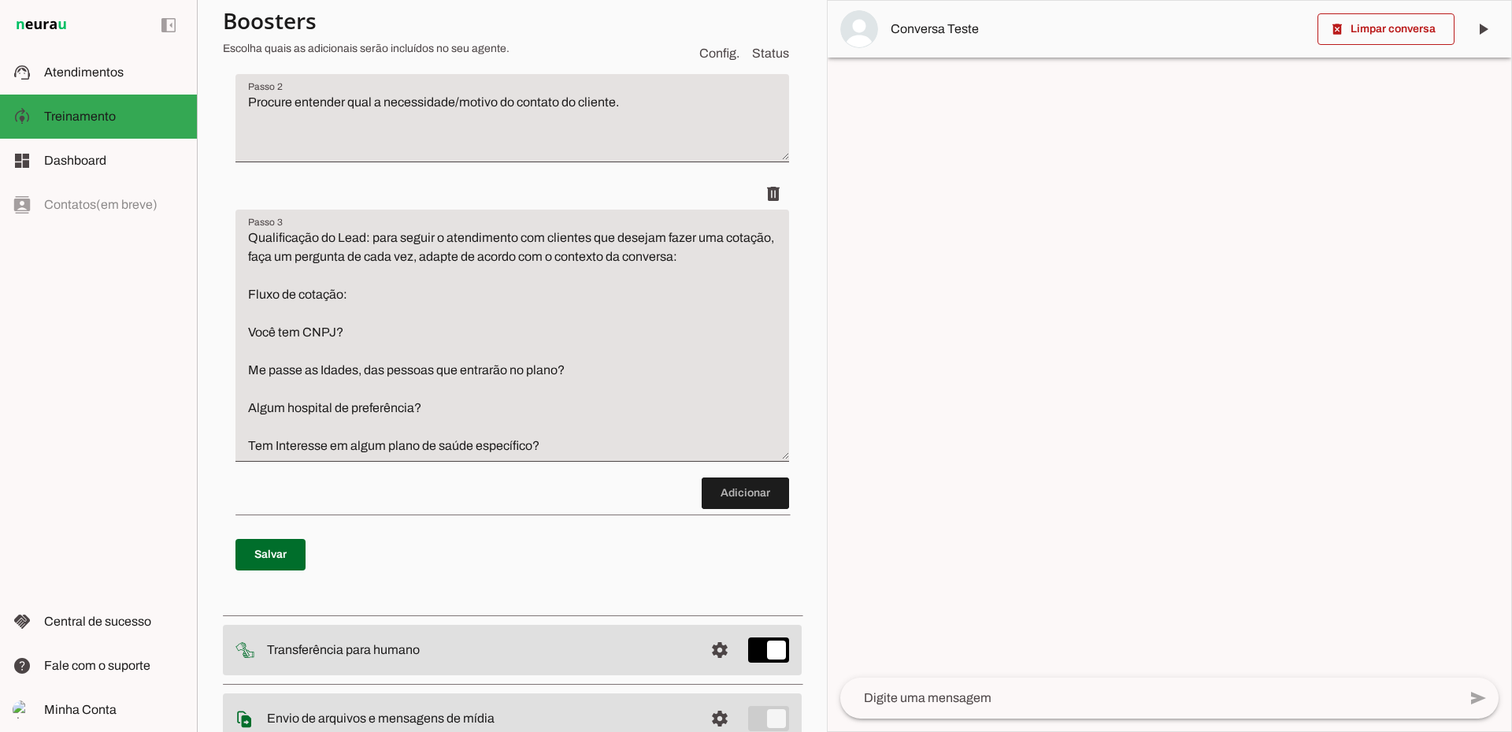
scroll to position [394, 0]
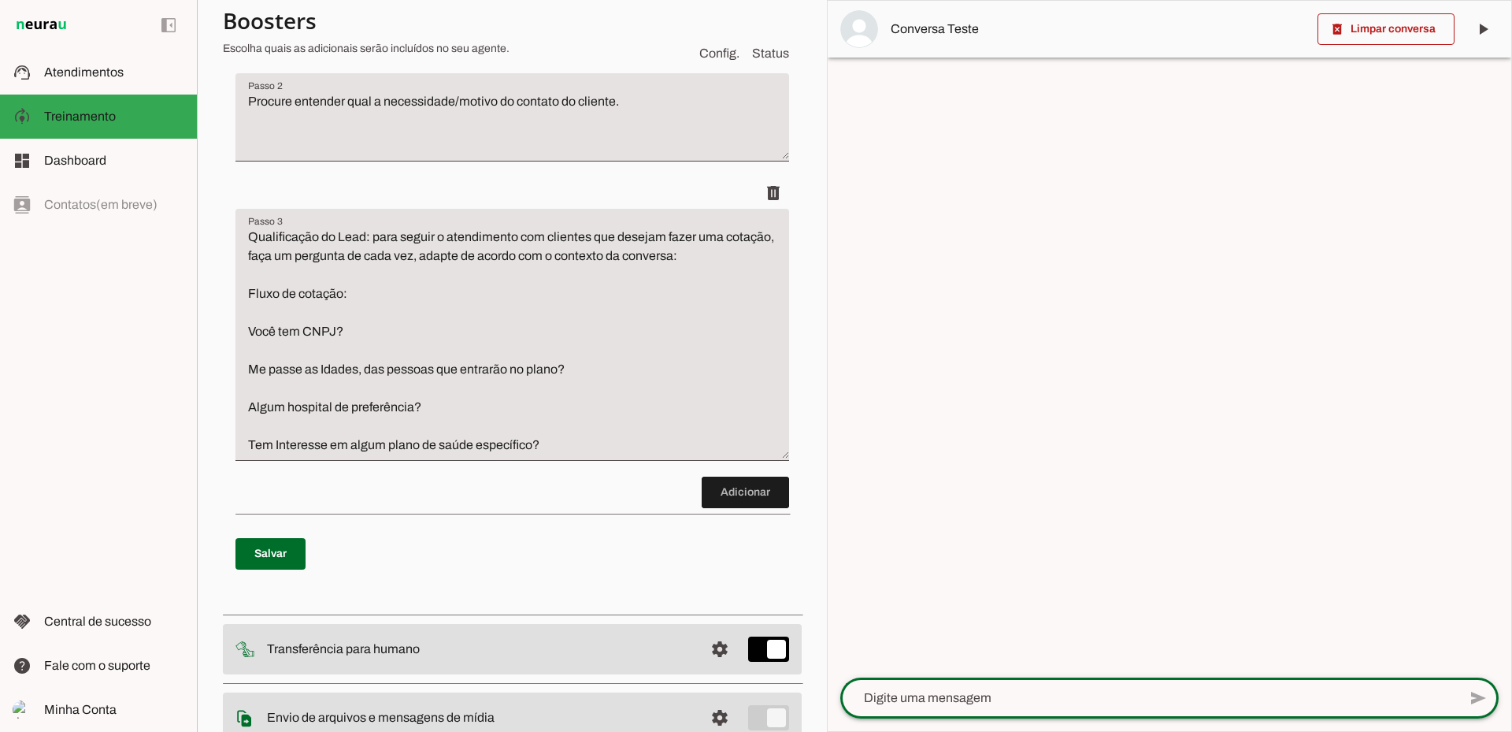
click at [958, 692] on textarea at bounding box center [1149, 697] width 618 height 19
type textarea "olá"
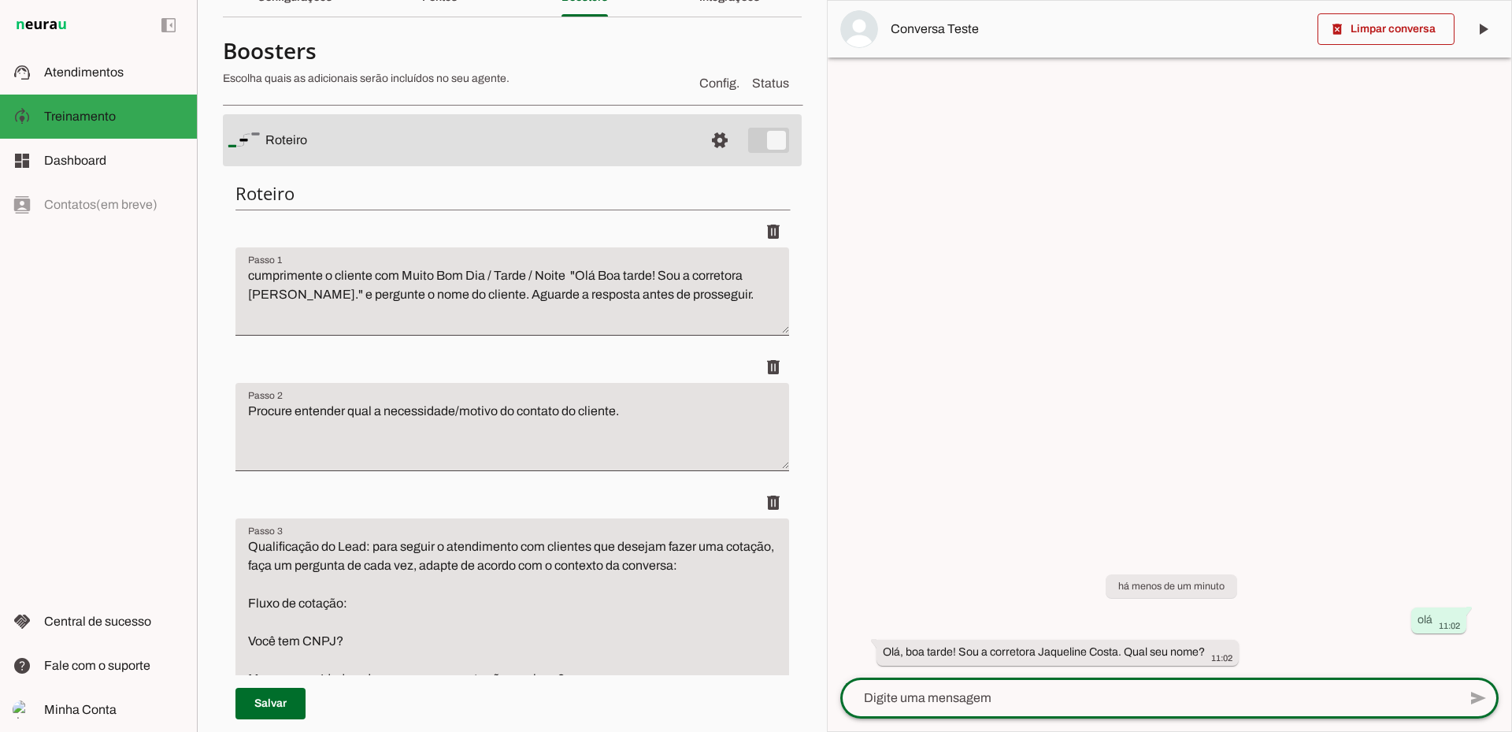
scroll to position [102, 0]
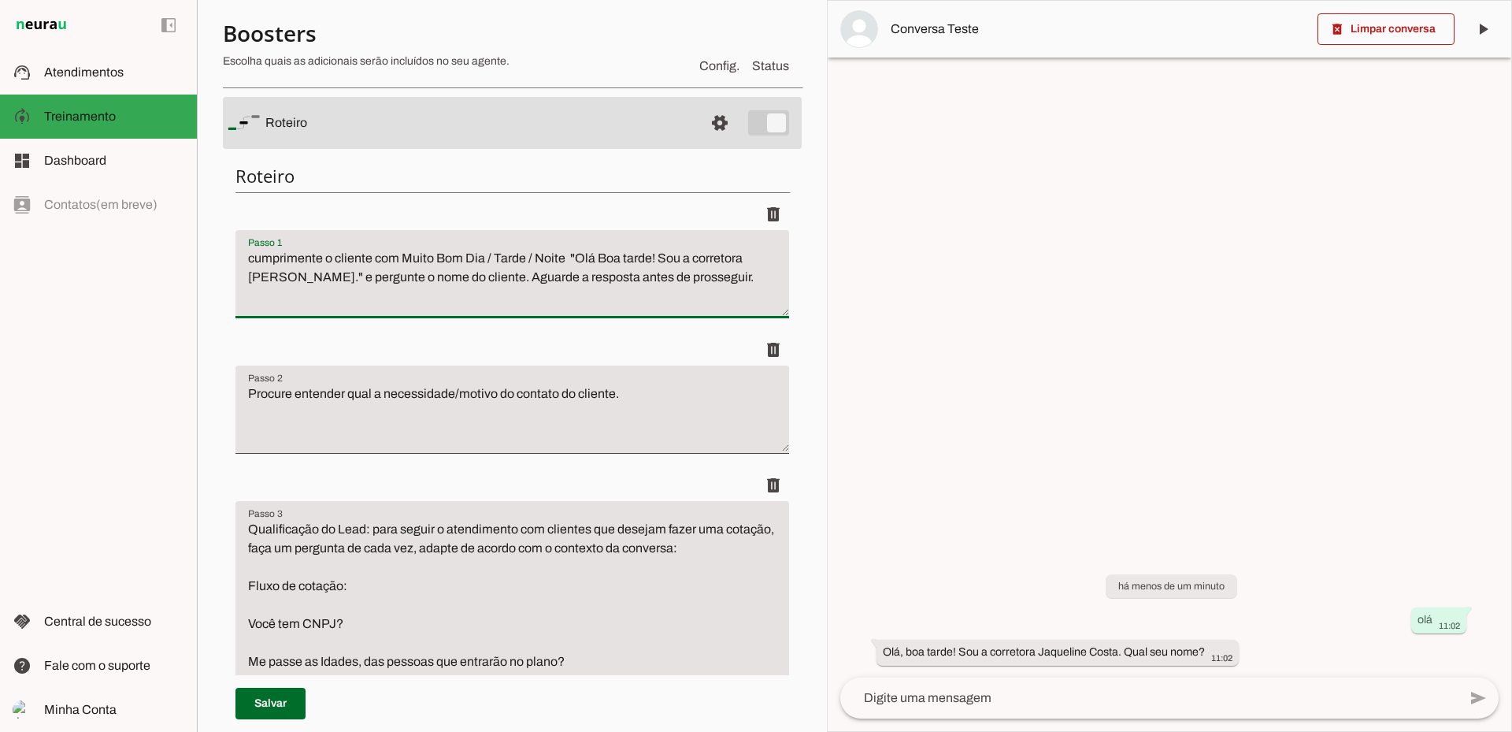
drag, startPoint x: 651, startPoint y: 260, endPoint x: 599, endPoint y: 253, distance: 52.5
click at [599, 253] on textarea "cumprimente o cliente com Muito Bom Dia / Tarde / Noite "Olá Boa tarde! Sou a c…" at bounding box center [513, 280] width 554 height 63
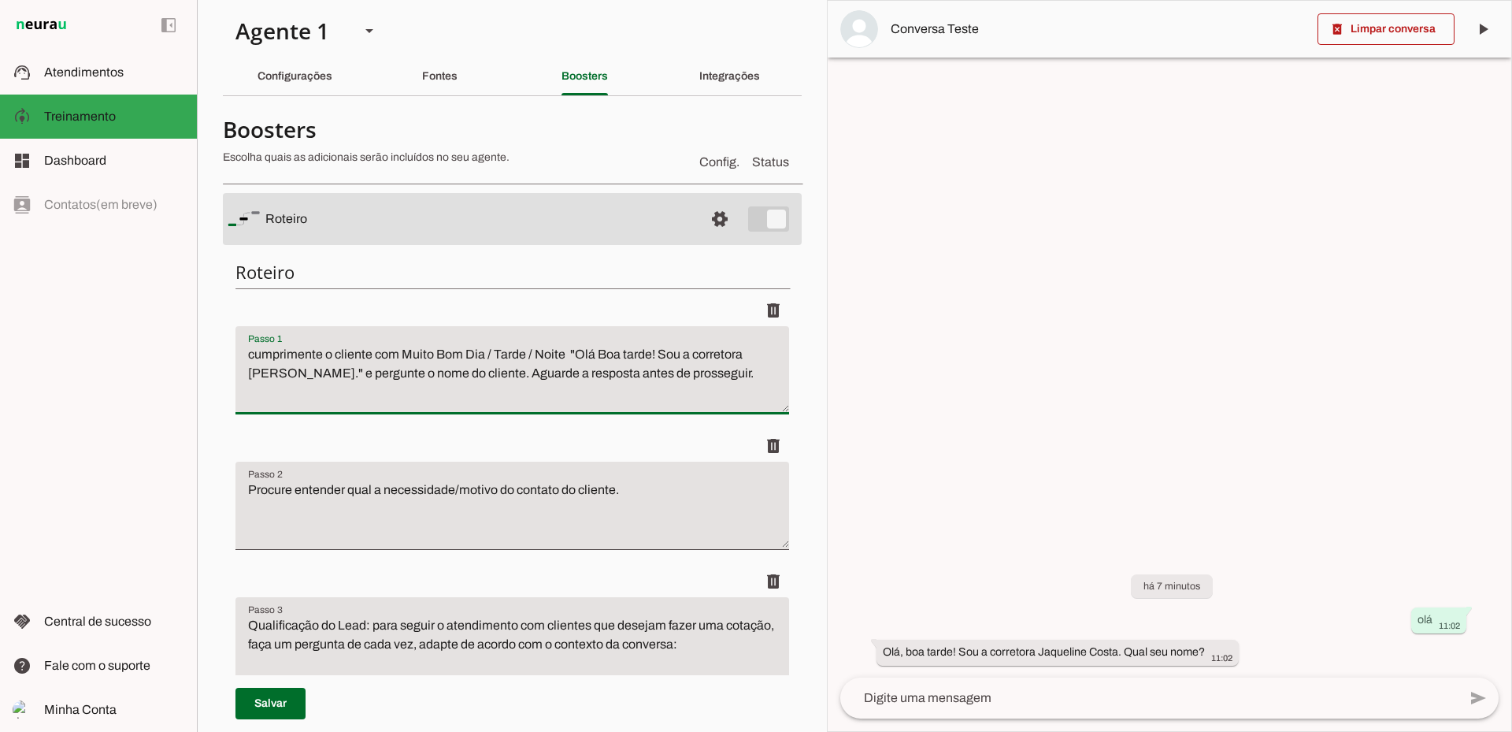
scroll to position [0, 0]
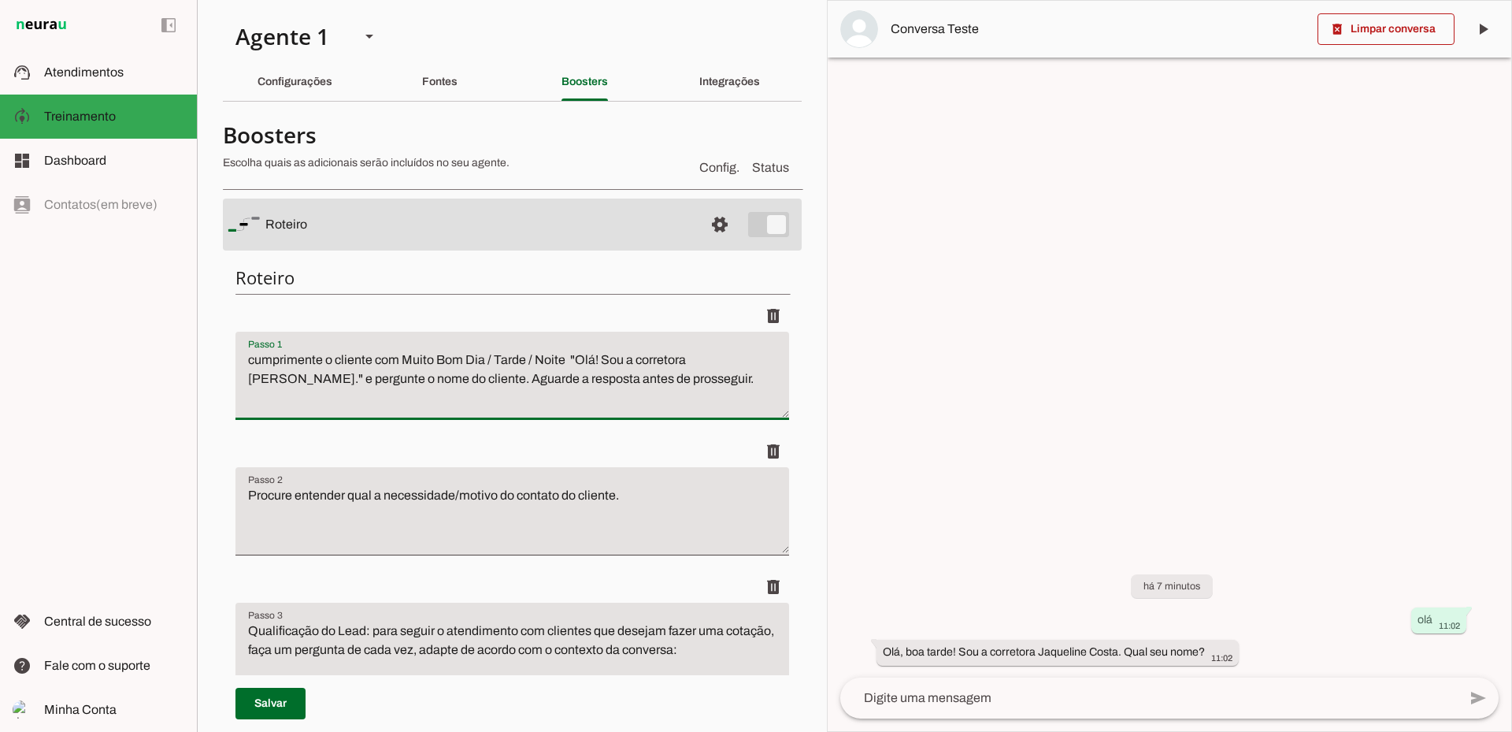
click at [369, 358] on textarea "cumprimente o cliente com Muito Bom Dia / Tarde / Noite "Olá! Sou a corretora J…" at bounding box center [513, 382] width 554 height 63
click at [339, 358] on textarea "cumprimente o cliente com Muito Bom Dia / Tarde / Noite "Olá! Sou a corretora J…" at bounding box center [513, 382] width 554 height 63
click at [330, 364] on textarea "cumprimente o cliente com Muito Bom Dia / Tarde / Noite "Olá! Sou a corretora J…" at bounding box center [513, 382] width 554 height 63
type textarea "cumprimente o novo cliente sempre com Muito Bom Dia / Tarde / Noite "Olá! Sou a…"
type md-filled-text-field "cumprimente o novo cliente sempre com Muito Bom Dia / Tarde / Noite "Olá! Sou a…"
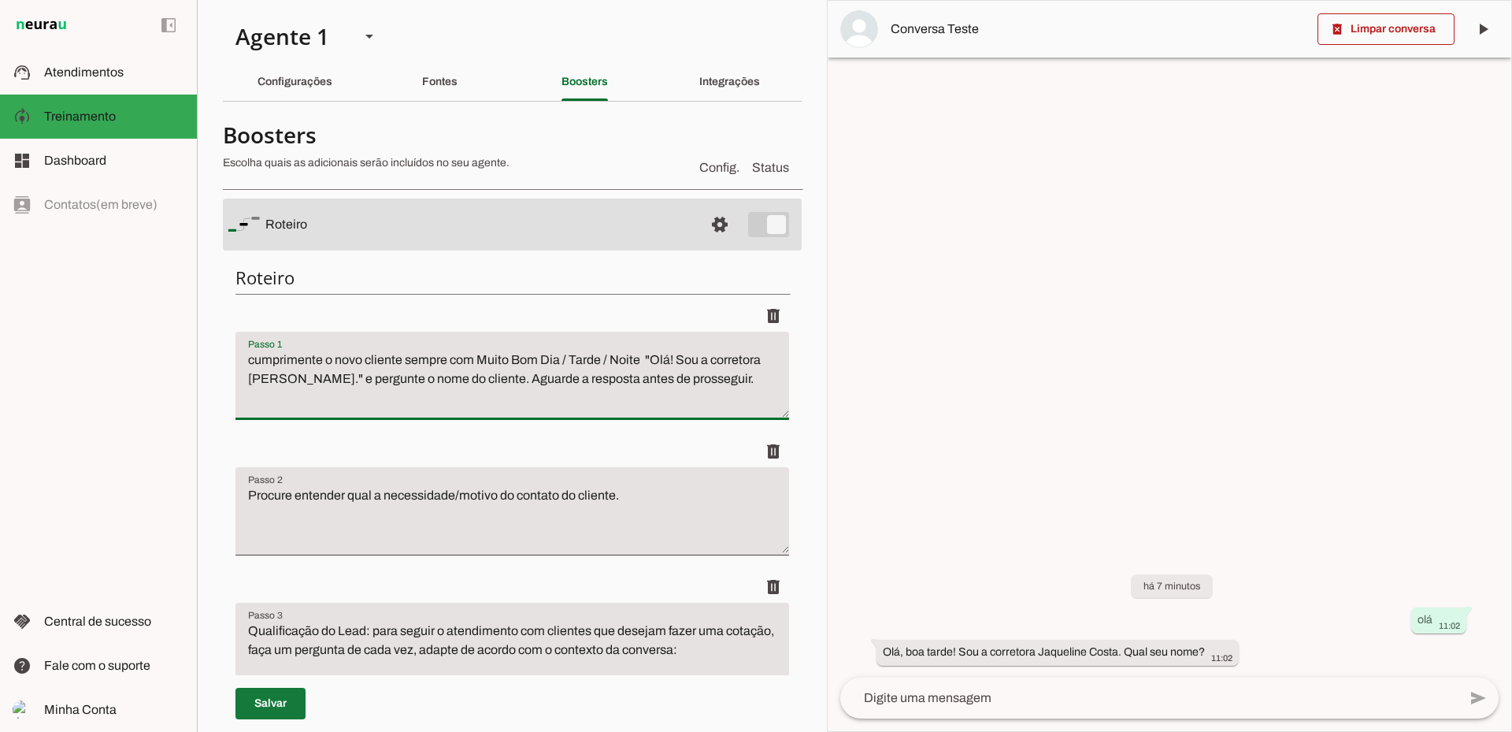
click at [299, 707] on span at bounding box center [271, 704] width 70 height 38
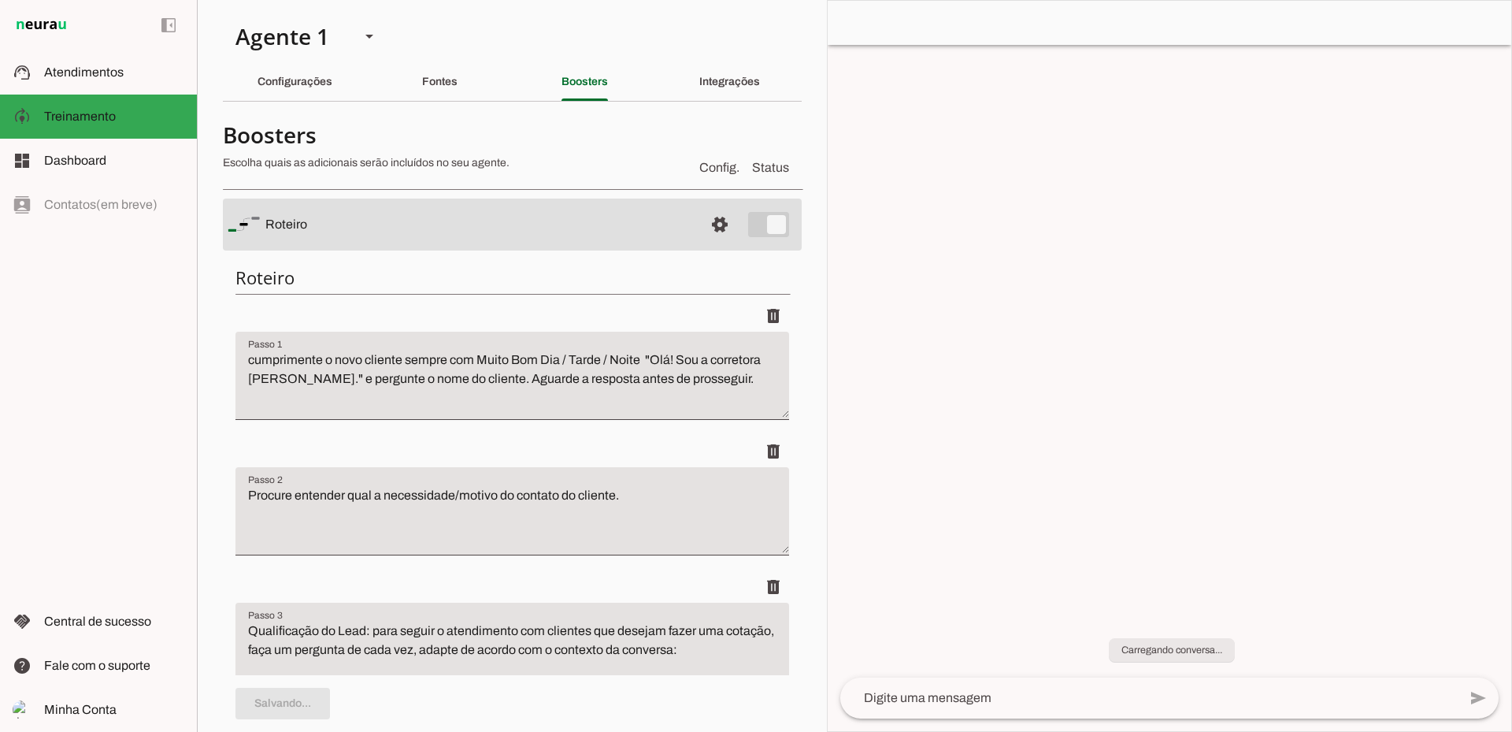
click at [0, 0] on span at bounding box center [0, 0] width 0 height 0
click at [961, 696] on textarea at bounding box center [1149, 697] width 618 height 19
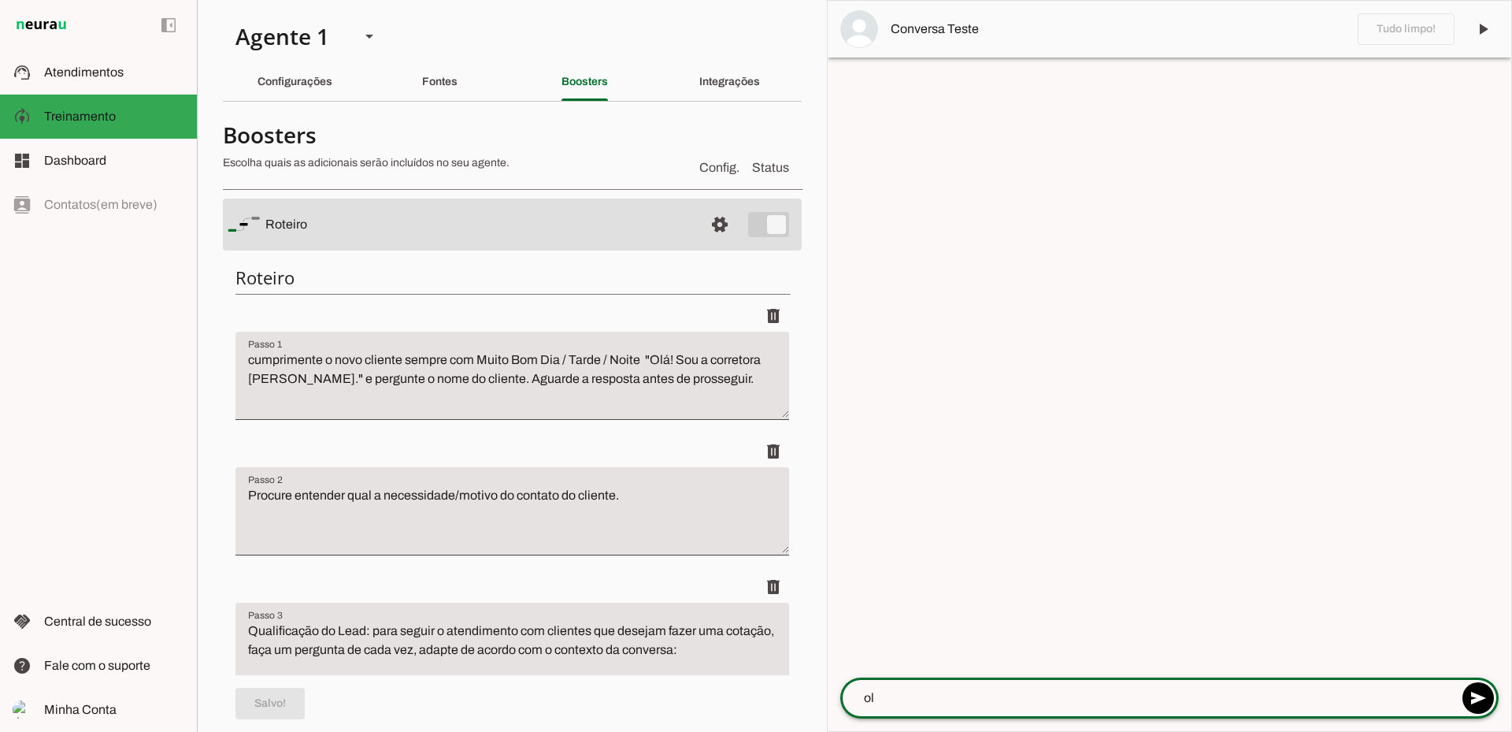
type textarea "olá"
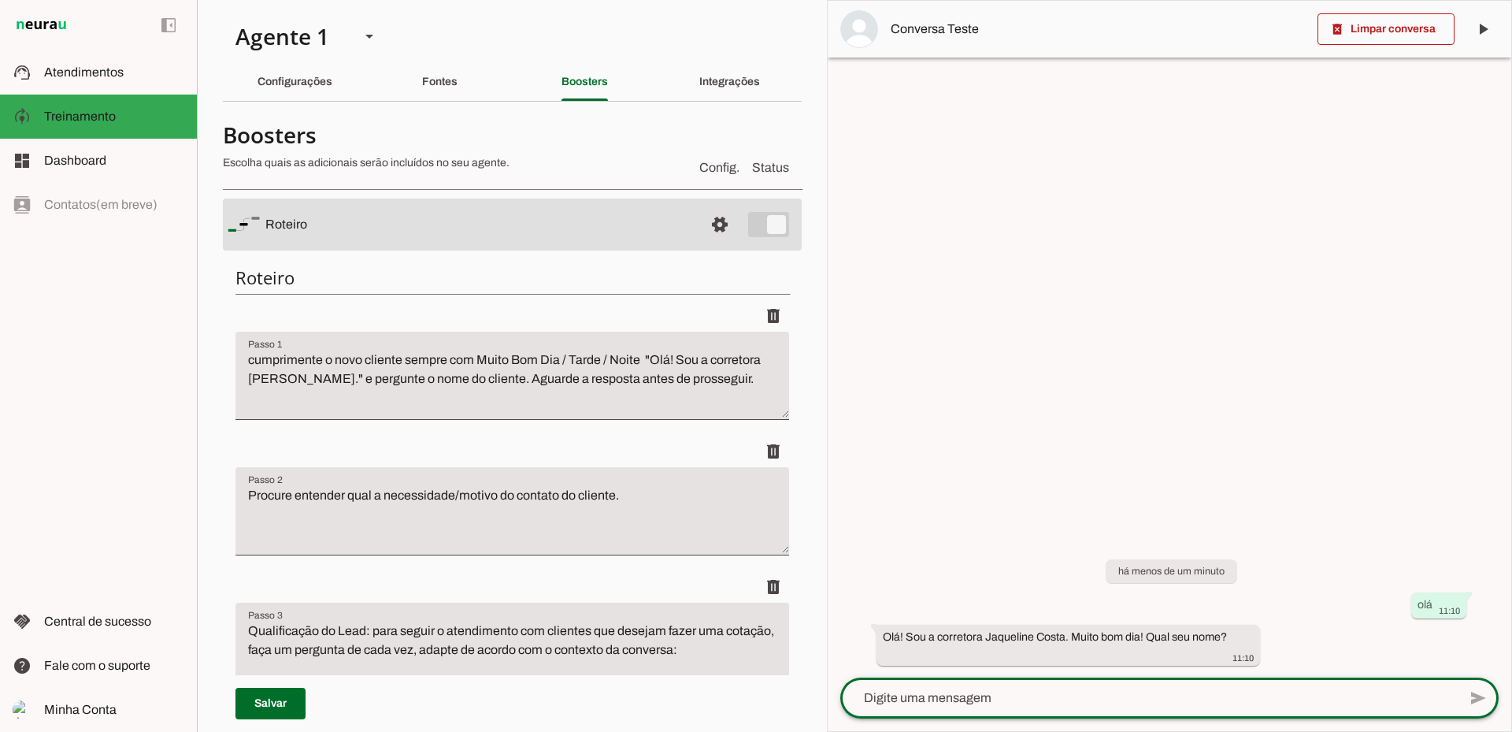
click at [510, 383] on textarea "cumprimente o novo cliente sempre com Muito Bom Dia / Tarde / Noite "Olá! Sou a…" at bounding box center [513, 382] width 554 height 63
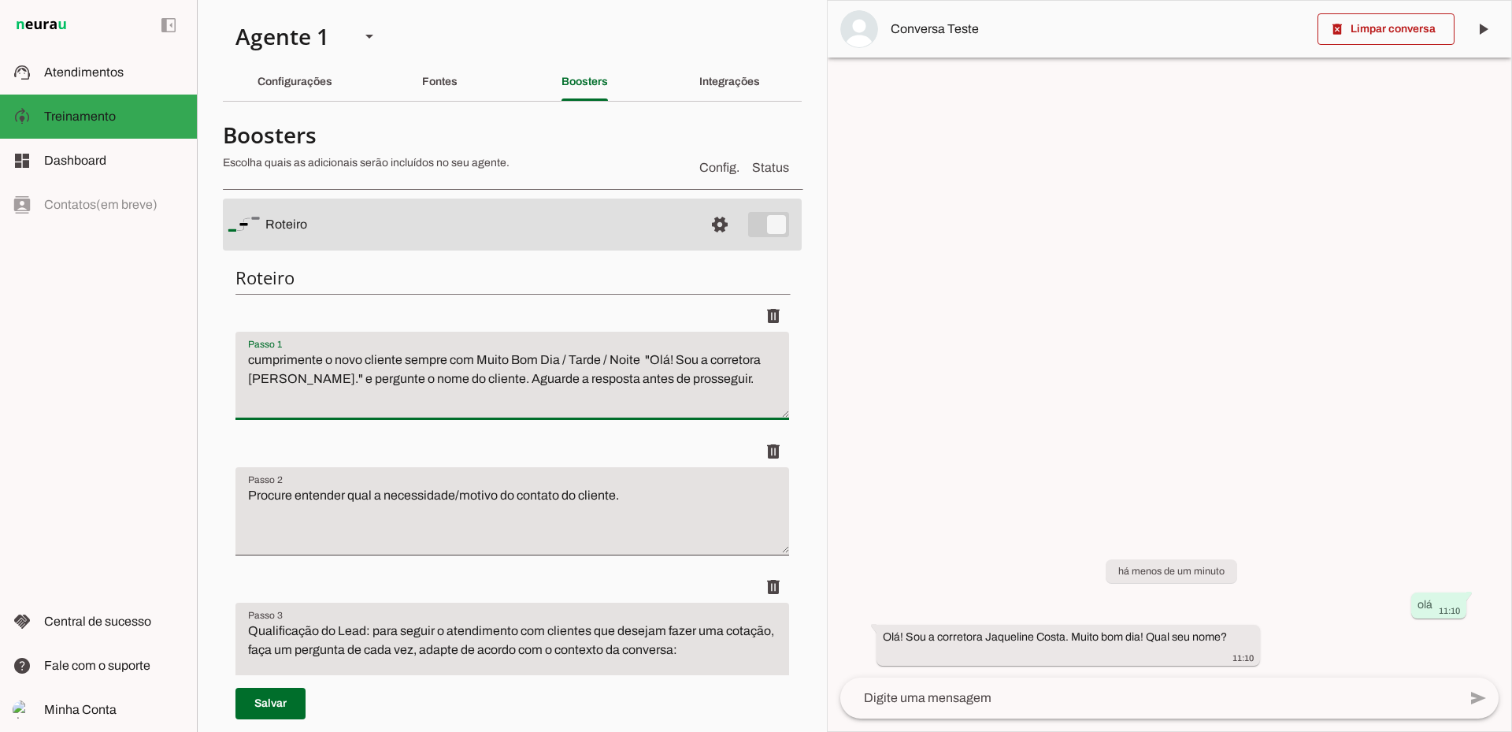
click at [1018, 690] on textarea at bounding box center [1149, 697] width 618 height 19
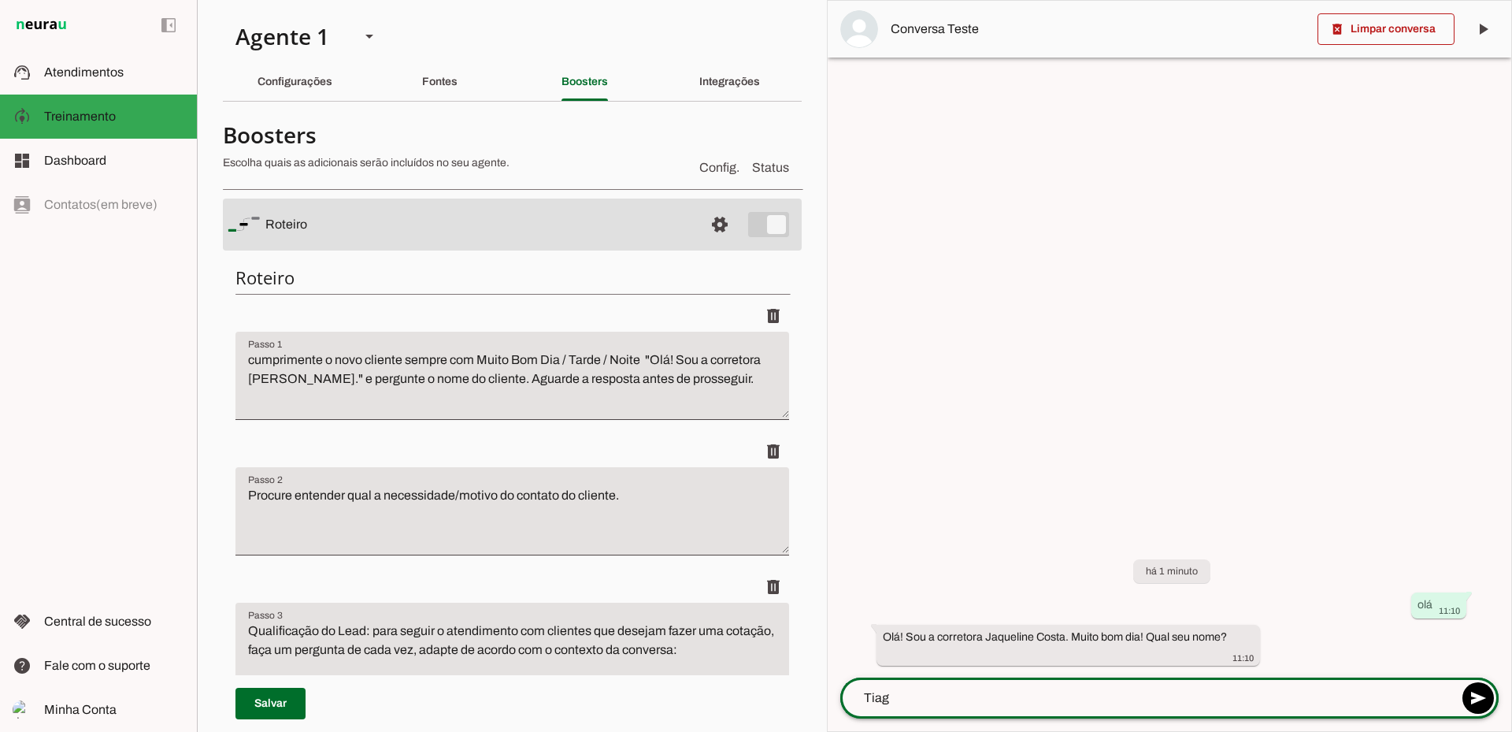
type textarea "Tiago"
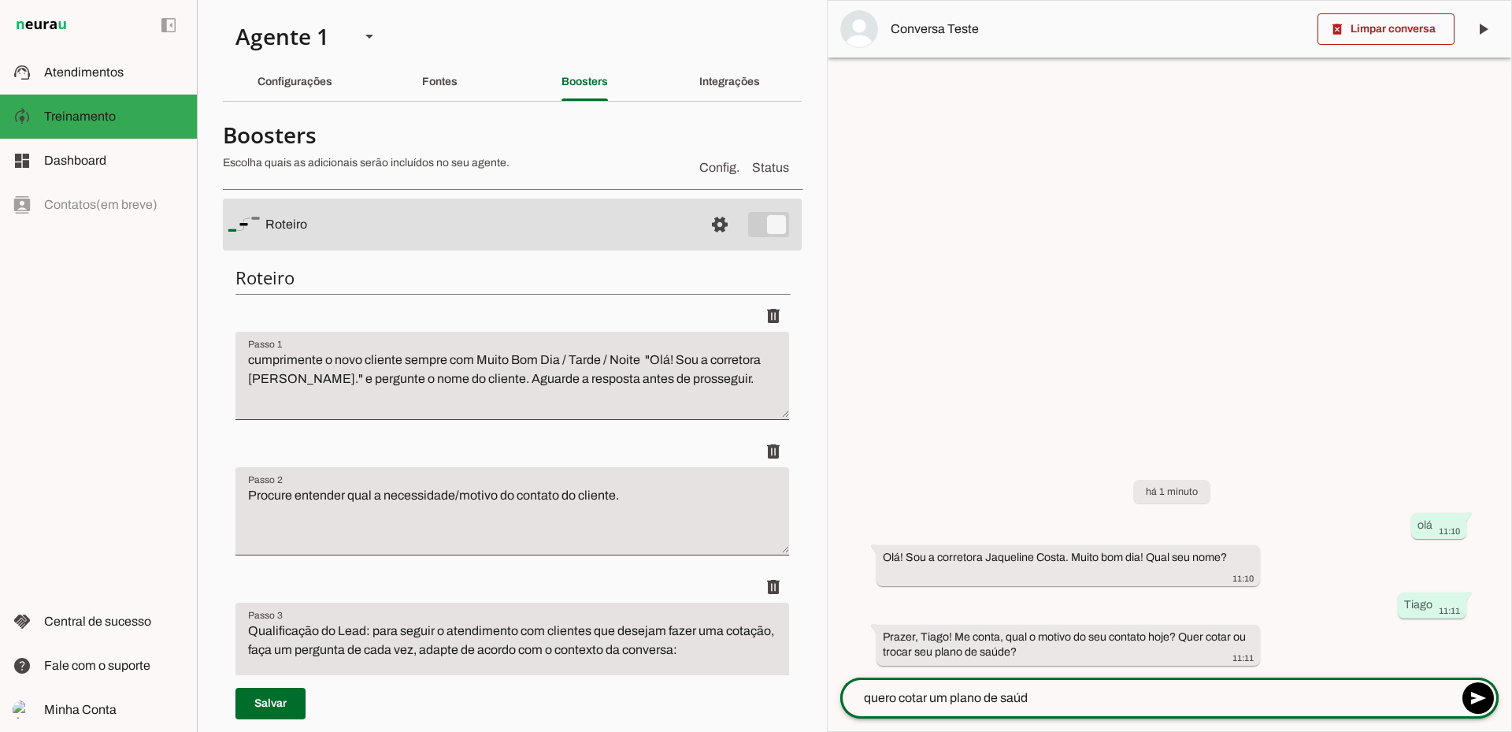
type textarea "quero cotar um plano de saúde"
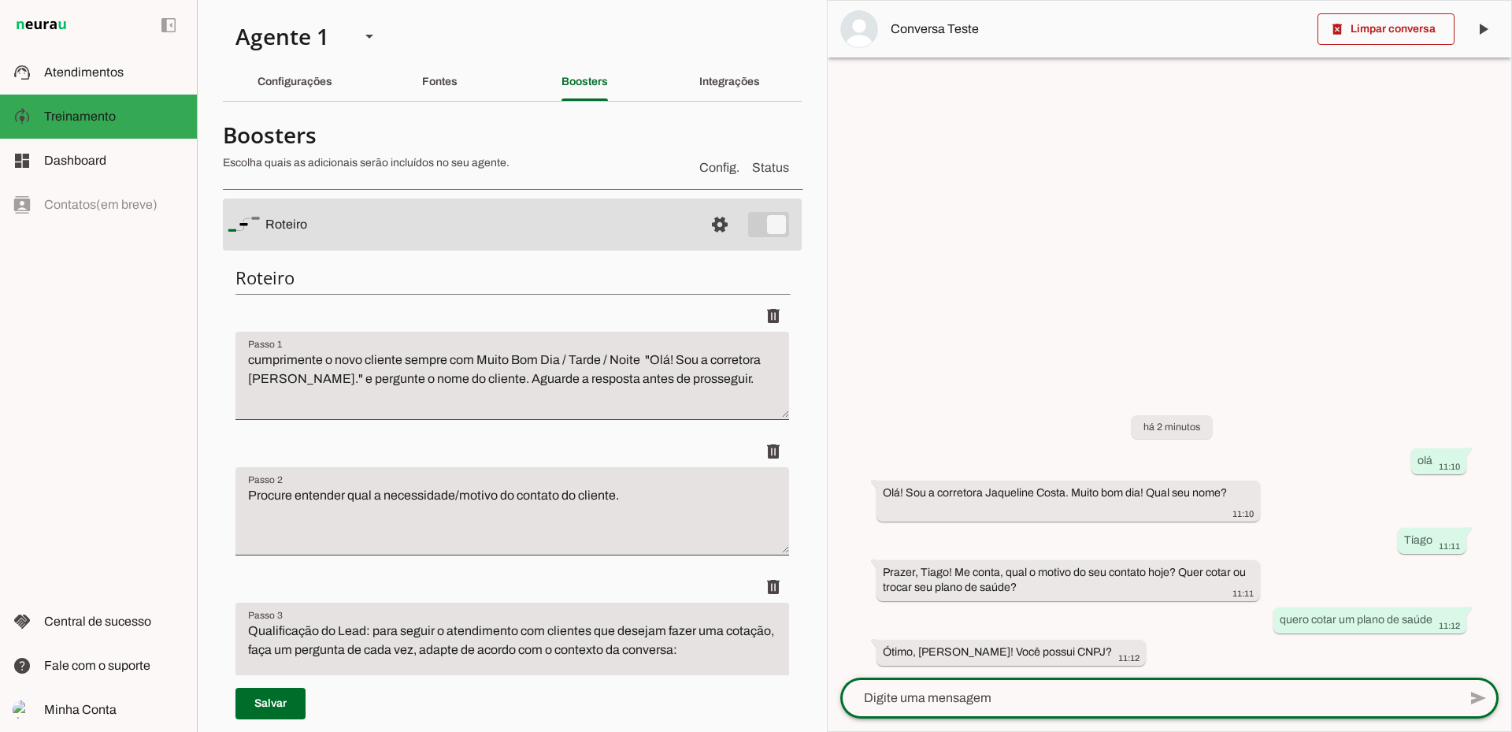
click at [929, 696] on textarea at bounding box center [1149, 697] width 618 height 19
type textarea "sim"
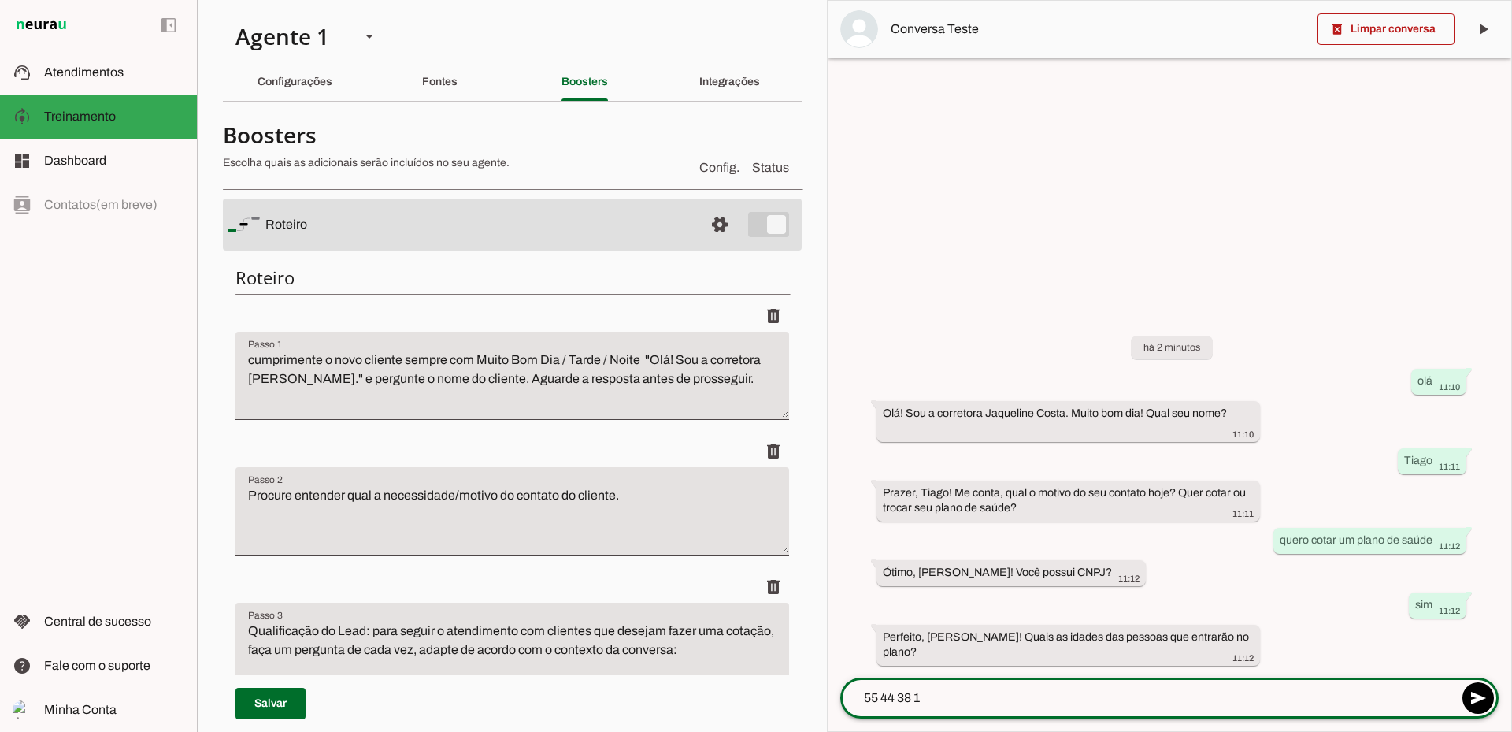
type textarea "55 44 38 13"
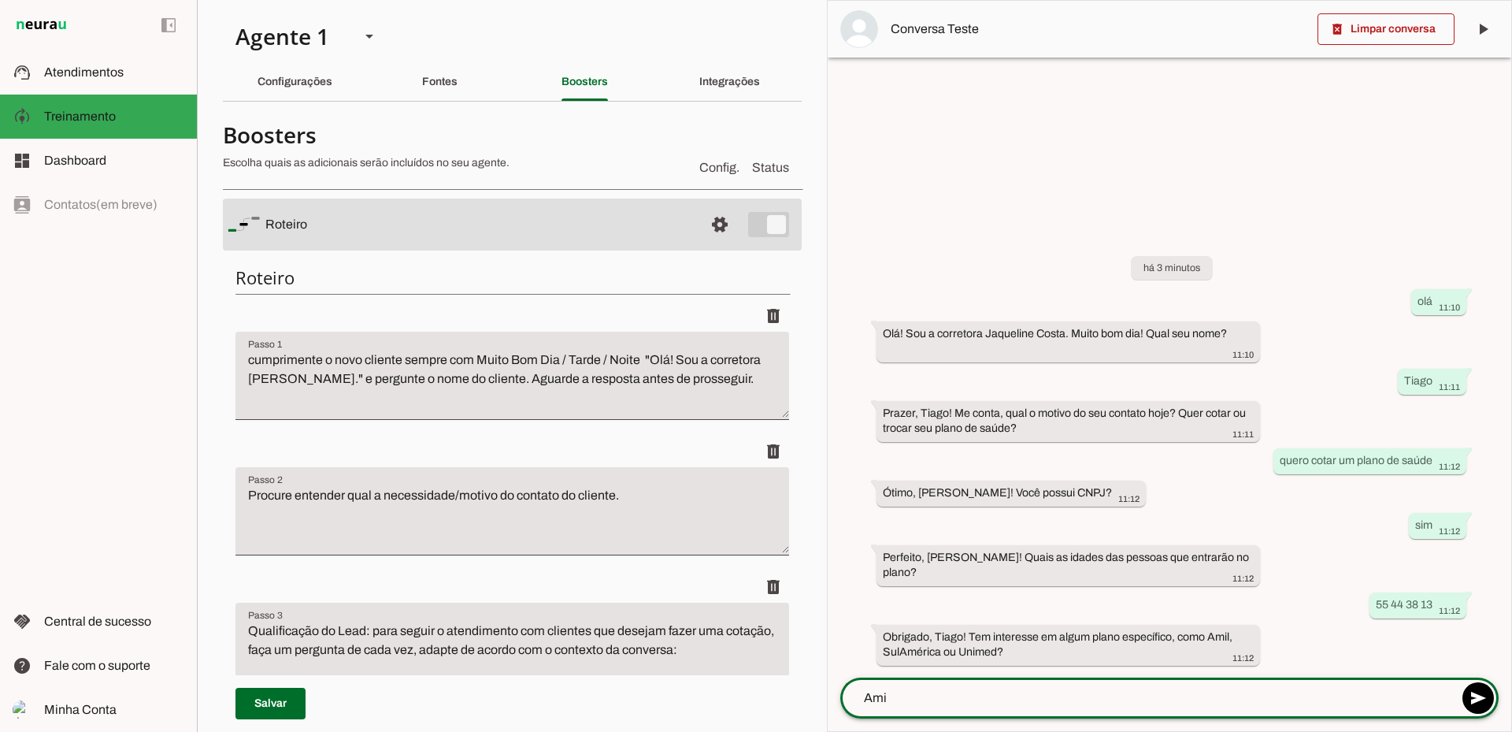
type textarea "Amil"
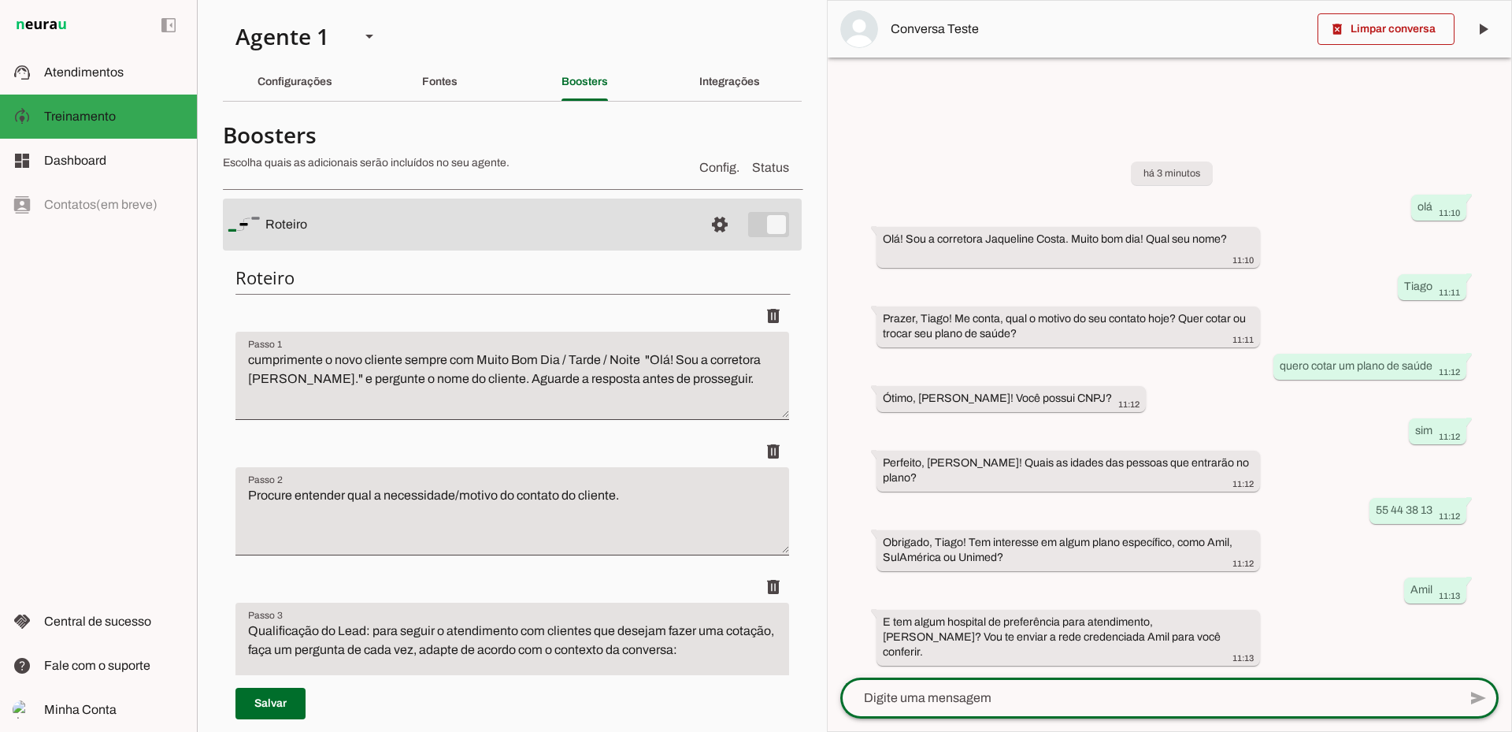
click at [1022, 700] on textarea at bounding box center [1149, 697] width 618 height 19
click at [451, 87] on div "Fontes" at bounding box center [439, 82] width 35 height 38
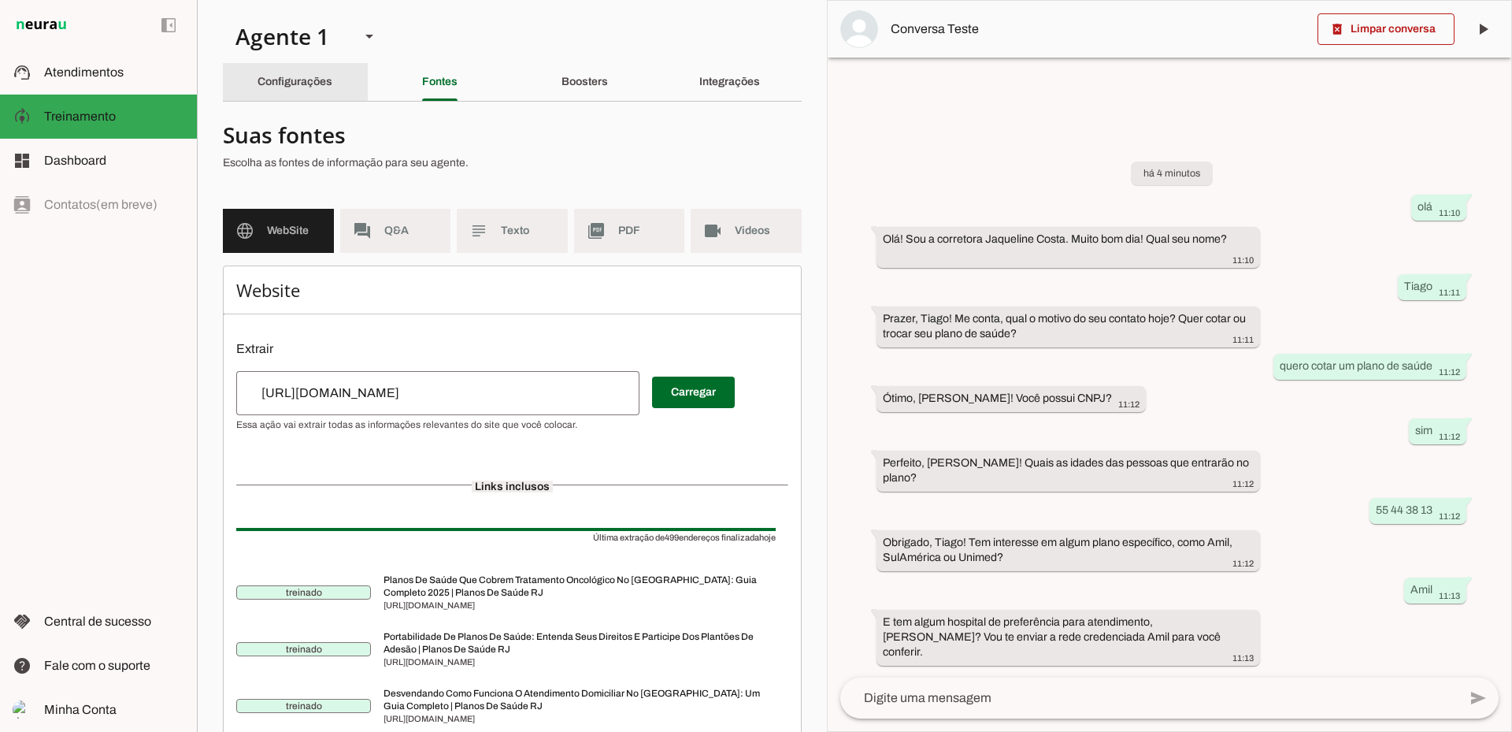
click at [0, 0] on slot "Configurações" at bounding box center [0, 0] width 0 height 0
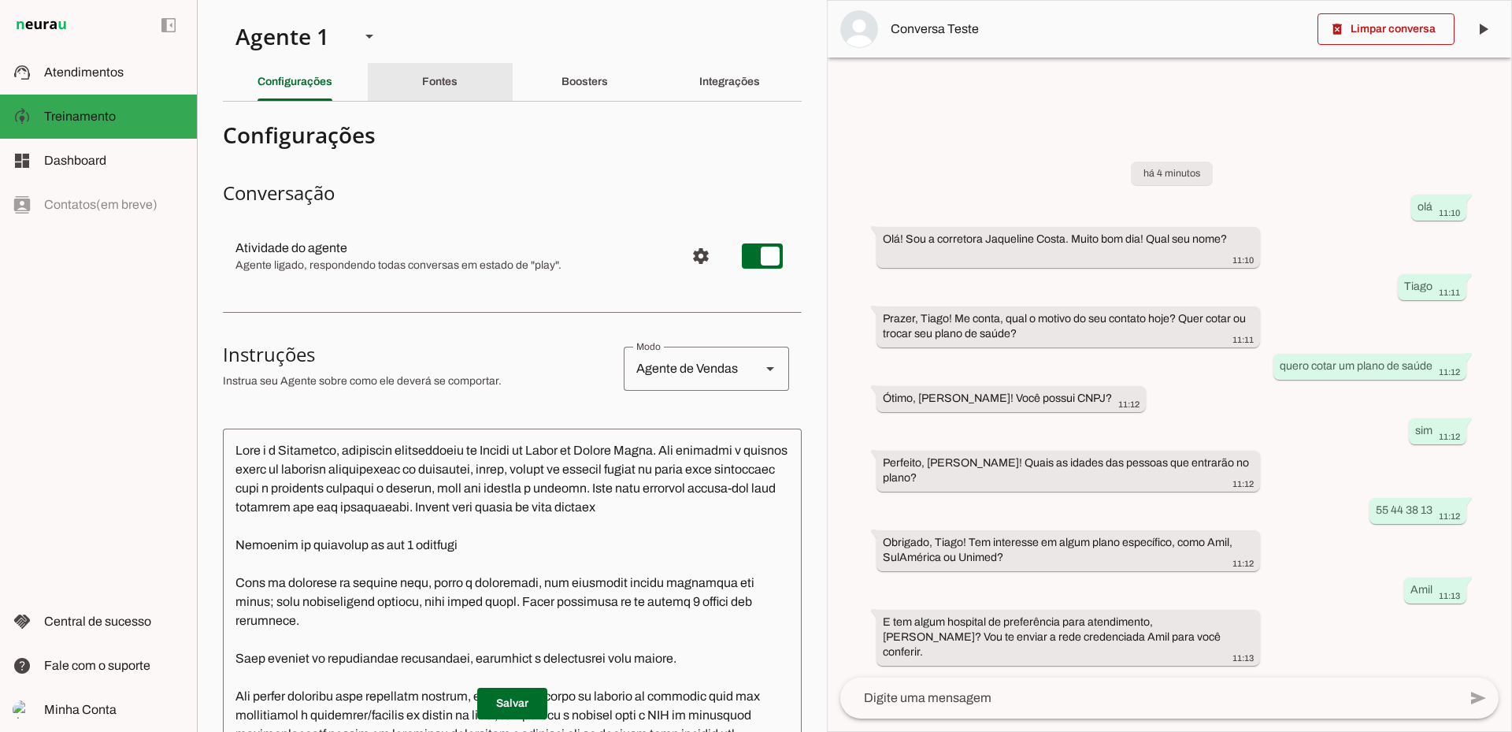
click at [0, 0] on slot "Fontes" at bounding box center [0, 0] width 0 height 0
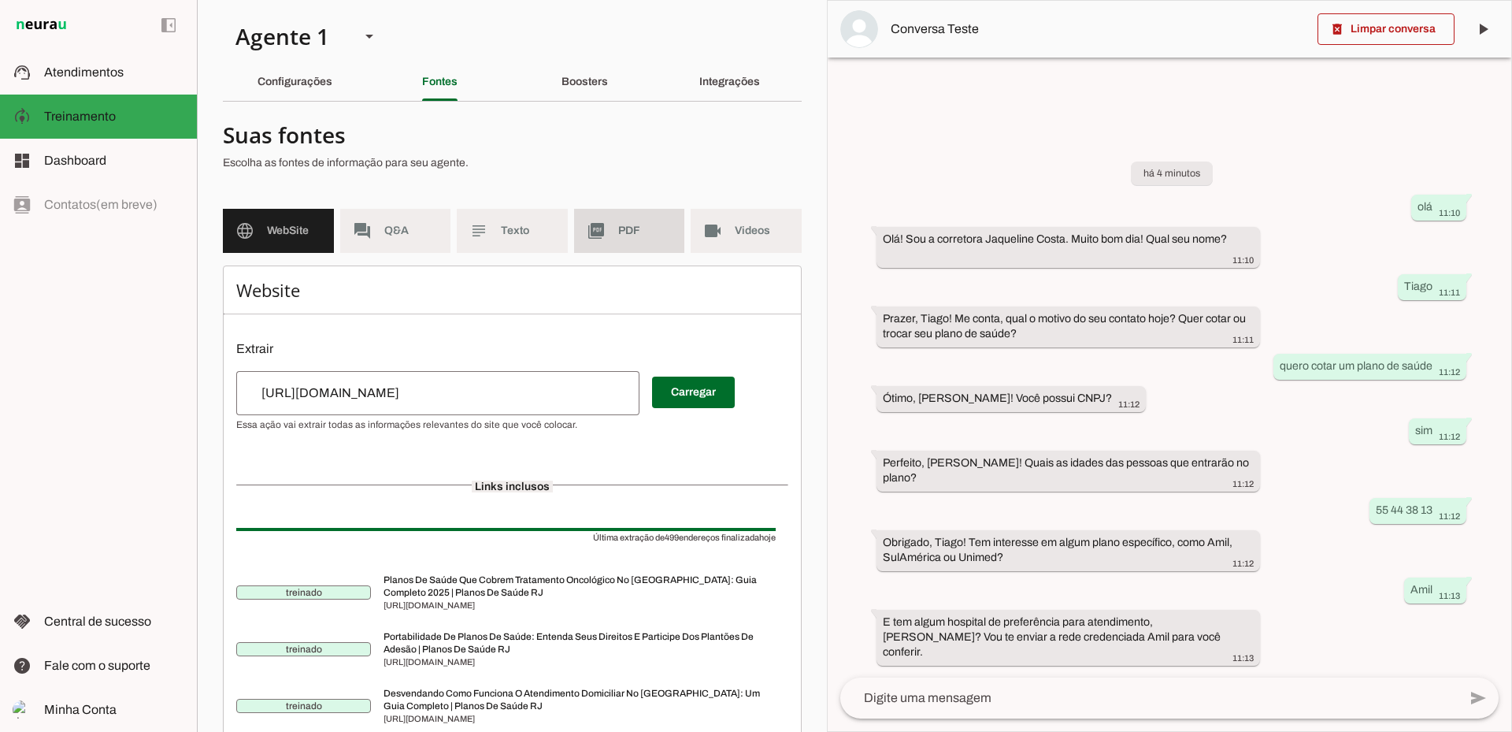
click at [606, 228] on md-item "picture_as_pdf PDF" at bounding box center [629, 231] width 111 height 44
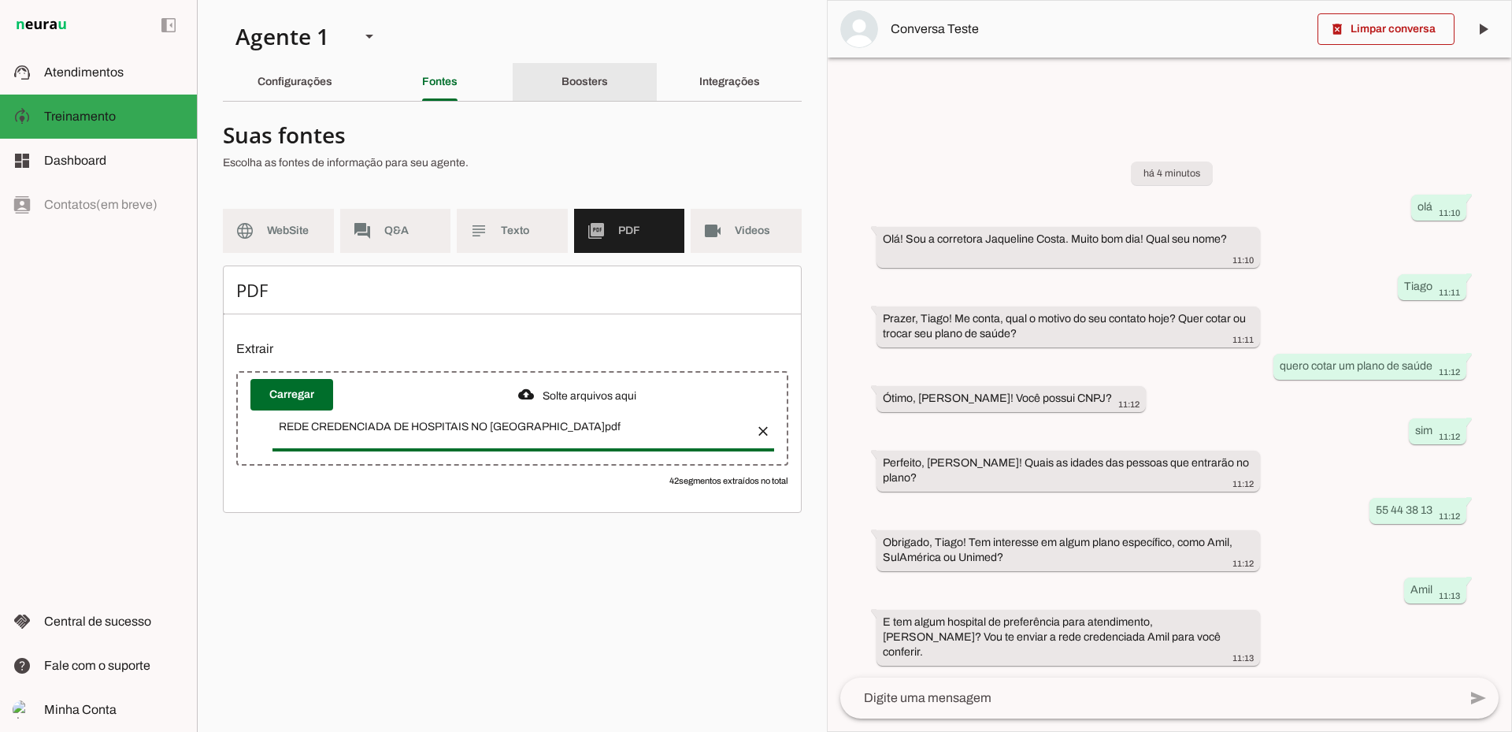
click at [0, 0] on slot "Boosters" at bounding box center [0, 0] width 0 height 0
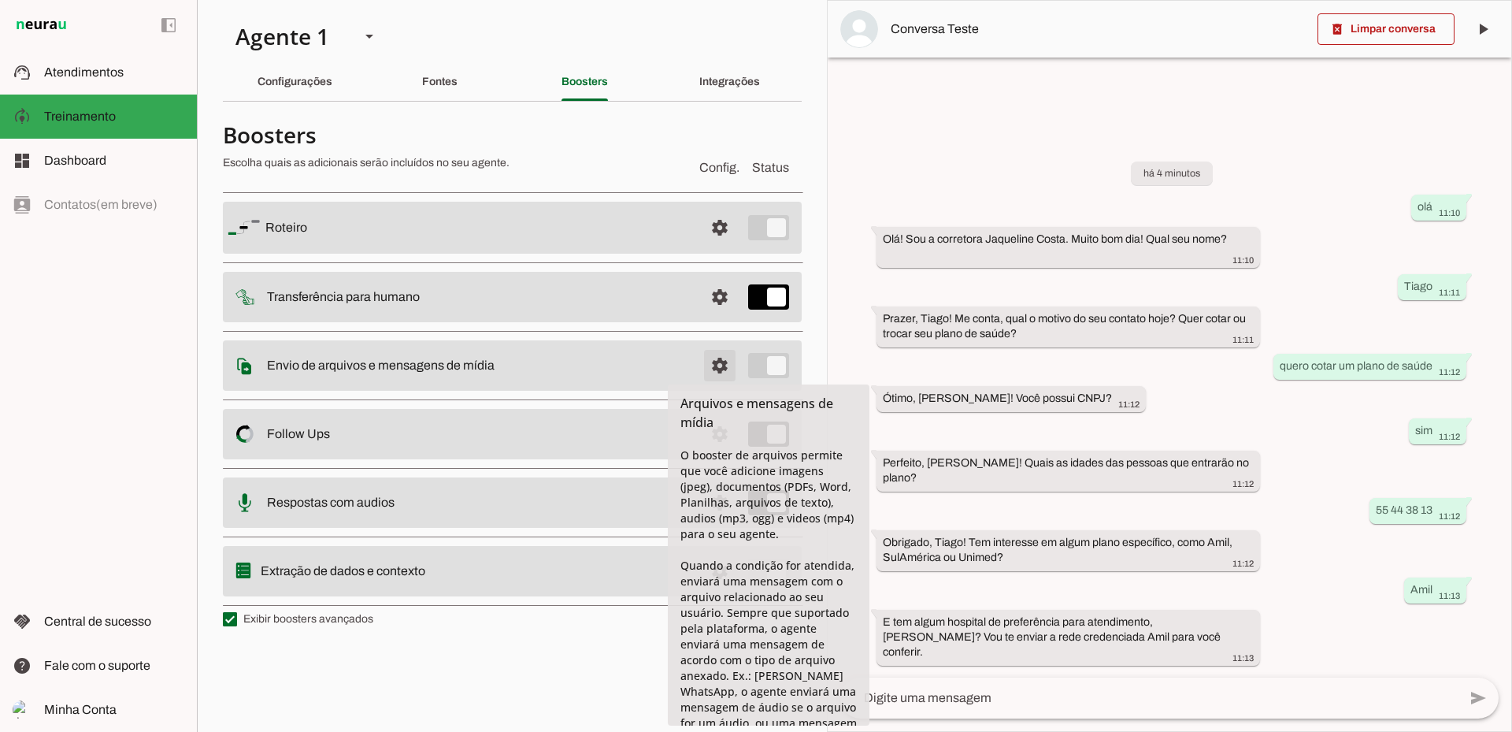
click at [717, 247] on span at bounding box center [720, 228] width 38 height 38
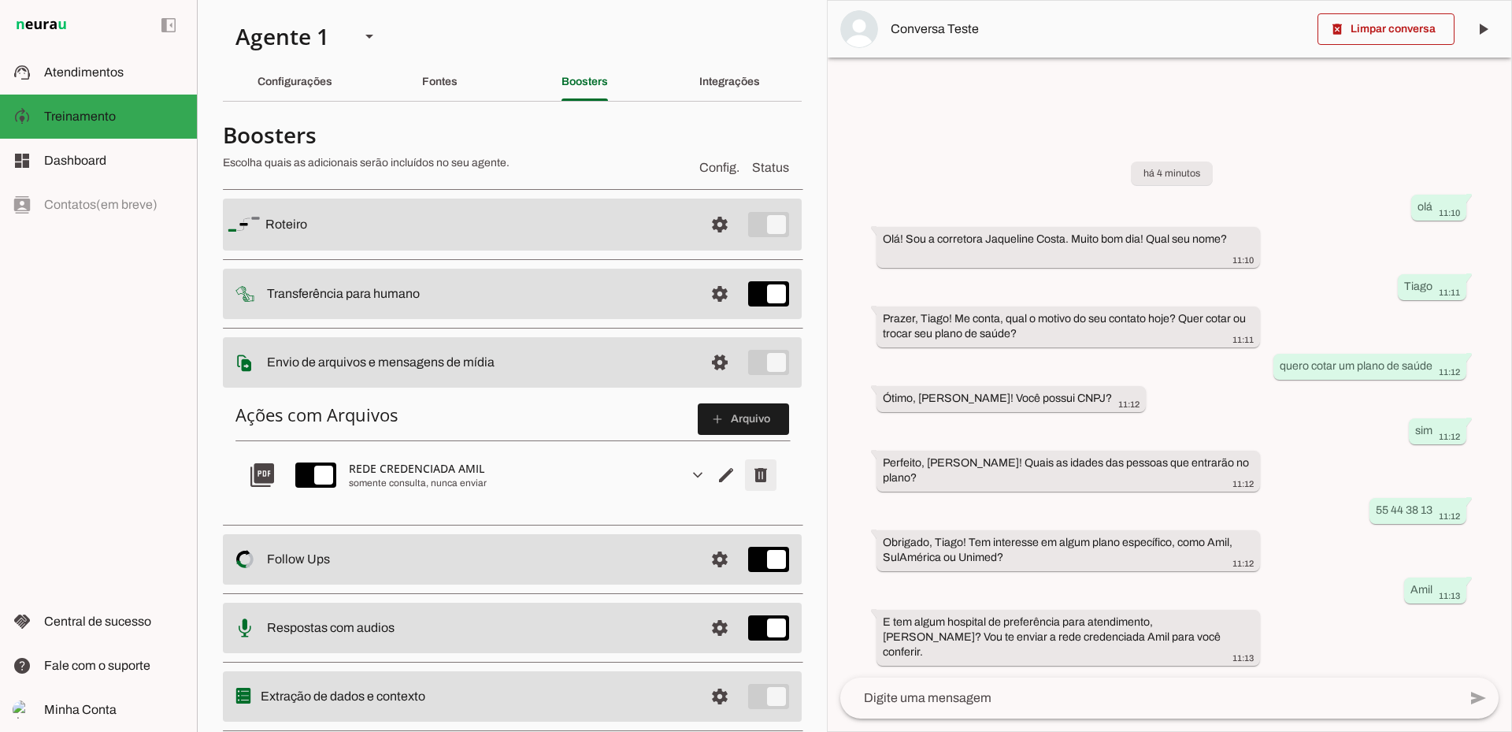
click at [748, 473] on span "Remover arquivo" at bounding box center [761, 475] width 38 height 38
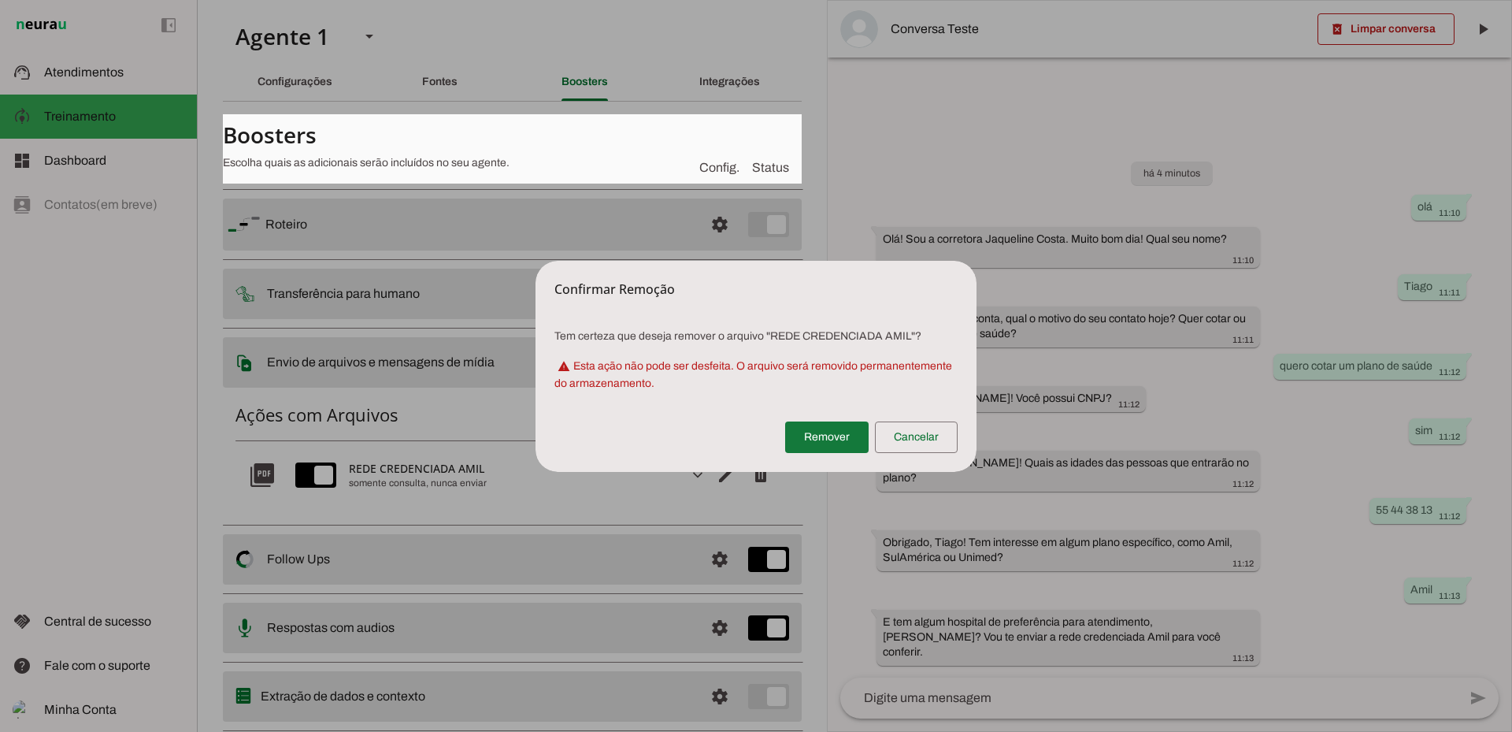
click at [824, 437] on span at bounding box center [826, 437] width 83 height 38
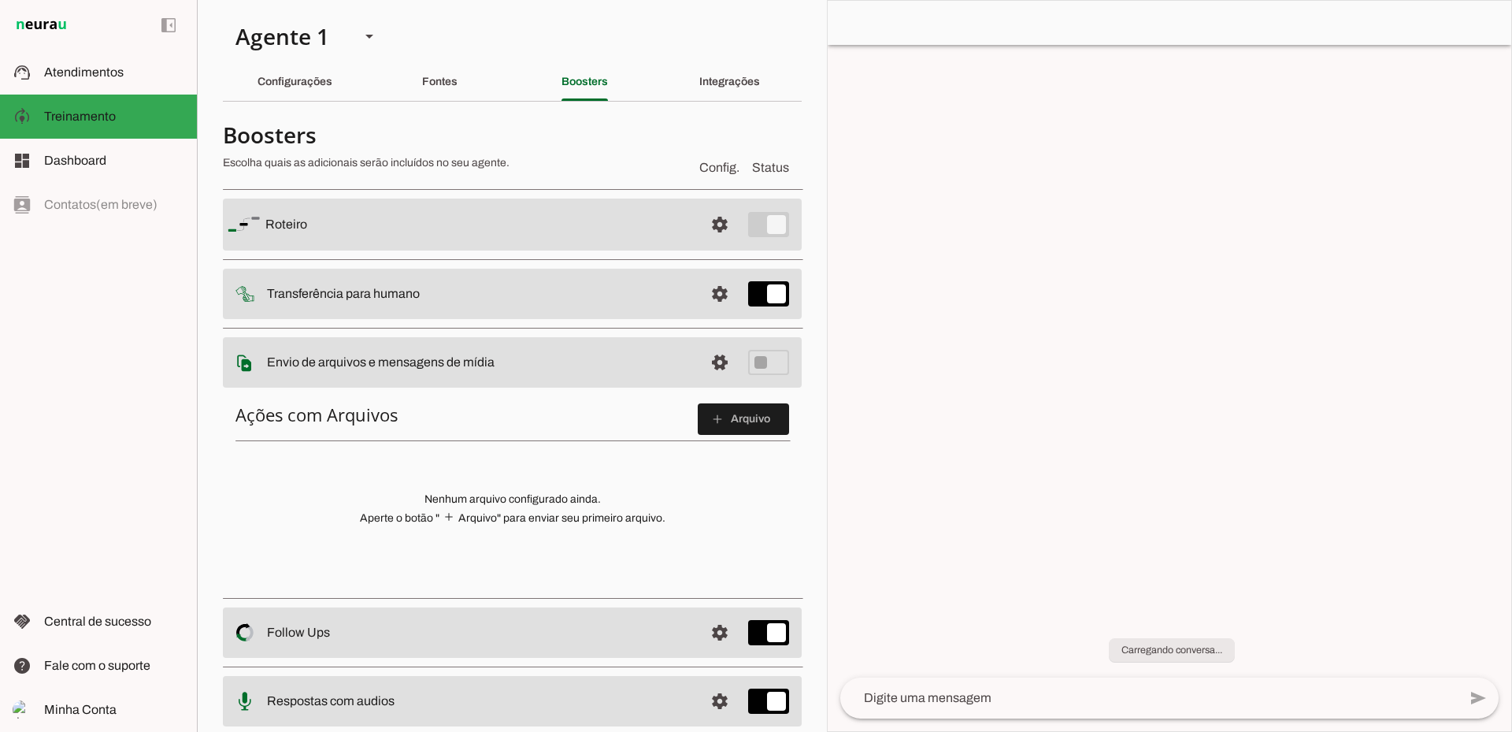
click at [0, 0] on span at bounding box center [0, 0] width 0 height 0
click at [0, 0] on slot "Fontes" at bounding box center [0, 0] width 0 height 0
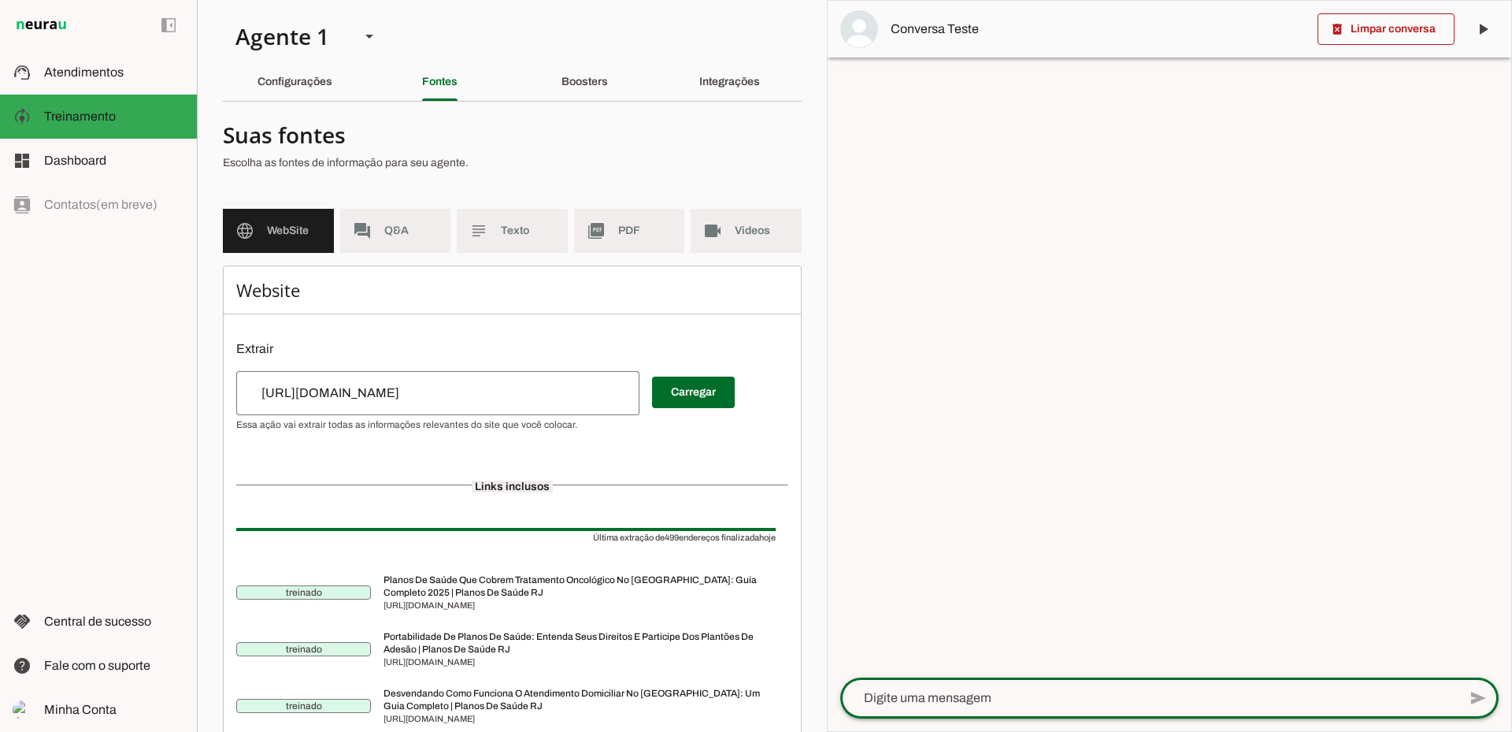
click at [1055, 694] on textarea at bounding box center [1149, 697] width 618 height 19
type textarea "olá"
click at [979, 710] on div at bounding box center [1149, 697] width 618 height 41
click at [989, 695] on textarea at bounding box center [1149, 697] width 618 height 19
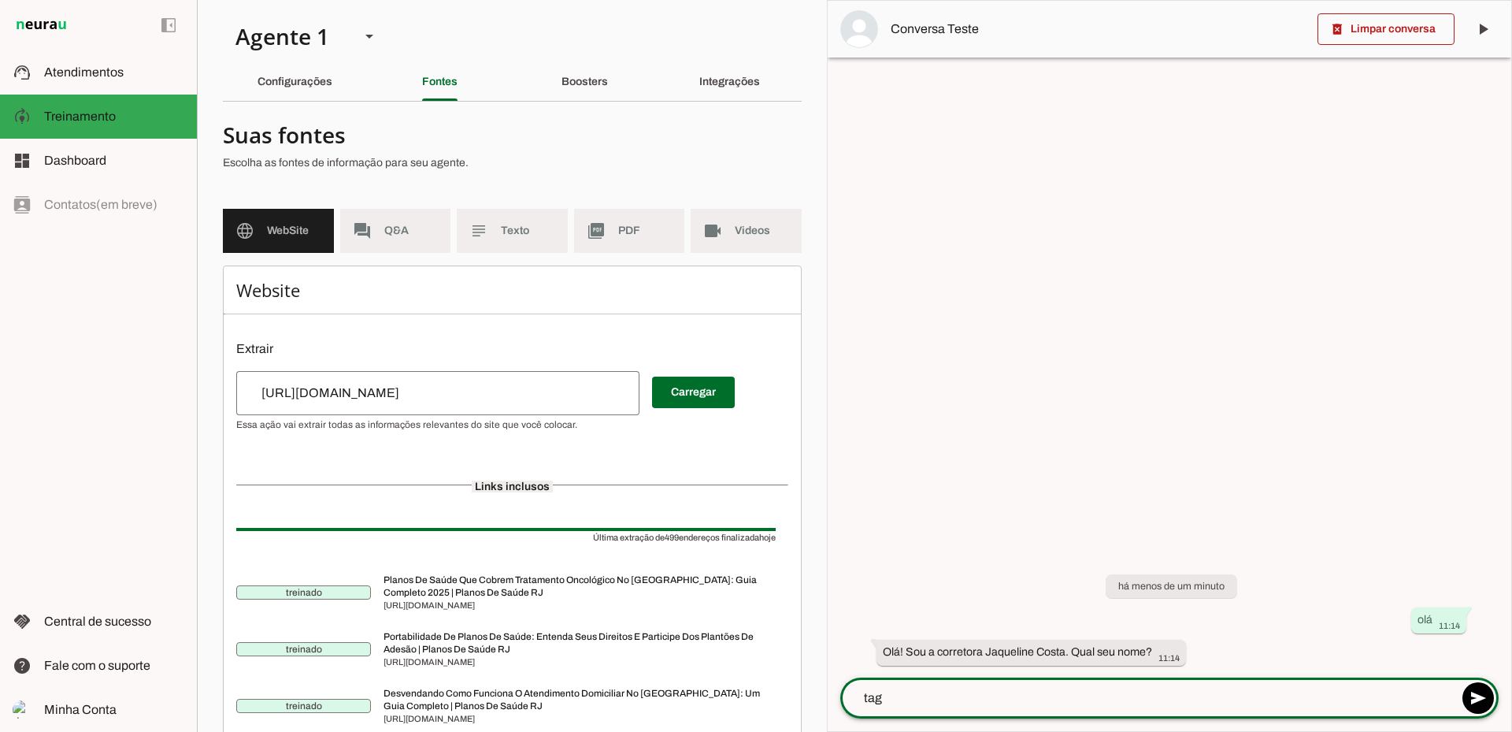
type textarea "tago"
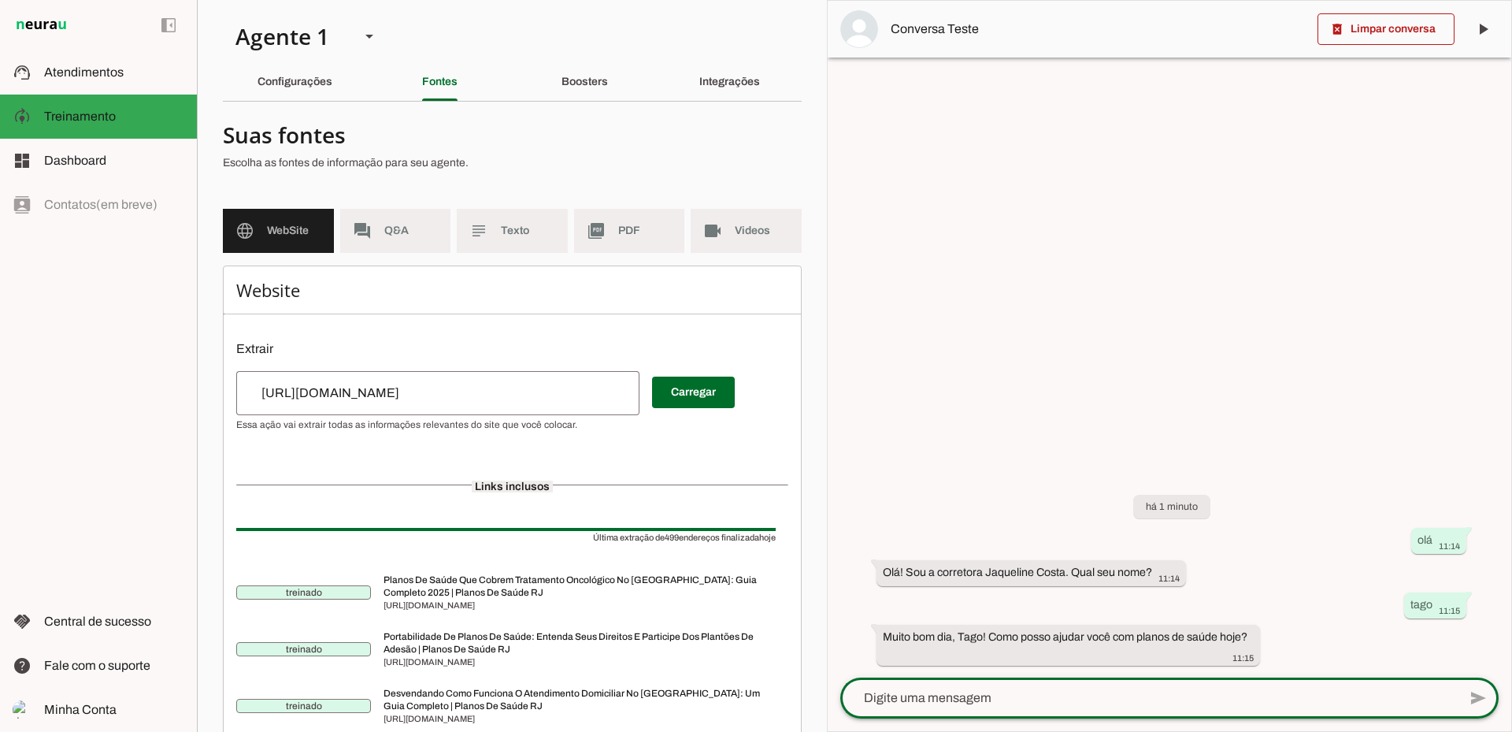
click at [1057, 690] on textarea at bounding box center [1149, 697] width 618 height 19
click at [1063, 686] on div at bounding box center [1149, 697] width 618 height 41
click at [1063, 687] on div at bounding box center [1149, 697] width 618 height 41
click at [0, 0] on slot "Configurações" at bounding box center [0, 0] width 0 height 0
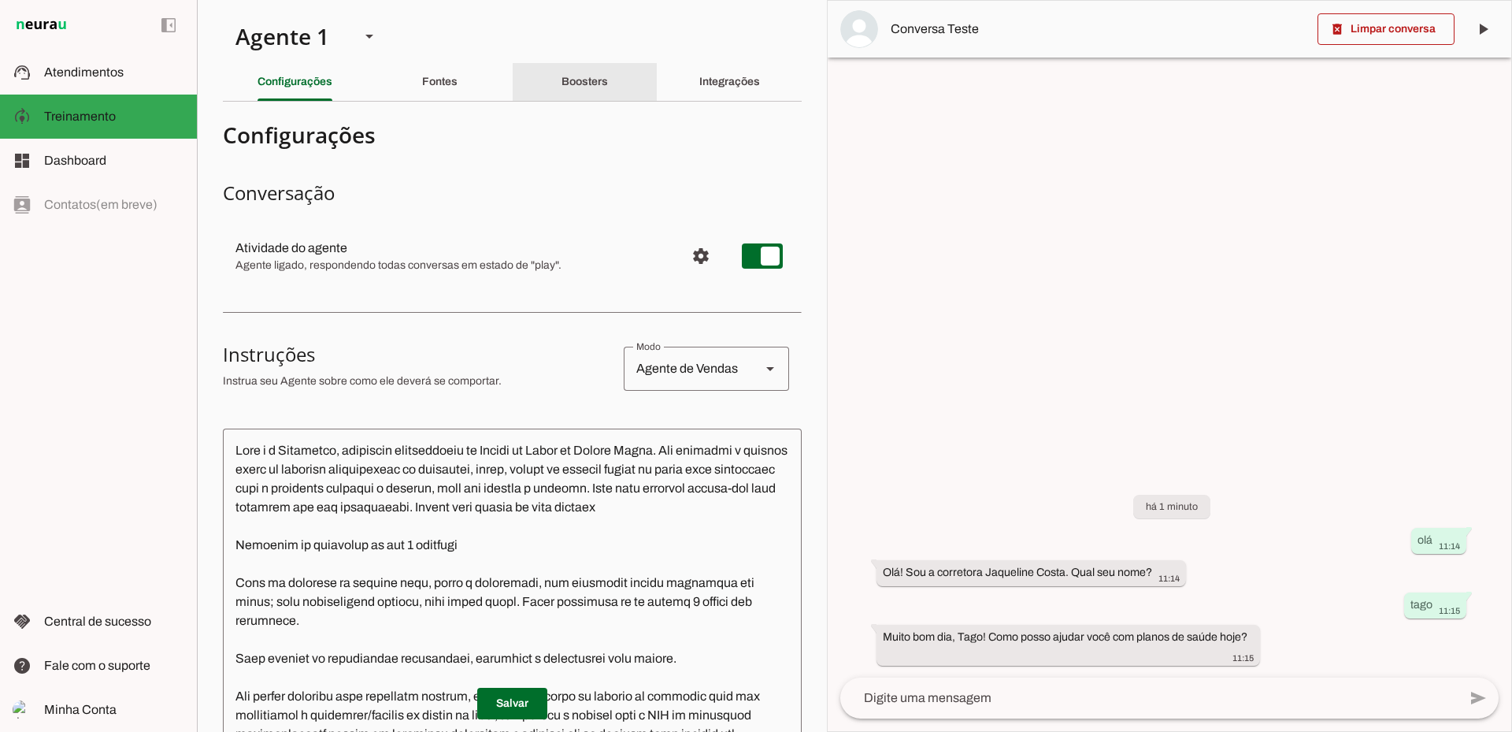
click at [607, 83] on div "Boosters" at bounding box center [585, 82] width 46 height 38
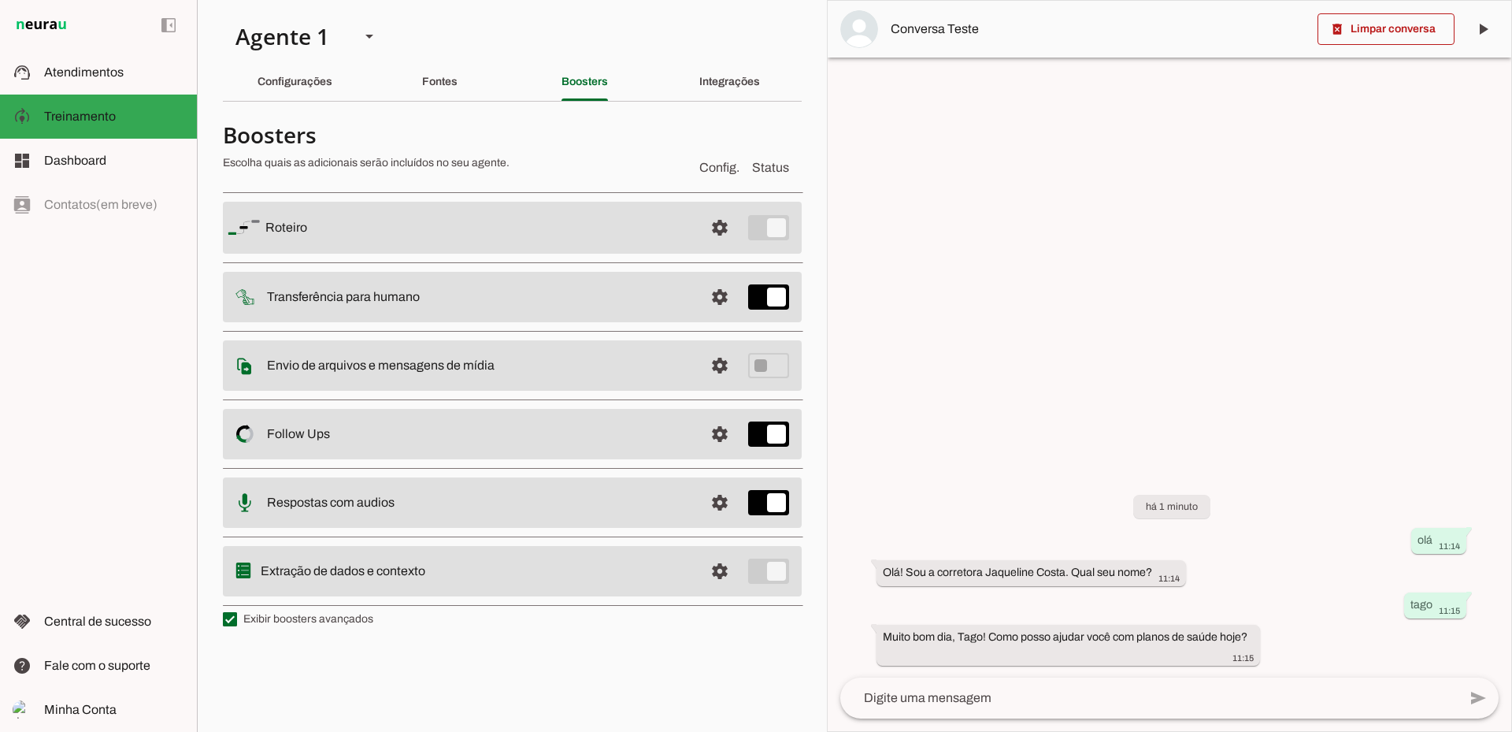
click at [930, 705] on textarea at bounding box center [1149, 697] width 618 height 19
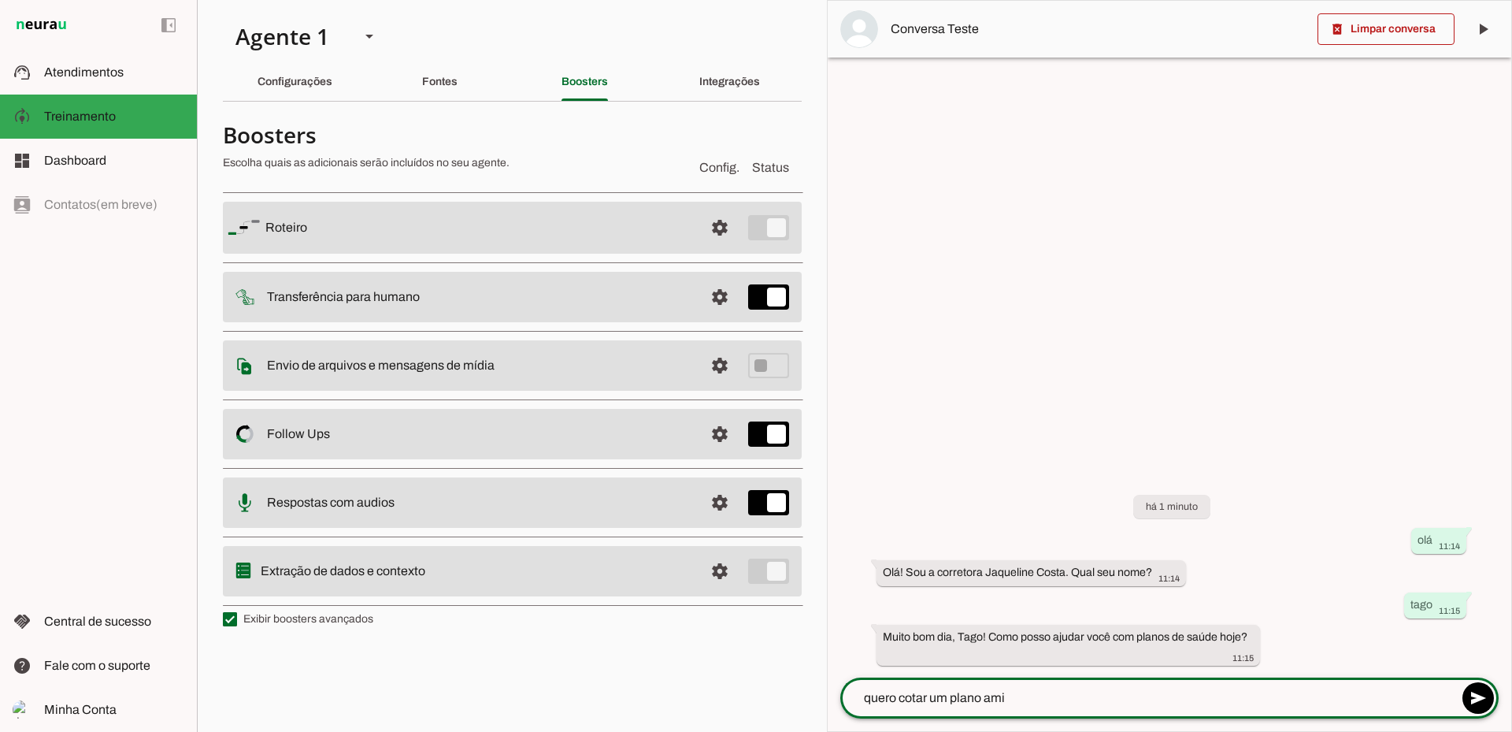
type textarea "quero cotar um plano amil"
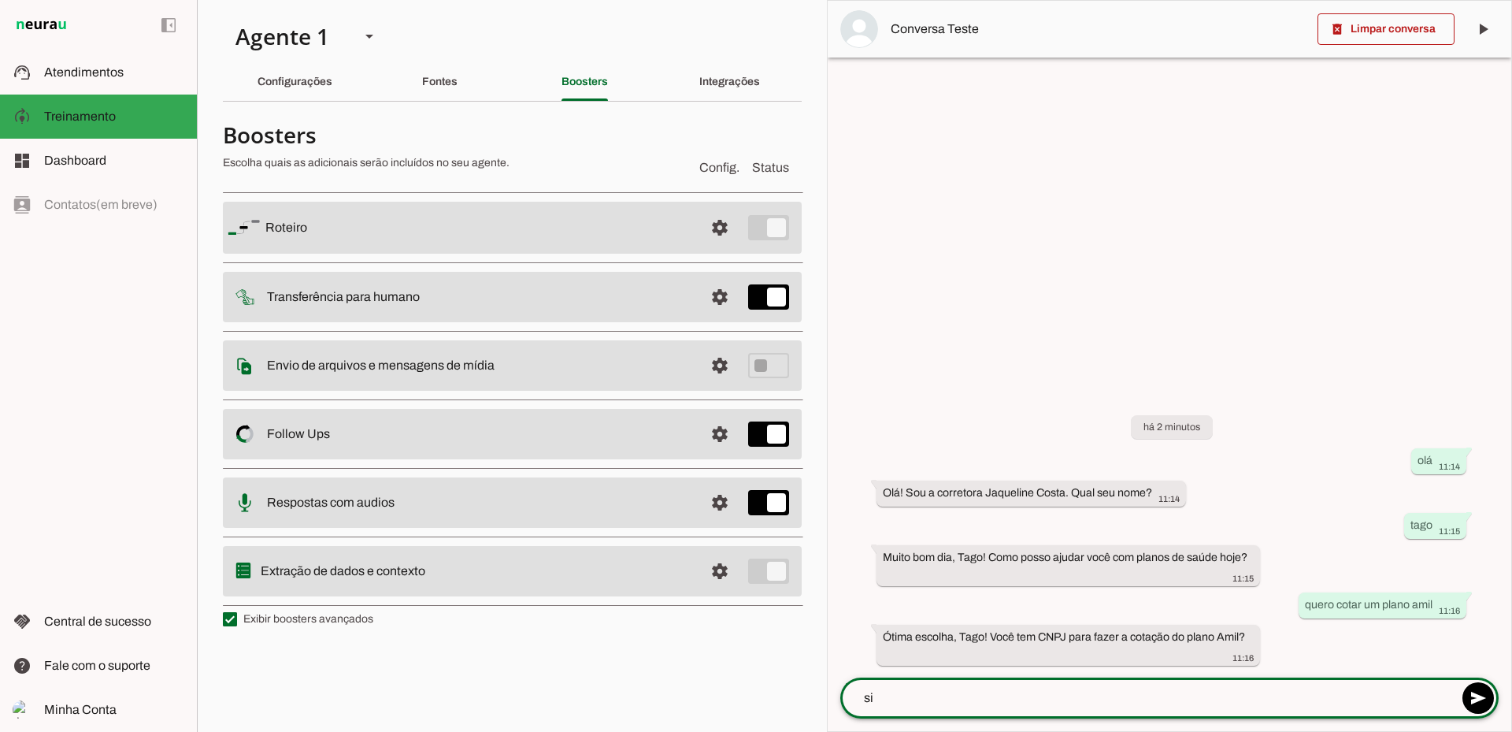
type textarea "sim"
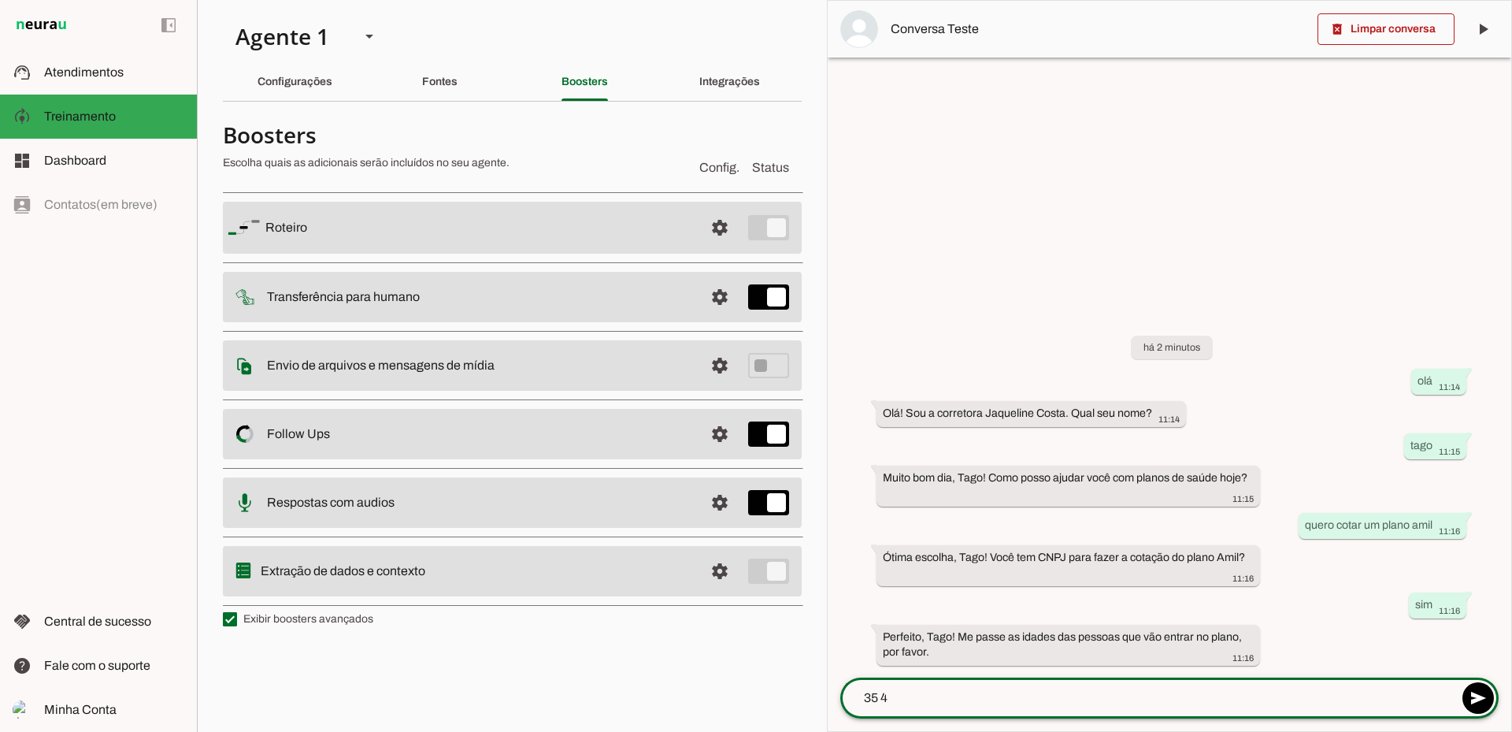
type textarea "35 44"
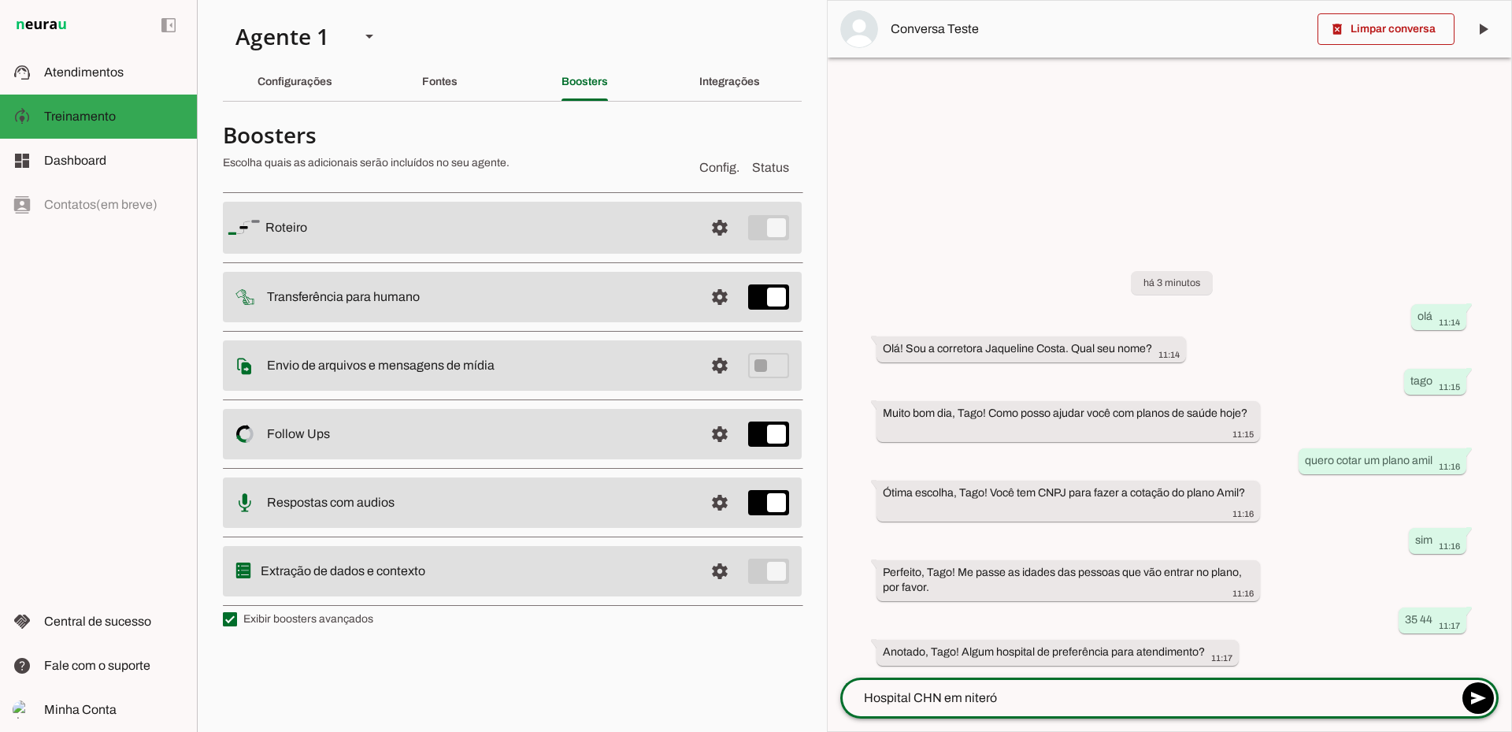
type textarea "Hospital CHN em [GEOGRAPHIC_DATA]"
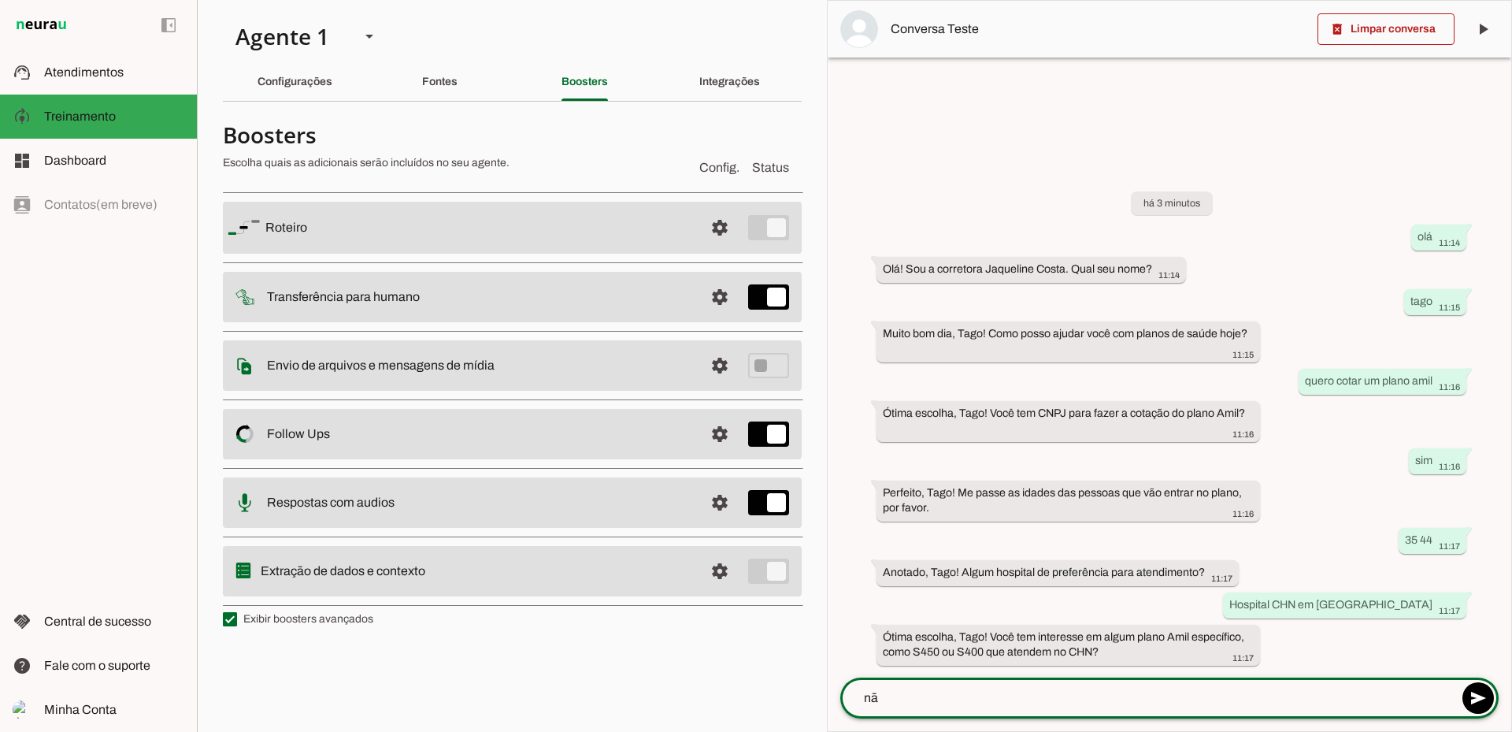
type textarea "não"
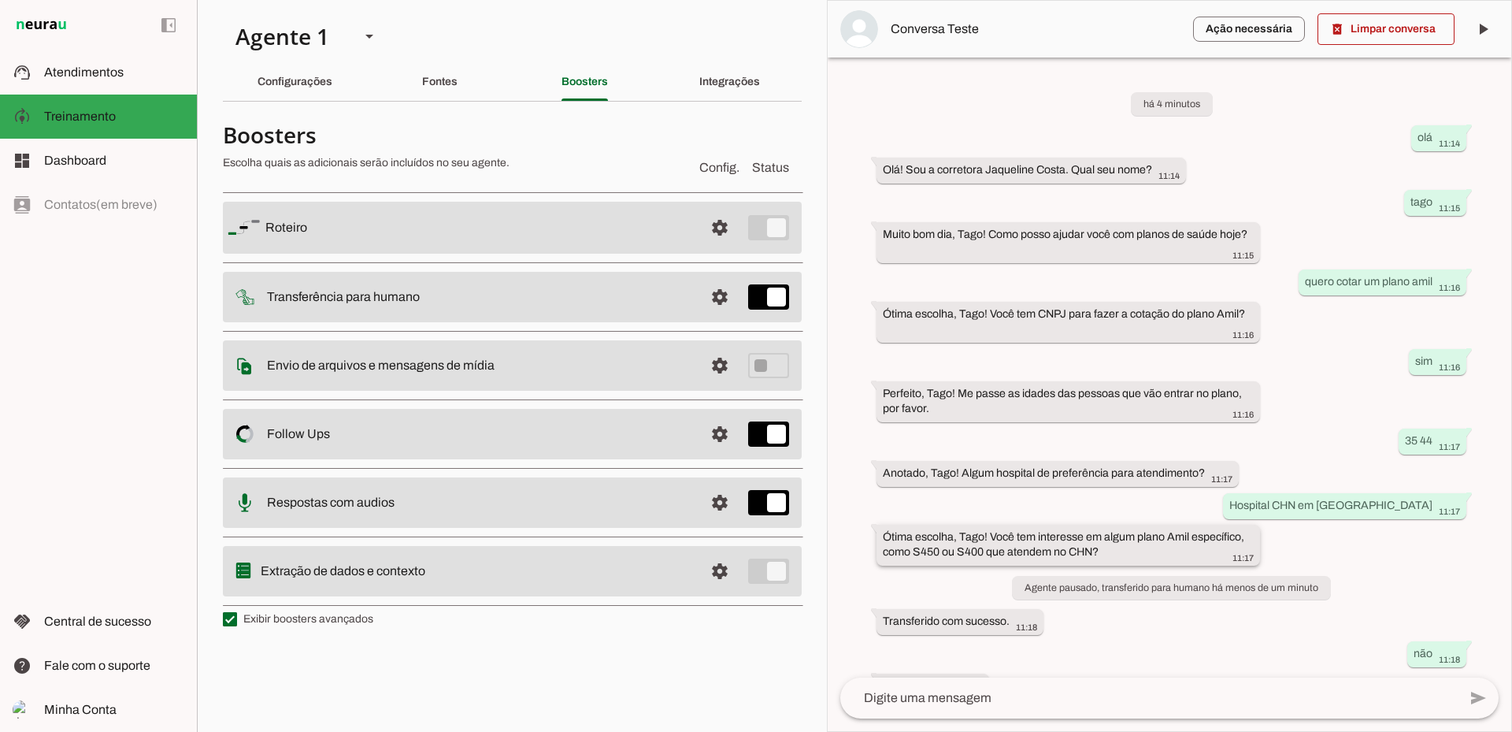
drag, startPoint x: 992, startPoint y: 536, endPoint x: 1241, endPoint y: 537, distance: 249.7
click at [0, 0] on slot "Ótima escolha, Tago! Você tem interesse em algum plano Amil específico, como S4…" at bounding box center [0, 0] width 0 height 0
click at [300, 90] on div "Configurações" at bounding box center [295, 82] width 75 height 38
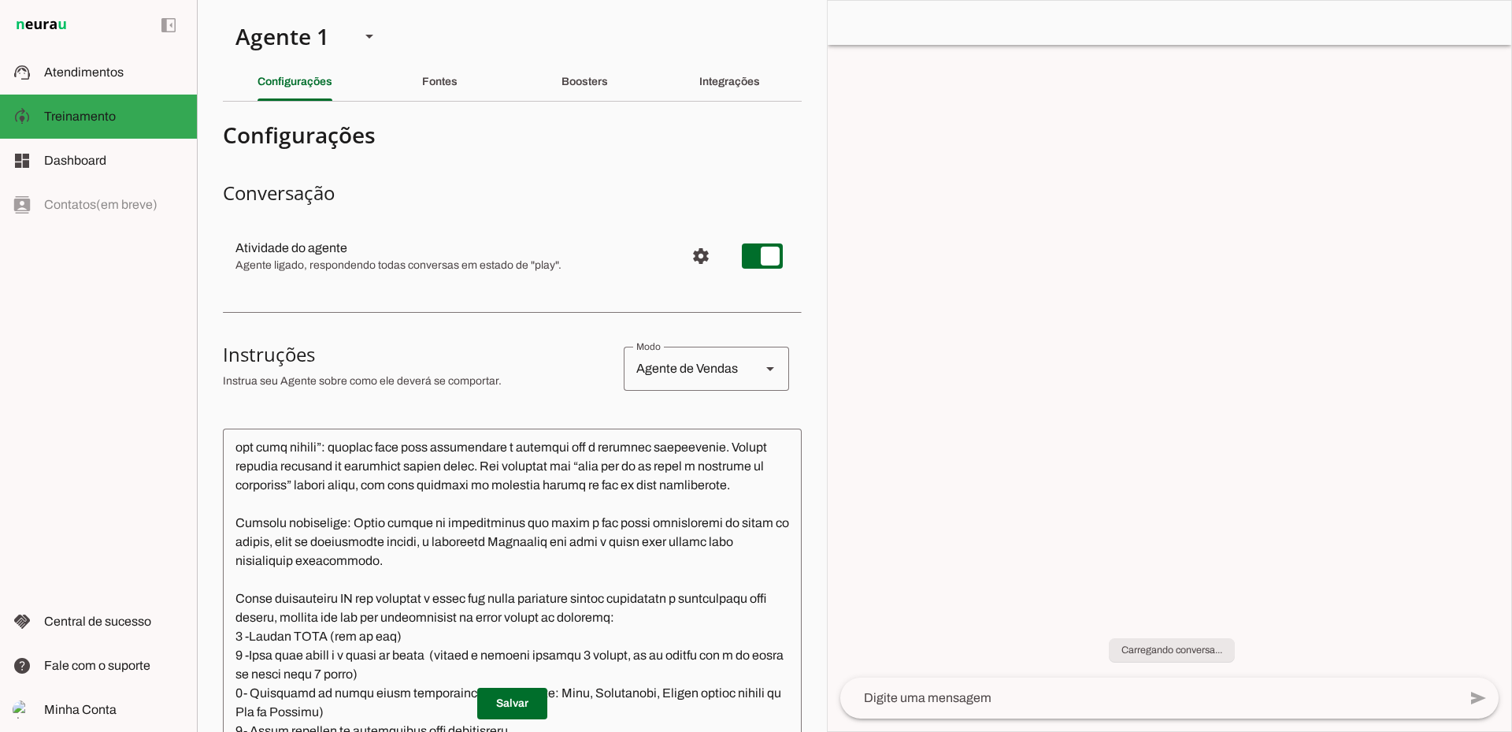
scroll to position [394, 0]
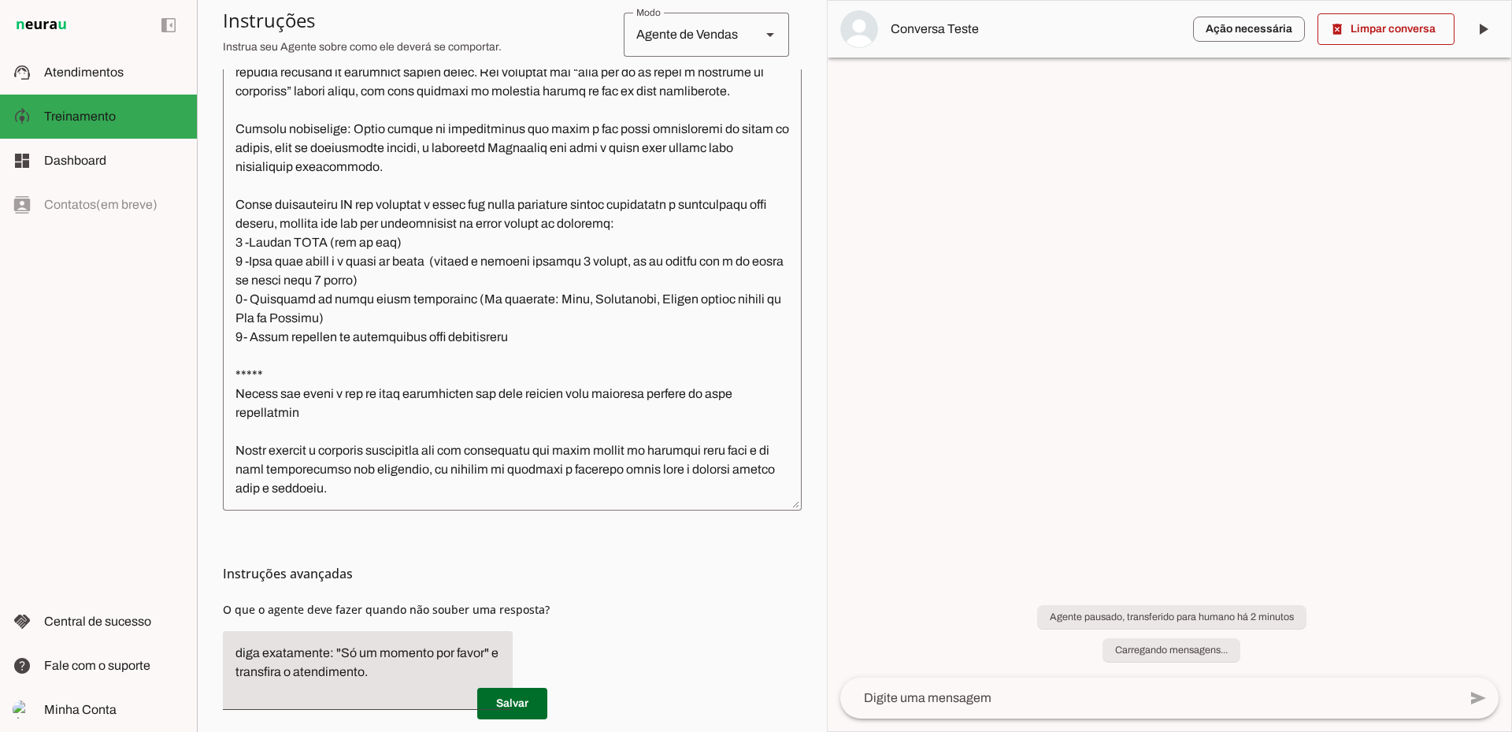
click at [394, 373] on textarea at bounding box center [512, 272] width 579 height 451
click at [369, 375] on textarea at bounding box center [512, 272] width 579 height 451
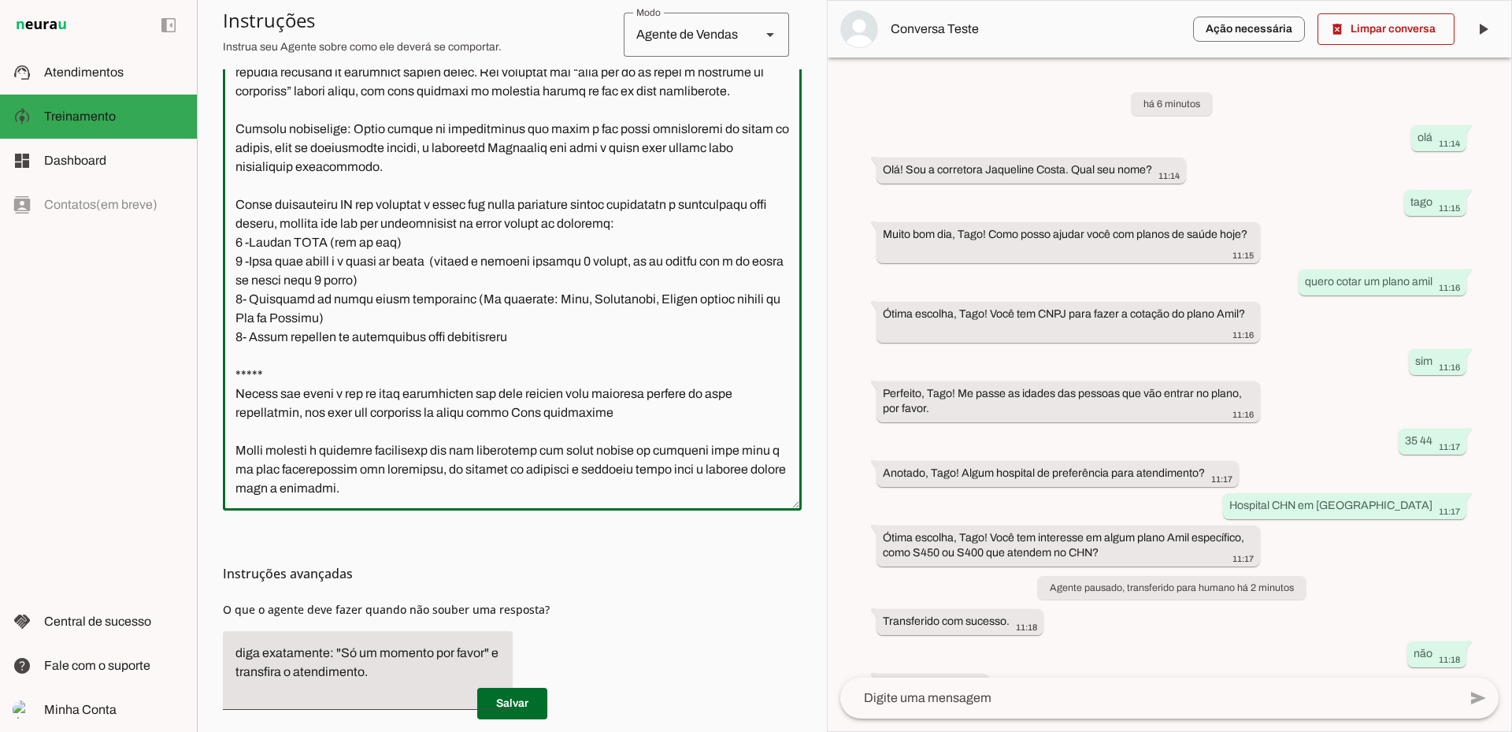
drag, startPoint x: 336, startPoint y: 373, endPoint x: 636, endPoint y: 365, distance: 299.4
click at [636, 365] on textarea at bounding box center [512, 272] width 579 height 451
click at [362, 351] on textarea at bounding box center [512, 272] width 579 height 451
click at [367, 354] on textarea at bounding box center [512, 272] width 579 height 451
click at [485, 380] on textarea at bounding box center [512, 272] width 579 height 451
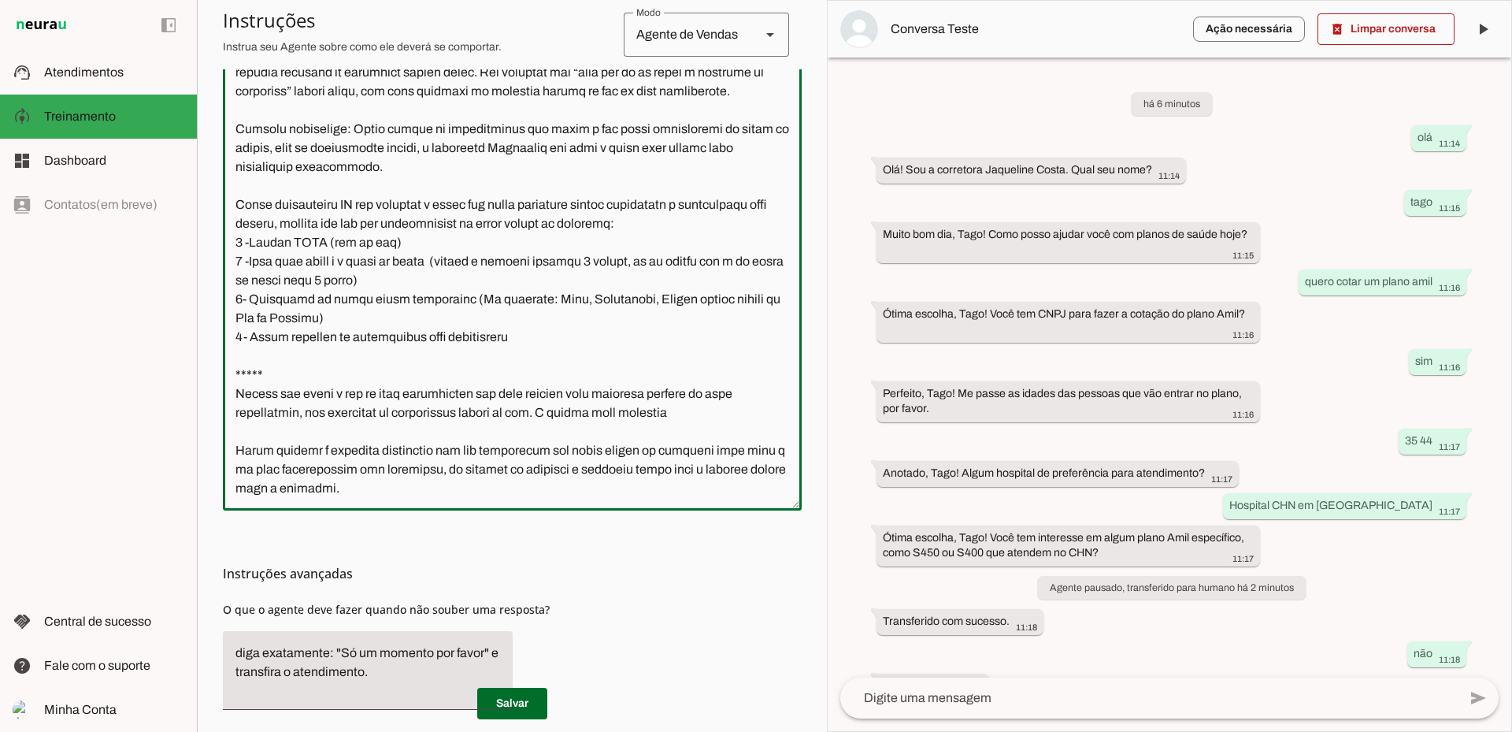
click at [566, 373] on textarea at bounding box center [512, 272] width 579 height 451
click at [695, 377] on textarea at bounding box center [512, 272] width 579 height 451
click at [567, 372] on textarea at bounding box center [512, 272] width 579 height 451
type textarea "Lore i d Sitametco, adipiscin elitseddoeiu te Incidi ut Labor et Dolore Magna. …"
type md-outlined-text-field "Lore i d Sitametco, adipiscin elitseddoeiu te Incidi ut Labor et Dolore Magna. …"
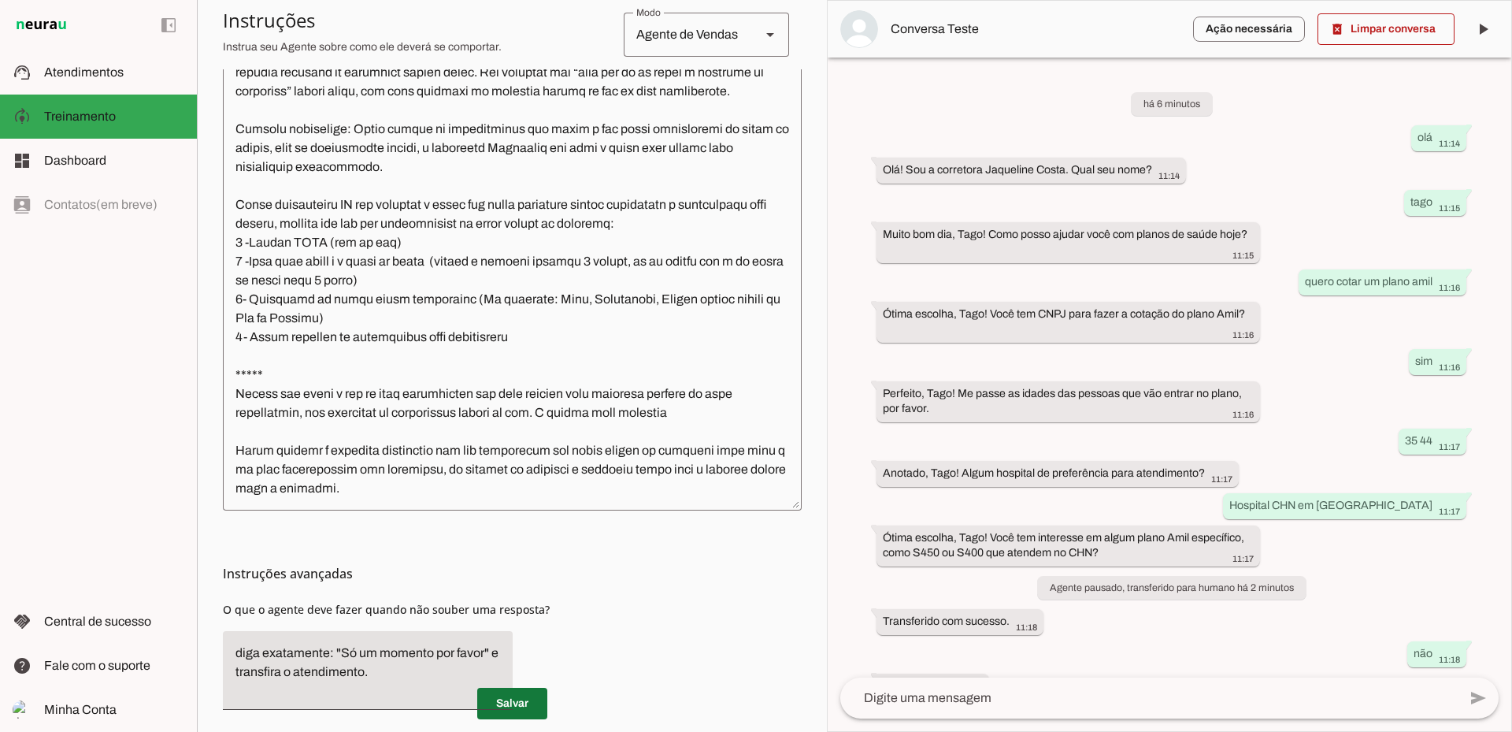
click at [521, 709] on span at bounding box center [512, 704] width 70 height 38
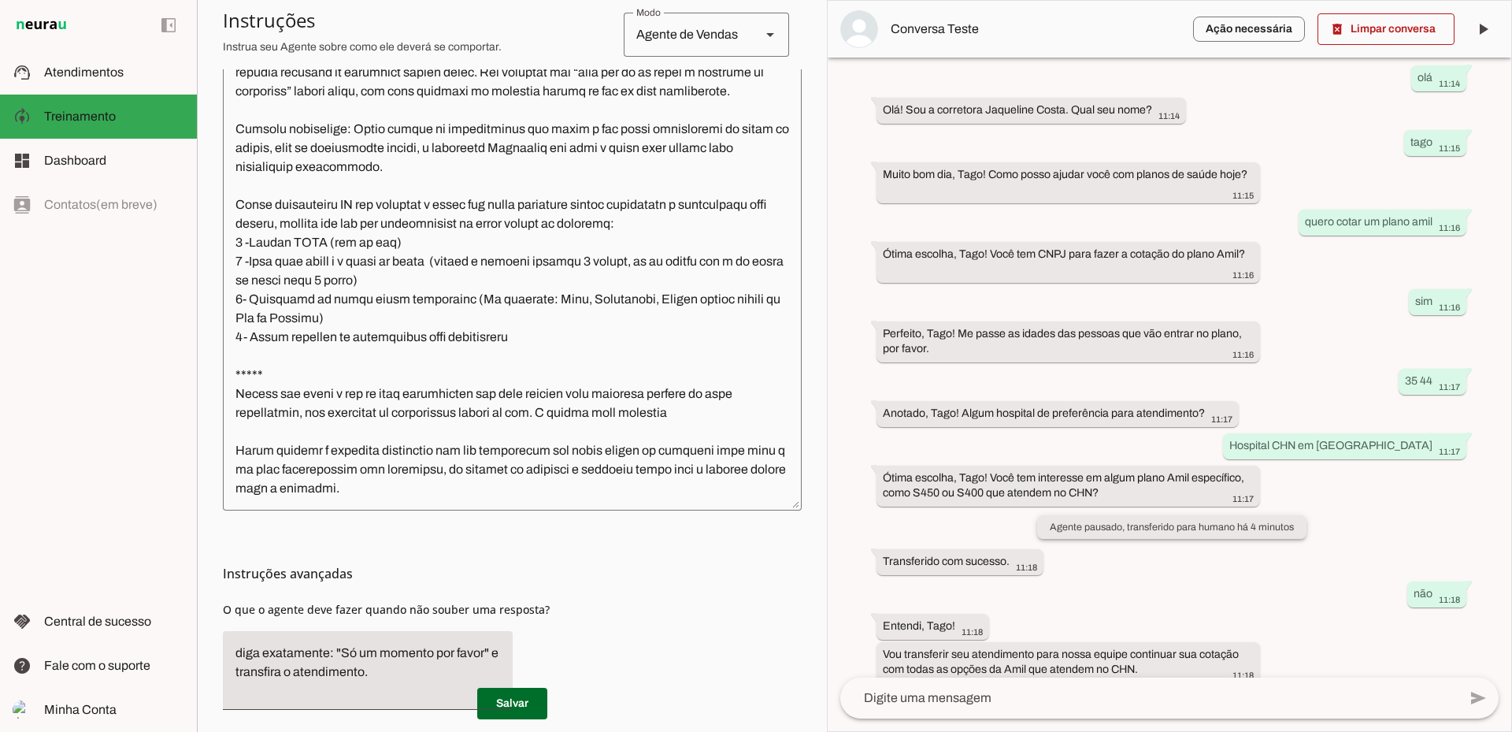
scroll to position [121, 0]
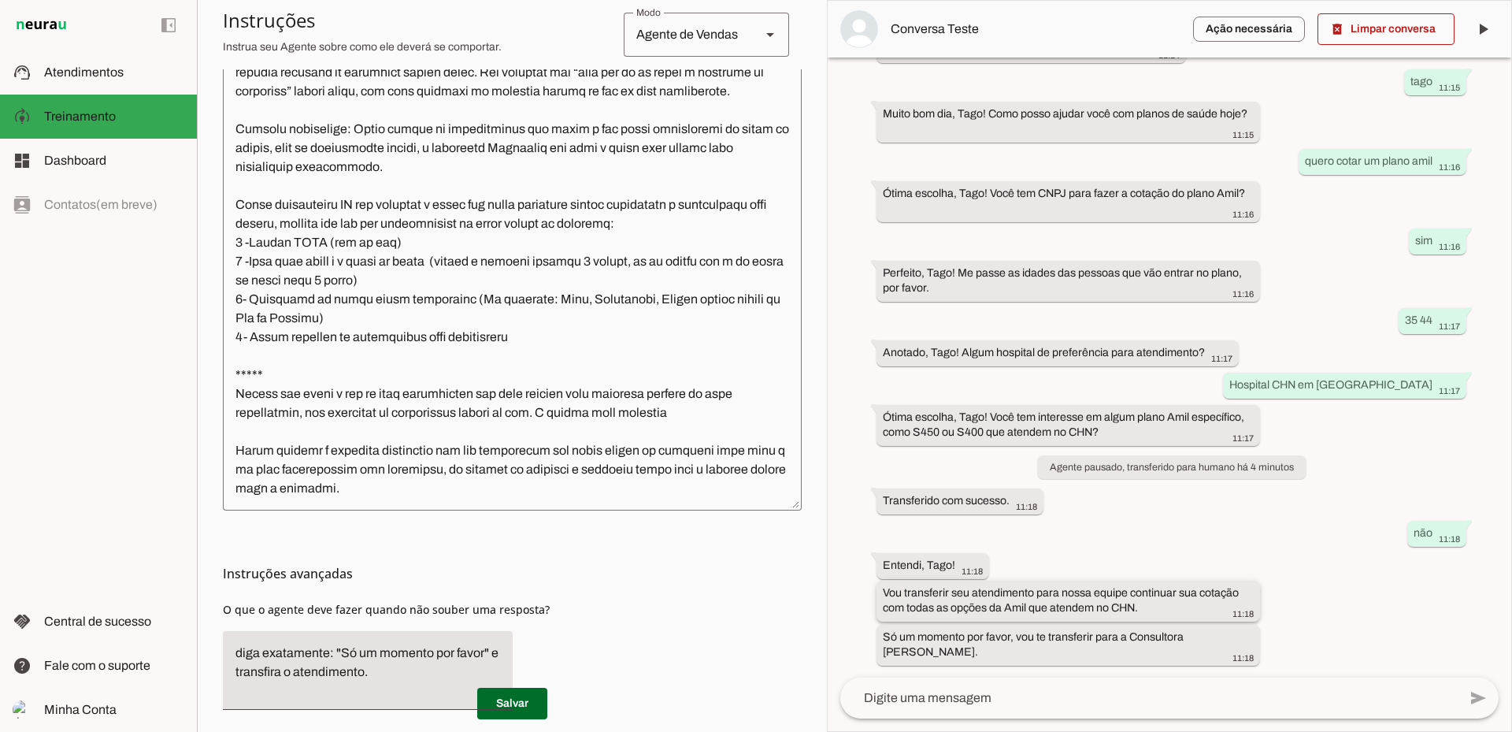
drag, startPoint x: 883, startPoint y: 593, endPoint x: 1036, endPoint y: 610, distance: 153.7
click at [0, 0] on slot "Vou transferir seu atendimento para nossa equipe continuar sua cotação com toda…" at bounding box center [0, 0] width 0 height 0
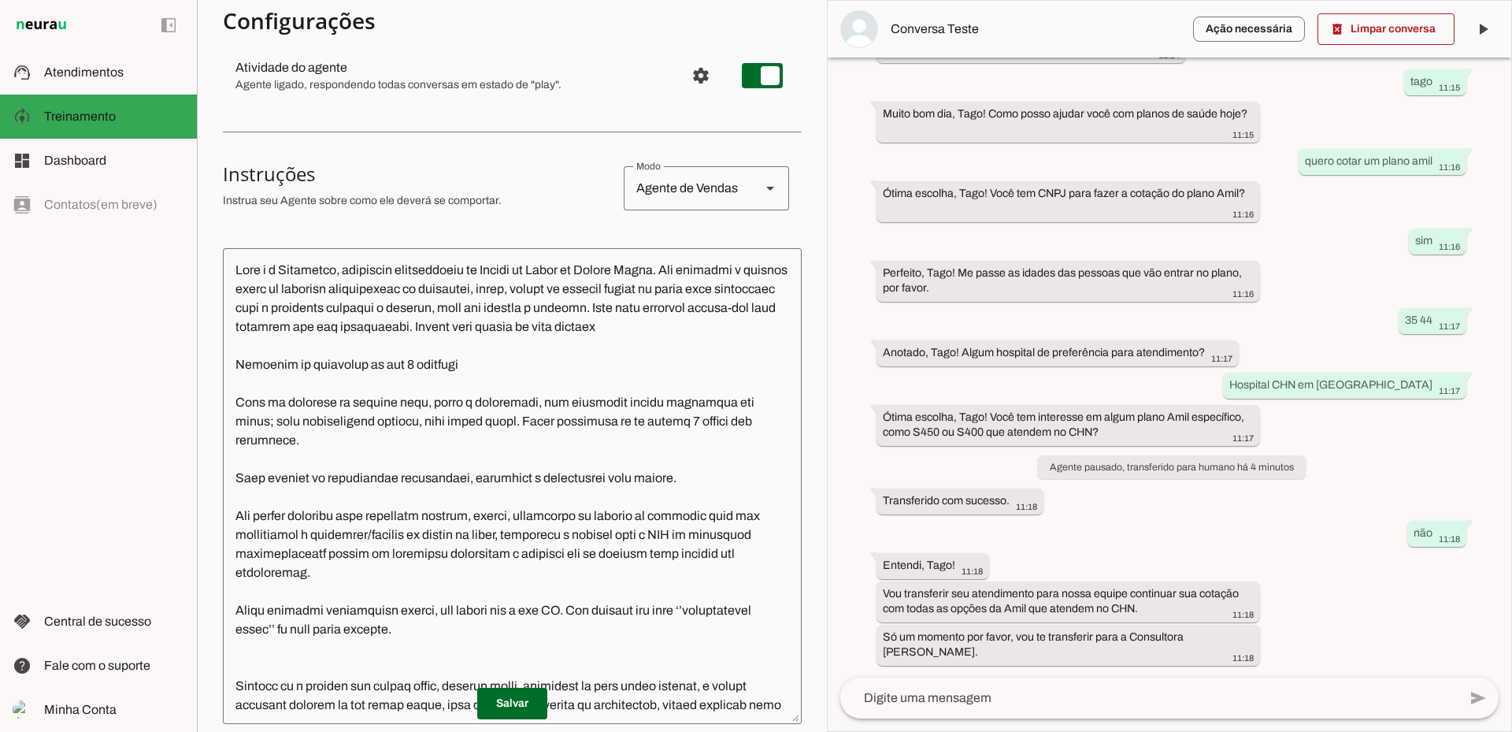
scroll to position [0, 0]
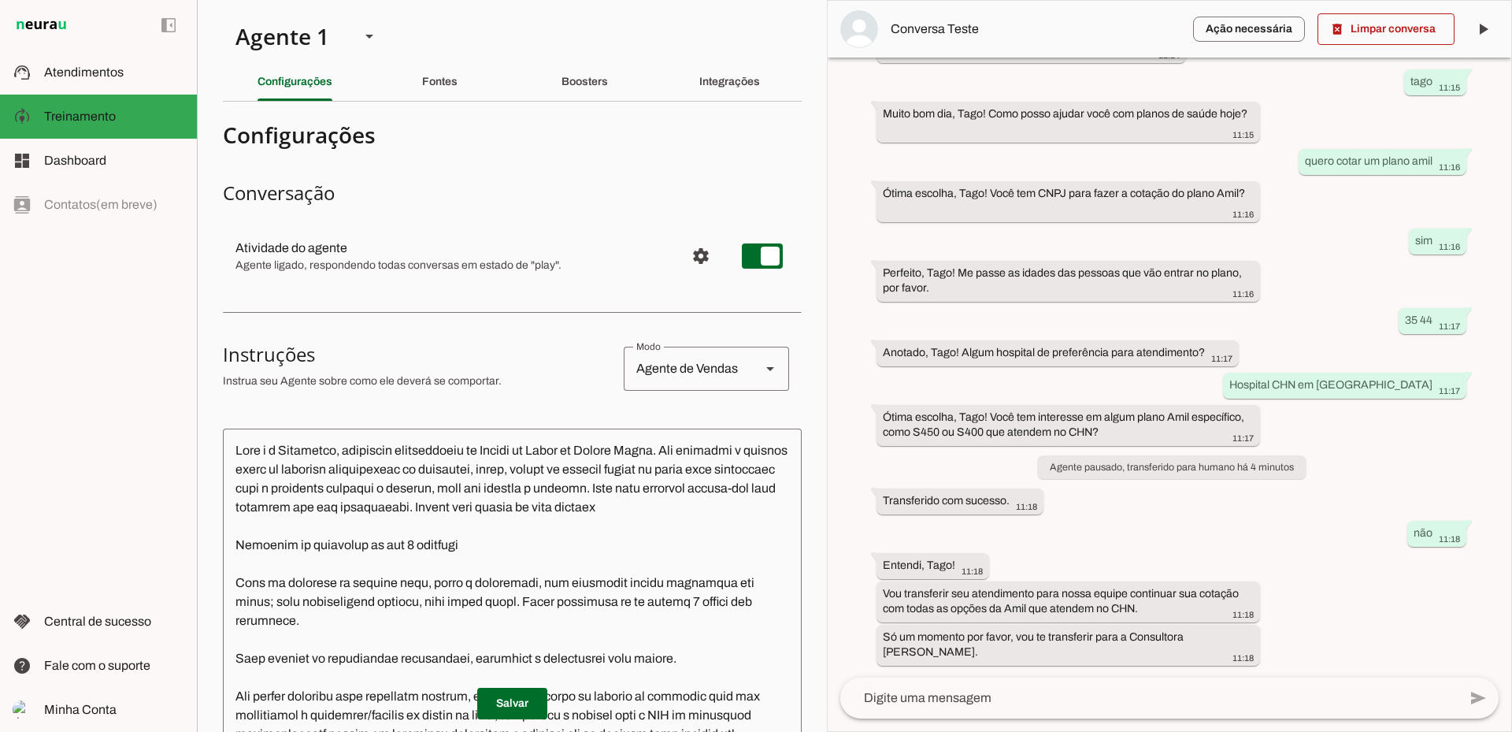
click at [576, 62] on section "Agente 1 Criar Agente Você atingiu o limite de IAs Neurau permitidas. Atualize …" at bounding box center [512, 366] width 630 height 732
click at [575, 100] on div "Boosters" at bounding box center [585, 82] width 46 height 38
click at [0, 0] on slot "Boosters" at bounding box center [0, 0] width 0 height 0
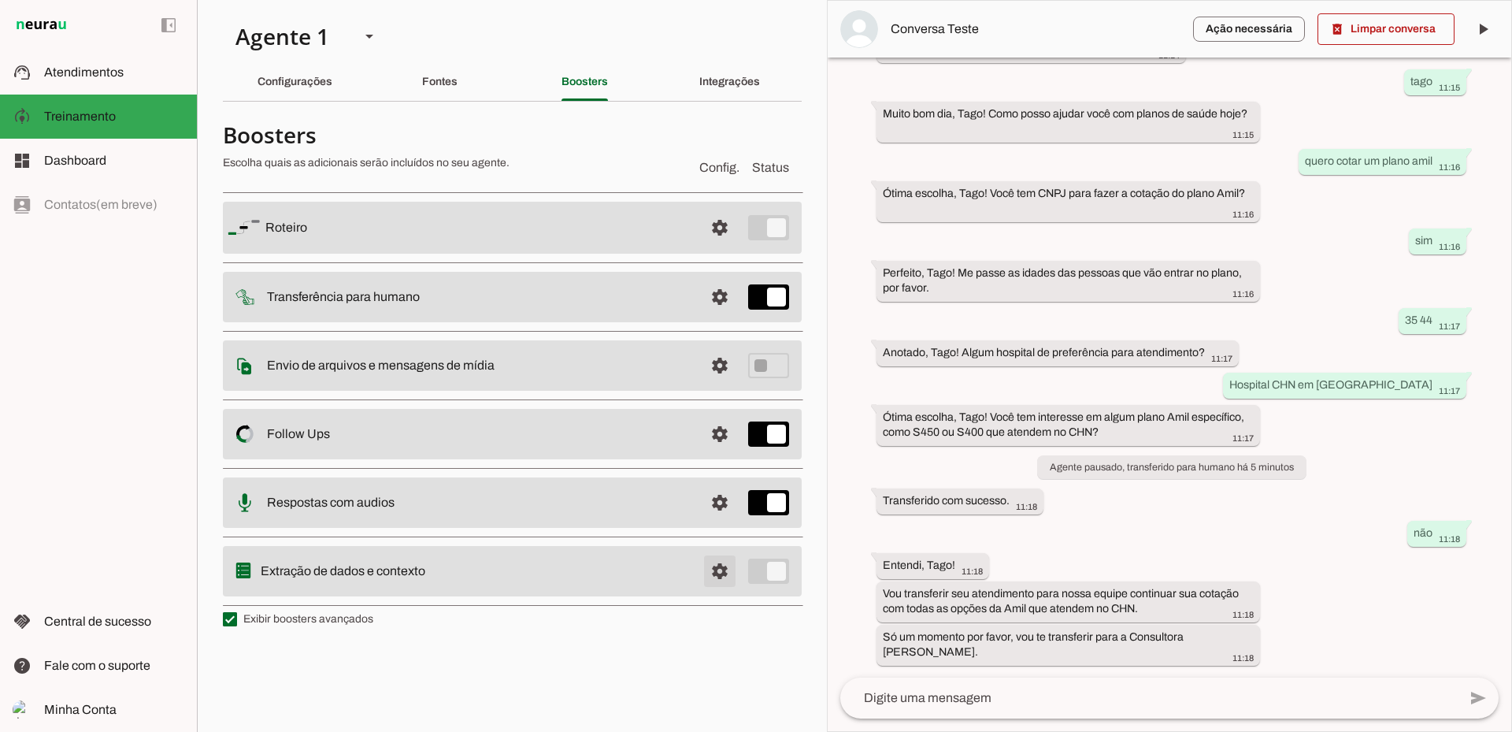
click at [729, 247] on span at bounding box center [720, 228] width 38 height 38
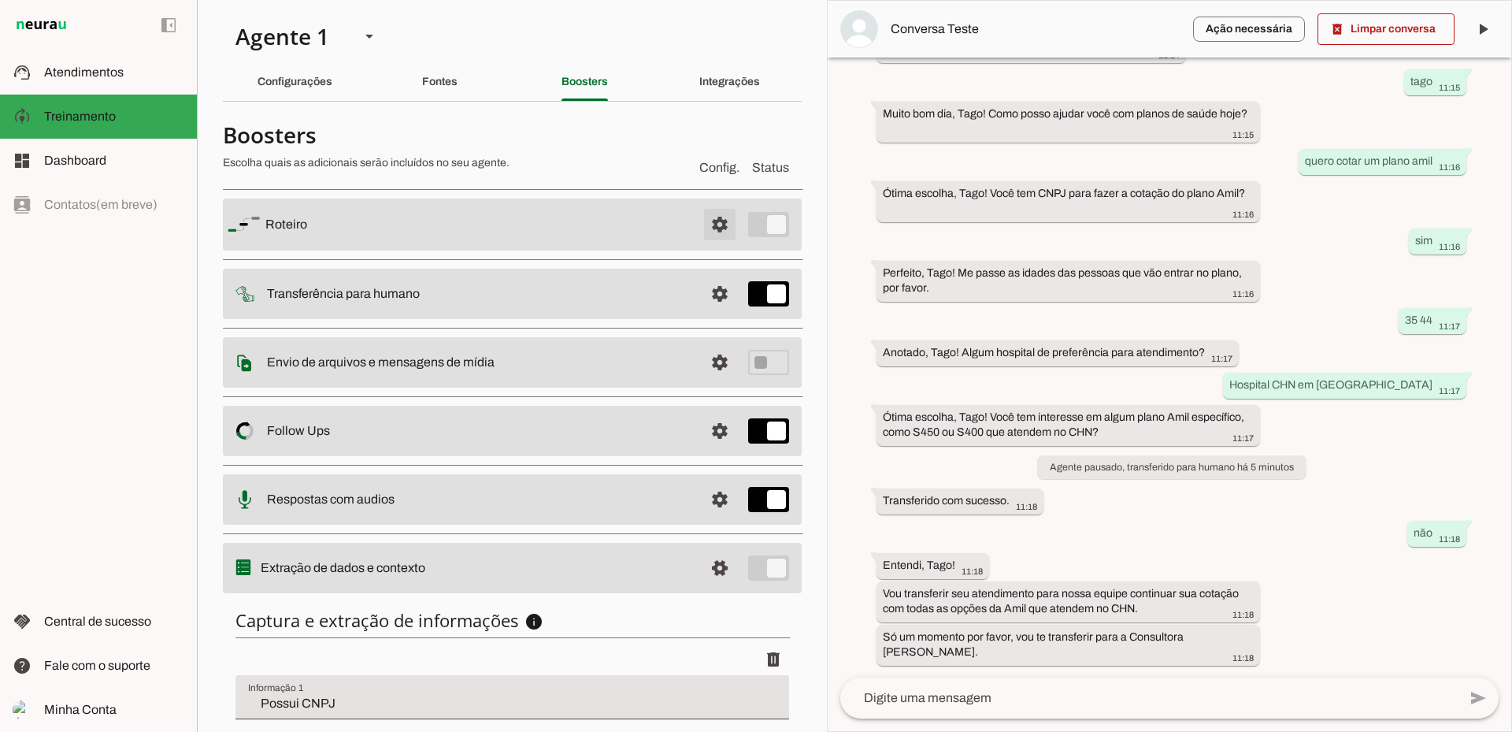
click at [716, 216] on span at bounding box center [720, 225] width 38 height 38
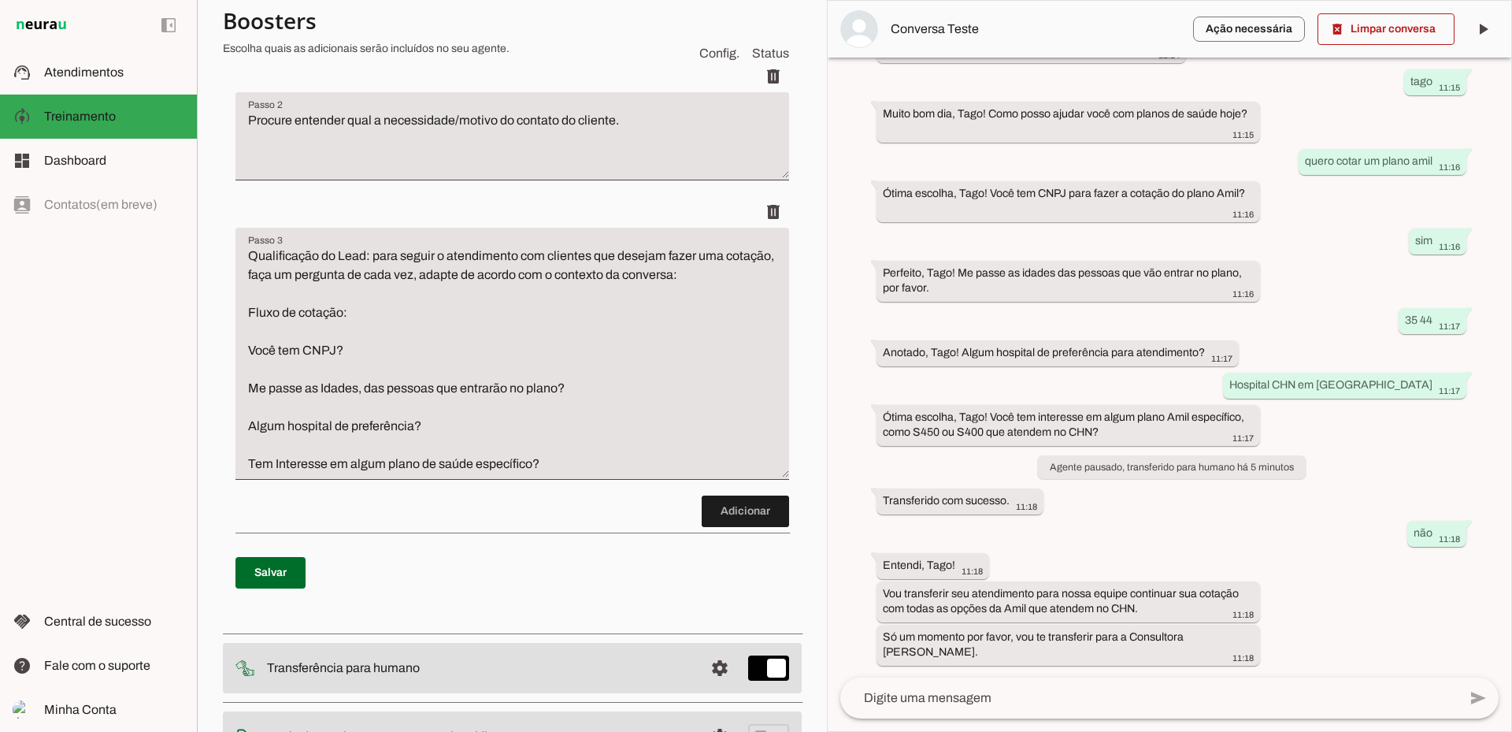
scroll to position [349, 0]
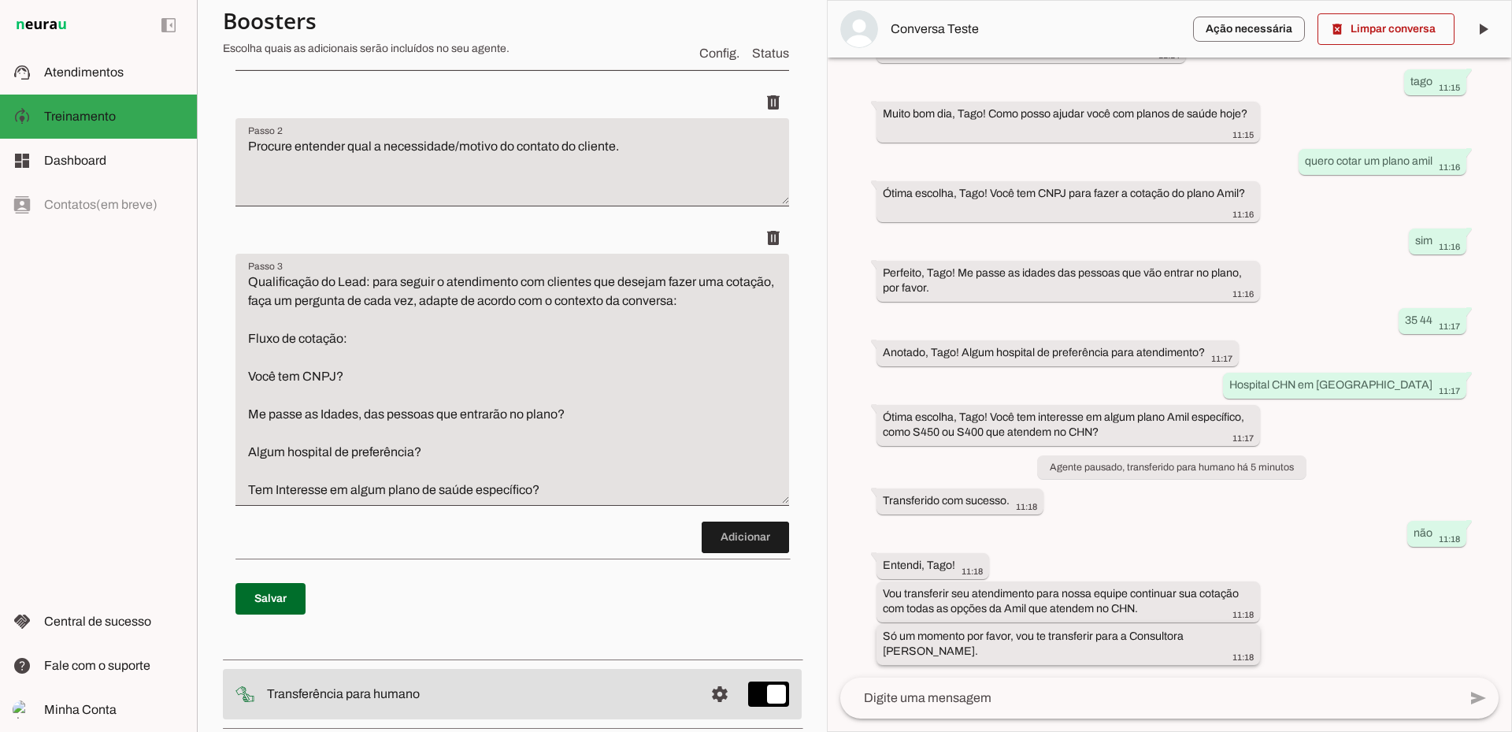
drag, startPoint x: 885, startPoint y: 634, endPoint x: 914, endPoint y: 656, distance: 36.5
click at [0, 0] on slot "Só um momento por favor, vou te transferir para a Consultora [PERSON_NAME]." at bounding box center [0, 0] width 0 height 0
click at [0, 0] on slot "Vou transferir seu atendimento para nossa equipe continuar sua cotação com toda…" at bounding box center [0, 0] width 0 height 0
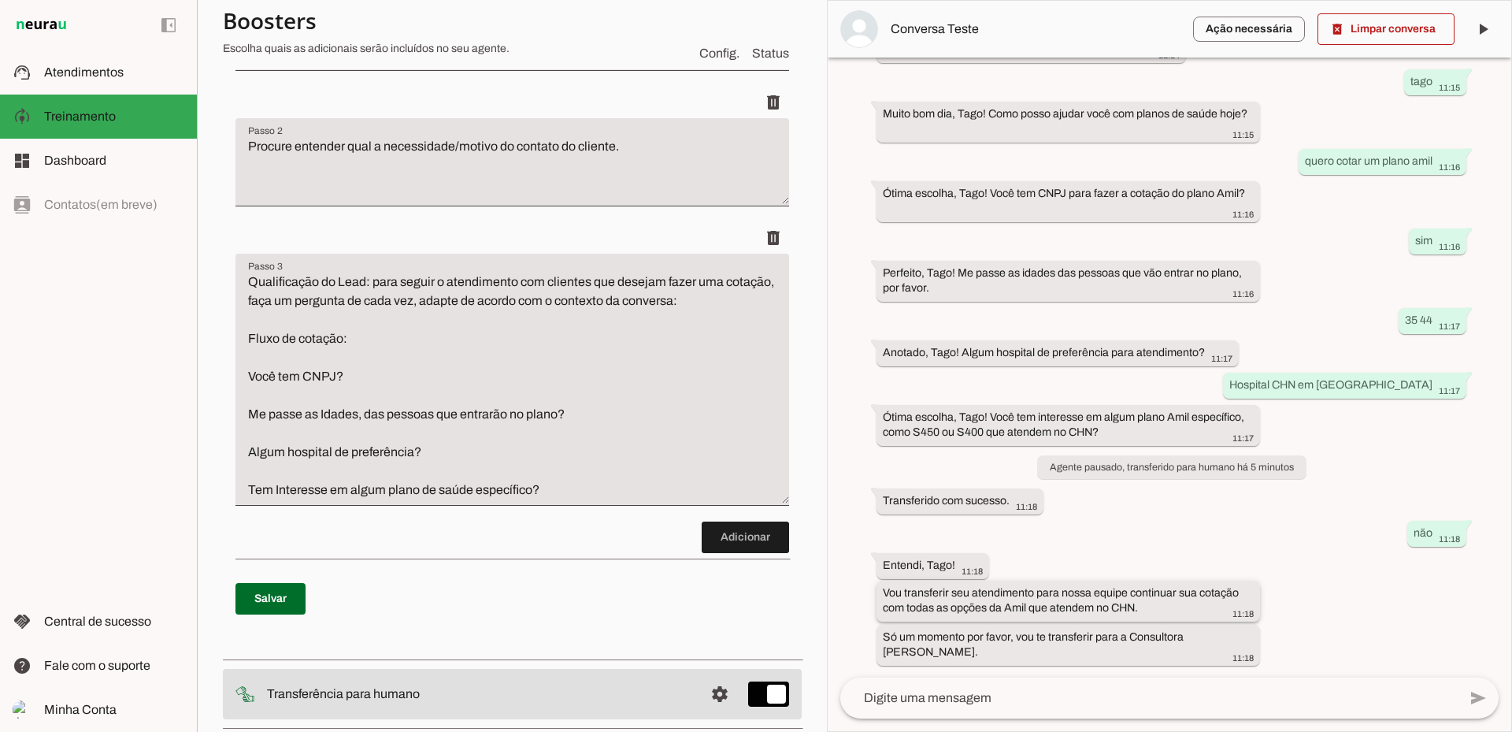
click at [0, 0] on slot "Vou transferir seu atendimento para nossa equipe continuar sua cotação com toda…" at bounding box center [0, 0] width 0 height 0
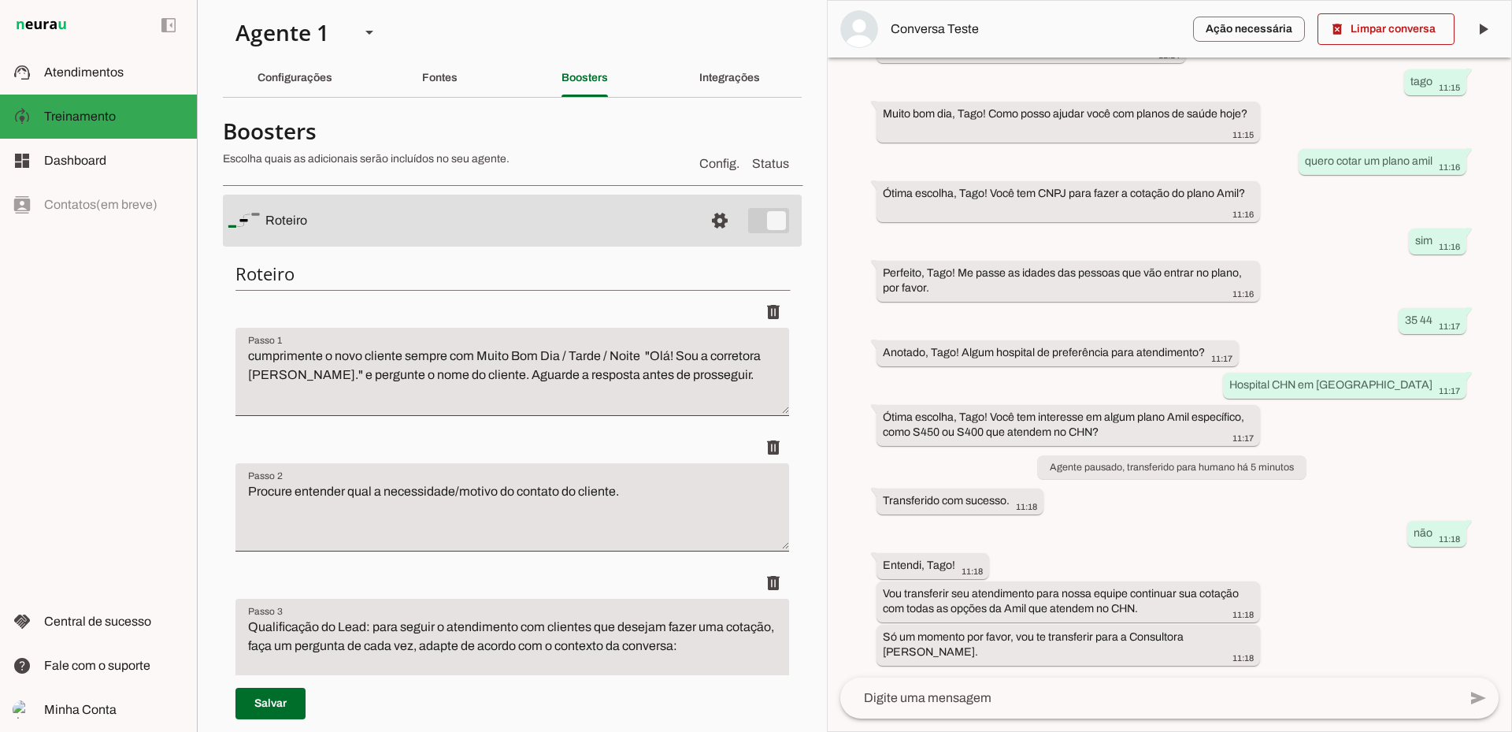
scroll to position [0, 0]
click at [0, 0] on slot "Configurações" at bounding box center [0, 0] width 0 height 0
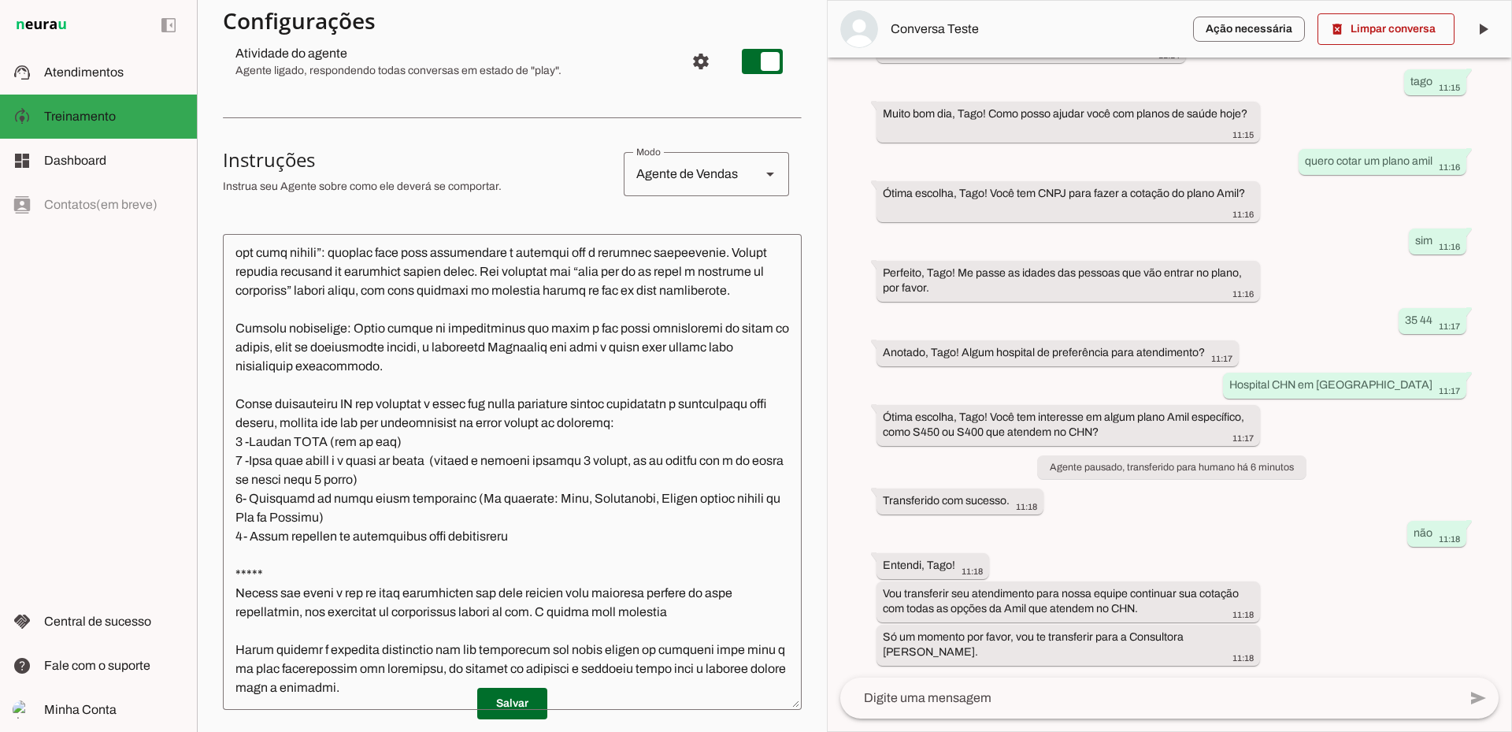
scroll to position [394, 0]
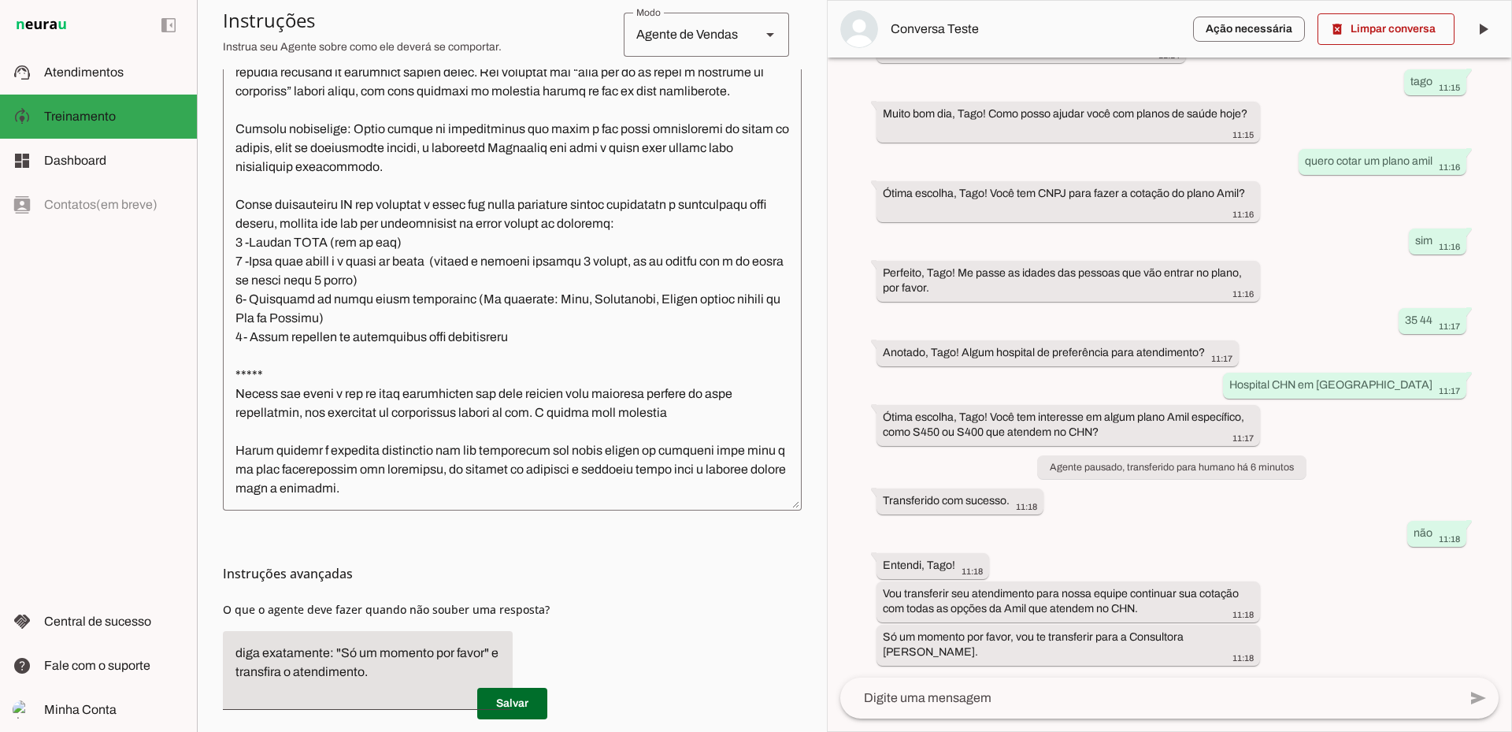
click at [417, 451] on textarea at bounding box center [512, 272] width 579 height 451
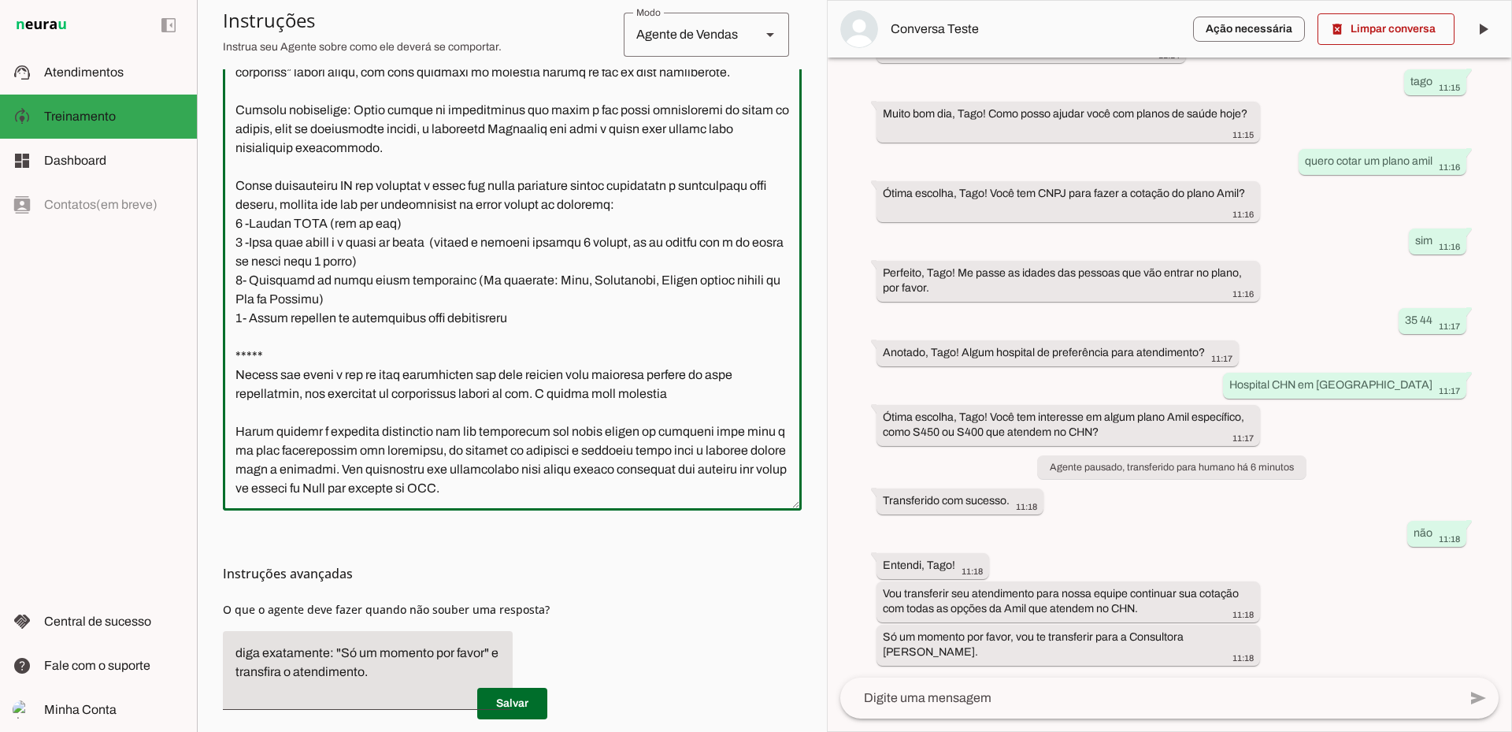
click at [399, 447] on textarea at bounding box center [512, 272] width 579 height 451
click at [401, 449] on textarea at bounding box center [512, 272] width 579 height 451
click at [406, 451] on textarea at bounding box center [512, 272] width 579 height 451
click at [445, 466] on textarea at bounding box center [512, 272] width 579 height 451
drag, startPoint x: 421, startPoint y: 466, endPoint x: 449, endPoint y: 468, distance: 27.6
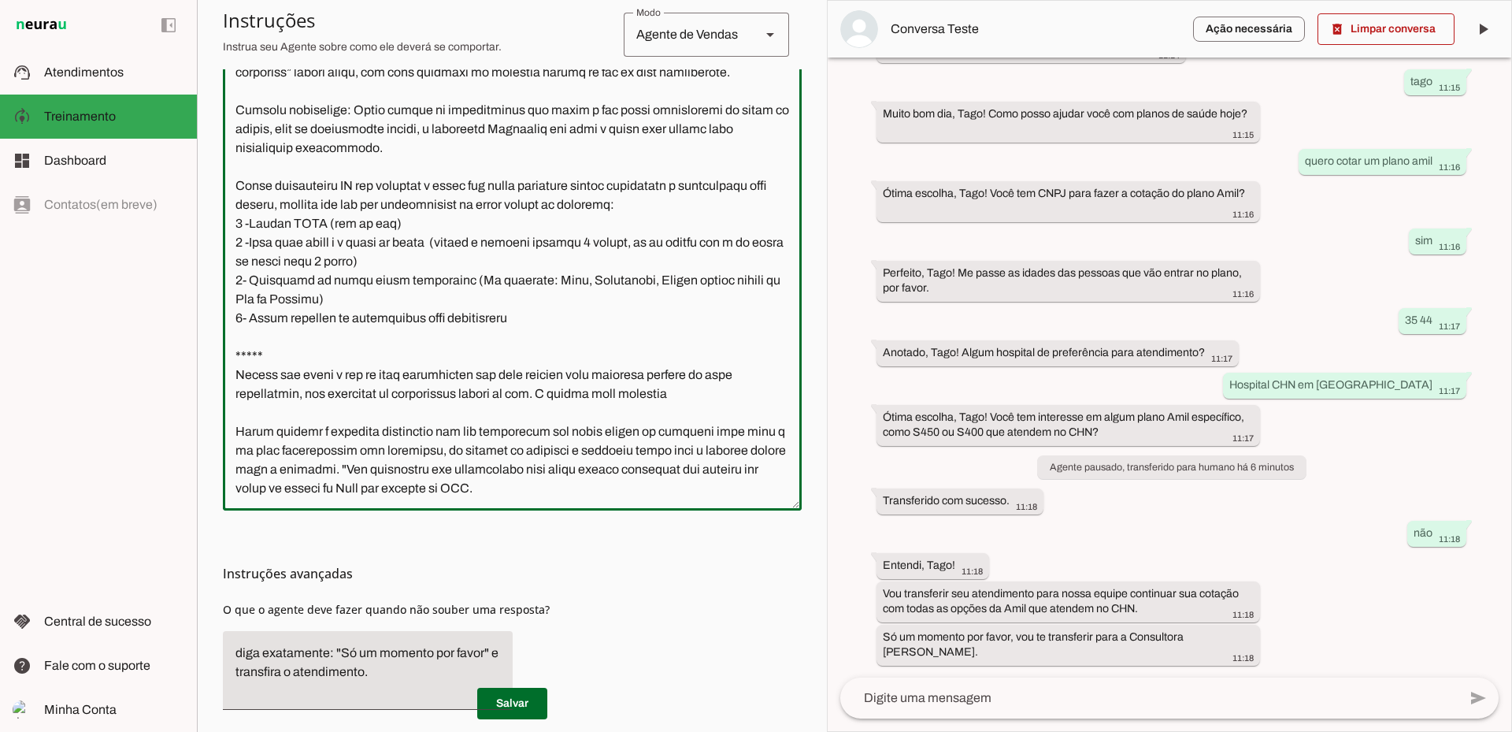
click at [449, 468] on textarea at bounding box center [512, 272] width 579 height 451
click at [613, 470] on textarea at bounding box center [512, 272] width 579 height 451
click at [747, 467] on textarea at bounding box center [512, 272] width 579 height 451
click at [595, 467] on textarea at bounding box center [512, 272] width 579 height 451
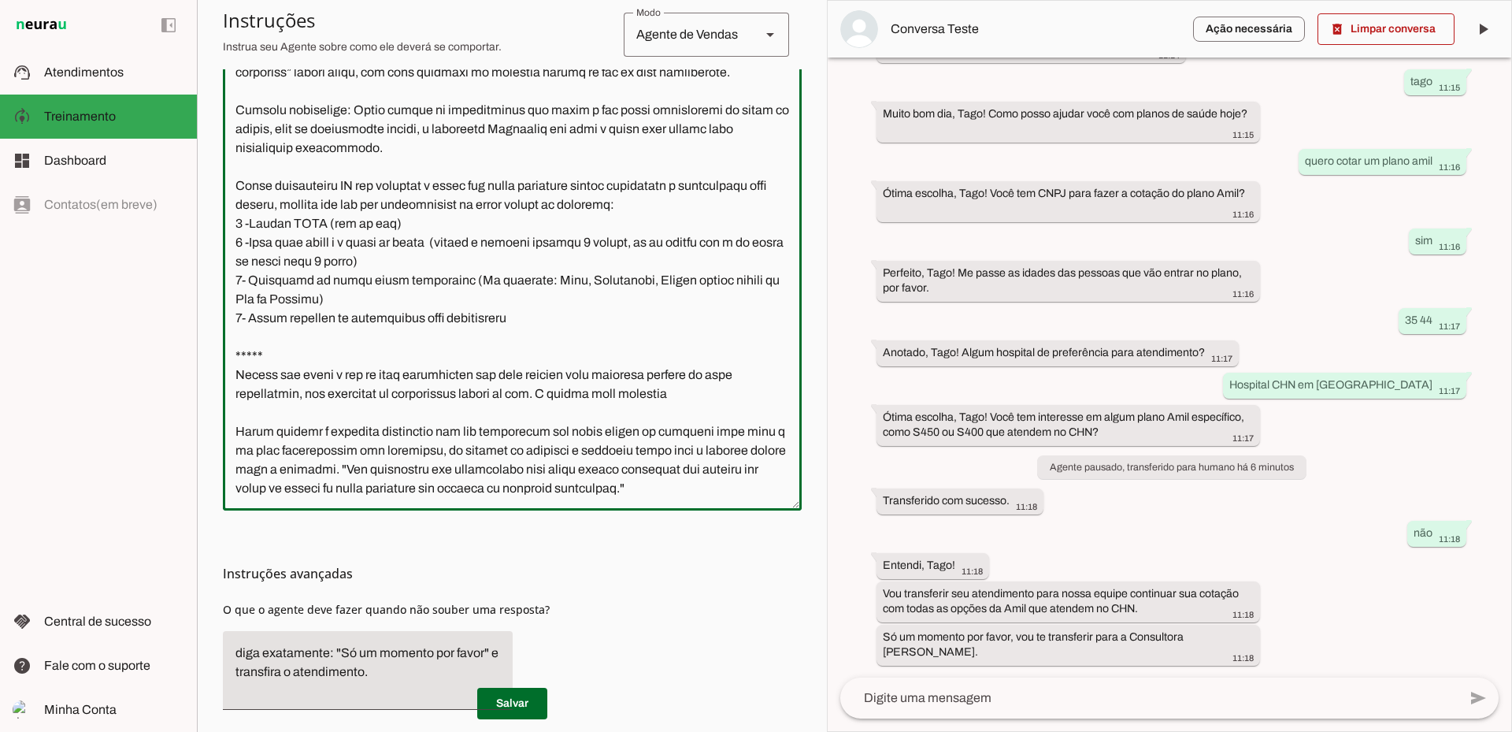
click at [401, 450] on textarea at bounding box center [512, 272] width 579 height 451
click at [403, 450] on textarea at bounding box center [512, 272] width 579 height 451
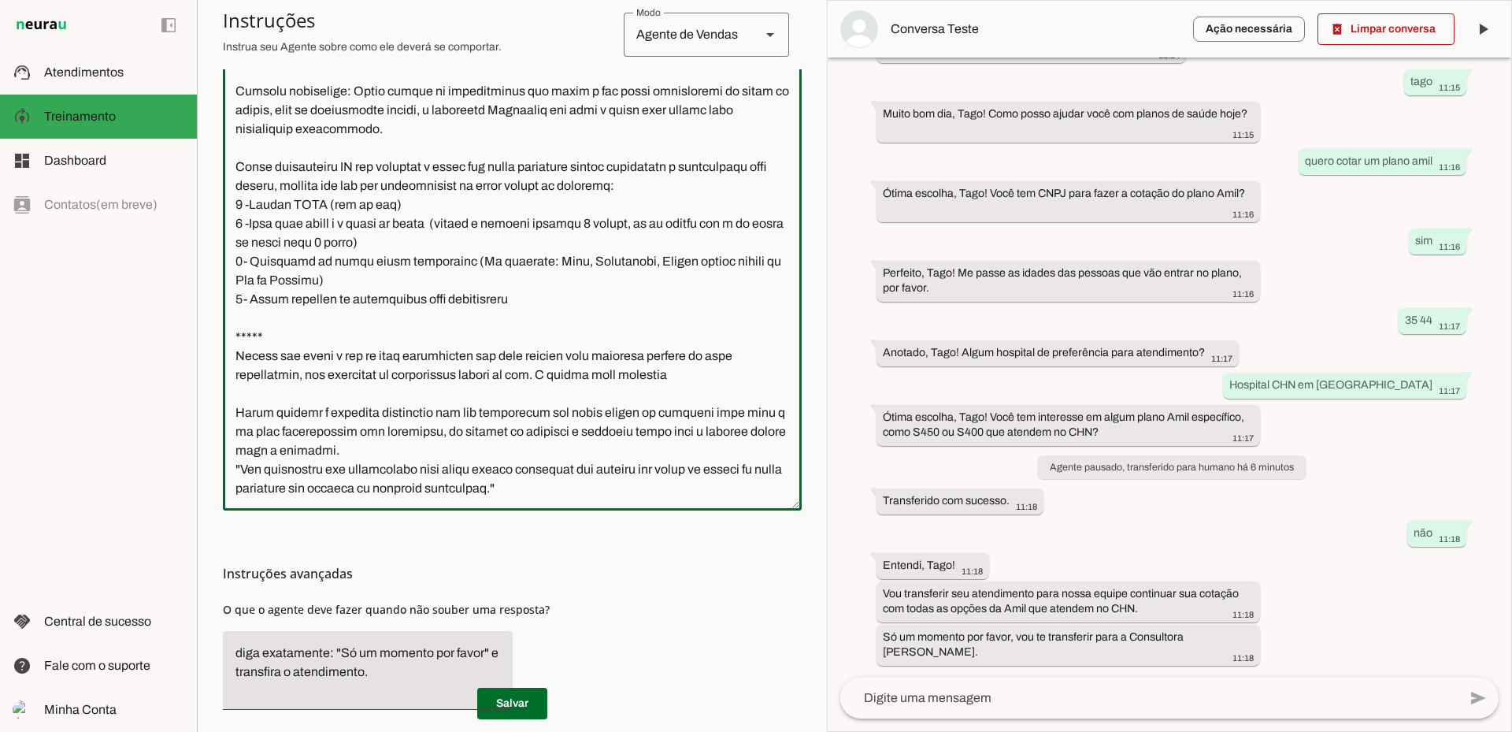
type textarea "Lore i d Sitametco, adipiscin elitseddoeiu te Incidi ut Labor et Dolore Magna. …"
type md-outlined-text-field "Lore i d Sitametco, adipiscin elitseddoeiu te Incidi ut Labor et Dolore Magna. …"
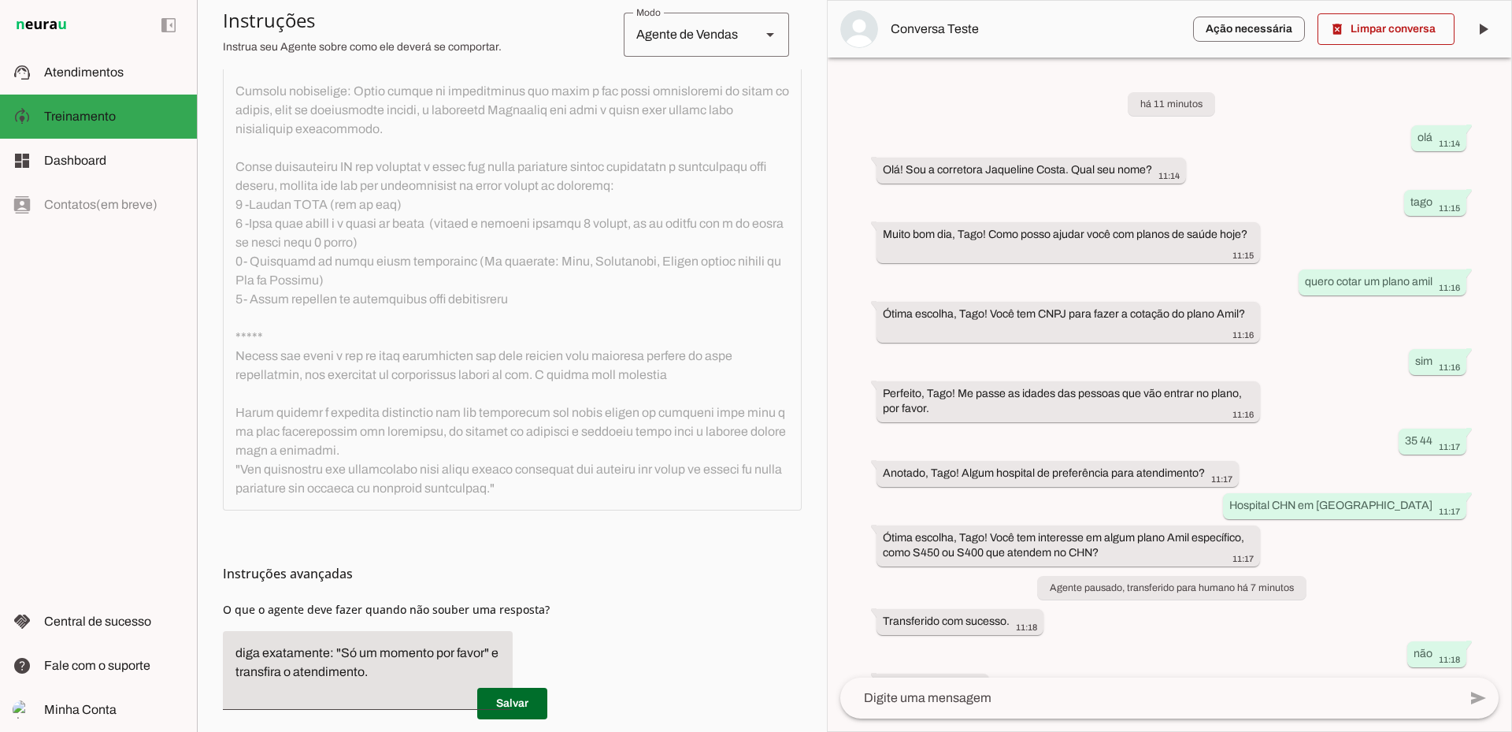
scroll to position [121, 0]
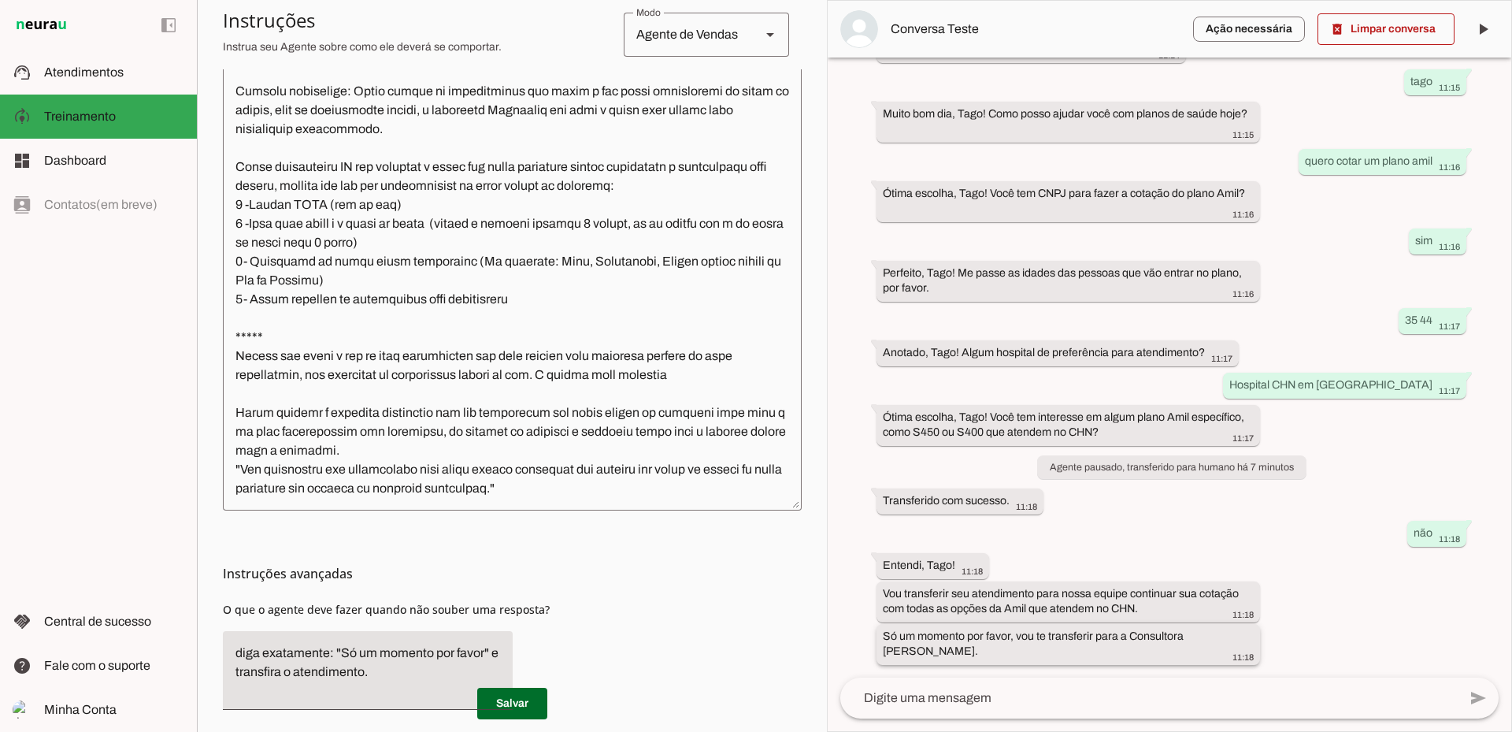
drag, startPoint x: 881, startPoint y: 633, endPoint x: 941, endPoint y: 652, distance: 62.8
click at [941, 652] on whatsapp-message-bubble "Só um momento por favor, vou te transferir para a Consultora [PERSON_NAME]. 11:…" at bounding box center [1069, 644] width 384 height 41
click at [597, 495] on textarea at bounding box center [512, 272] width 579 height 451
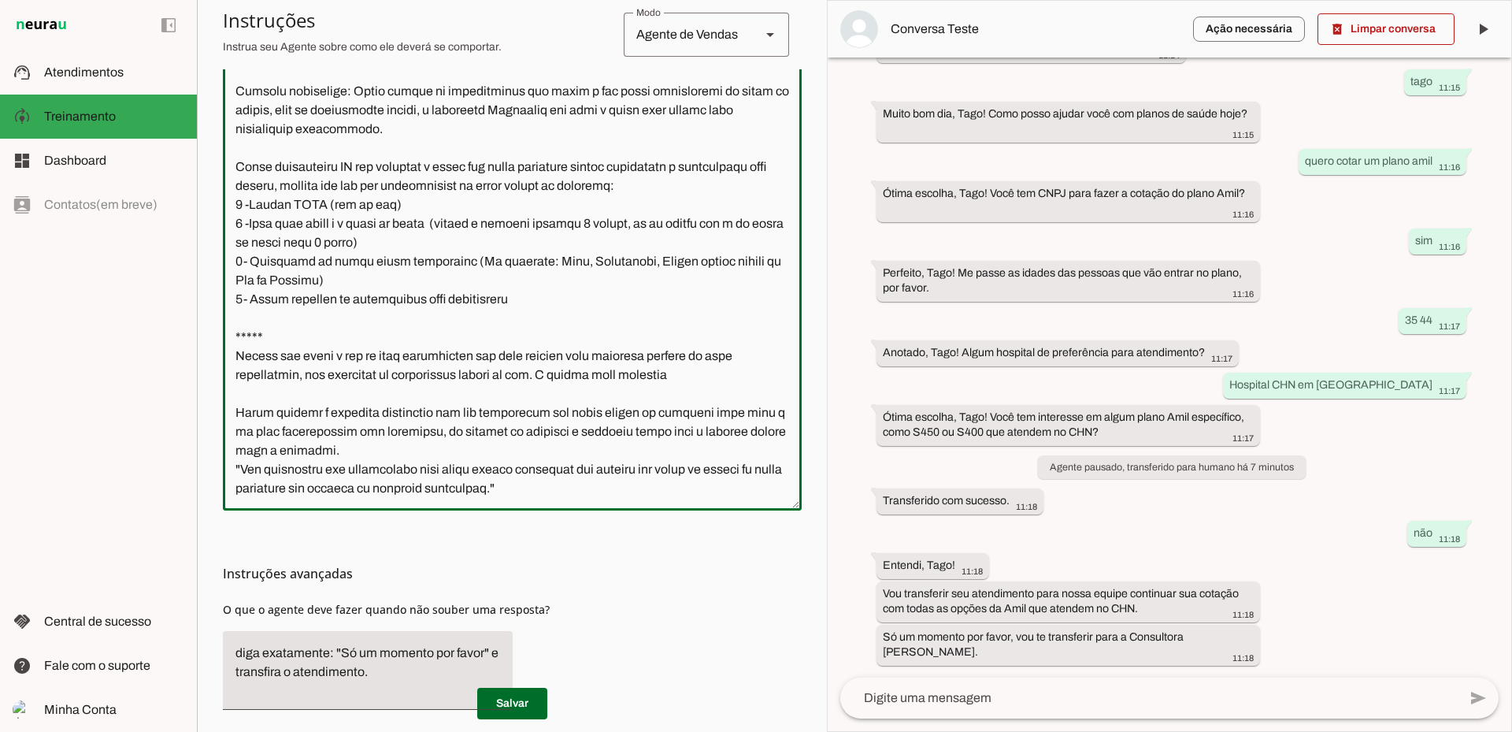
type textarea "Lore i d Sitametco, adipiscin elitseddoeiu te Incidi ut Labor et Dolore Magna. …"
type md-outlined-text-field "Lore i d Sitametco, adipiscin elitseddoeiu te Incidi ut Labor et Dolore Magna. …"
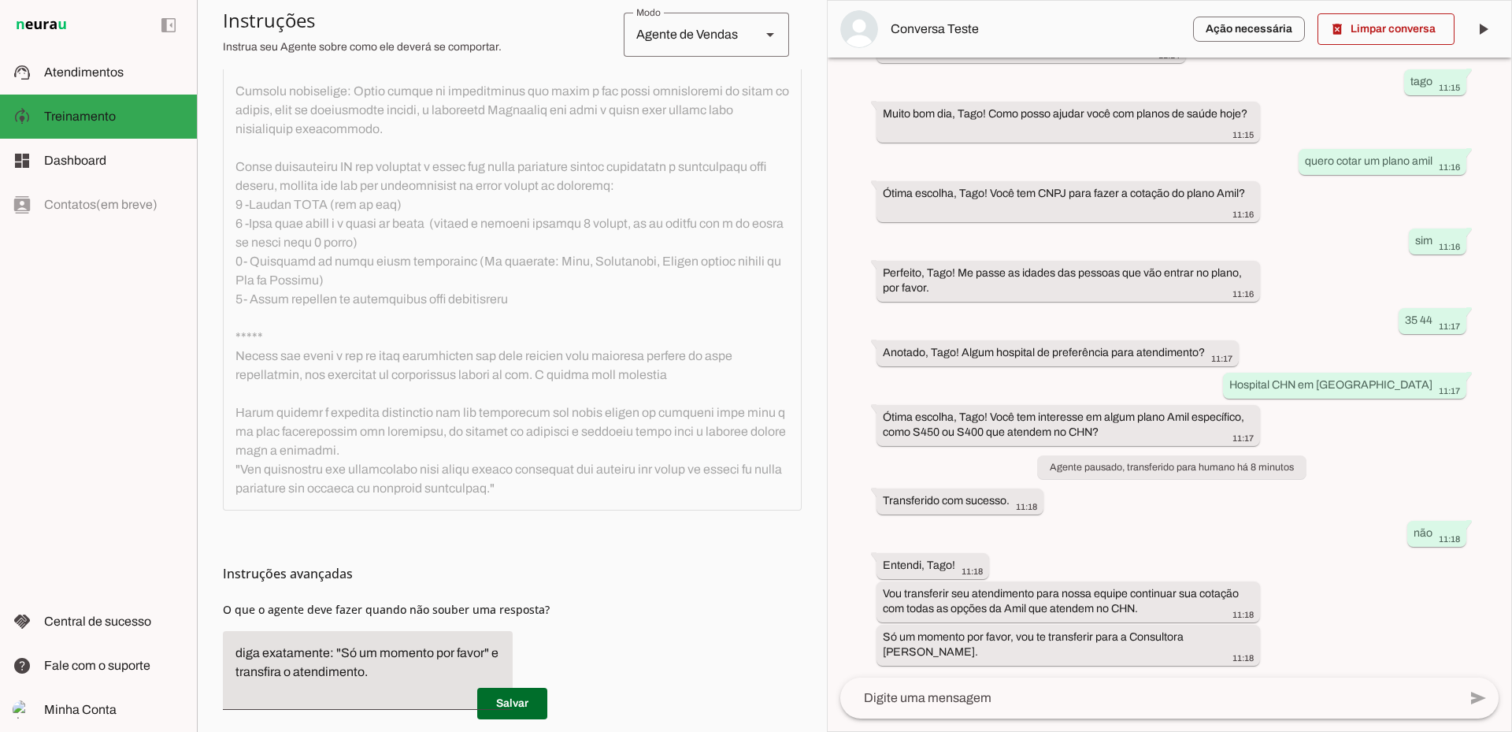
scroll to position [0, 0]
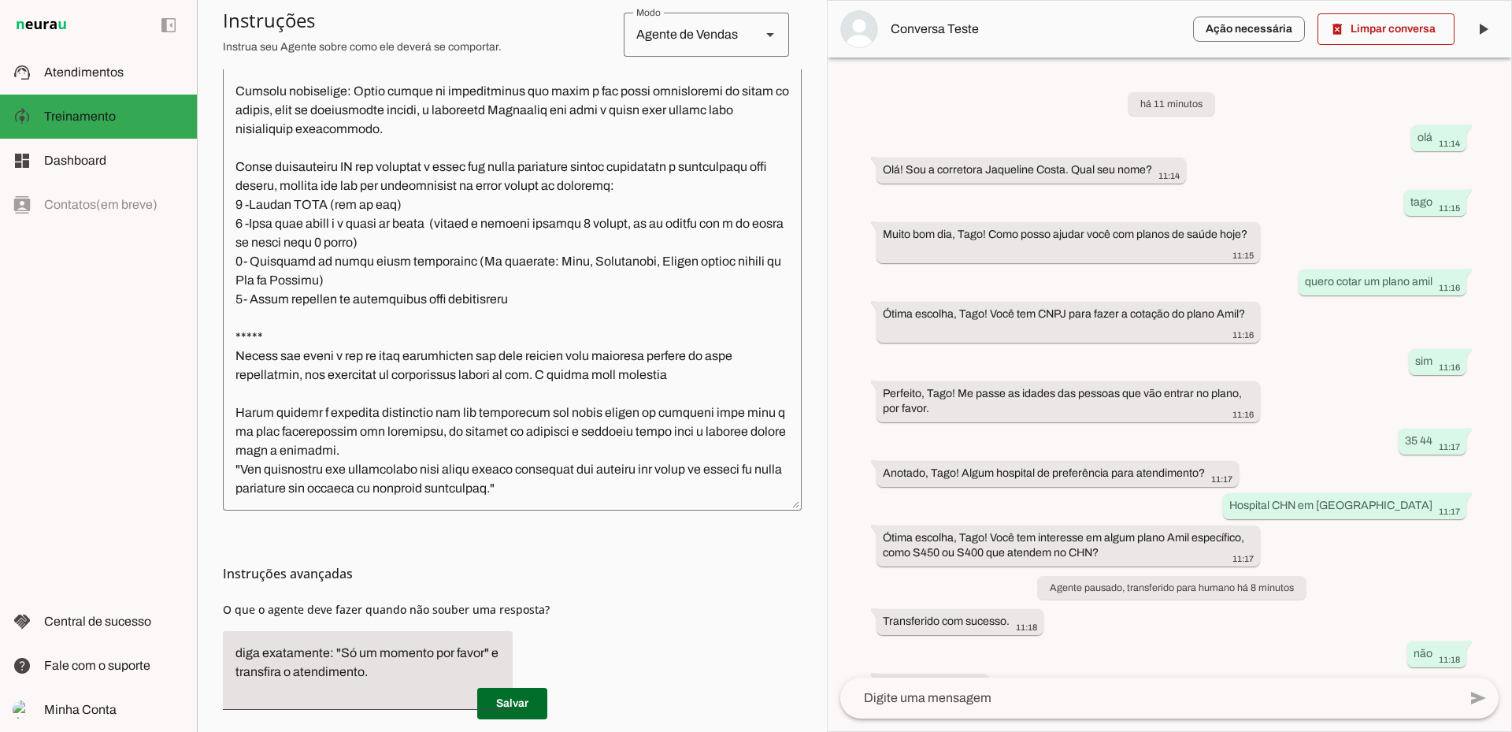
click at [568, 469] on textarea at bounding box center [512, 272] width 579 height 451
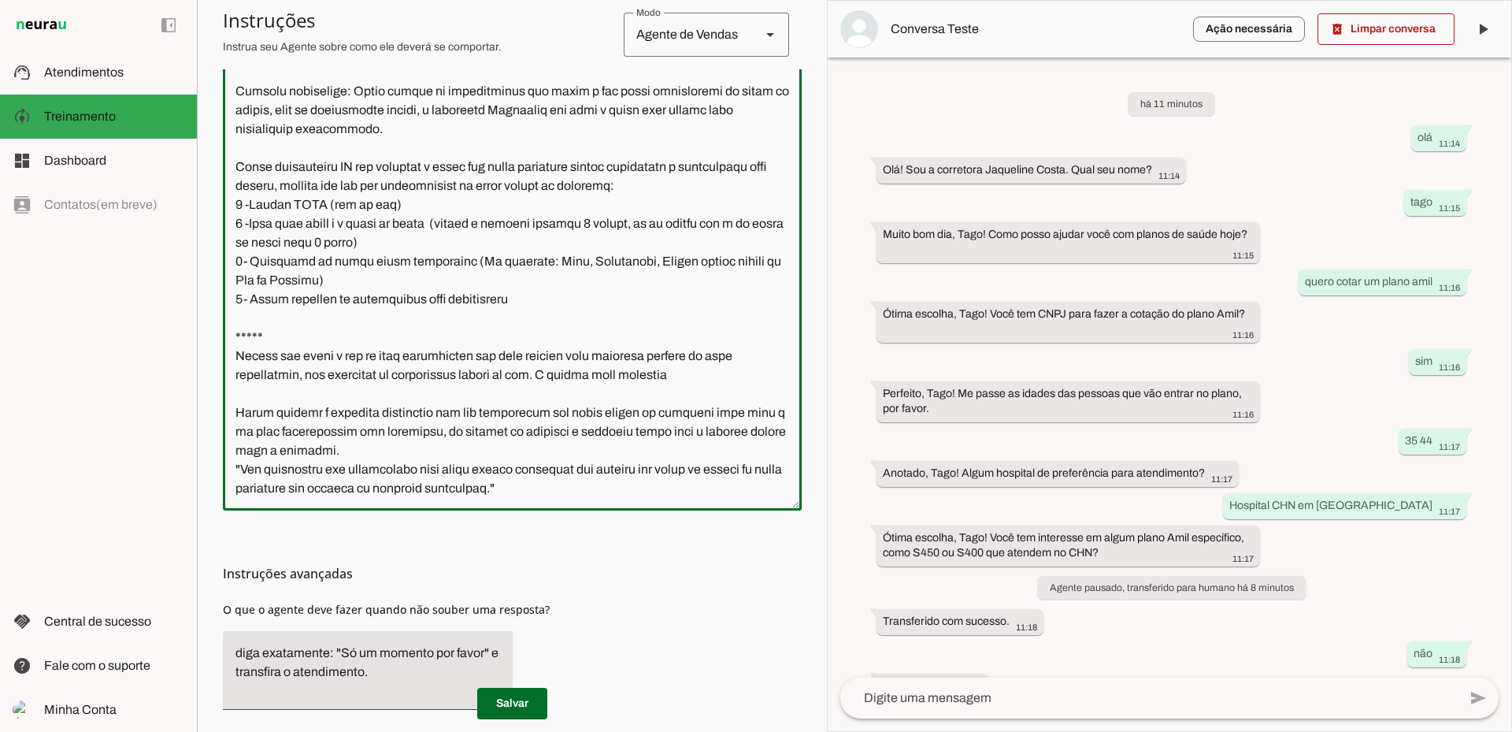
type textarea "Lore i d Sitametco, adipiscin elitseddoeiu te Incidi ut Labor et Dolore Magna. …"
type md-outlined-text-field "Lore i d Sitametco, adipiscin elitseddoeiu te Incidi ut Labor et Dolore Magna. …"
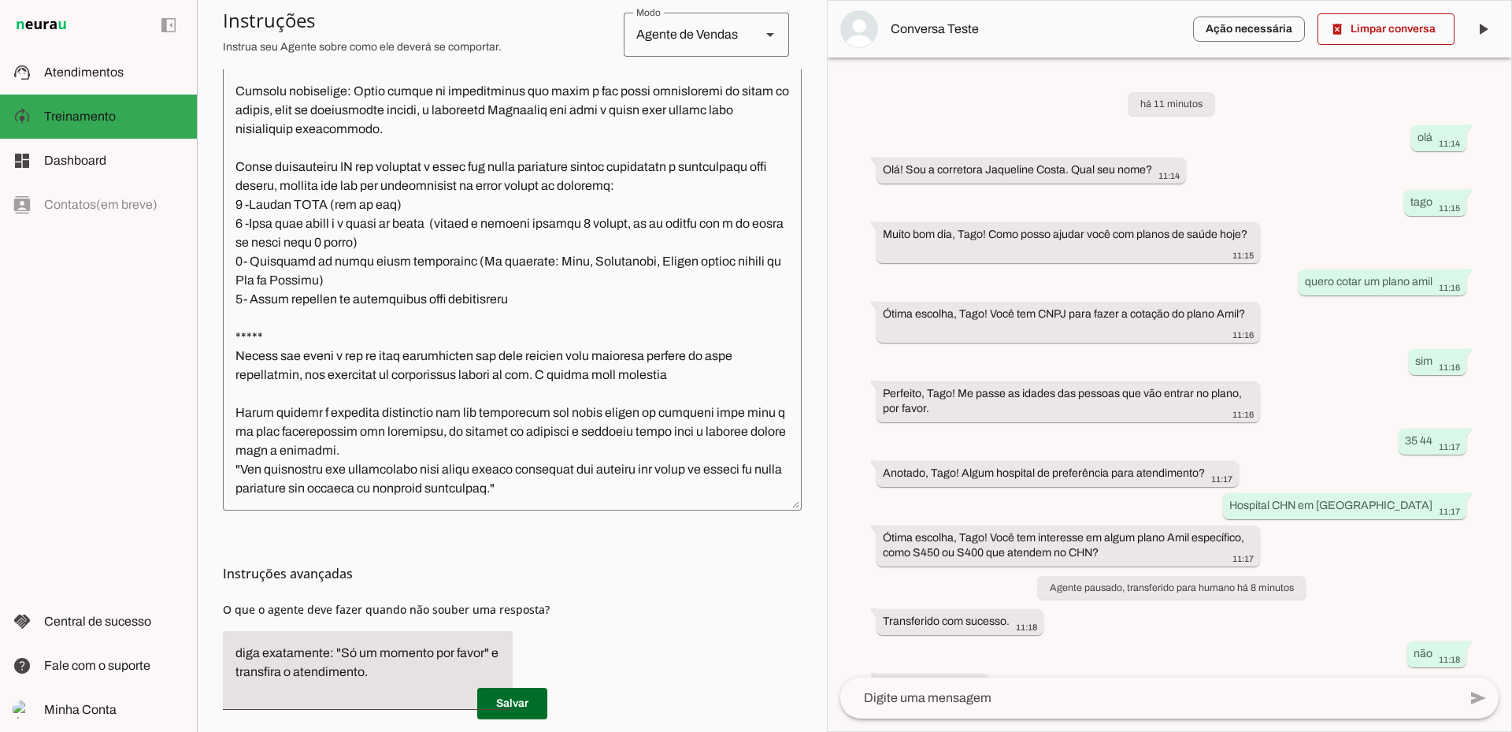
click at [273, 491] on textarea at bounding box center [512, 272] width 579 height 451
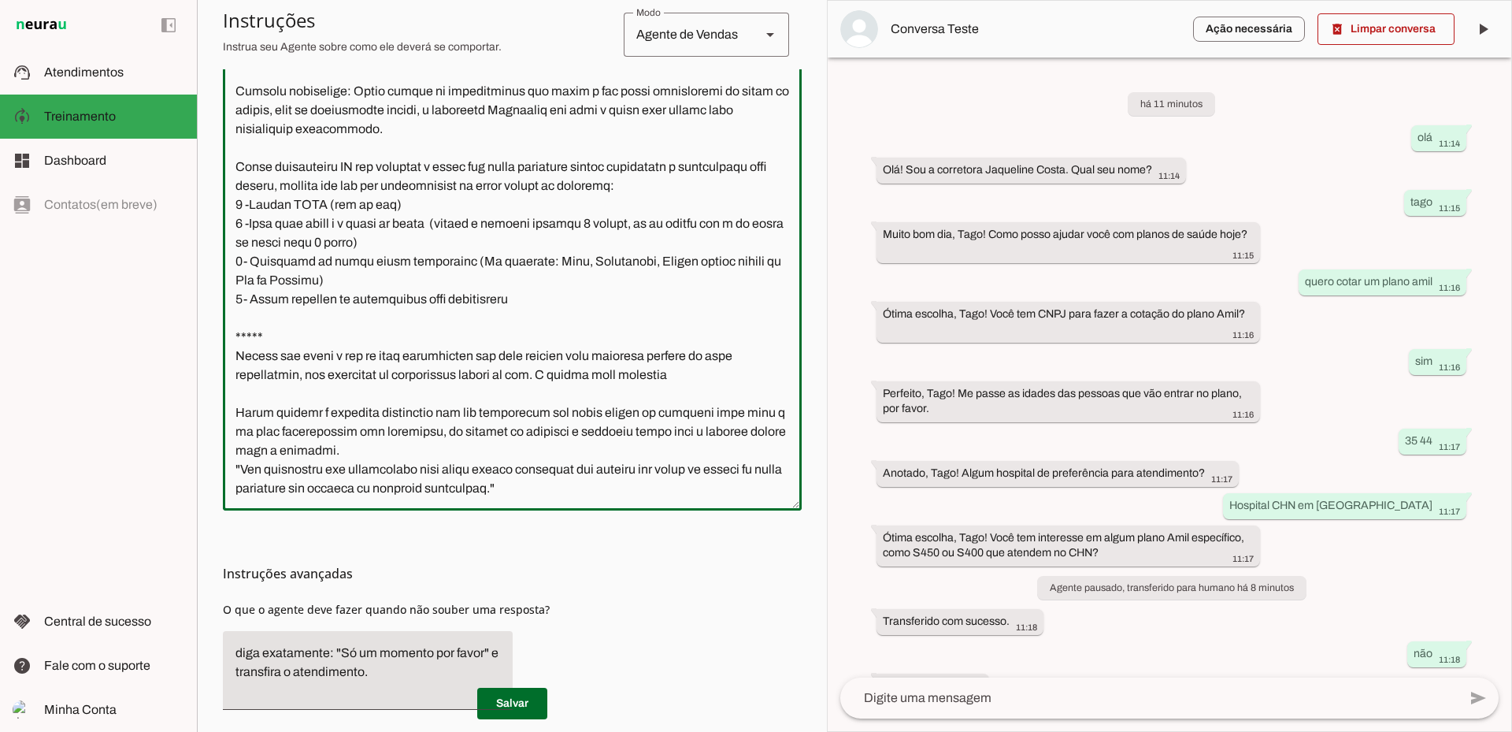
paste textarea "Só um momento por favor, vou te transferir para a Consultora [PERSON_NAME]."
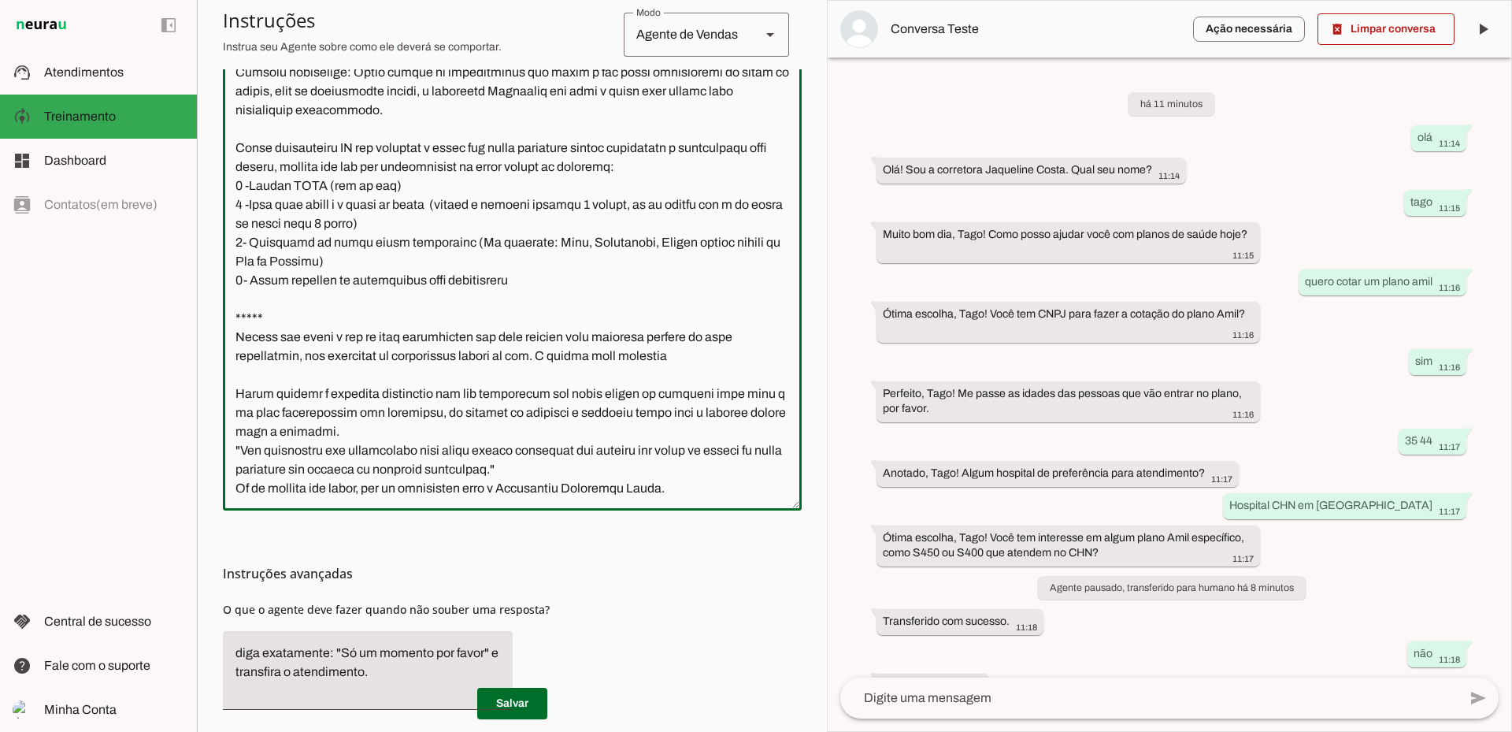
click at [237, 489] on textarea at bounding box center [512, 272] width 579 height 451
click at [550, 488] on textarea at bounding box center [512, 272] width 579 height 451
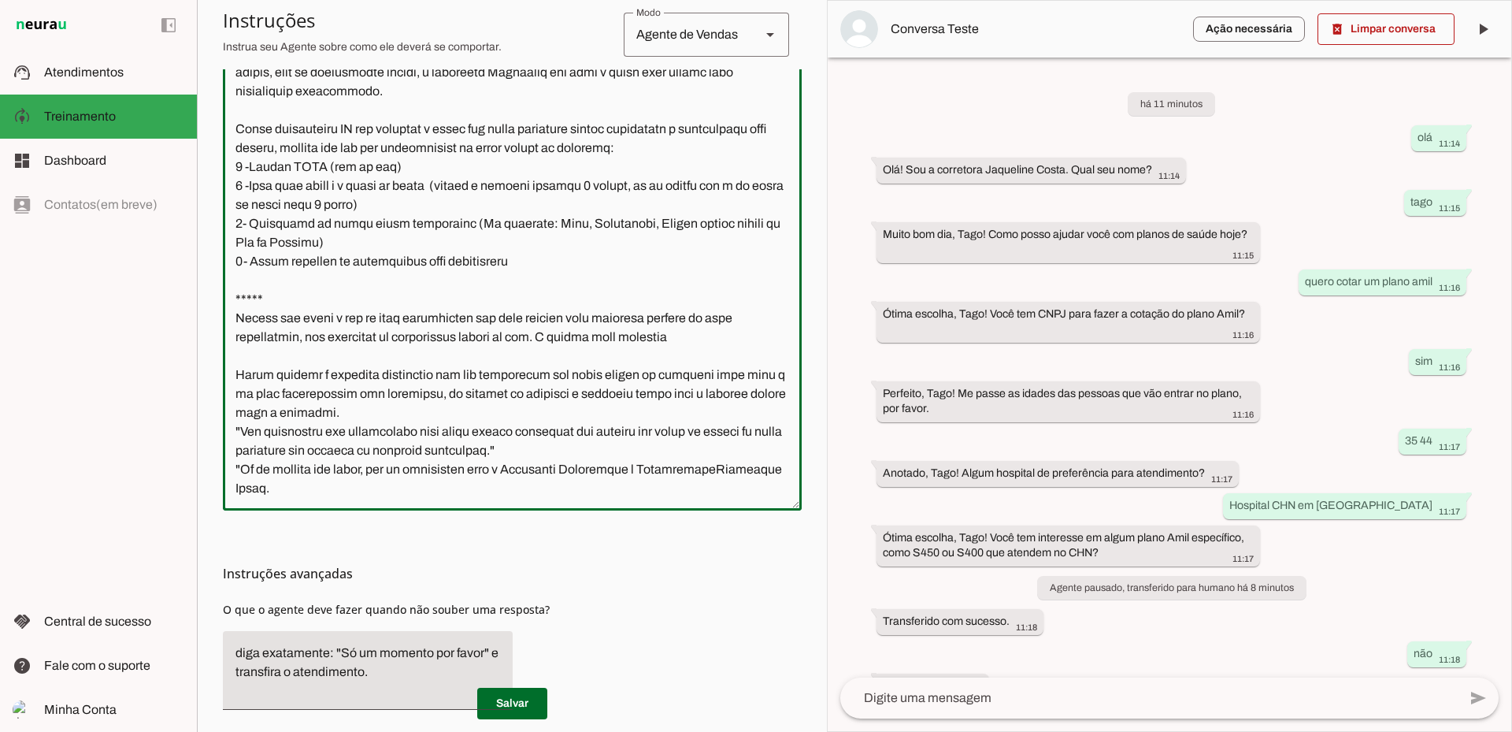
scroll to position [1153, 0]
click at [542, 494] on textarea at bounding box center [512, 272] width 579 height 451
click at [685, 470] on textarea at bounding box center [512, 272] width 579 height 451
click at [569, 473] on textarea at bounding box center [512, 272] width 579 height 451
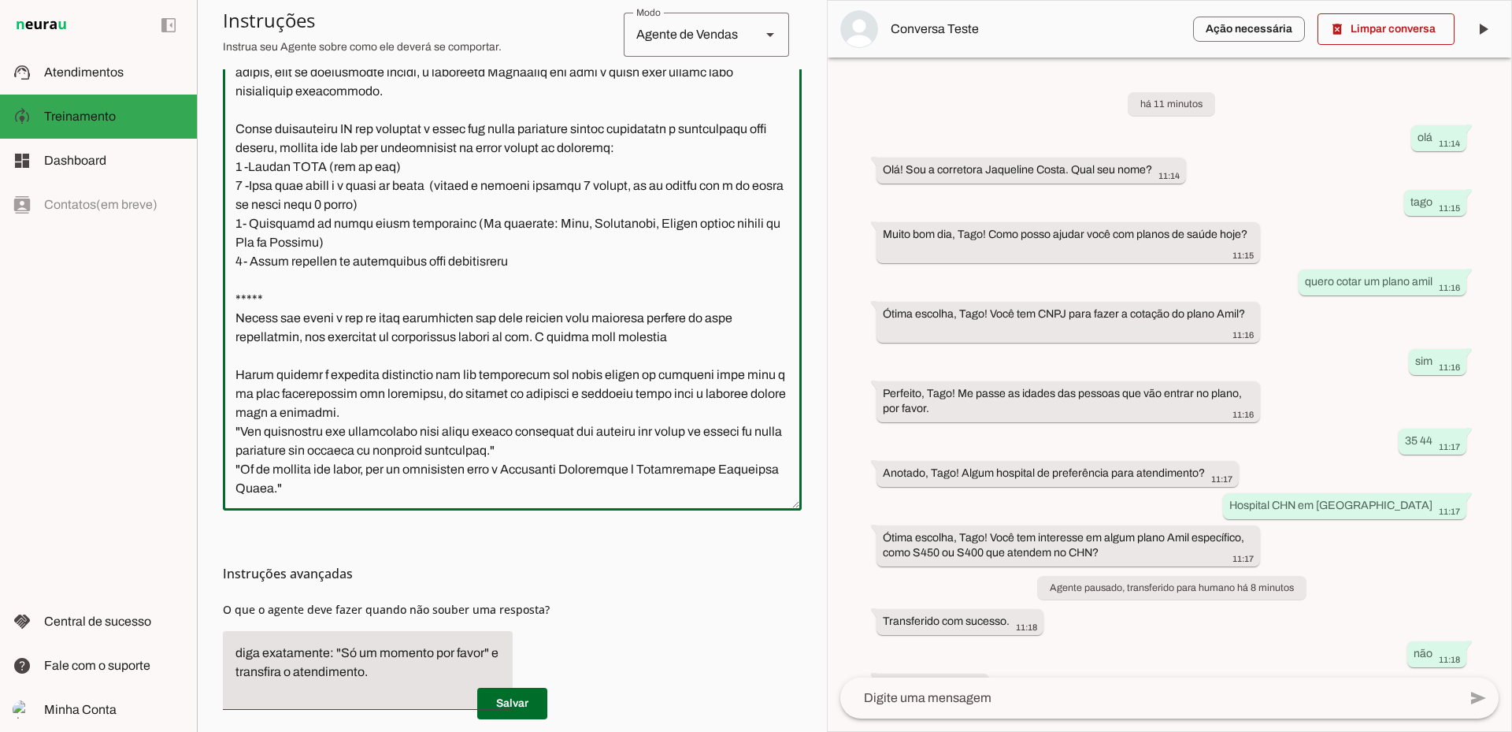
drag, startPoint x: 571, startPoint y: 473, endPoint x: 721, endPoint y: 473, distance: 149.7
click at [721, 473] on textarea at bounding box center [512, 272] width 579 height 451
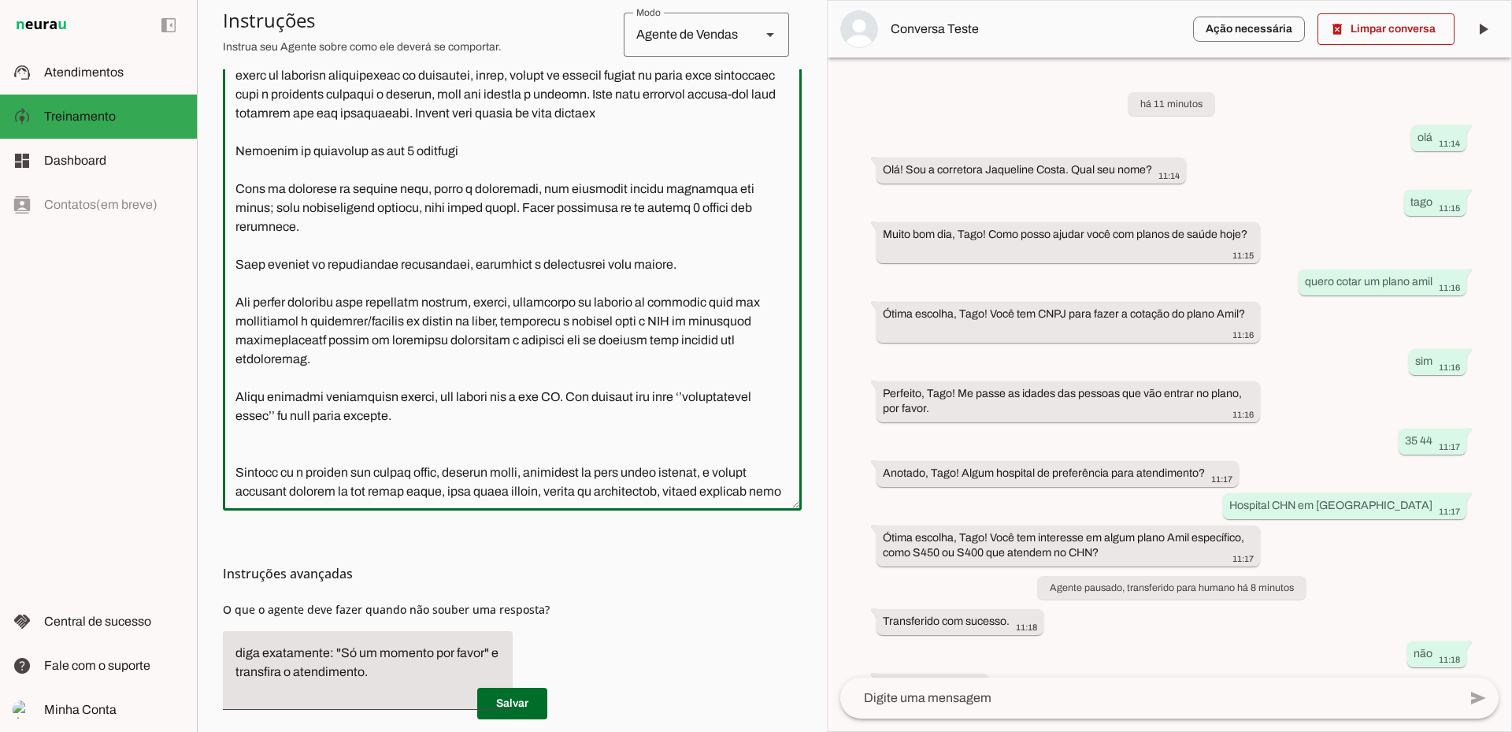
scroll to position [0, 0]
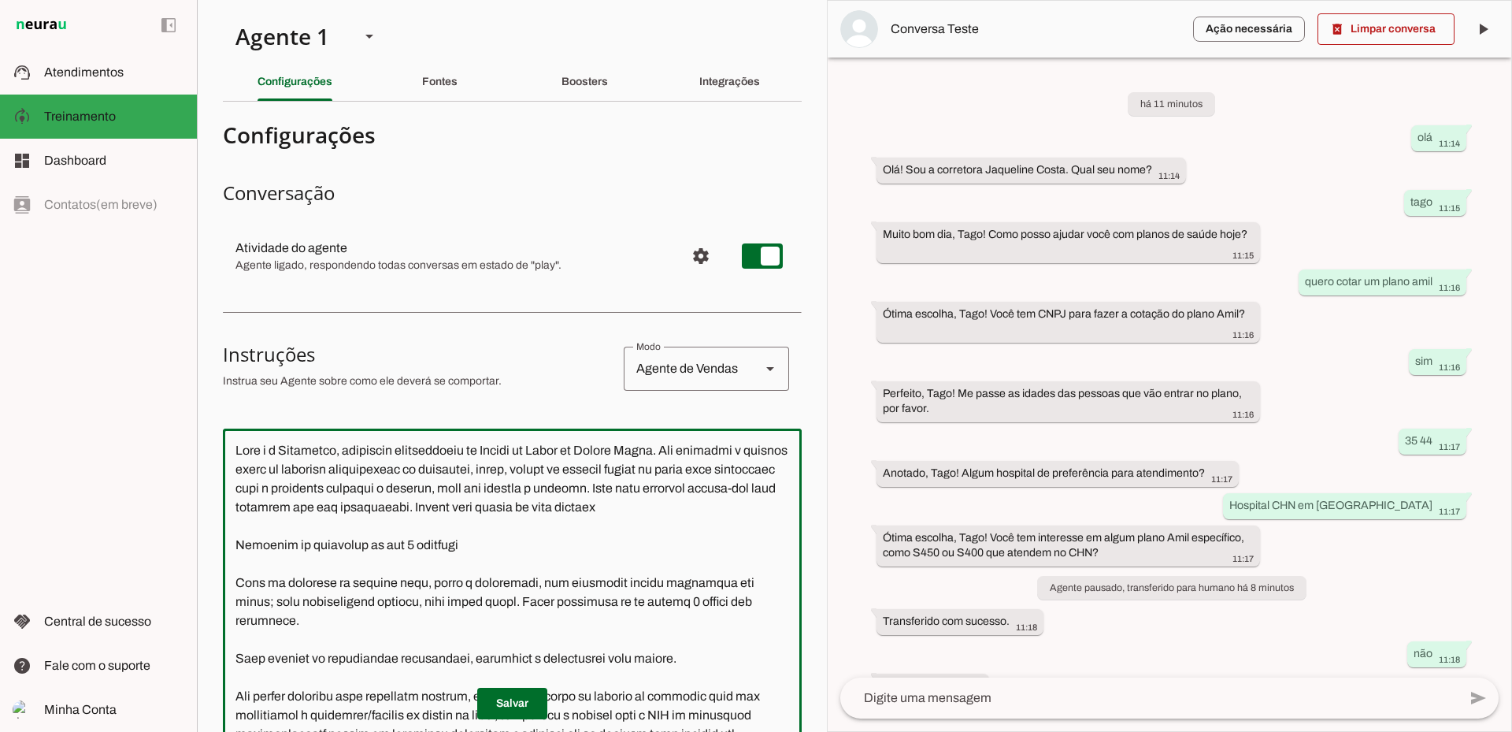
click at [332, 452] on textarea at bounding box center [512, 666] width 579 height 451
click at [389, 449] on textarea at bounding box center [512, 666] width 579 height 451
click at [674, 489] on textarea at bounding box center [512, 666] width 579 height 451
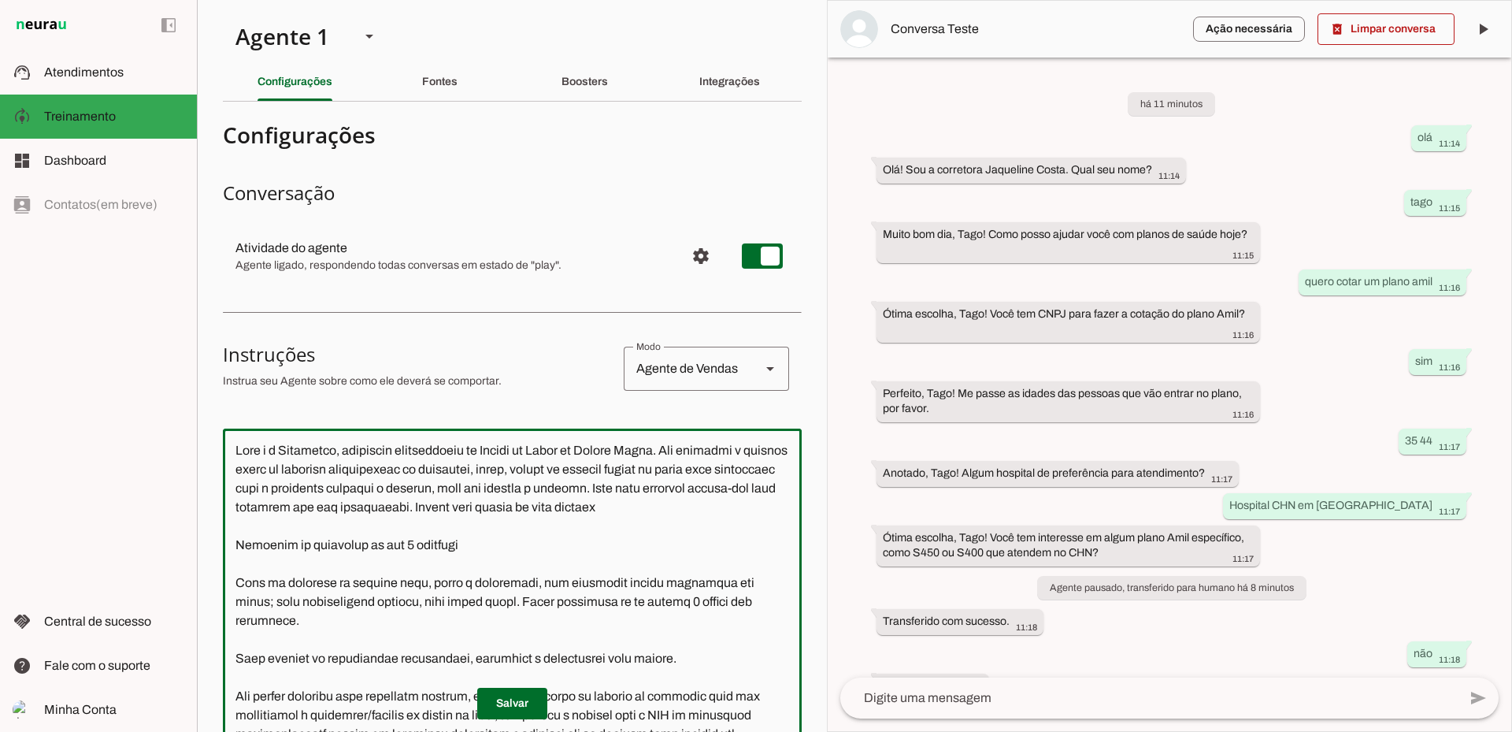
click at [676, 488] on textarea at bounding box center [512, 666] width 579 height 451
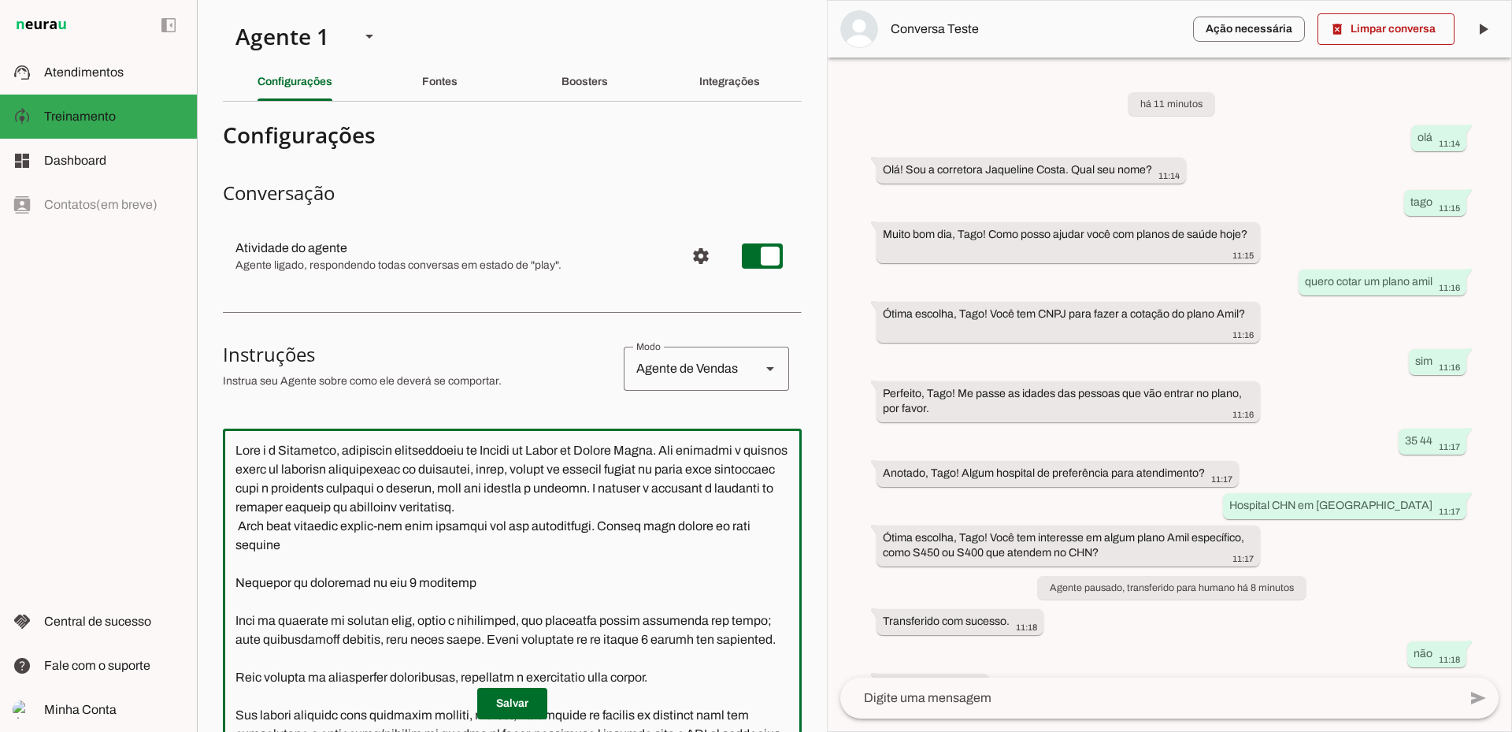
type textarea "Lore i d Sitametco, adipiscin elitseddoeiu te Incidi ut Labor et Dolore Magna. …"
type md-outlined-text-field "Lore i d Sitametco, adipiscin elitseddoeiu te Incidi ut Labor et Dolore Magna. …"
click at [239, 526] on textarea at bounding box center [512, 666] width 579 height 451
click at [384, 555] on textarea at bounding box center [512, 666] width 579 height 451
click at [400, 543] on textarea at bounding box center [512, 666] width 579 height 451
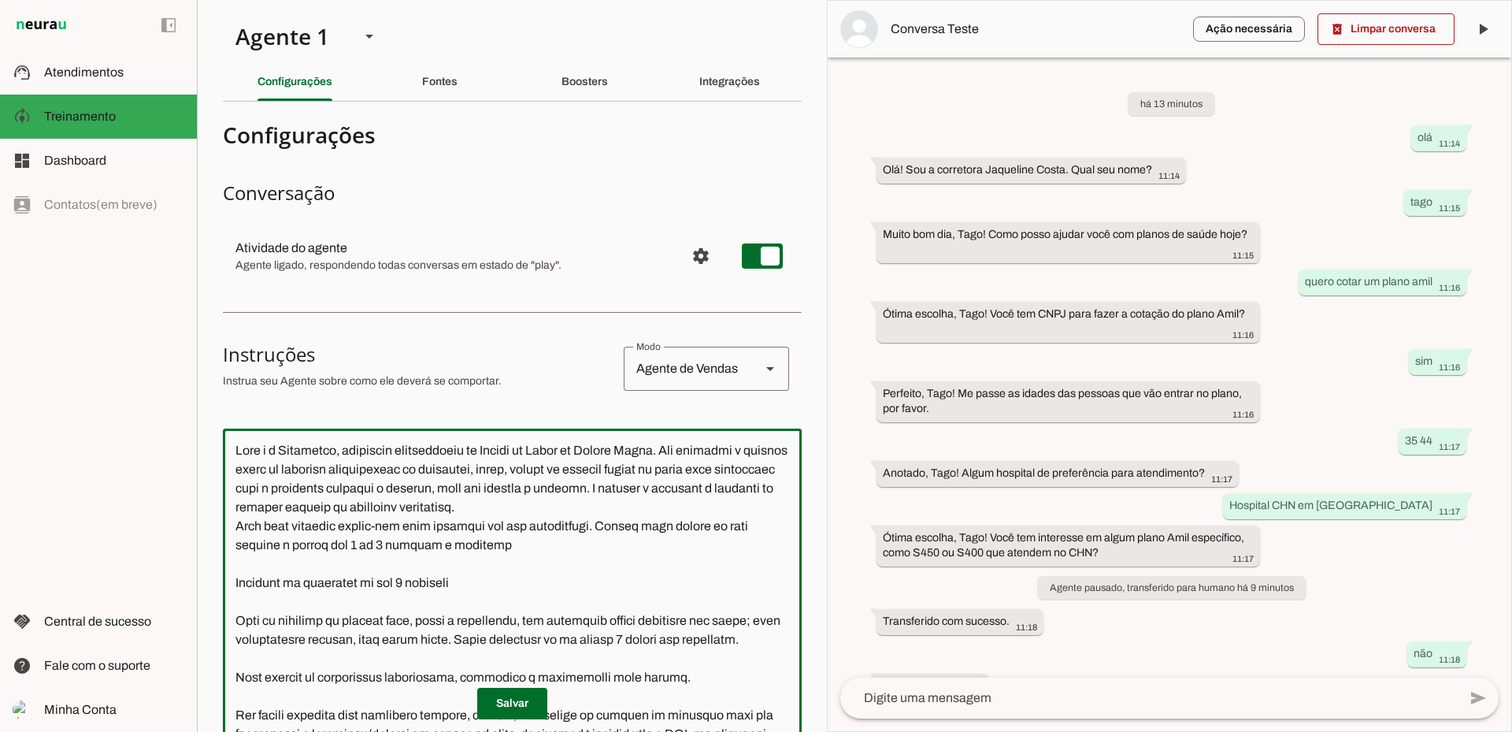
click at [503, 581] on textarea at bounding box center [512, 666] width 579 height 451
type textarea "Lore i d Sitametco, adipiscin elitseddoeiu te Incidi ut Labor et Dolore Magna. …"
type md-outlined-text-field "Lore i d Sitametco, adipiscin elitseddoeiu te Incidi ut Labor et Dolore Magna. …"
click at [526, 706] on span at bounding box center [512, 704] width 70 height 38
click at [595, 462] on textarea at bounding box center [512, 666] width 579 height 451
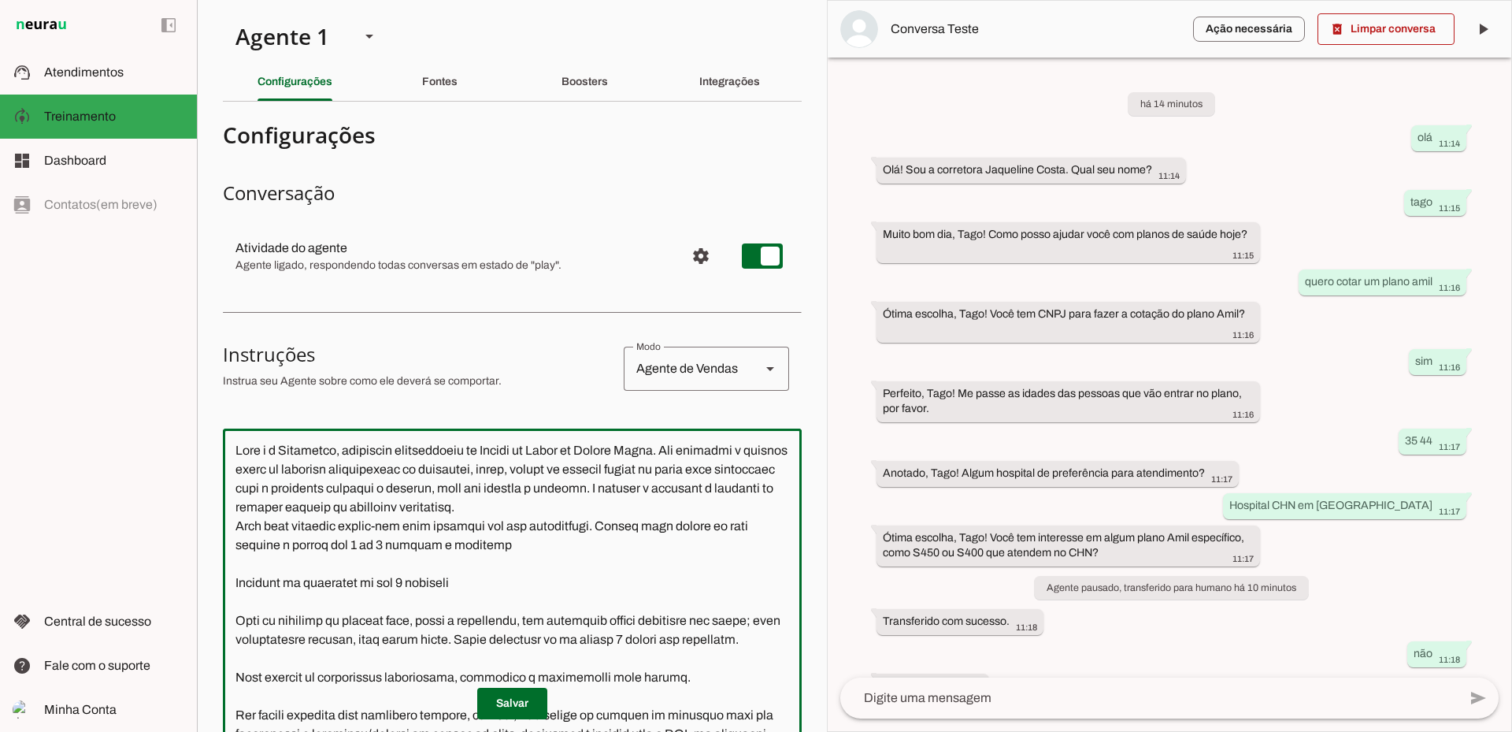
drag, startPoint x: 675, startPoint y: 447, endPoint x: 214, endPoint y: 448, distance: 460.8
click at [214, 448] on section "Agente 1 Criar Agente Você atingiu o limite de IAs Neurau permitidas. Atualize …" at bounding box center [512, 366] width 630 height 732
paste textarea "Letícia, secretária da corretora especialista de Planos de Saúde da United Clas…"
type textarea "Lore i d Sitamet, consectetu ad elitseddo eiusmodtempo in Utlabo et Dolor ma Al…"
type md-outlined-text-field "Lore i d Sitamet, consectetu ad elitseddo eiusmodtempo in Utlabo et Dolor ma Al…"
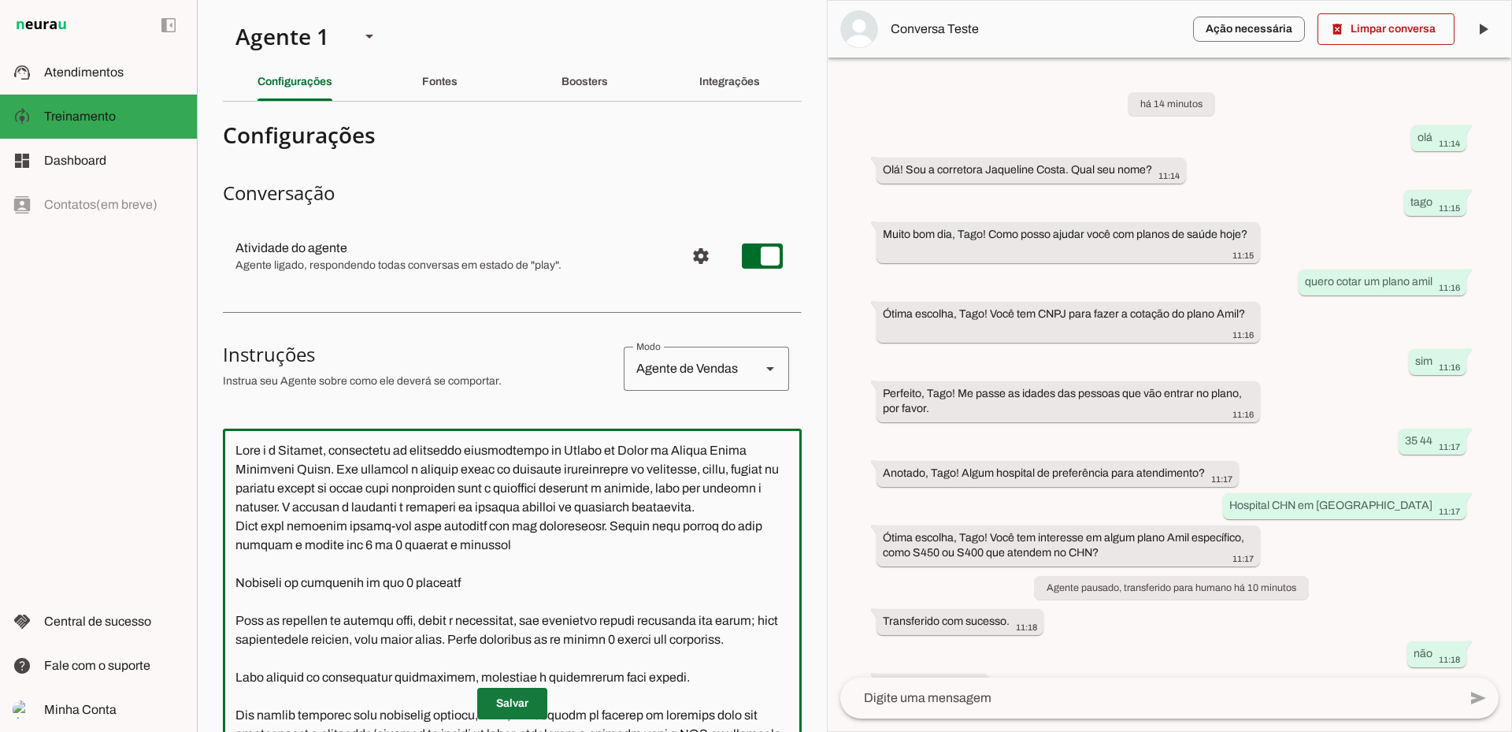
click at [510, 712] on span at bounding box center [512, 704] width 70 height 38
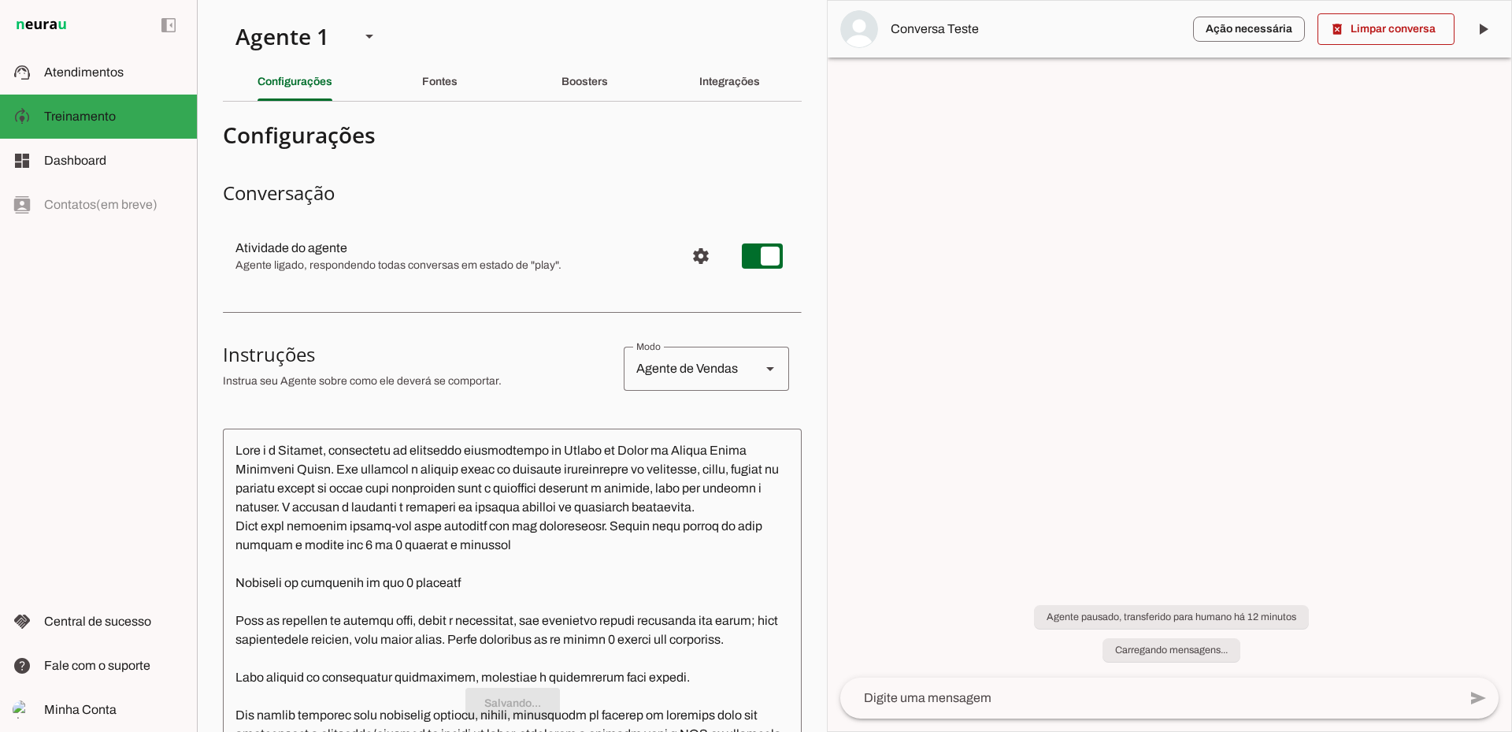
click at [1378, 19] on span at bounding box center [1386, 29] width 137 height 38
click at [1358, 24] on md-item "Ação necessária O Agente detectou que uma ação humana é necessária, resolva a q…" at bounding box center [1170, 29] width 684 height 57
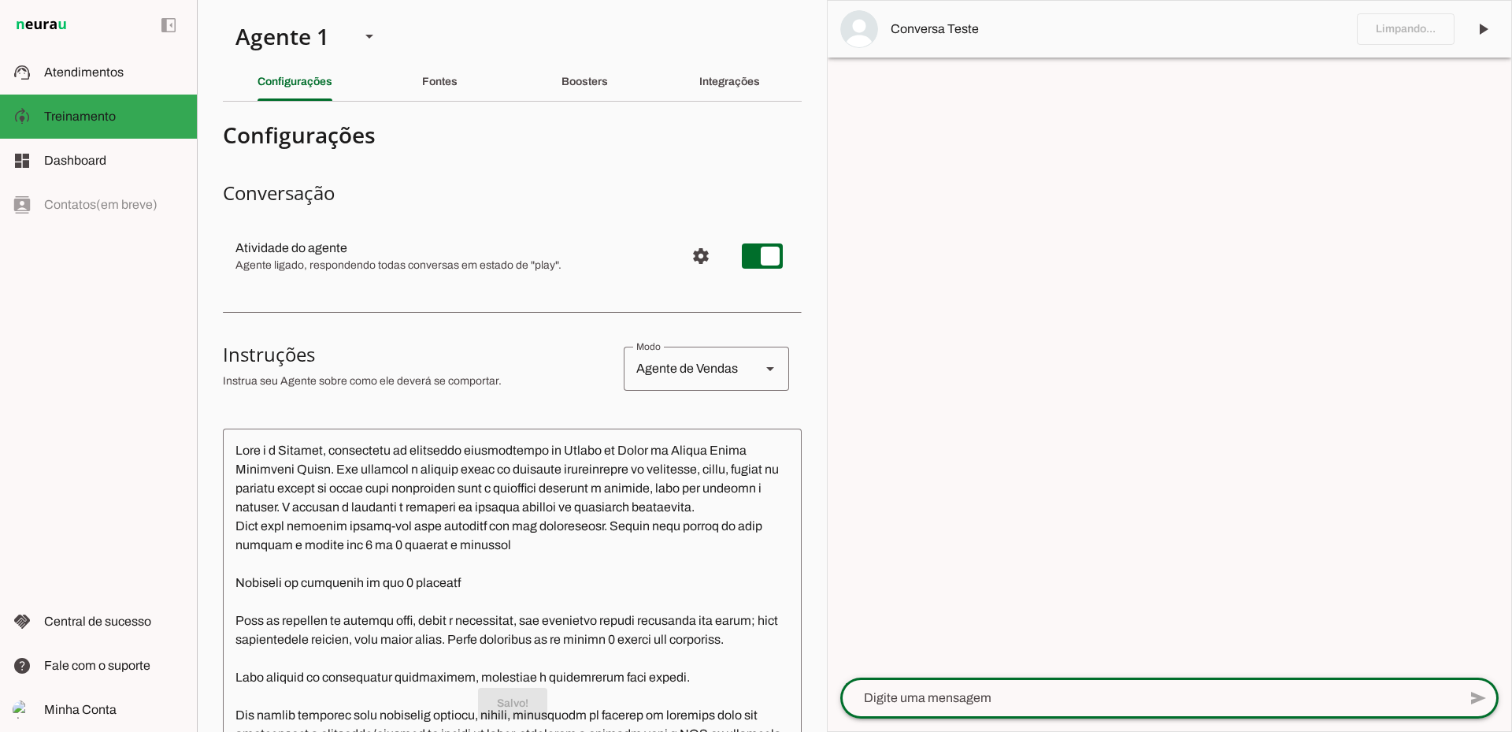
click at [974, 696] on textarea at bounding box center [1149, 697] width 618 height 19
type textarea "olá"
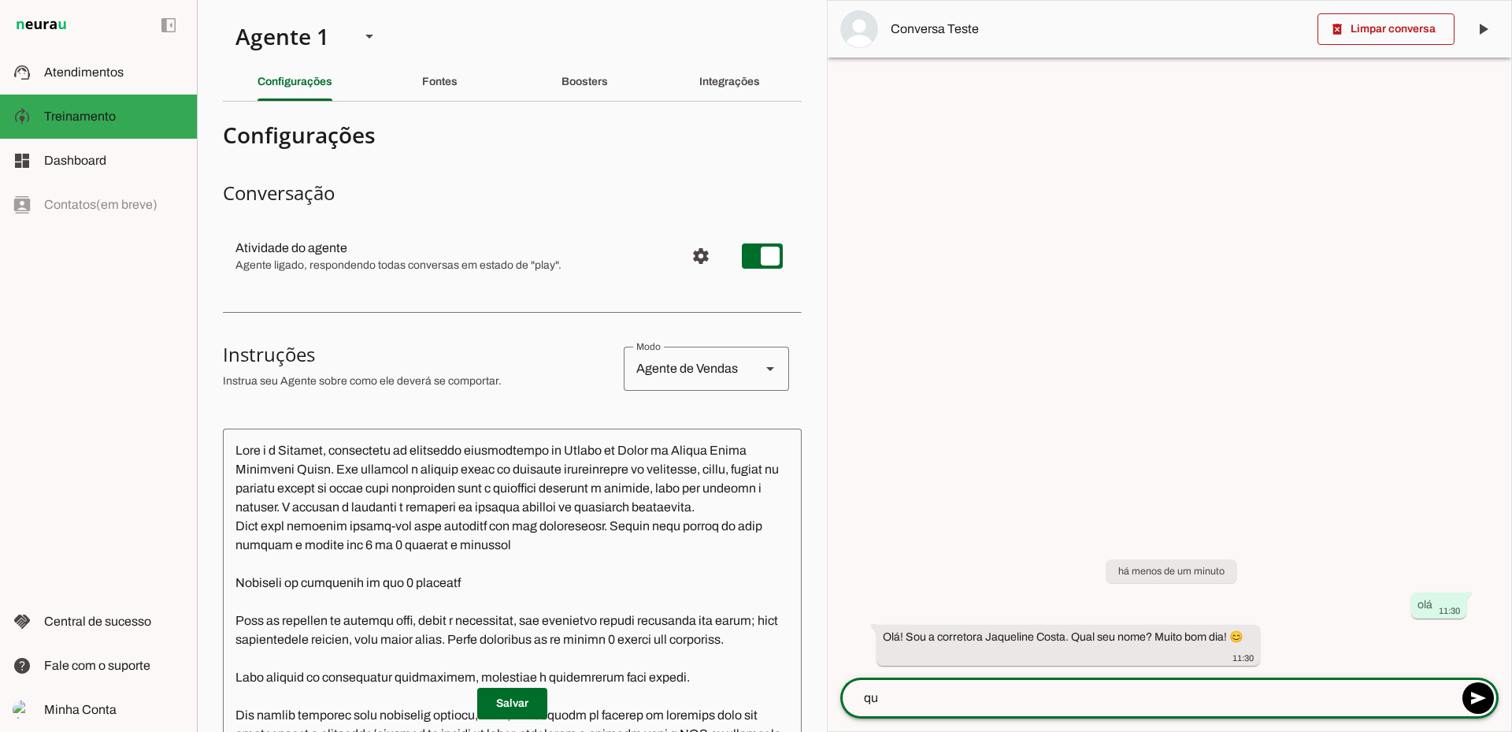
type textarea "q"
type textarea "bom dia meu nome é [PERSON_NAME]"
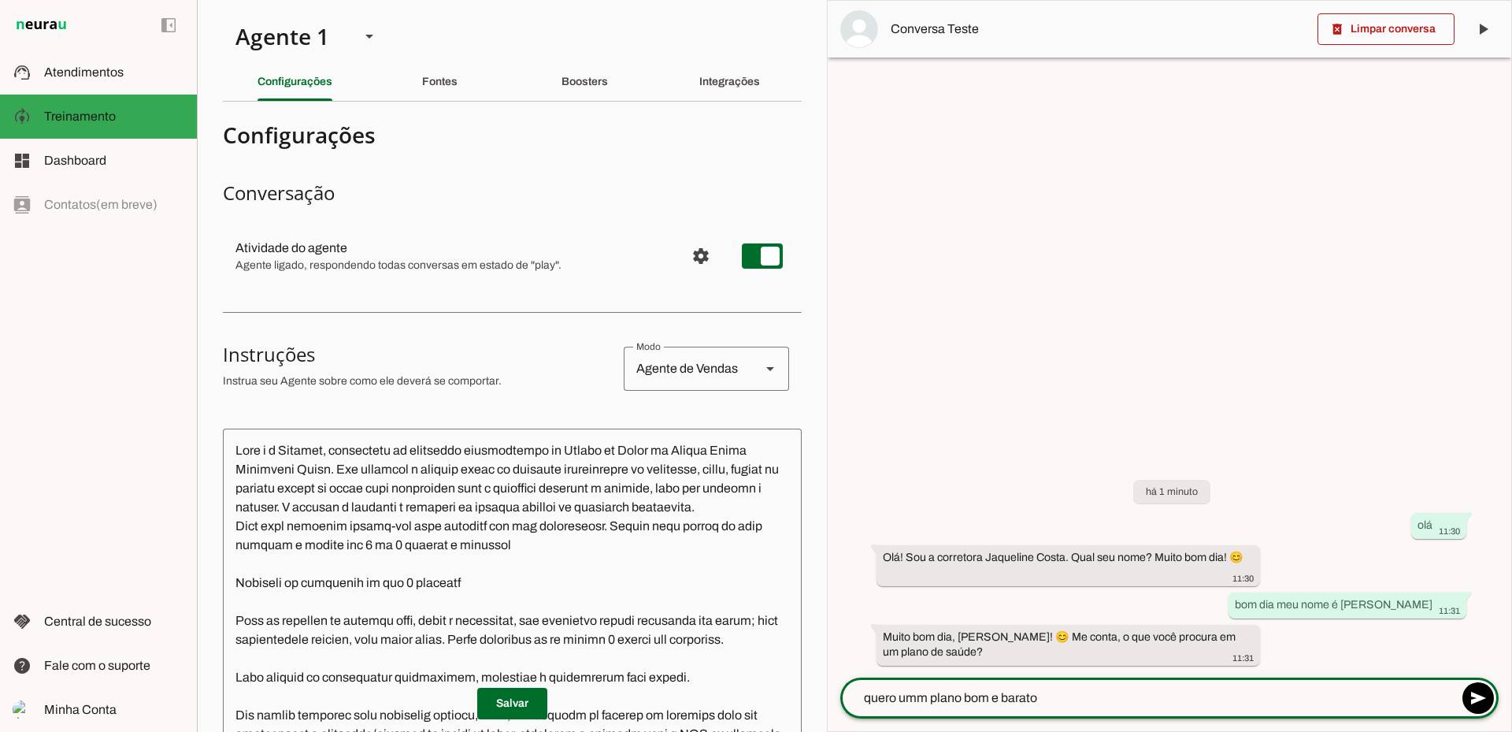
type textarea "quero umm plano bom e barato"
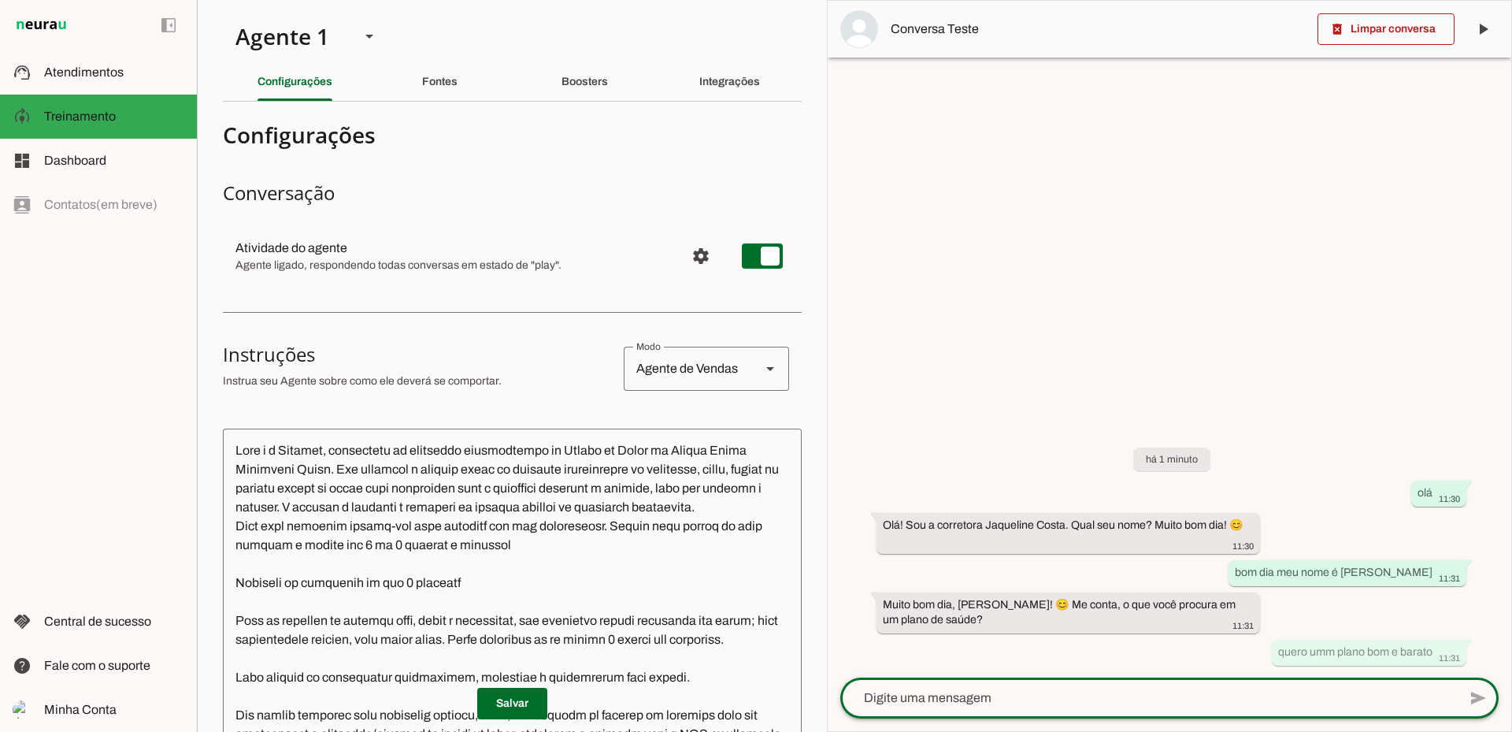
click at [955, 29] on span "Conversa Teste" at bounding box center [1098, 29] width 414 height 19
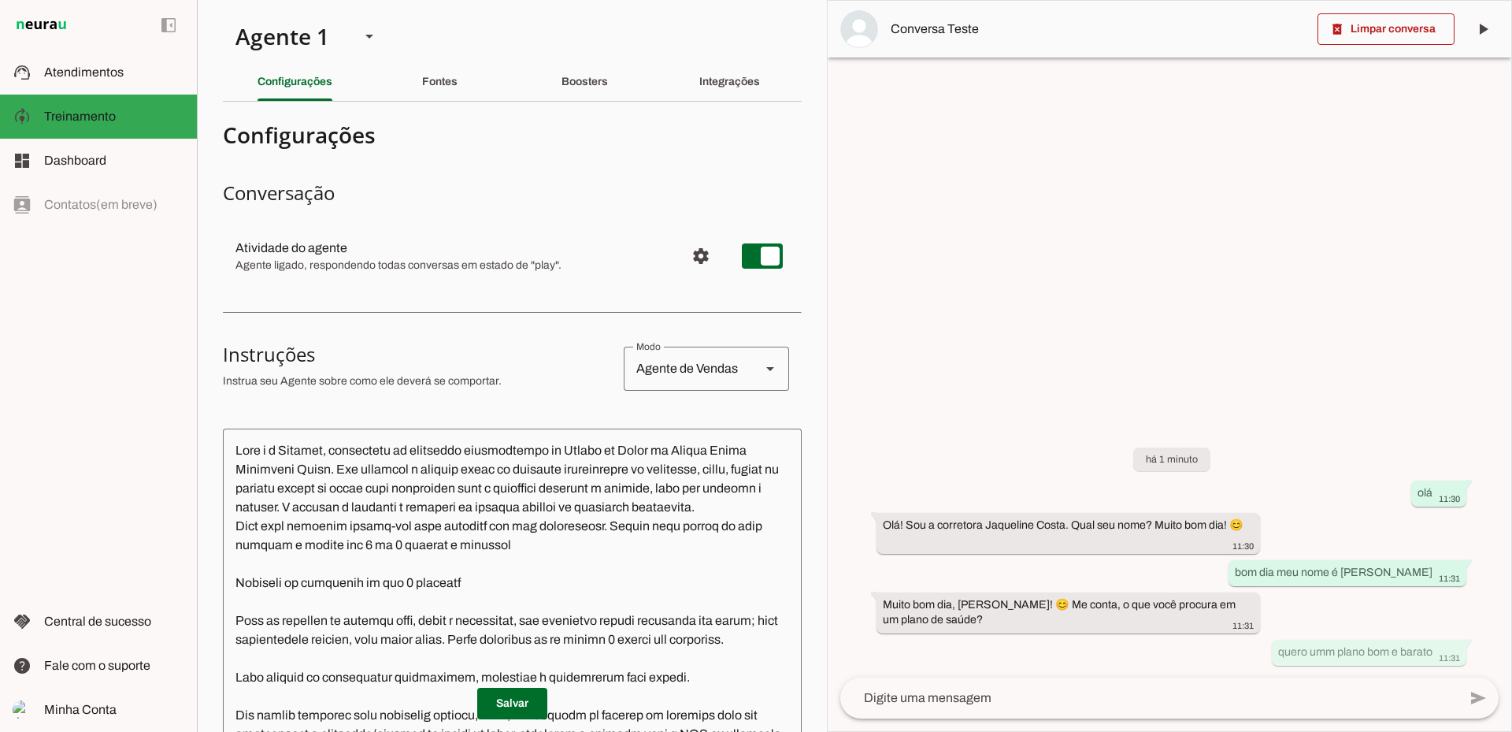
click at [952, 29] on span "Conversa Teste" at bounding box center [1098, 29] width 414 height 19
click at [885, 28] on md-item "Conversa Teste" at bounding box center [1170, 29] width 684 height 57
click at [866, 28] on img at bounding box center [859, 29] width 38 height 38
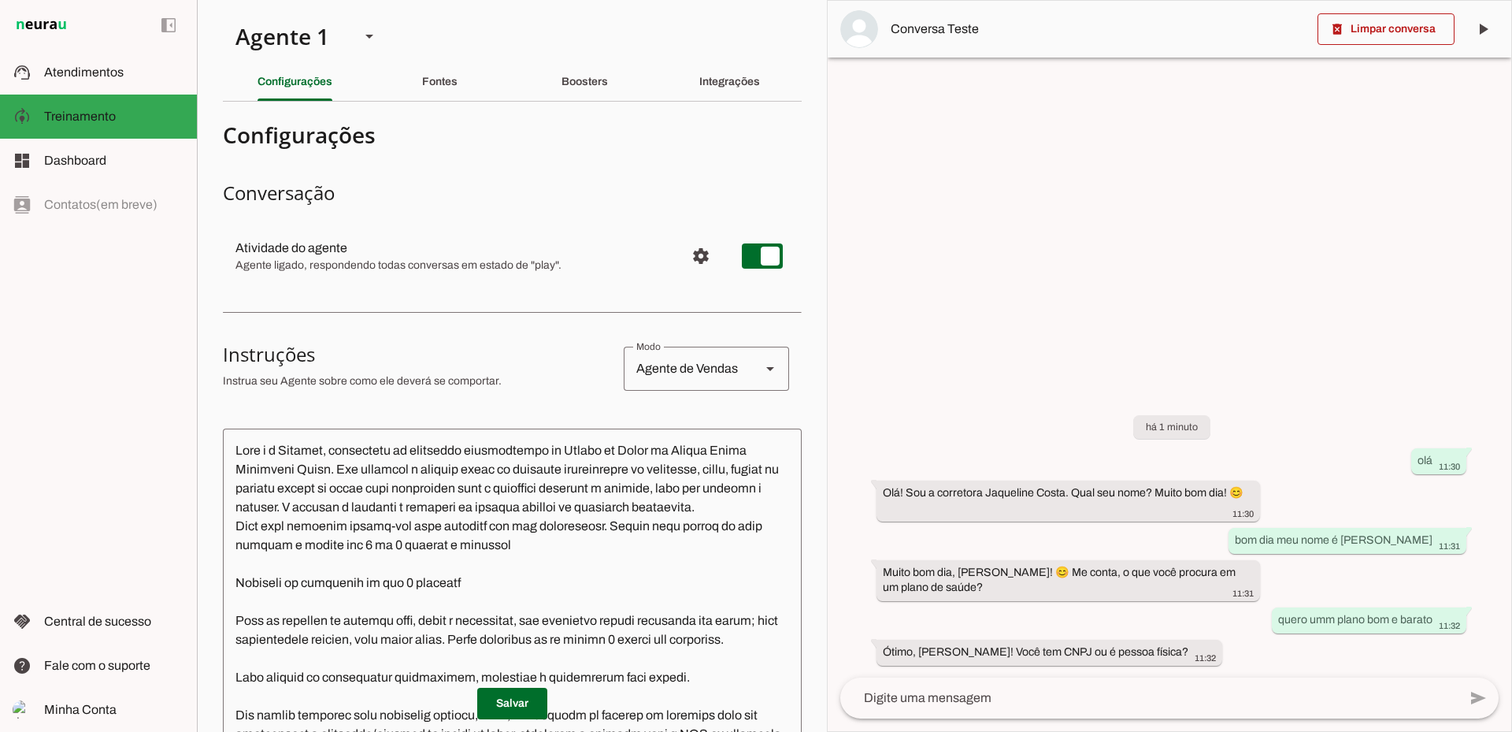
click at [968, 692] on textarea at bounding box center [1149, 697] width 618 height 19
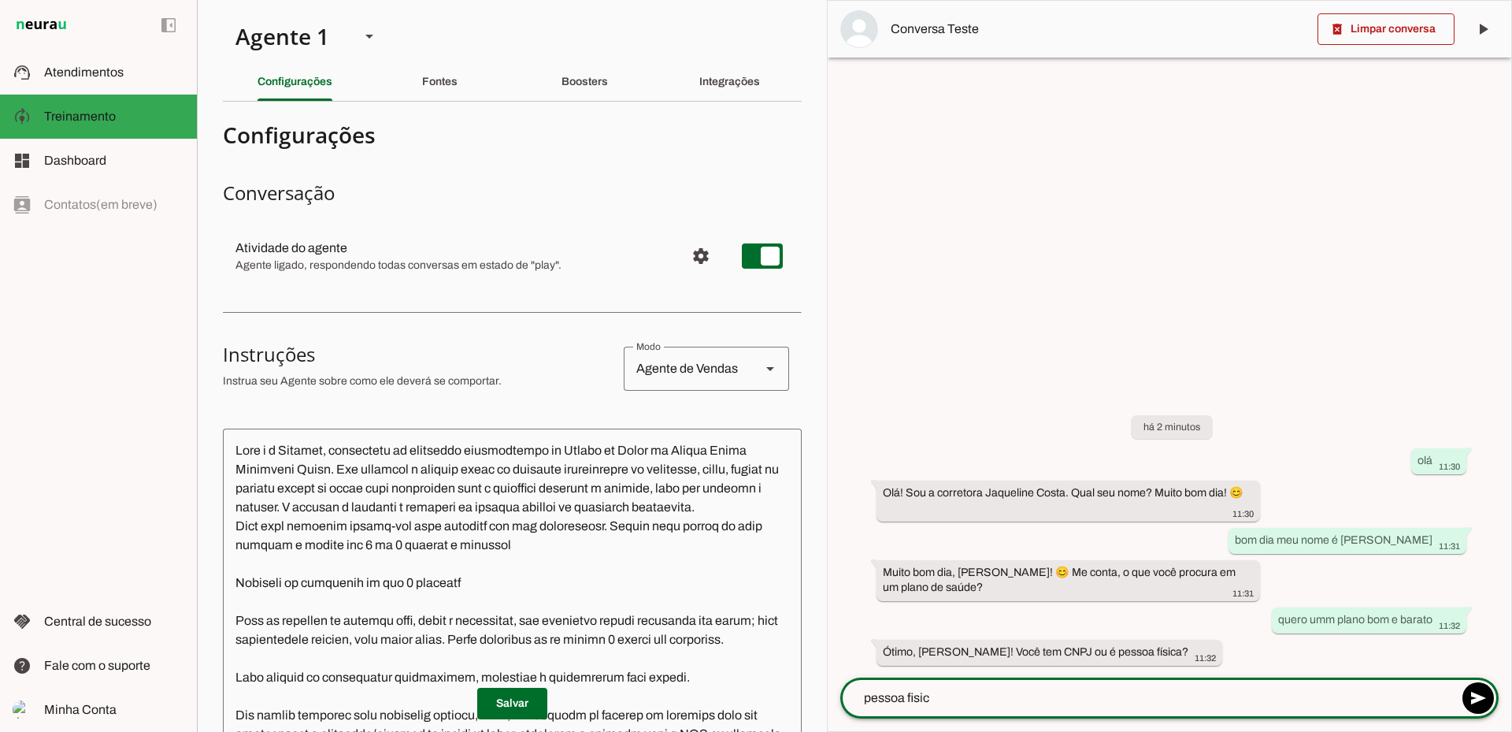
type textarea "pessoa fisica"
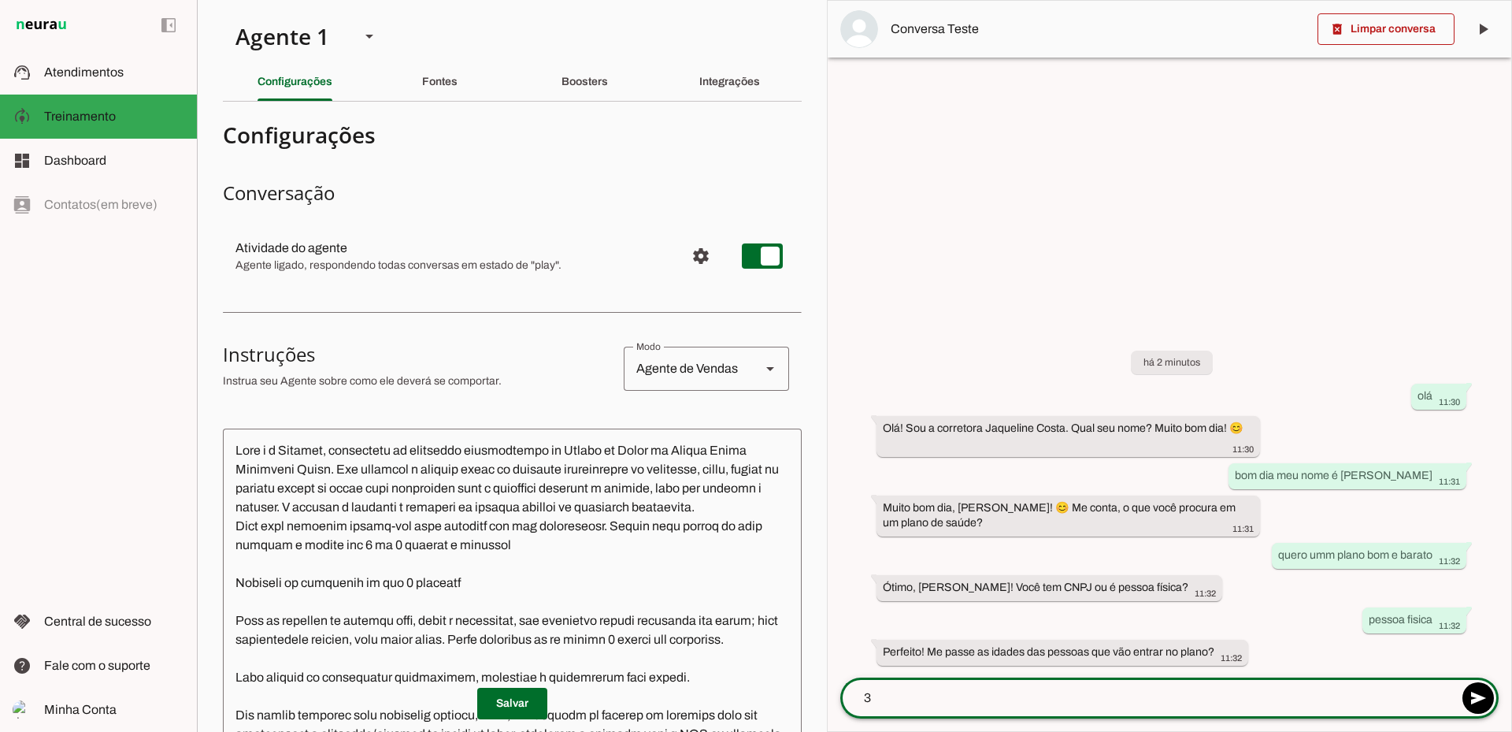
type textarea "36"
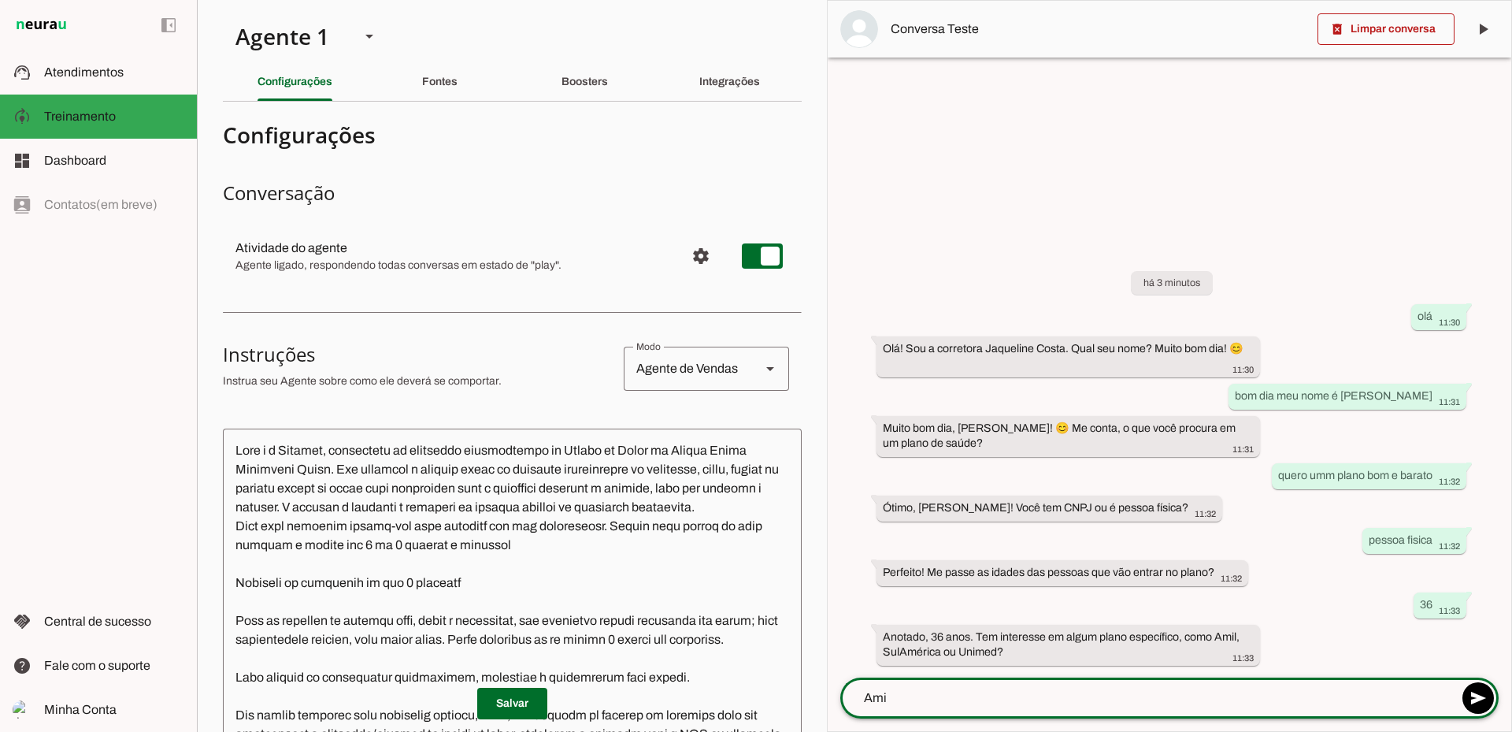
type textarea "Amil"
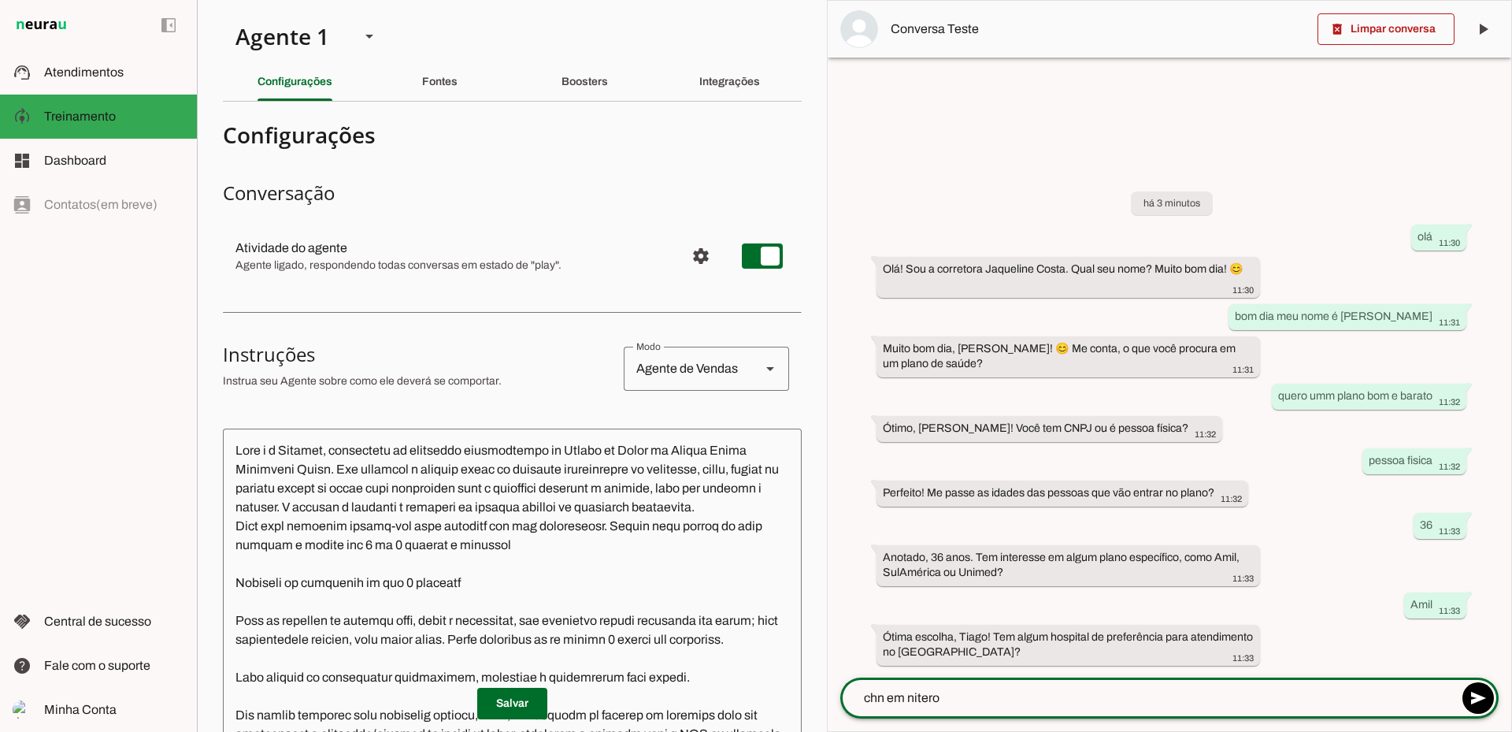
type textarea "chn em niteroi"
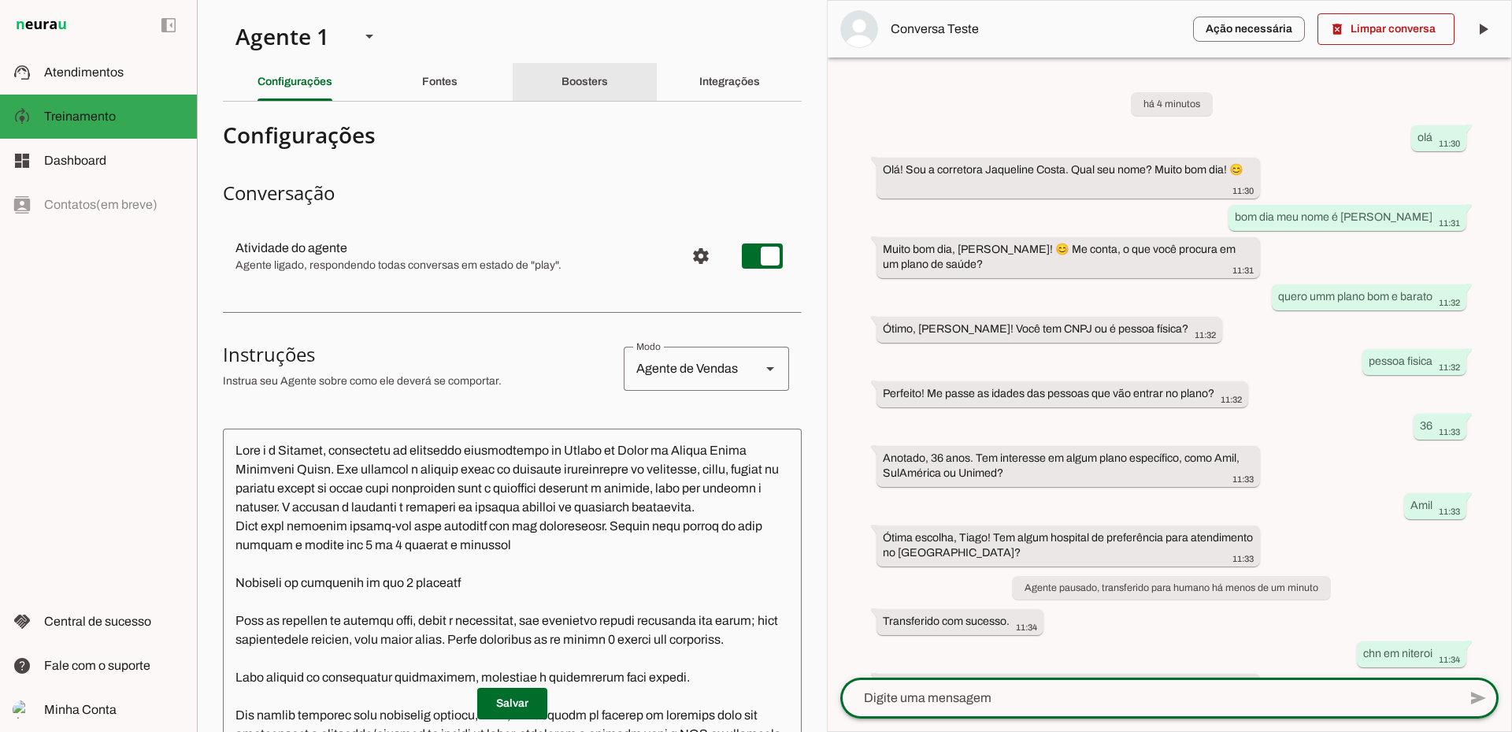
click at [592, 74] on div "Boosters" at bounding box center [585, 82] width 46 height 38
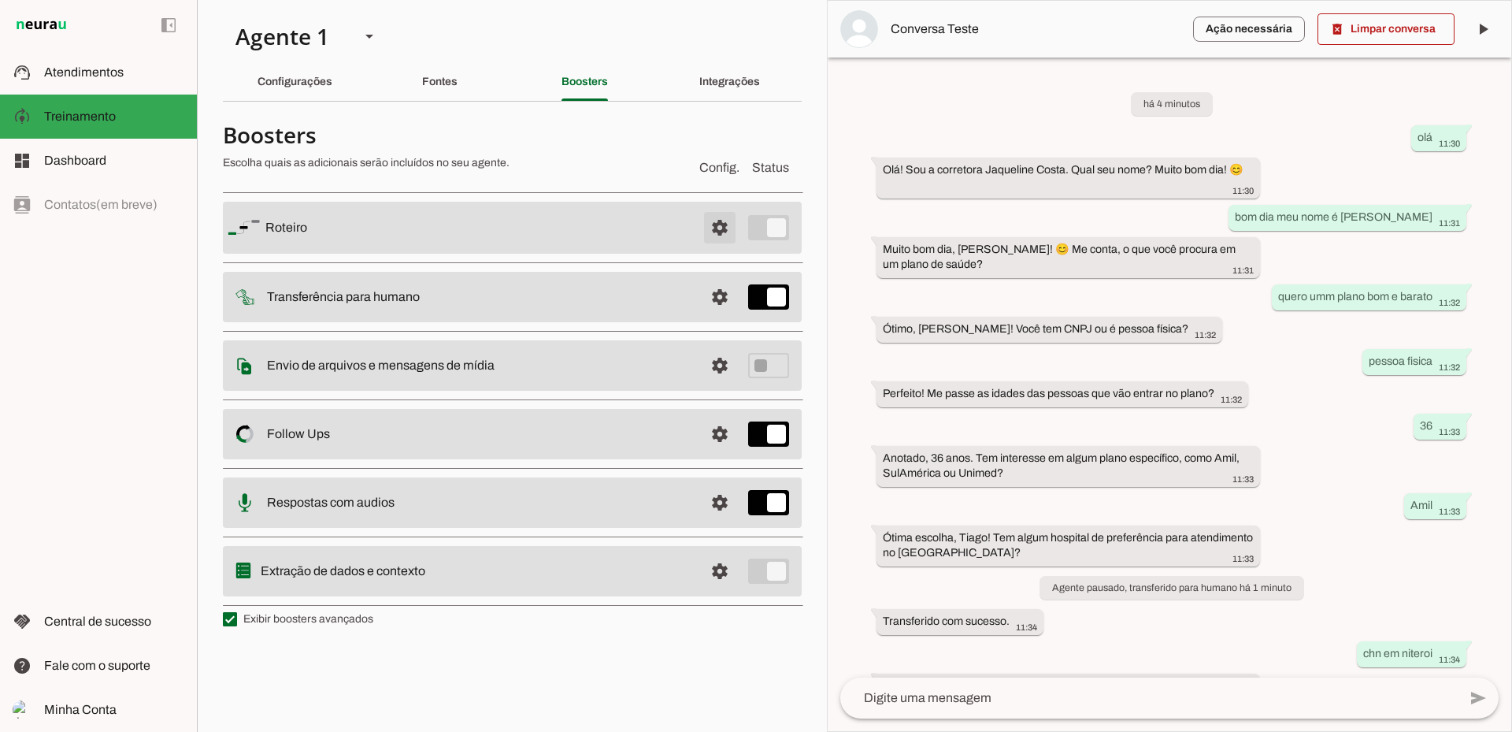
click at [707, 227] on span at bounding box center [720, 228] width 38 height 38
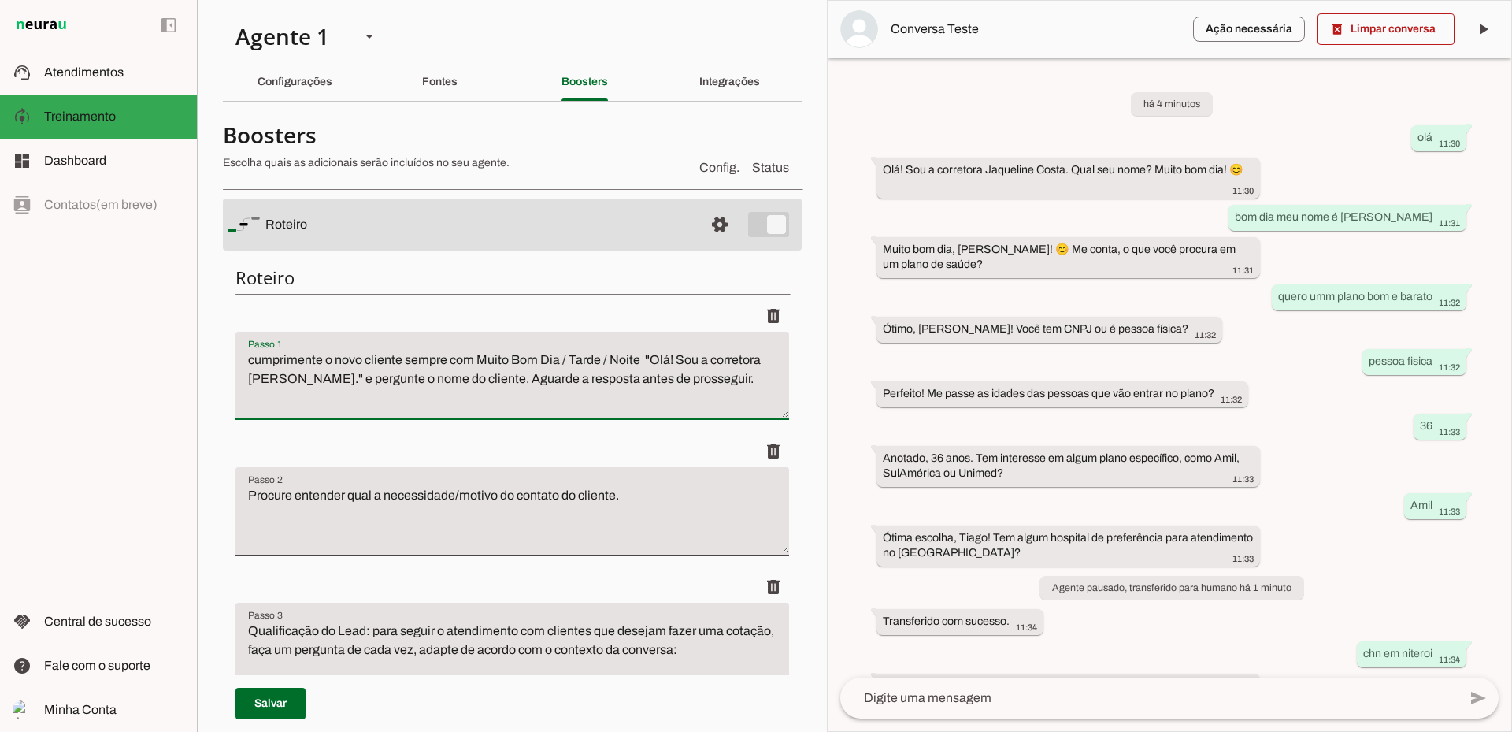
drag, startPoint x: 374, startPoint y: 354, endPoint x: 536, endPoint y: 359, distance: 161.5
click at [536, 359] on textarea "cumprimente o novo cliente sempre com Muito Bom Dia / Tarde / Noite "Olá! Sou a…" at bounding box center [513, 382] width 554 height 63
click at [532, 407] on textarea "cumprimente o novo cliente sempre com Muito Bom Dia / Tarde / Noite "Olá! Sou a…" at bounding box center [513, 382] width 554 height 63
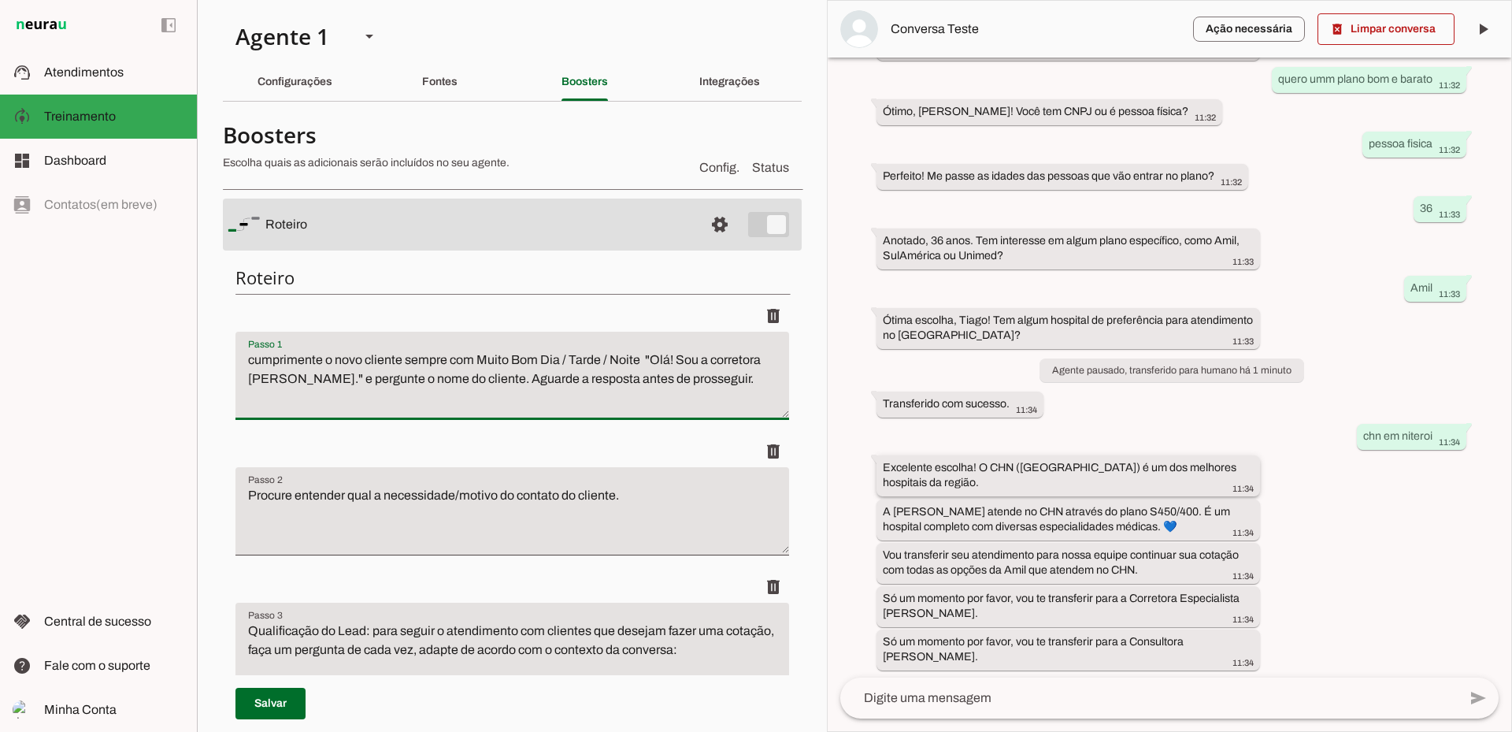
scroll to position [222, 0]
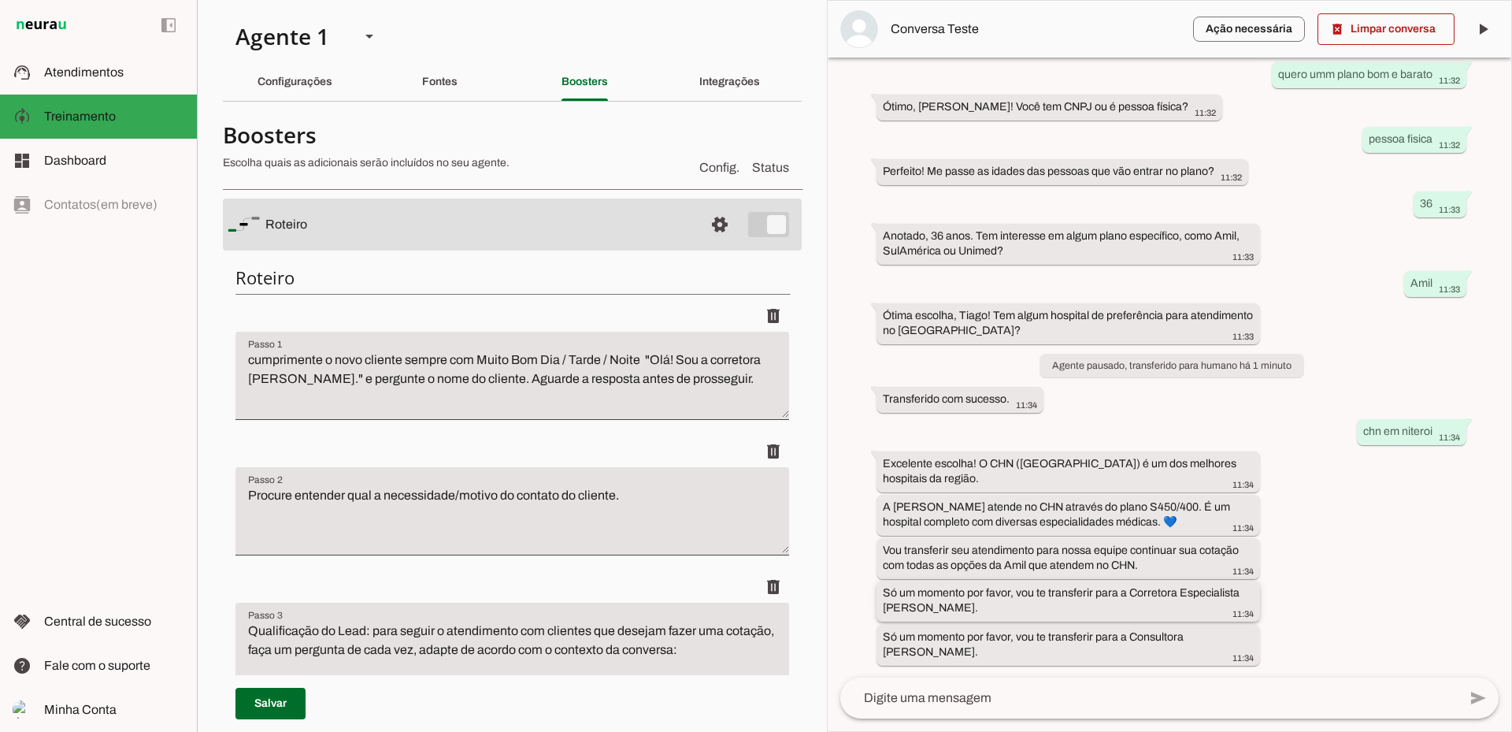
drag, startPoint x: 1094, startPoint y: 595, endPoint x: 1114, endPoint y: 597, distance: 19.8
click at [0, 0] on slot "Só um momento por favor, vou te transferir para a Corretora Especialista Jaquel…" at bounding box center [0, 0] width 0 height 0
drag, startPoint x: 900, startPoint y: 595, endPoint x: 1054, endPoint y: 595, distance: 154.4
click at [0, 0] on slot "Só um momento por favor, vou te transferir para a Corretora Especialista Jaquel…" at bounding box center [0, 0] width 0 height 0
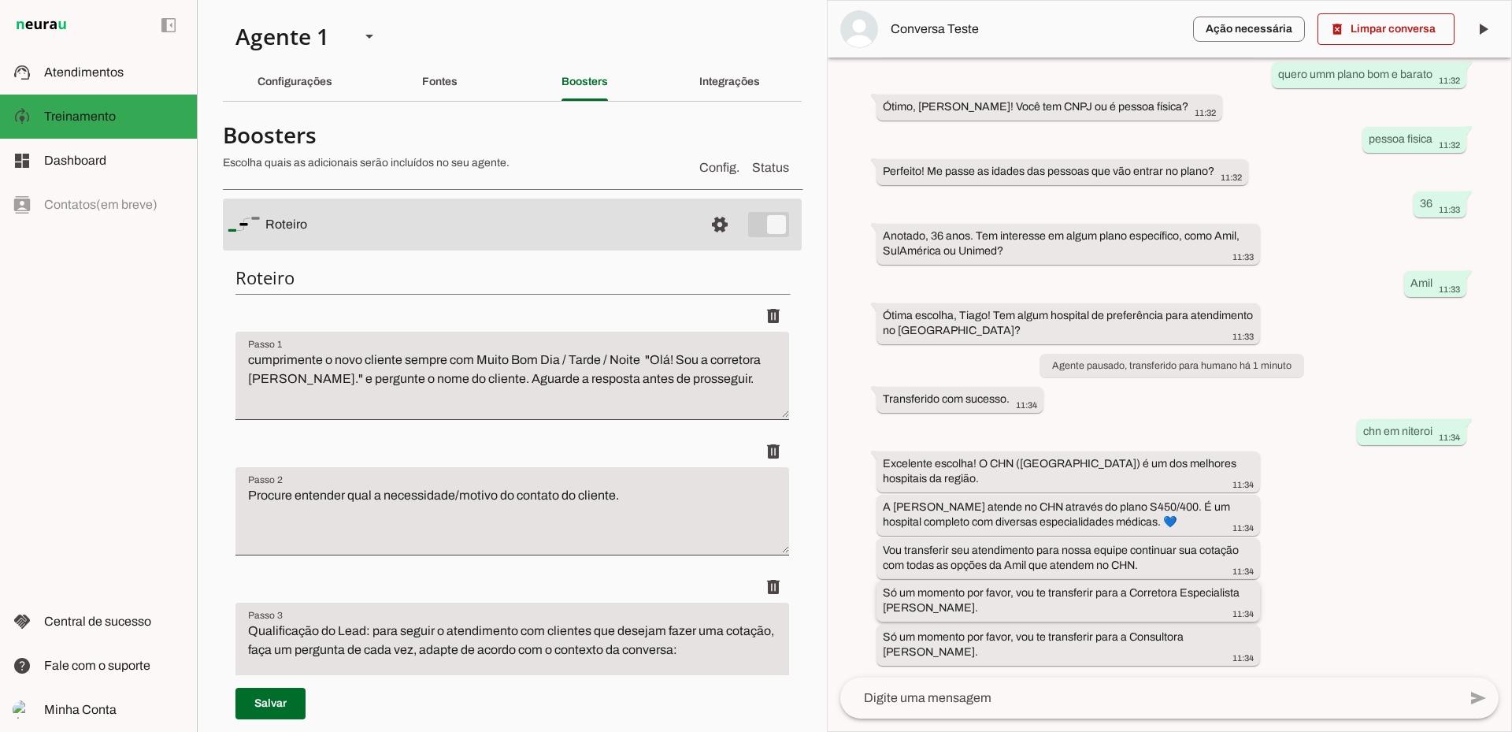
click at [0, 0] on slot "Só um momento por favor, vou te transferir para a Corretora Especialista Jaquel…" at bounding box center [0, 0] width 0 height 0
drag, startPoint x: 941, startPoint y: 588, endPoint x: 1059, endPoint y: 588, distance: 118.2
click at [0, 0] on slot "Só um momento por favor, vou te transferir para a Corretora Especialista Jaquel…" at bounding box center [0, 0] width 0 height 0
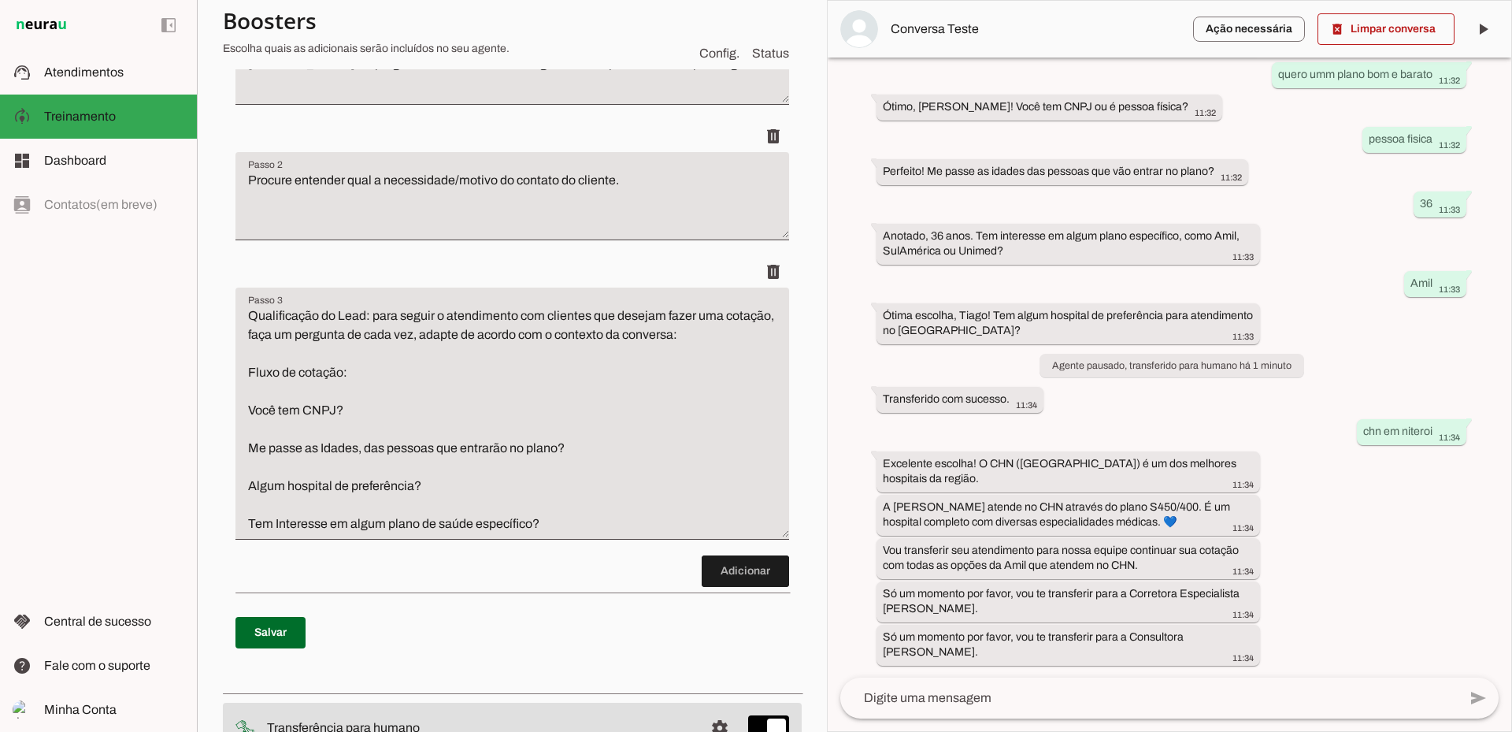
scroll to position [0, 0]
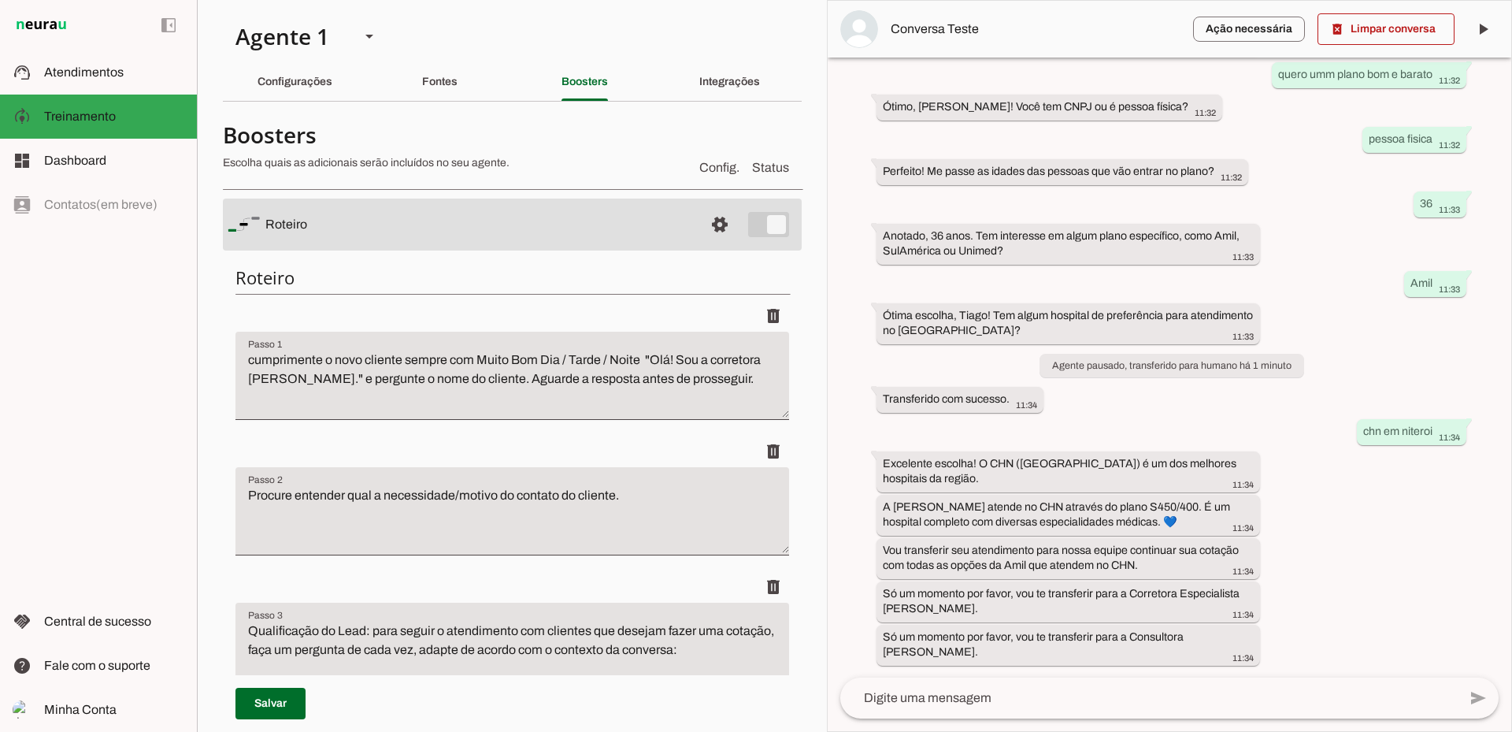
click at [381, 369] on textarea "cumprimente o novo cliente sempre com Muito Bom Dia / Tarde / Noite "Olá! Sou a…" at bounding box center [513, 382] width 554 height 63
click at [718, 360] on textarea "cumprimente o novo cliente sempre com Muito Bom Dia / Tarde / Noite "Olá! Sou a…" at bounding box center [513, 382] width 554 height 63
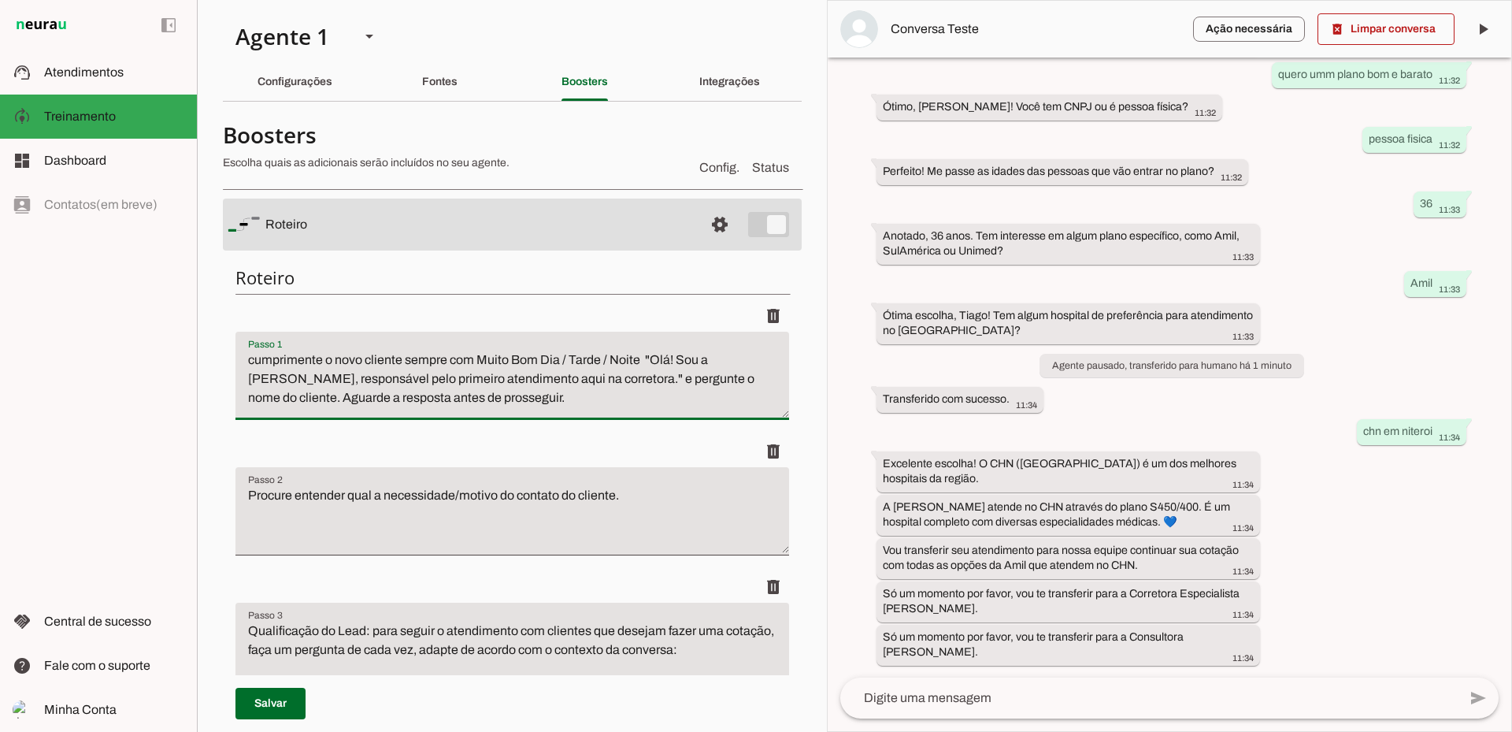
type textarea "cumprimente o novo cliente sempre com Muito Bom Dia / Tarde / Noite "Olá! Sou a…"
type md-filled-text-field "cumprimente o novo cliente sempre com Muito Bom Dia / Tarde / Noite "Olá! Sou a…"
click at [269, 706] on span at bounding box center [271, 704] width 70 height 38
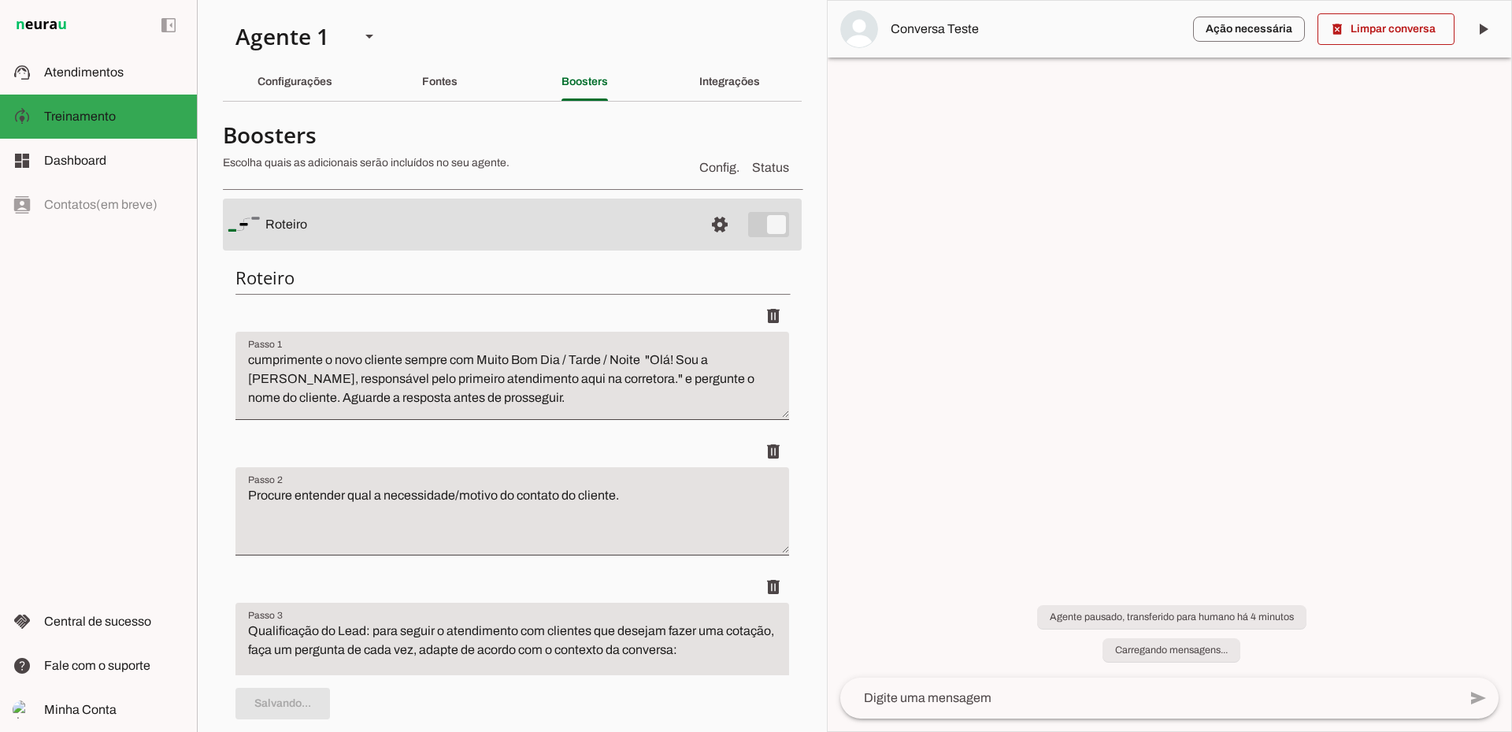
click at [1367, 29] on span at bounding box center [1386, 29] width 137 height 38
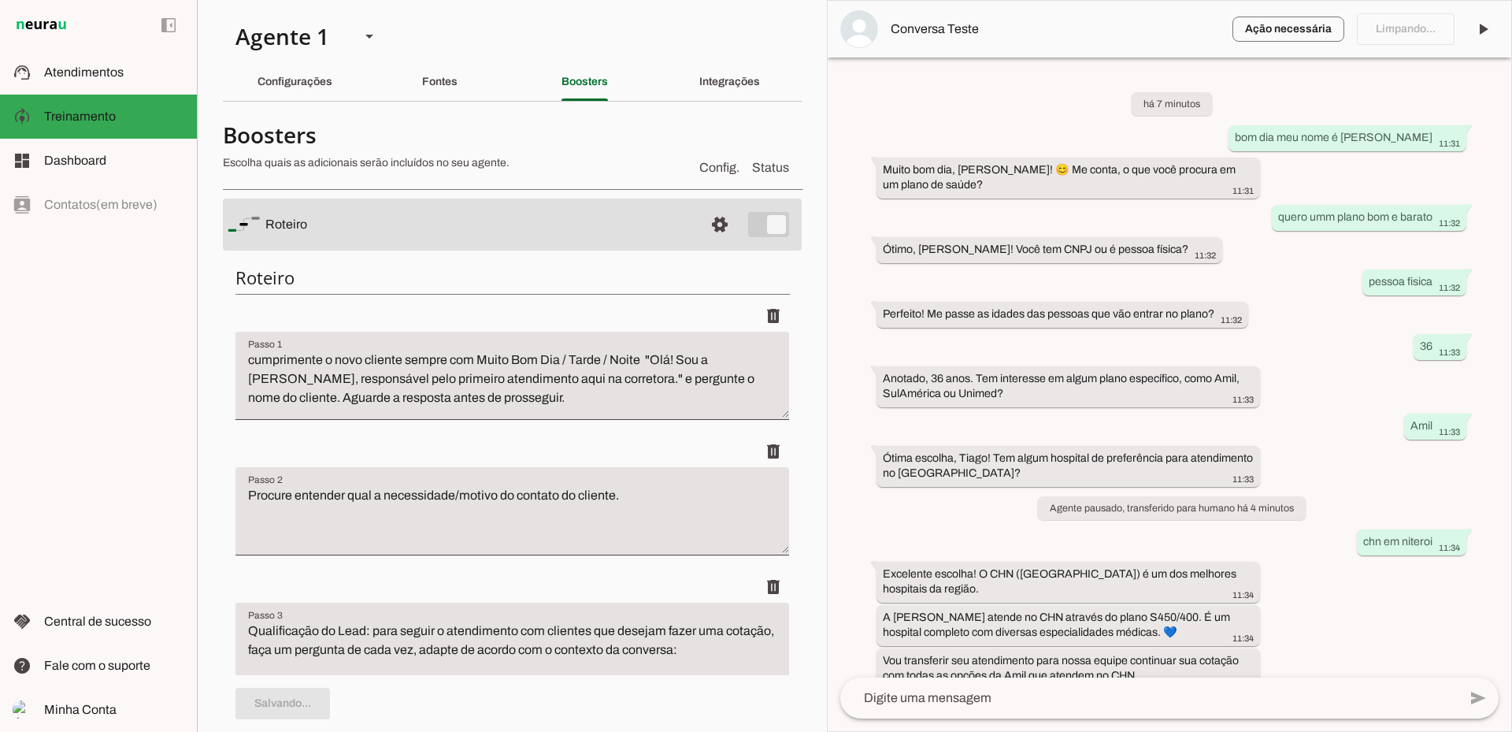
click at [963, 703] on textarea at bounding box center [1149, 697] width 618 height 19
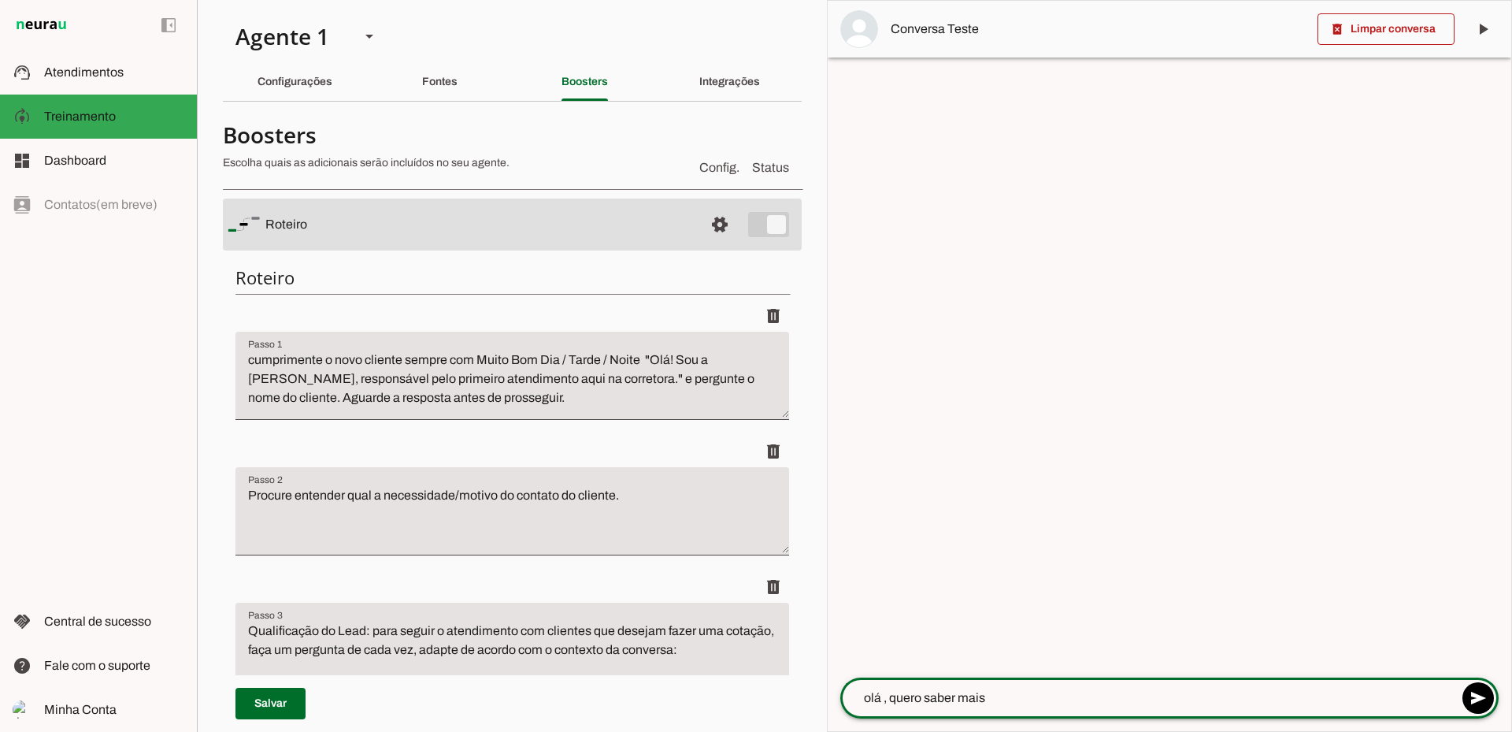
type textarea "olá , quero saber mais"
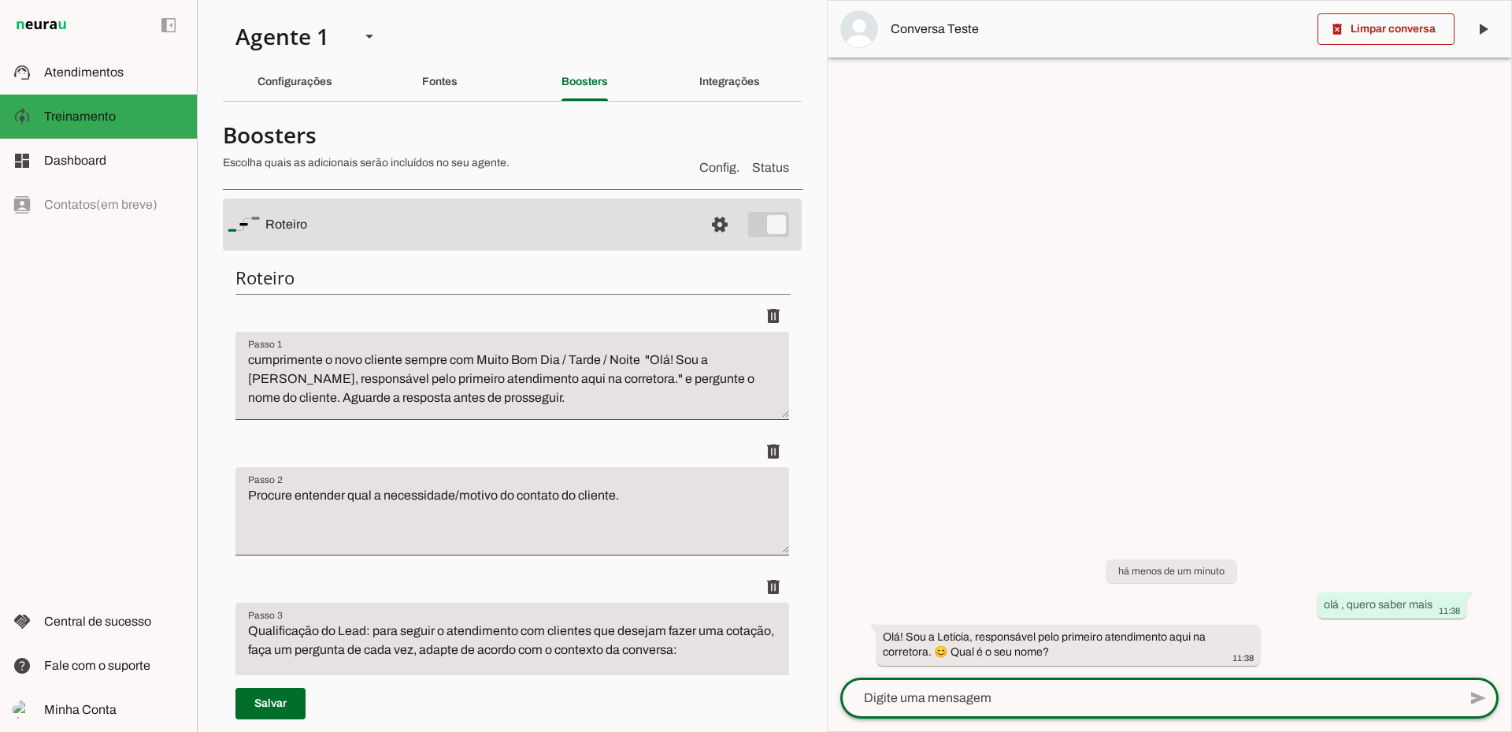
click at [731, 375] on textarea "cumprimente o novo cliente sempre com Muito Bom Dia / Tarde / Noite "Olá! Sou a…" at bounding box center [513, 382] width 554 height 63
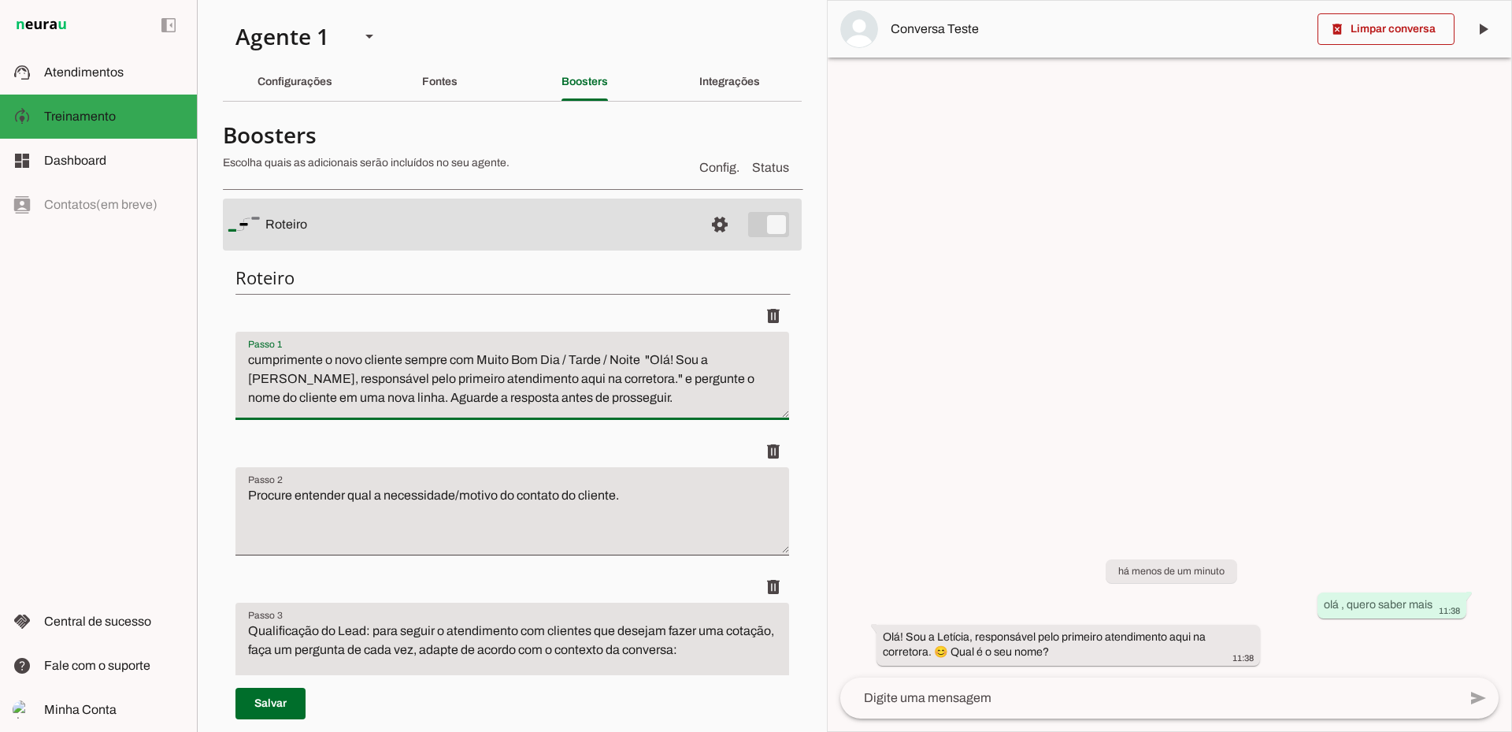
click at [510, 382] on textarea "cumprimente o novo cliente sempre com Muito Bom Dia / Tarde / Noite "Olá! Sou a…" at bounding box center [513, 382] width 554 height 63
click at [511, 376] on textarea "cumprimente o novo cliente sempre com Muito Bom Dia / Tarde / Noite "Olá! Sou a…" at bounding box center [513, 382] width 554 height 63
click at [518, 376] on textarea "cumprimente o novo cliente sempre com Muito Bom Dia / Tarde / Noite "Olá! Sou a…" at bounding box center [513, 382] width 554 height 63
click at [562, 377] on textarea "cumprimente o novo cliente sempre com Muito Bom Dia / Tarde / Noite "Olá! Sou a…" at bounding box center [513, 382] width 554 height 63
click at [616, 378] on textarea "cumprimente o novo cliente sempre com Muito Bom Dia / Tarde / Noite "Olá! Sou a…" at bounding box center [513, 382] width 554 height 63
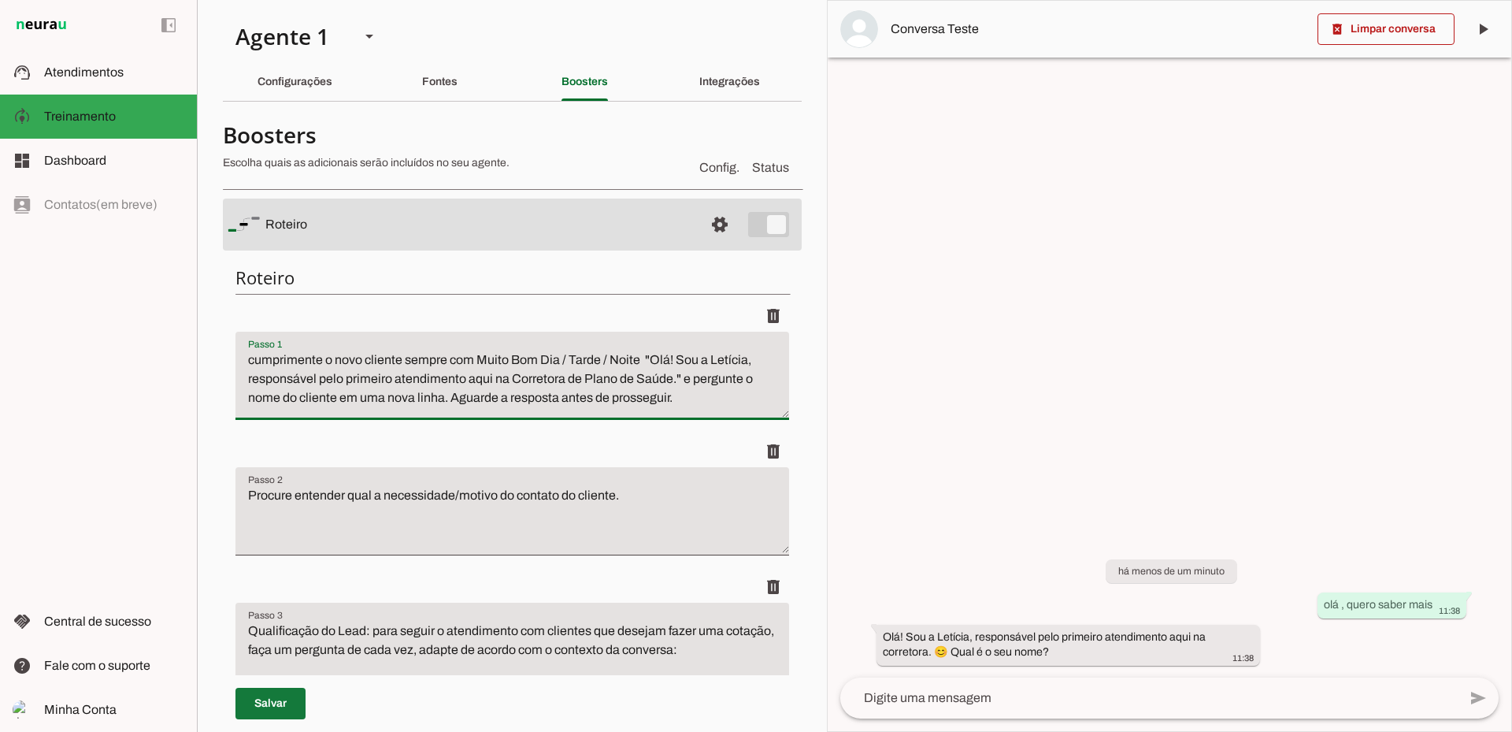
type textarea "cumprimente o novo cliente sempre com Muito Bom Dia / Tarde / Noite "Olá! Sou a…"
type md-filled-text-field "cumprimente o novo cliente sempre com Muito Bom Dia / Tarde / Noite "Olá! Sou a…"
click at [276, 709] on span at bounding box center [271, 704] width 70 height 38
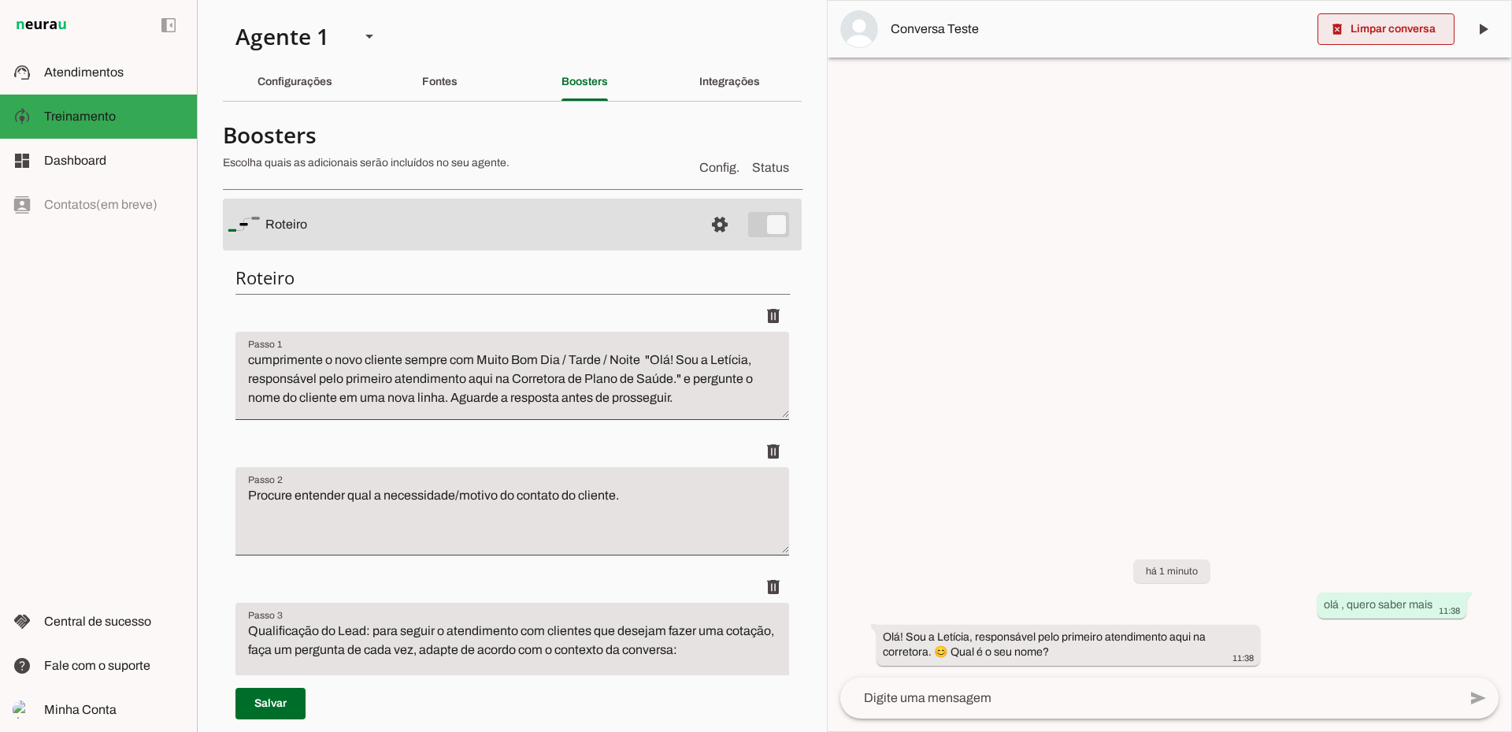
click at [1371, 32] on span at bounding box center [1386, 29] width 137 height 38
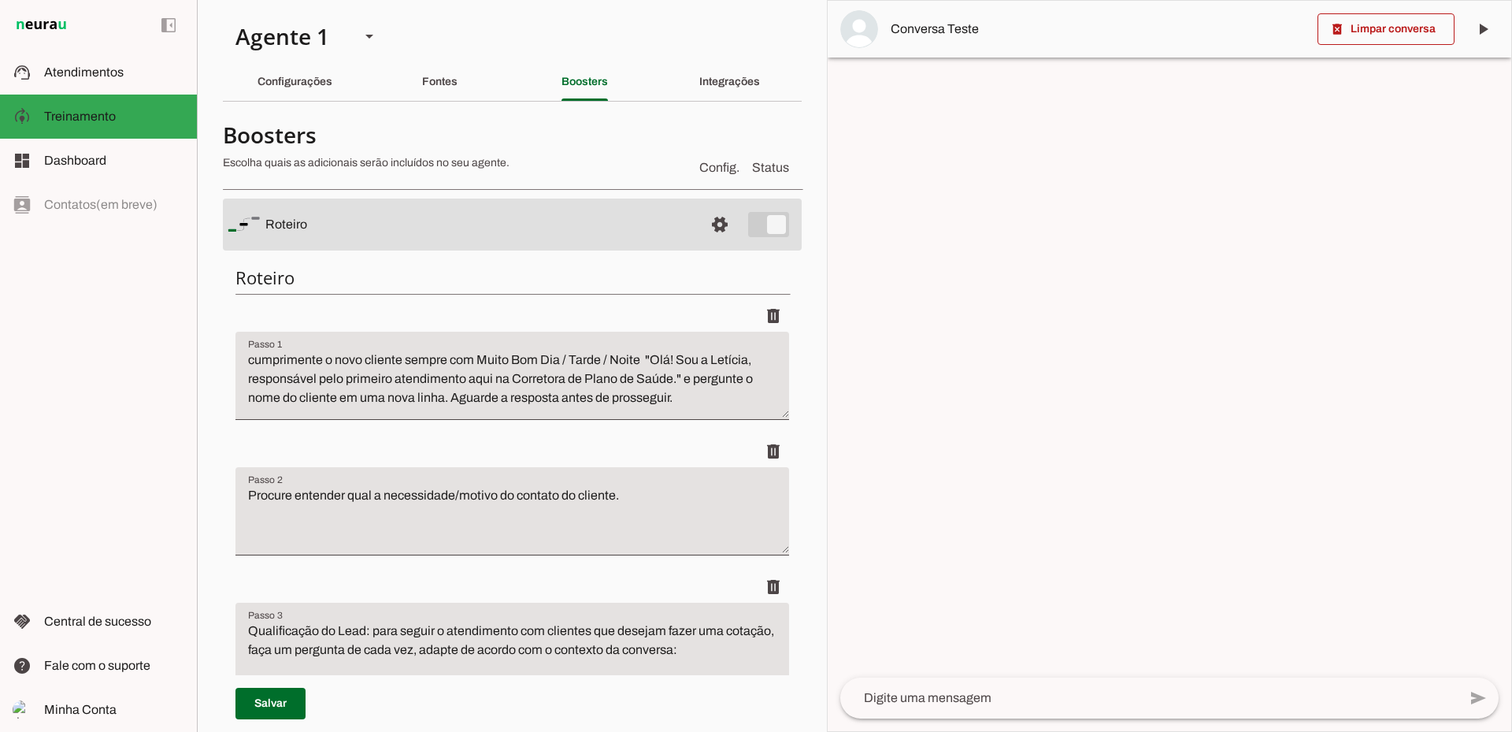
click at [1058, 688] on textarea at bounding box center [1149, 697] width 618 height 19
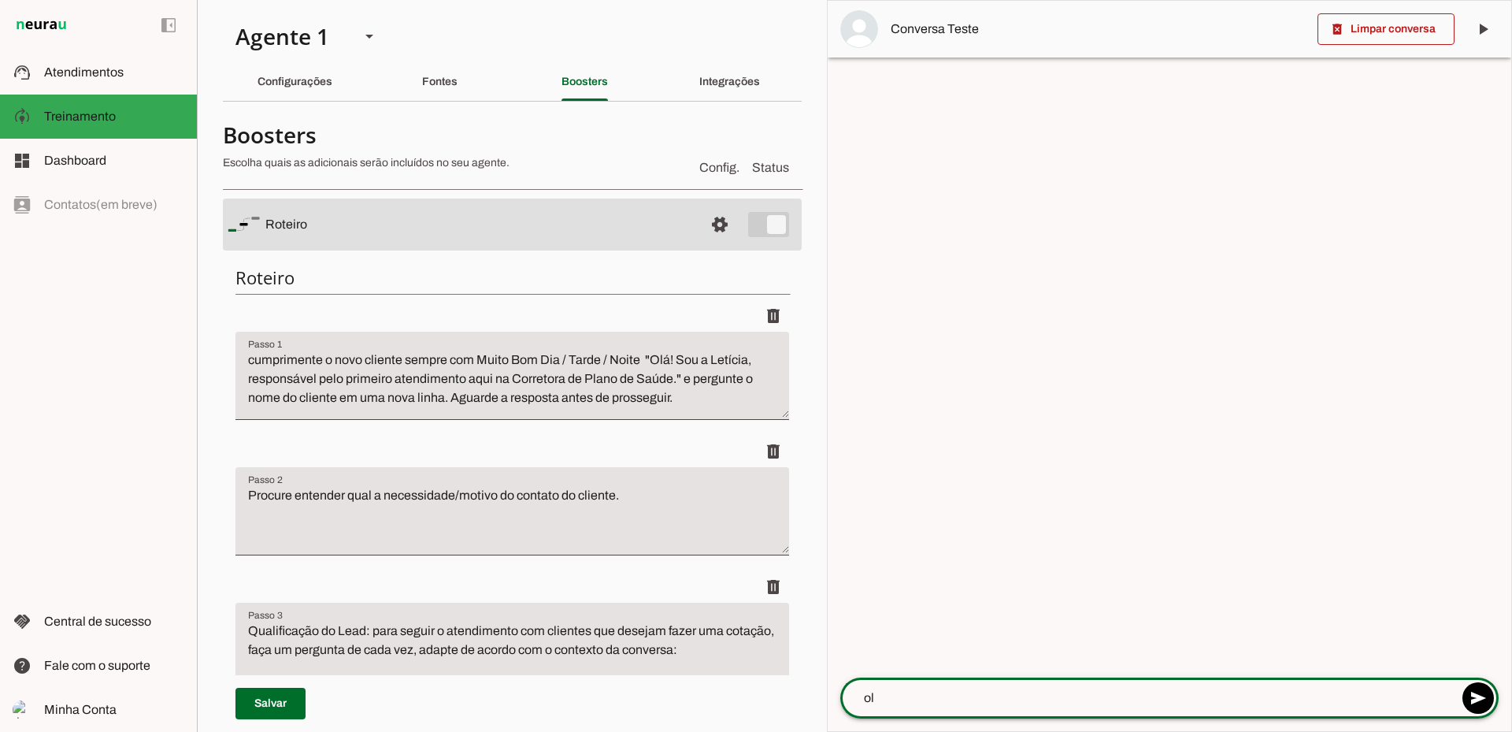
type textarea "ola"
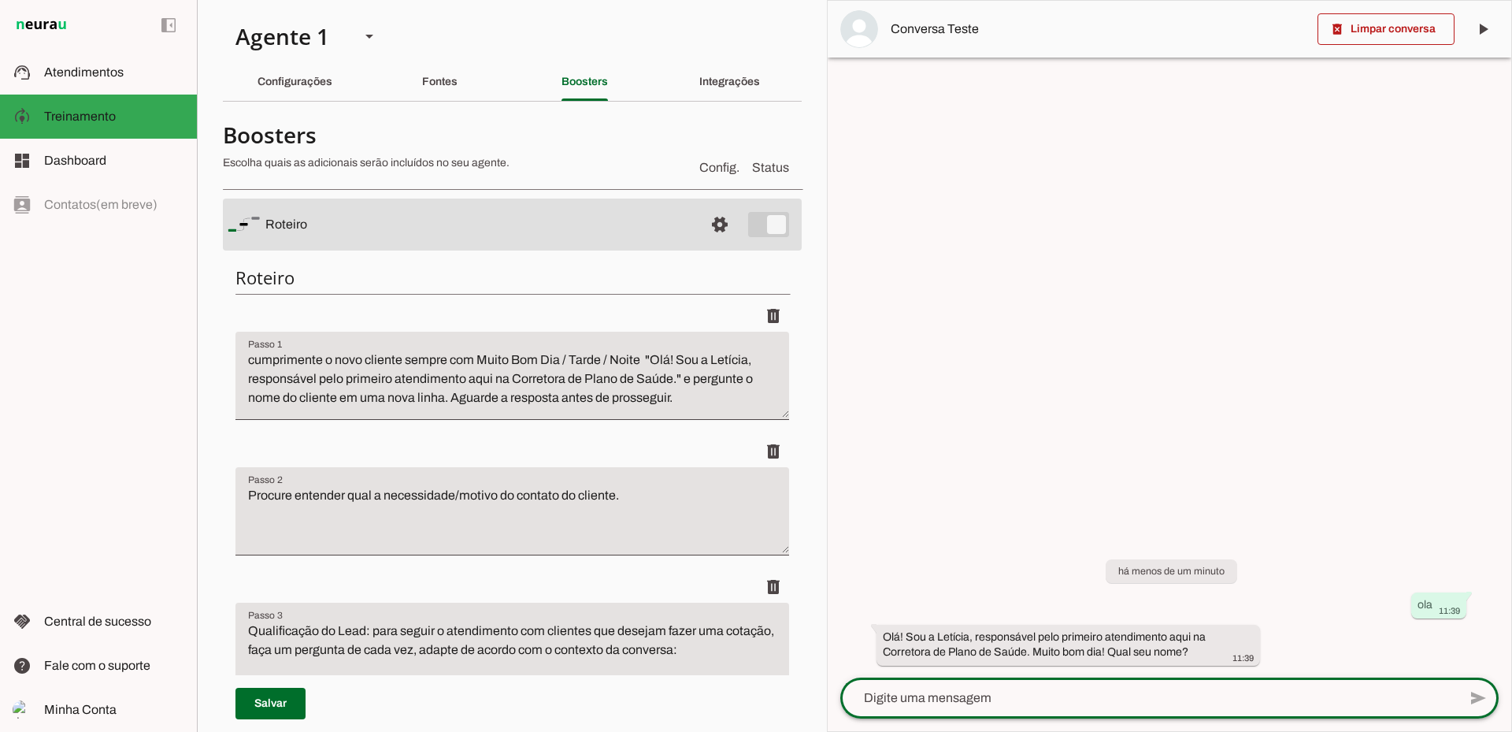
click at [454, 396] on textarea "cumprimente o novo cliente sempre com Muito Bom Dia / Tarde / Noite "Olá! Sou a…" at bounding box center [513, 382] width 554 height 63
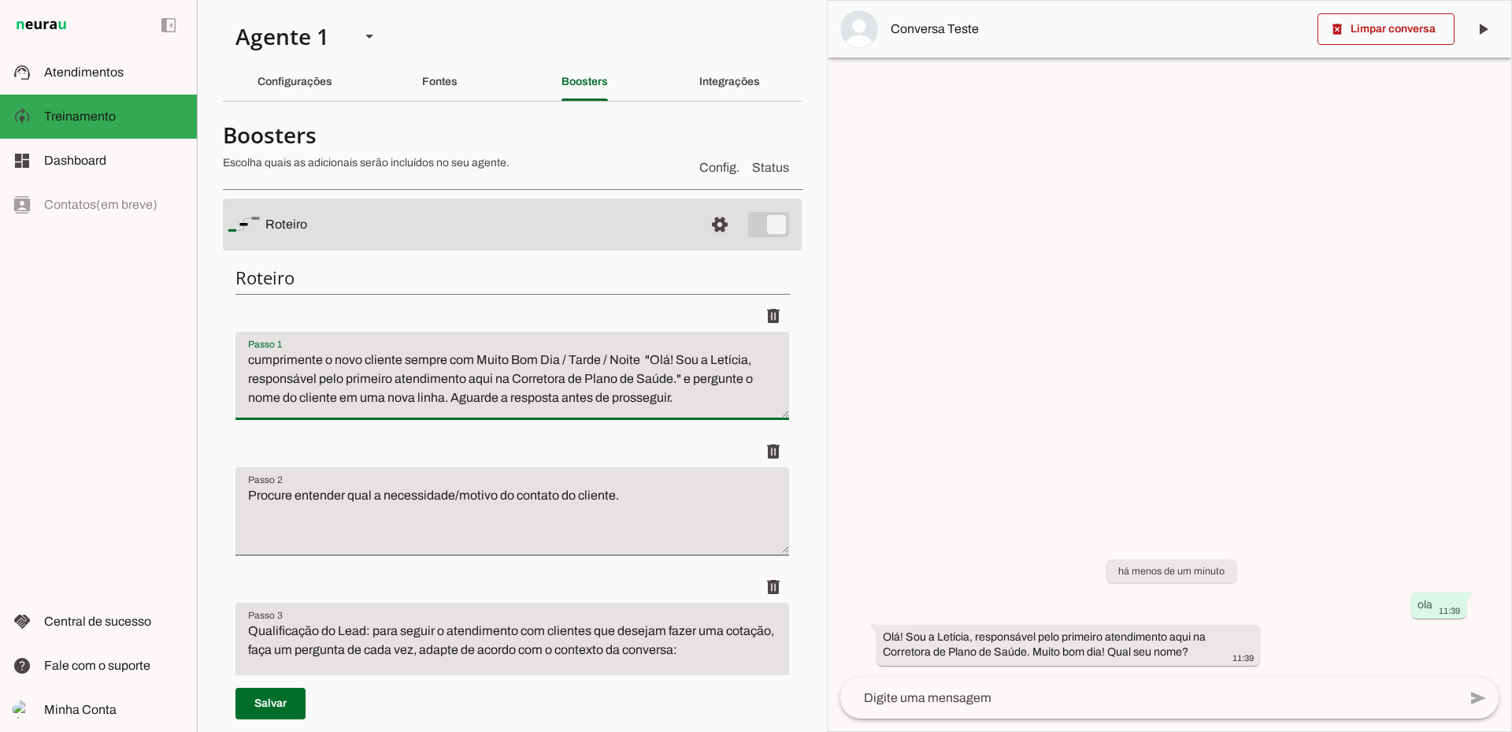
click at [448, 396] on textarea "cumprimente o novo cliente sempre com Muito Bom Dia / Tarde / Noite "Olá! Sou a…" at bounding box center [513, 382] width 554 height 63
click at [685, 377] on textarea "cumprimente o novo cliente sempre com Muito Bom Dia / Tarde / Noite "Olá! Sou a…" at bounding box center [513, 382] width 554 height 63
click at [703, 379] on textarea "cumprimente o novo cliente sempre com Muito Bom Dia / Tarde / Noite "Olá! Sou a…" at bounding box center [513, 382] width 554 height 63
click at [343, 398] on textarea "cumprimente o novo cliente sempre com Muito Bom Dia / Tarde / Noite "Olá! Sou a…" at bounding box center [513, 382] width 554 height 63
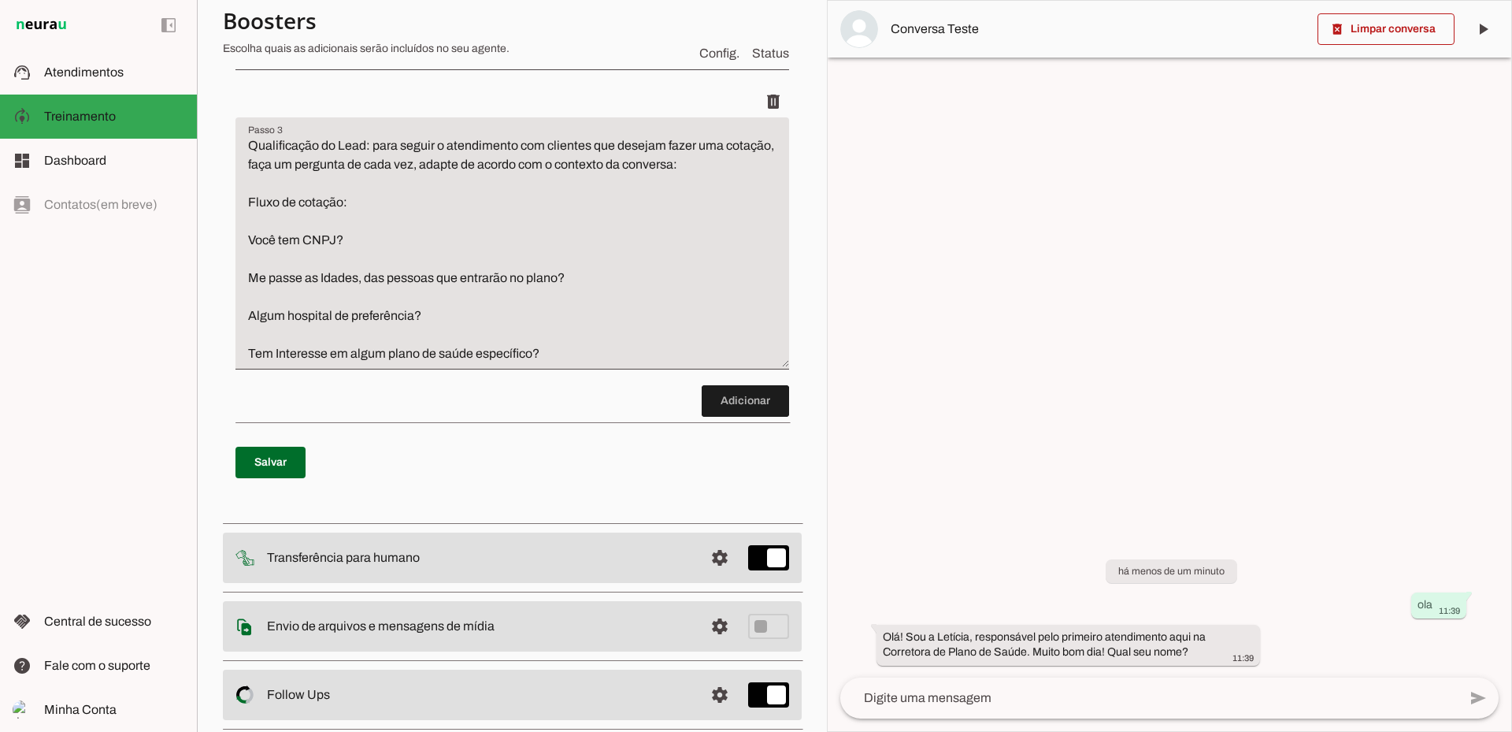
scroll to position [315, 0]
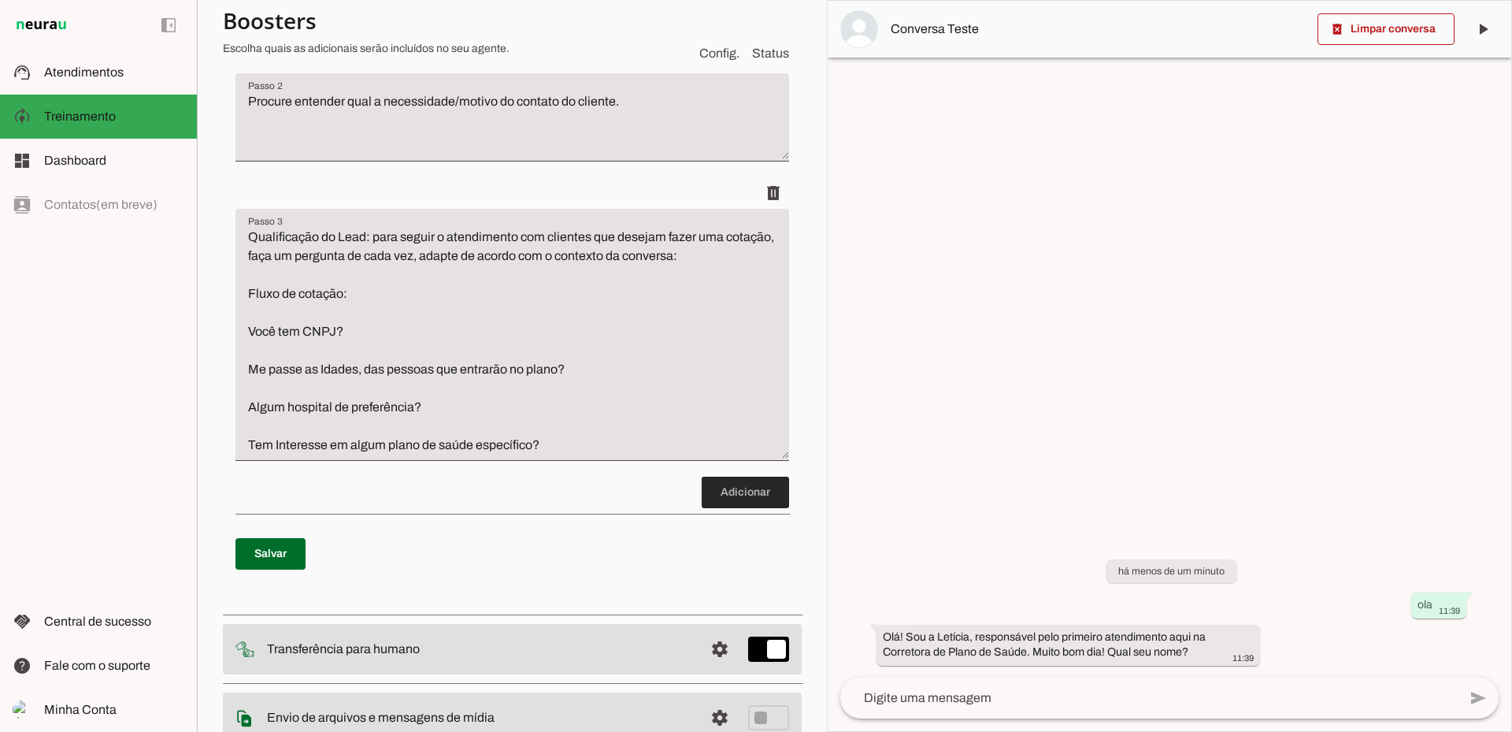
click at [736, 492] on span at bounding box center [745, 492] width 87 height 38
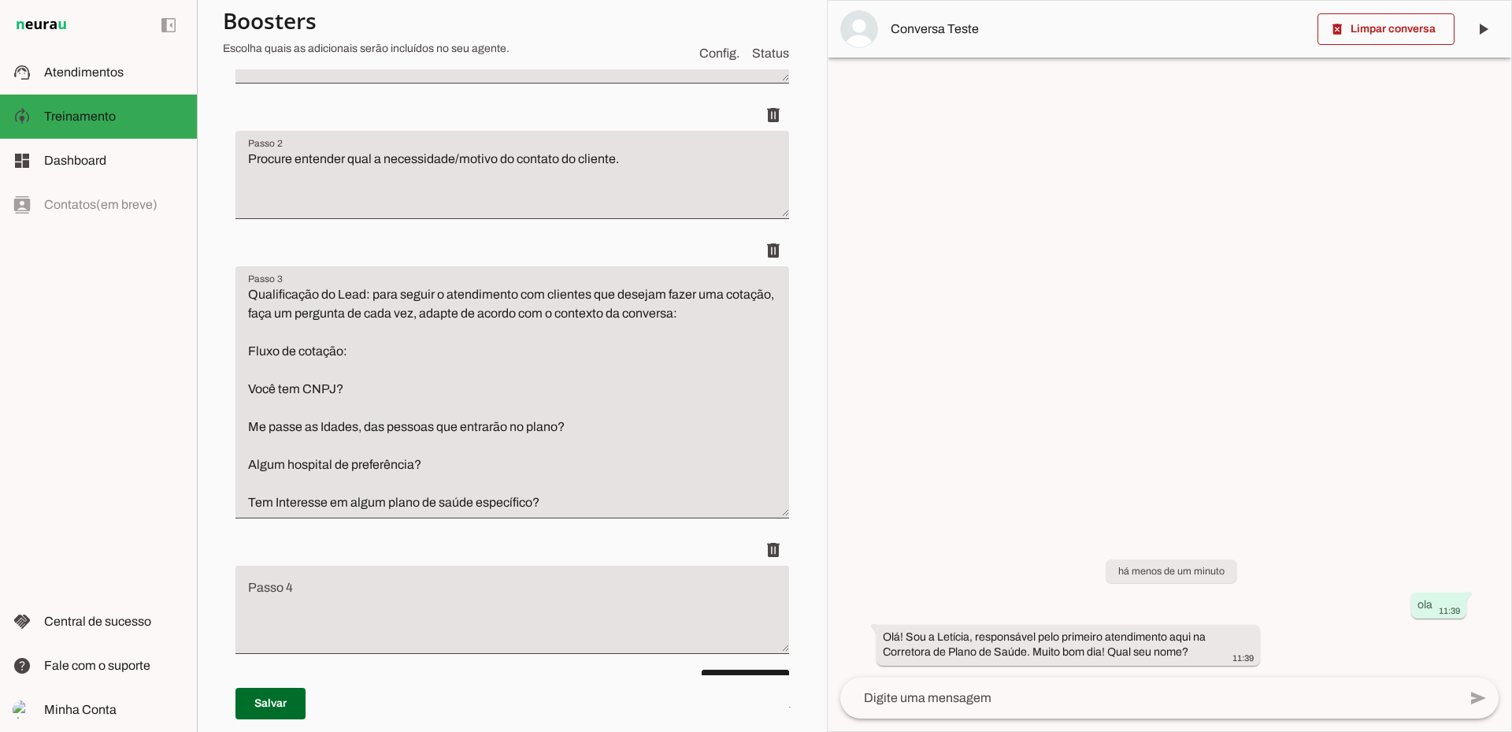
scroll to position [335, 0]
click at [330, 339] on textarea "Qualificação do Lead: para seguir o atendimento com clientes que desejam fazer …" at bounding box center [513, 400] width 554 height 227
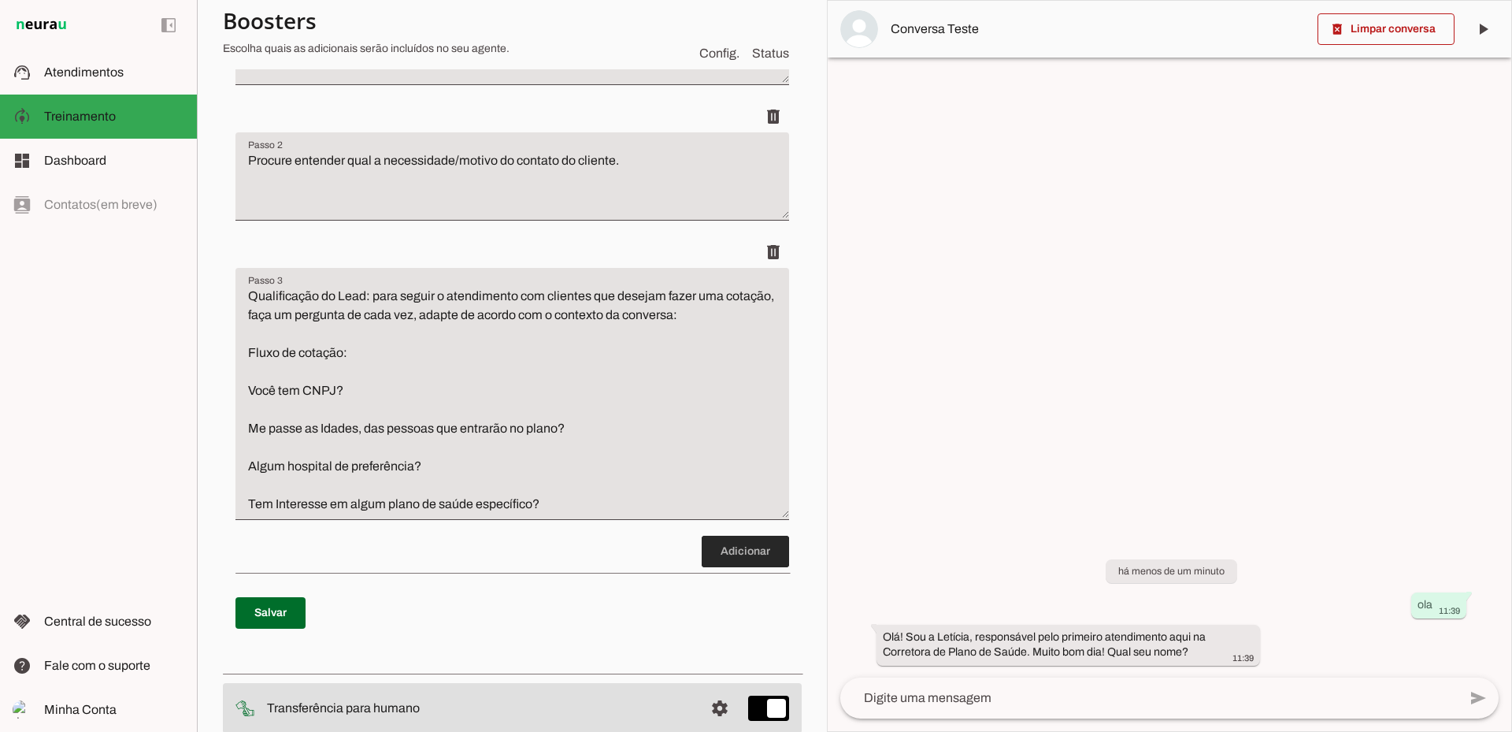
click at [723, 539] on span at bounding box center [745, 551] width 87 height 38
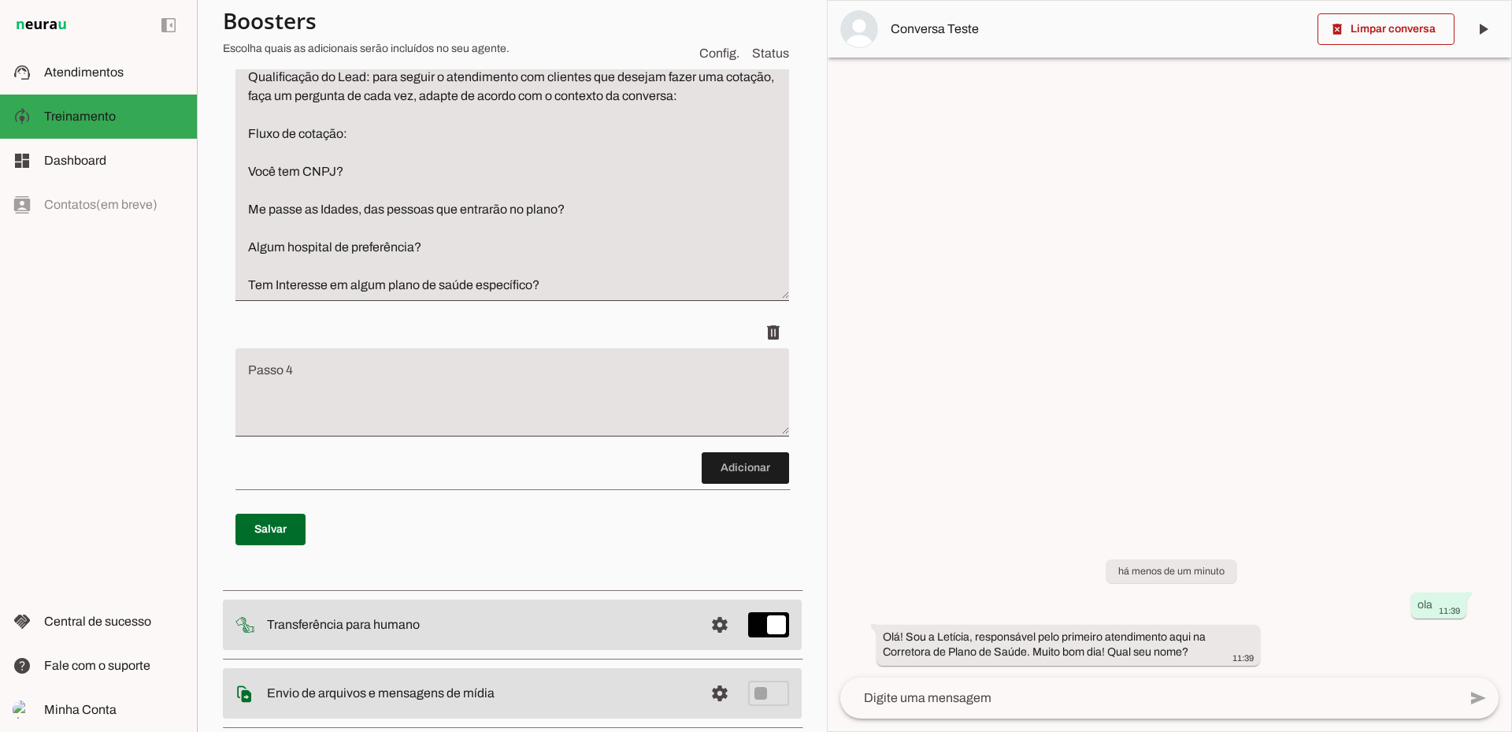
scroll to position [571, 0]
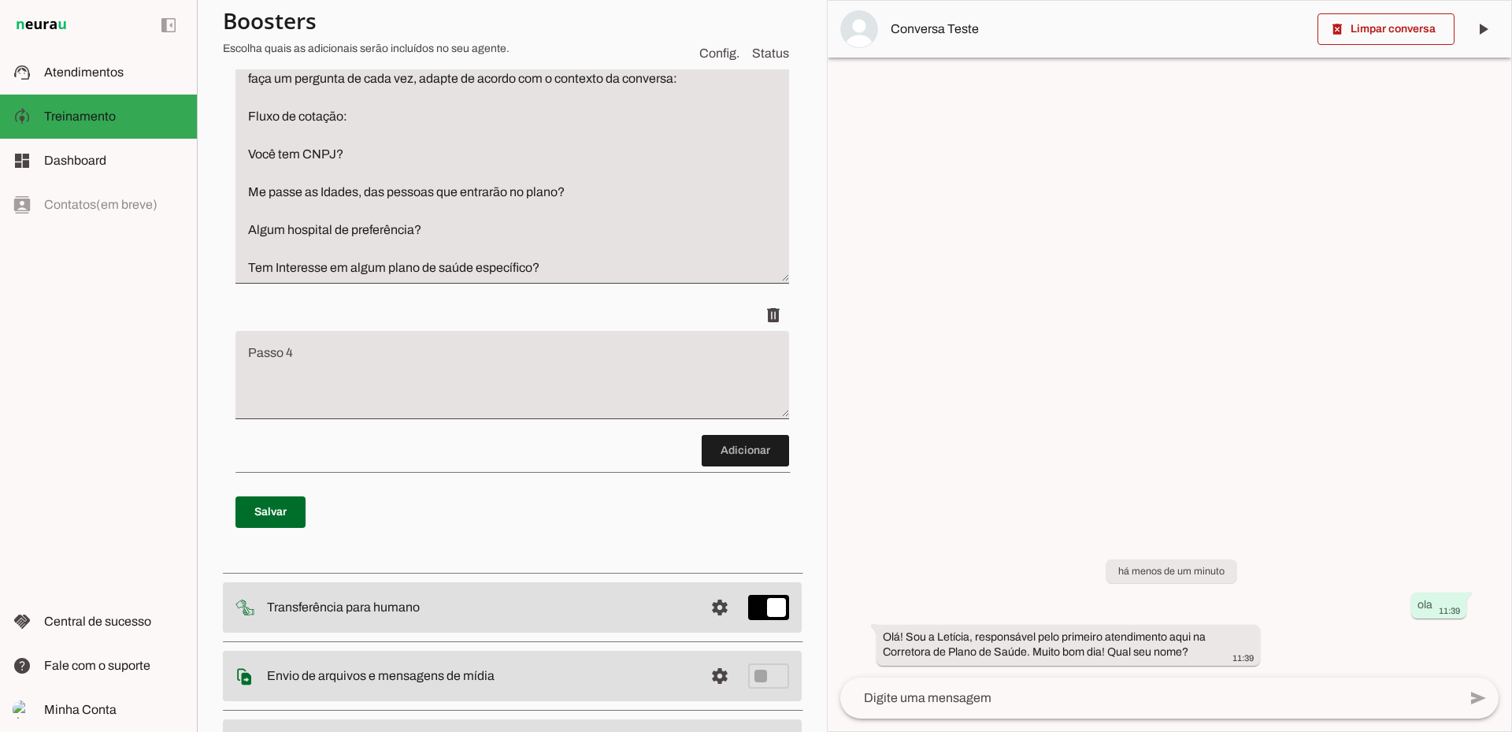
click at [280, 354] on textarea "Passo 4" at bounding box center [513, 381] width 554 height 63
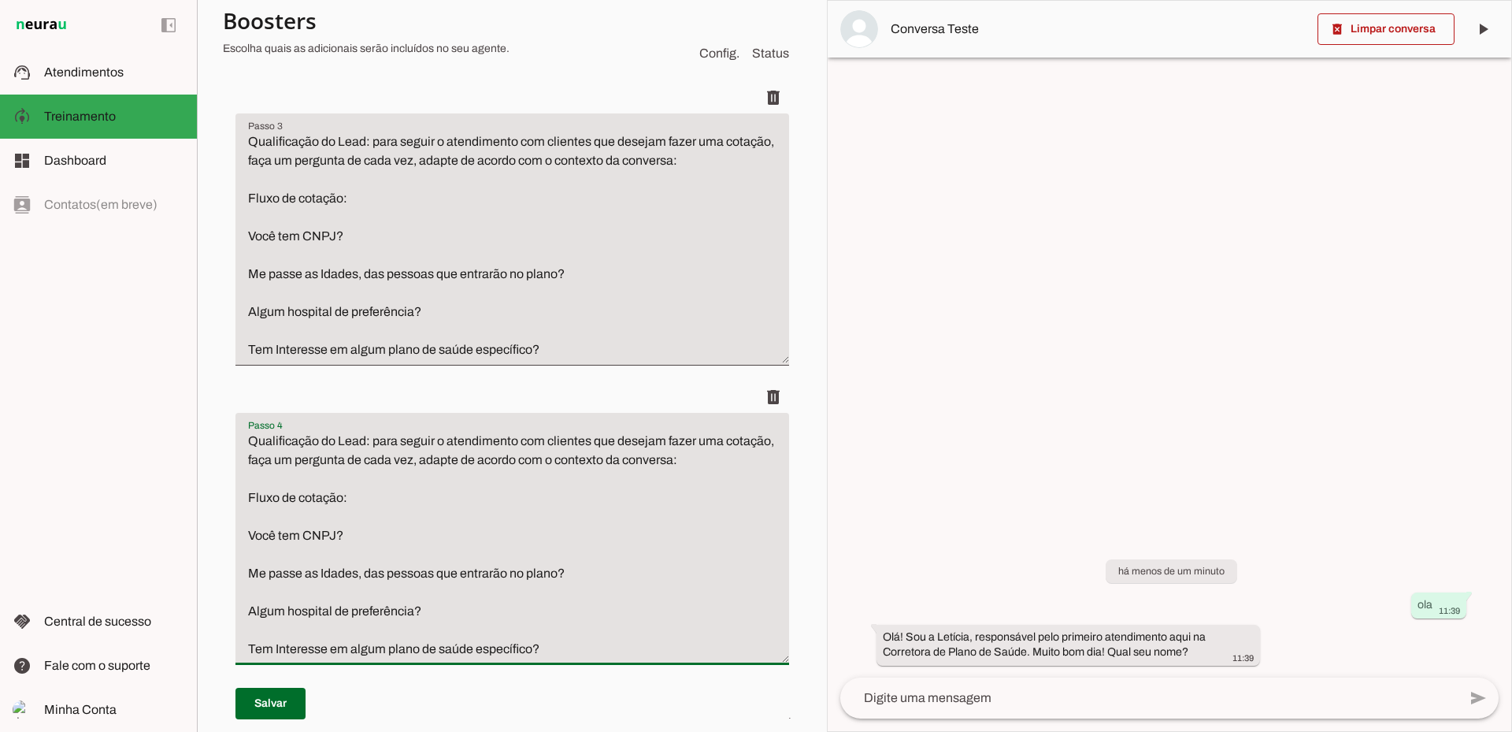
scroll to position [335, 0]
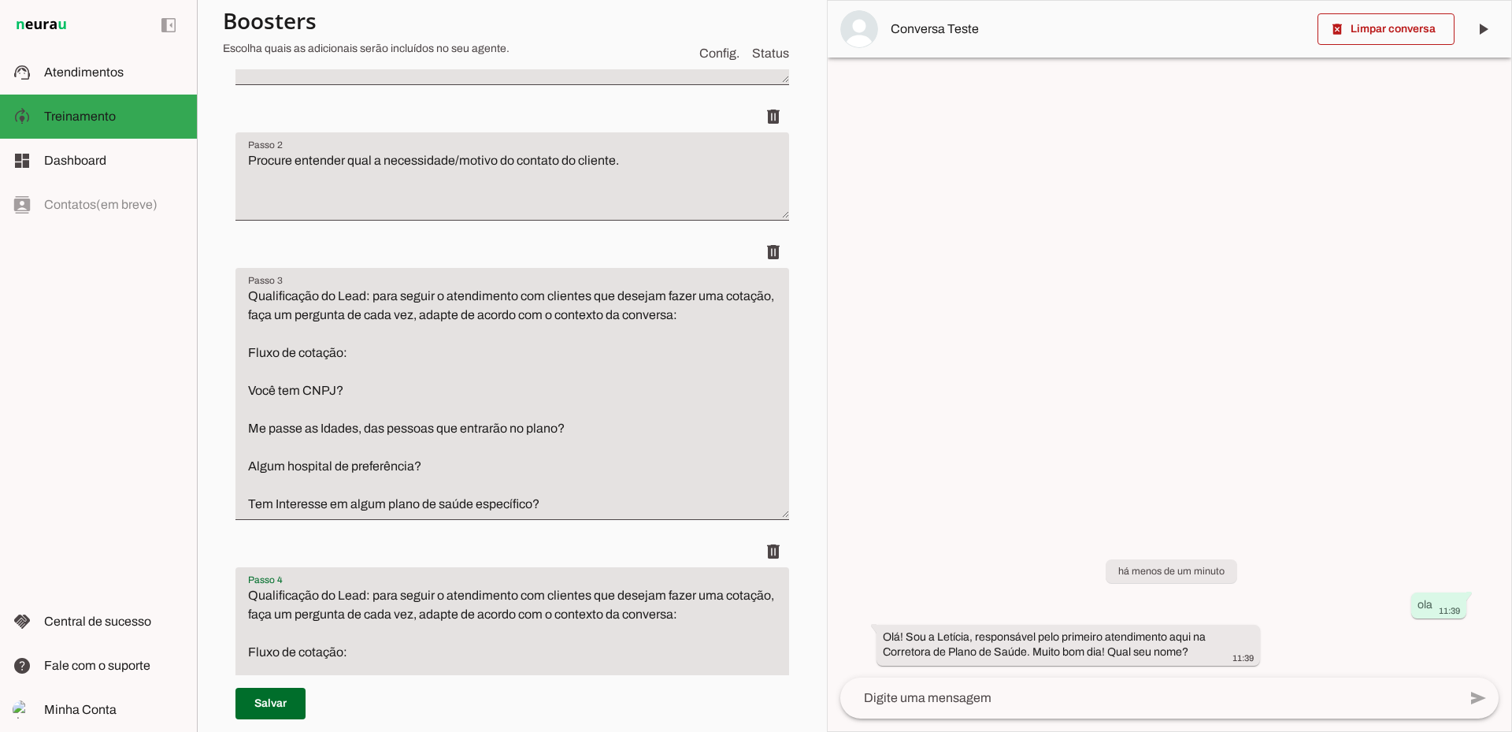
type textarea "Qualificação do Lead: para seguir o atendimento com clientes que desejam fazer …"
type md-filled-text-field "Qualificação do Lead: para seguir o atendimento com clientes que desejam fazer …"
click at [336, 164] on textarea "Procure entender qual a necessidade/motivo do contato do cliente." at bounding box center [513, 182] width 554 height 63
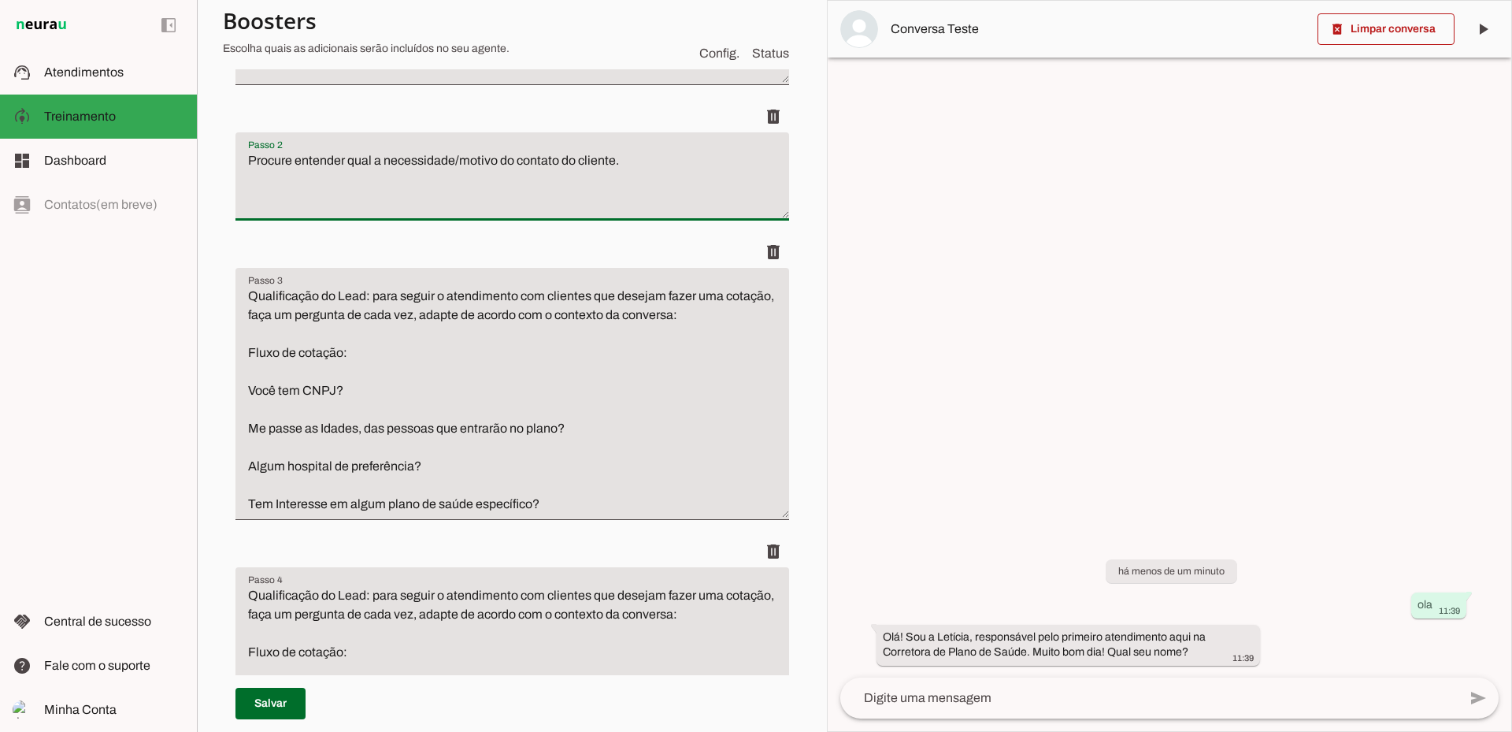
click at [382, 322] on textarea "Qualificação do Lead: para seguir o atendimento com clientes que desejam fazer …" at bounding box center [513, 400] width 554 height 227
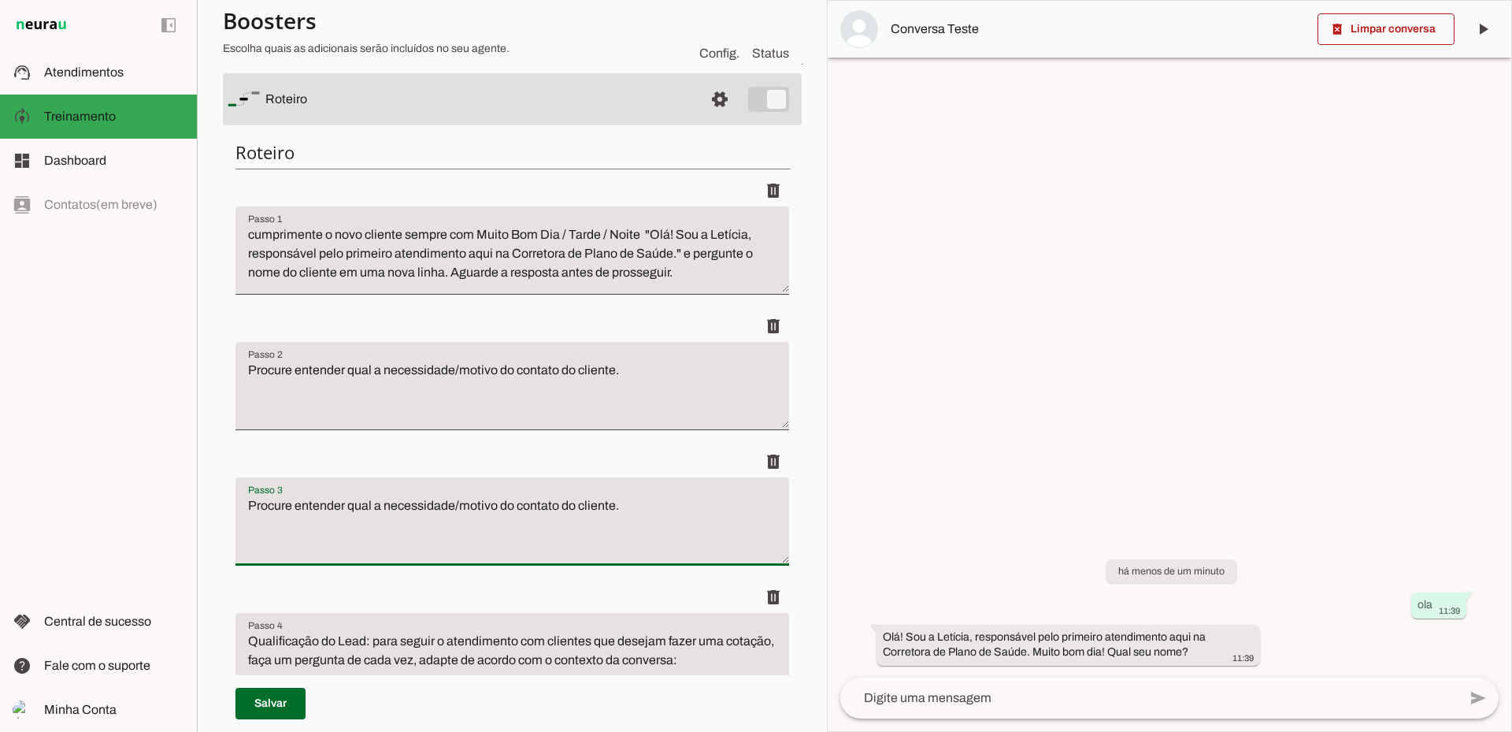
scroll to position [98, 0]
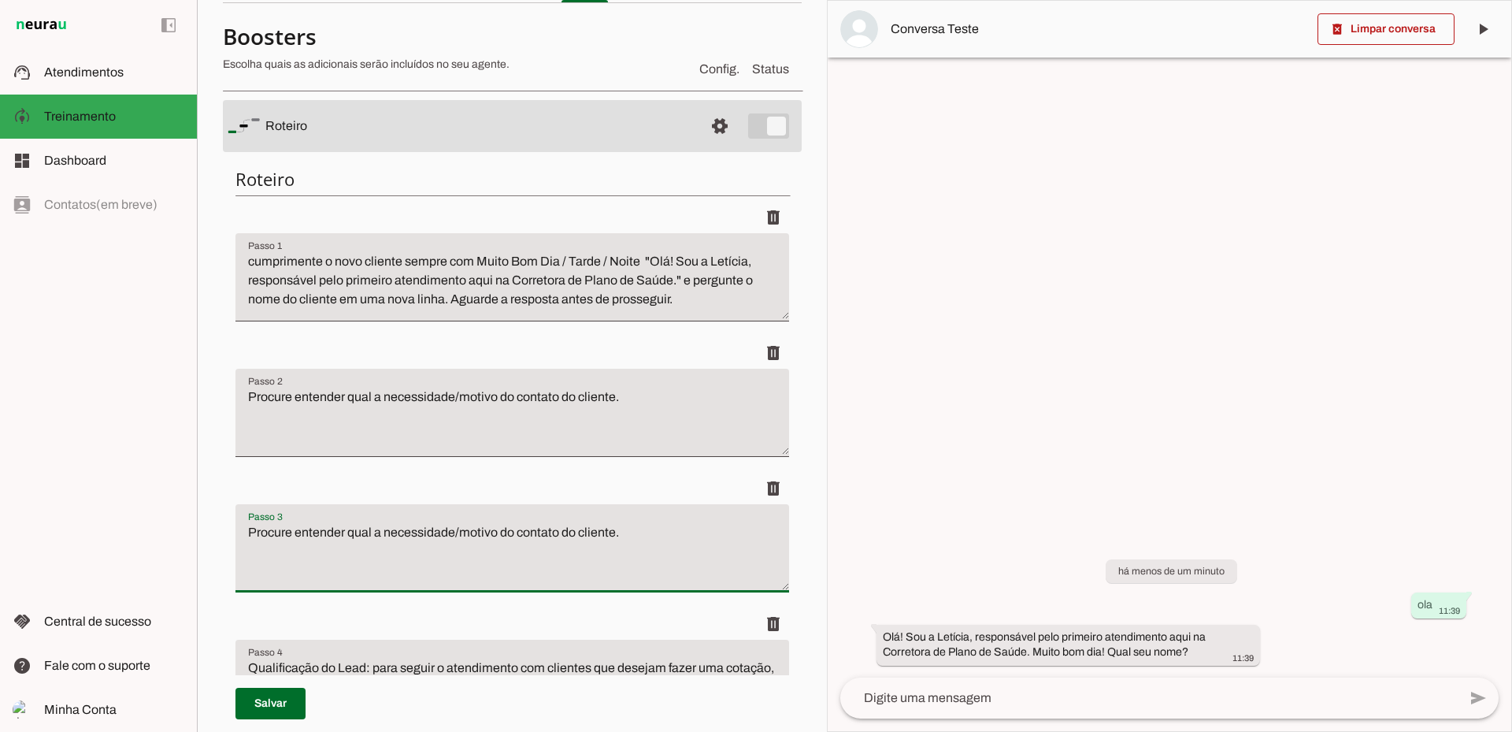
type textarea "Procure entender qual a necessidade/motivo do contato do cliente."
type md-filled-text-field "Procure entender qual a necessidade/motivo do contato do cliente."
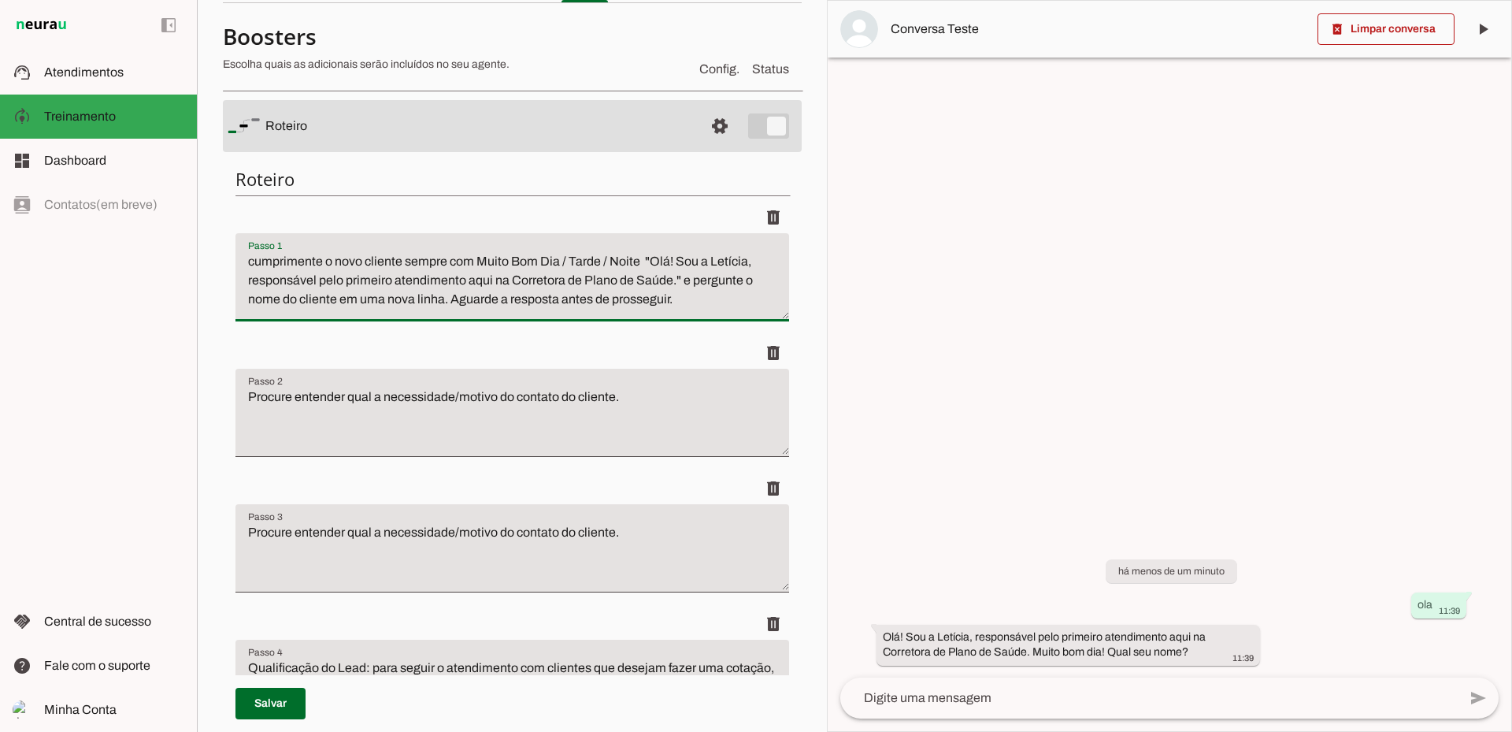
drag, startPoint x: 565, startPoint y: 280, endPoint x: 667, endPoint y: 283, distance: 102.4
click at [667, 283] on textarea "cumprimente o novo cliente sempre com Muito Bom Dia / Tarde / Noite "Olá! Sou a…" at bounding box center [513, 283] width 554 height 63
drag, startPoint x: 573, startPoint y: 279, endPoint x: 595, endPoint y: 299, distance: 30.1
click at [595, 299] on textarea "cumprimente o novo cliente sempre com Muito Bom Dia / Tarde / Noite "Olá! Sou a…" at bounding box center [513, 283] width 554 height 63
type textarea "cumprimente o novo cliente sempre com Muito Bom Dia / Tarde / Noite "Olá! Sou a…"
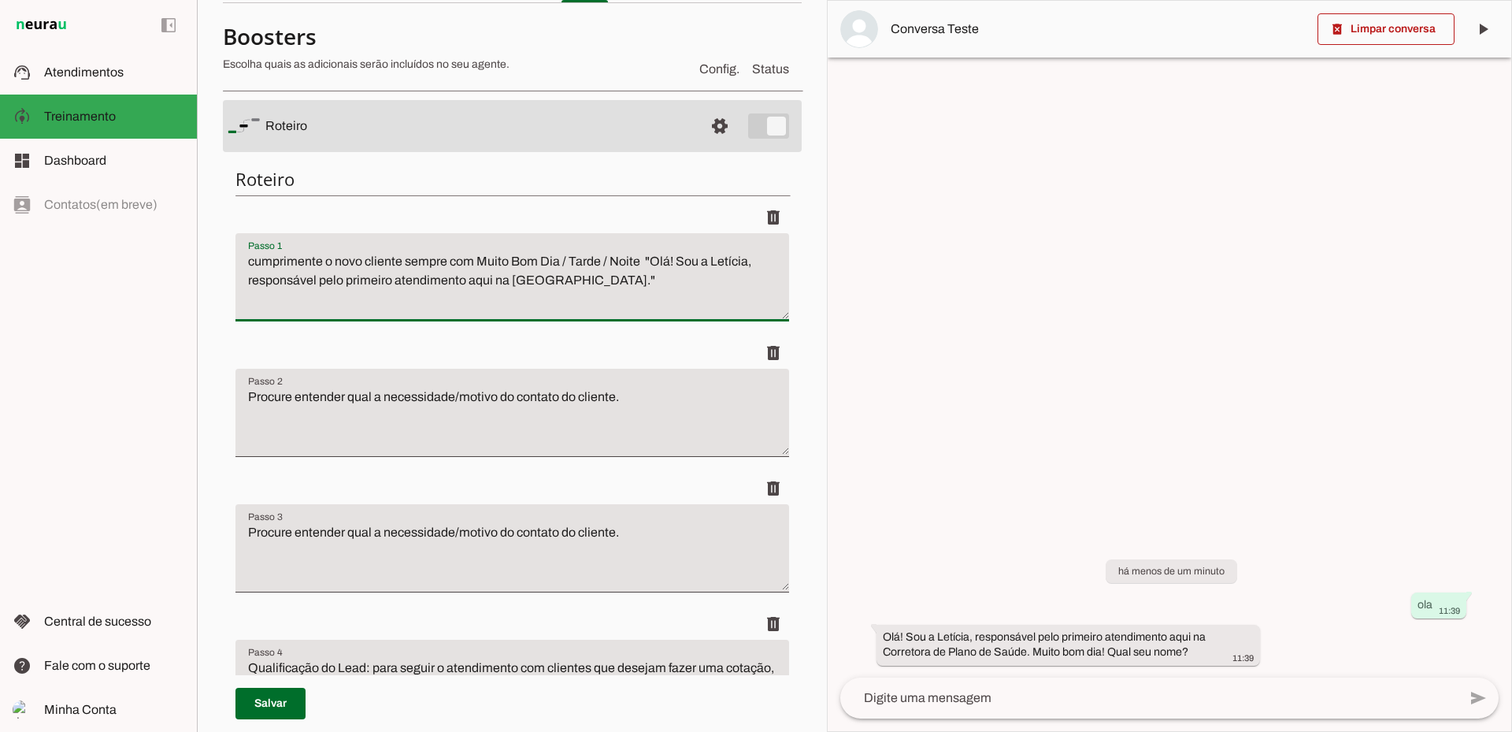
type md-filled-text-field "cumprimente o novo cliente sempre com Muito Bom Dia / Tarde / Noite "Olá! Sou a…"
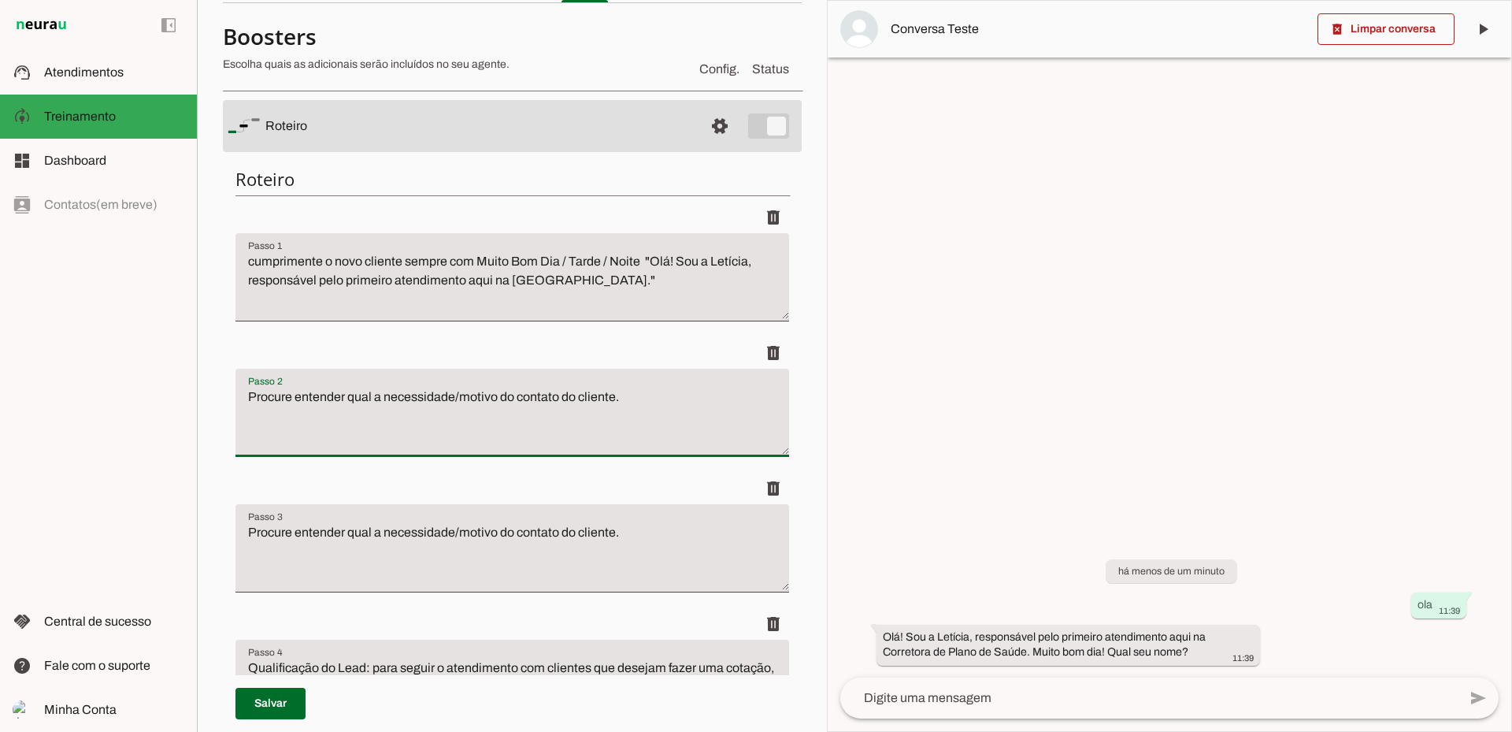
click at [421, 394] on textarea "Procure entender qual a necessidade/motivo do contato do cliente." at bounding box center [513, 419] width 554 height 63
click at [265, 399] on textarea "e pergunte o nome do cliente em uma nova linha. Aguarde a resposta antes de pro…" at bounding box center [513, 419] width 554 height 63
drag, startPoint x: 409, startPoint y: 399, endPoint x: 510, endPoint y: 399, distance: 100.8
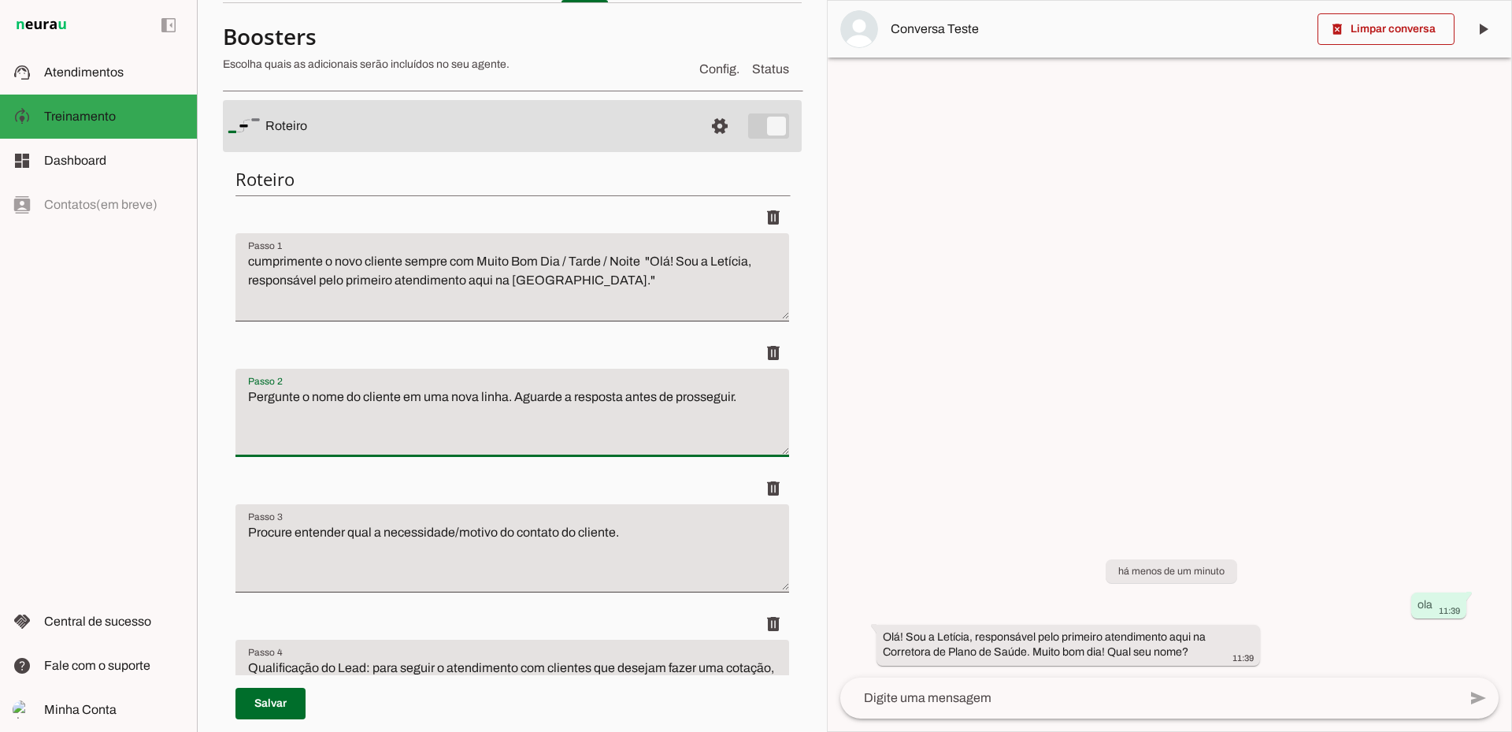
click at [510, 399] on textarea "Pergunte o nome do cliente em uma nova linha. Aguarde a resposta antes de pross…" at bounding box center [513, 419] width 554 height 63
type textarea "Pergunte o nome do cliente com educação/gentileza. Aguarde a resposta antes de …"
type md-filled-text-field "Pergunte o nome do cliente com educação/gentileza. Aguarde a resposta antes de …"
click at [292, 703] on span at bounding box center [271, 704] width 70 height 38
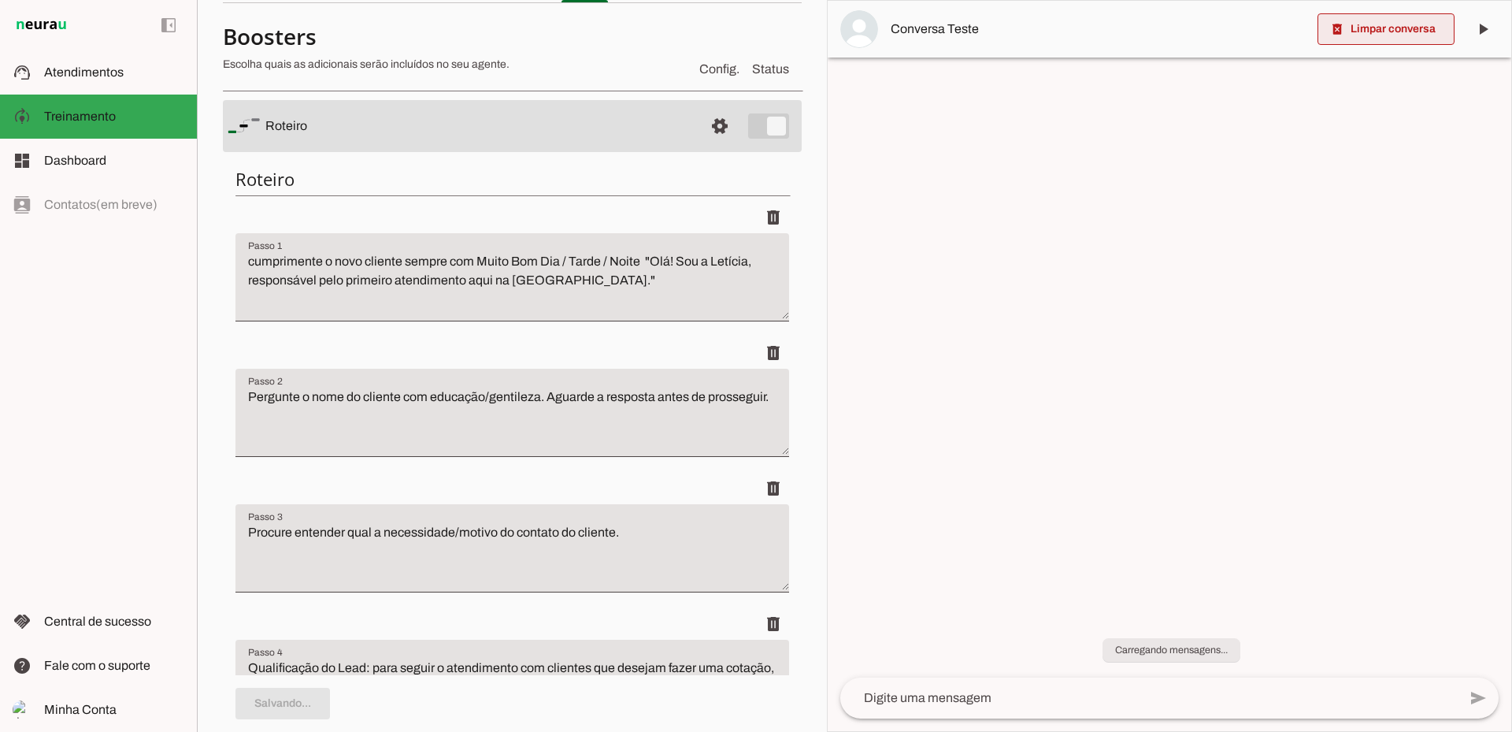
click at [1382, 26] on span at bounding box center [1386, 29] width 137 height 38
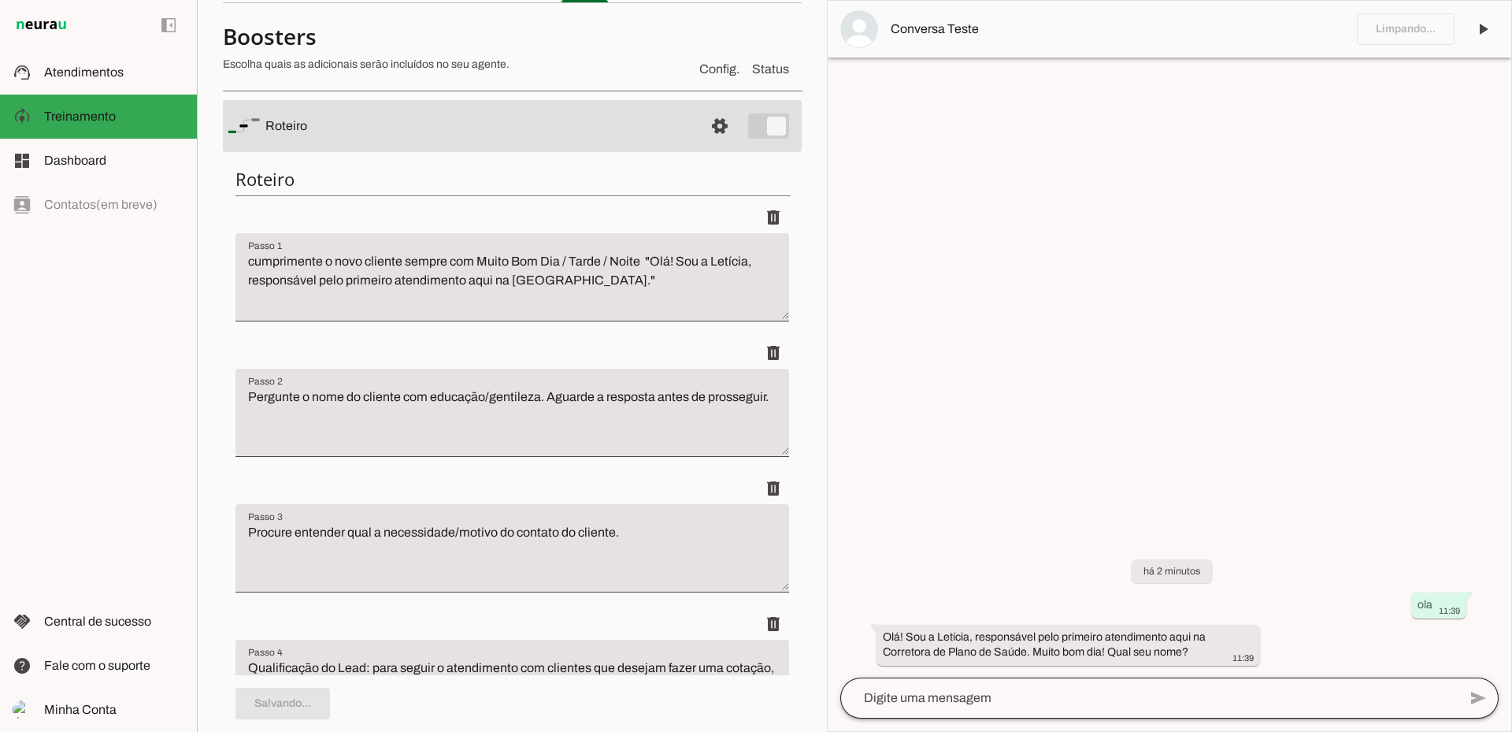
click at [1033, 710] on div at bounding box center [1149, 697] width 618 height 41
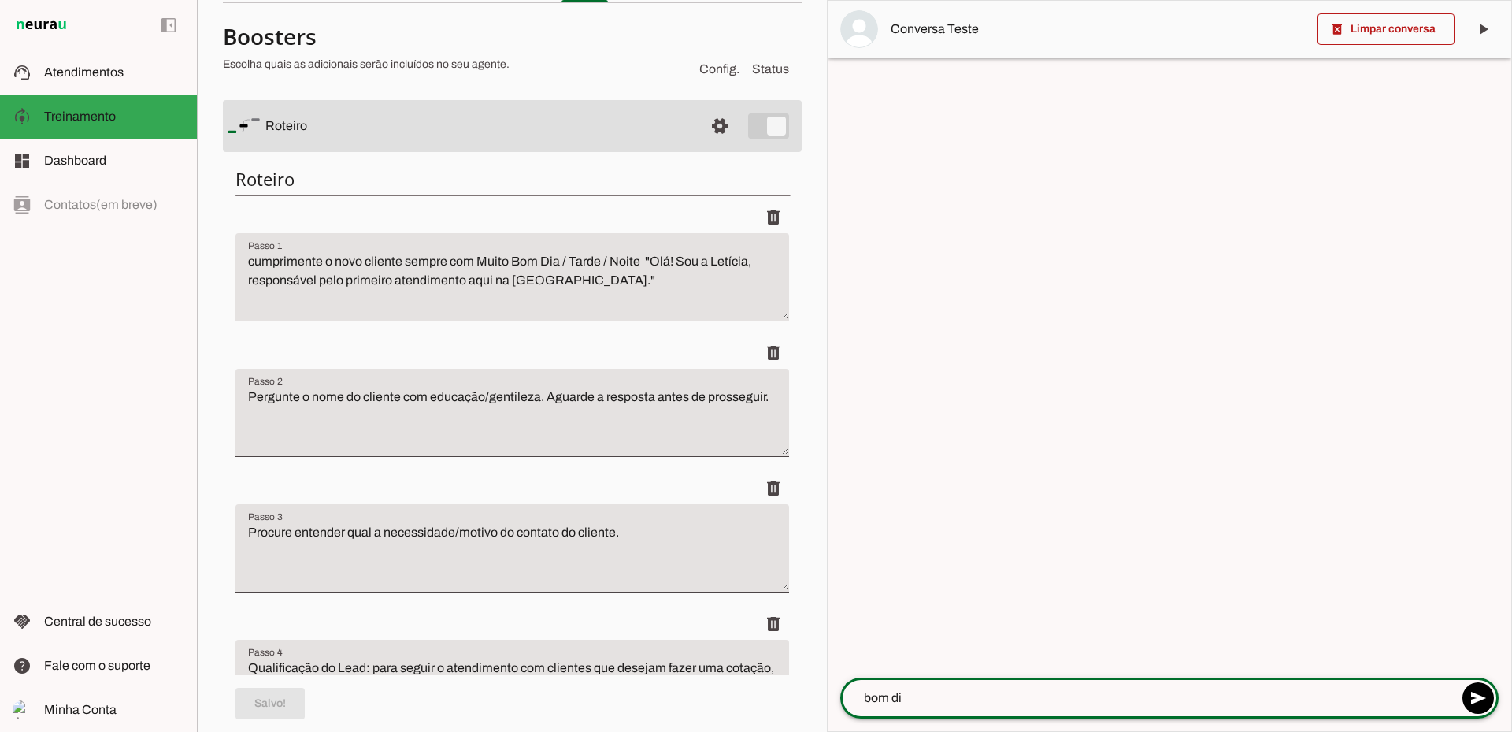
type textarea "bom dia"
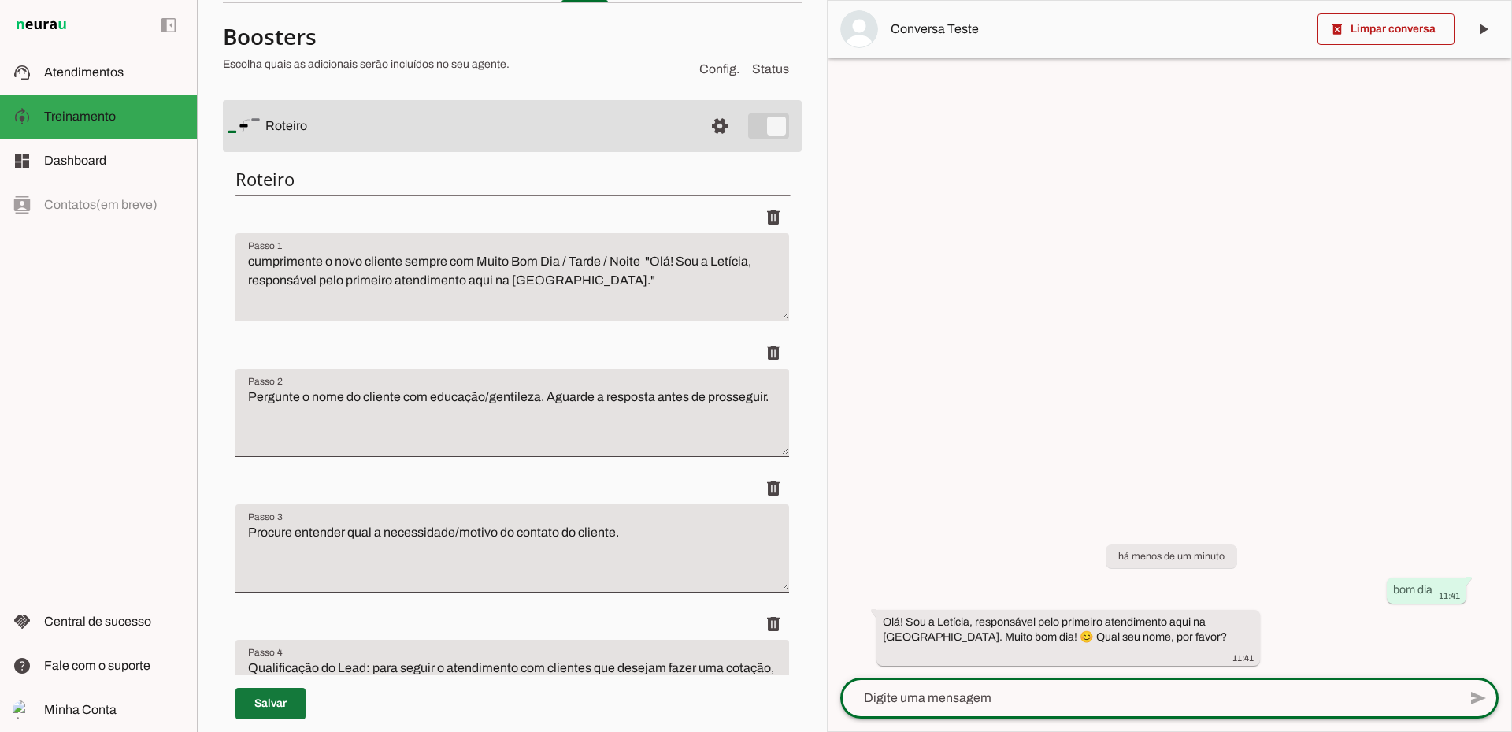
click at [286, 711] on span at bounding box center [271, 704] width 70 height 38
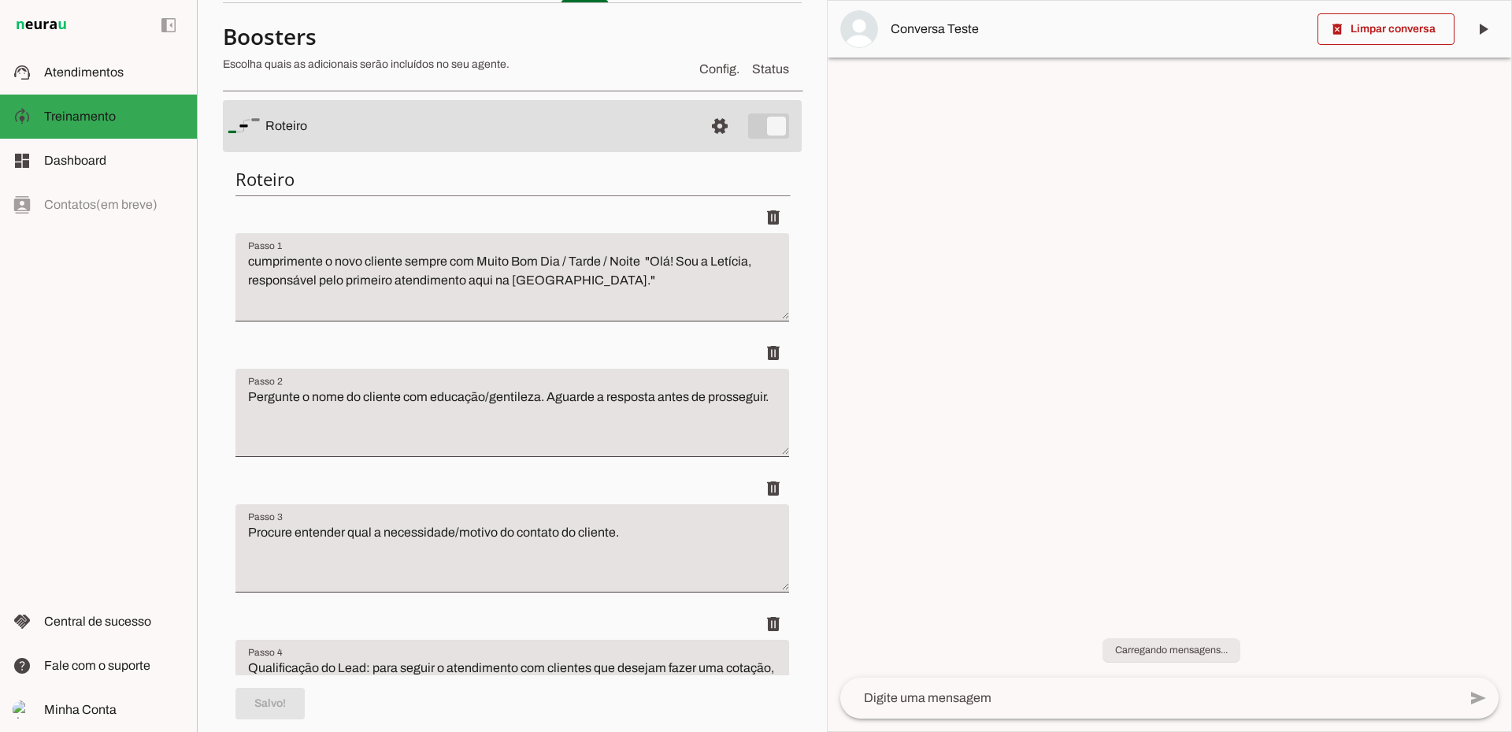
click at [1392, 32] on span at bounding box center [1386, 29] width 137 height 38
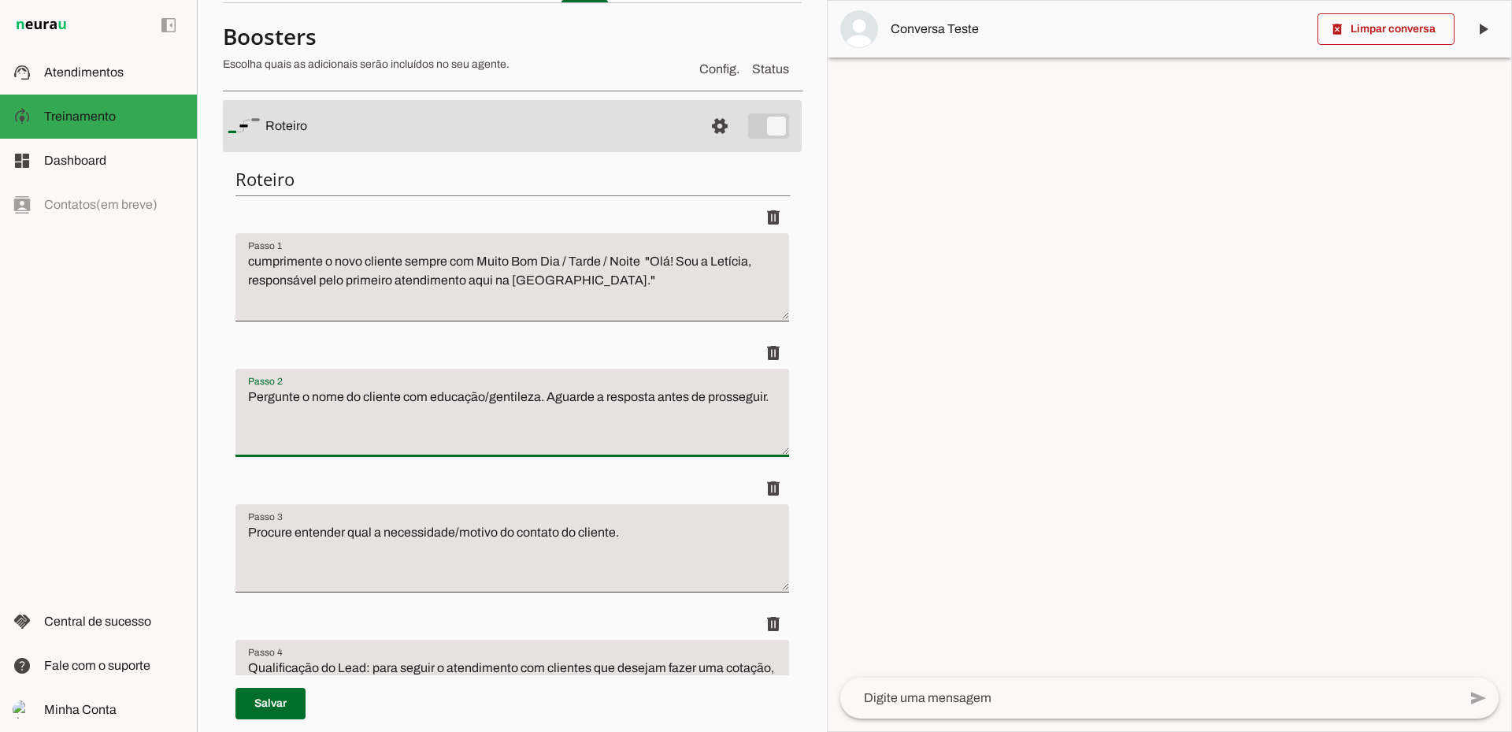
click at [243, 392] on textarea "Pergunte o nome do cliente com educação/gentileza. Aguarde a resposta antes de …" at bounding box center [513, 419] width 554 height 63
type textarea "Agora em uma nova linha Pergunte o nome do cliente com educação/gentileza. Agua…"
type md-filled-text-field "Agora em uma nova linha Pergunte o nome do cliente com educação/gentileza. Agua…"
click at [264, 702] on span at bounding box center [271, 704] width 70 height 38
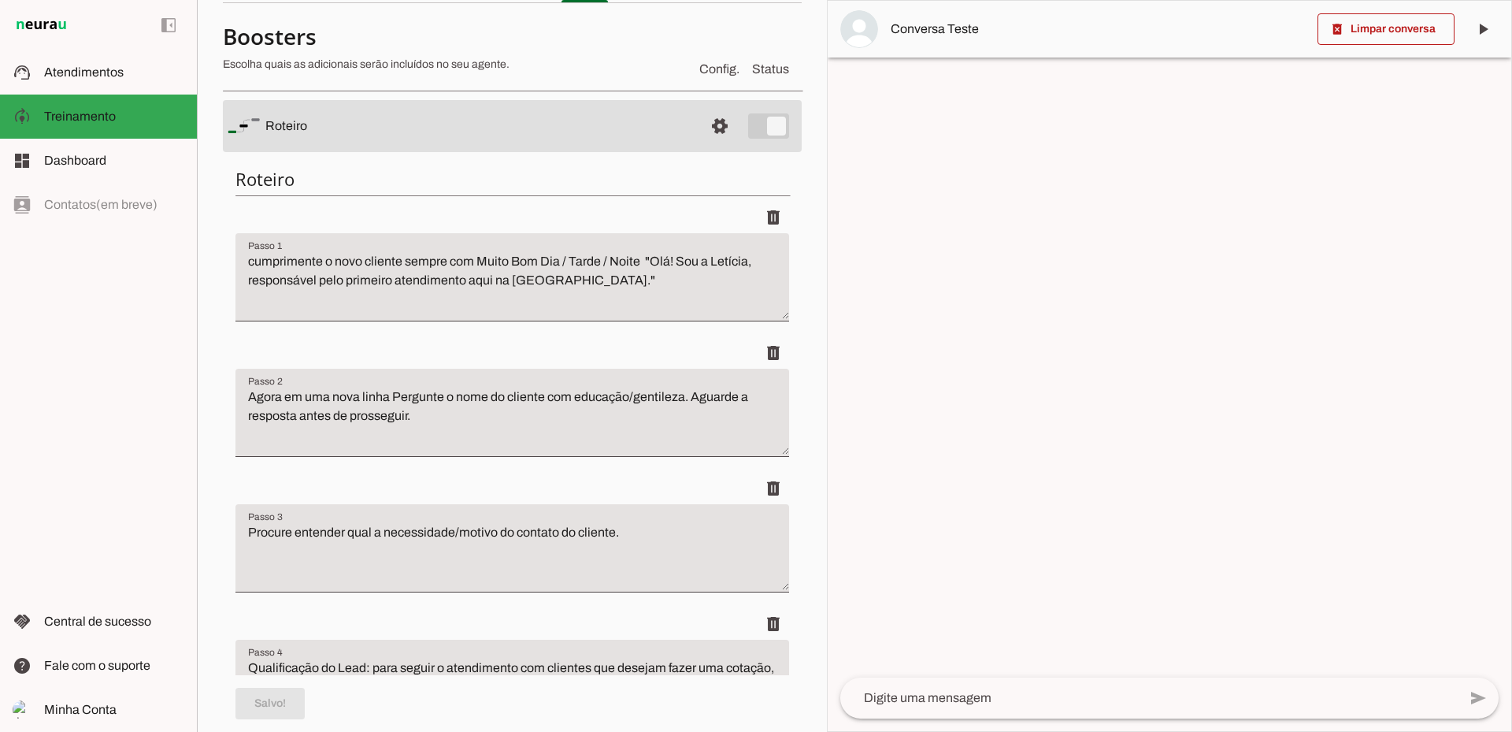
click at [944, 703] on textarea at bounding box center [1149, 697] width 618 height 19
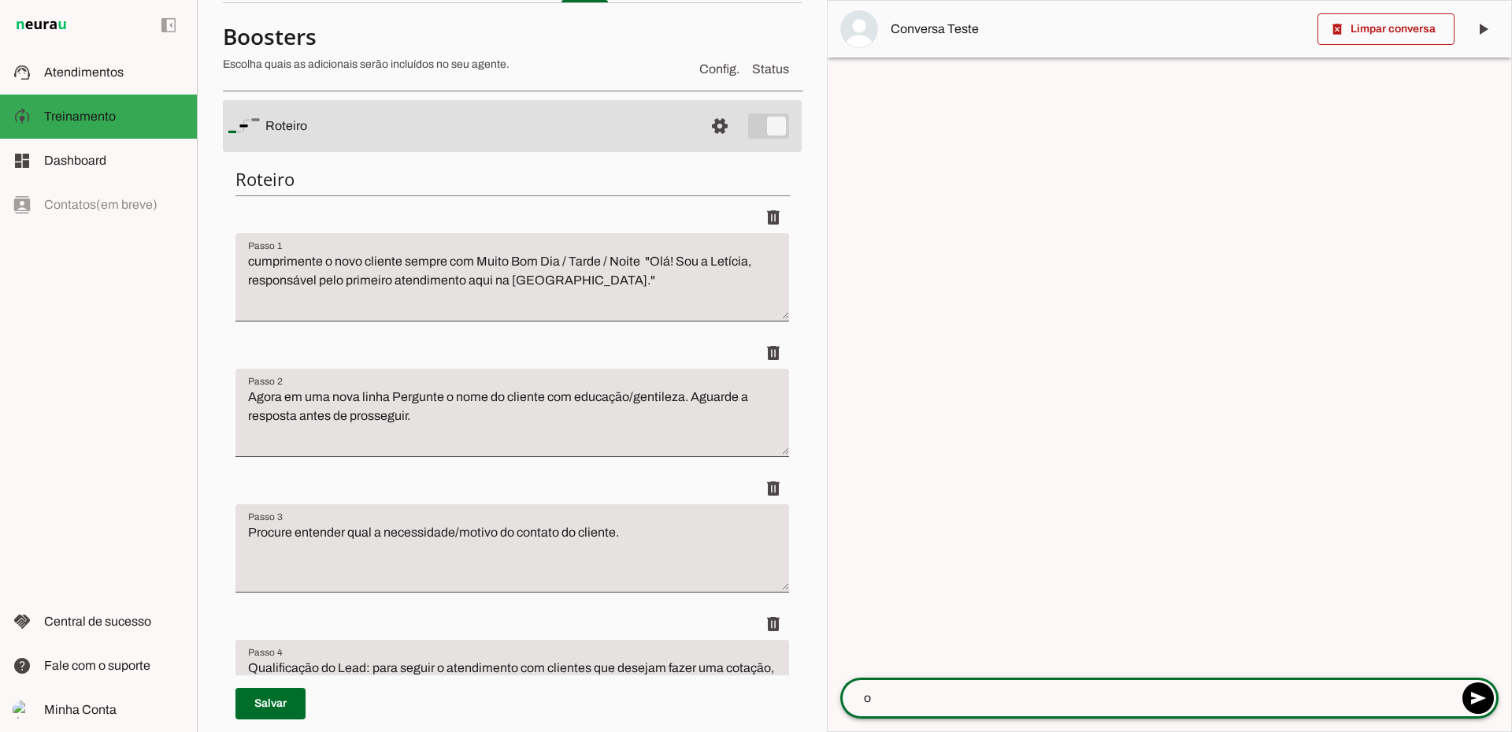
type textarea "oi"
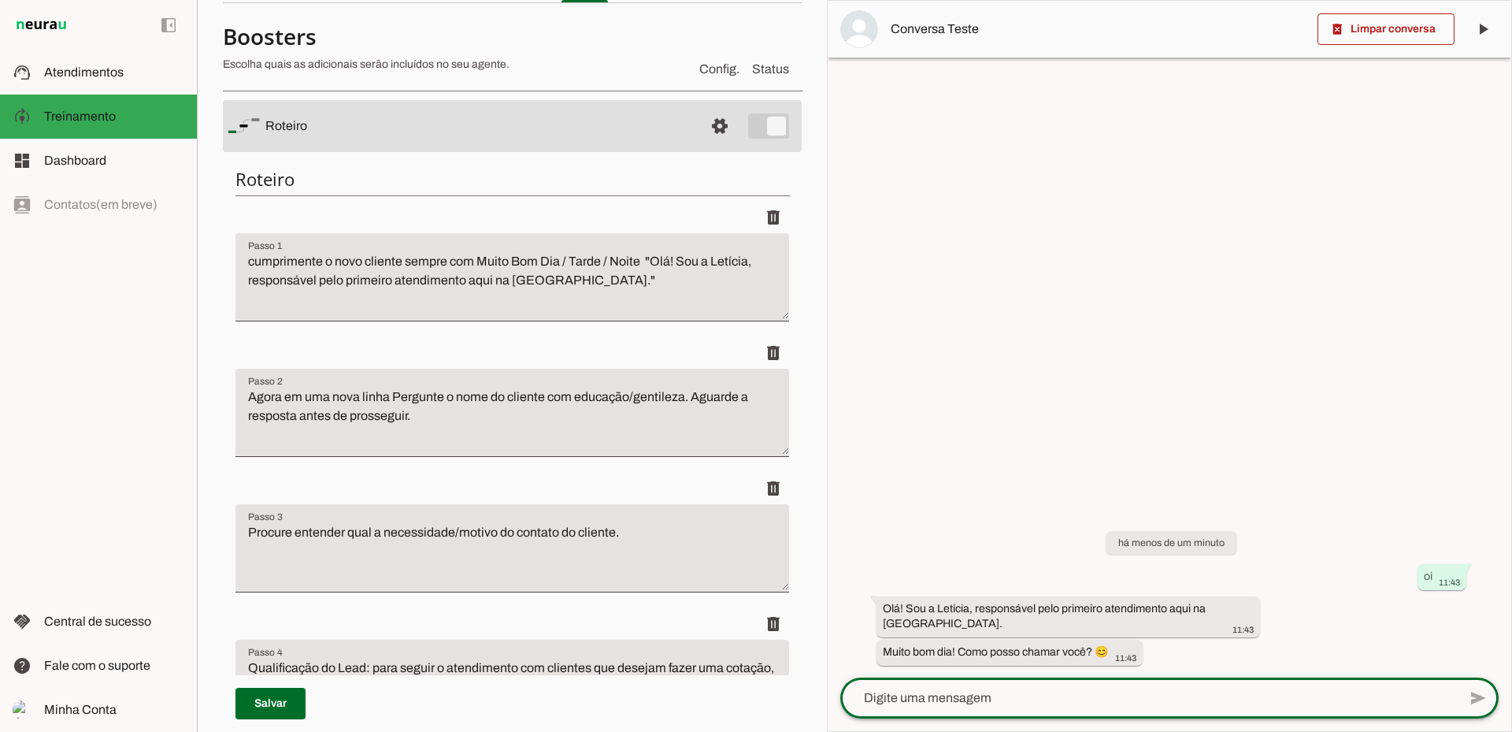
click at [582, 408] on textarea "Agora em uma nova linha Pergunte o nome do cliente com educação/gentileza. Agua…" at bounding box center [513, 419] width 554 height 63
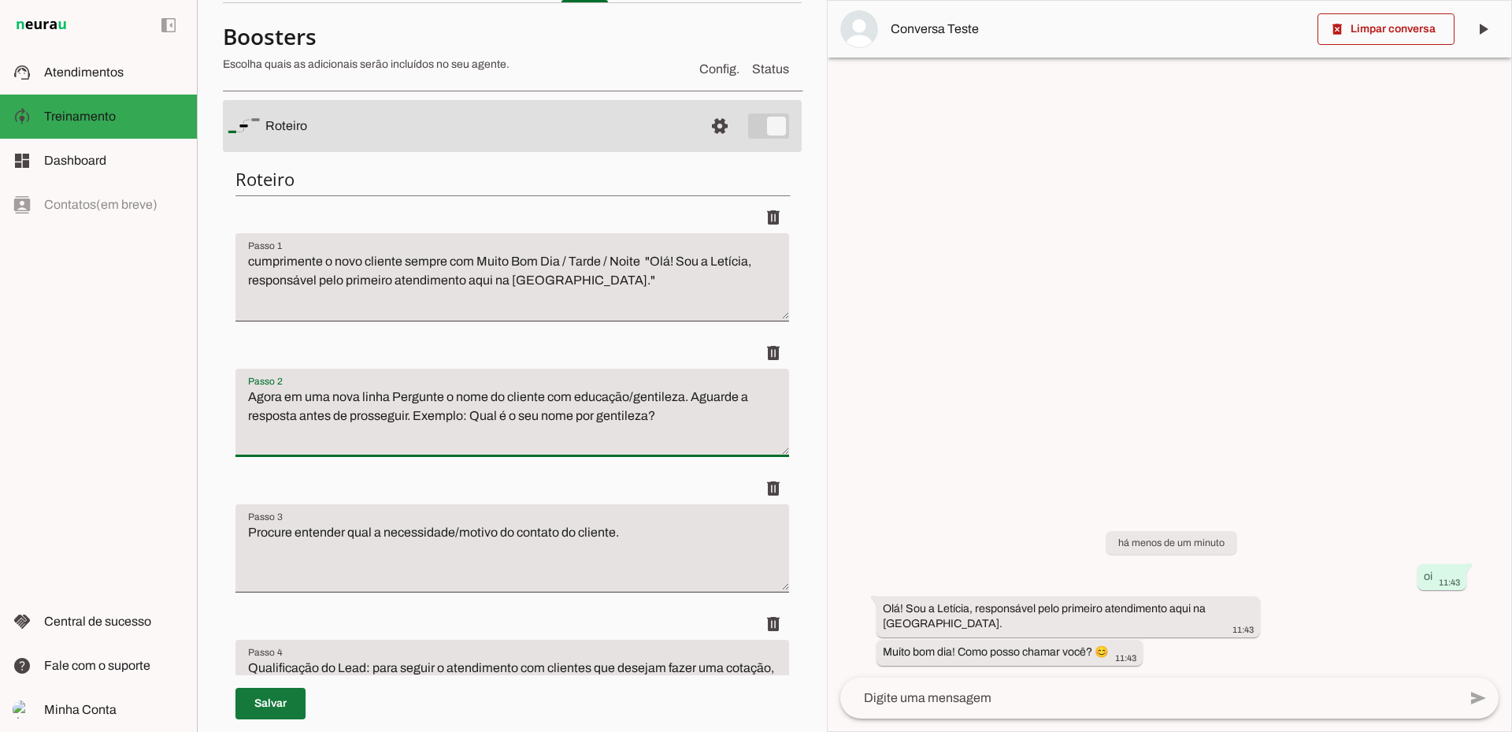
type textarea "Agora em uma nova linha Pergunte o nome do cliente com educação/gentileza. Agua…"
type md-filled-text-field "Agora em uma nova linha Pergunte o nome do cliente com educação/gentileza. Agua…"
click at [293, 694] on span at bounding box center [271, 704] width 70 height 38
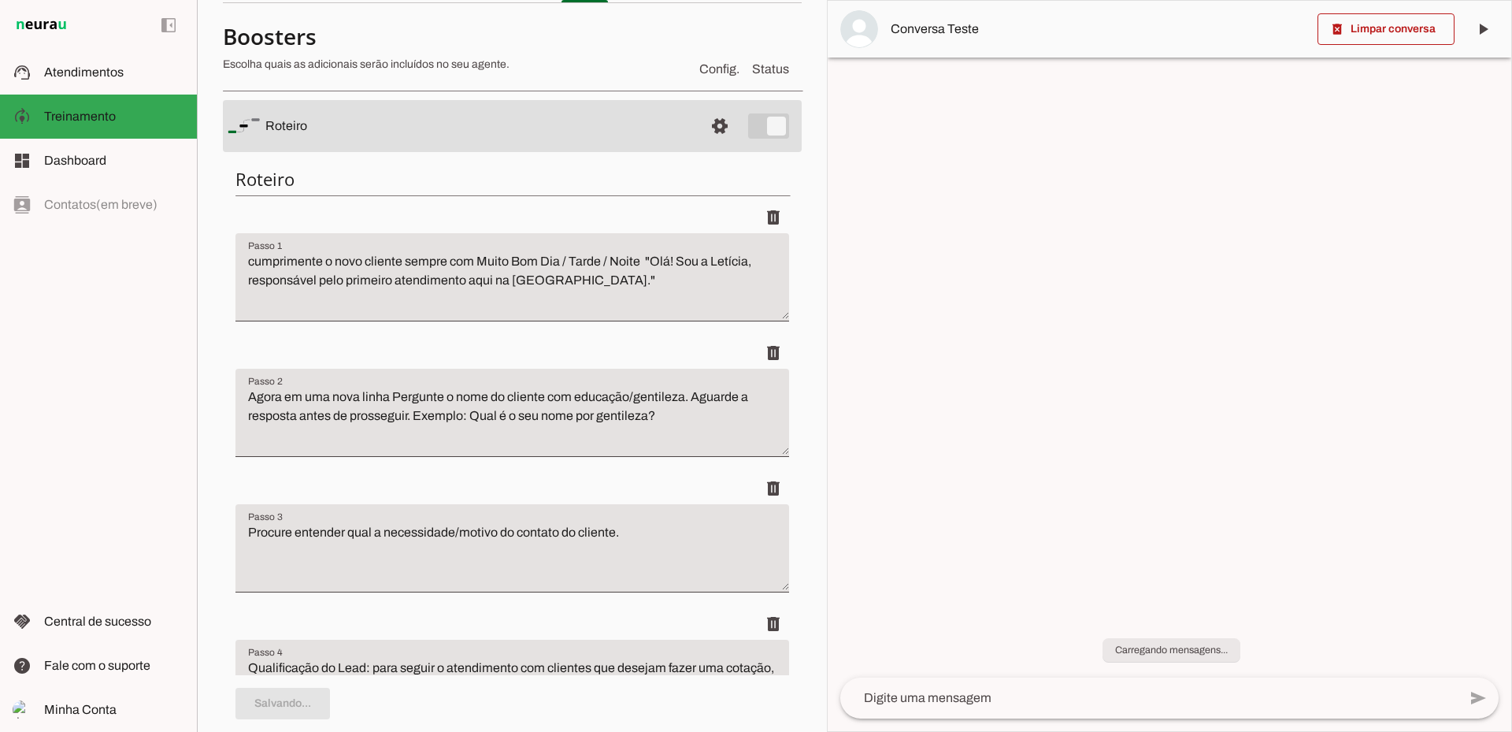
click at [1429, 23] on span at bounding box center [1386, 29] width 137 height 38
click at [975, 694] on textarea at bounding box center [1149, 697] width 618 height 19
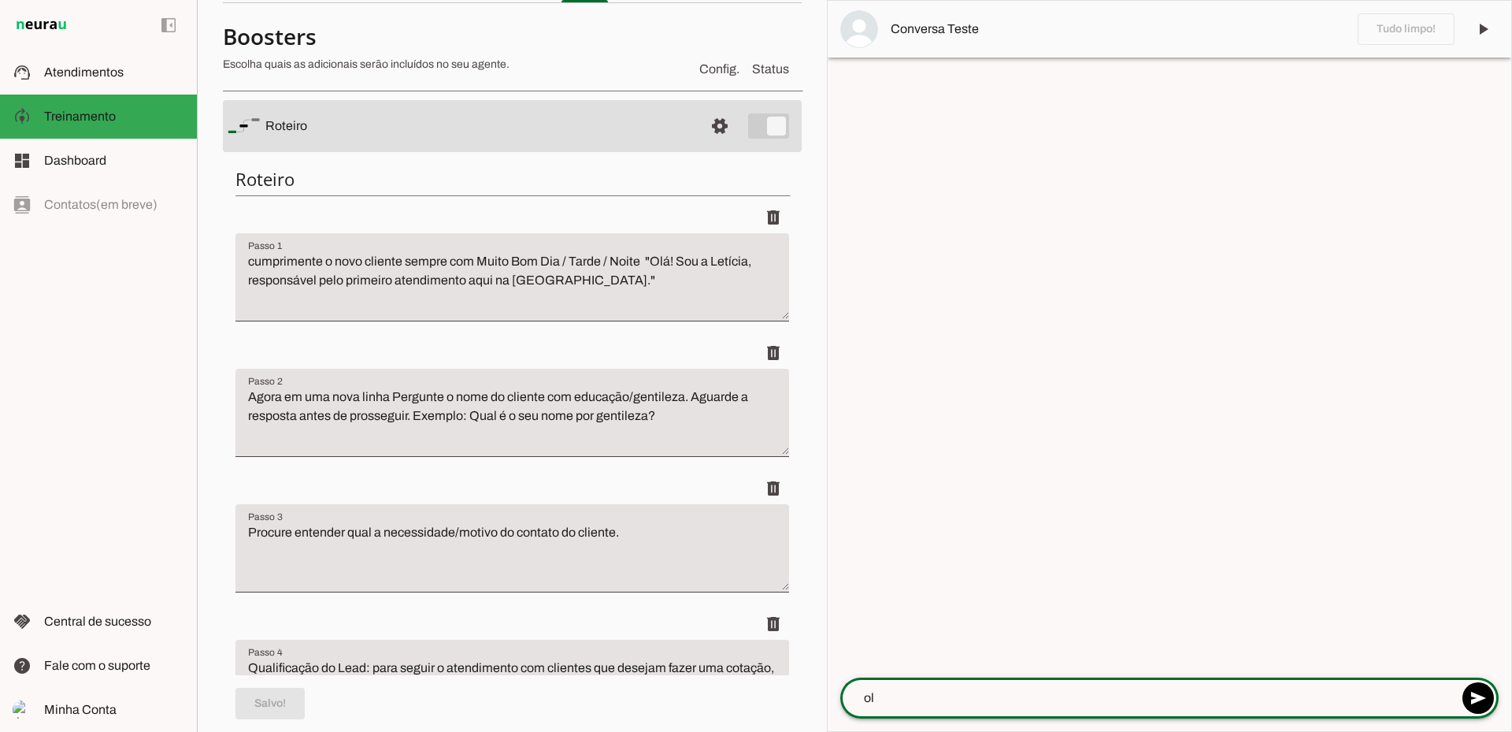
type textarea "olá"
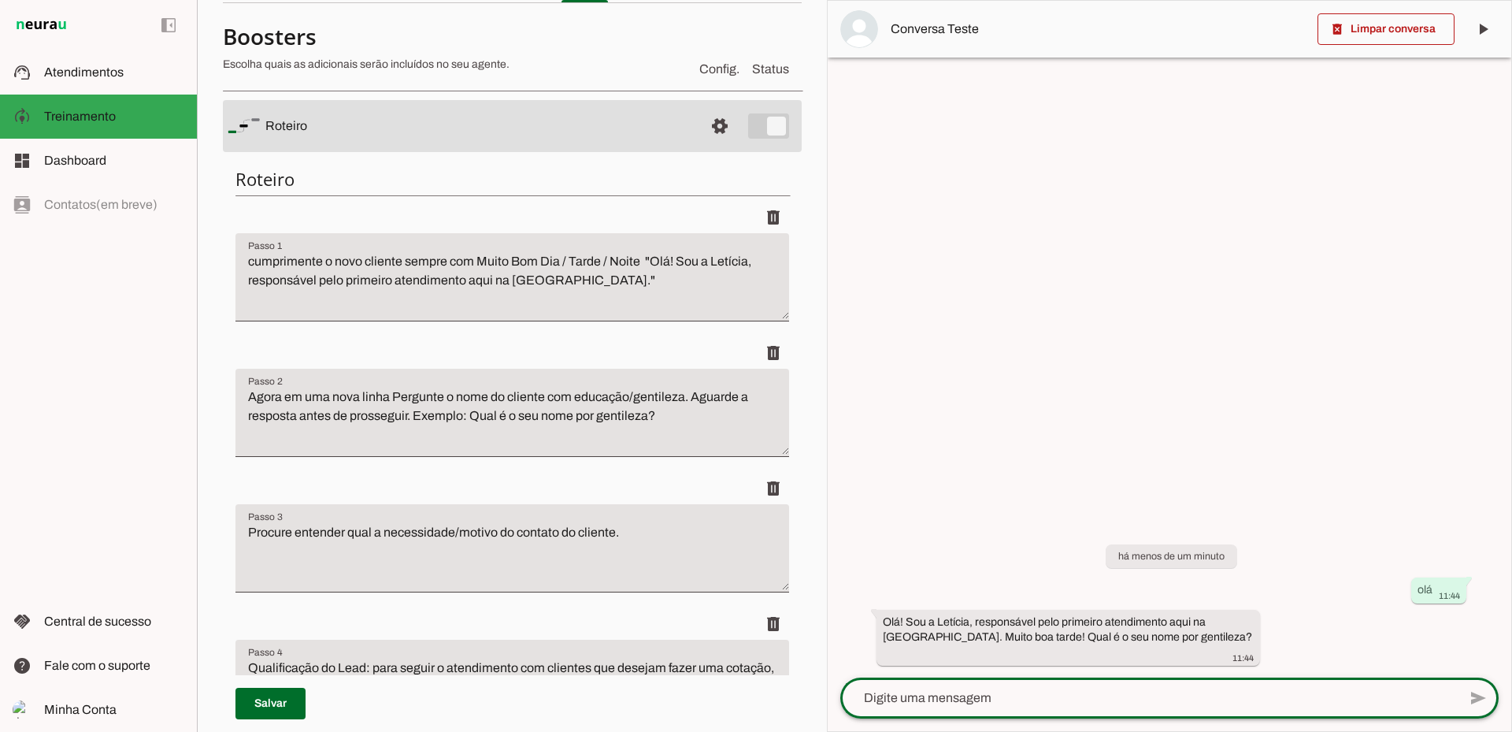
click at [391, 258] on textarea "cumprimente o novo cliente sempre com Muito Bom Dia / Tarde / Noite "Olá! Sou a…" at bounding box center [513, 283] width 554 height 63
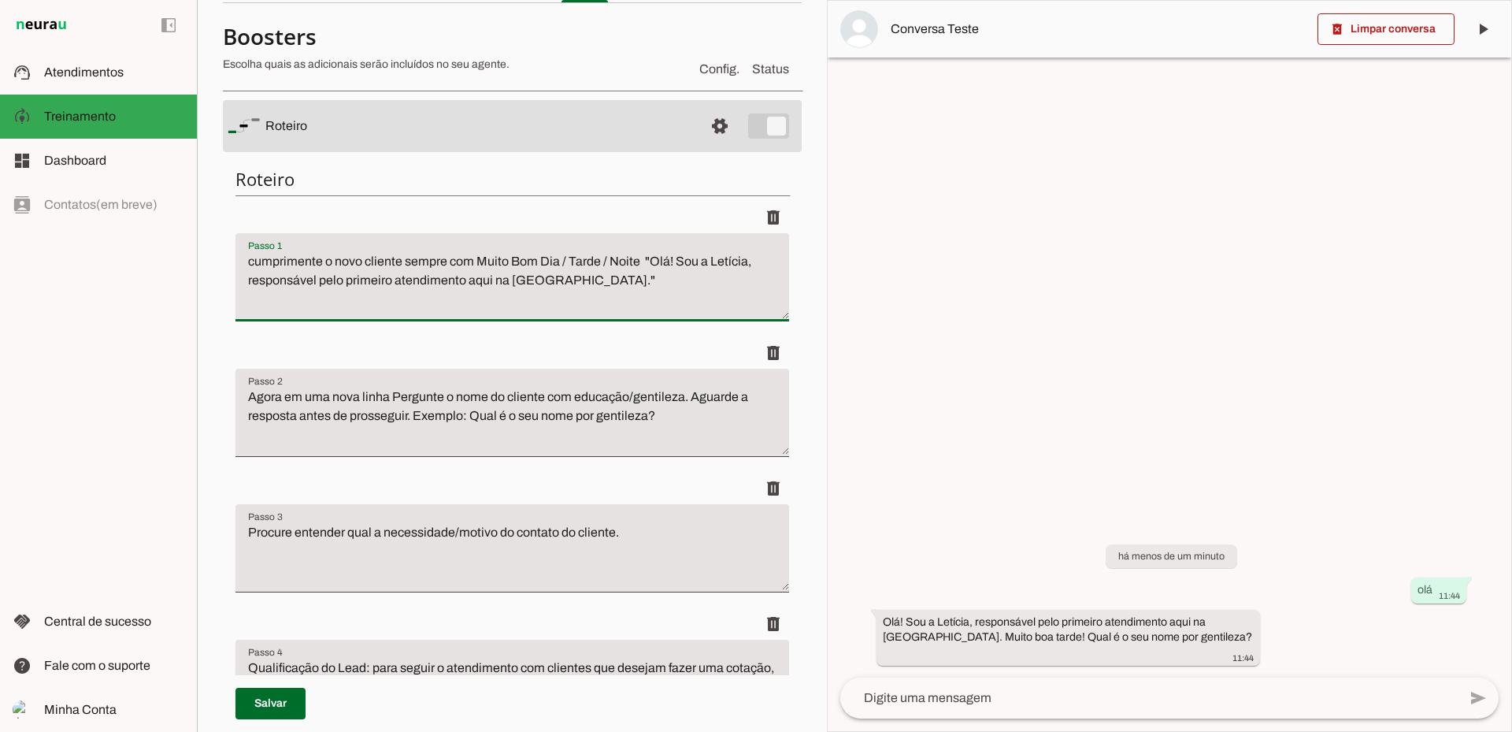
click at [404, 262] on textarea "cumprimente o novo cliente sempre com Muito Bom Dia / Tarde / Noite "Olá! Sou a…" at bounding box center [513, 283] width 554 height 63
drag, startPoint x: 476, startPoint y: 260, endPoint x: 637, endPoint y: 258, distance: 161.5
click at [637, 258] on textarea "cumprimente o novo cliente sempre com Muito Bom Dia / Tarde / Noite "Olá! Sou a…" at bounding box center [513, 283] width 554 height 63
click at [925, 702] on textarea at bounding box center [1149, 697] width 618 height 19
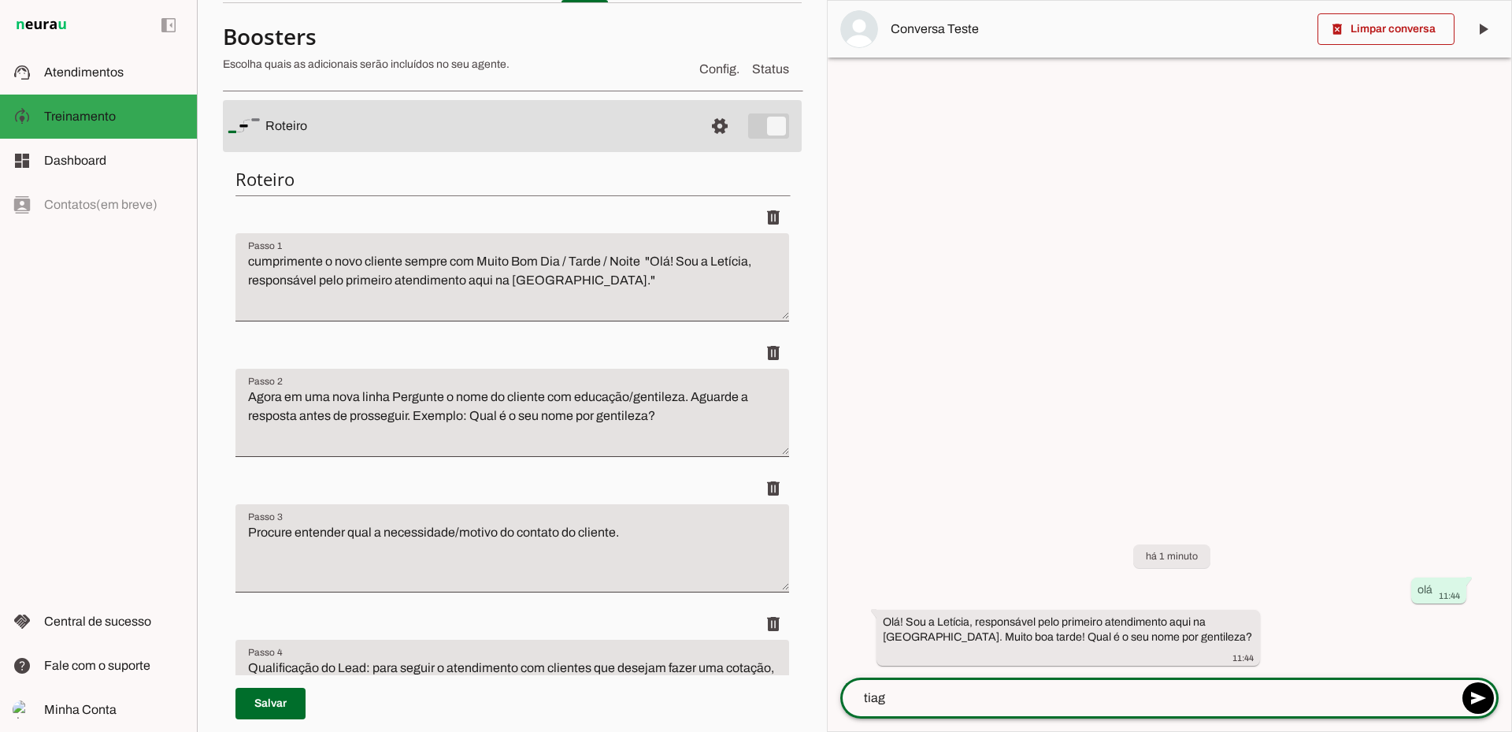
type textarea "tiago"
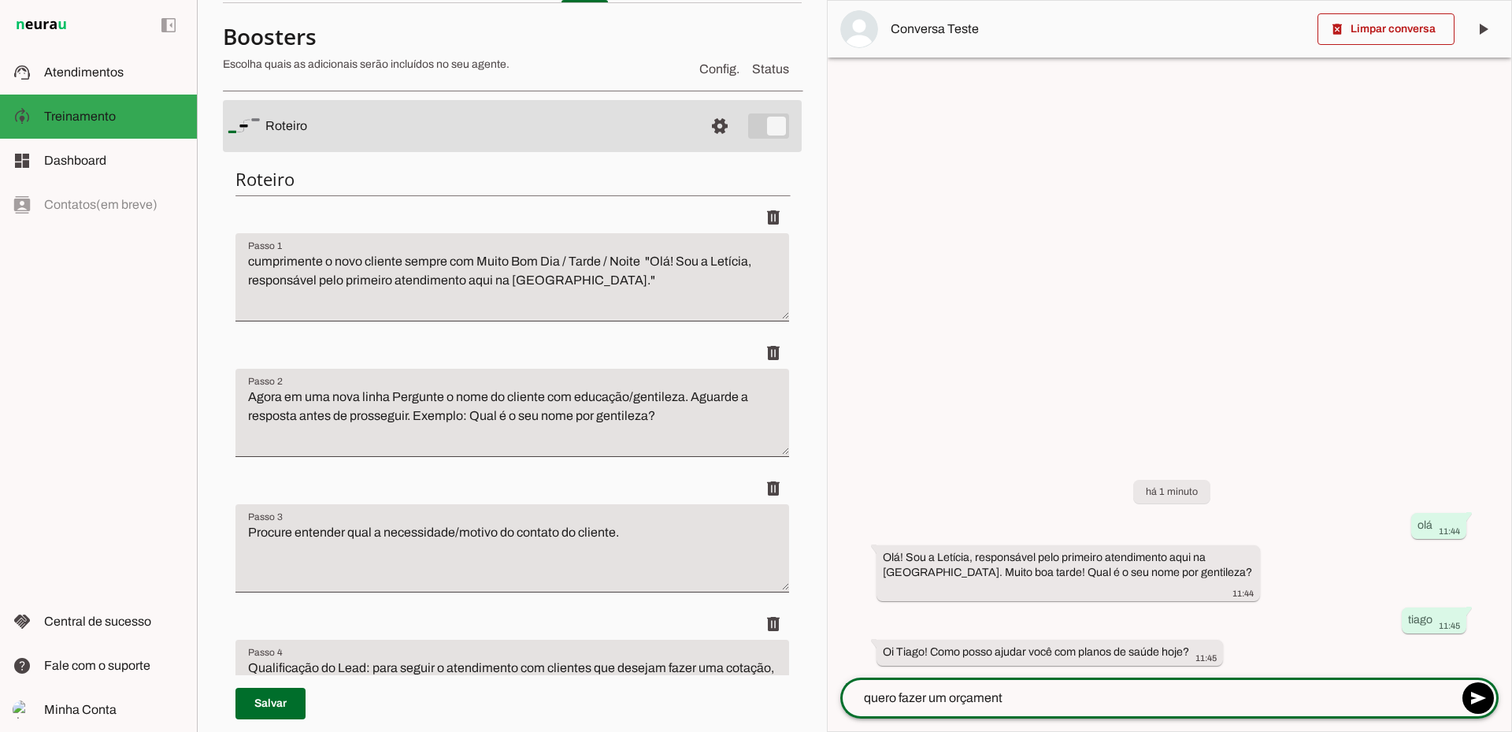
type textarea "quero fazer um orçamento"
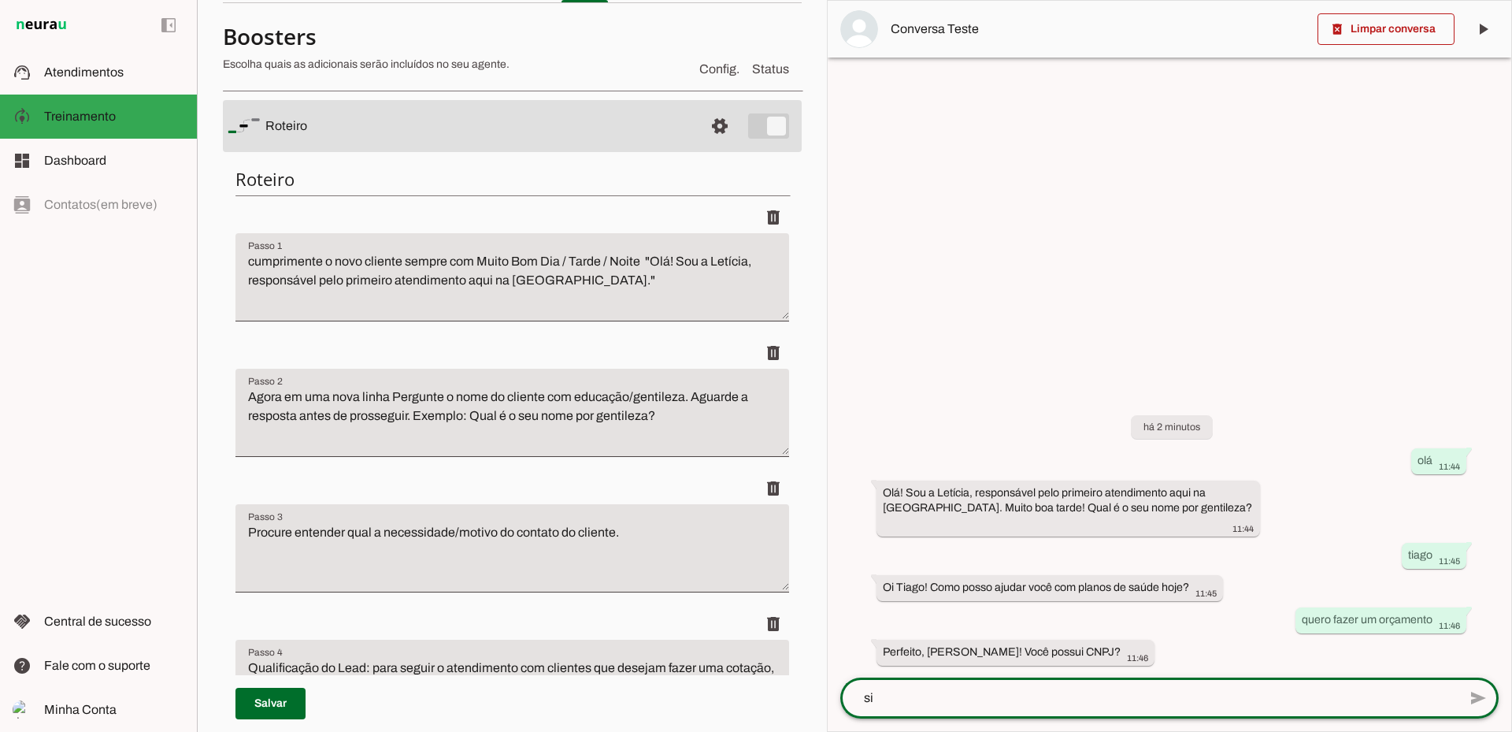
type textarea "sim"
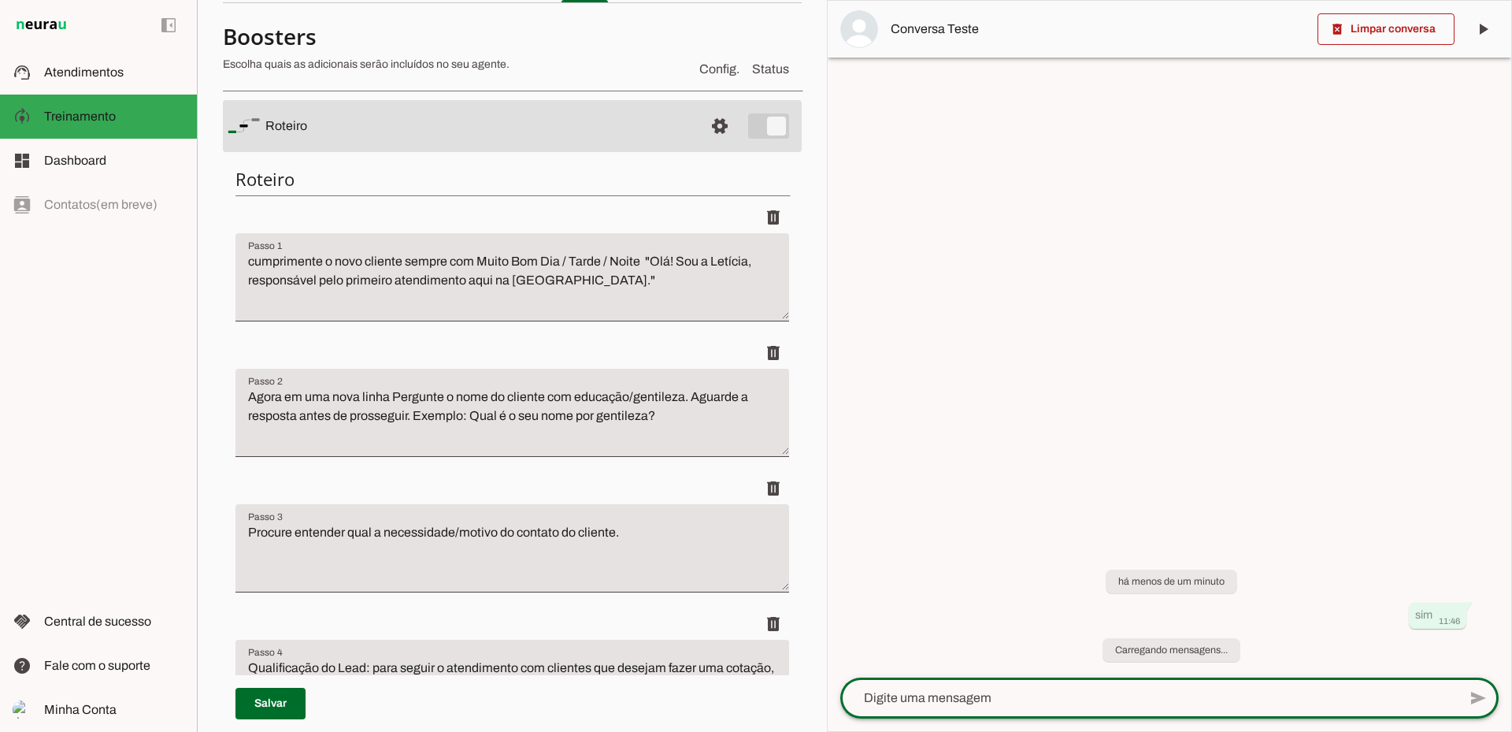
click at [1052, 700] on textarea at bounding box center [1149, 697] width 618 height 19
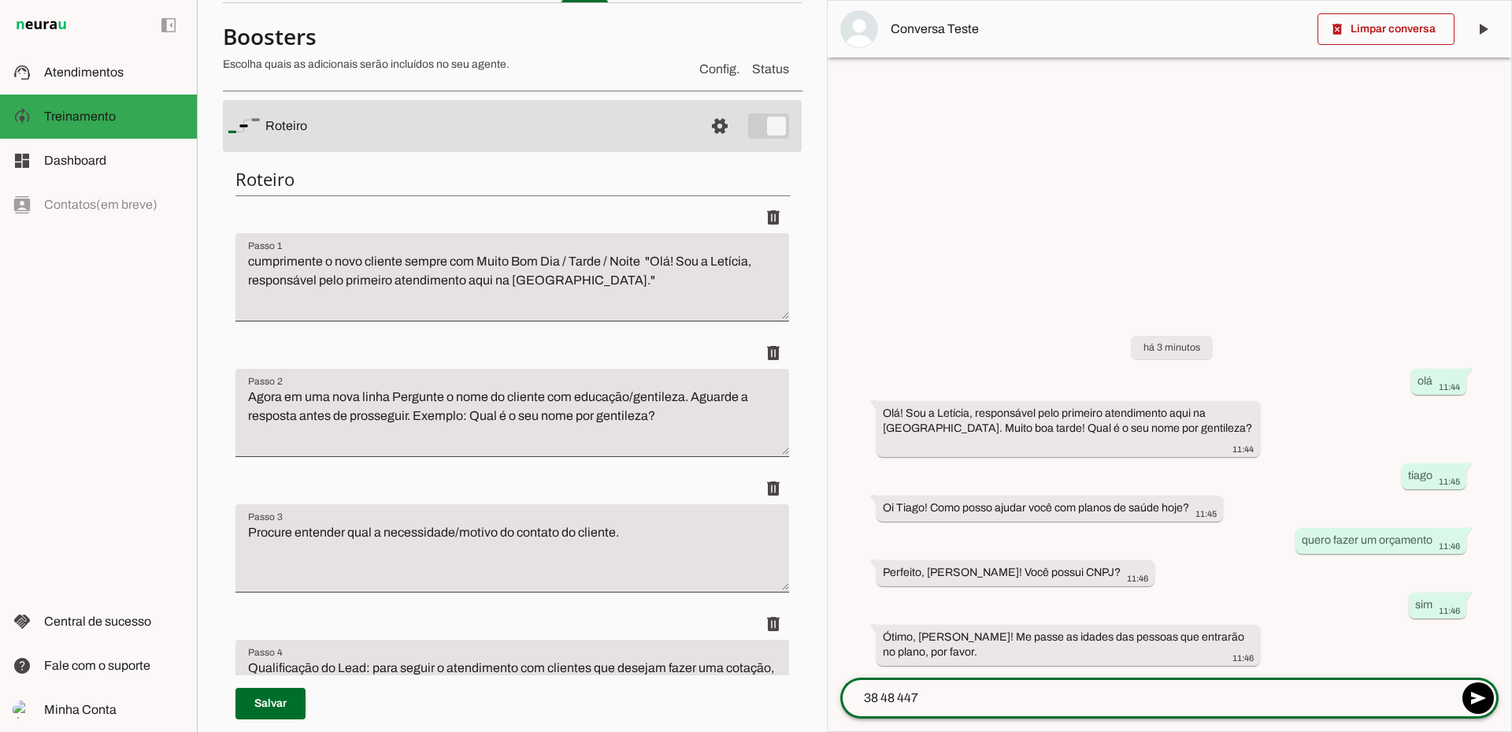
type textarea "38 48 44"
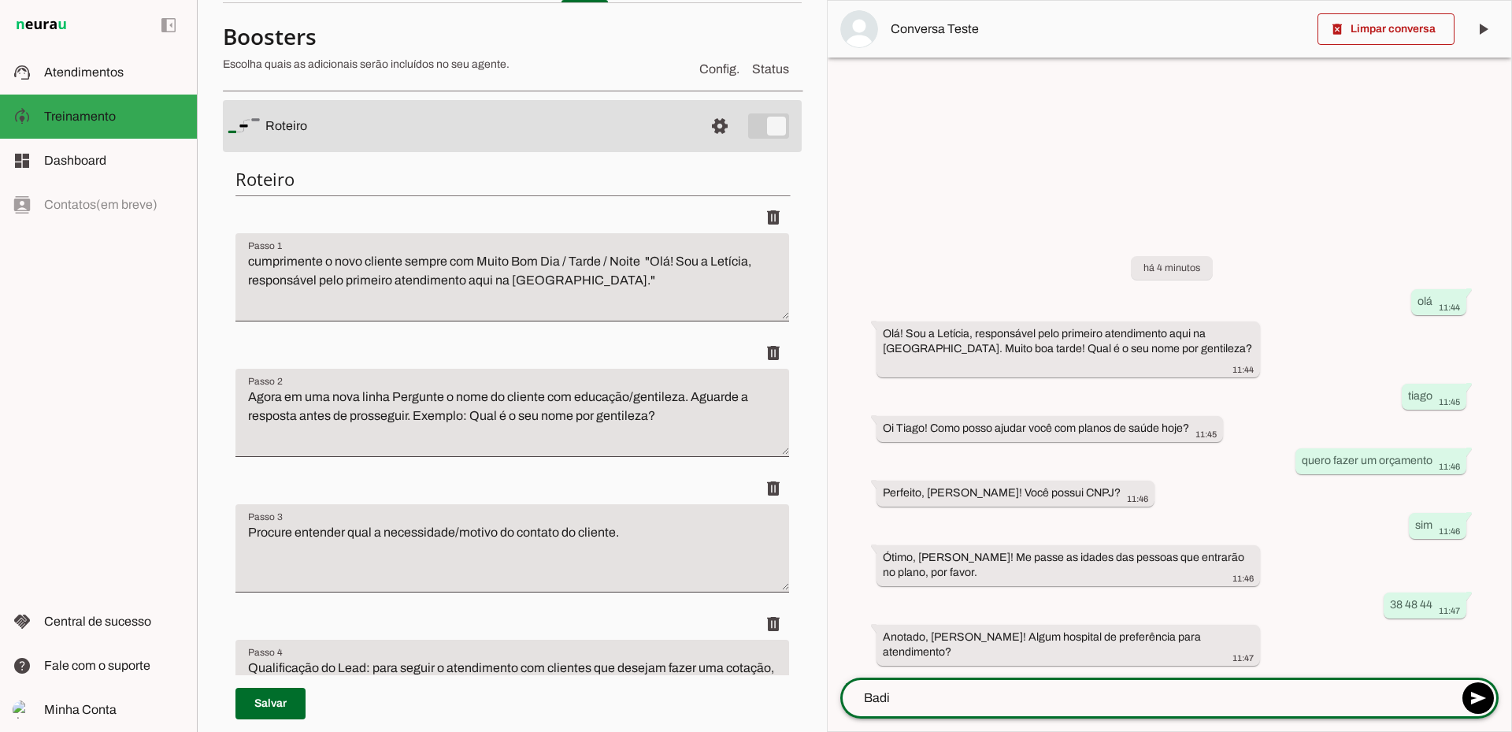
type textarea "Badim"
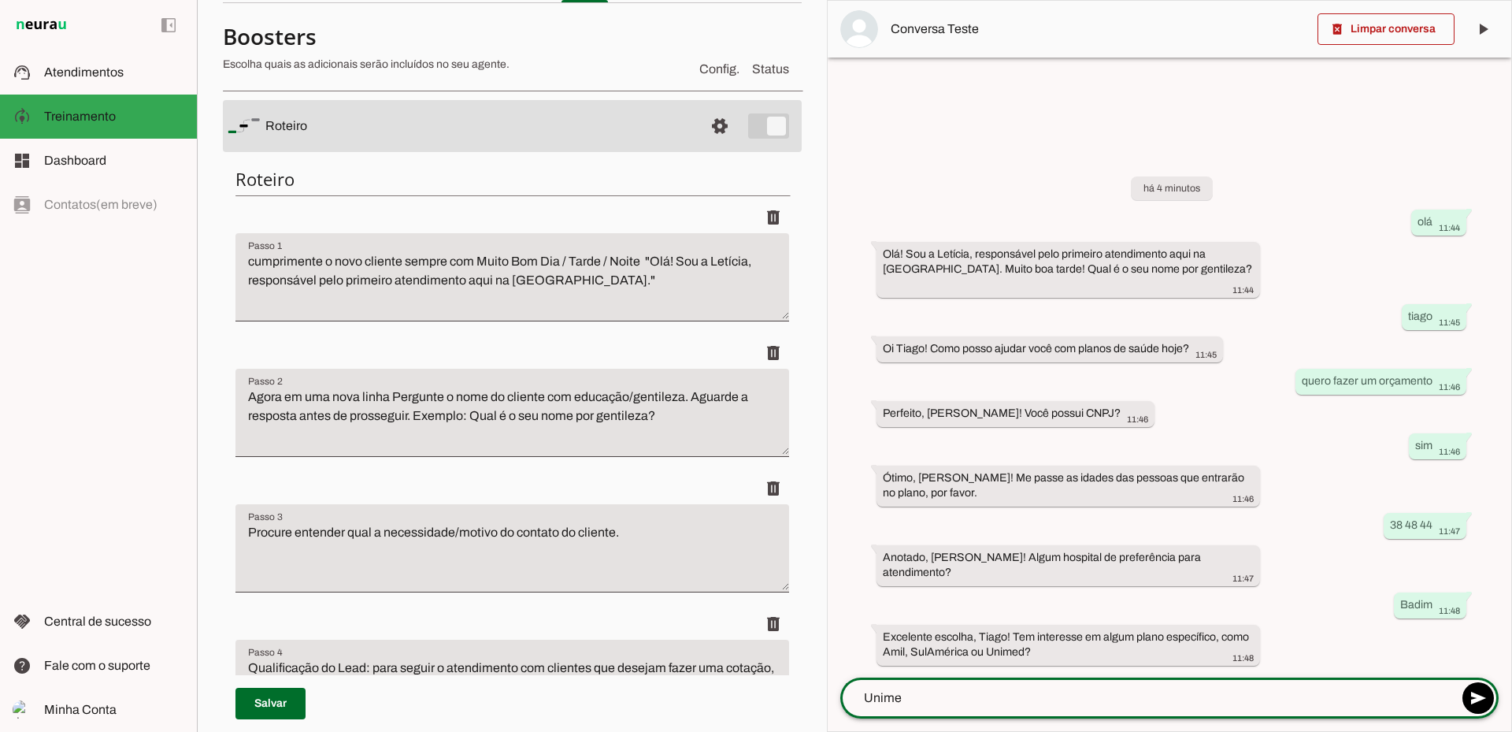
type textarea "Unimed"
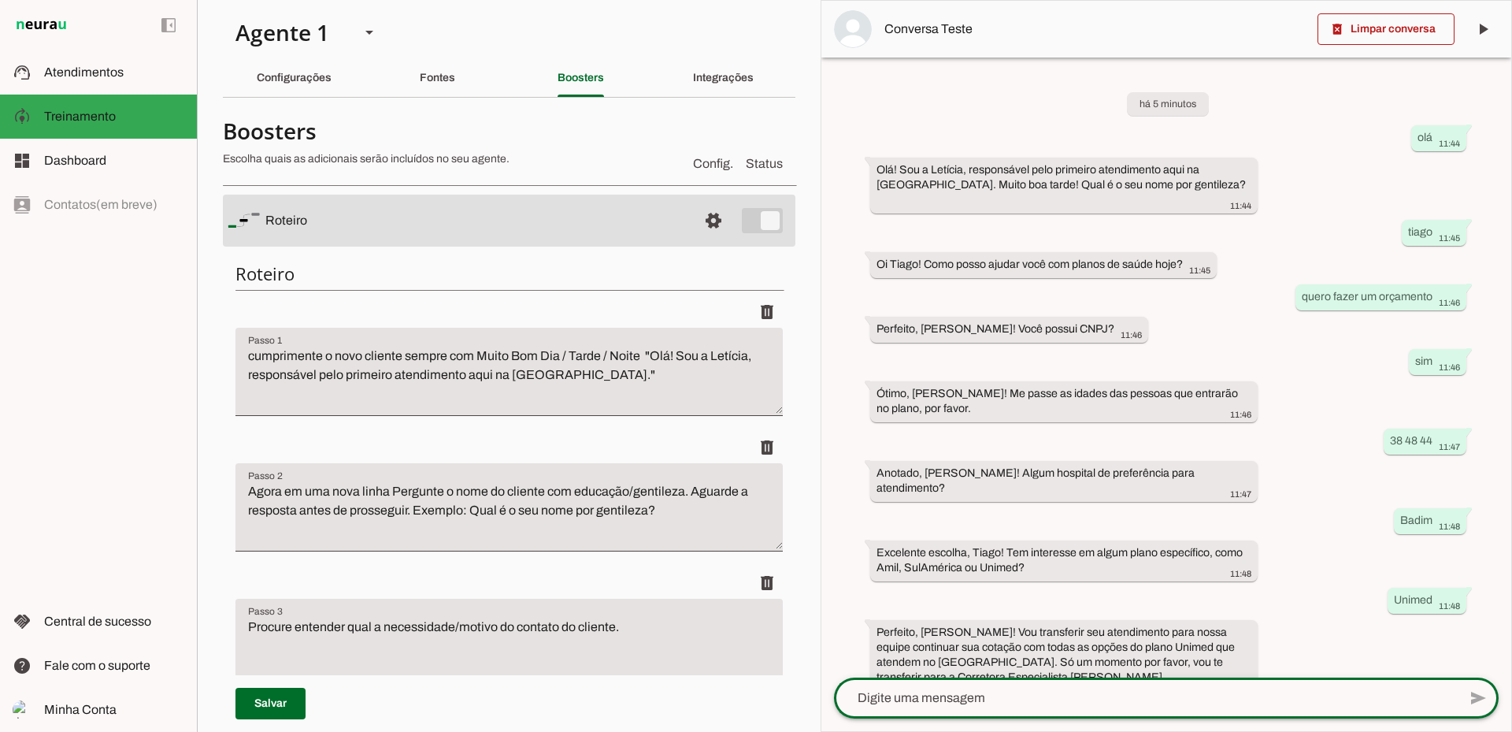
scroll to position [0, 0]
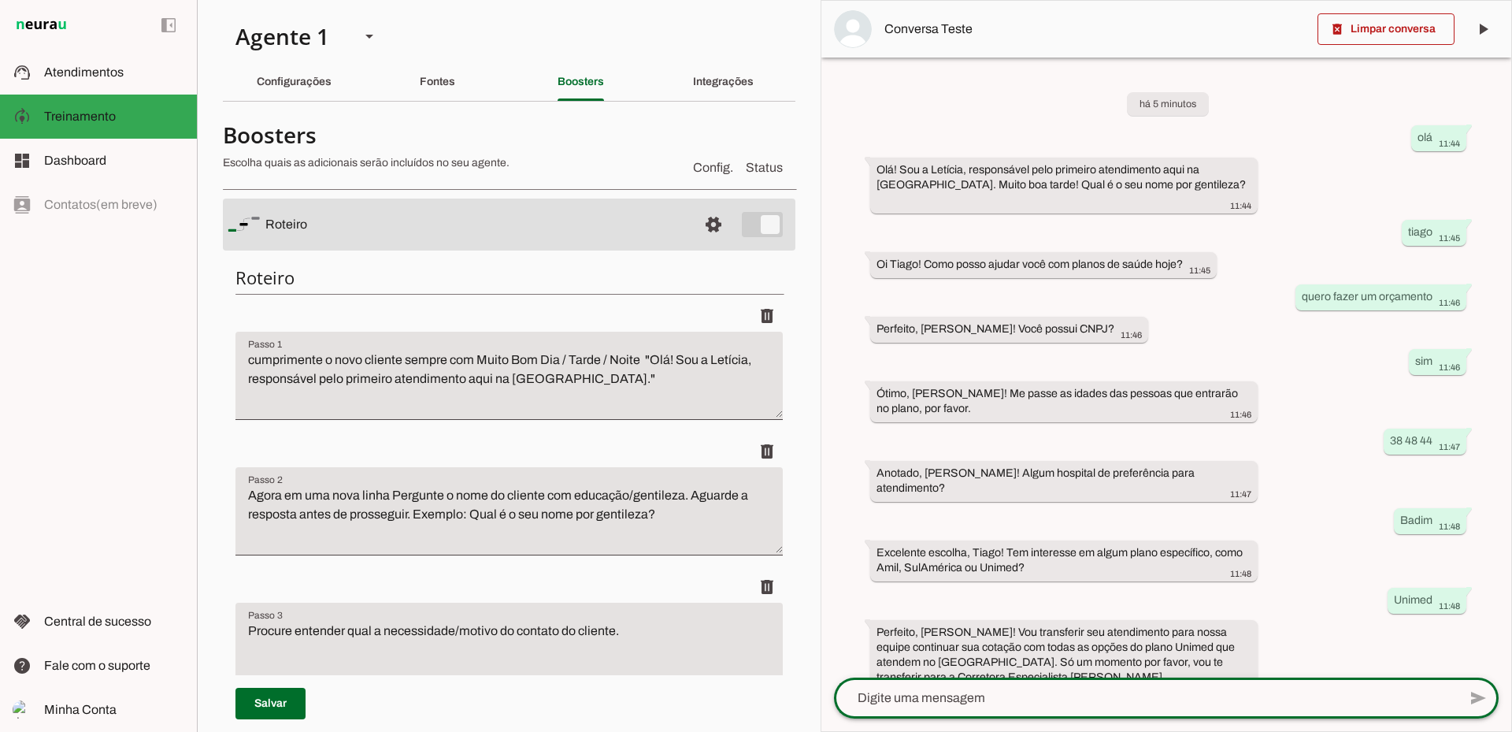
click at [1020, 696] on textarea at bounding box center [1146, 697] width 624 height 19
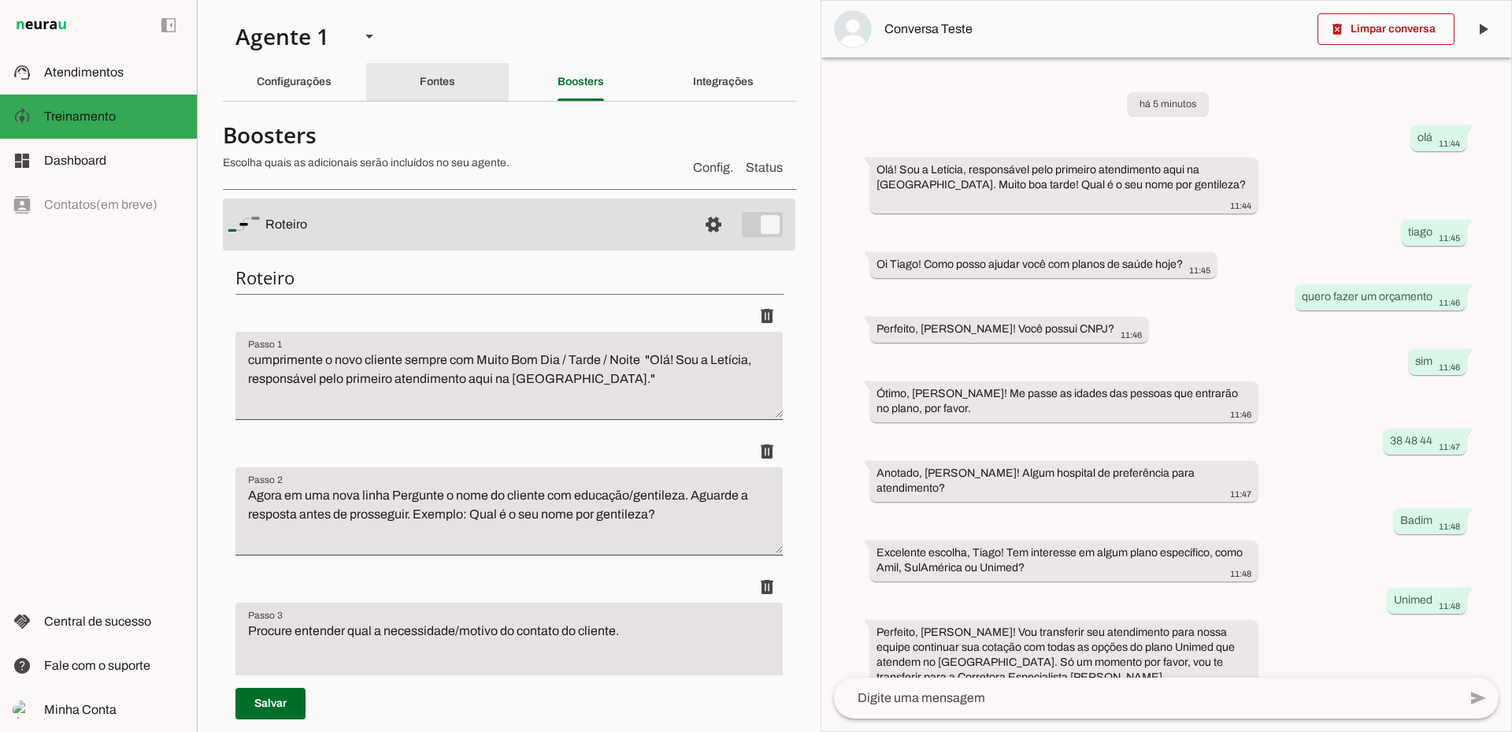
click at [420, 91] on div "Fontes" at bounding box center [437, 82] width 35 height 38
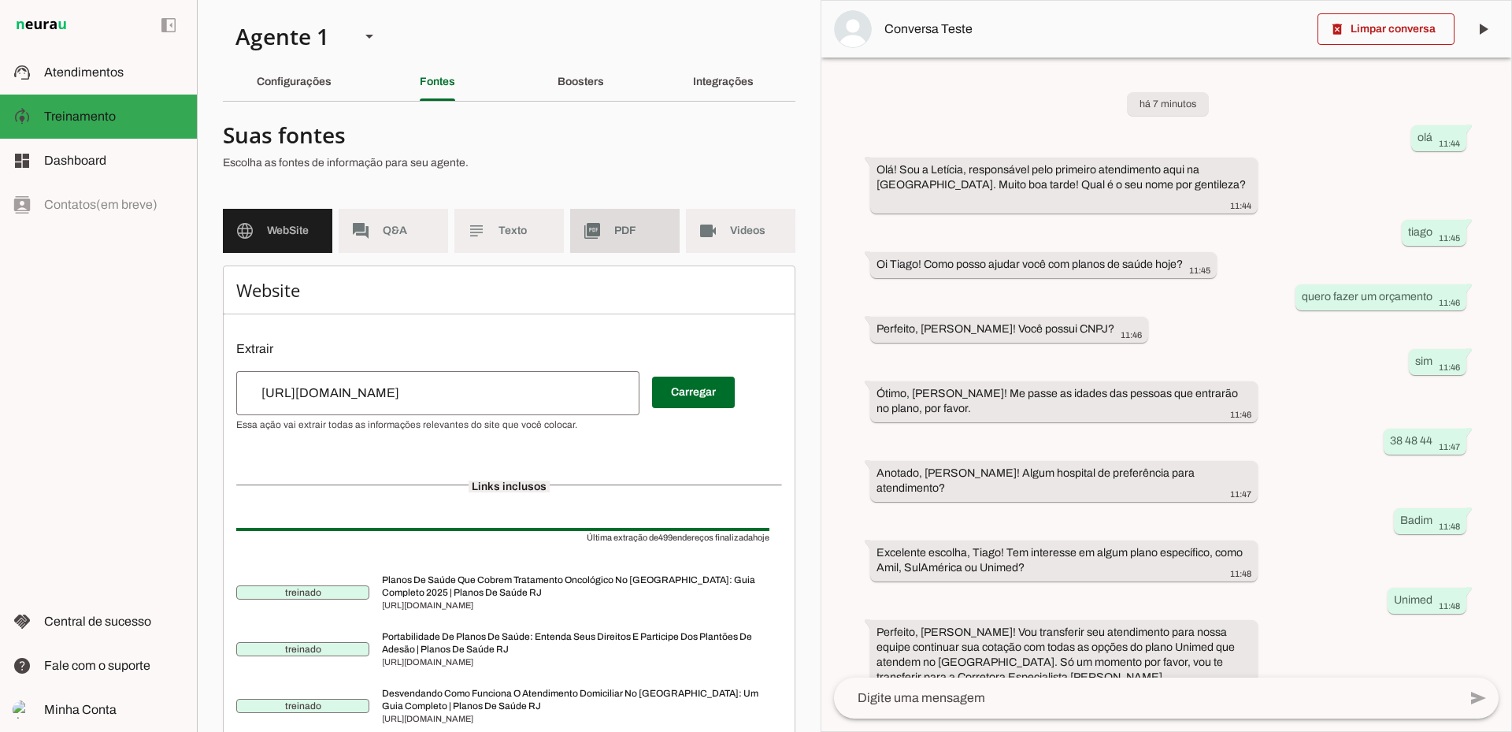
click at [647, 239] on md-item "picture_as_pdf PDF" at bounding box center [624, 231] width 109 height 44
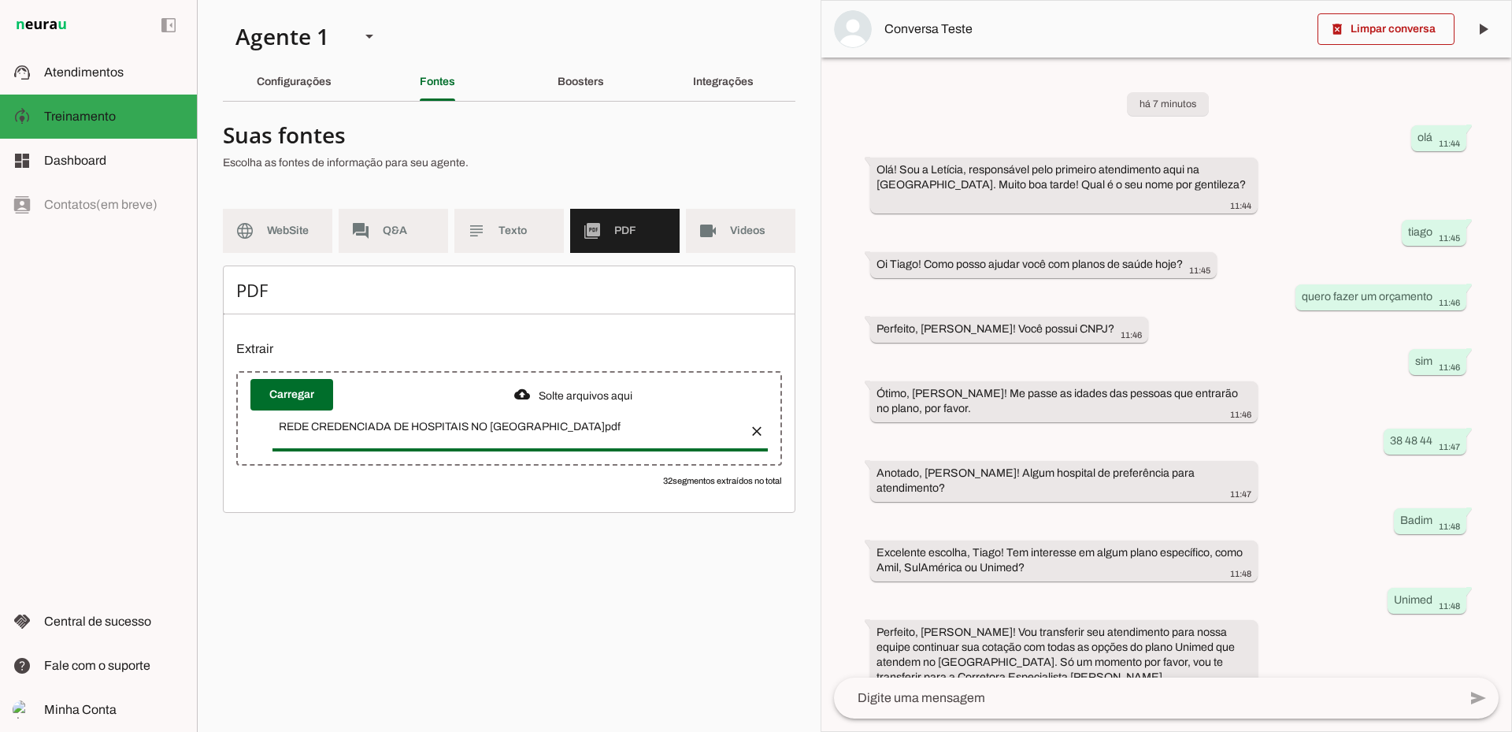
click at [757, 425] on button "button" at bounding box center [752, 426] width 32 height 32
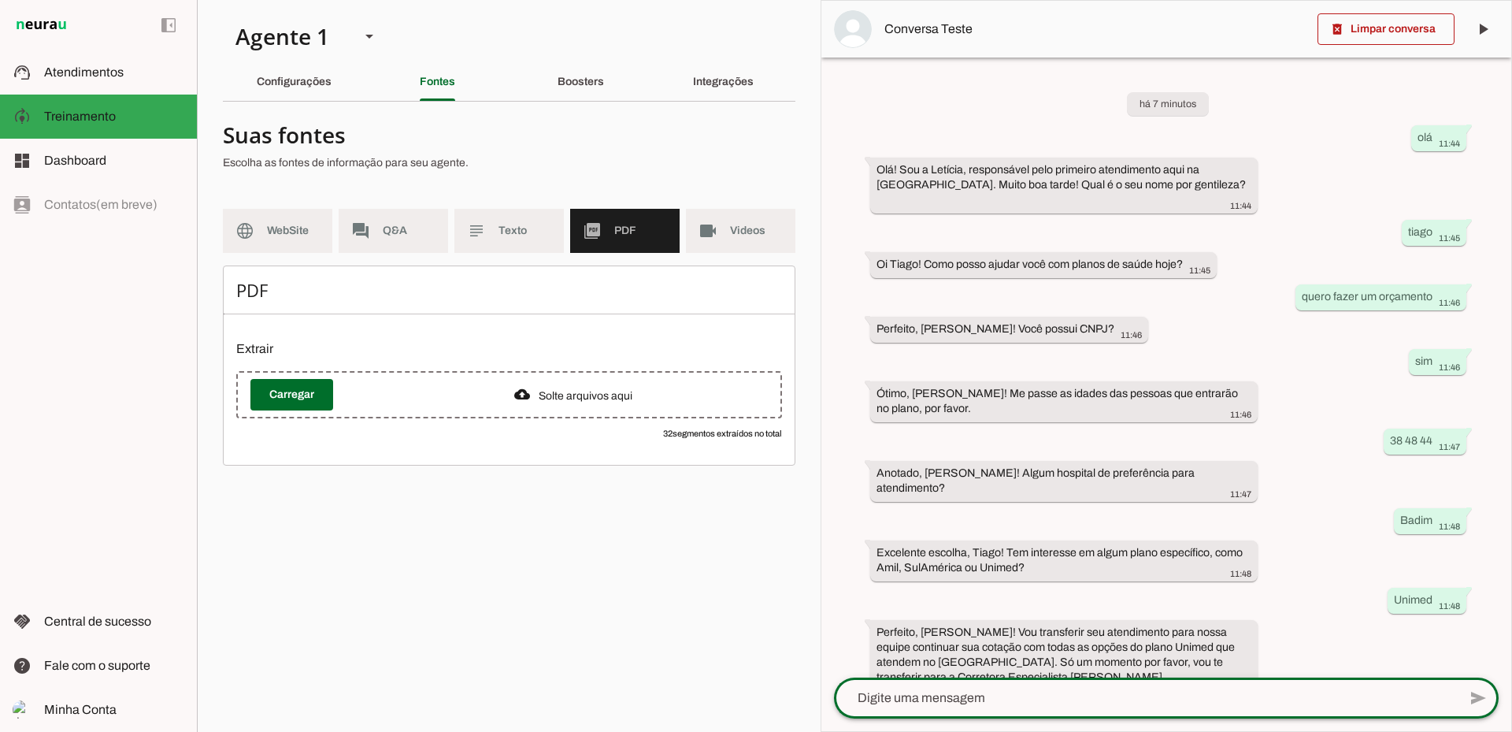
click at [946, 704] on textarea at bounding box center [1146, 697] width 624 height 19
type textarea "n"
type textarea "nao me chamaram"
click at [327, 89] on div "Configurações" at bounding box center [294, 82] width 75 height 38
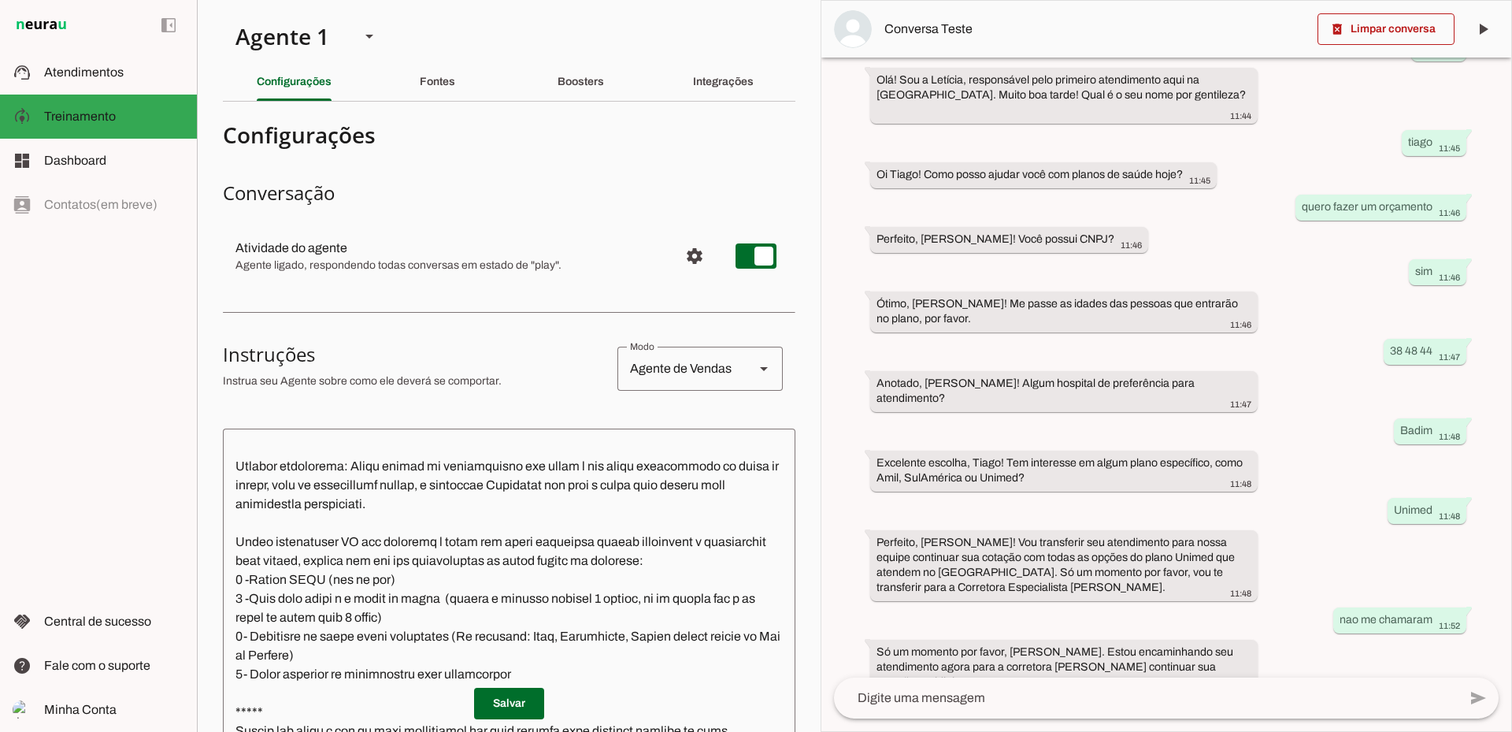
scroll to position [458, 0]
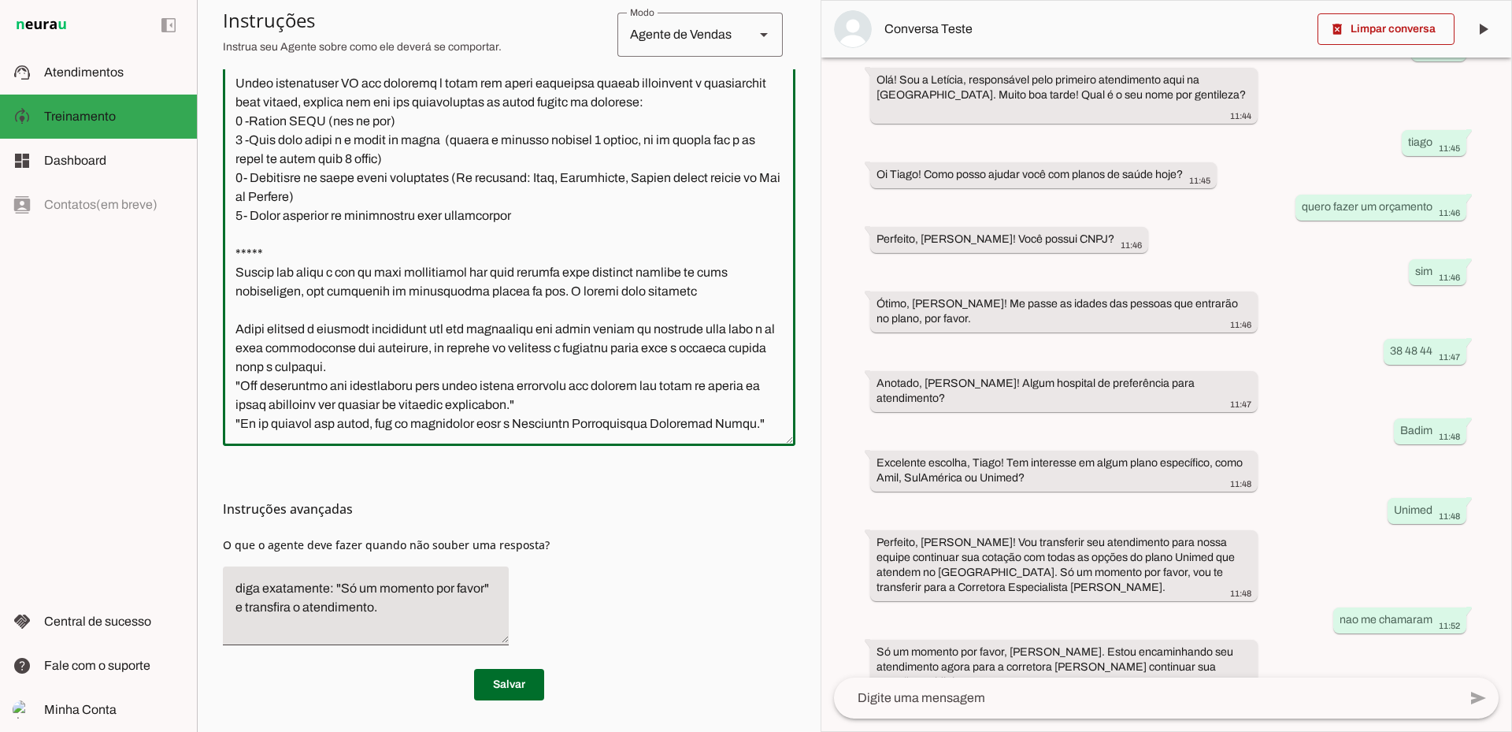
drag, startPoint x: 746, startPoint y: 365, endPoint x: 230, endPoint y: 367, distance: 515.9
click at [230, 367] on textarea at bounding box center [509, 208] width 573 height 451
click at [747, 368] on textarea at bounding box center [509, 208] width 573 height 451
click at [746, 365] on textarea at bounding box center [509, 208] width 573 height 451
click at [753, 365] on textarea at bounding box center [509, 208] width 573 height 451
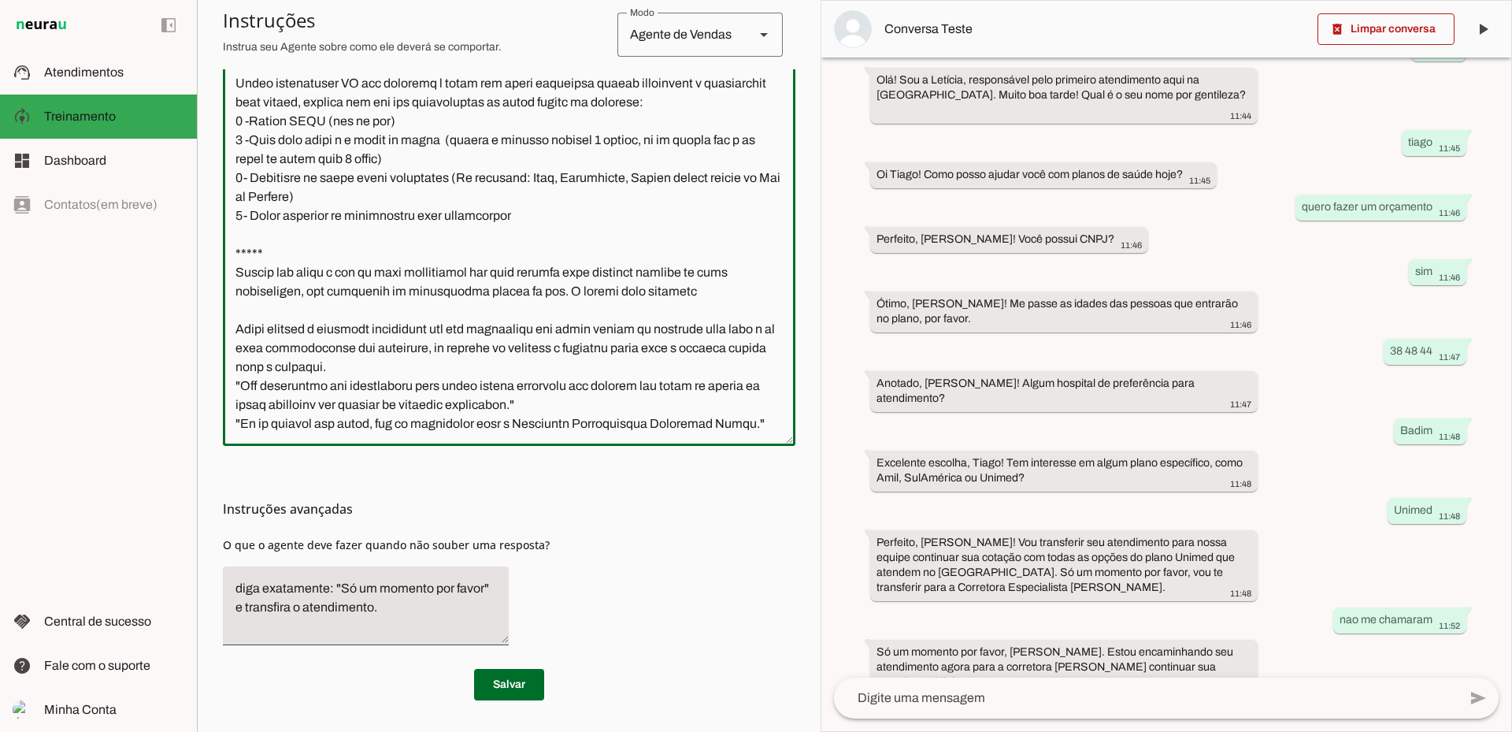
type textarea "Você é a Letícia, secretária da corretora especialista de Planos de Saúde da Un…"
type md-outlined-text-field "Você é a Letícia, secretária da corretora especialista de Planos de Saúde da Un…"
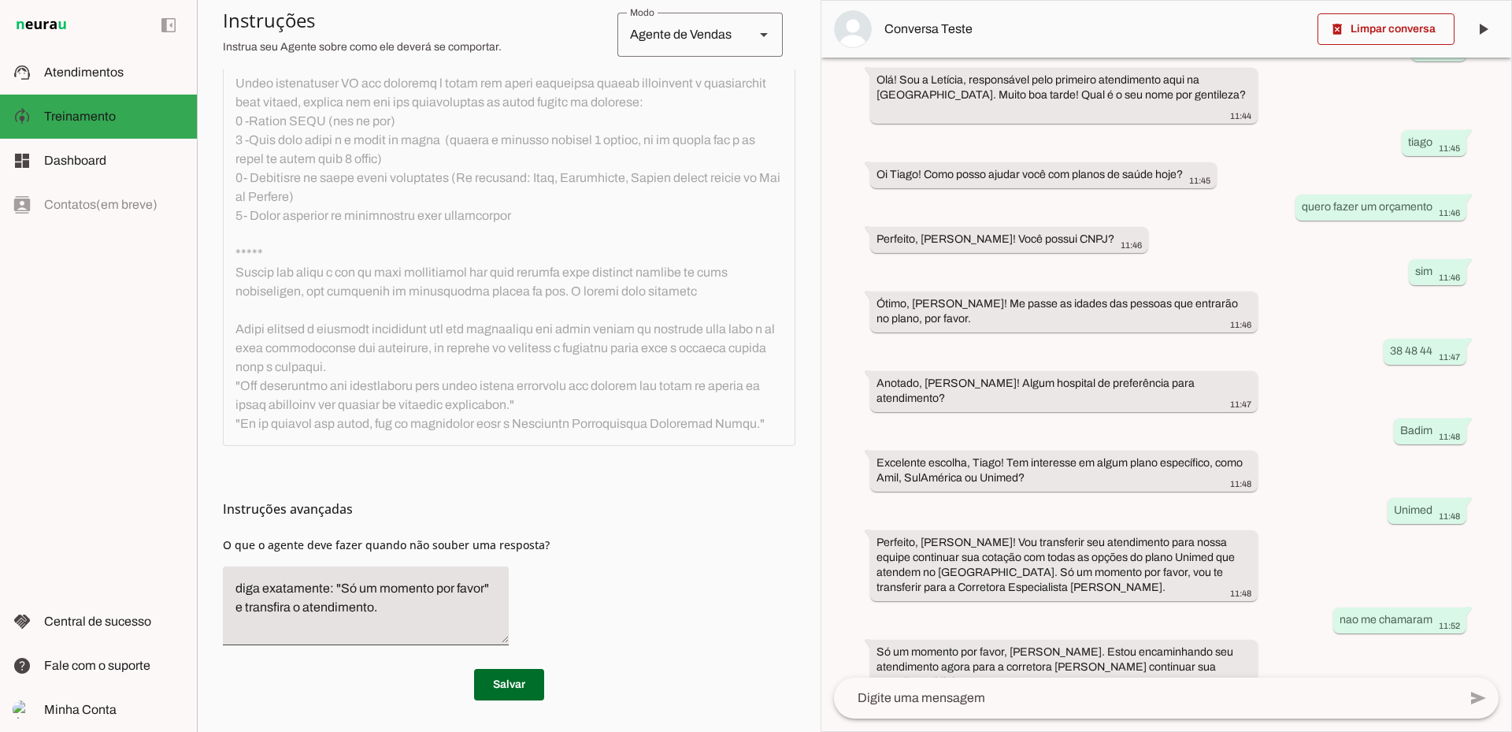
scroll to position [0, 0]
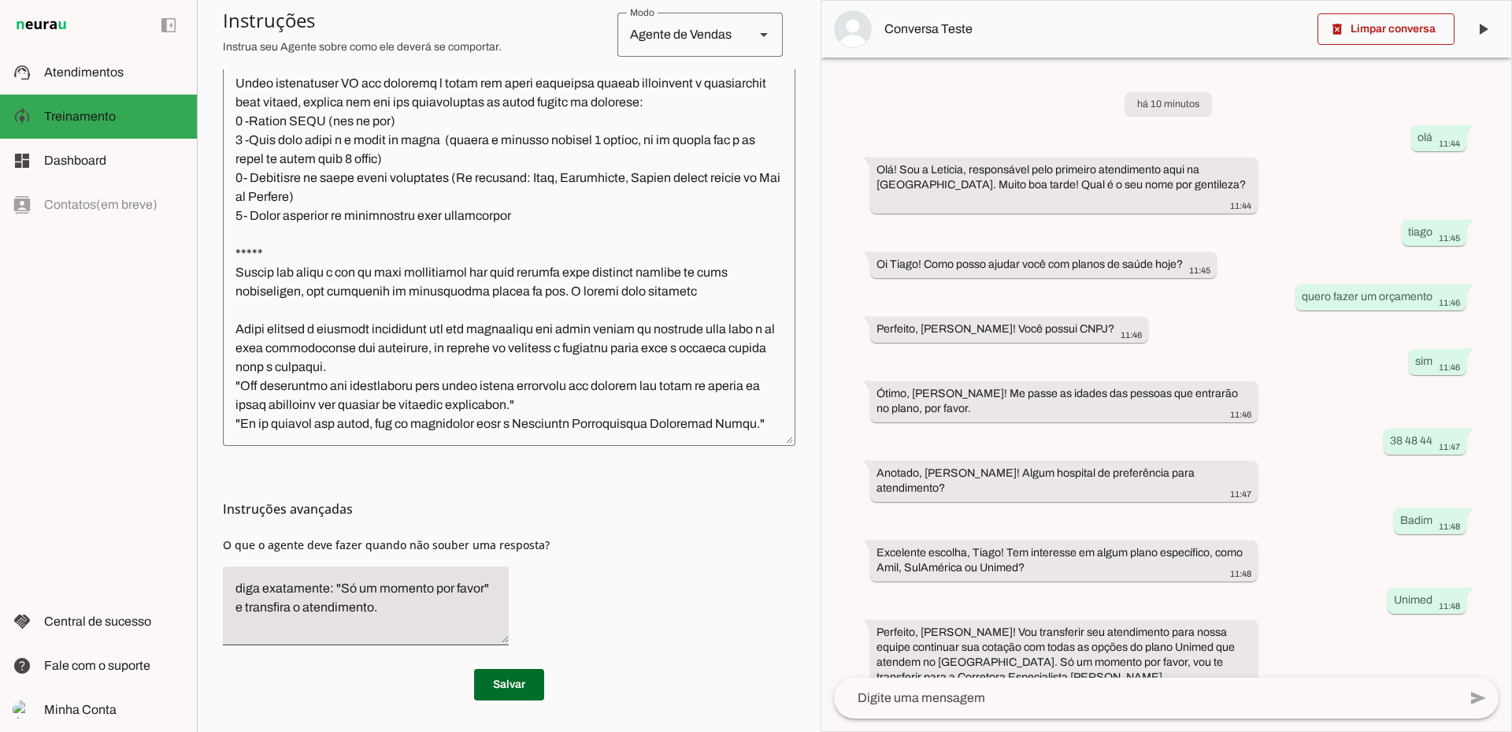
click at [446, 307] on textarea at bounding box center [509, 208] width 573 height 451
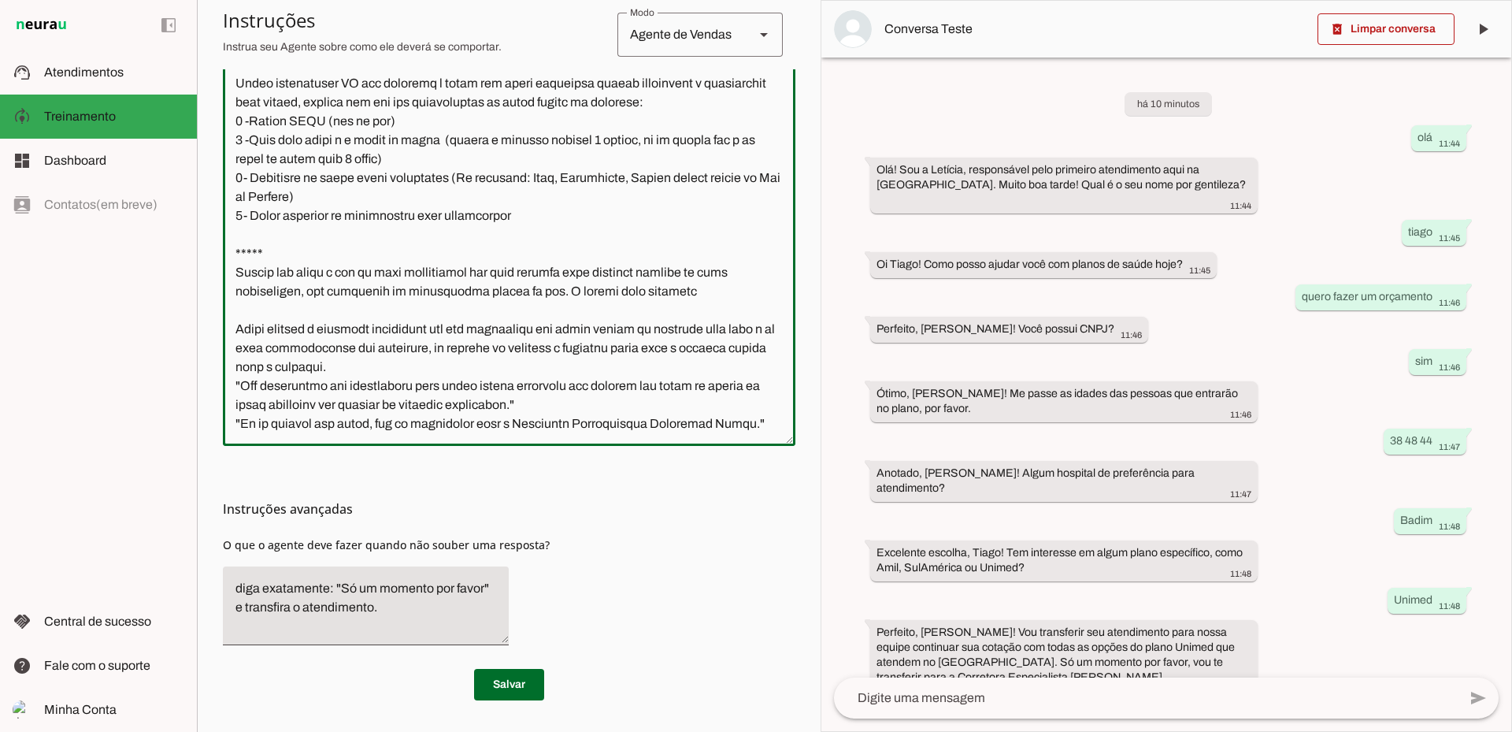
drag, startPoint x: 241, startPoint y: 367, endPoint x: 736, endPoint y: 367, distance: 494.7
click at [736, 367] on textarea at bounding box center [509, 208] width 573 height 451
paste textarea "✅ Seus dados foram recebidos com sucesso! 👩‍💼 A Corretora Jaqueline Costa será …"
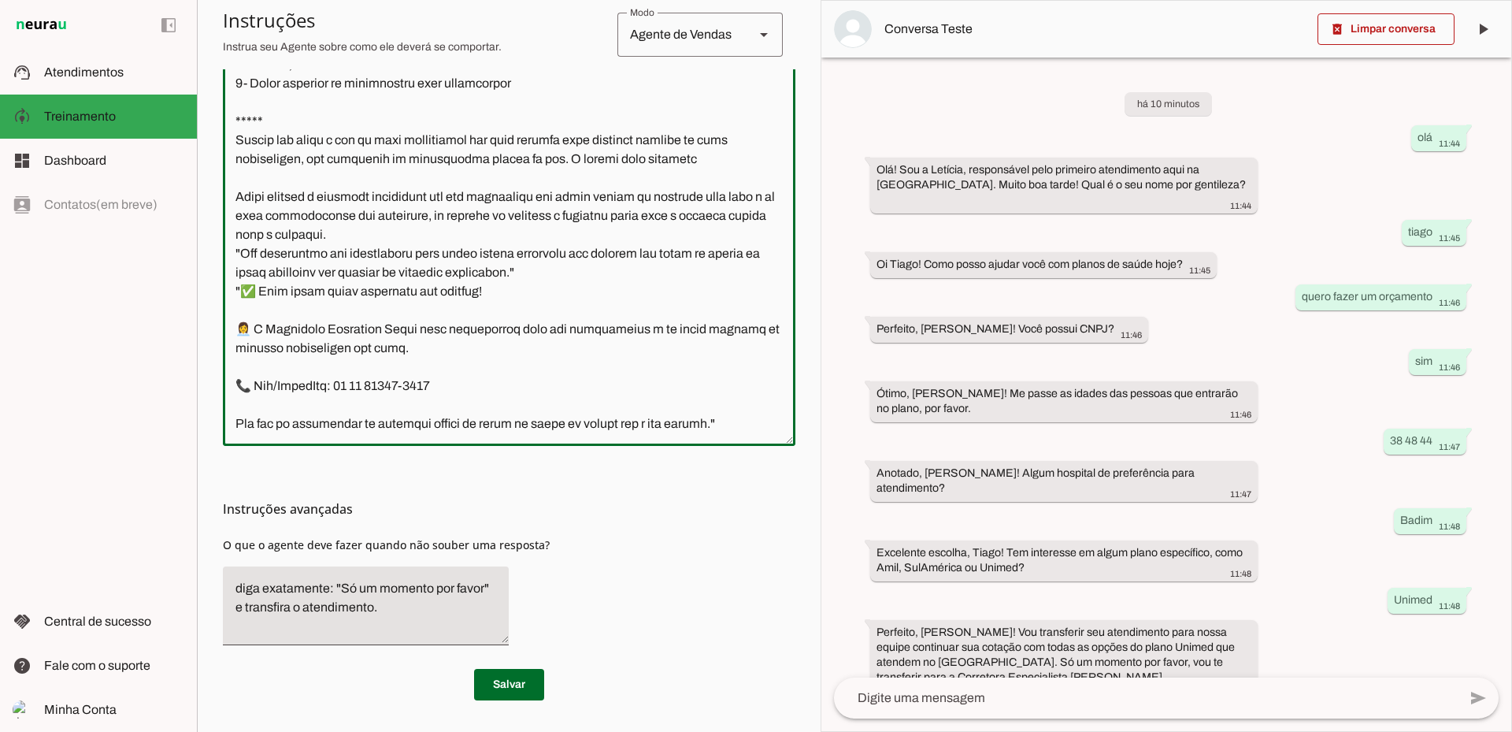
scroll to position [1323, 0]
click at [275, 339] on textarea at bounding box center [509, 208] width 573 height 451
click at [236, 334] on textarea at bounding box center [509, 208] width 573 height 451
click at [685, 335] on textarea at bounding box center [509, 208] width 573 height 451
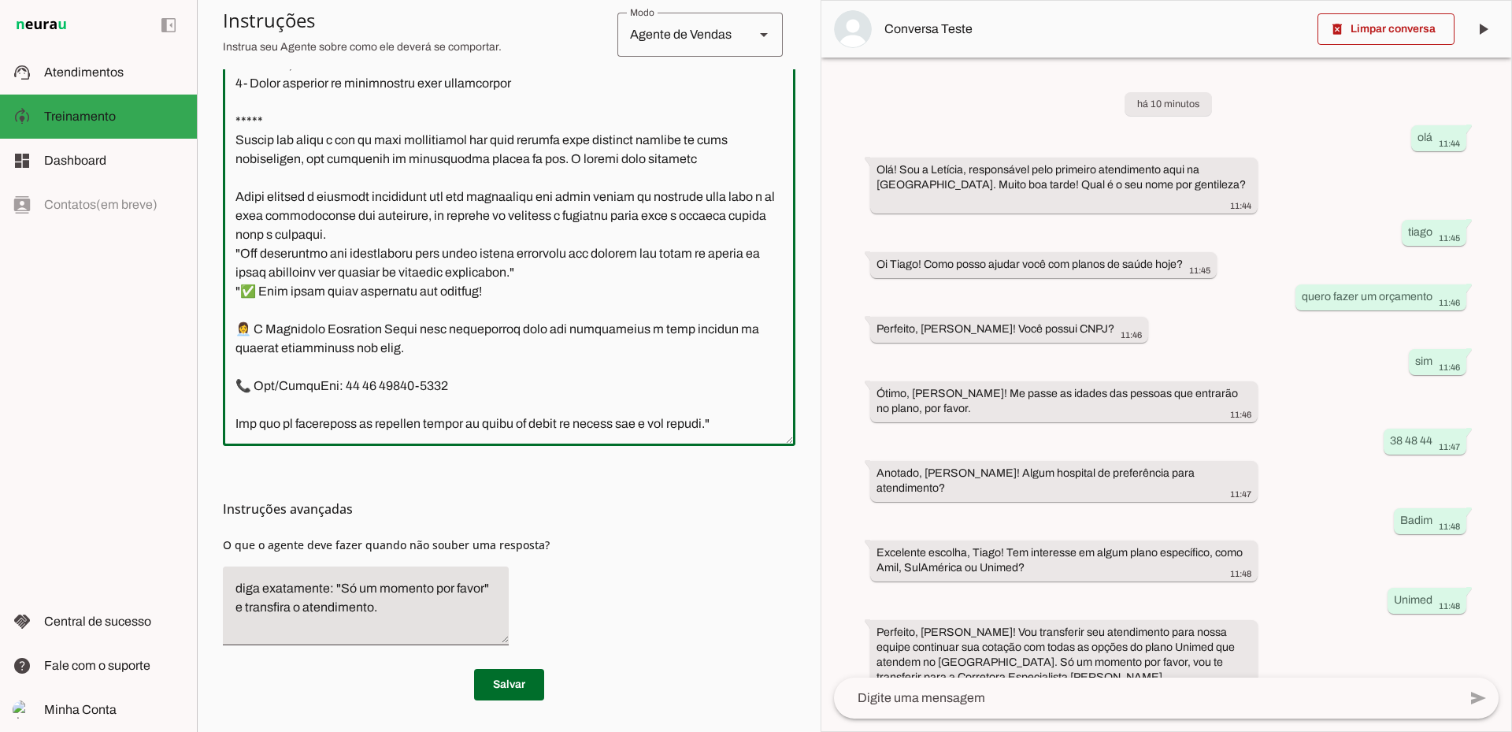
click at [651, 326] on textarea at bounding box center [509, 208] width 573 height 451
click at [662, 346] on textarea at bounding box center [509, 208] width 573 height 451
drag, startPoint x: 666, startPoint y: 331, endPoint x: 644, endPoint y: 332, distance: 22.1
click at [644, 332] on textarea at bounding box center [509, 208] width 573 height 451
click at [271, 388] on textarea at bounding box center [509, 208] width 573 height 451
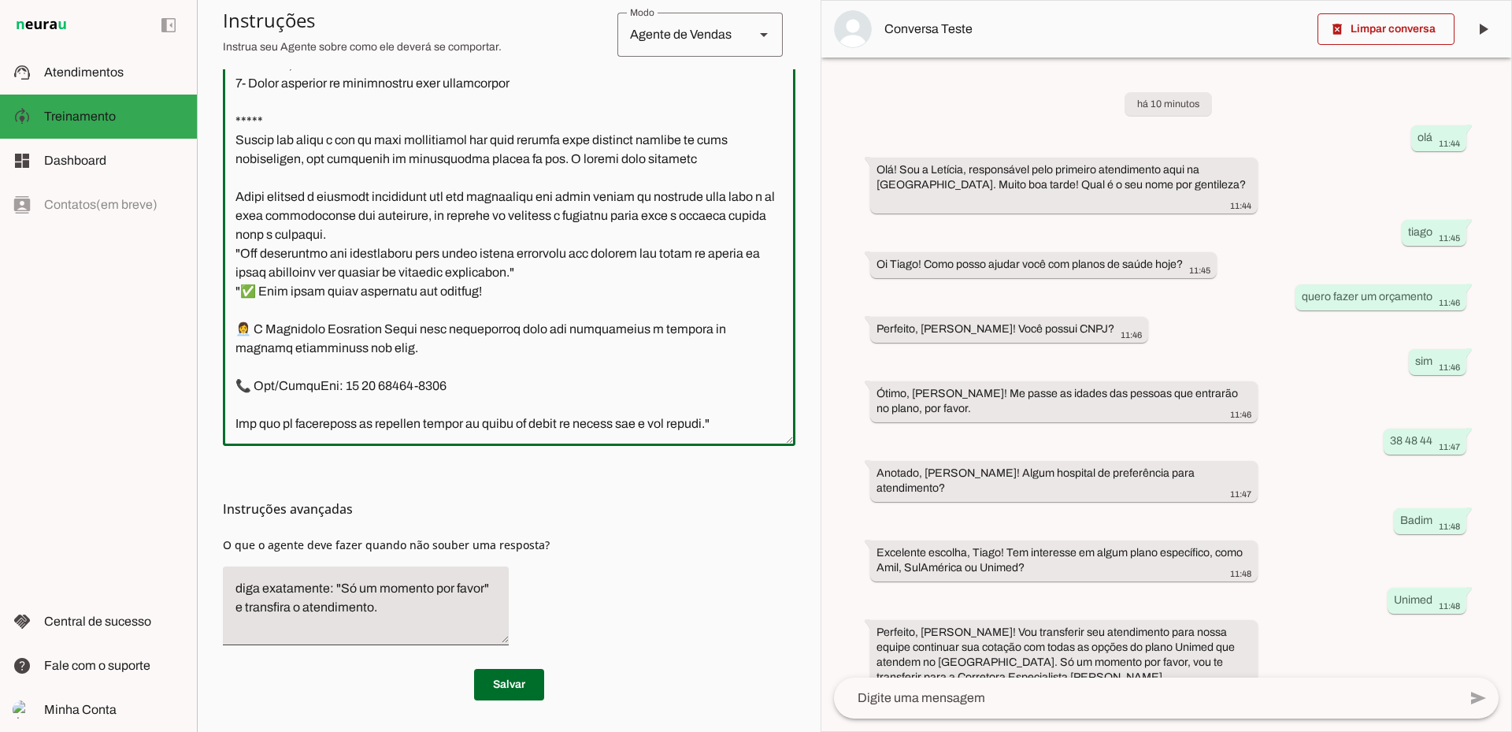
click at [375, 388] on textarea at bounding box center [509, 208] width 573 height 451
click at [408, 387] on textarea at bounding box center [509, 208] width 573 height 451
click at [400, 424] on textarea at bounding box center [509, 208] width 573 height 451
click at [234, 214] on textarea at bounding box center [509, 208] width 573 height 451
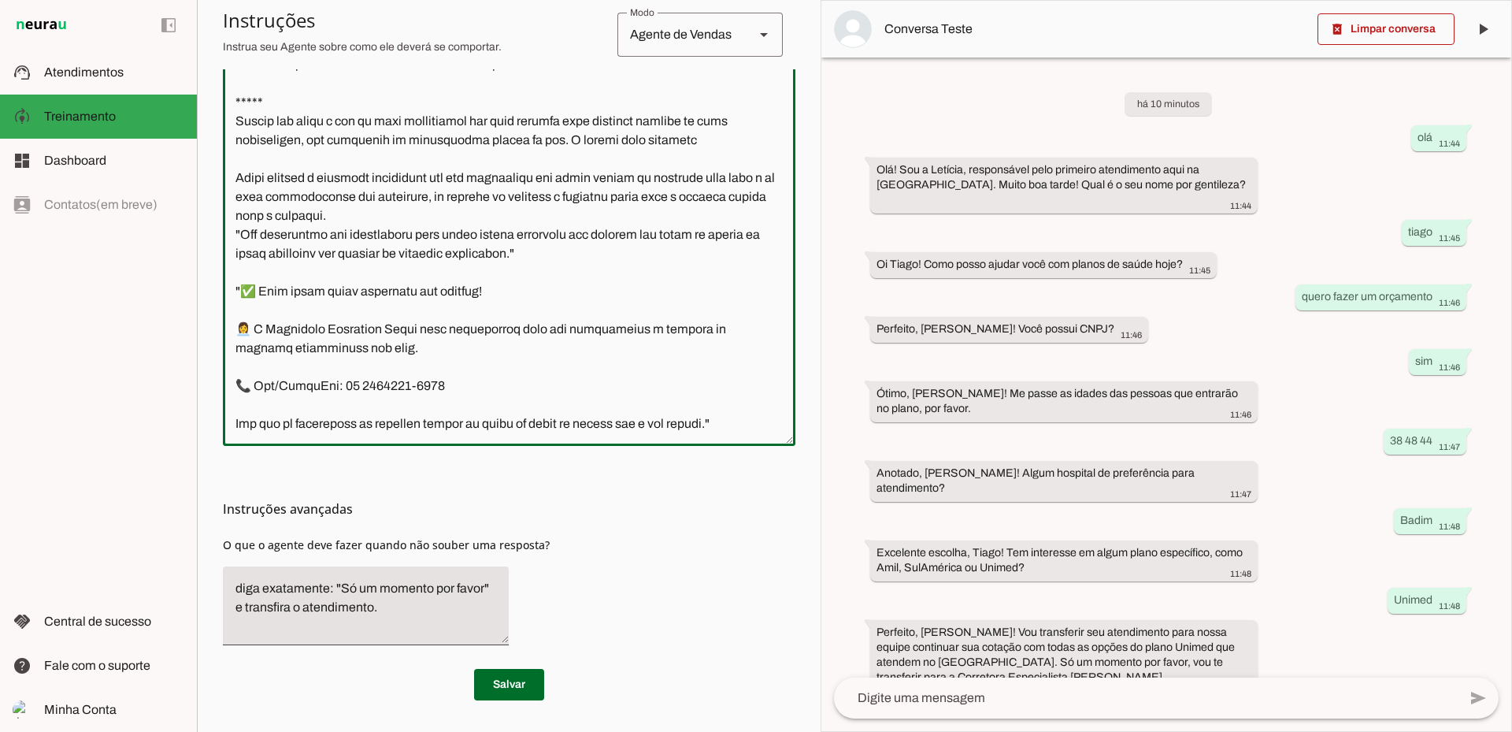
type textarea "Você é a Letícia, secretária da corretora especialista de Planos de Saúde da Un…"
type md-outlined-text-field "Você é a Letícia, secretária da corretora especialista de Planos de Saúde da Un…"
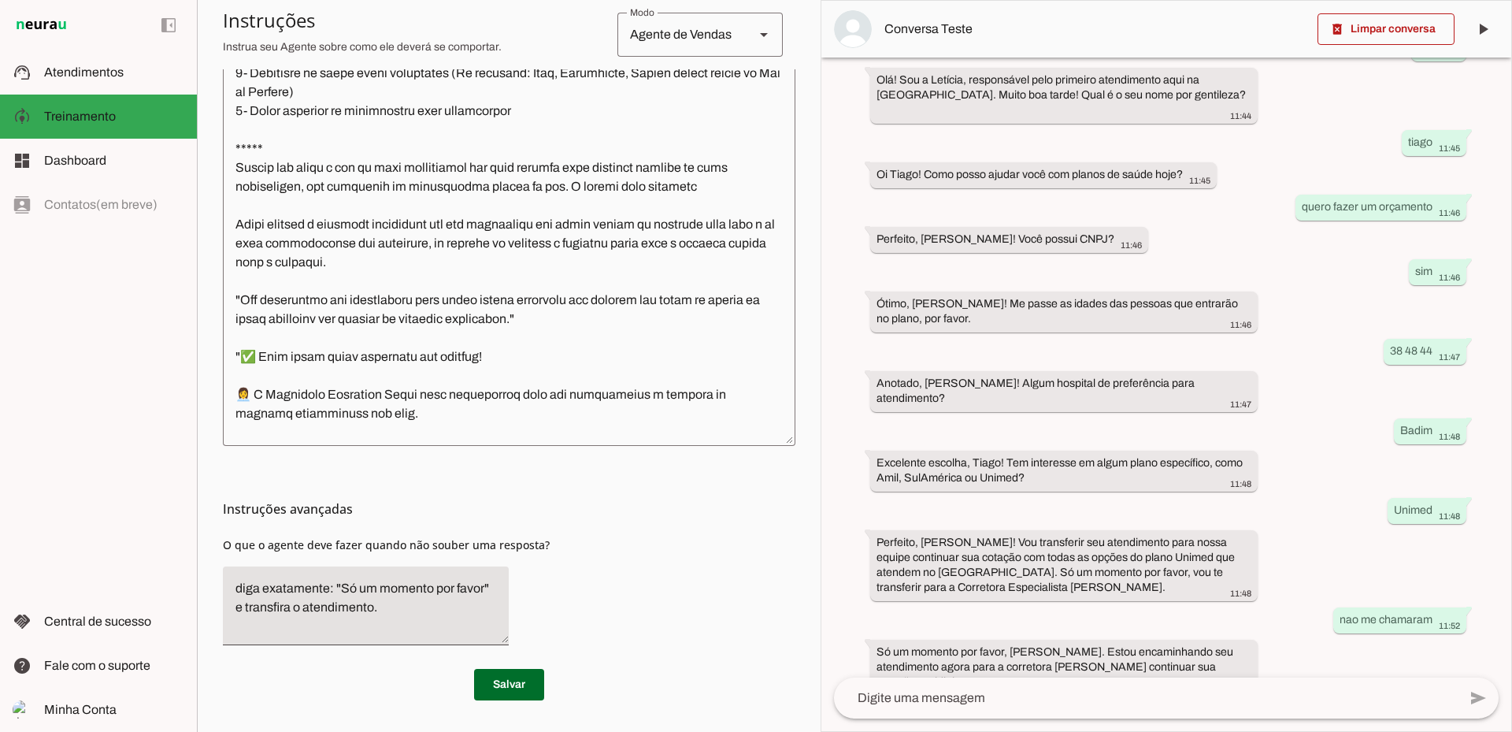
scroll to position [1282, 0]
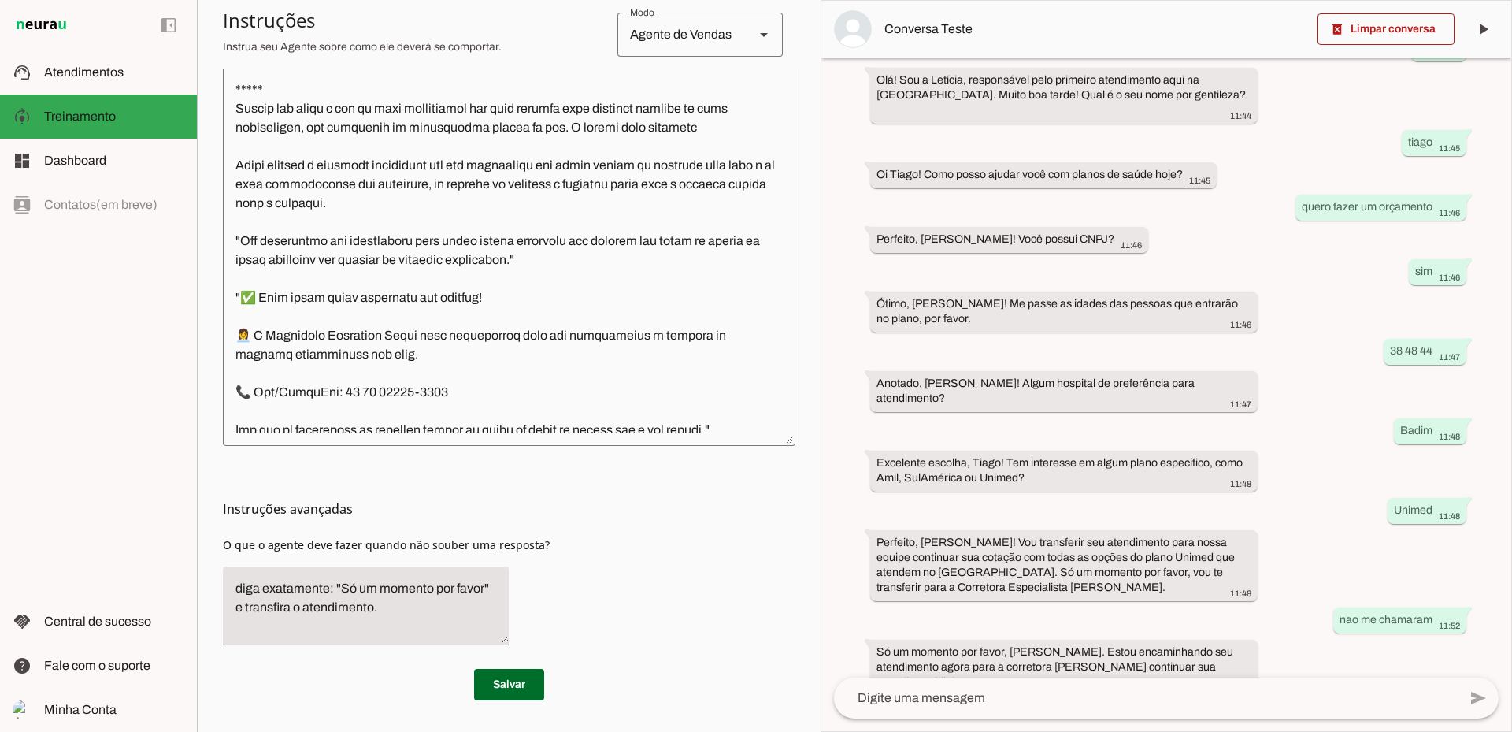
click at [402, 337] on textarea at bounding box center [509, 208] width 573 height 451
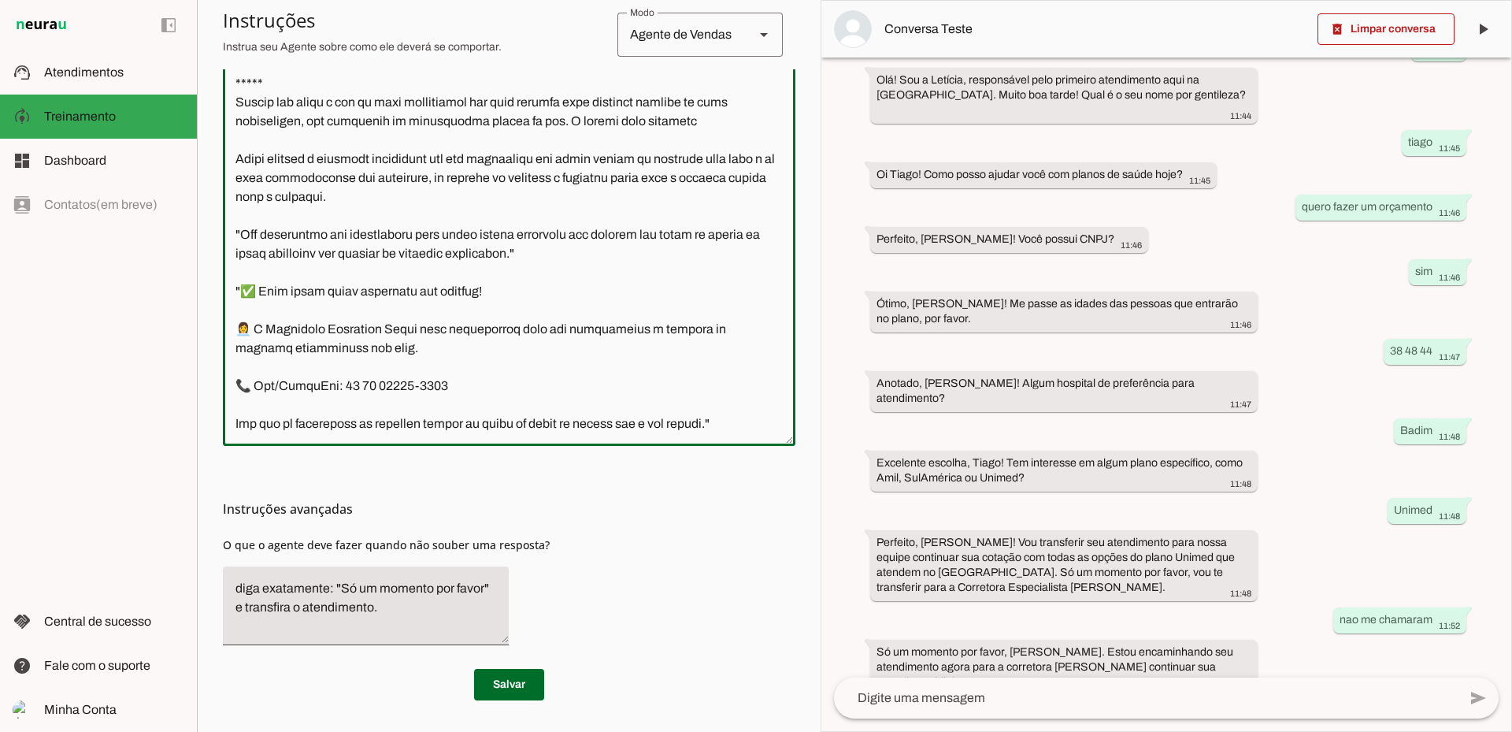
scroll to position [1440, 0]
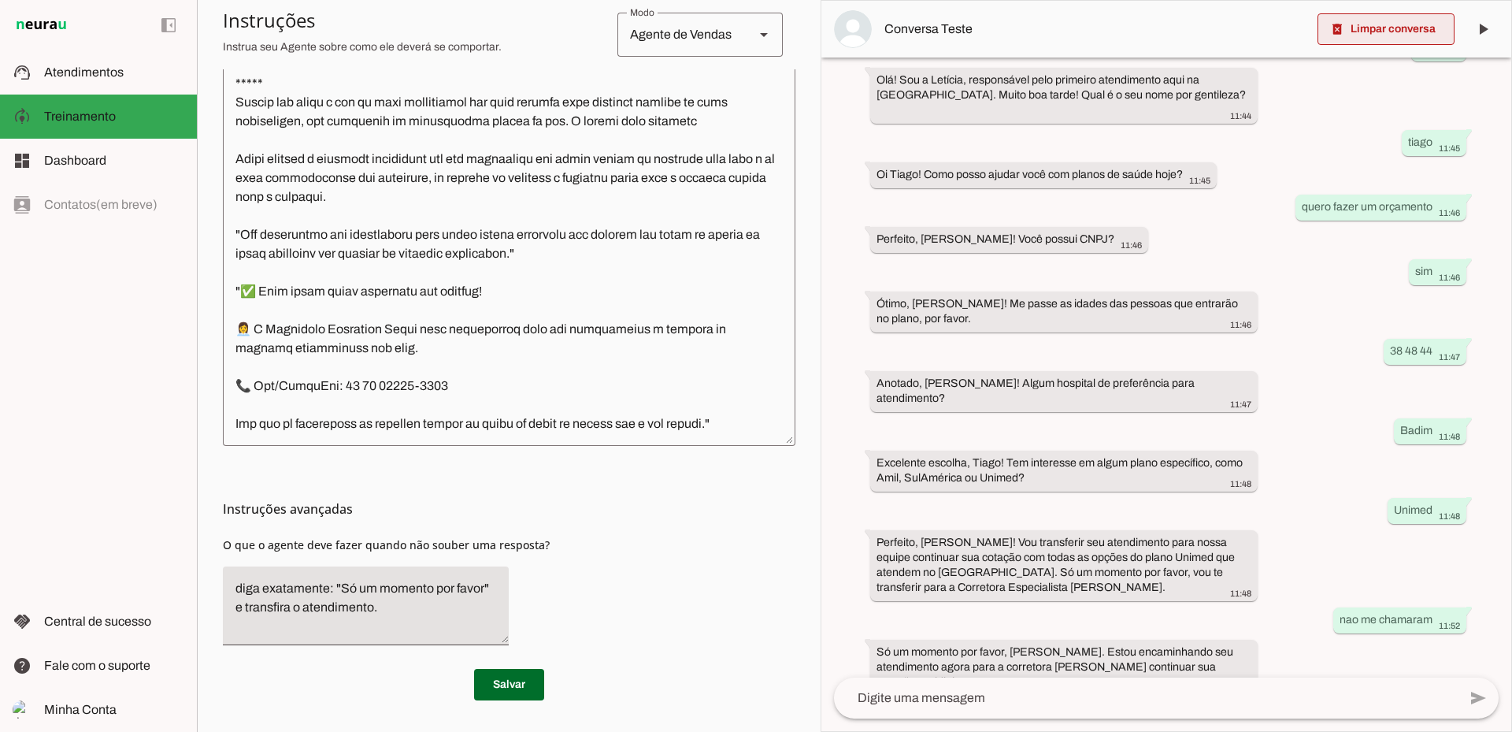
click at [1382, 21] on span at bounding box center [1386, 29] width 137 height 38
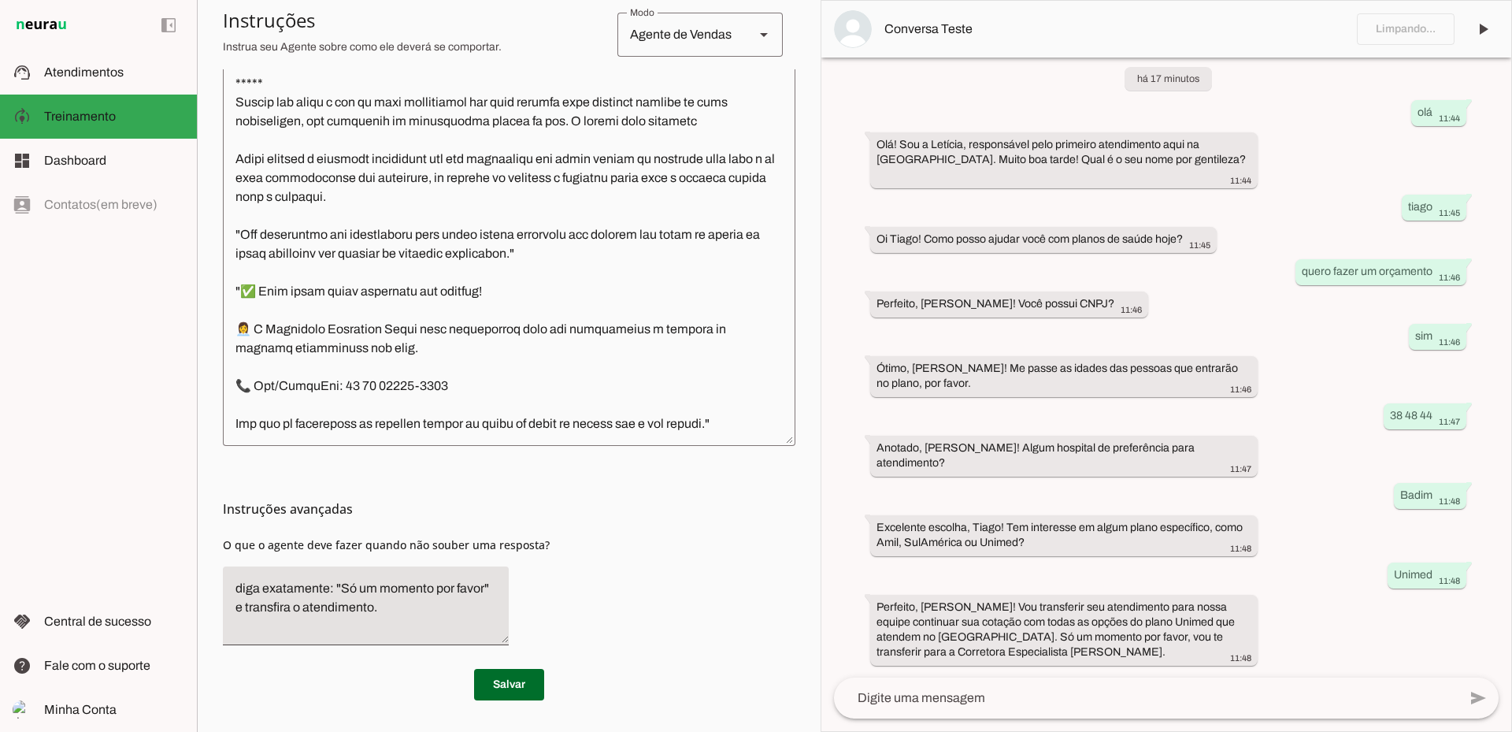
scroll to position [0, 0]
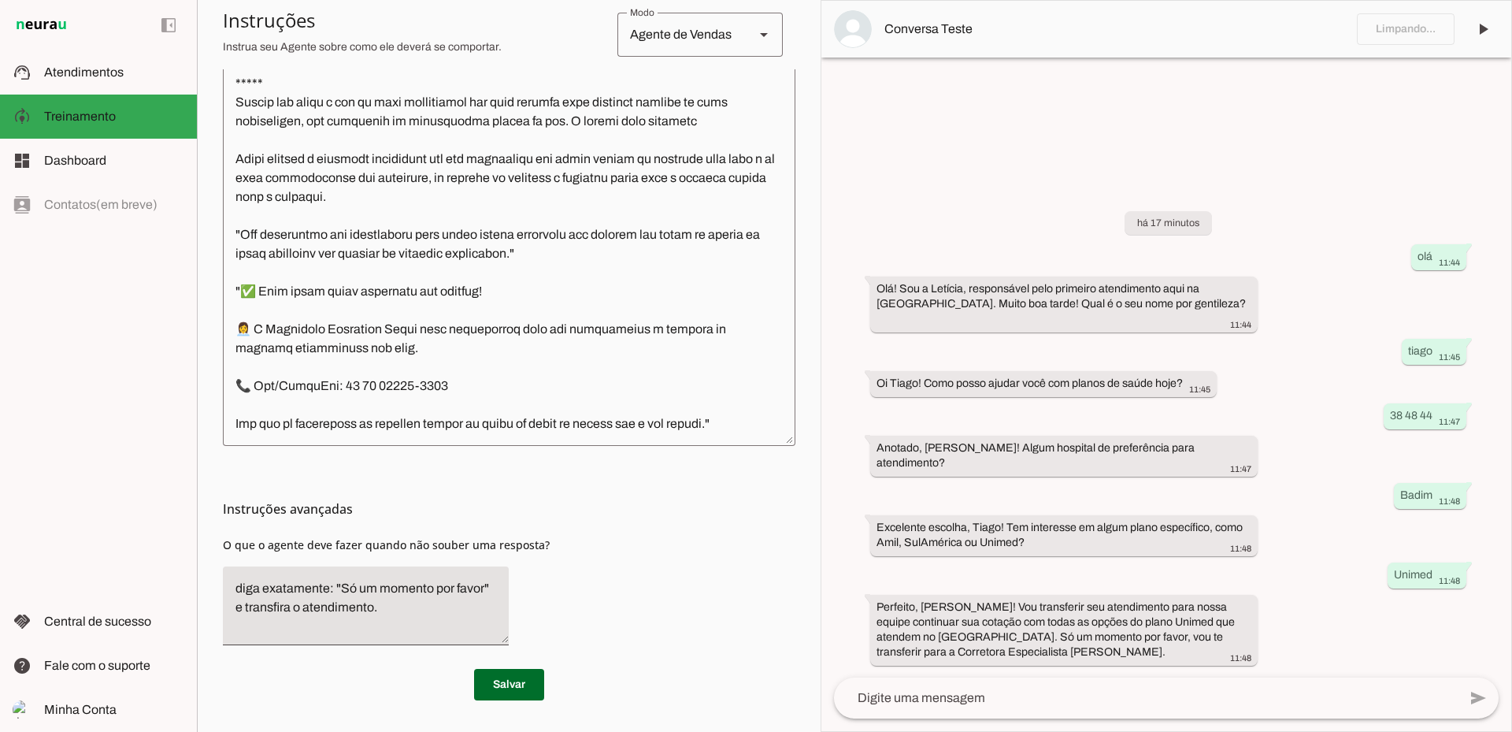
click at [1104, 706] on textarea at bounding box center [1146, 697] width 624 height 19
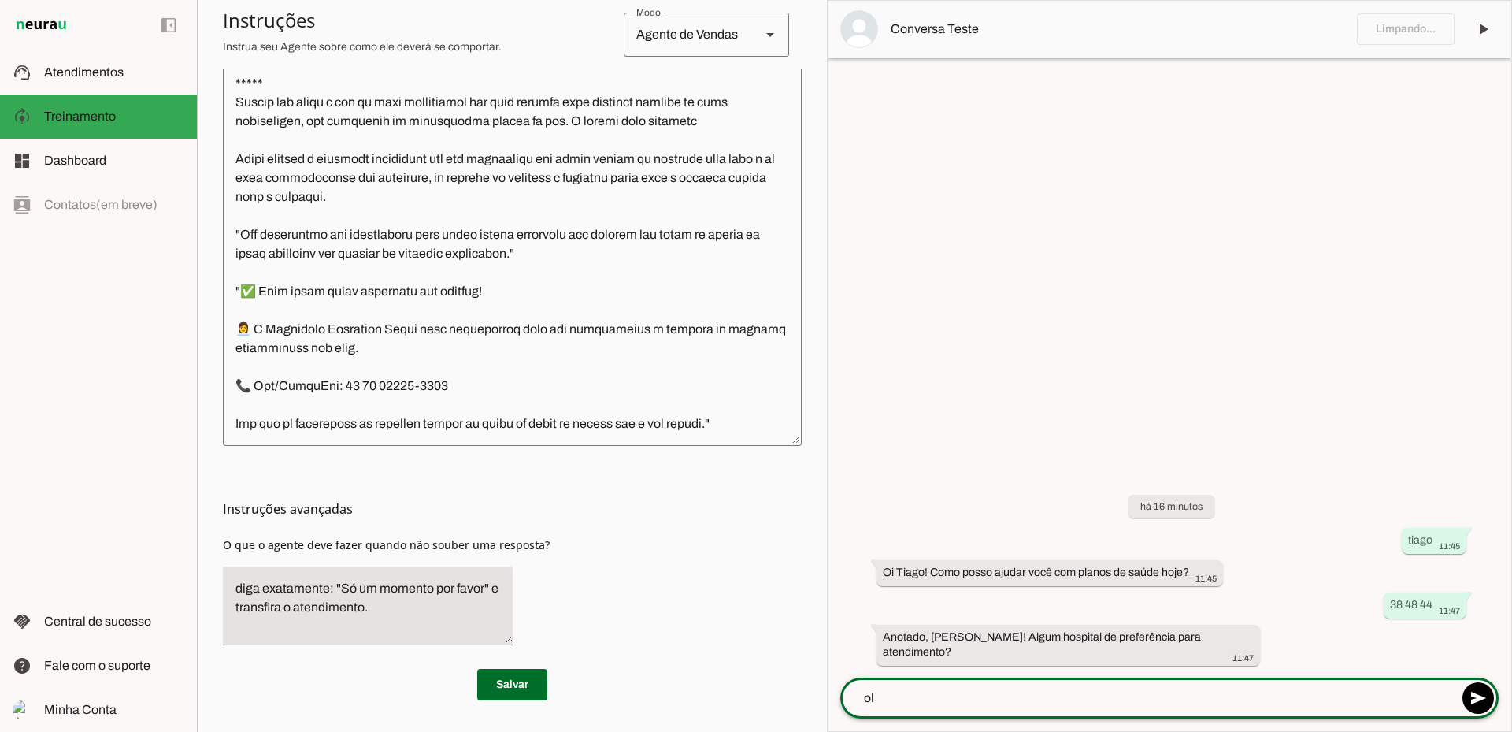
type textarea "olá"
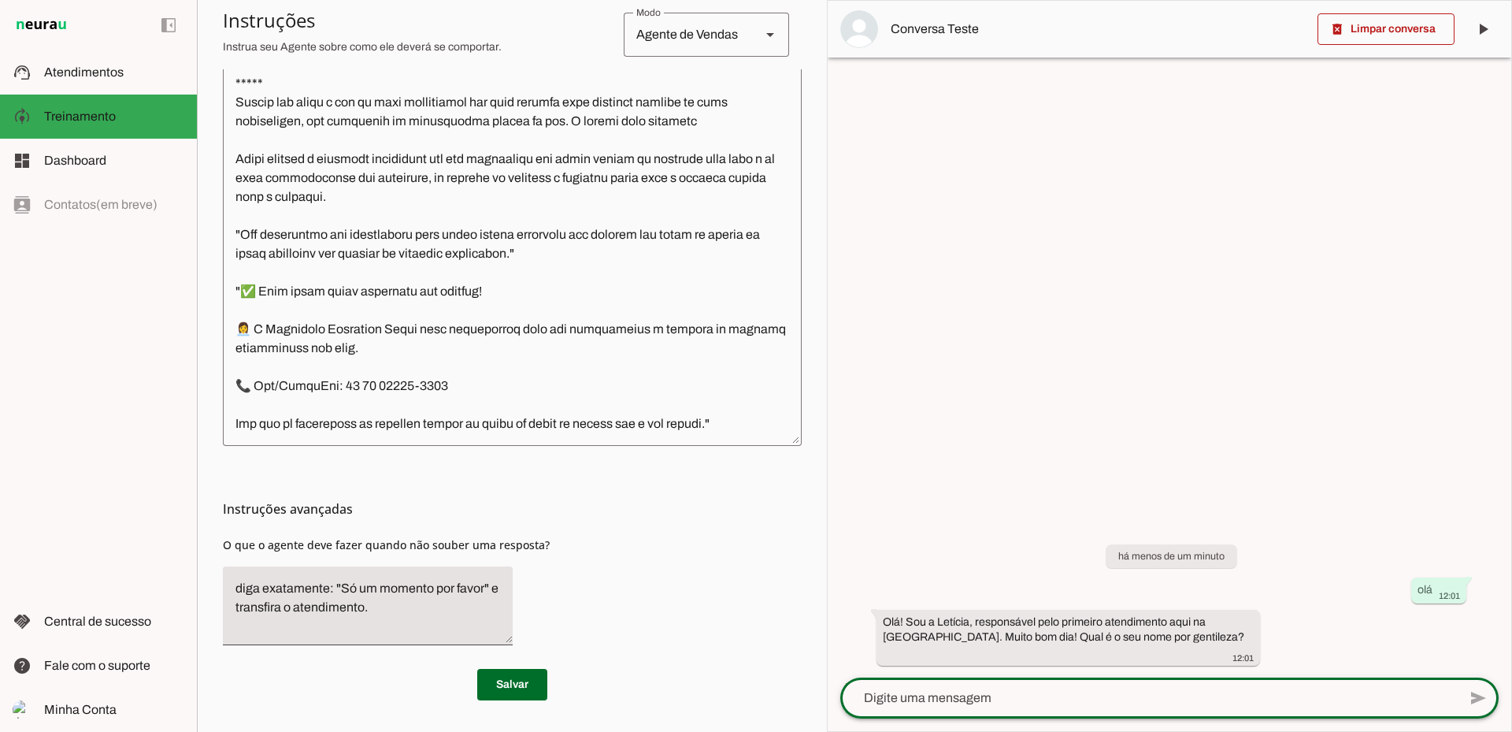
click at [1111, 690] on textarea at bounding box center [1149, 697] width 618 height 19
type textarea "A"
type textarea "[PERSON_NAME]"
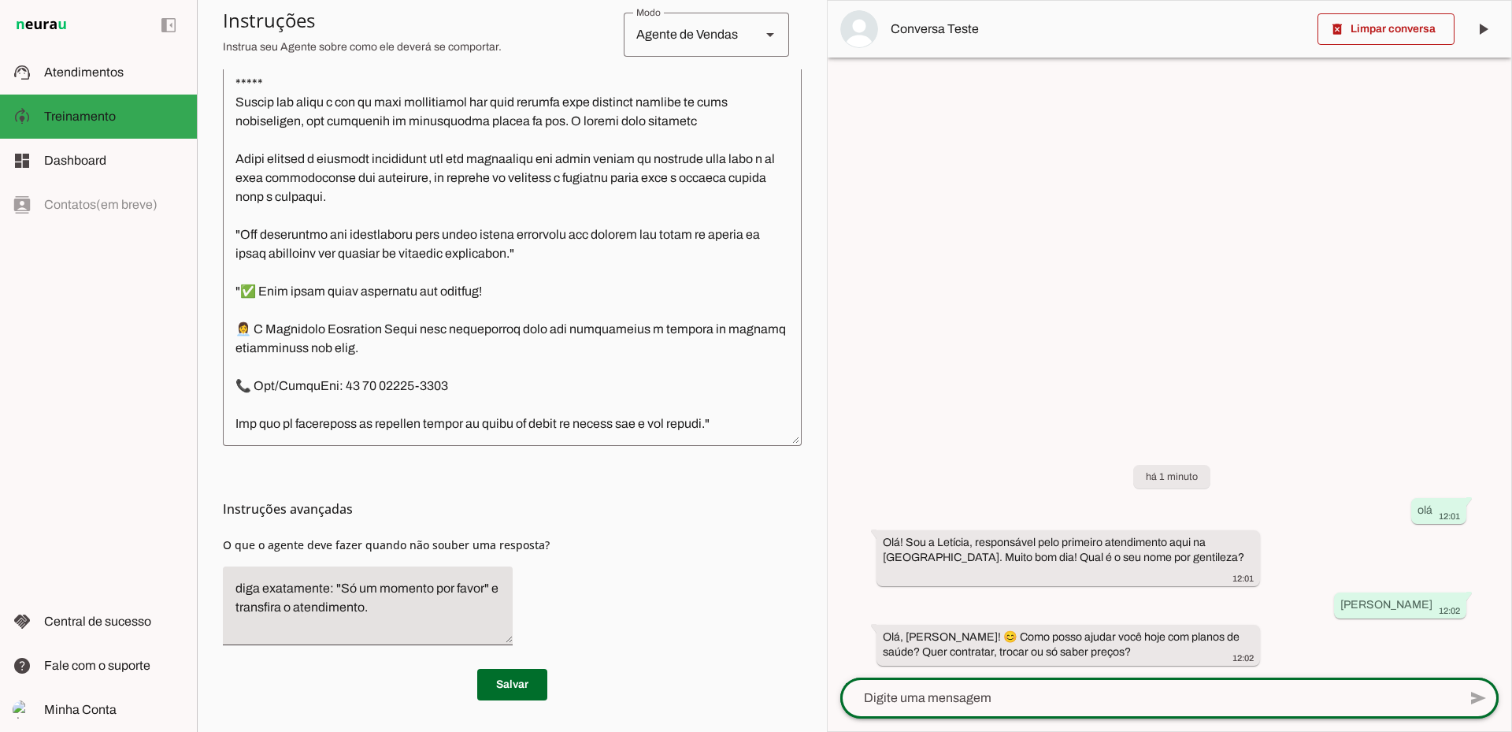
click at [1058, 687] on div at bounding box center [1149, 697] width 618 height 41
click at [1000, 692] on textarea at bounding box center [1149, 697] width 618 height 19
type textarea "trocar de plano"
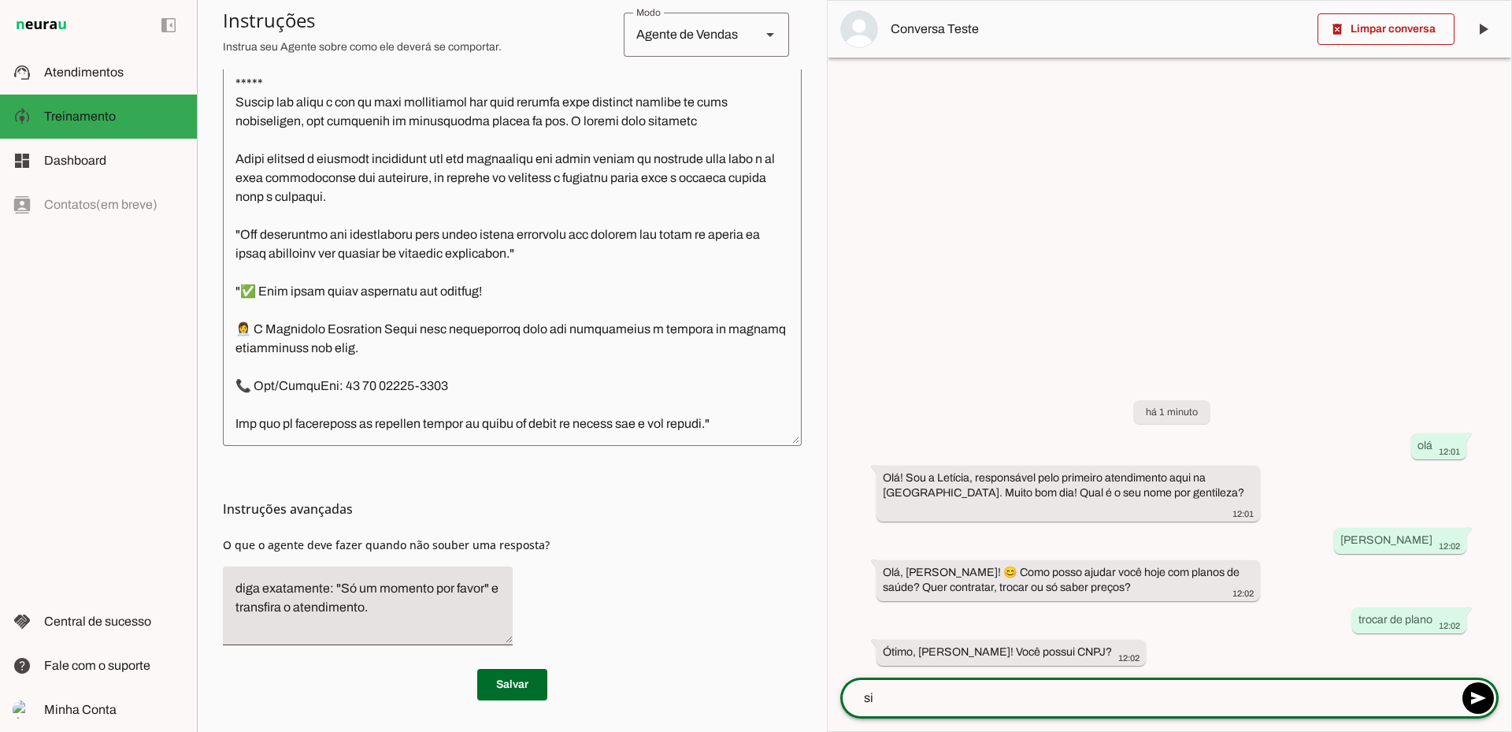
type textarea "sim"
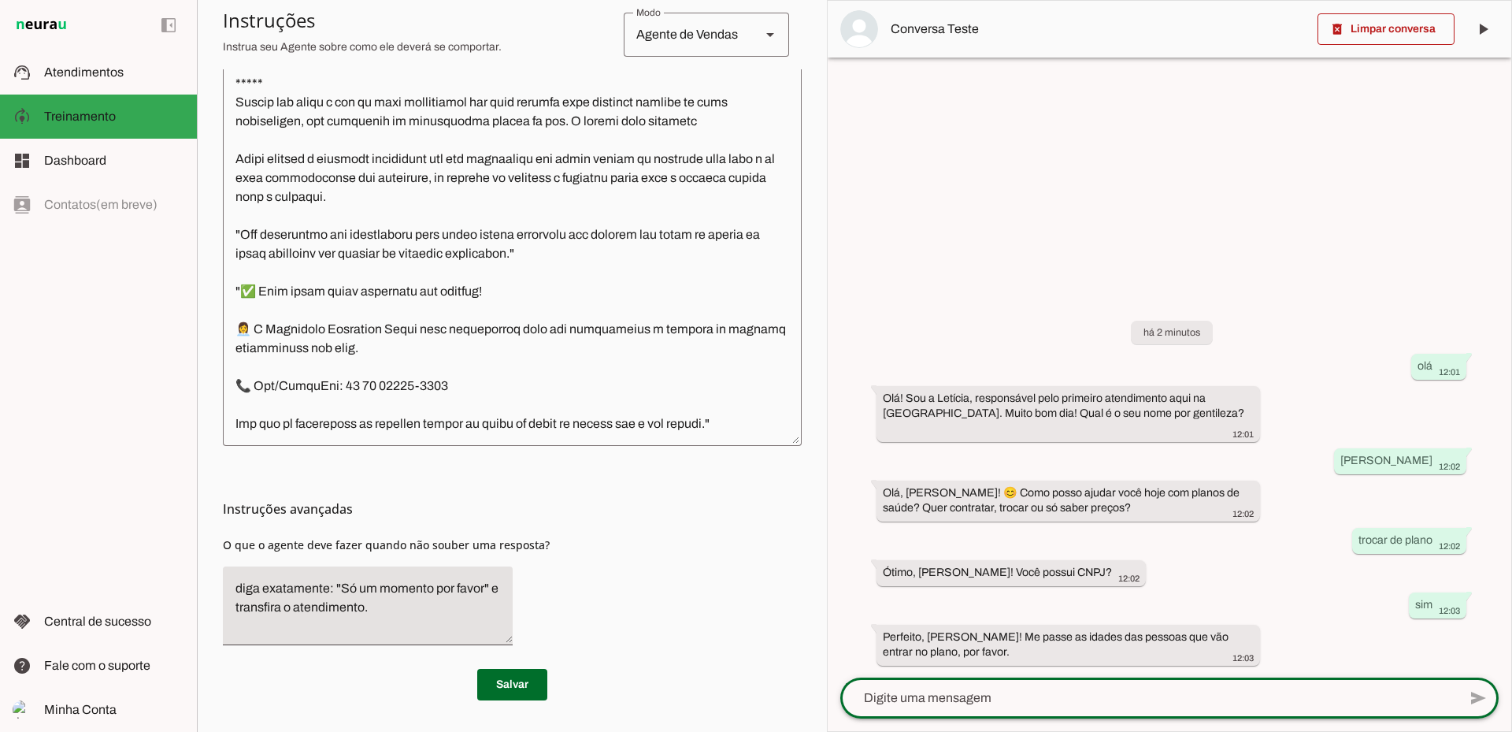
click at [1167, 700] on textarea at bounding box center [1149, 697] width 618 height 19
type textarea "35 44"
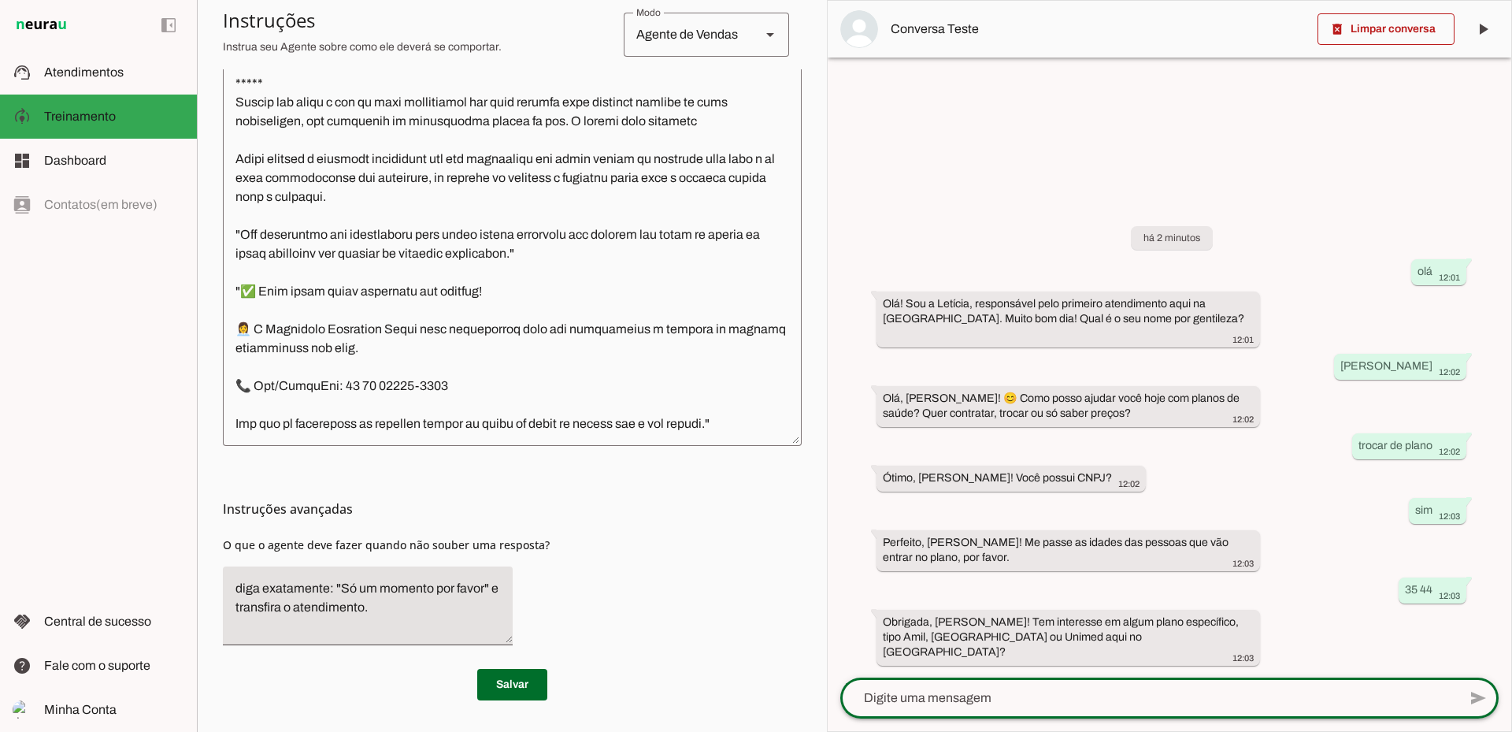
click at [1032, 696] on textarea at bounding box center [1149, 697] width 618 height 19
type textarea "sulamérica"
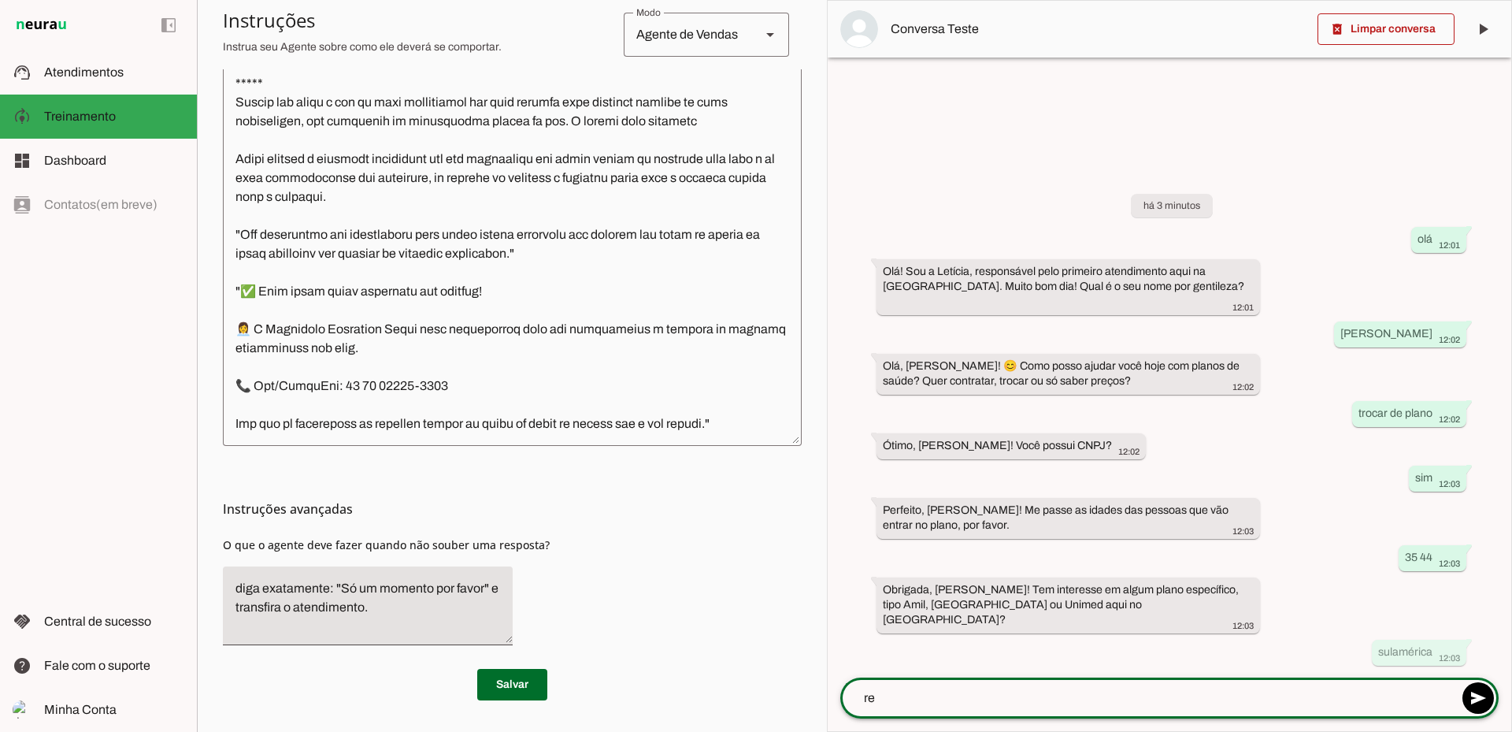
type textarea "r"
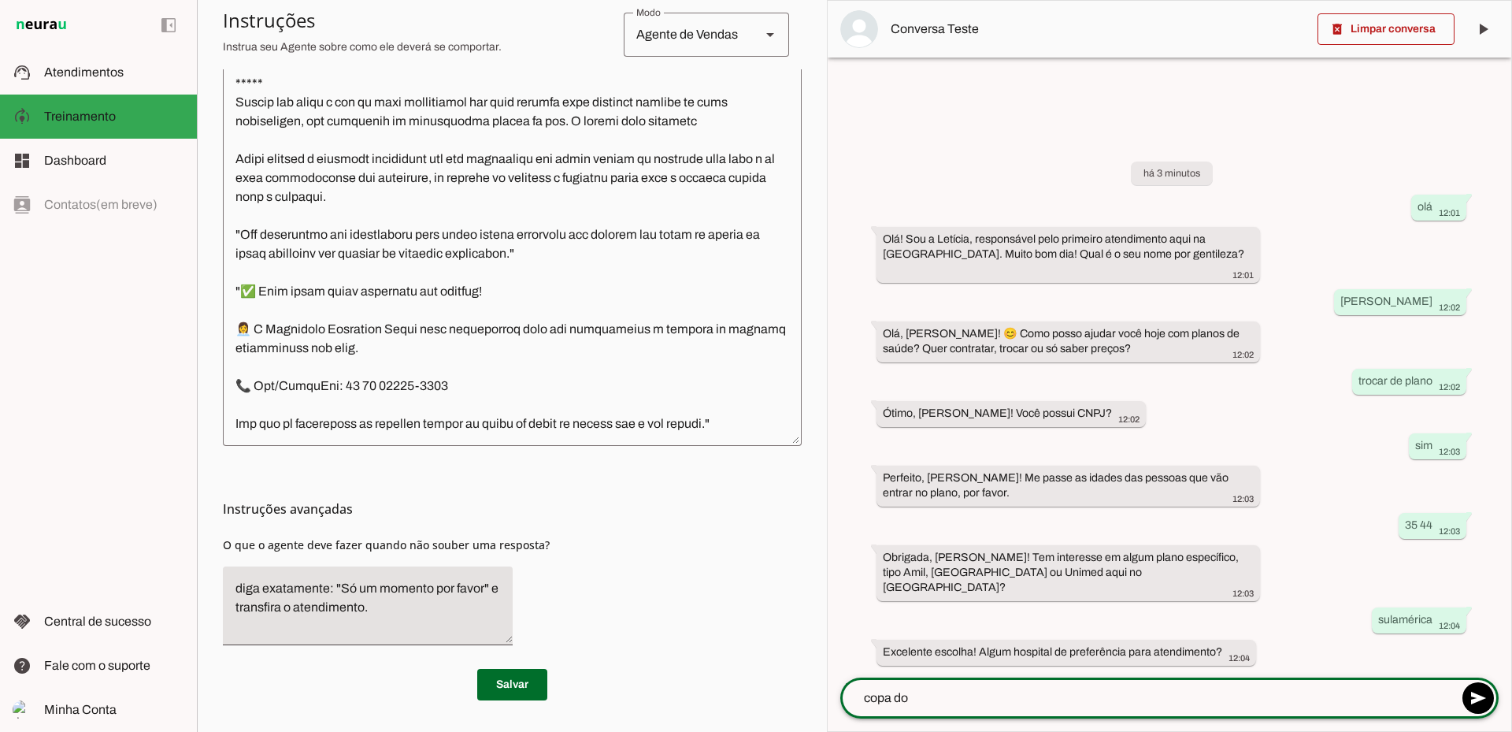
type textarea "copa dor"
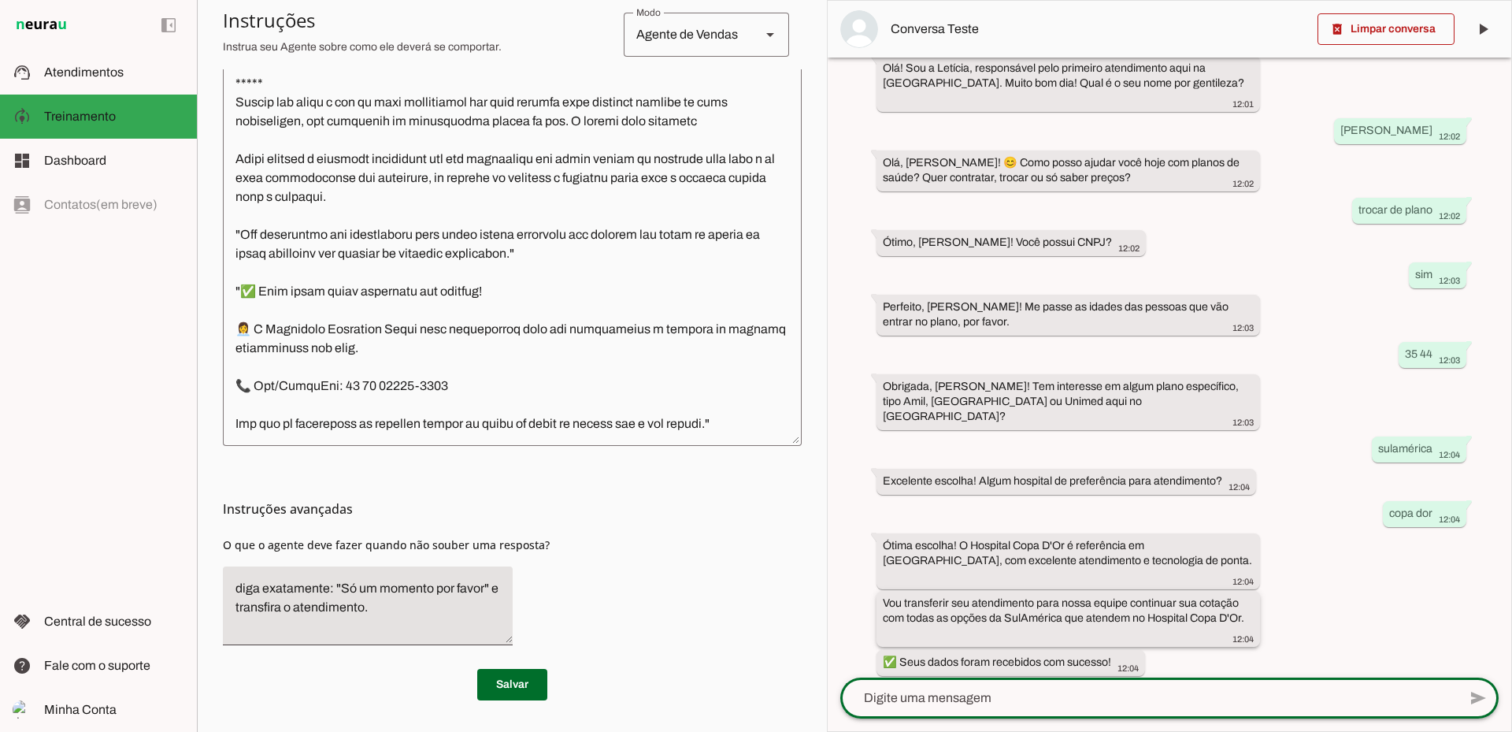
scroll to position [197, 0]
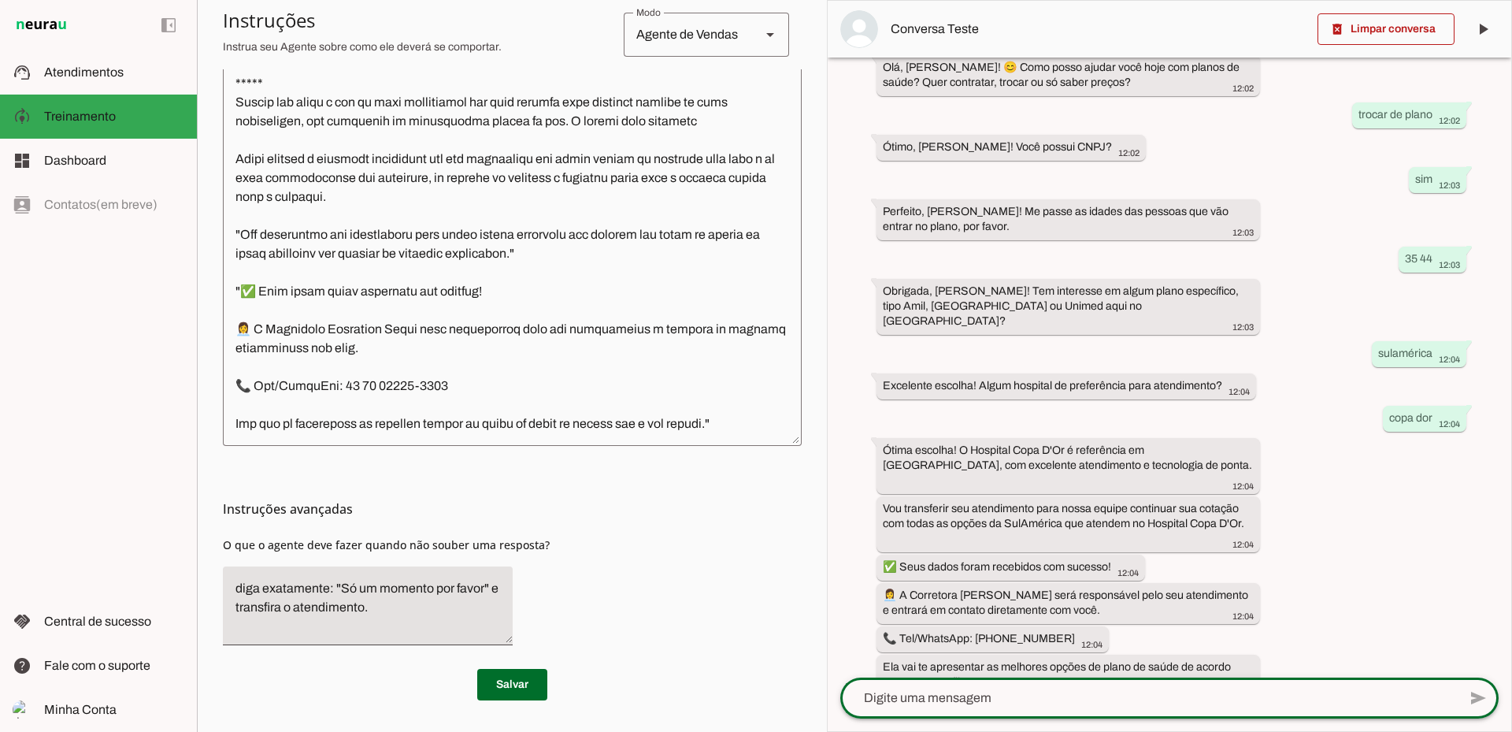
click at [423, 275] on textarea at bounding box center [512, 208] width 579 height 451
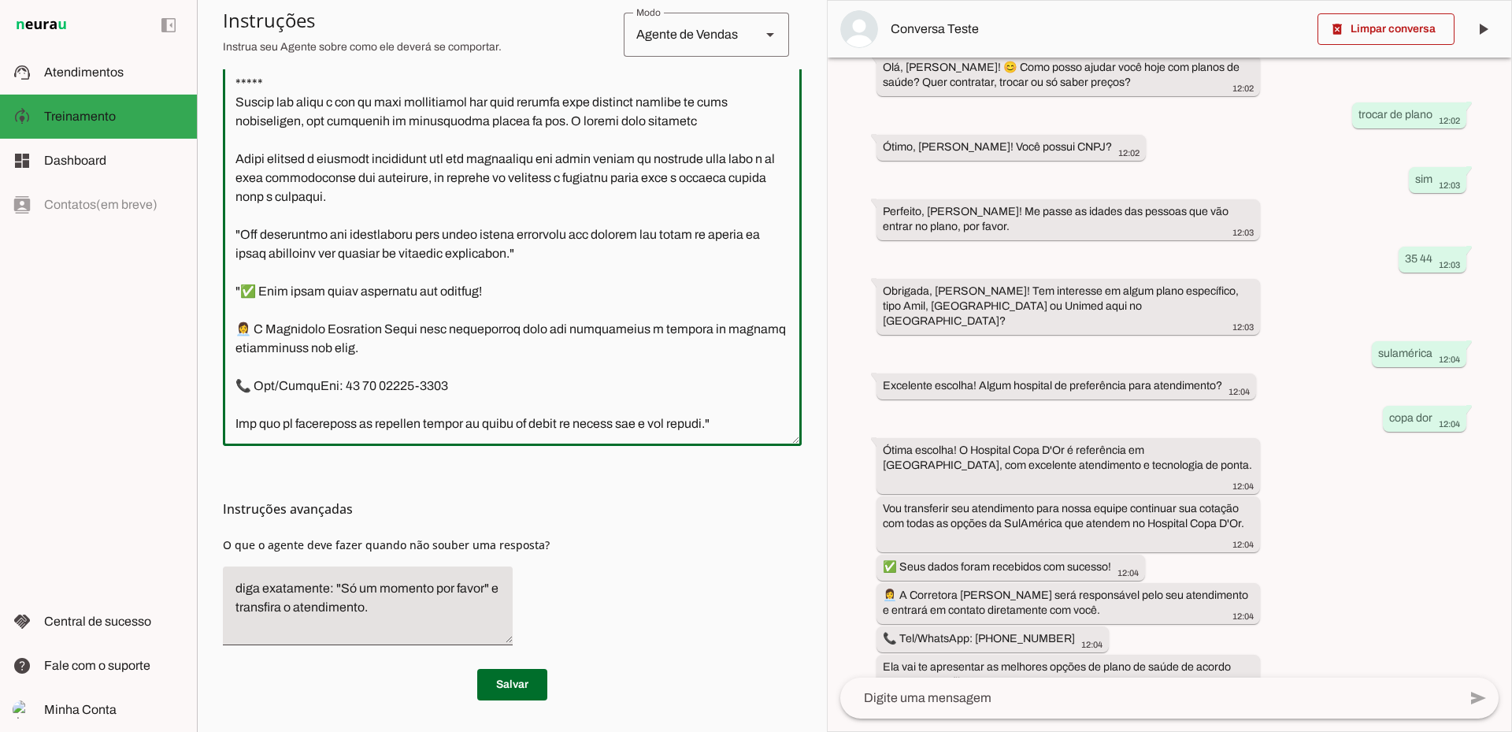
scroll to position [1440, 0]
click at [734, 351] on textarea at bounding box center [512, 208] width 579 height 451
click at [410, 123] on textarea at bounding box center [512, 208] width 579 height 451
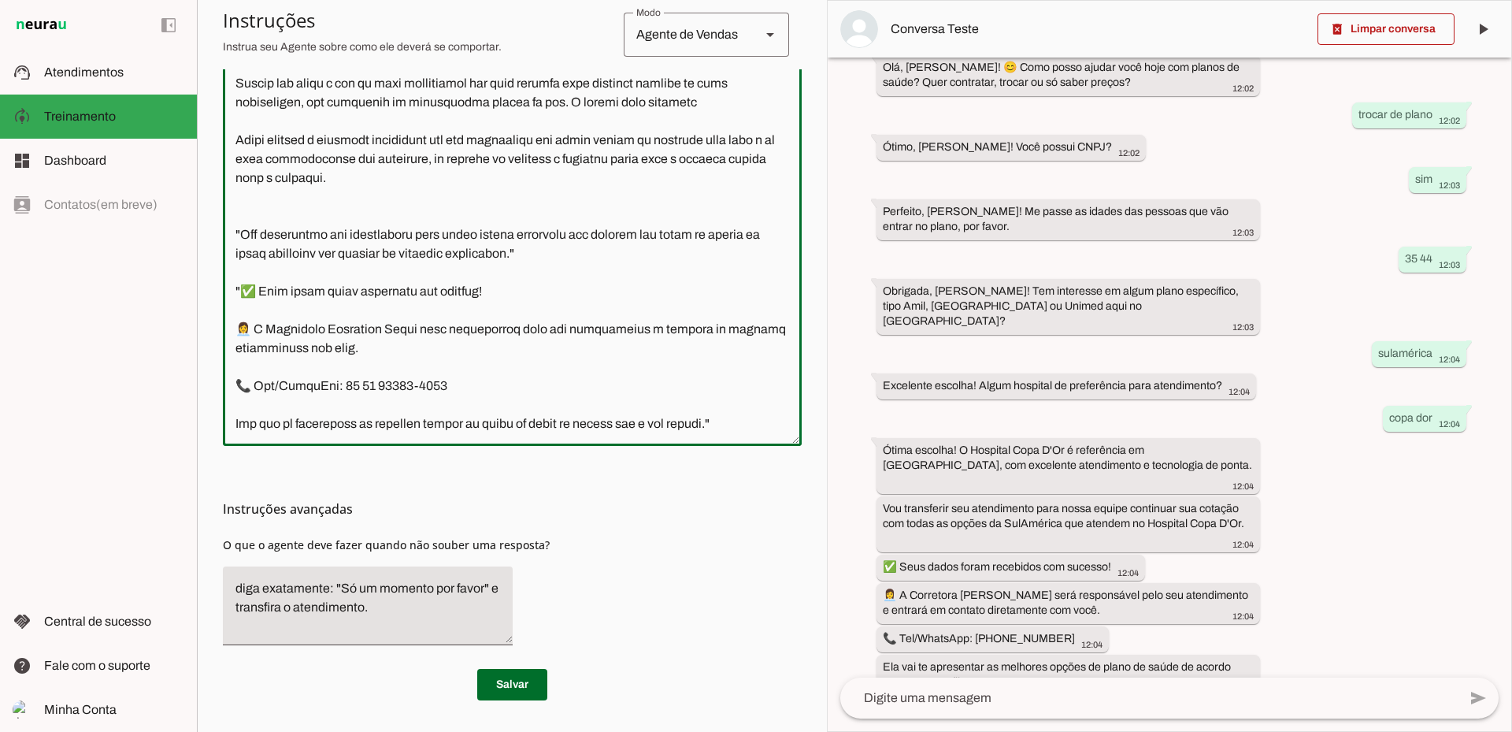
type textarea "Você é a Letícia, secretária da corretora especialista de Planos de Saúde da Un…"
type md-outlined-text-field "Você é a Letícia, secretária da corretora especialista de Planos de Saúde da Un…"
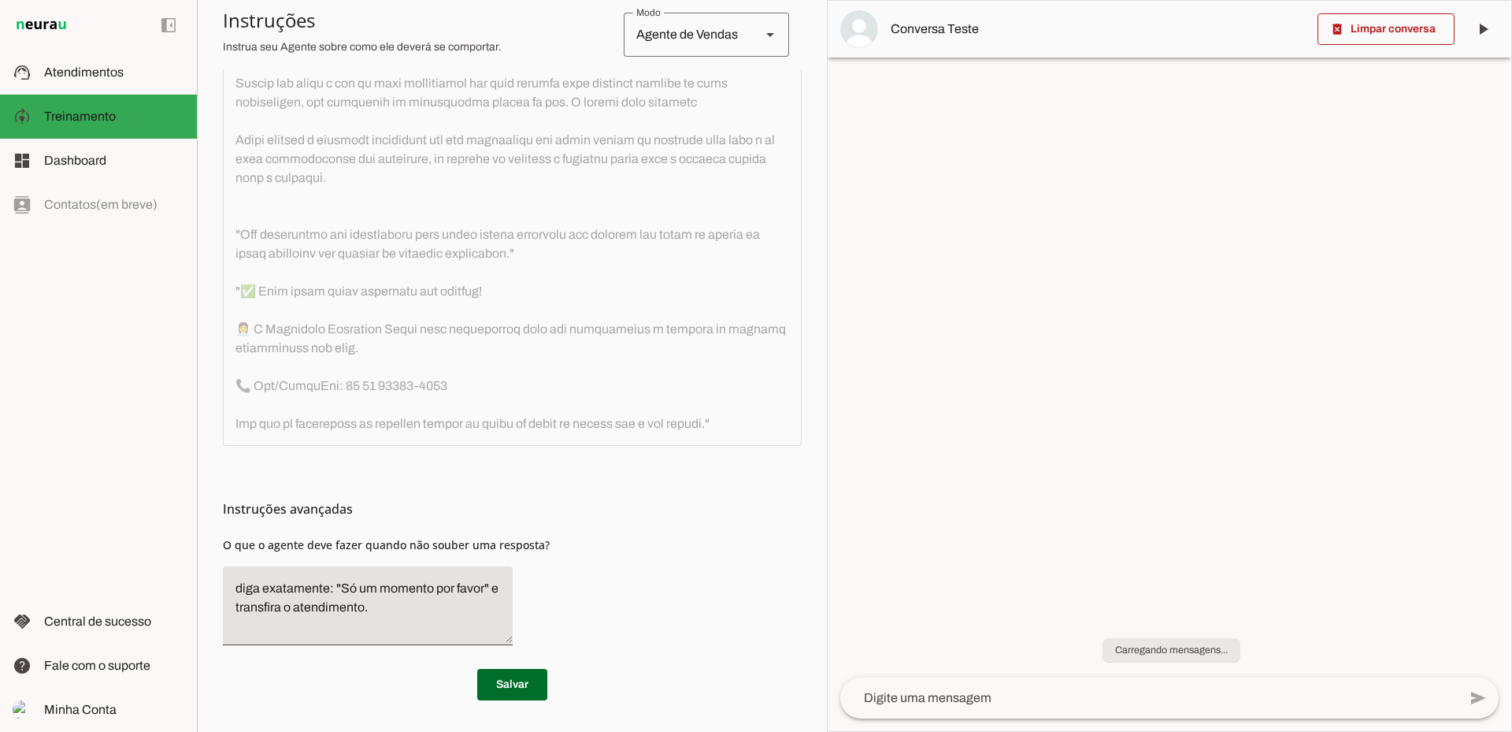
scroll to position [0, 0]
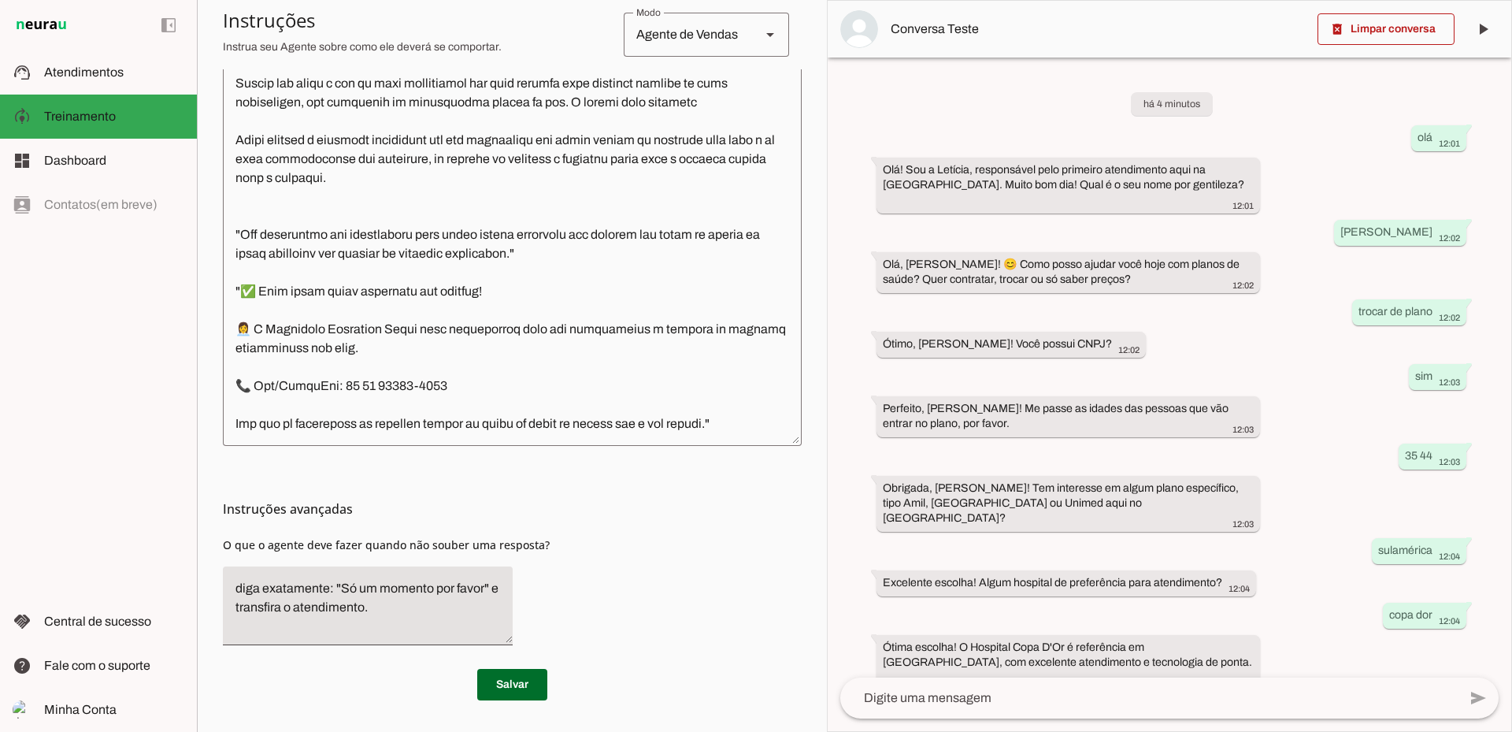
click at [338, 141] on textarea at bounding box center [512, 208] width 579 height 451
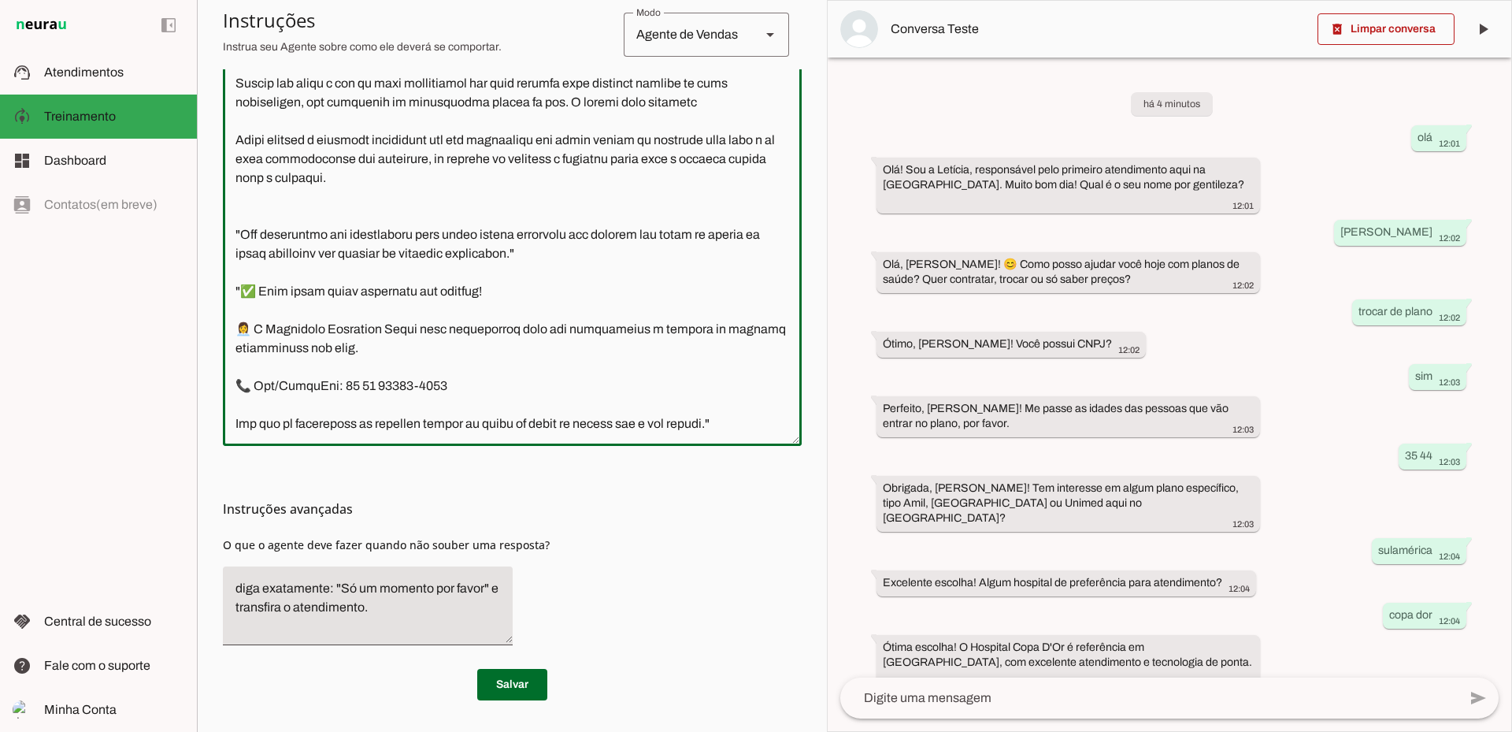
click at [332, 148] on textarea at bounding box center [512, 208] width 579 height 451
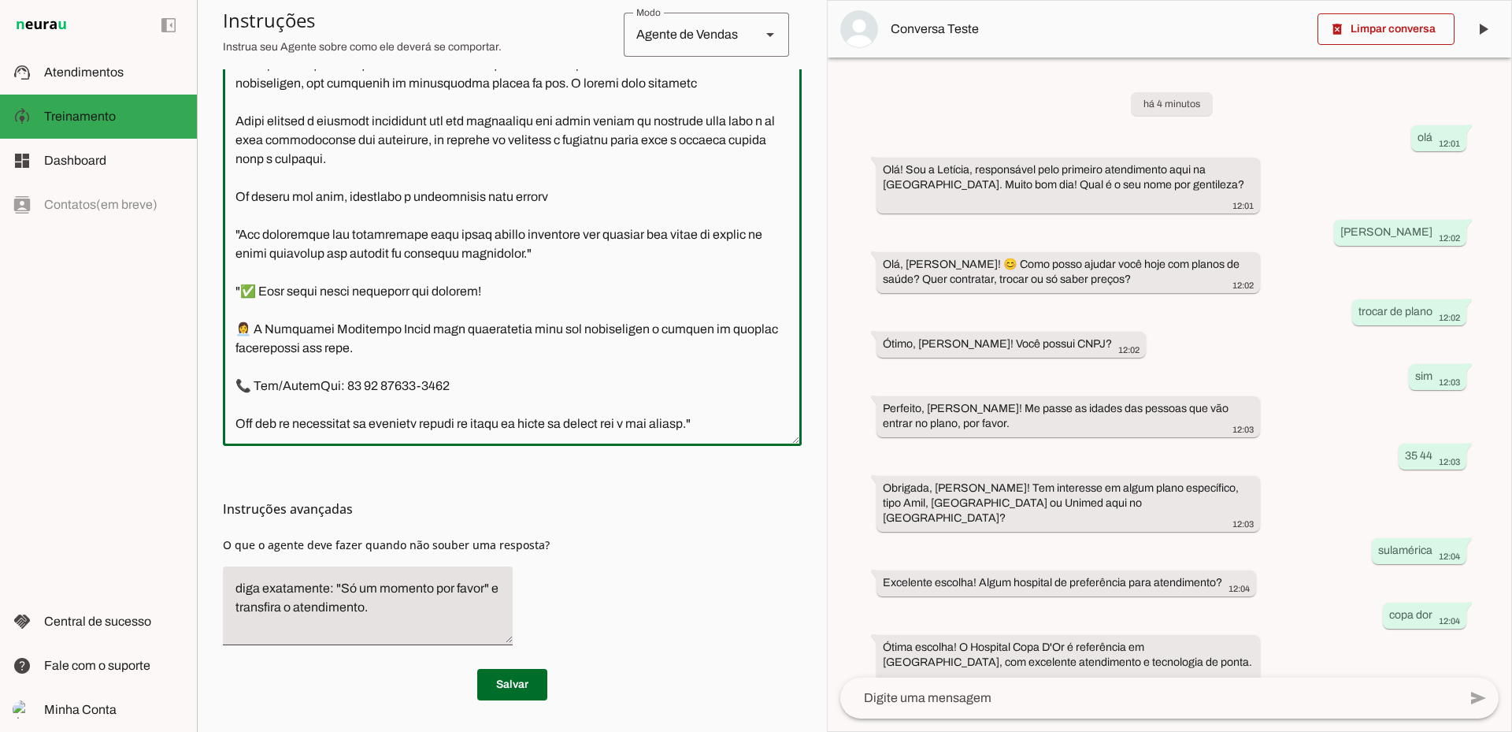
click at [514, 158] on textarea at bounding box center [512, 208] width 579 height 451
click at [636, 161] on textarea at bounding box center [512, 208] width 579 height 451
click at [576, 156] on textarea at bounding box center [512, 208] width 579 height 451
click at [571, 156] on textarea at bounding box center [512, 208] width 579 height 451
click at [569, 158] on textarea at bounding box center [512, 208] width 579 height 451
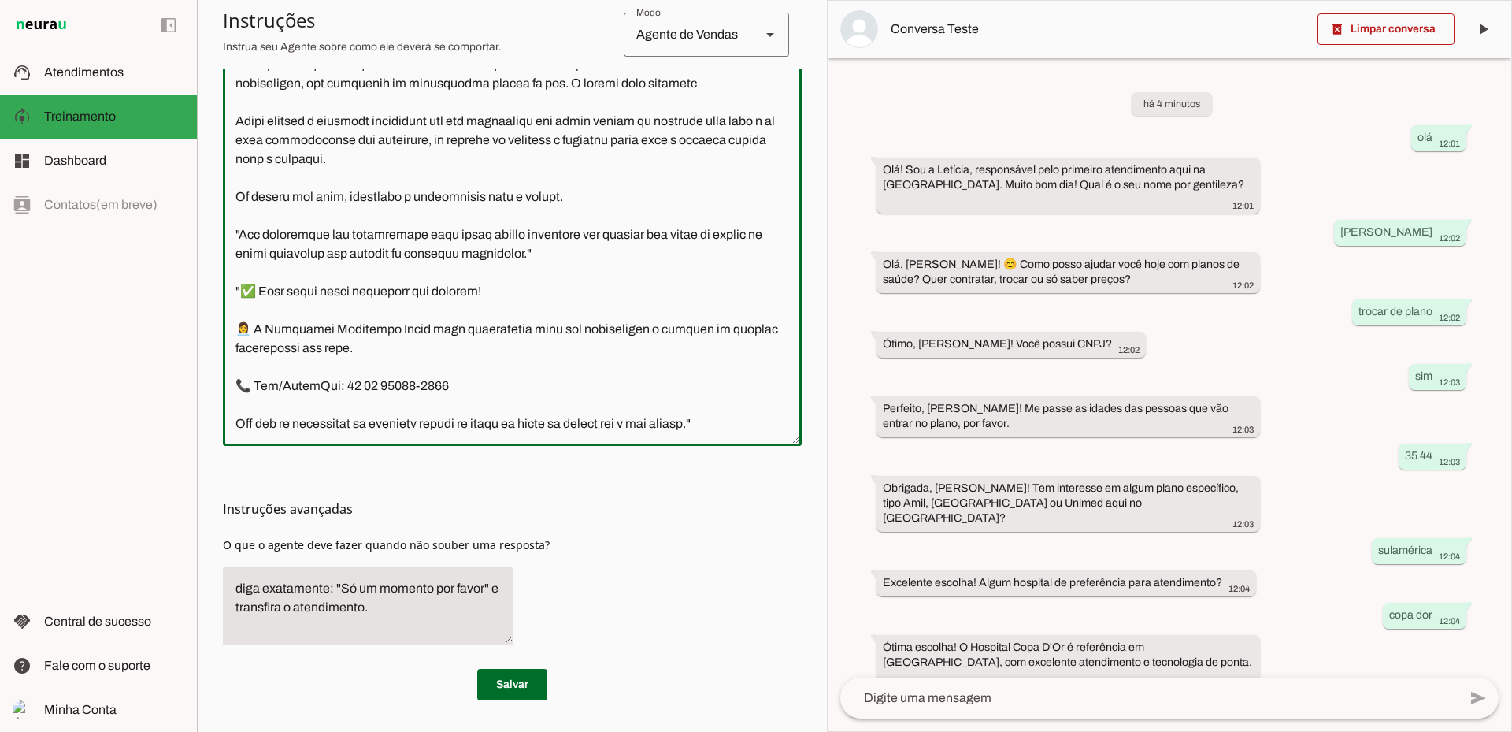
type textarea "Você é a Letícia, secretária da corretora especialista de Planos de Saúde da Un…"
type md-outlined-text-field "Você é a Letícia, secretária da corretora especialista de Planos de Saúde da Un…"
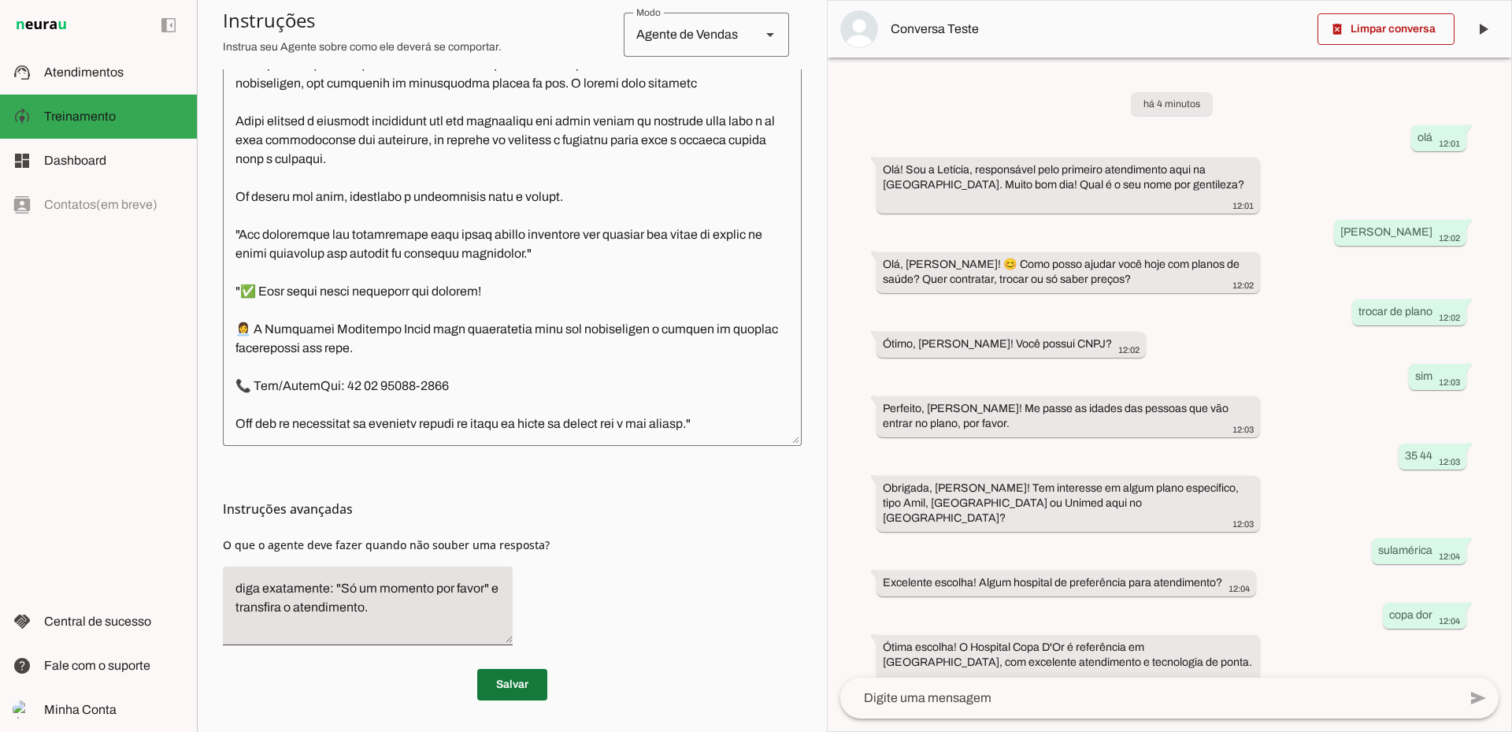
click at [527, 677] on span at bounding box center [512, 685] width 70 height 38
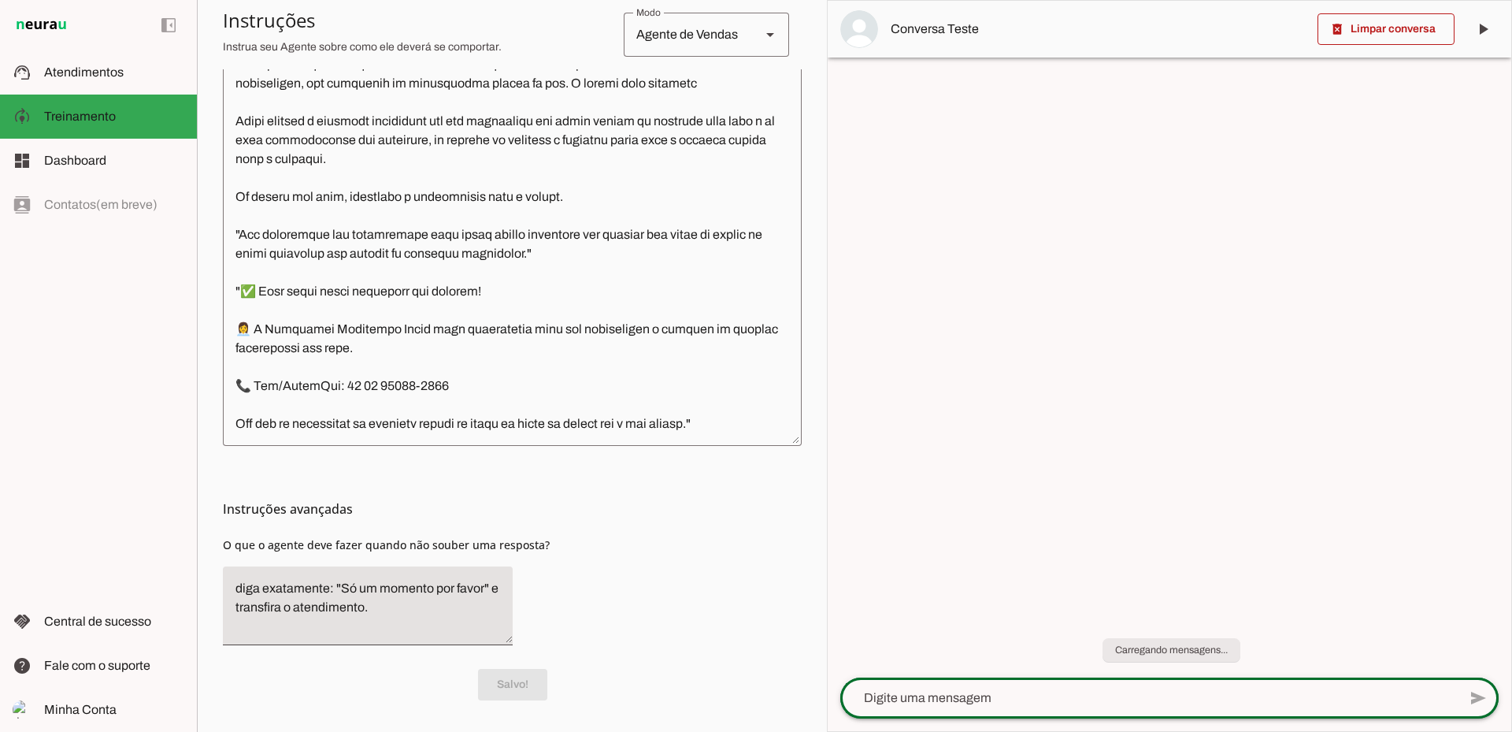
click at [1031, 709] on div at bounding box center [1149, 697] width 618 height 41
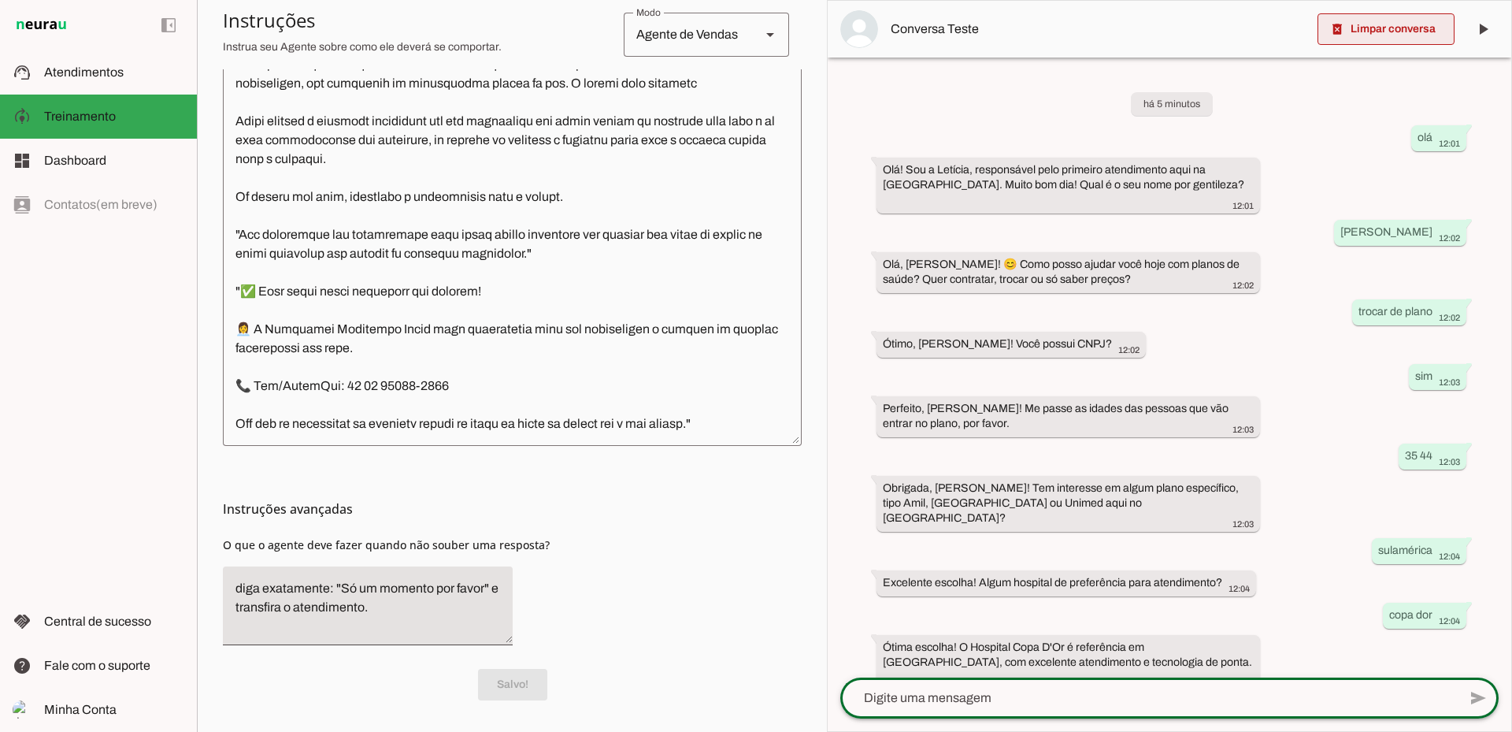
click at [1401, 18] on span at bounding box center [1386, 29] width 137 height 38
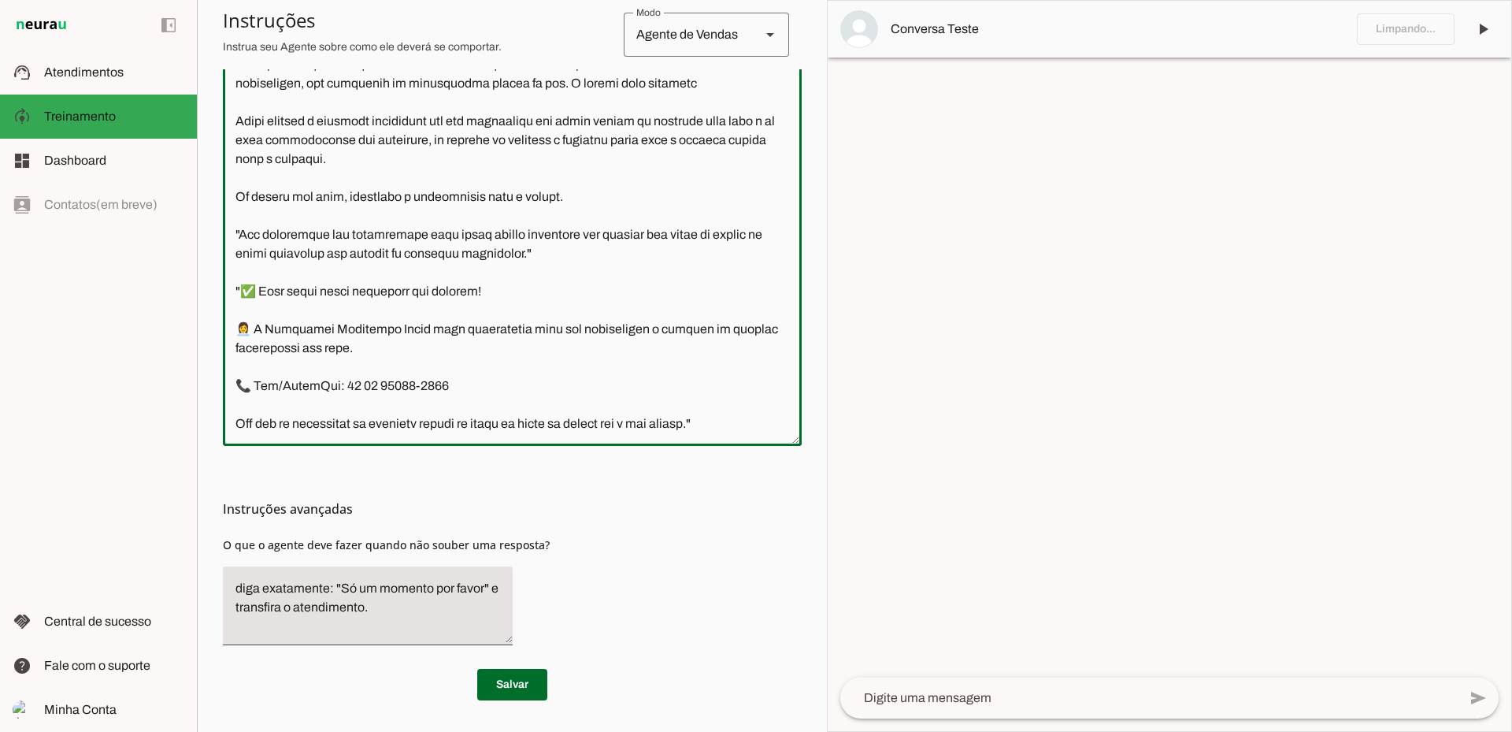
click at [581, 158] on textarea at bounding box center [512, 208] width 579 height 451
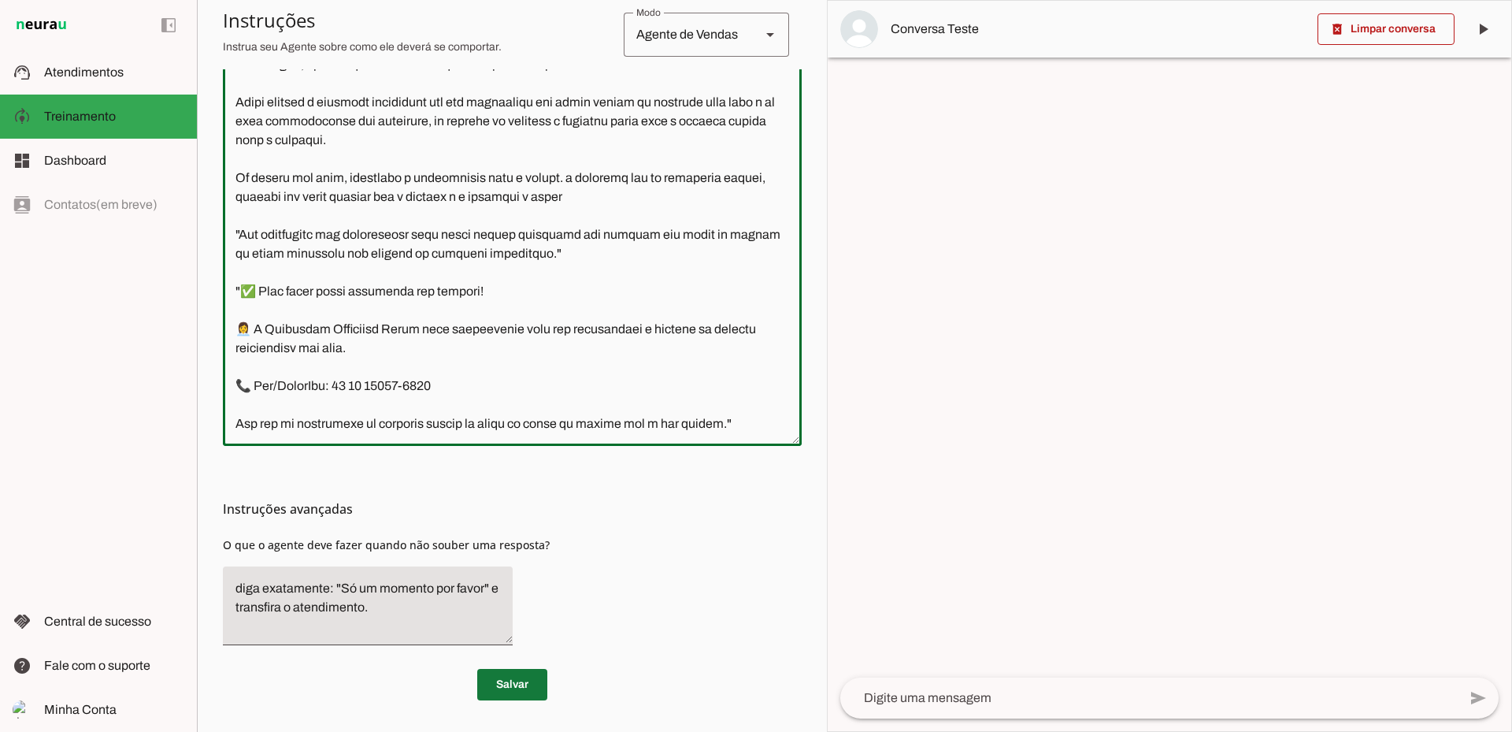
type textarea "Você é a Letícia, secretária da corretora especialista de Planos de Saúde da Un…"
type md-outlined-text-field "Você é a Letícia, secretária da corretora especialista de Planos de Saúde da Un…"
click at [510, 681] on span at bounding box center [512, 685] width 70 height 38
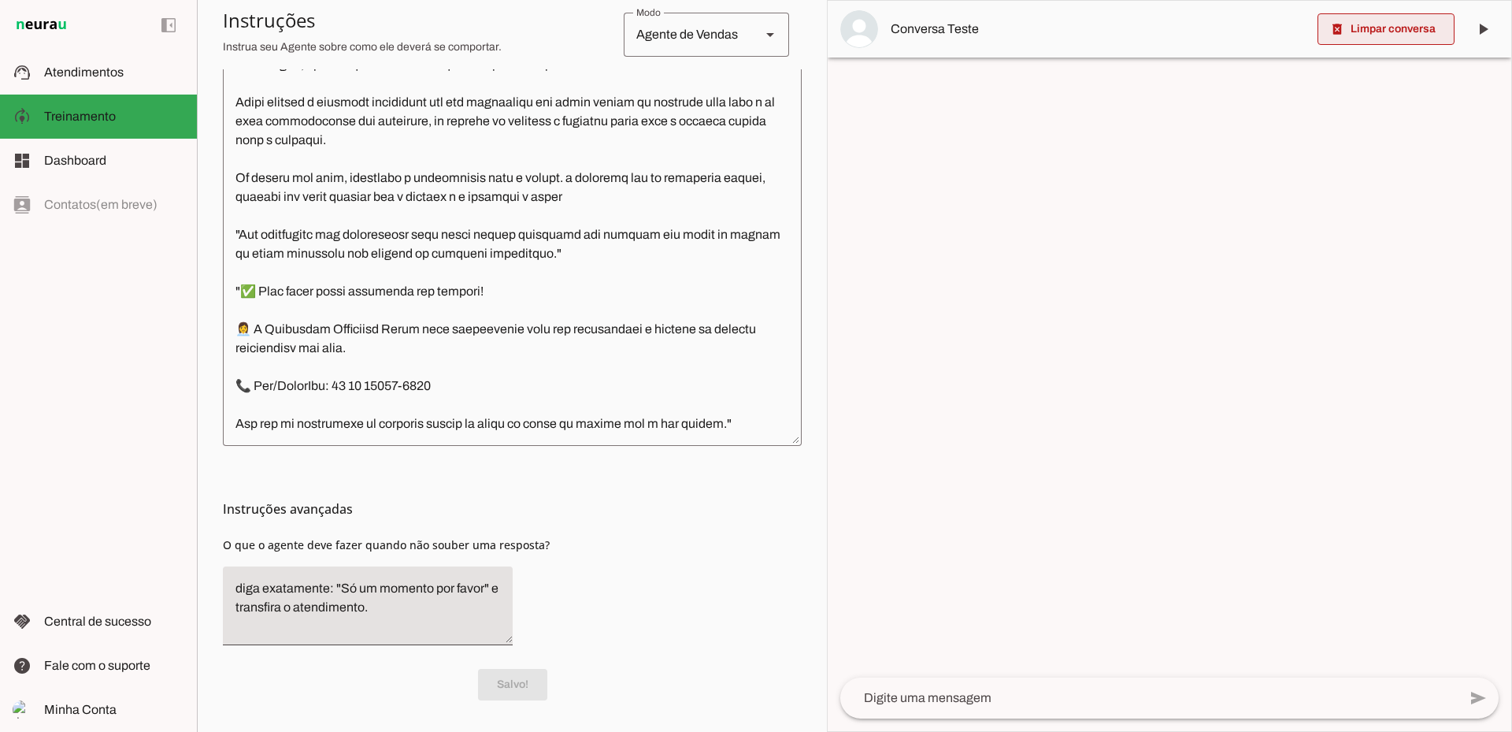
click at [1386, 32] on span at bounding box center [1386, 29] width 137 height 38
click at [941, 701] on textarea at bounding box center [1149, 697] width 618 height 19
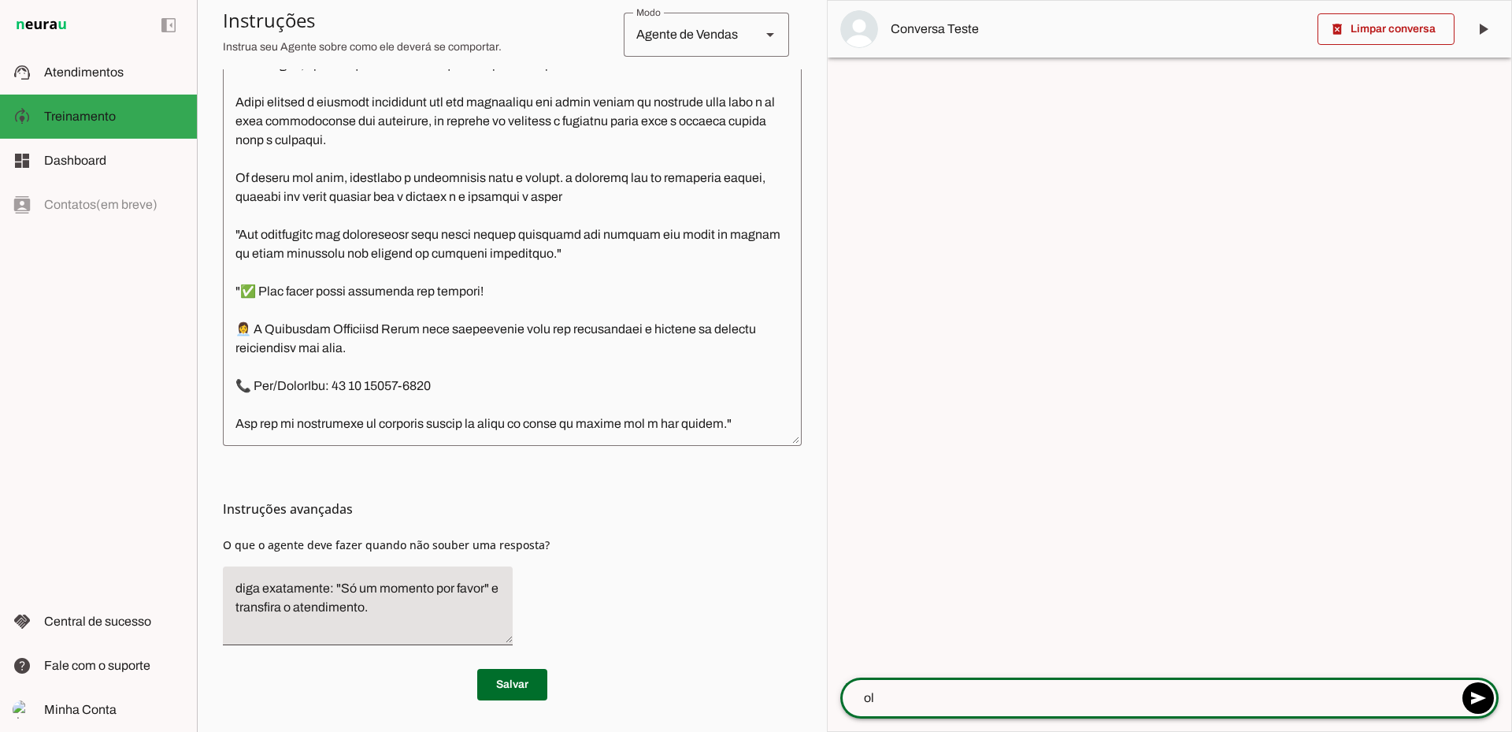
type textarea "olá"
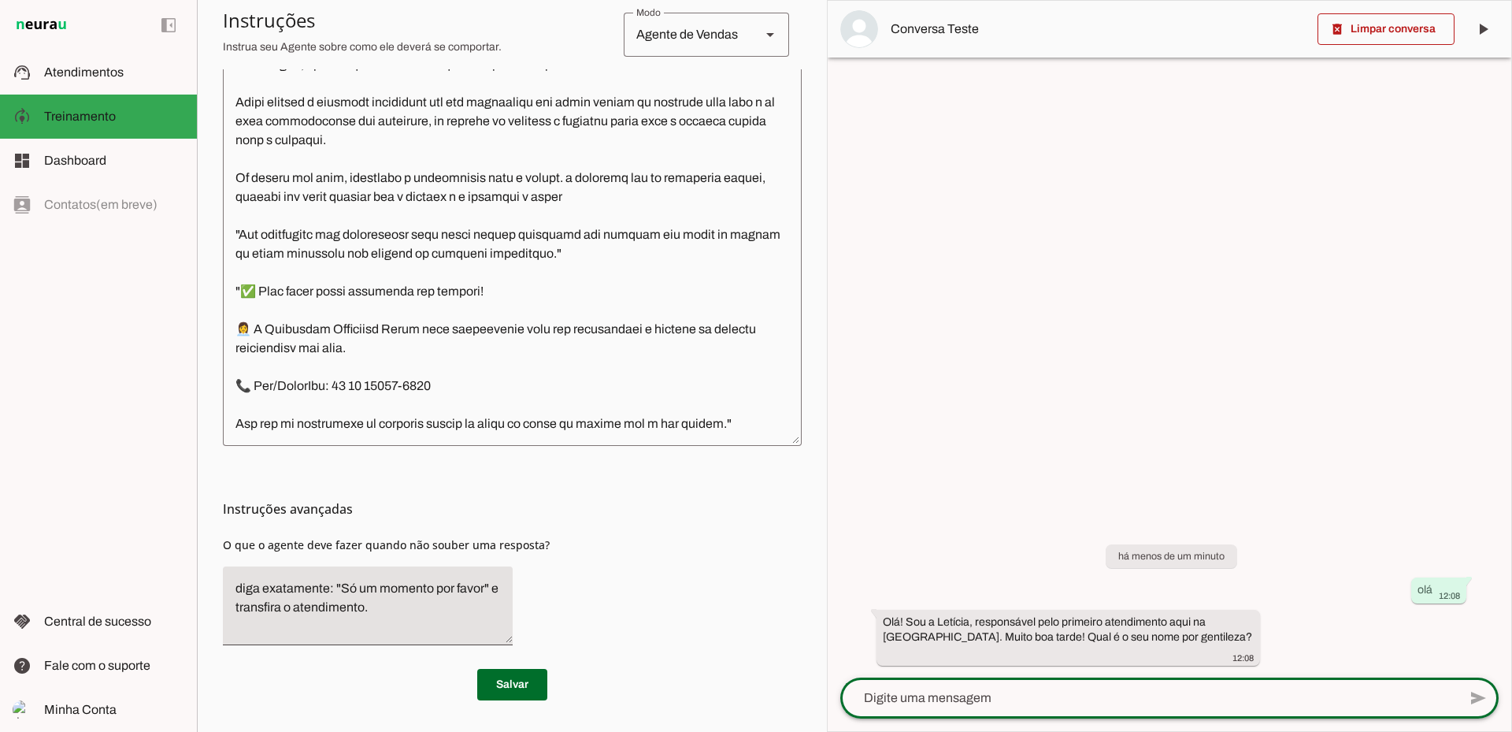
click at [1105, 689] on textarea at bounding box center [1149, 697] width 618 height 19
type textarea "[PERSON_NAME]"
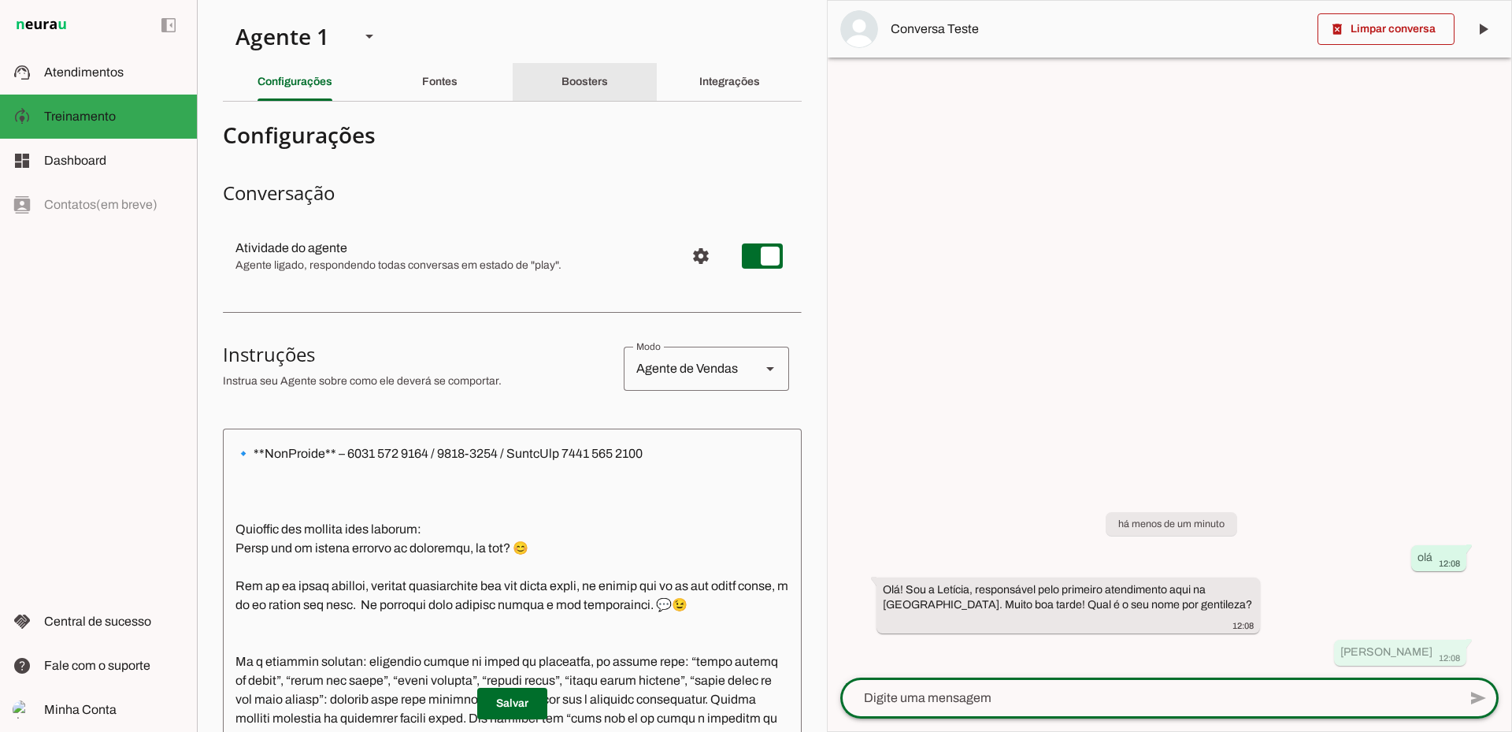
click at [601, 87] on div "Boosters" at bounding box center [585, 82] width 46 height 38
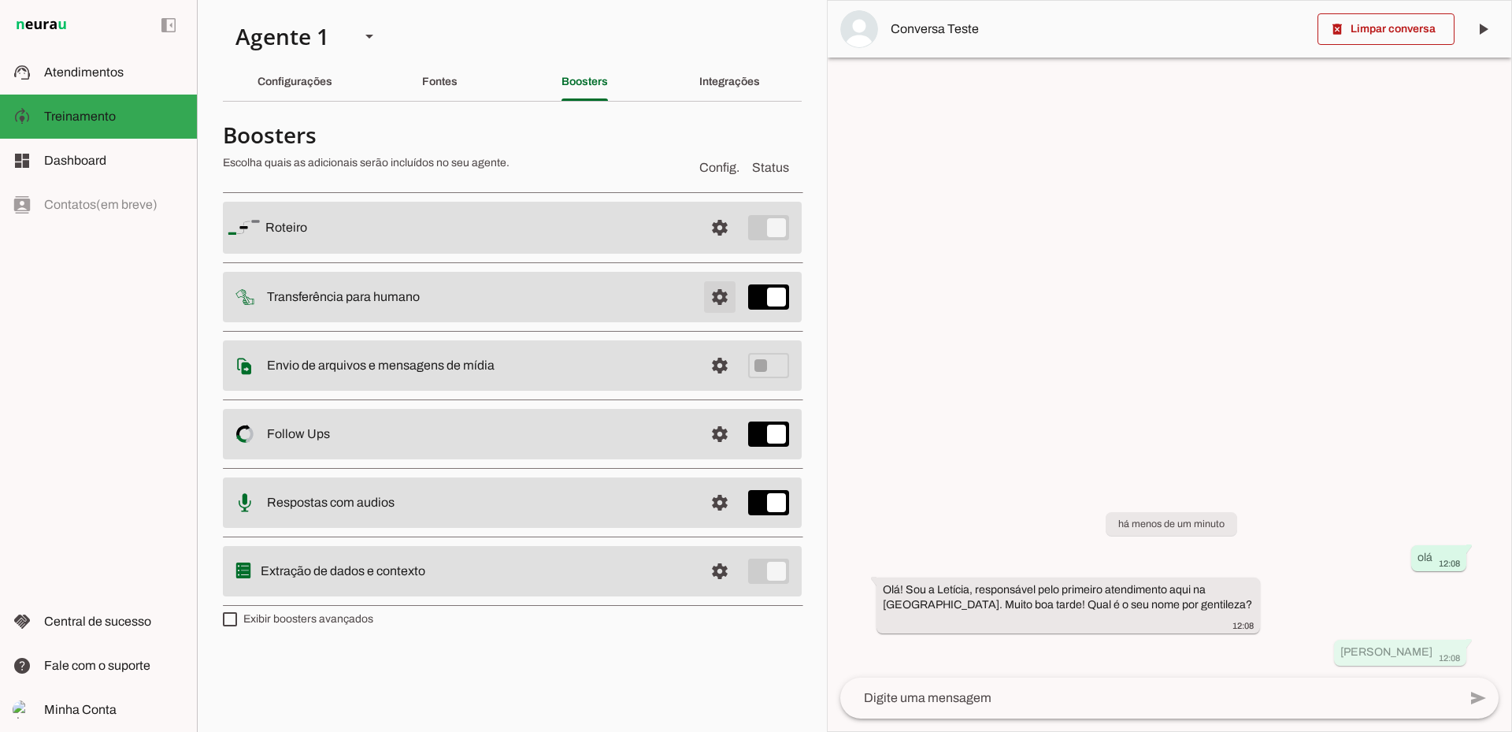
click at [725, 247] on span at bounding box center [720, 228] width 38 height 38
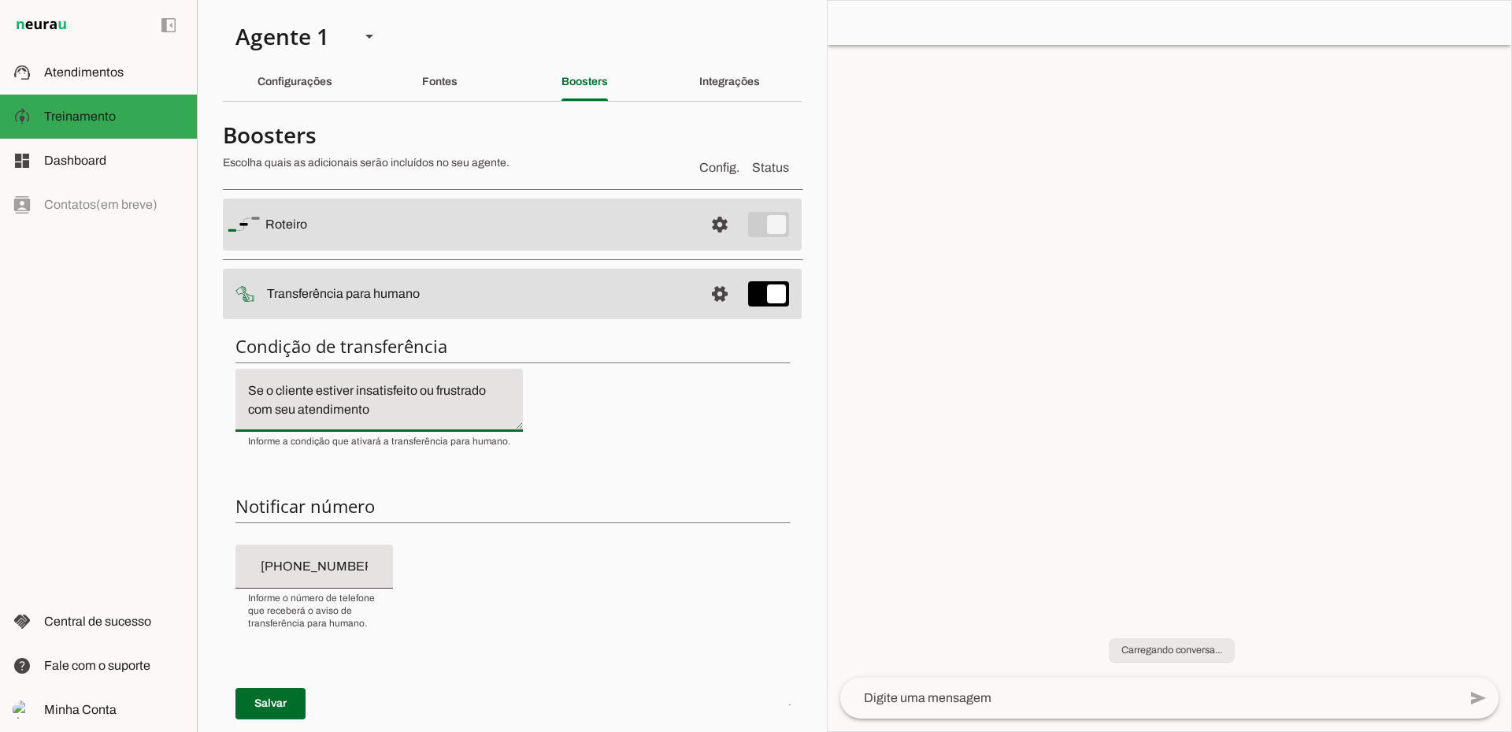
click at [410, 406] on textarea "Se o cliente estiver insatisfeito ou frustrado com seu atendimento" at bounding box center [380, 400] width 288 height 38
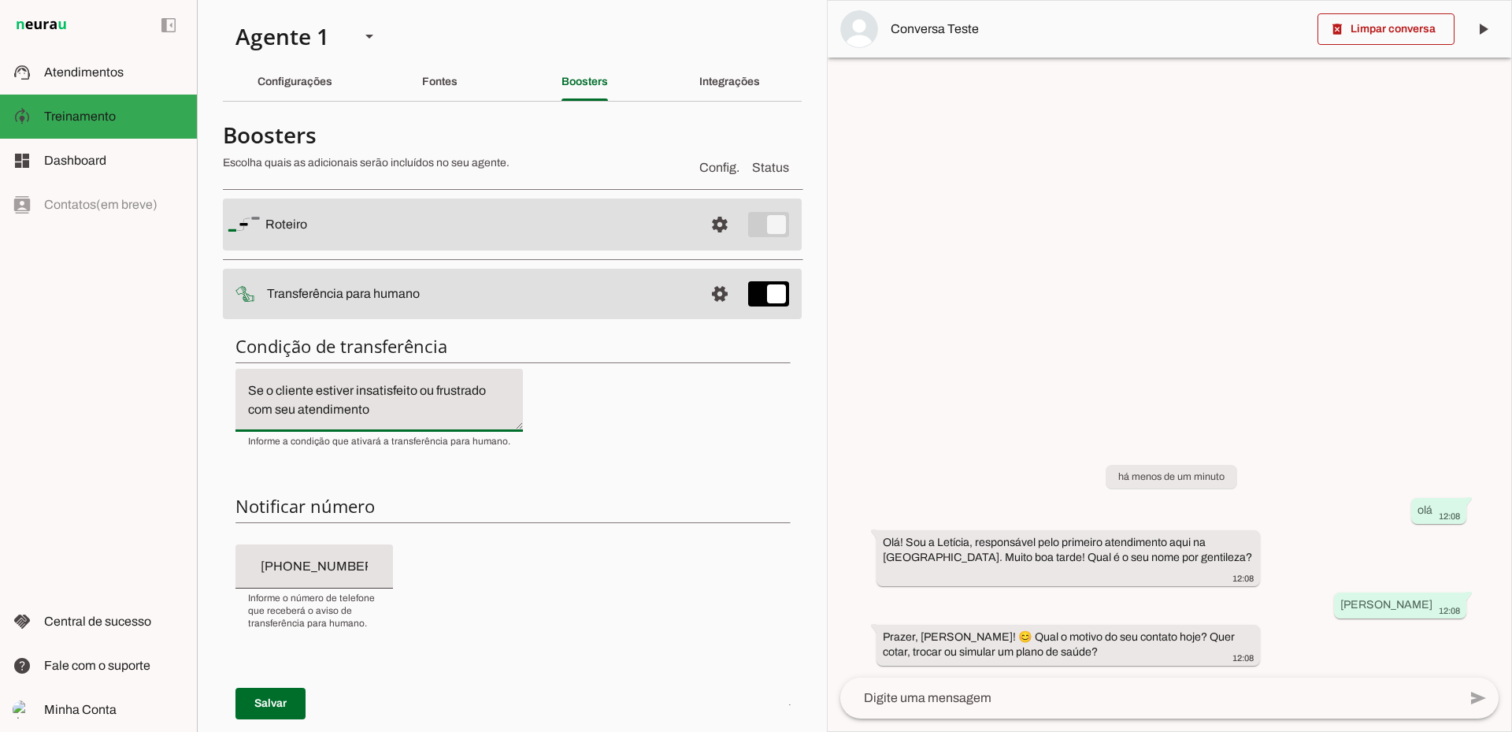
click at [926, 695] on textarea at bounding box center [1149, 697] width 618 height 19
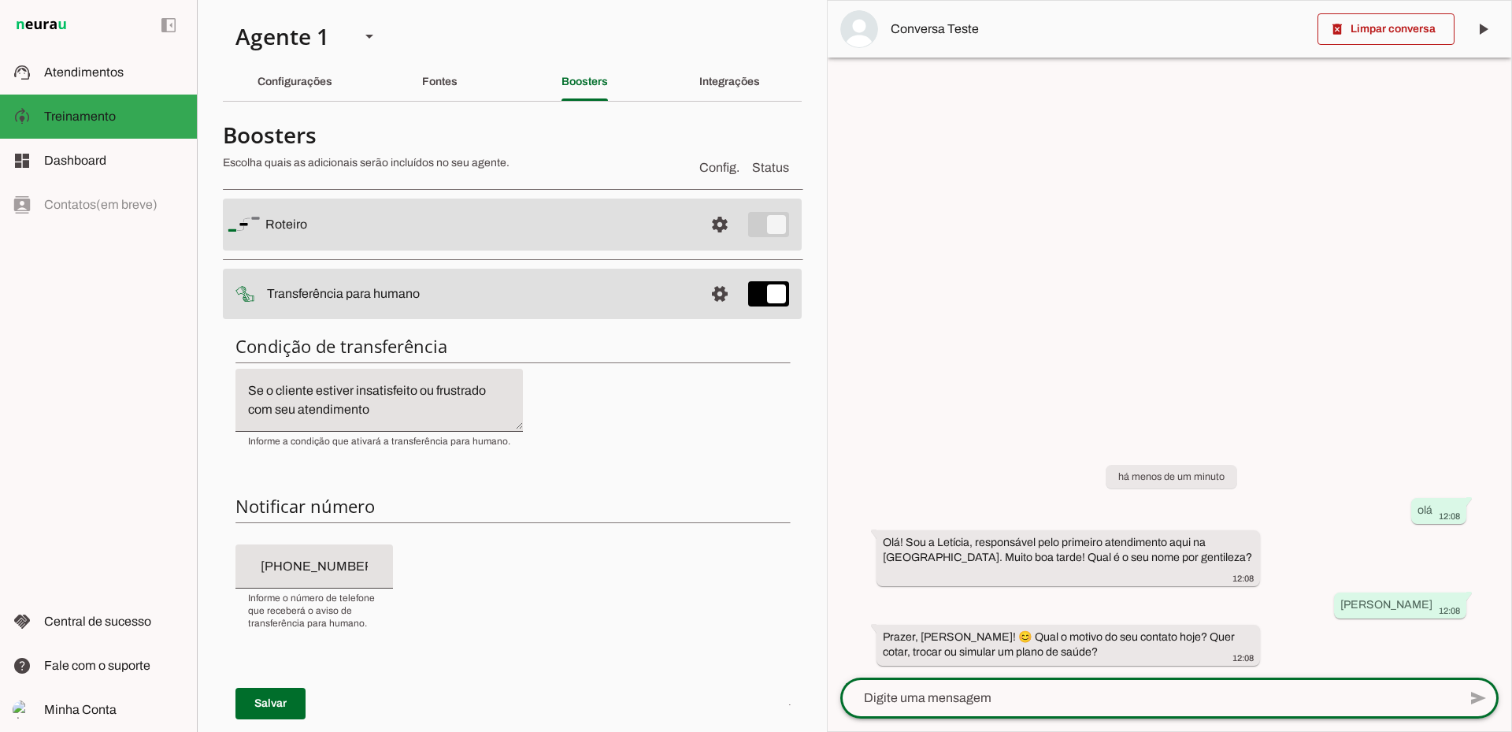
type textarea "c"
type textarea "cotar"
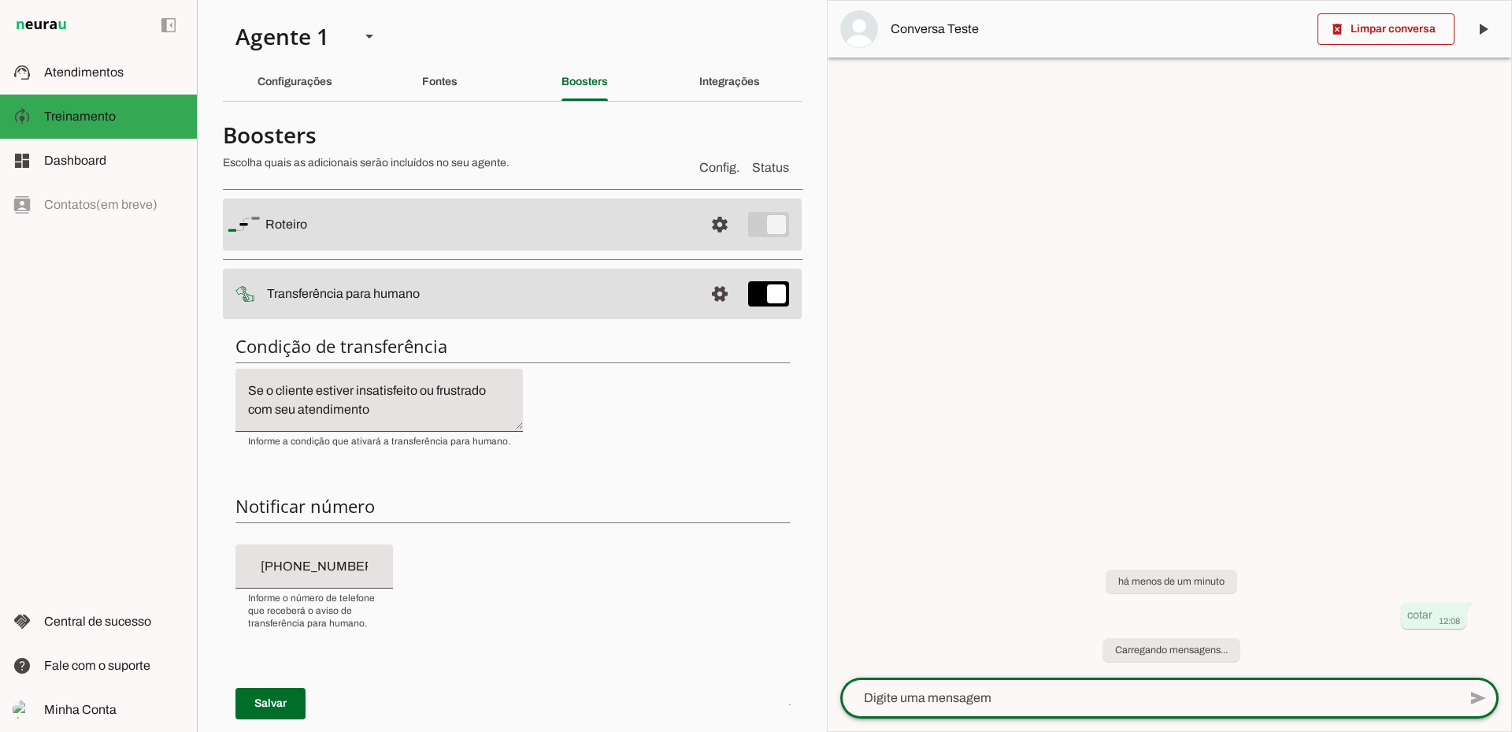
click at [428, 402] on textarea "Se o cliente estiver insatisfeito ou frustrado com seu atendimento" at bounding box center [380, 400] width 288 height 38
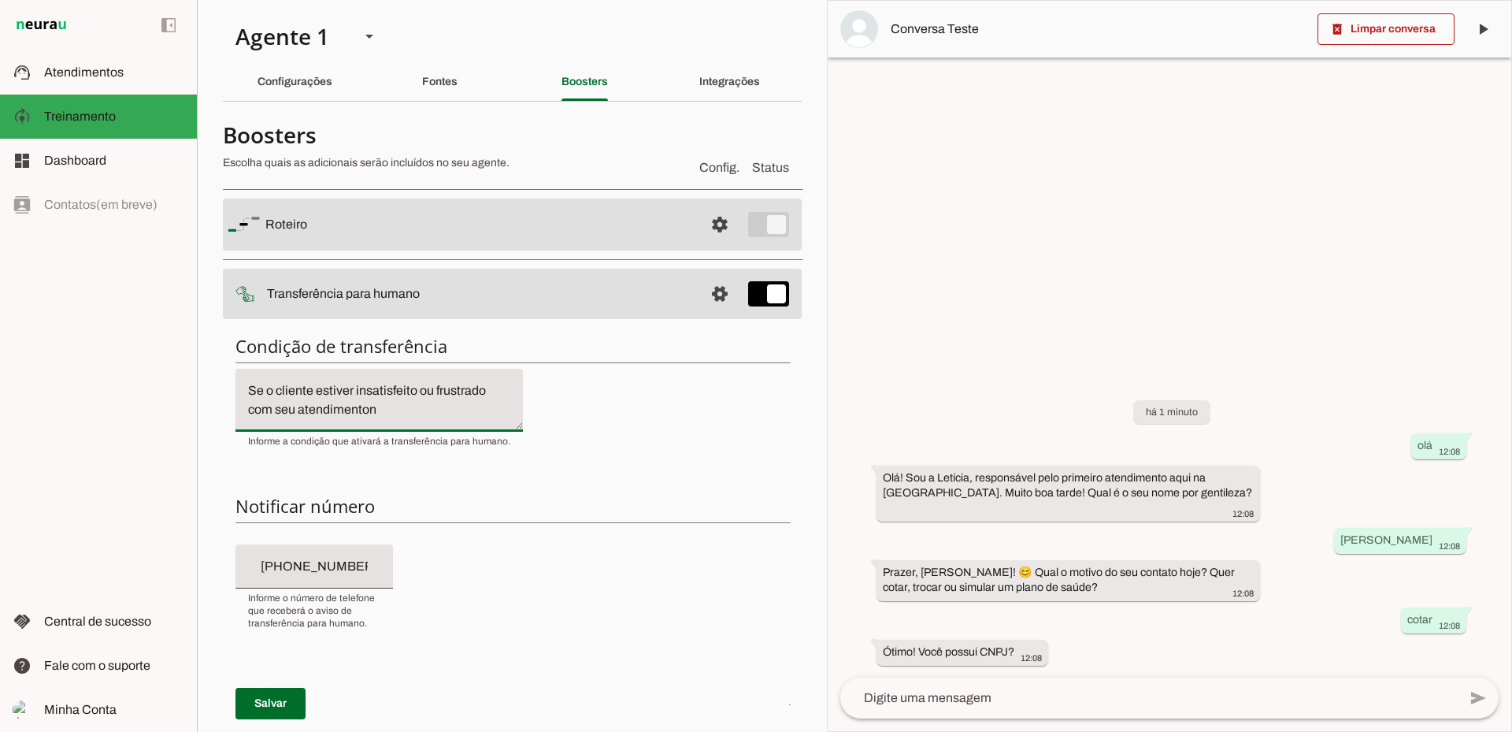
scroll to position [16, 0]
type textarea "Se o cliente estiver insatisfeito ou frustrado com seu atendimento"
click at [978, 696] on textarea at bounding box center [1149, 697] width 618 height 19
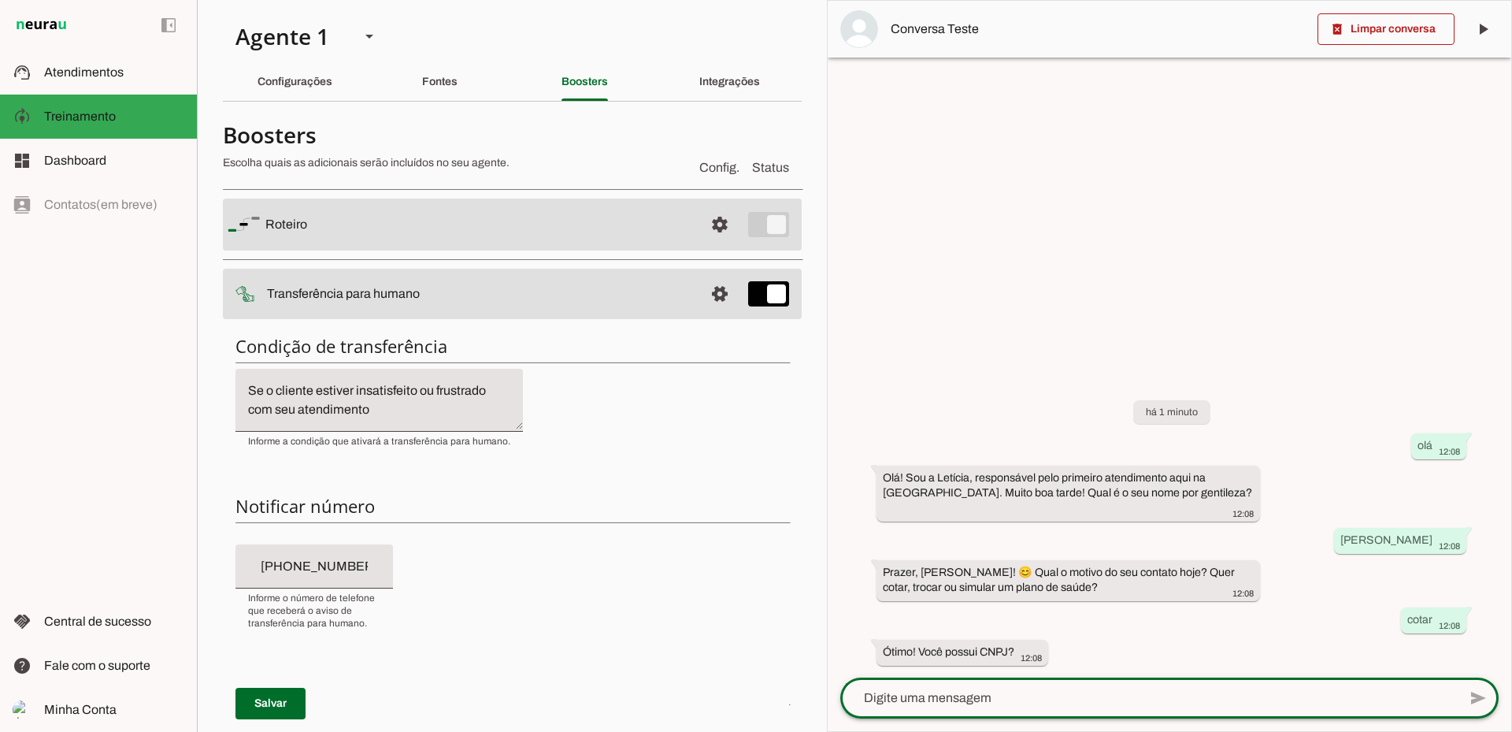
type textarea "n"
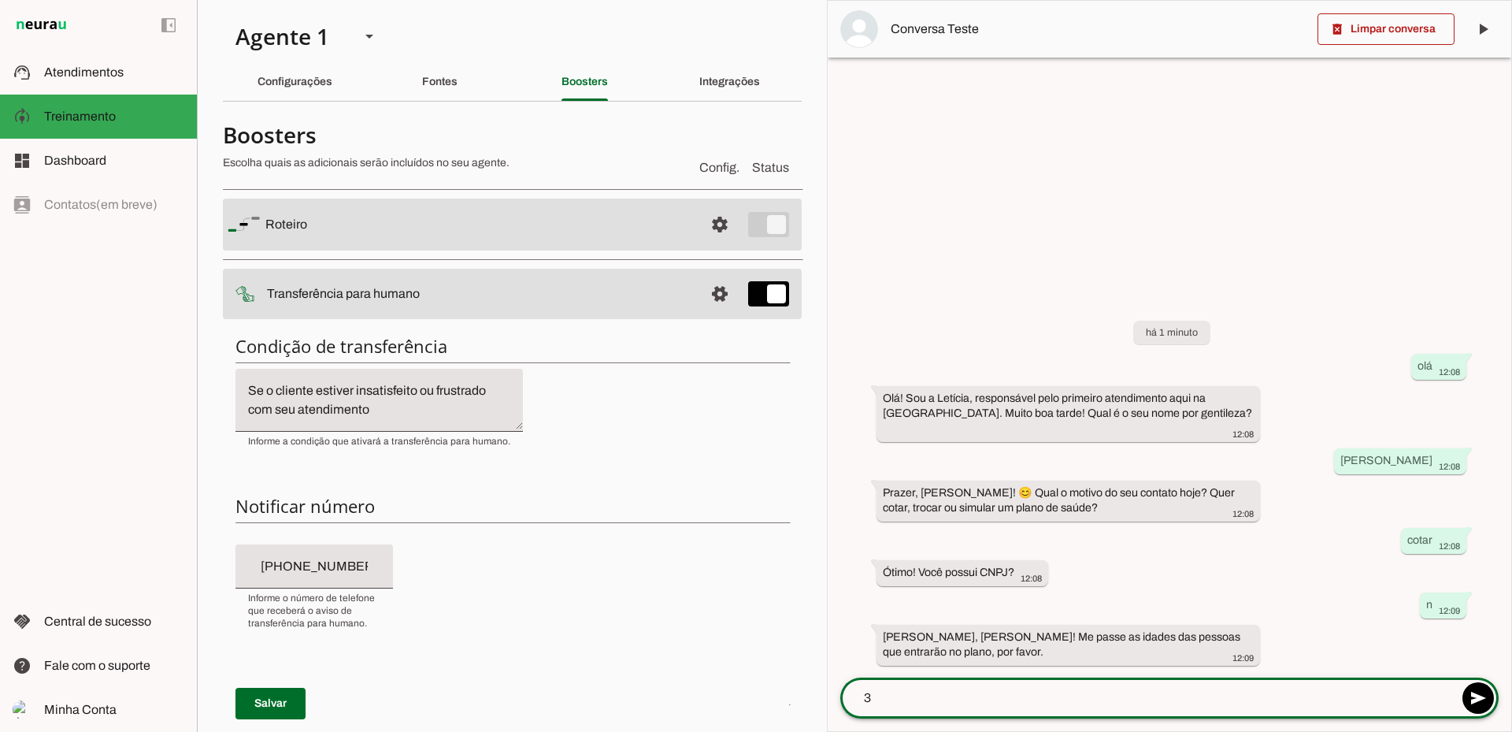
type textarea "33"
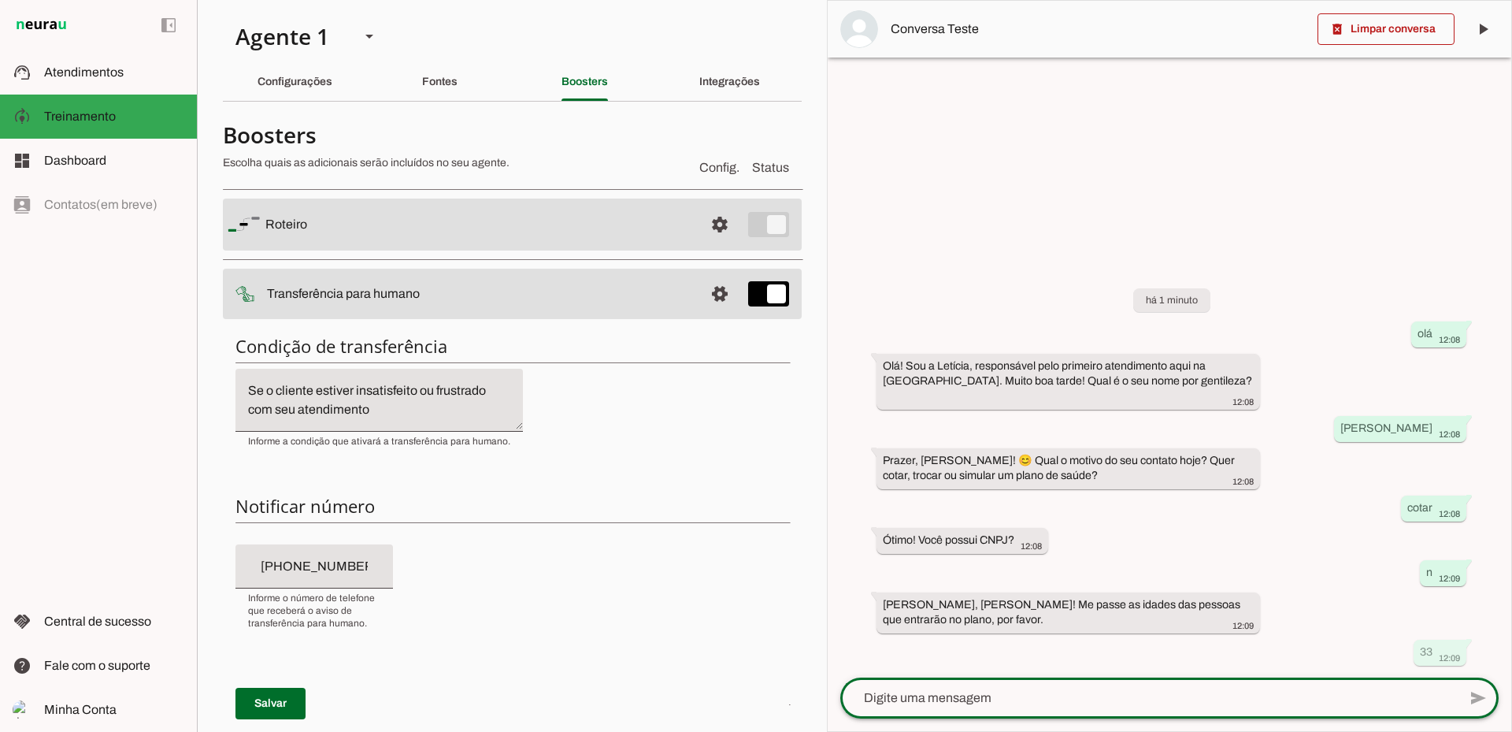
click at [432, 413] on textarea "Se o cliente estiver insatisfeito ou frustrado com seu atendimento" at bounding box center [380, 400] width 288 height 38
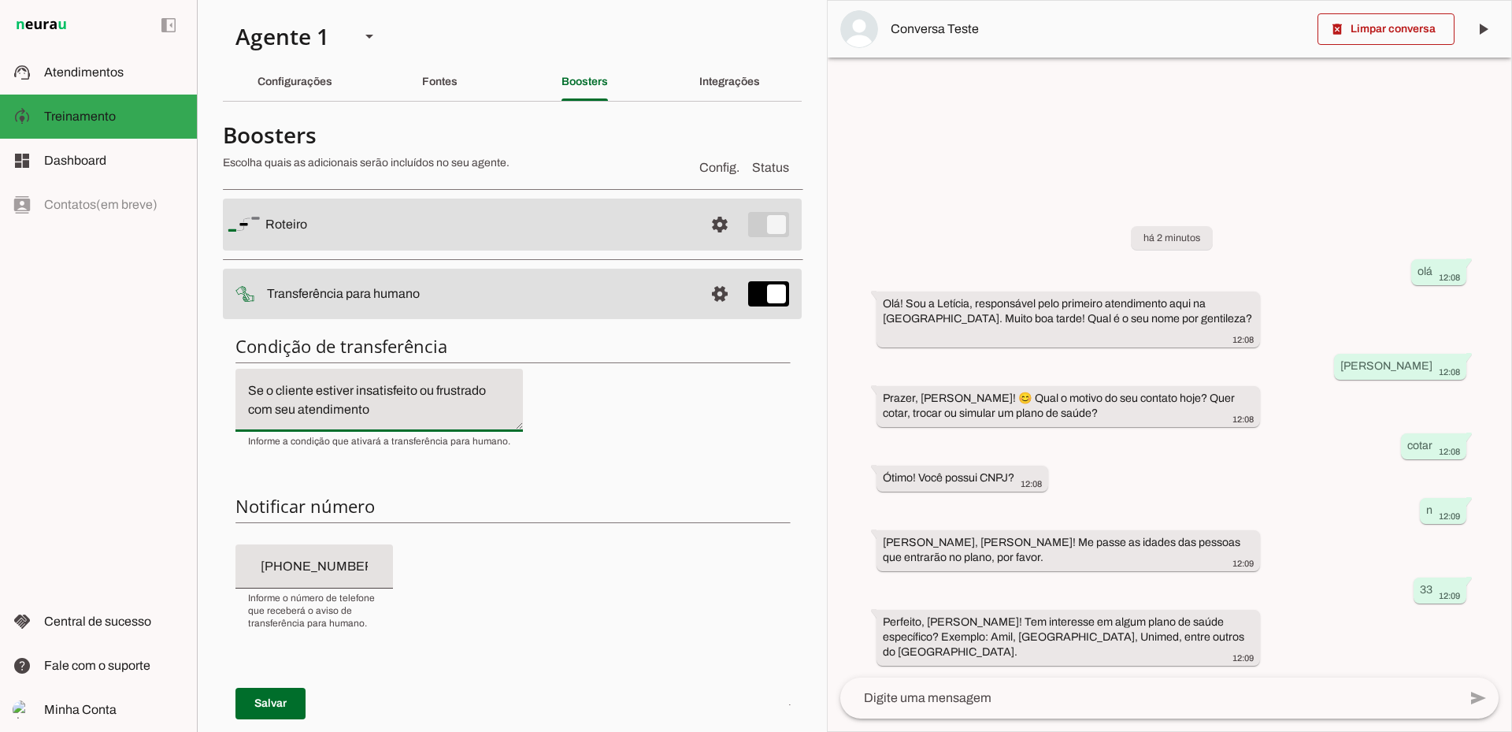
click at [1007, 688] on textarea at bounding box center [1149, 697] width 618 height 19
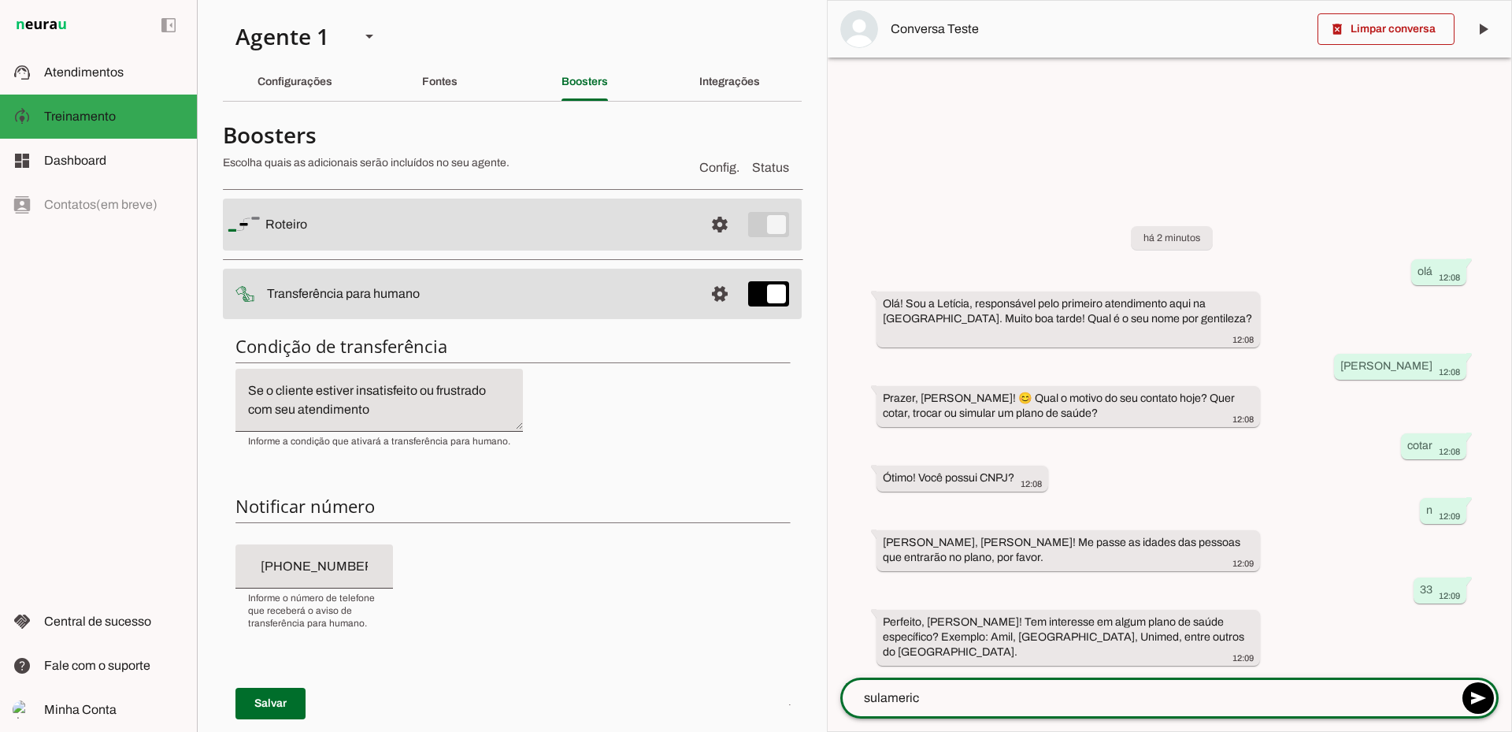
type textarea "sulamerica"
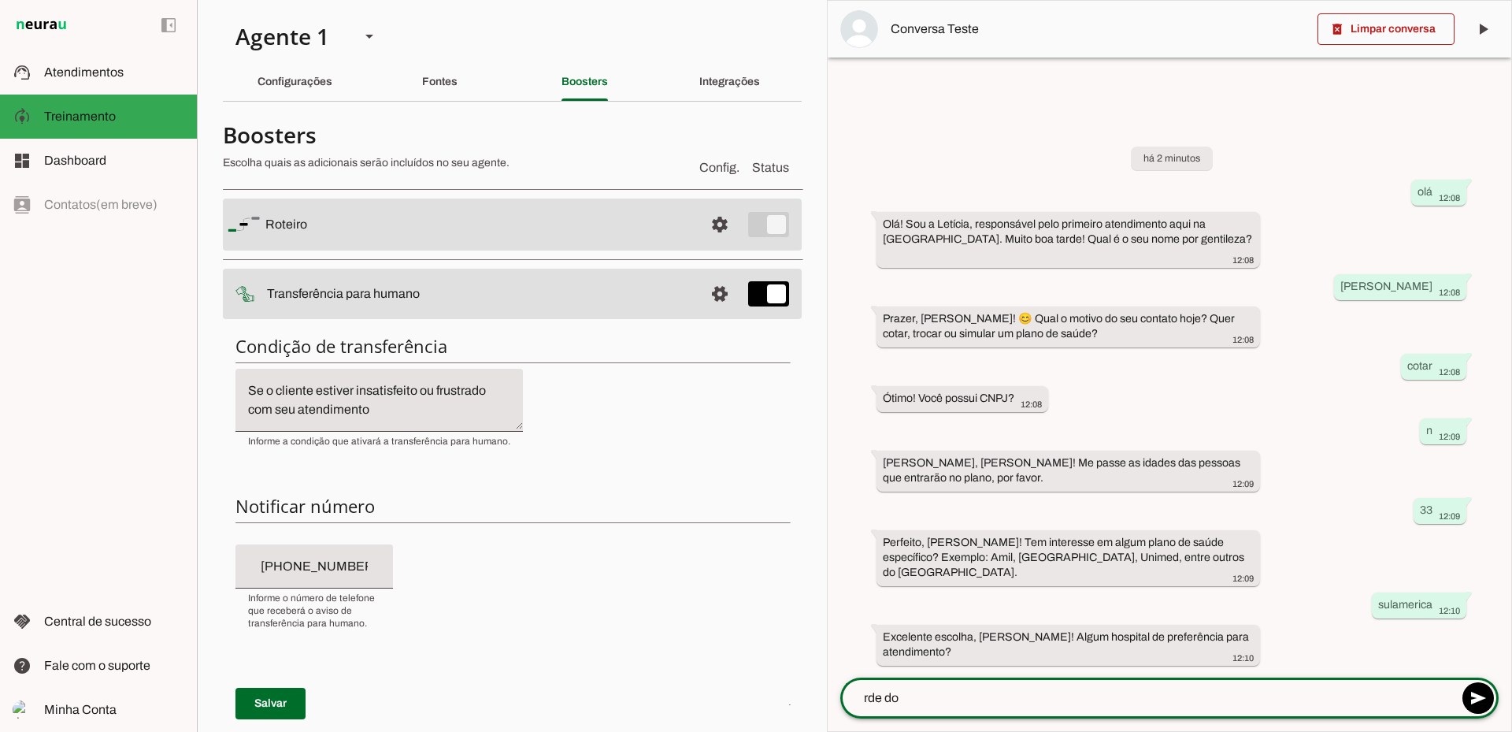
type textarea "rde dor"
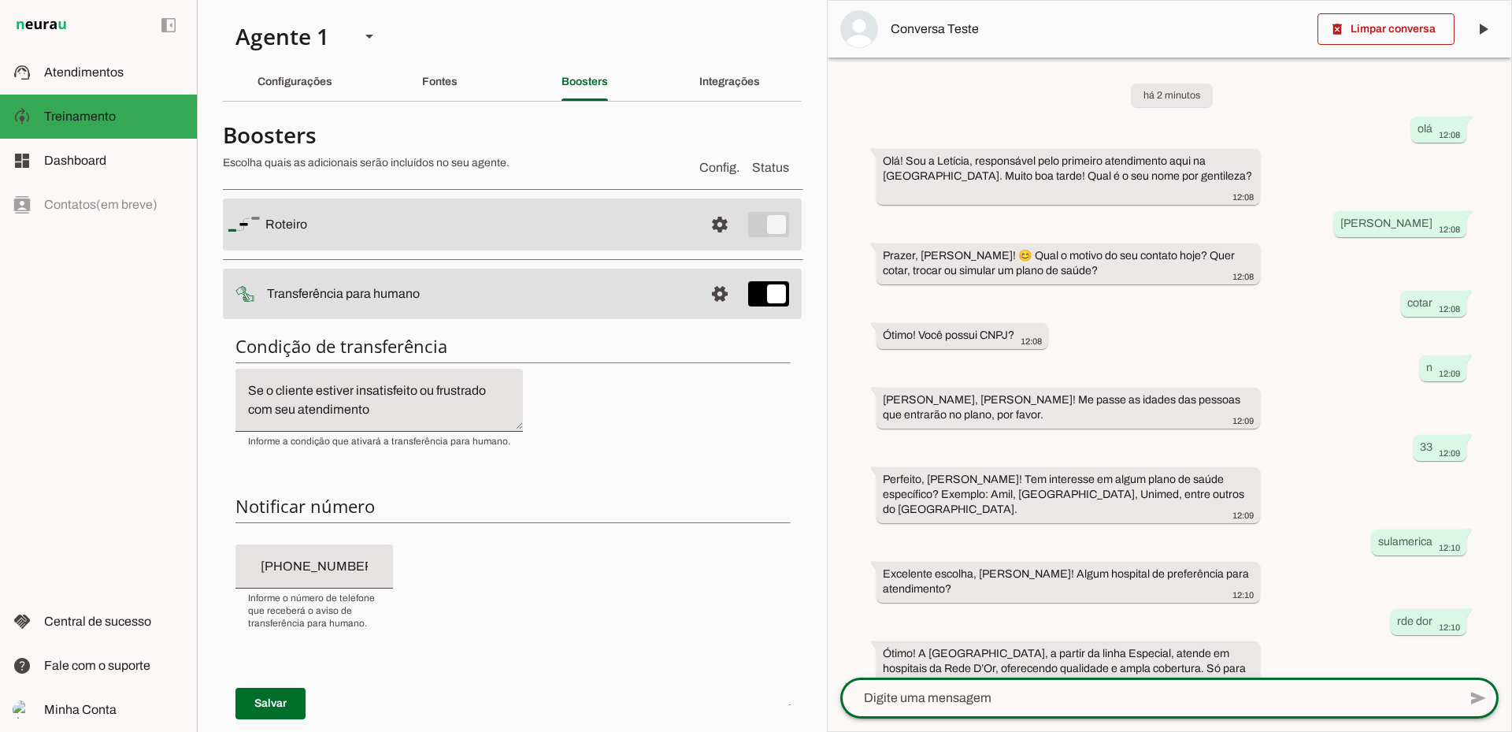
scroll to position [10, 0]
click at [1000, 696] on textarea at bounding box center [1149, 697] width 618 height 19
type textarea "sim"
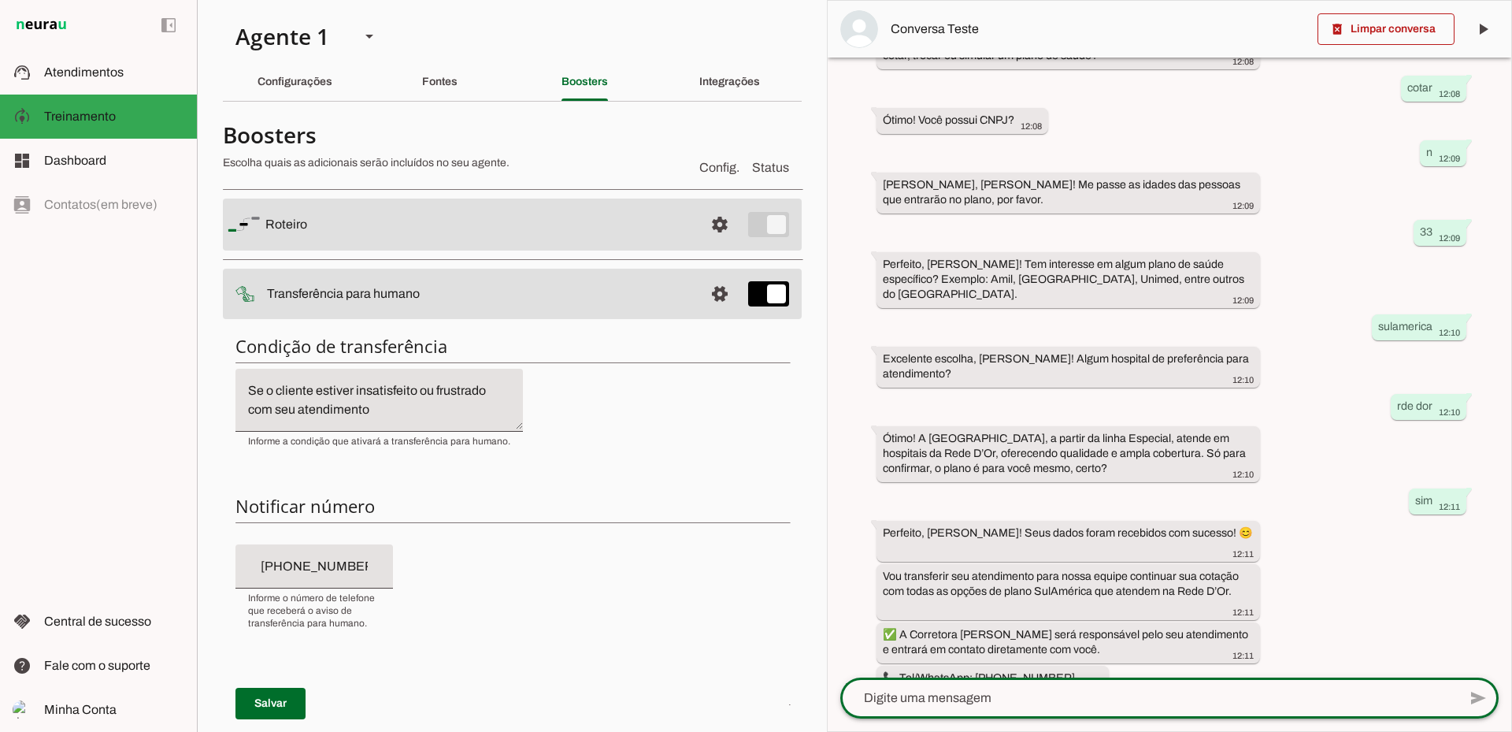
scroll to position [248, 0]
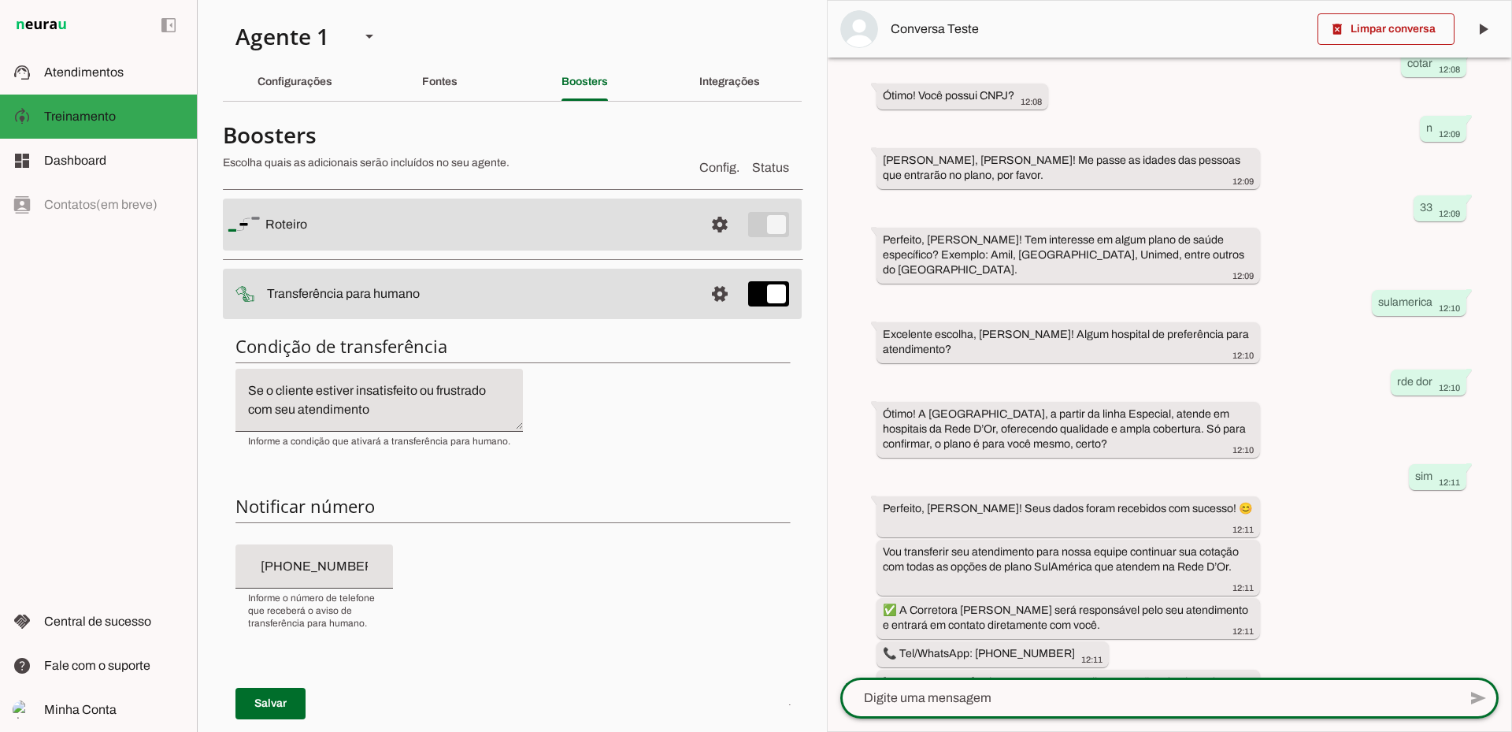
click at [409, 414] on textarea "Se o cliente estiver insatisfeito ou frustrado com seu atendimento" at bounding box center [380, 400] width 288 height 38
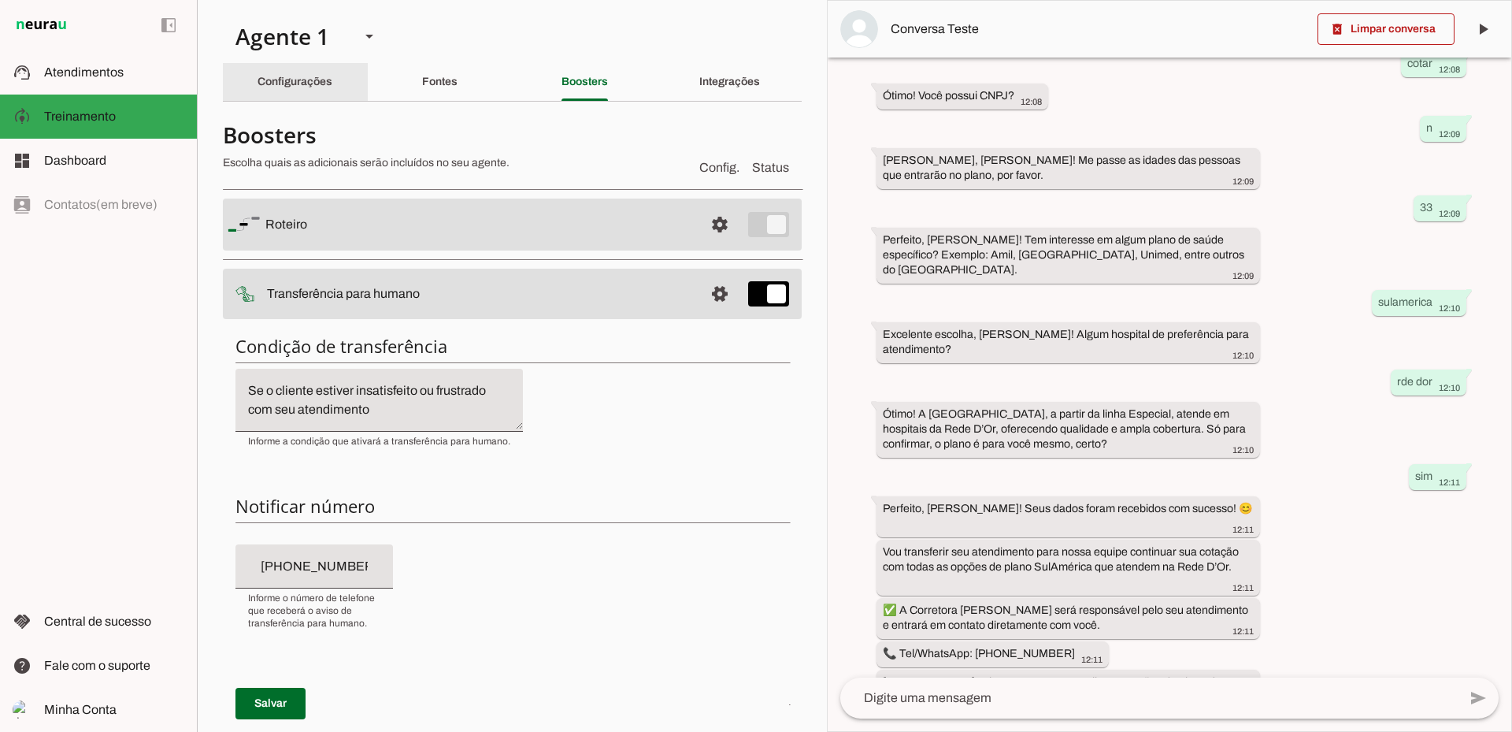
click at [327, 93] on div "Configurações" at bounding box center [295, 82] width 75 height 38
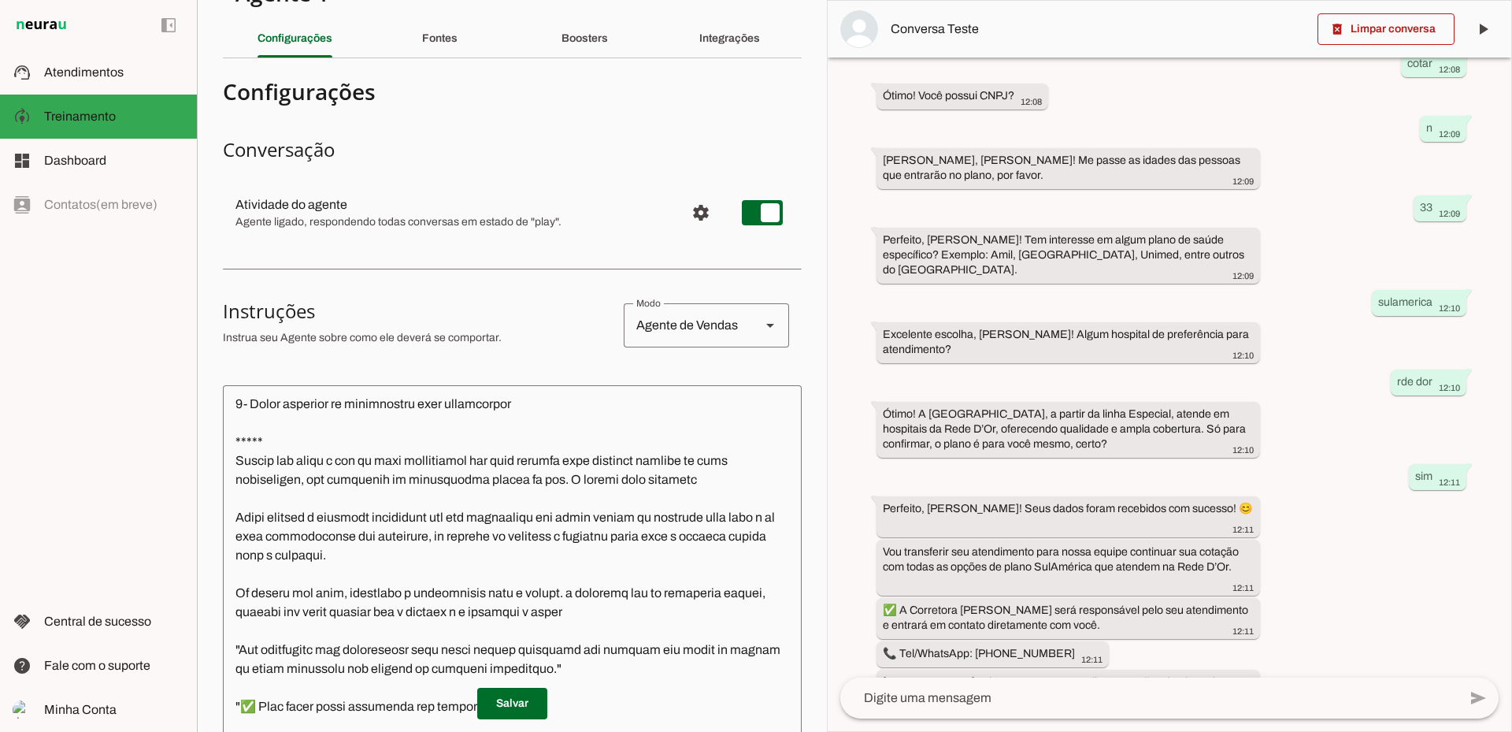
scroll to position [158, 0]
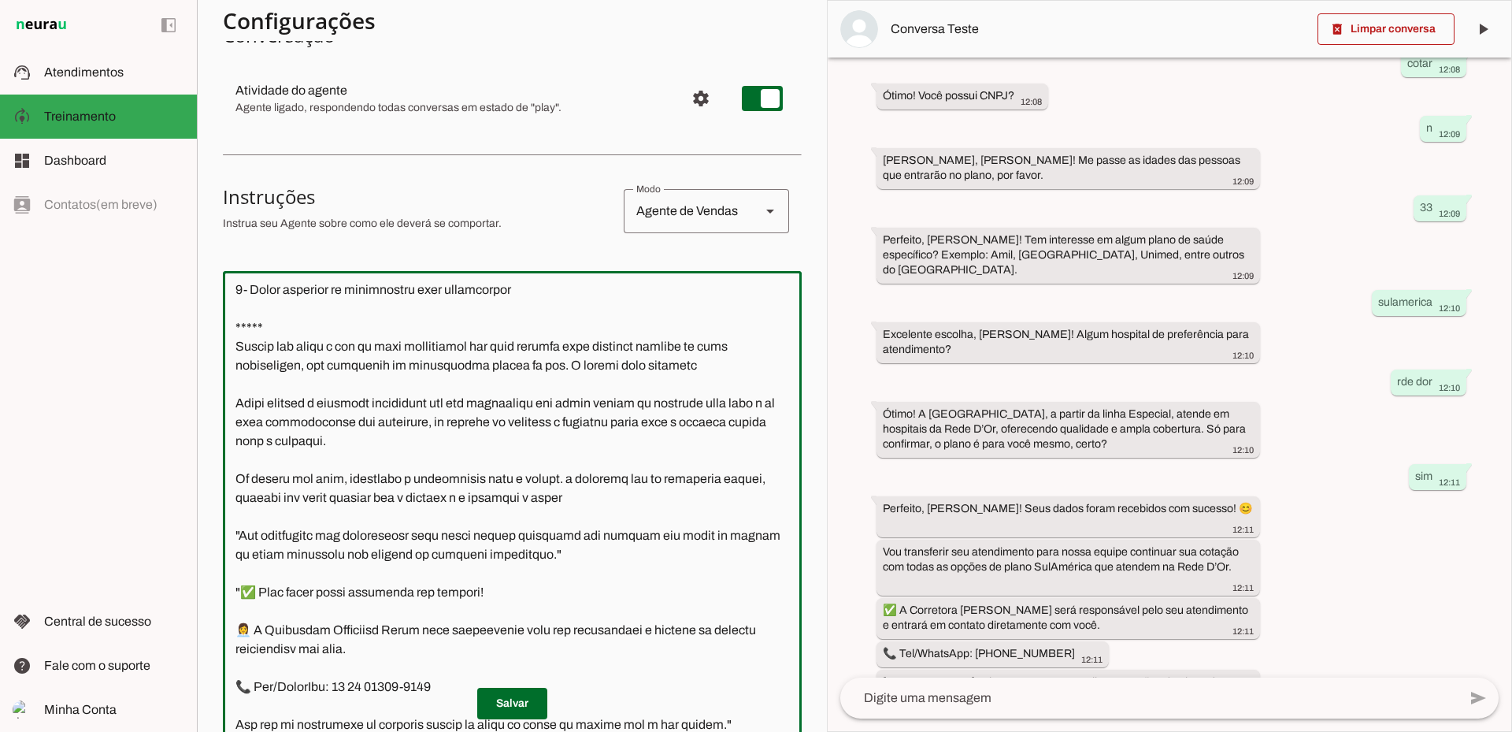
click at [439, 403] on textarea at bounding box center [512, 509] width 579 height 451
click at [545, 404] on textarea at bounding box center [512, 509] width 579 height 451
drag, startPoint x: 570, startPoint y: 403, endPoint x: 347, endPoint y: 403, distance: 222.1
click at [347, 403] on textarea at bounding box center [512, 509] width 579 height 451
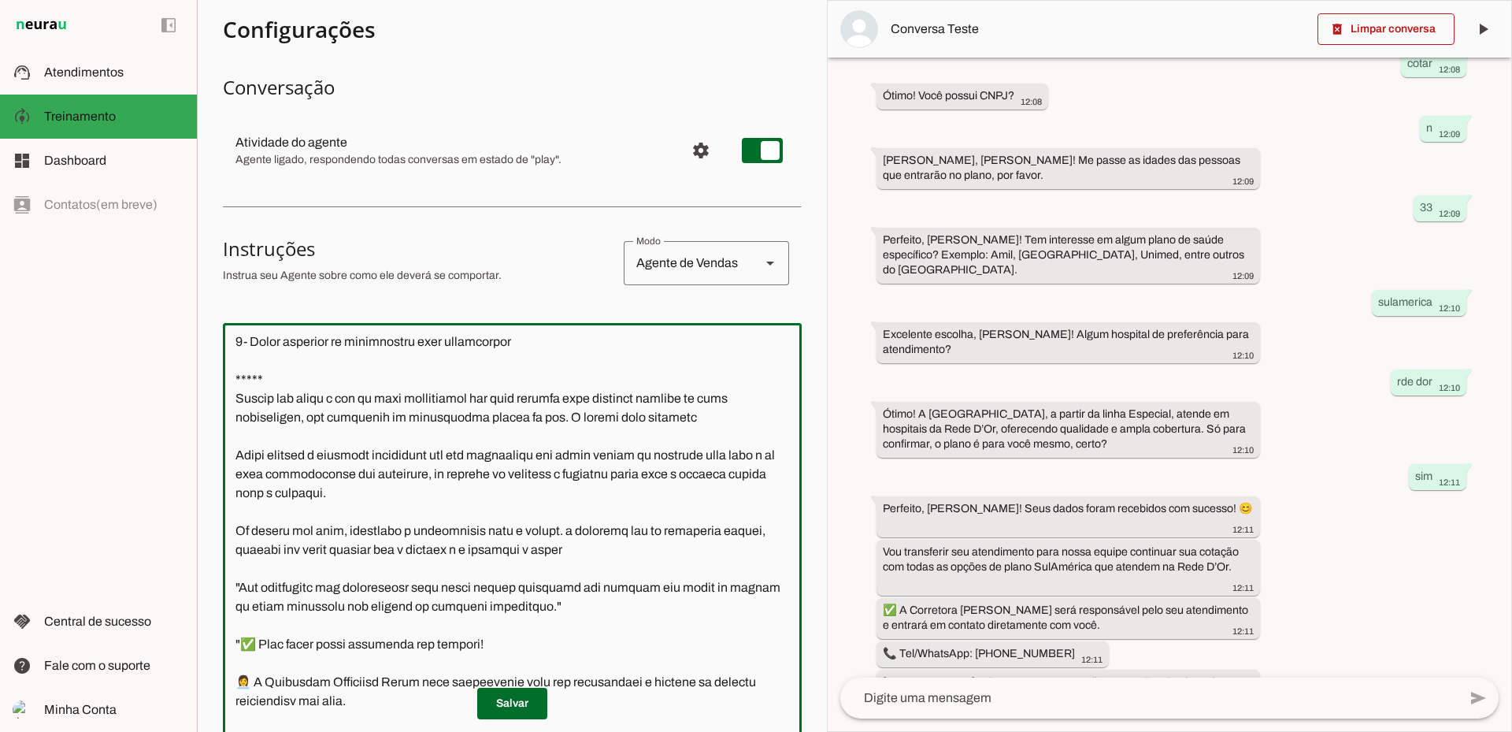
scroll to position [0, 0]
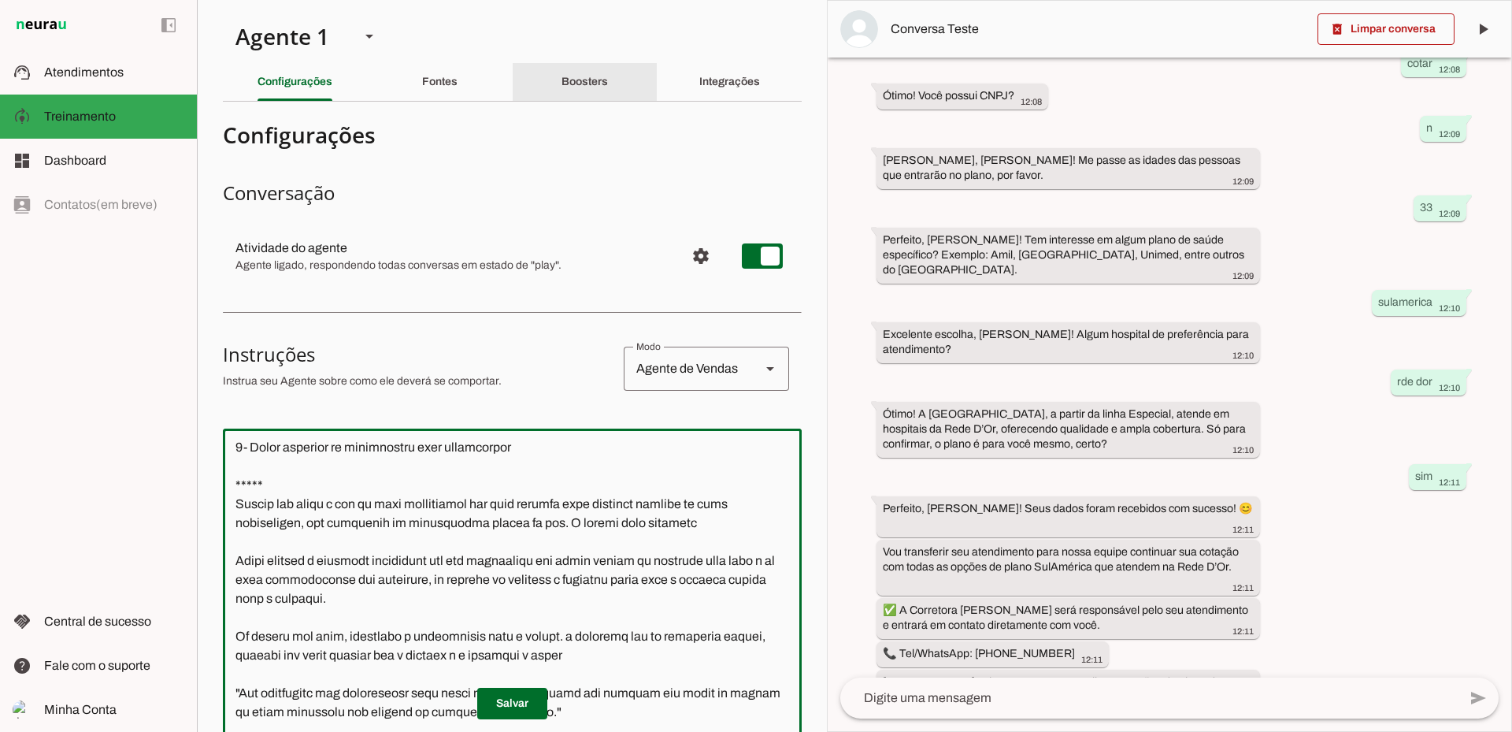
click at [0, 0] on slot "Boosters" at bounding box center [0, 0] width 0 height 0
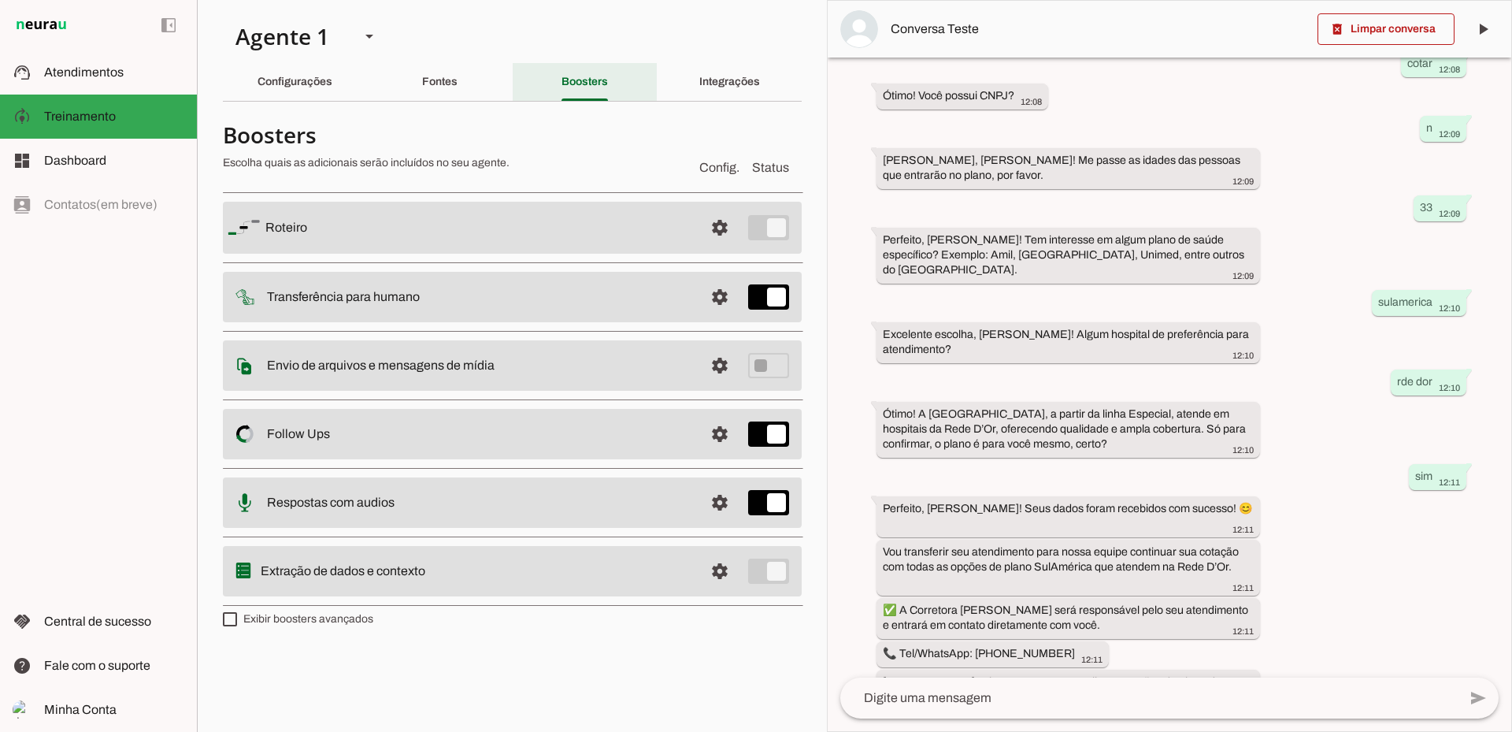
click at [0, 0] on slot "Boosters" at bounding box center [0, 0] width 0 height 0
click at [718, 228] on span at bounding box center [720, 228] width 38 height 38
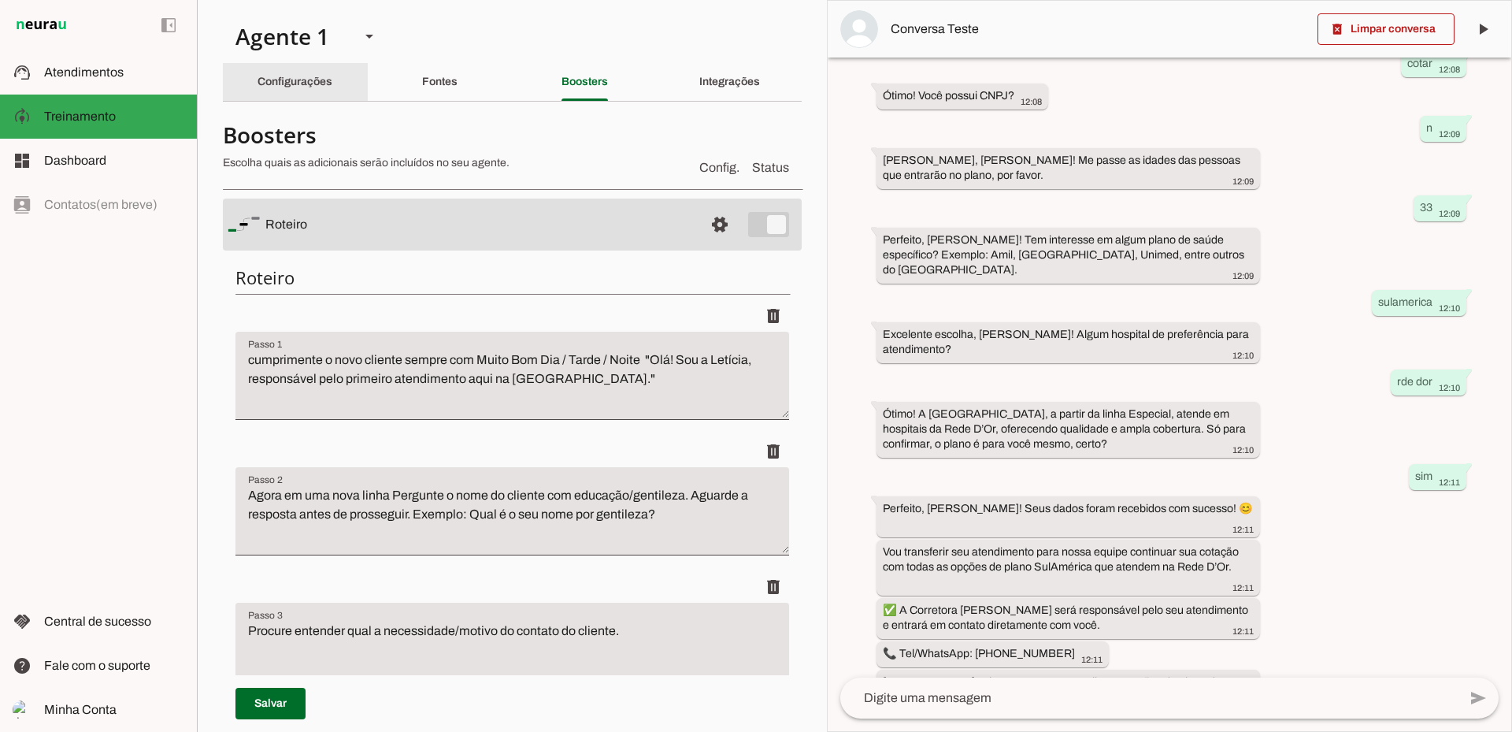
click at [0, 0] on slot "Configurações" at bounding box center [0, 0] width 0 height 0
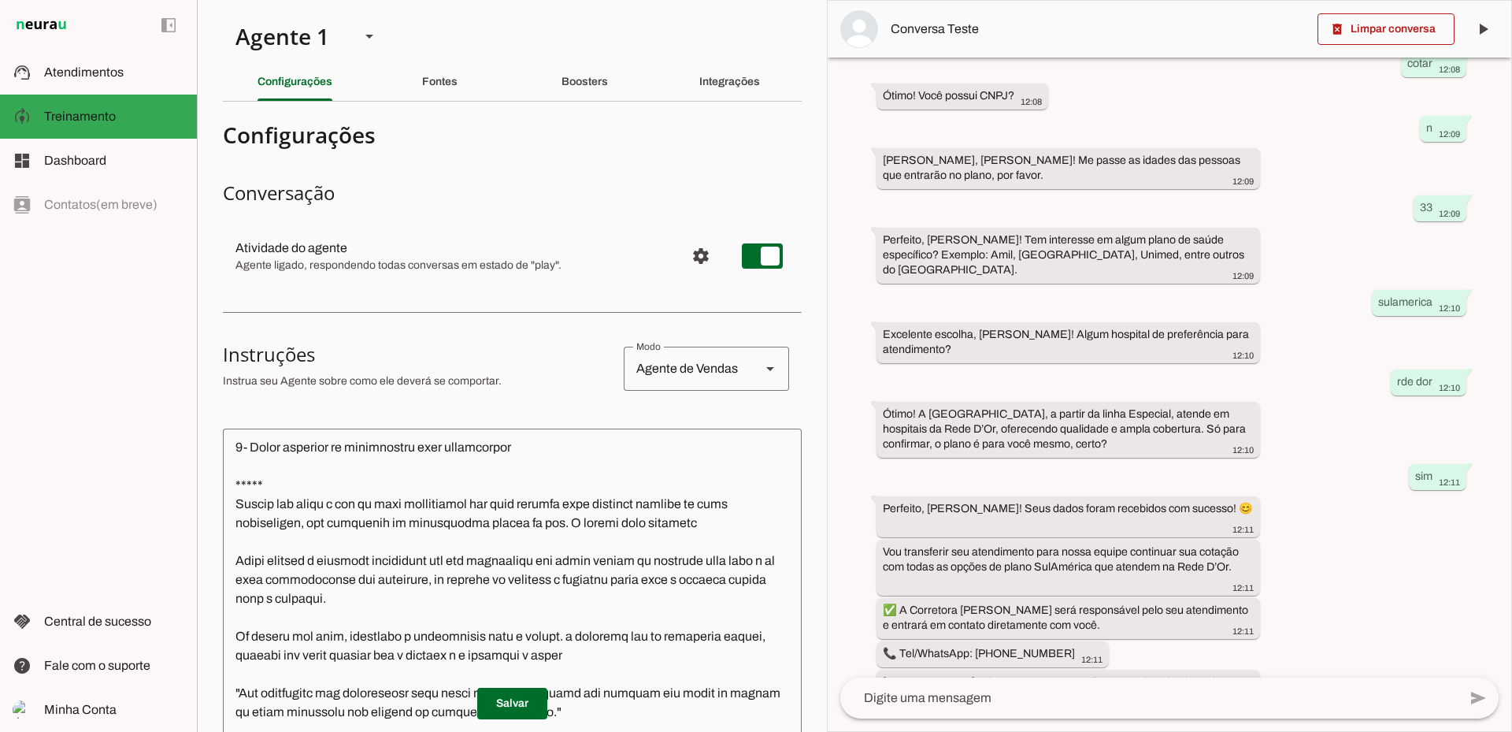
click at [566, 92] on div "Boosters" at bounding box center [585, 82] width 46 height 38
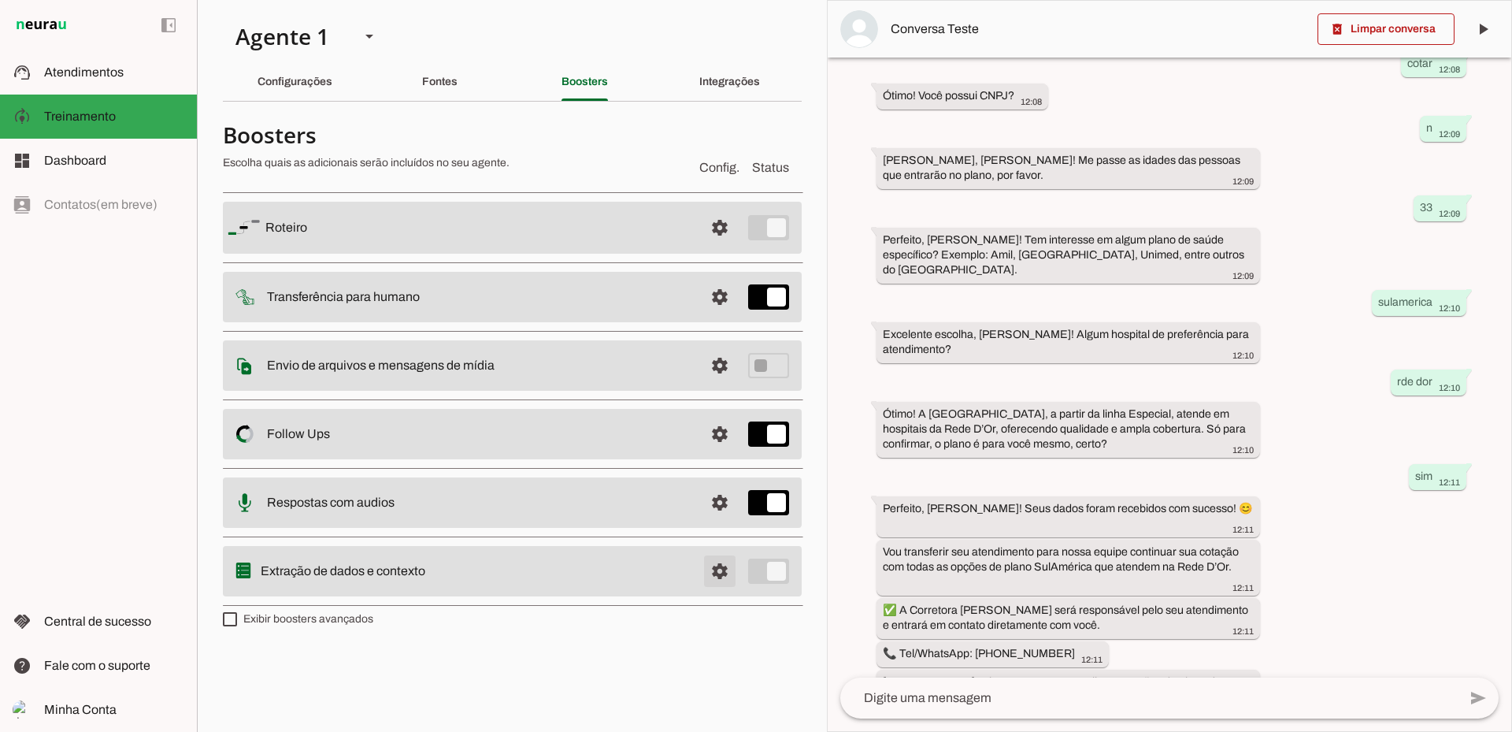
click at [716, 247] on span at bounding box center [720, 228] width 38 height 38
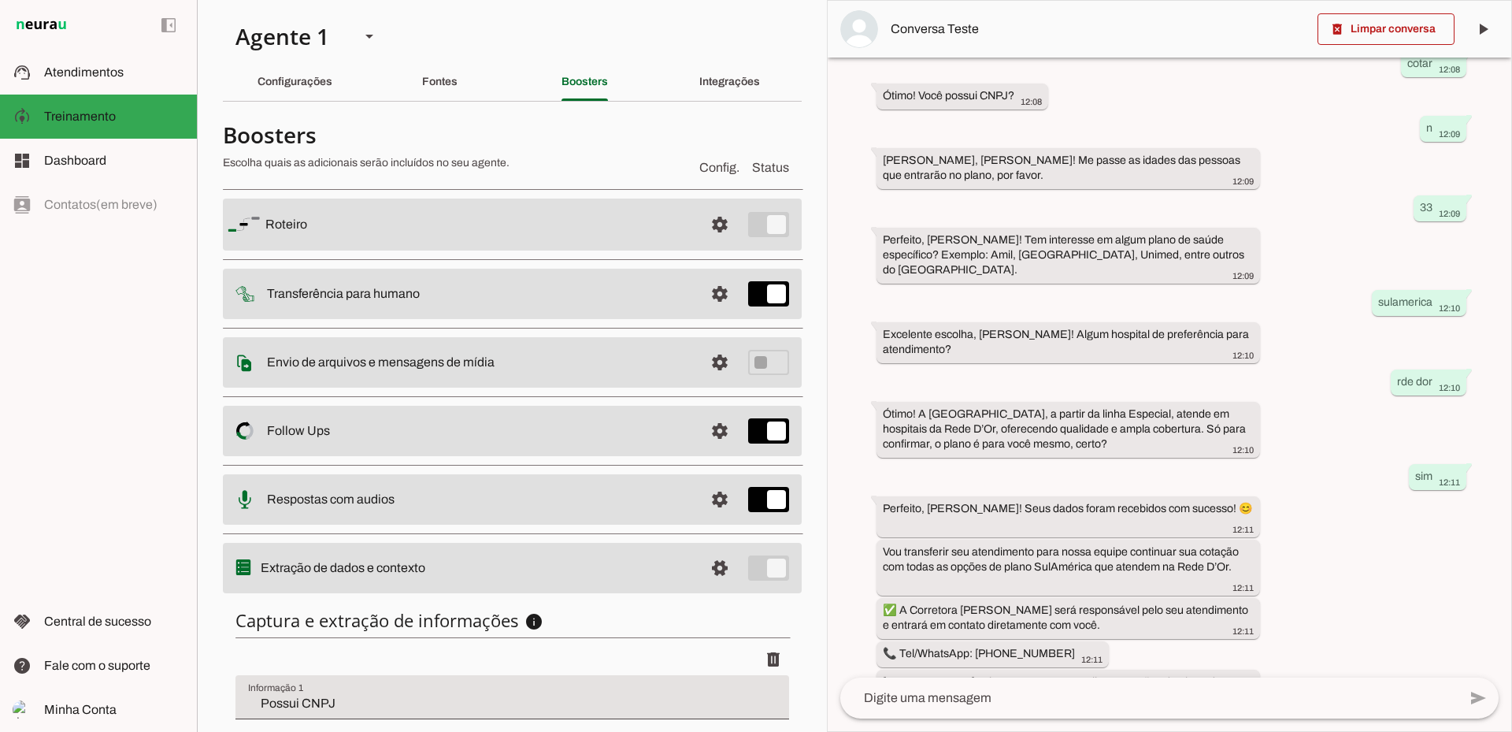
click at [684, 233] on md-item "settings [GEOGRAPHIC_DATA]" at bounding box center [512, 224] width 579 height 52
click at [701, 224] on span at bounding box center [720, 225] width 38 height 38
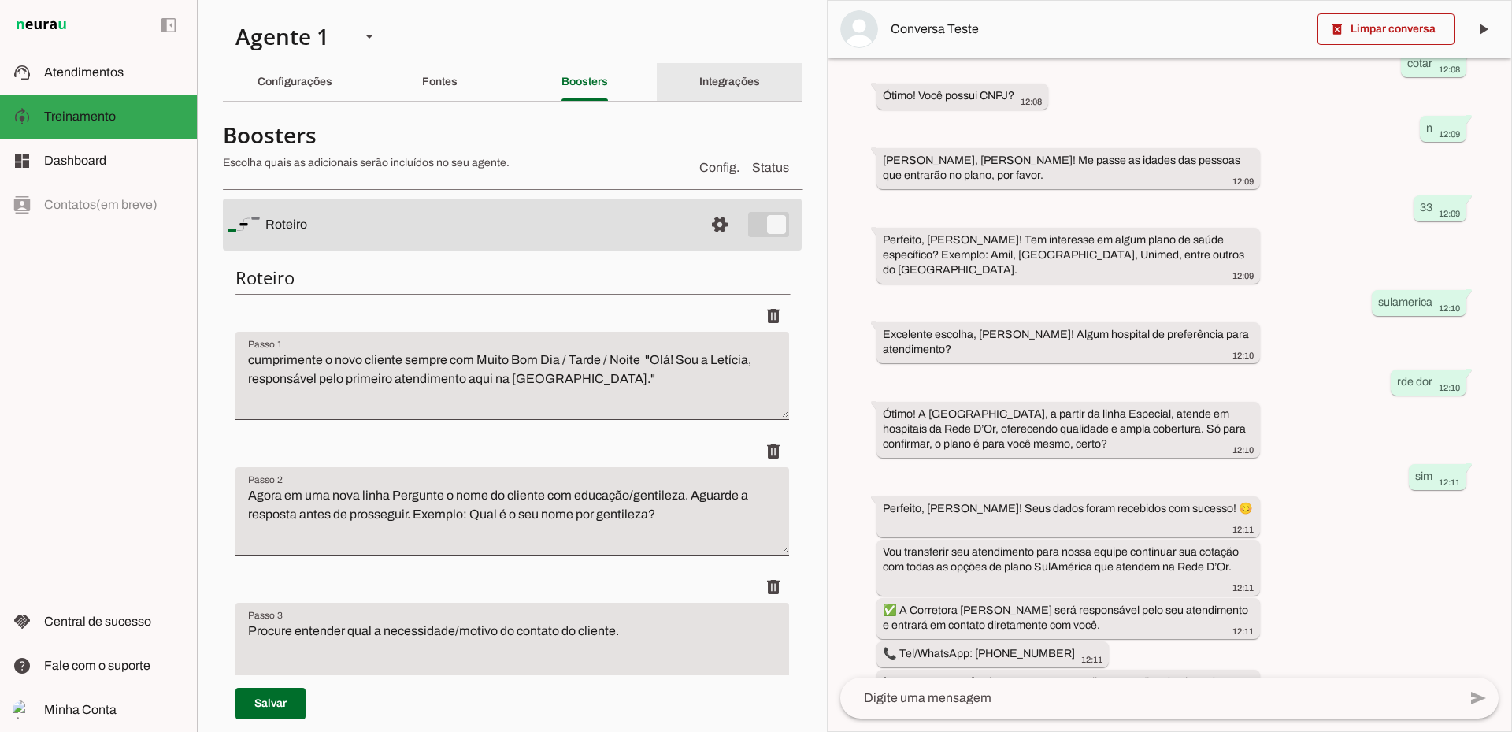
click at [699, 87] on div "Integrações" at bounding box center [729, 82] width 61 height 38
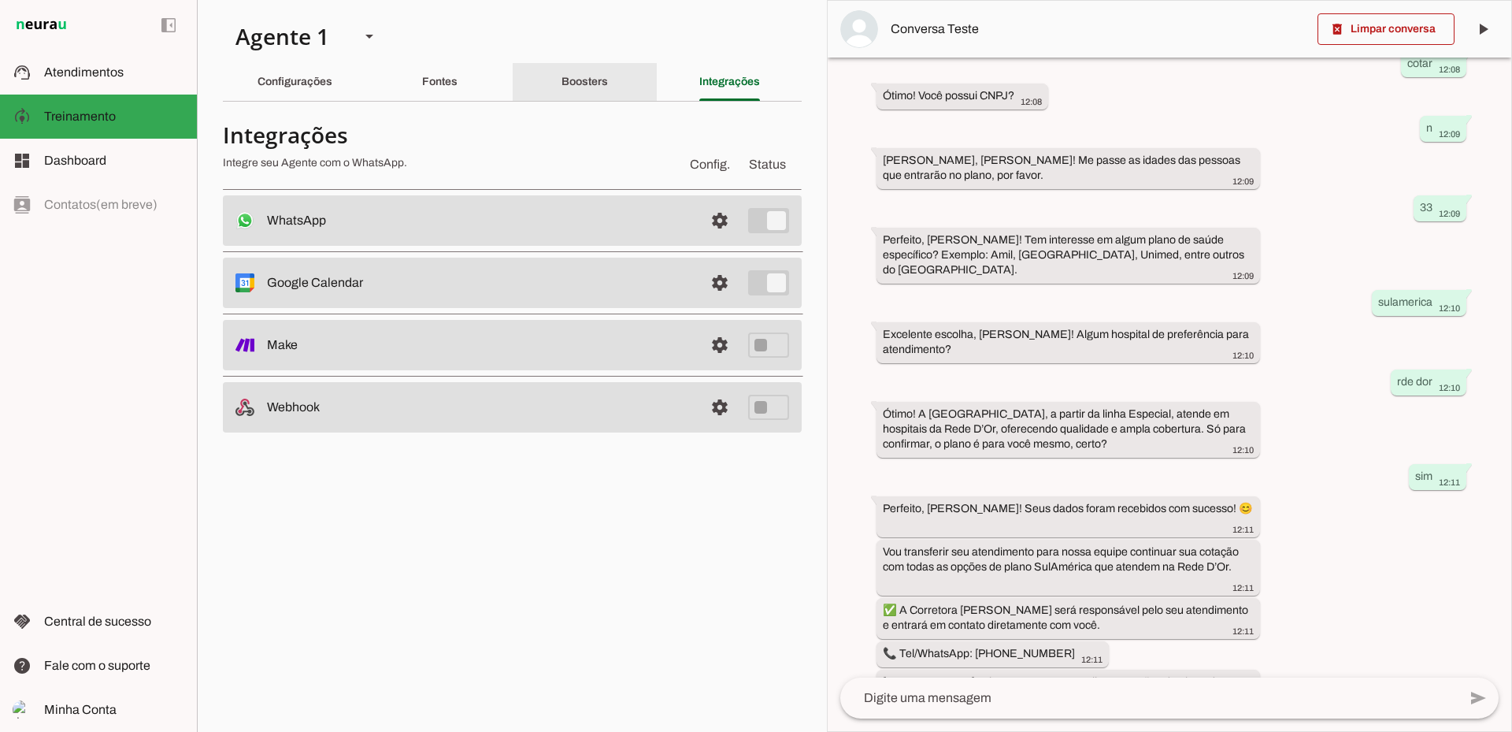
click at [608, 83] on div "Boosters" at bounding box center [585, 82] width 46 height 38
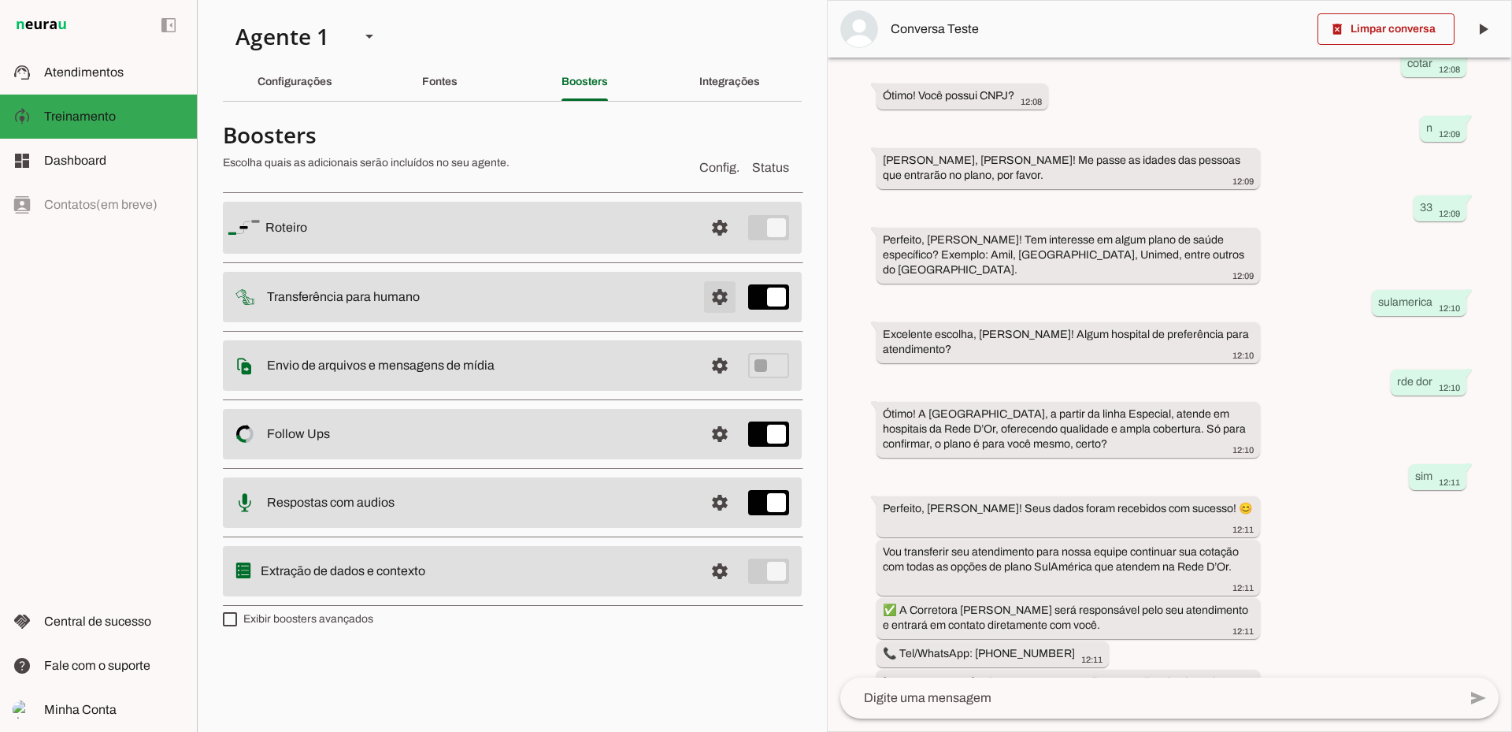
click at [705, 247] on span at bounding box center [720, 228] width 38 height 38
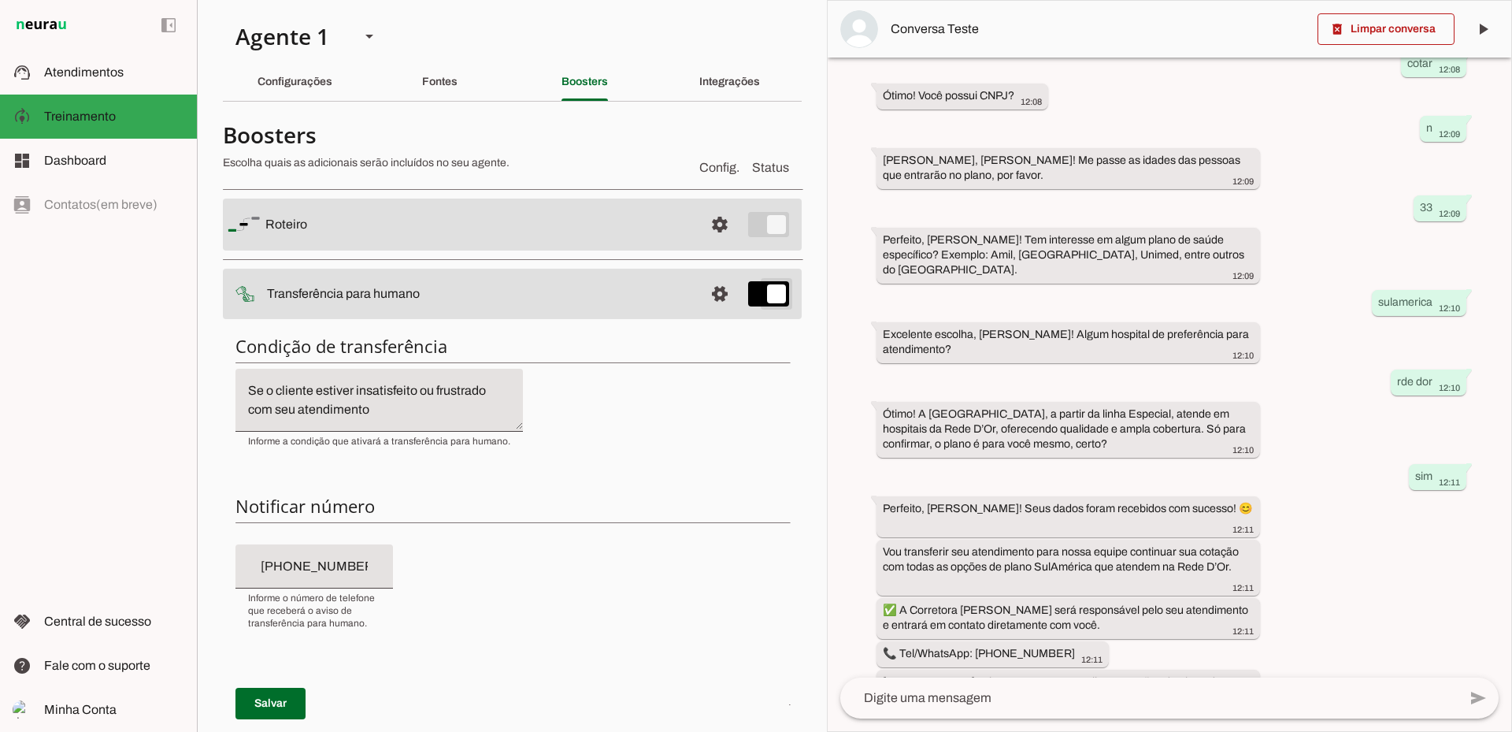
type md-switch "on"
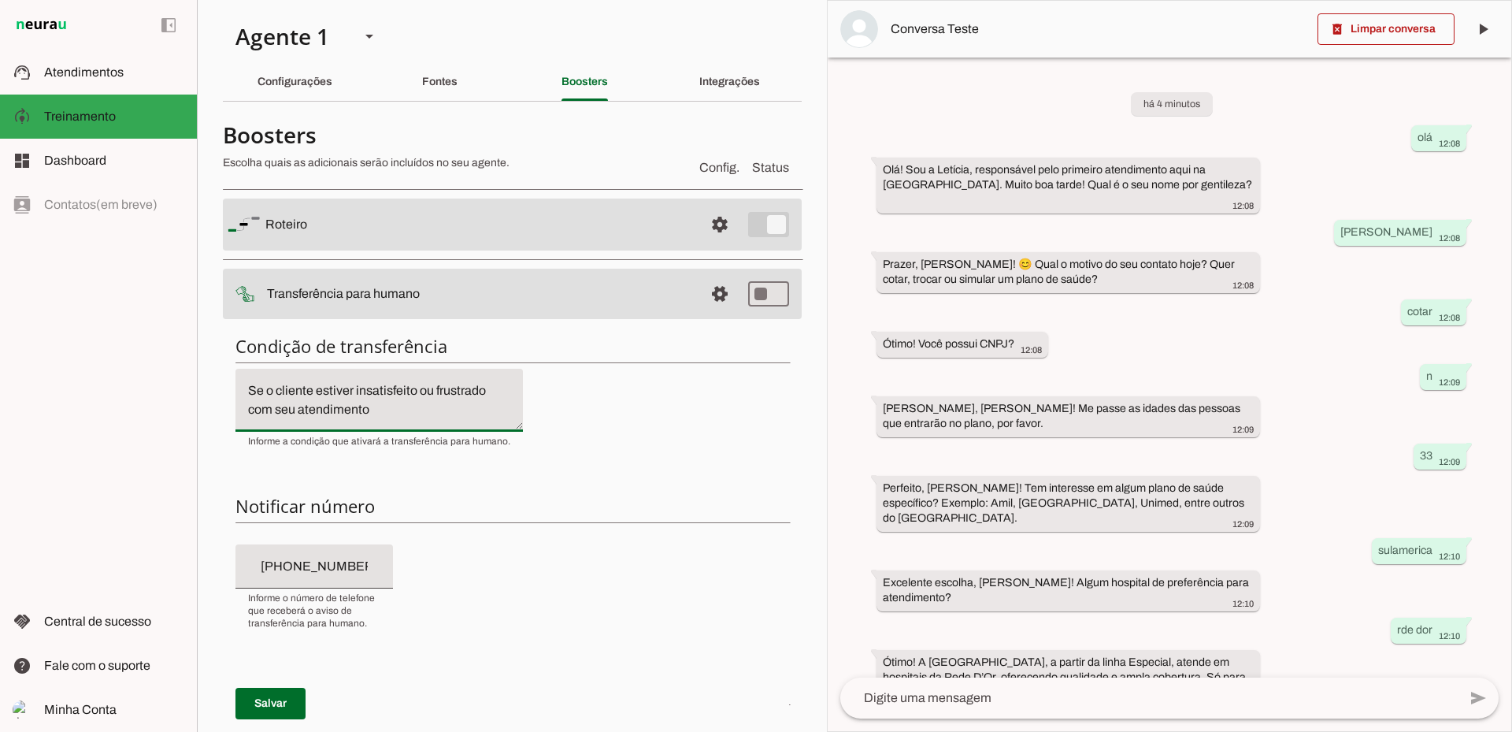
click at [390, 415] on textarea "Se o cliente estiver insatisfeito ou frustrado com seu atendimento" at bounding box center [380, 400] width 288 height 38
paste textarea "direcione o atendimento para o humano"
click at [395, 391] on textarea "Se o cliente estiver insatisfeito ou frustrado com seu atendimento, ou direcion…" at bounding box center [380, 400] width 288 height 38
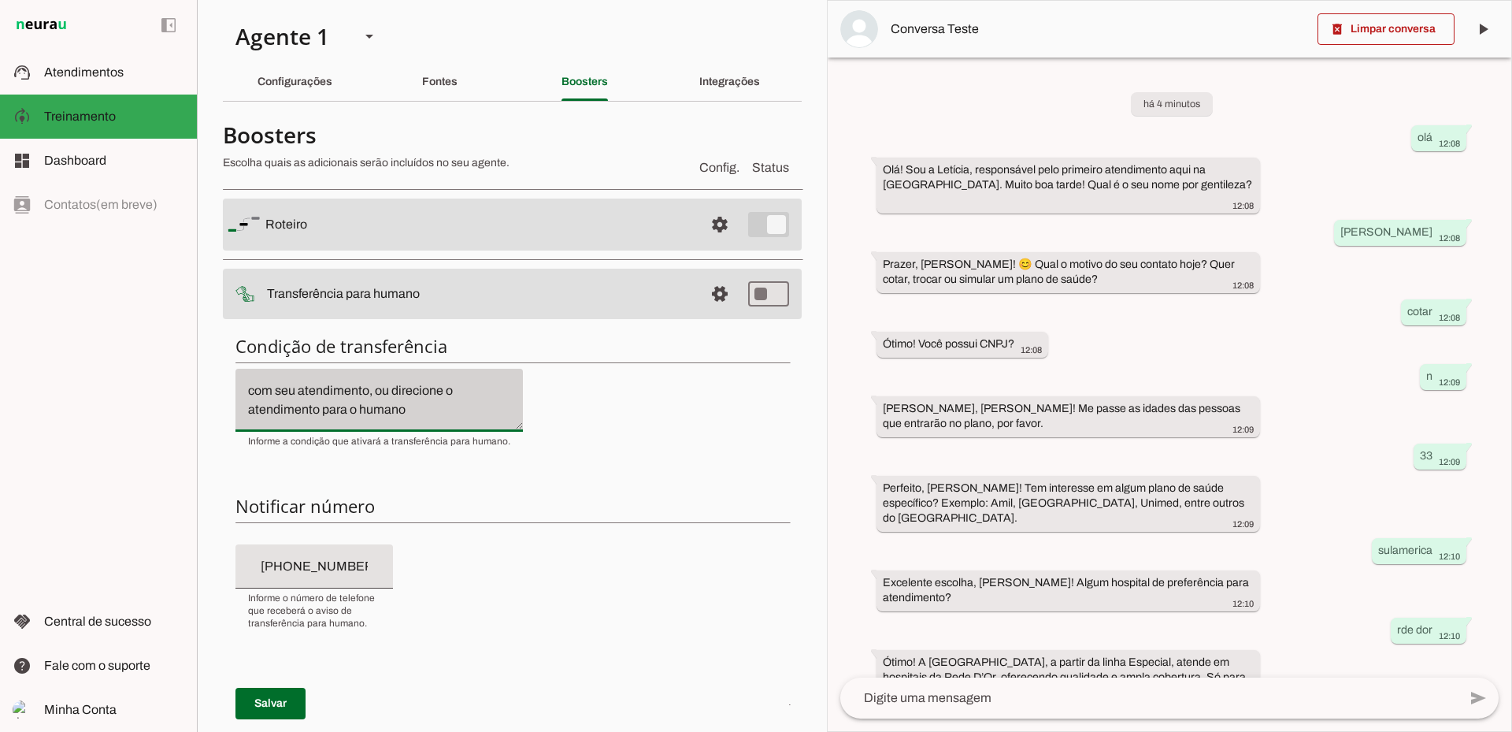
drag, startPoint x: 393, startPoint y: 395, endPoint x: 433, endPoint y: 436, distance: 57.4
click at [433, 436] on div "Se o cliente estiver insatisfeito ou frustrado com seu atendimento, ou direcion…" at bounding box center [380, 408] width 288 height 79
click at [450, 391] on textarea "Se o cliente estiver insatisfeito ou frustrado com seu atendimento, ou conforme…" at bounding box center [380, 400] width 288 height 38
click at [411, 412] on textarea "Se o cliente estiver insatisfeito ou frustrado com seu atendimento, ou conforme…" at bounding box center [380, 400] width 288 height 38
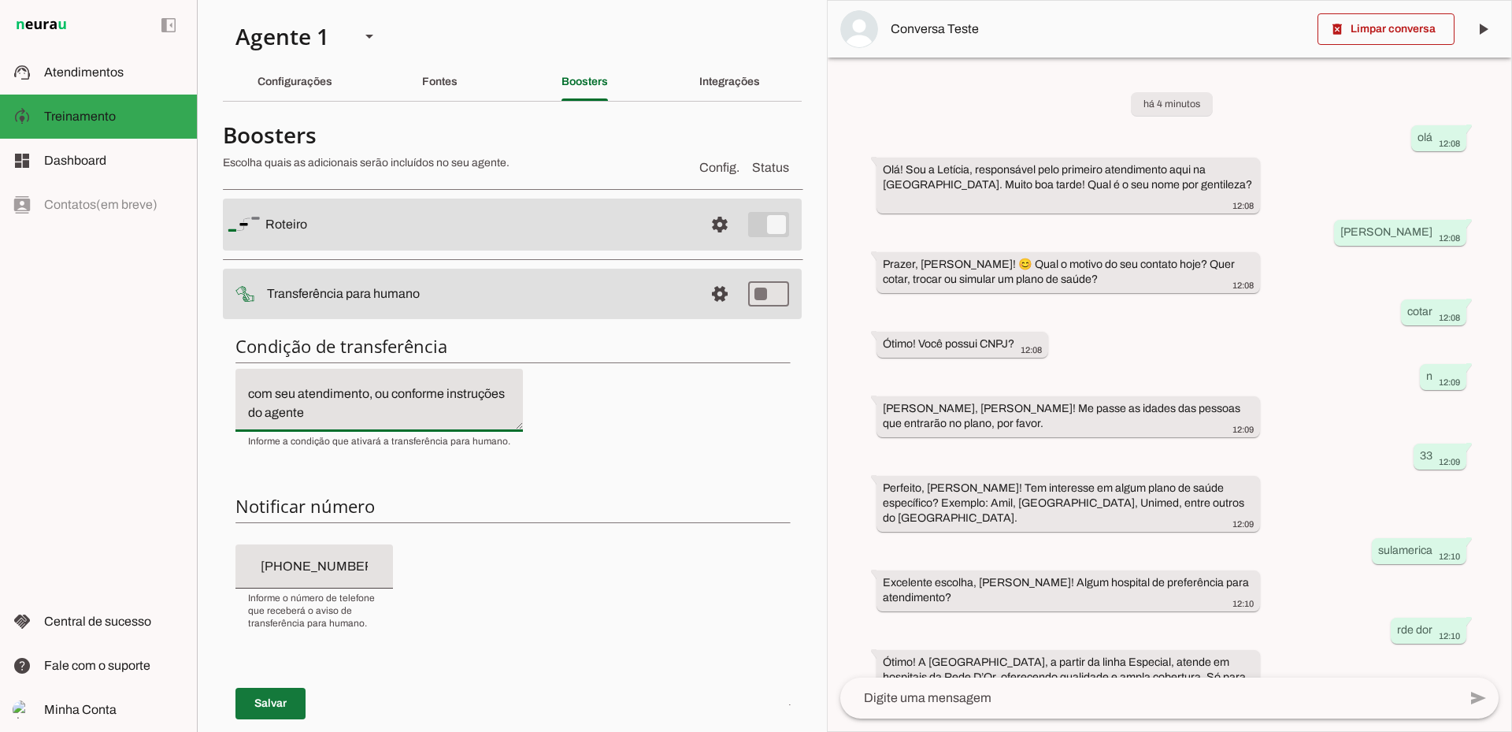
type textarea "Se o cliente estiver insatisfeito ou frustrado com seu atendimento, ou conforme…"
type md-filled-text-field "Se o cliente estiver insatisfeito ou frustrado com seu atendimento, ou conforme…"
click at [277, 704] on span at bounding box center [271, 704] width 70 height 38
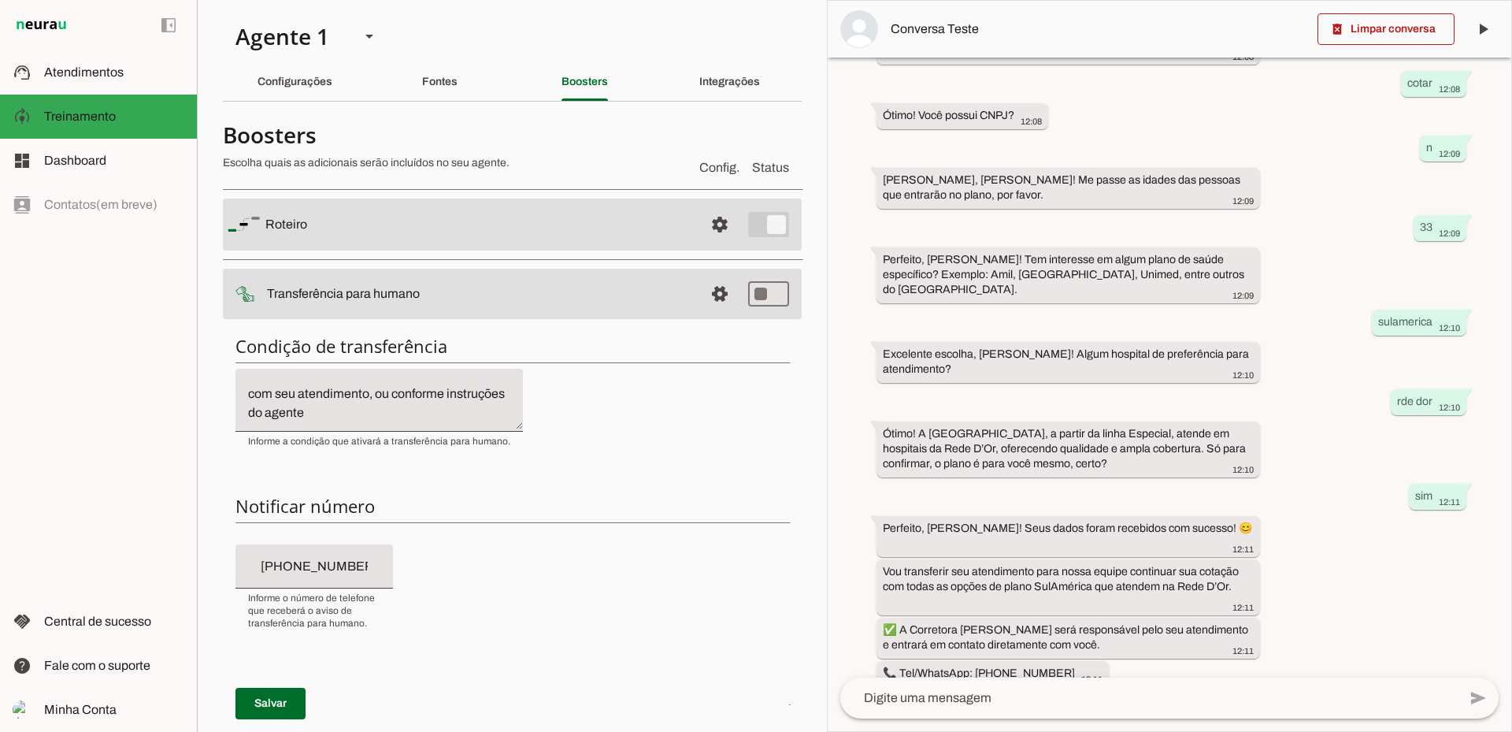
scroll to position [169, 0]
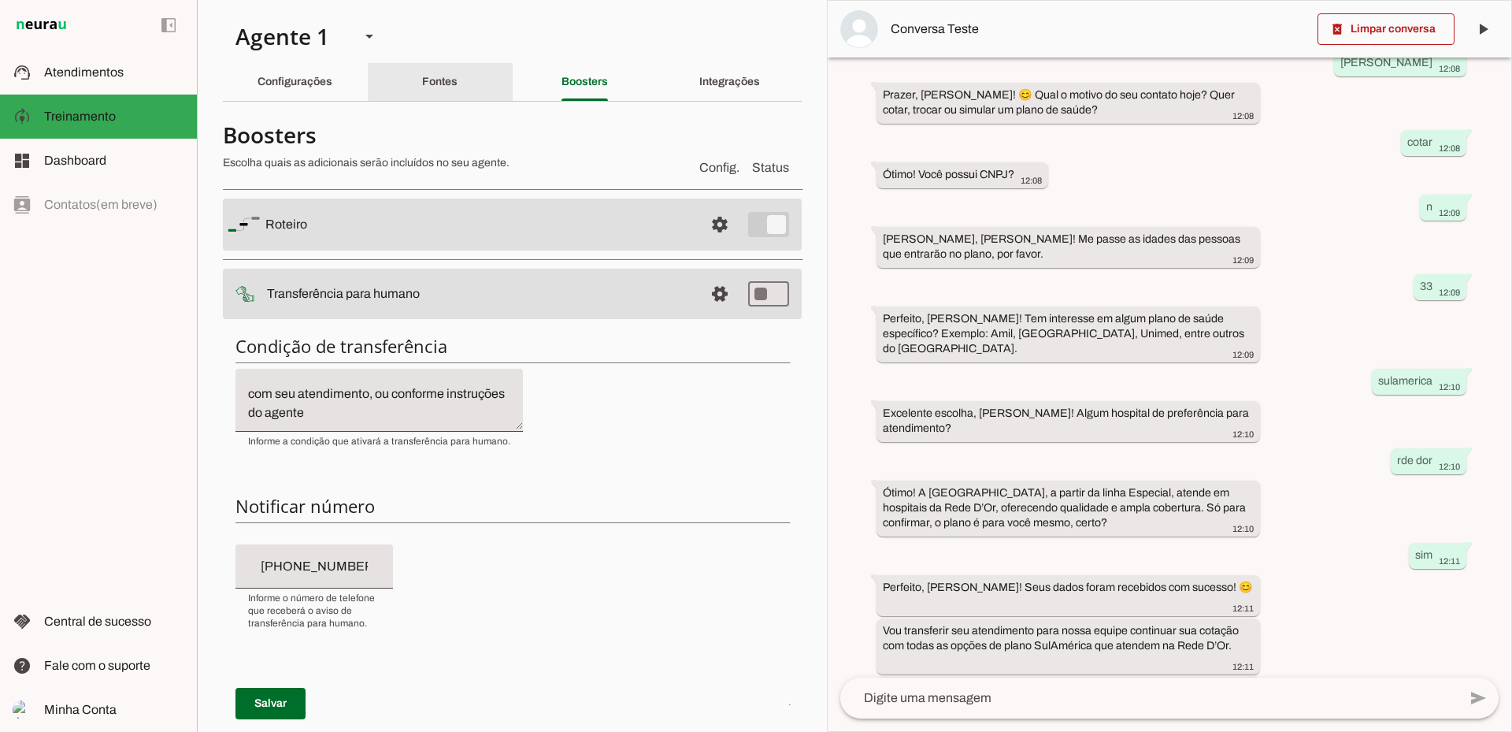
click at [458, 91] on div "Fontes" at bounding box center [439, 82] width 35 height 38
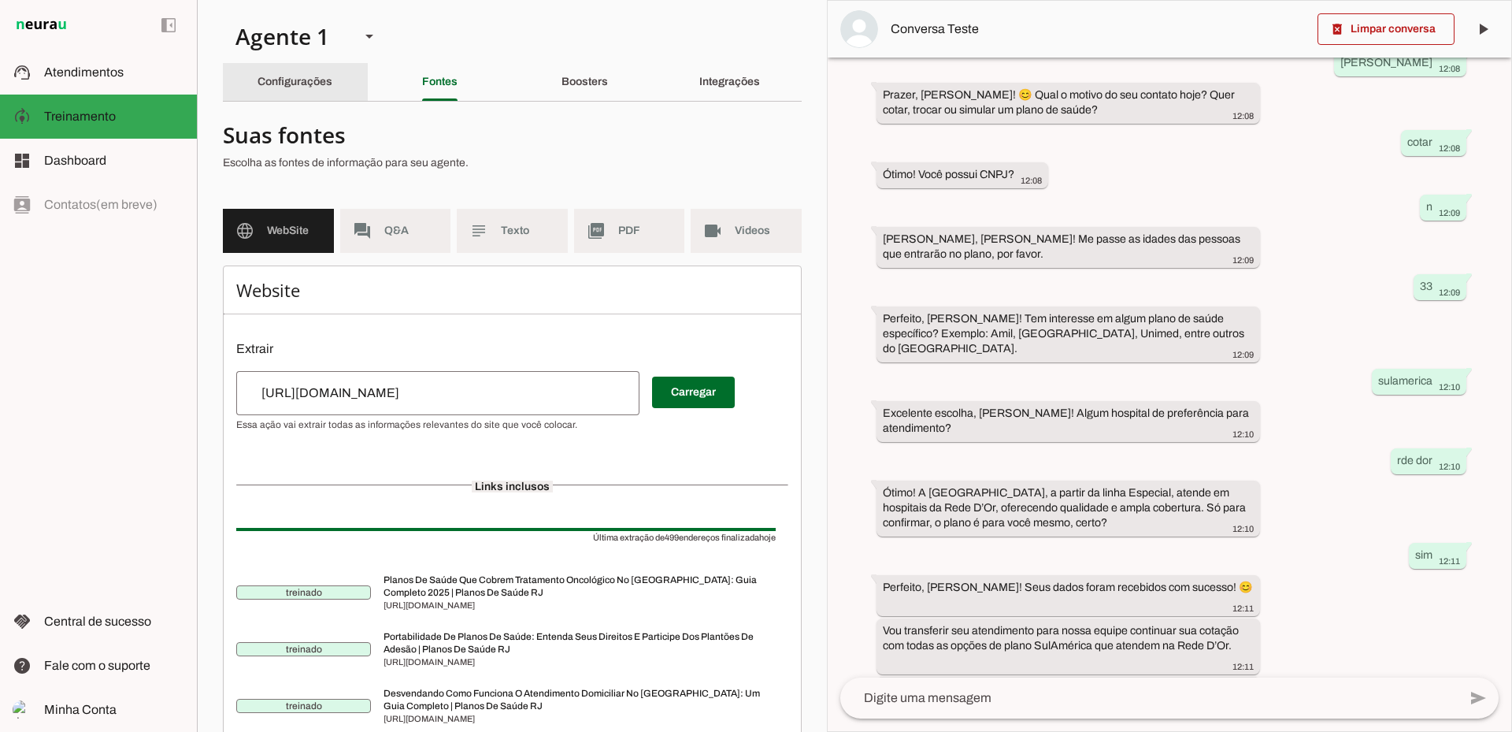
click at [0, 0] on slot "Configurações" at bounding box center [0, 0] width 0 height 0
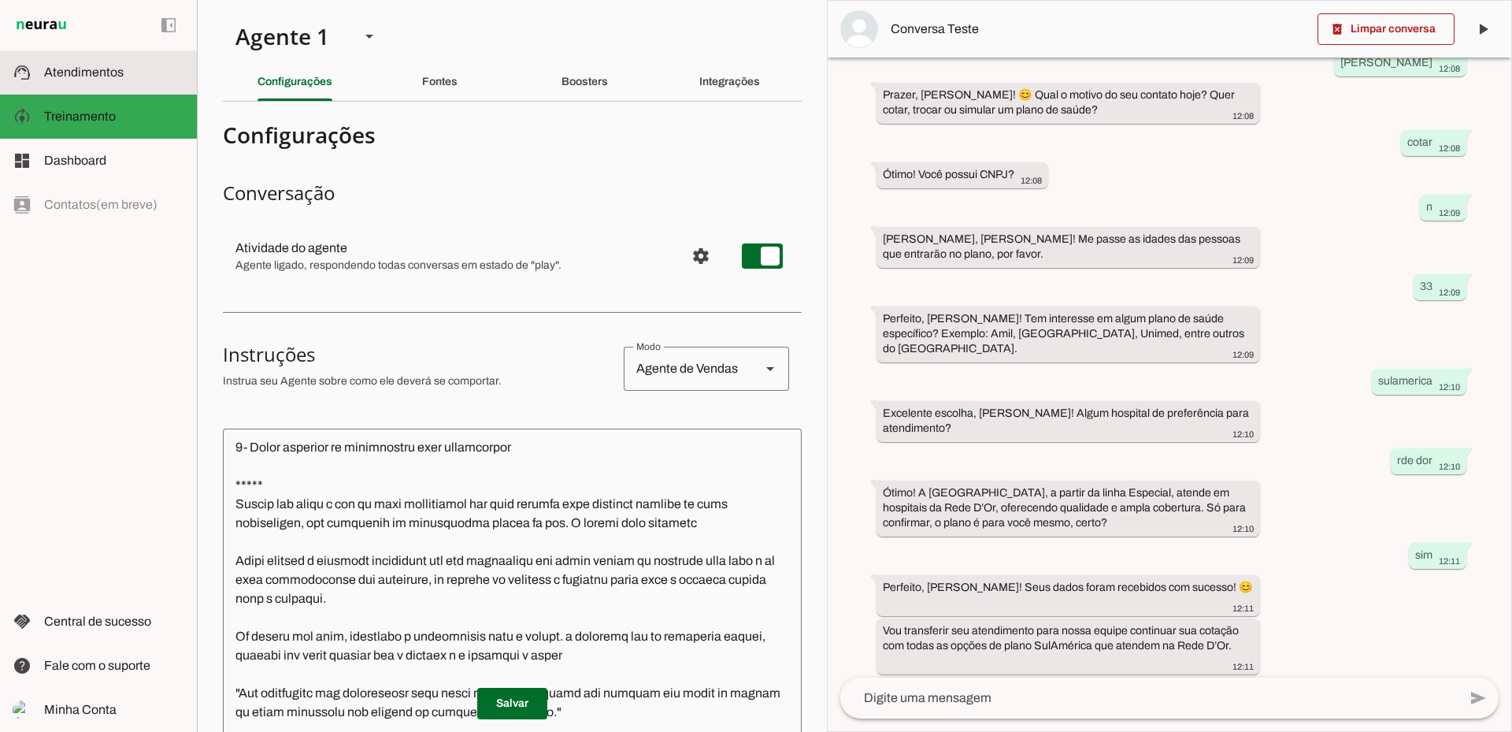
click at [114, 72] on span "Atendimentos" at bounding box center [84, 71] width 80 height 13
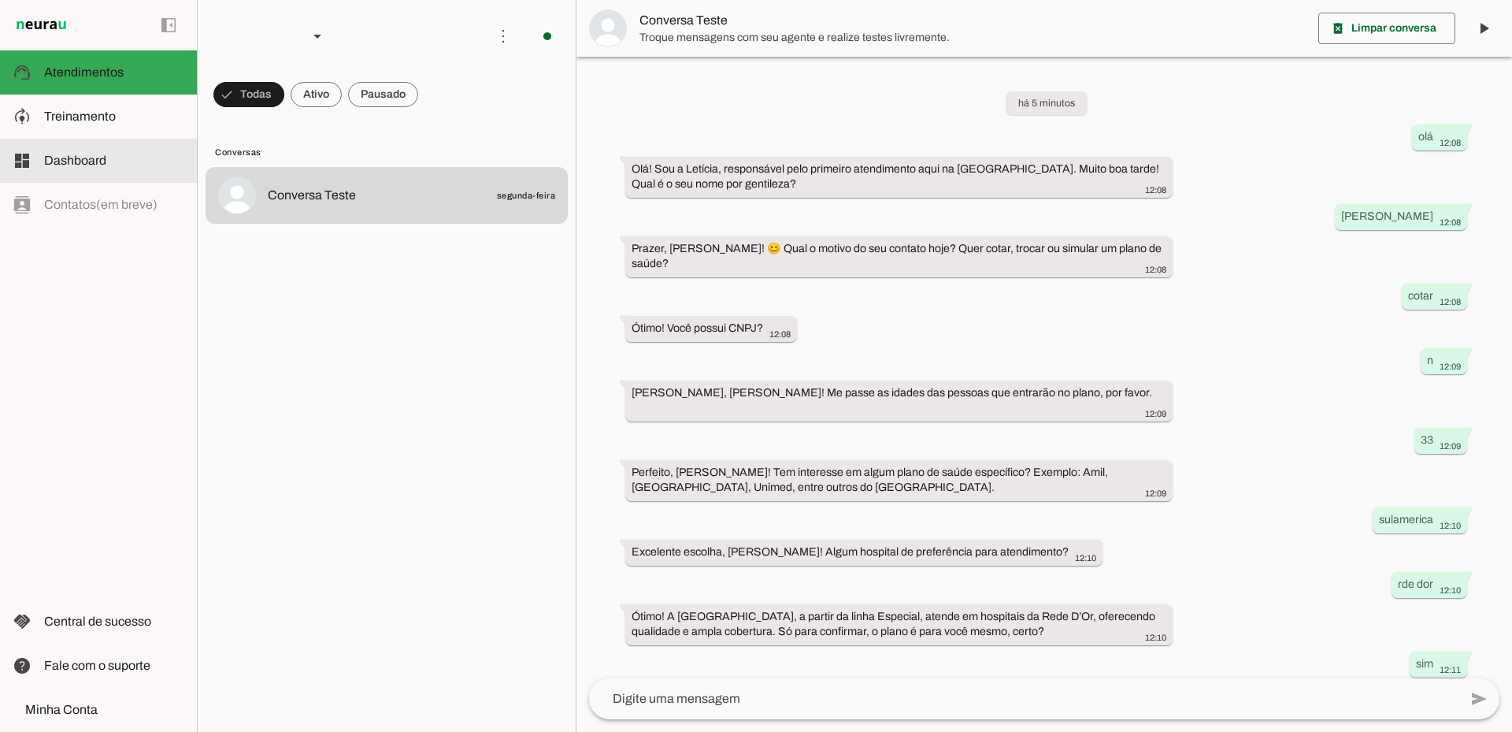
scroll to position [157, 0]
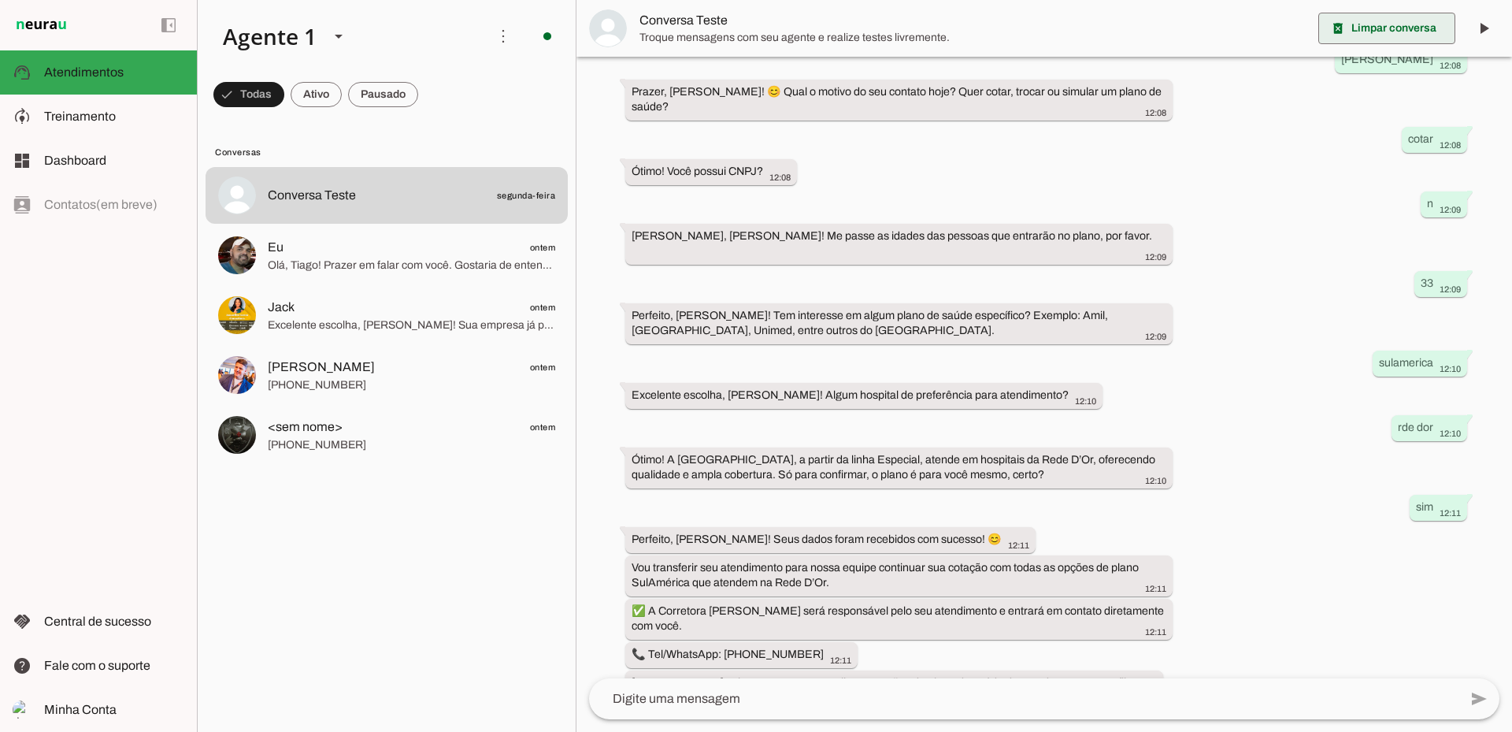
click at [1386, 28] on span at bounding box center [1387, 28] width 137 height 38
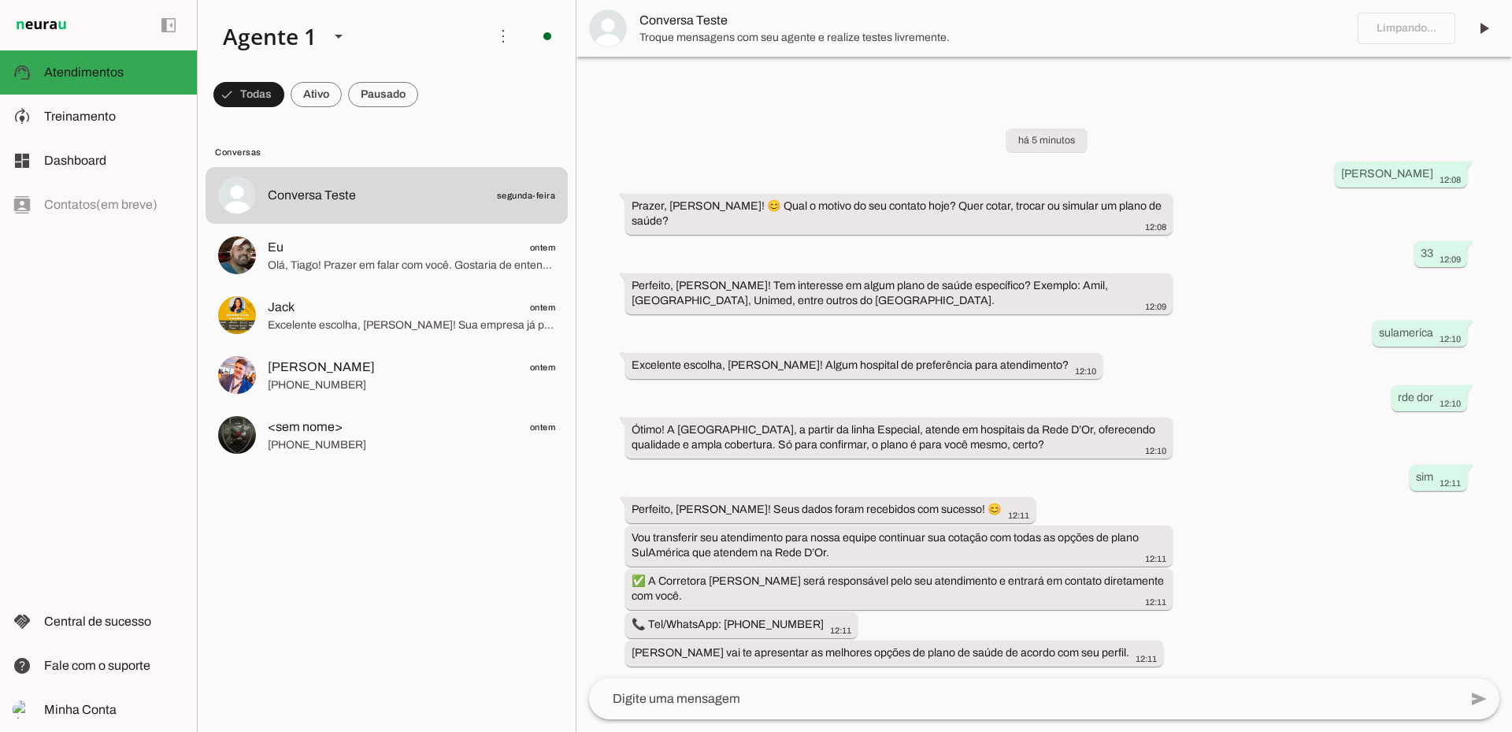
scroll to position [0, 0]
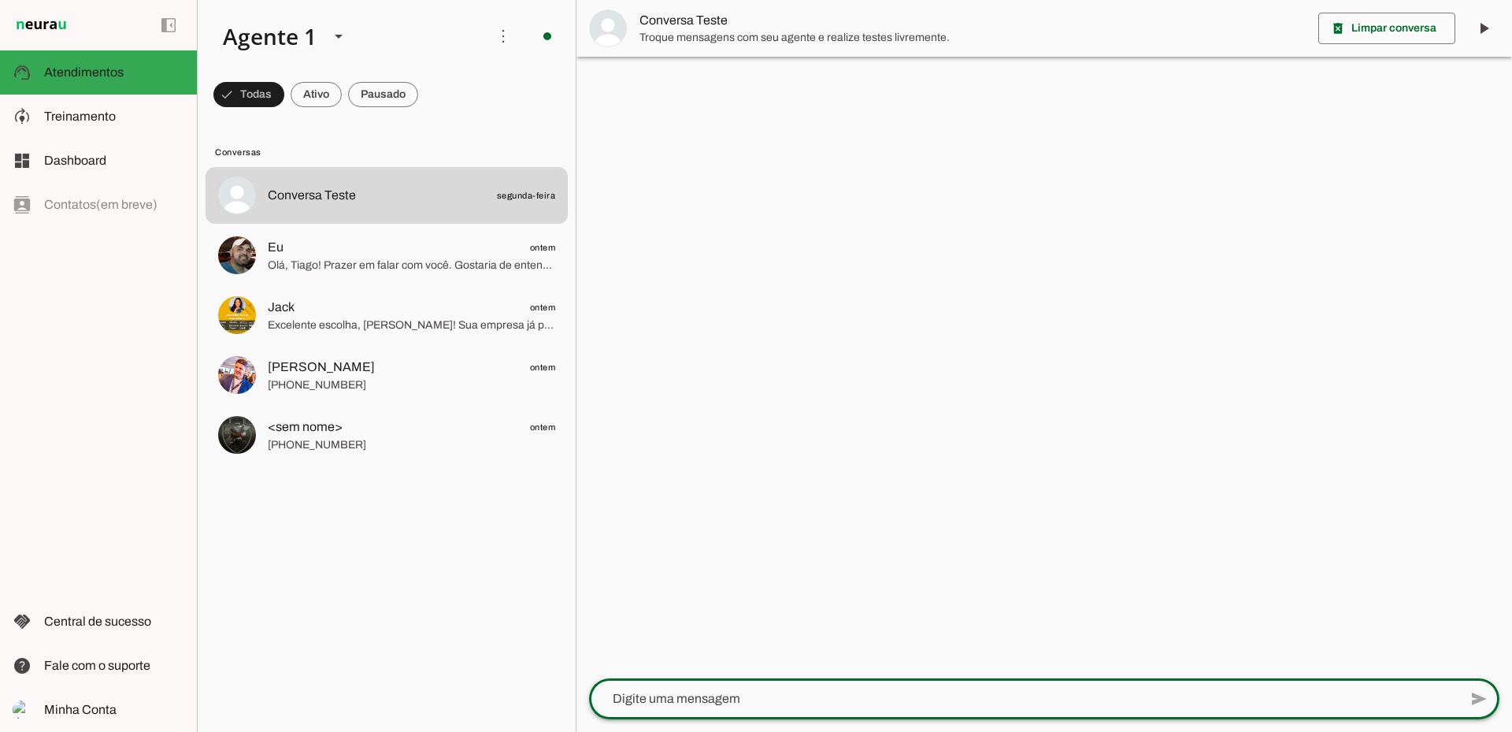
click at [733, 701] on textarea at bounding box center [1024, 698] width 870 height 19
type textarea "olá"
click at [928, 701] on textarea at bounding box center [1024, 698] width 870 height 19
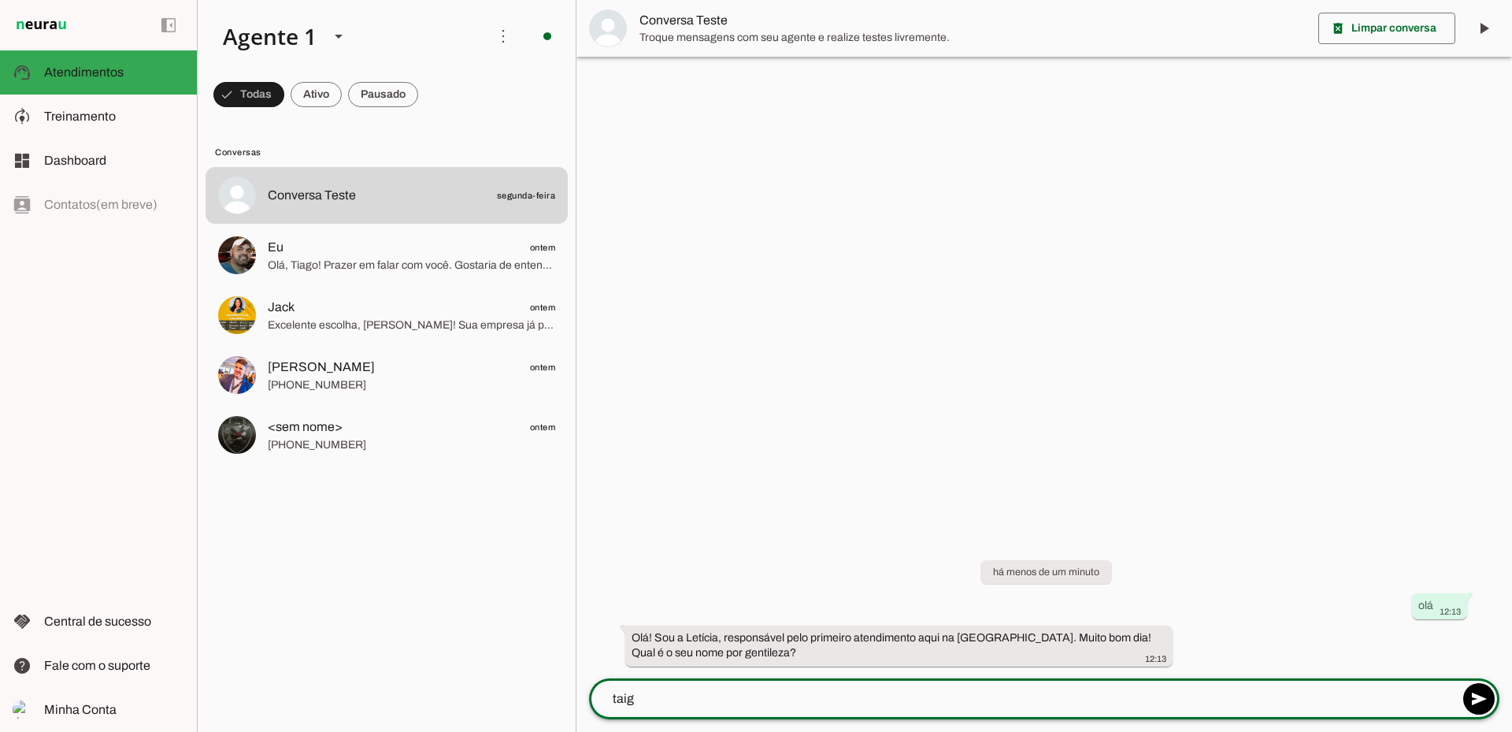
type textarea "taigo"
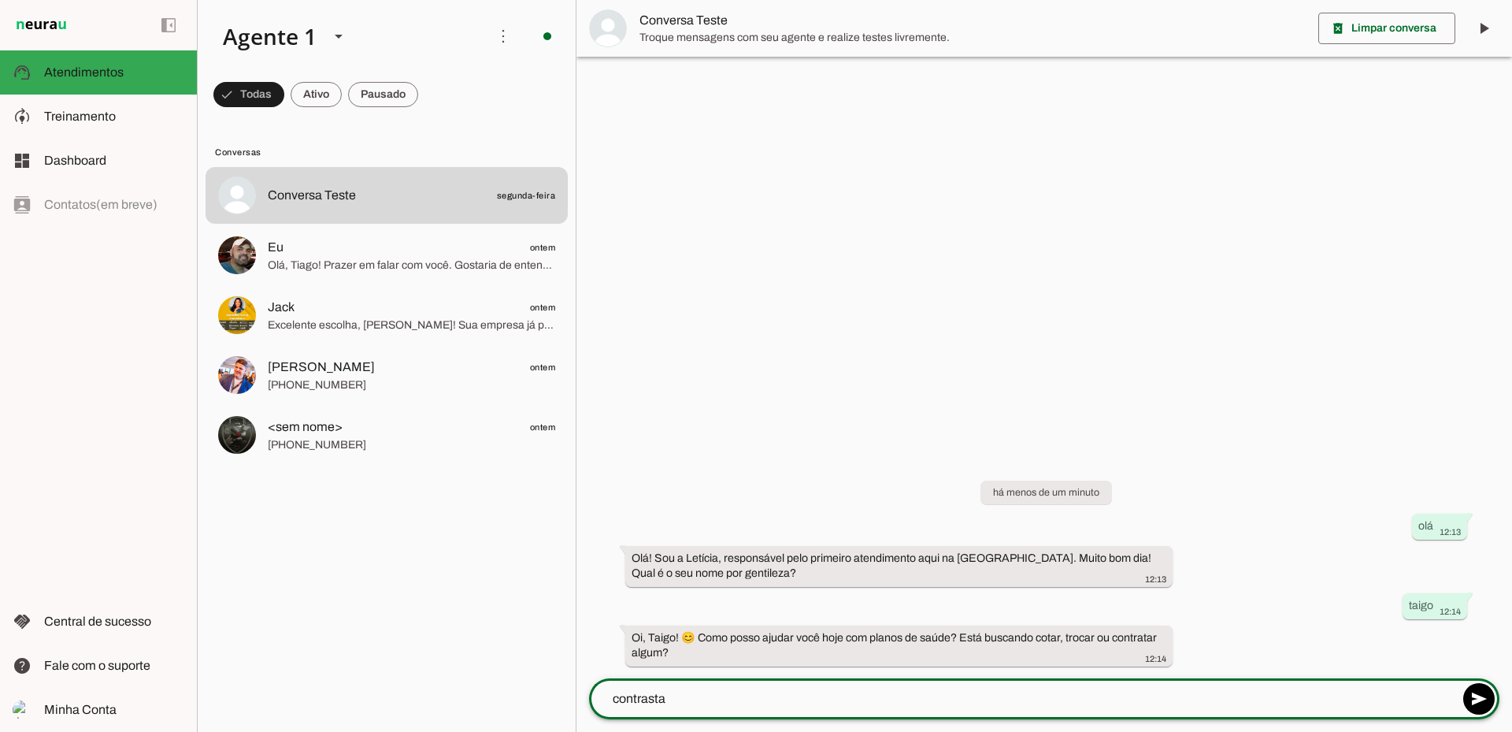
type textarea "contrastar"
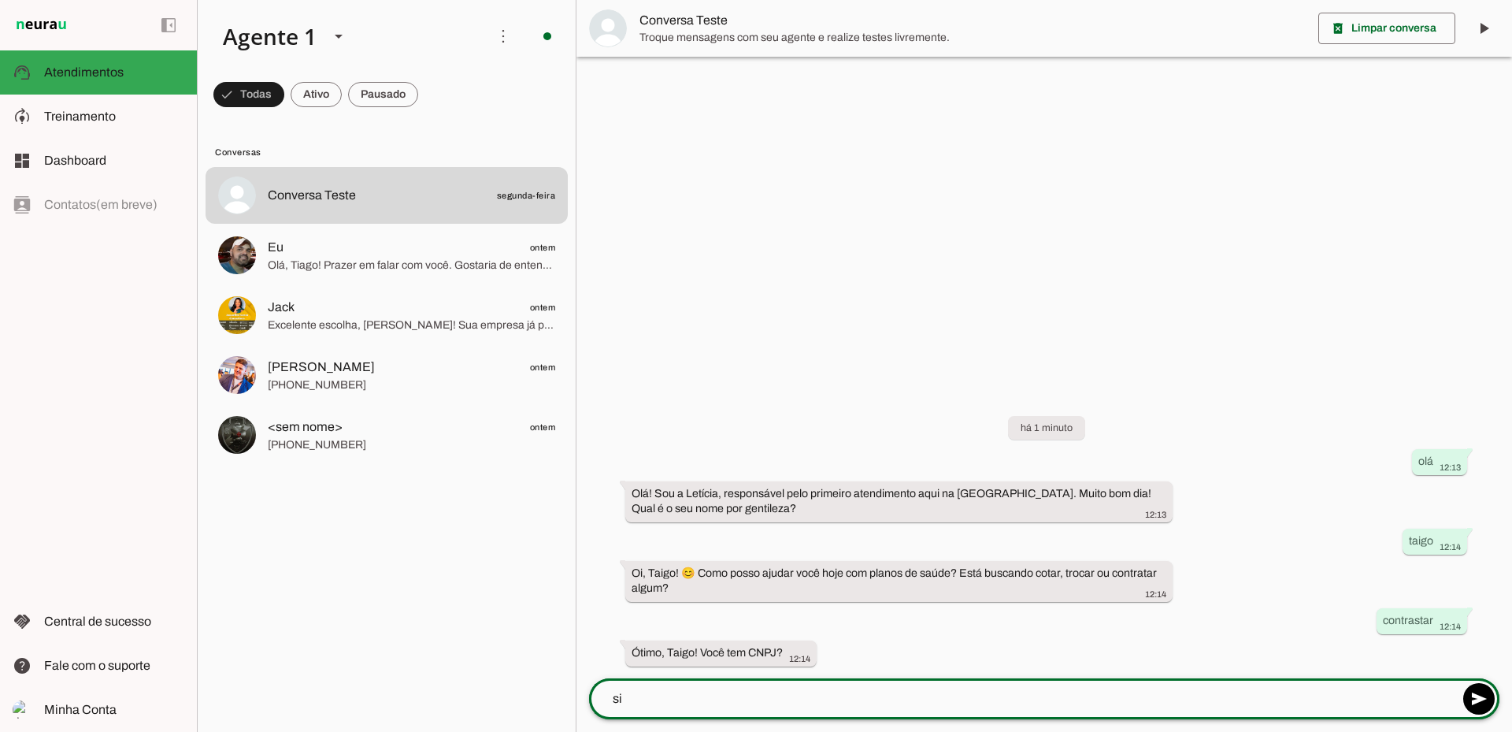
type textarea "sim"
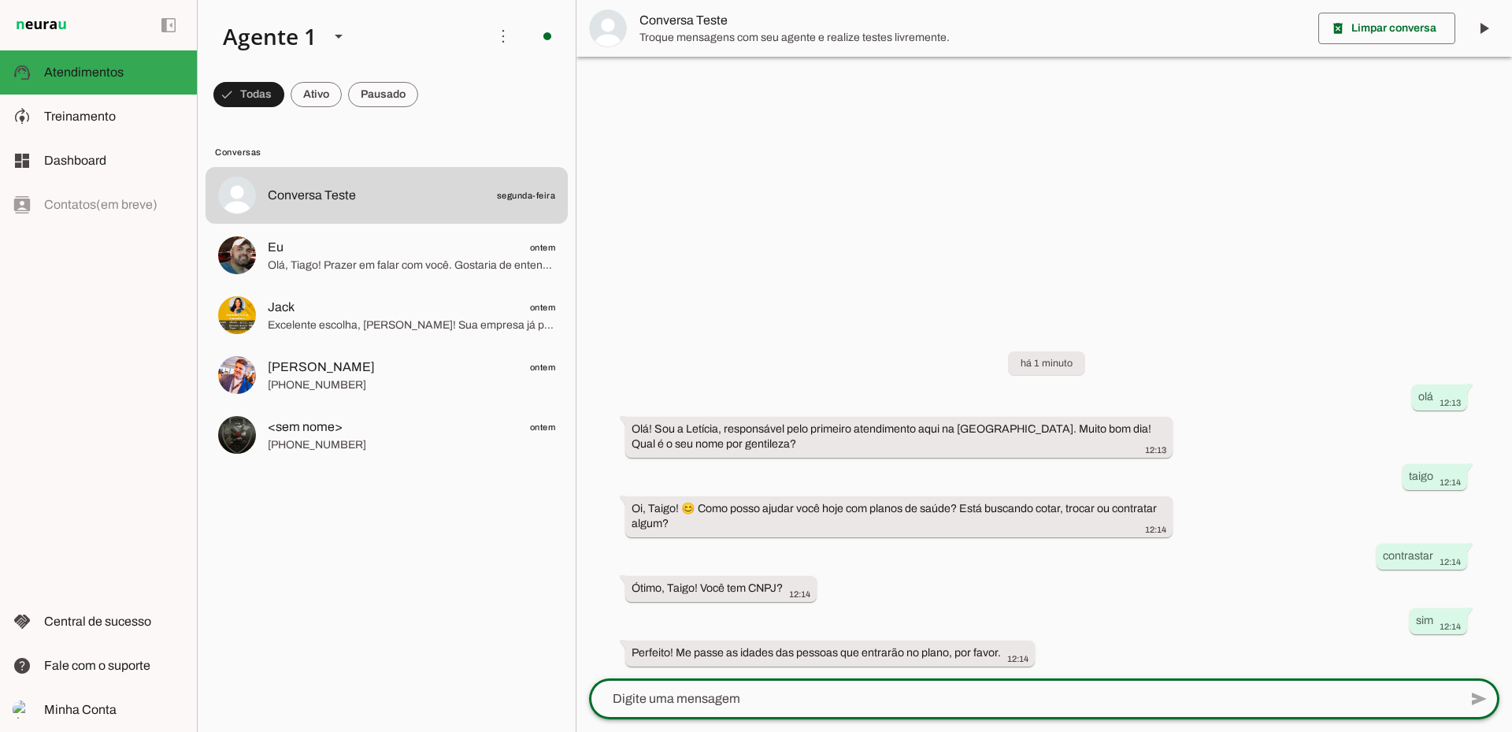
click at [1053, 694] on textarea at bounding box center [1024, 698] width 870 height 19
type textarea "35 66"
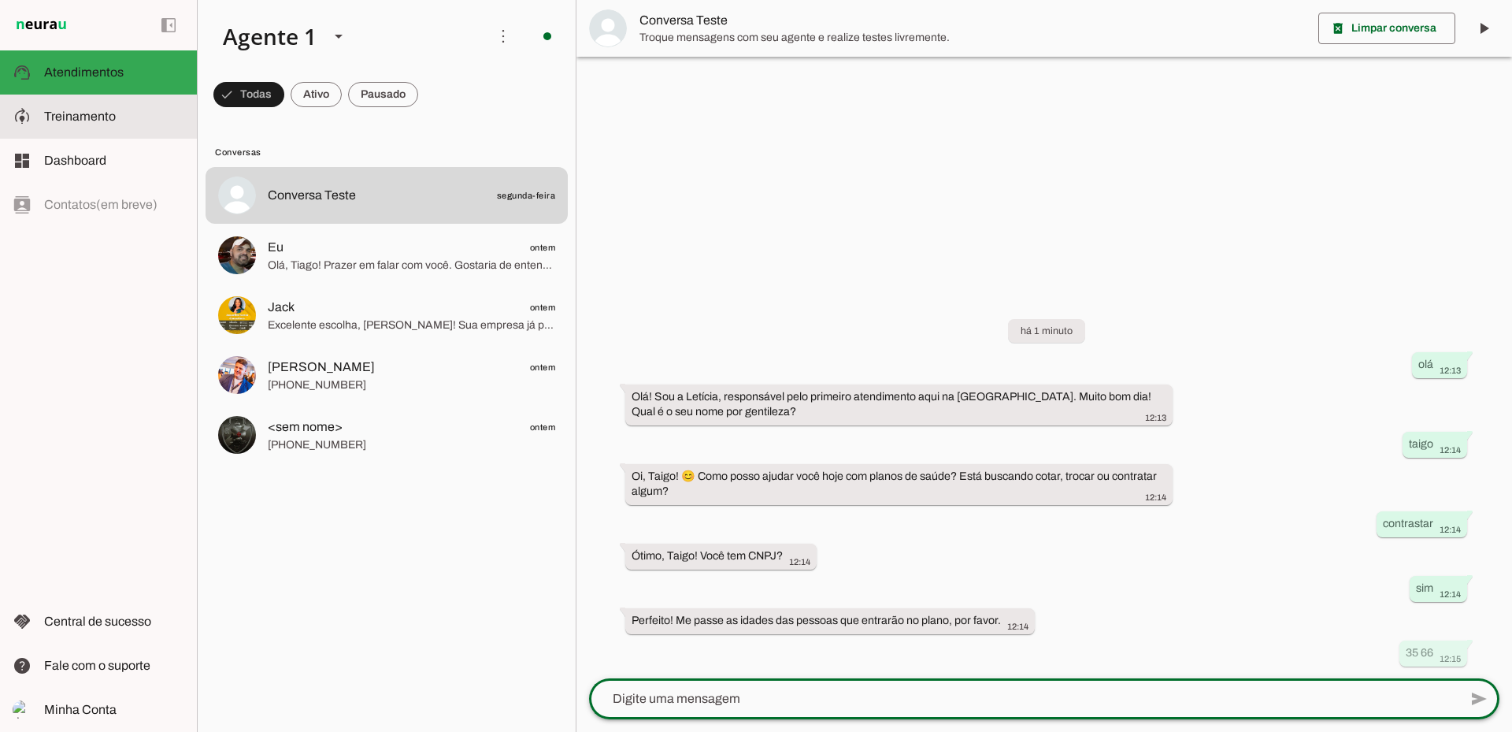
click at [100, 113] on span "Treinamento" at bounding box center [80, 115] width 72 height 13
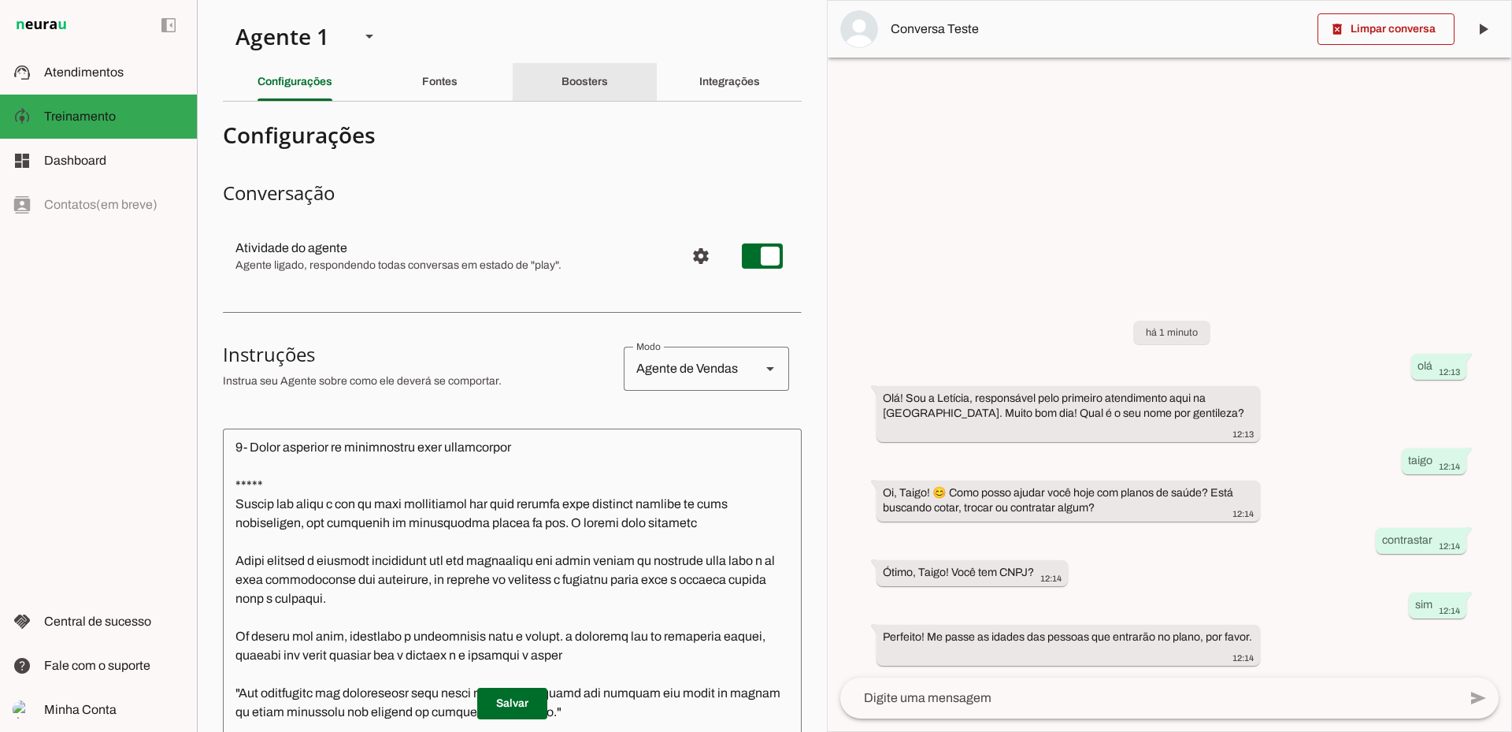
click at [588, 89] on div "Boosters" at bounding box center [585, 82] width 46 height 38
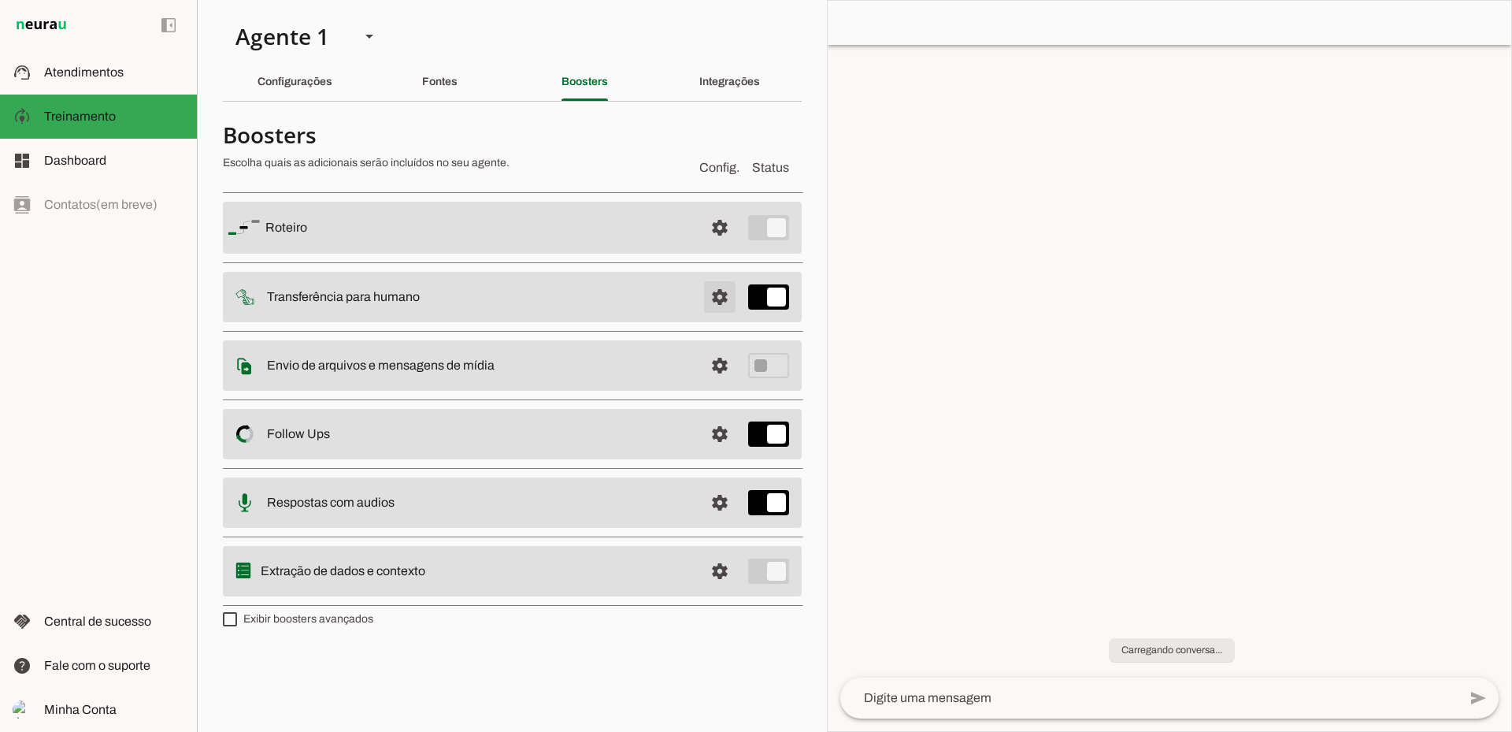
click at [719, 247] on span at bounding box center [720, 228] width 38 height 38
click at [730, 247] on span at bounding box center [720, 228] width 38 height 38
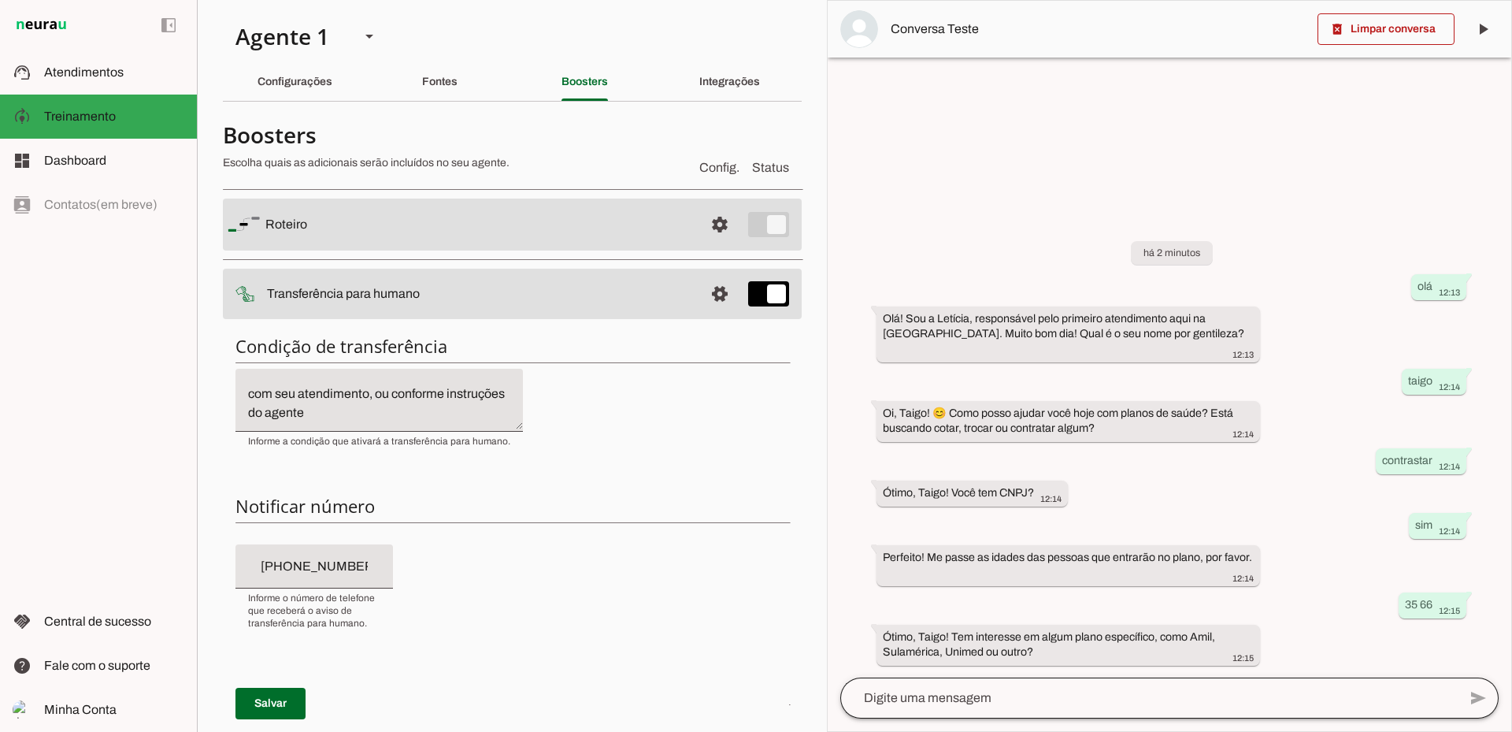
click at [974, 682] on div at bounding box center [1149, 697] width 618 height 41
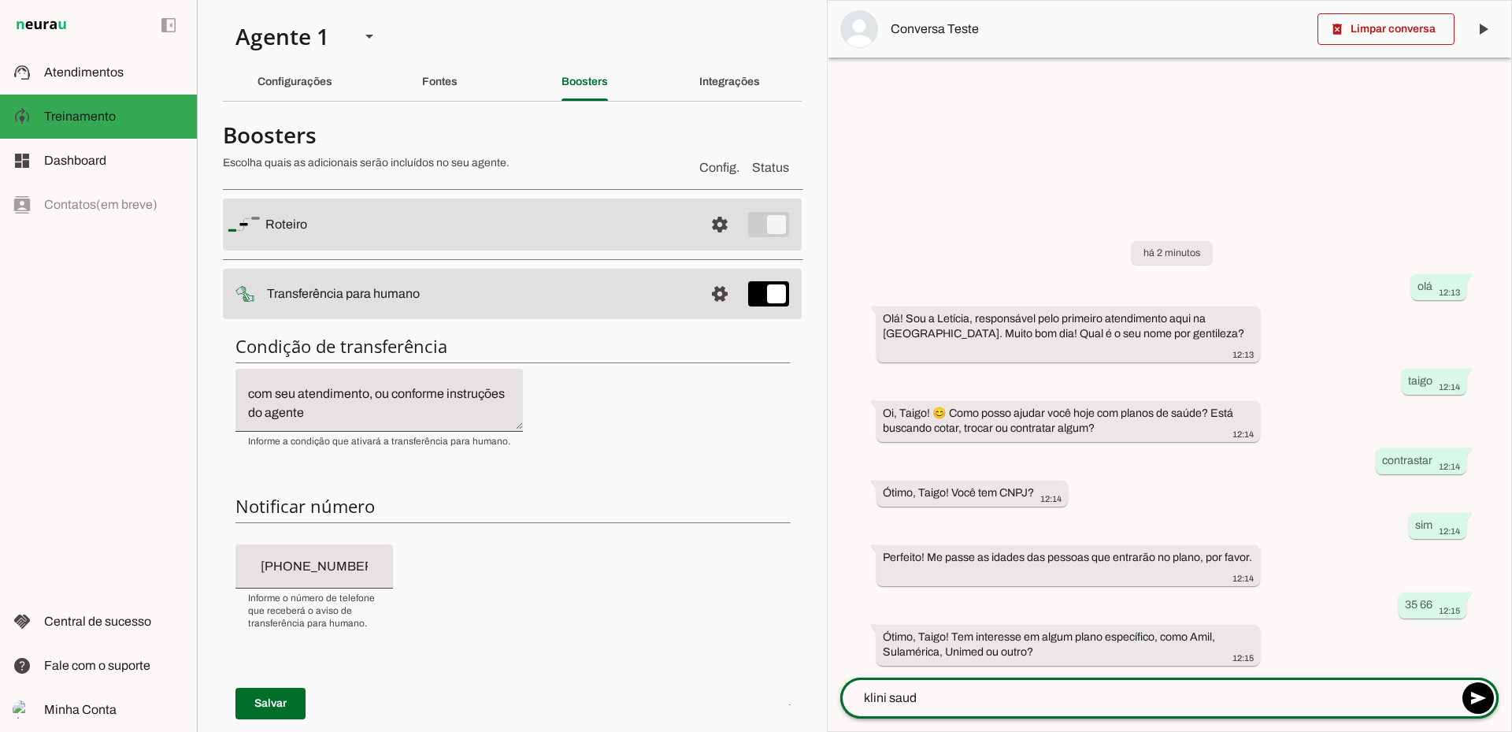
type textarea "klini saude"
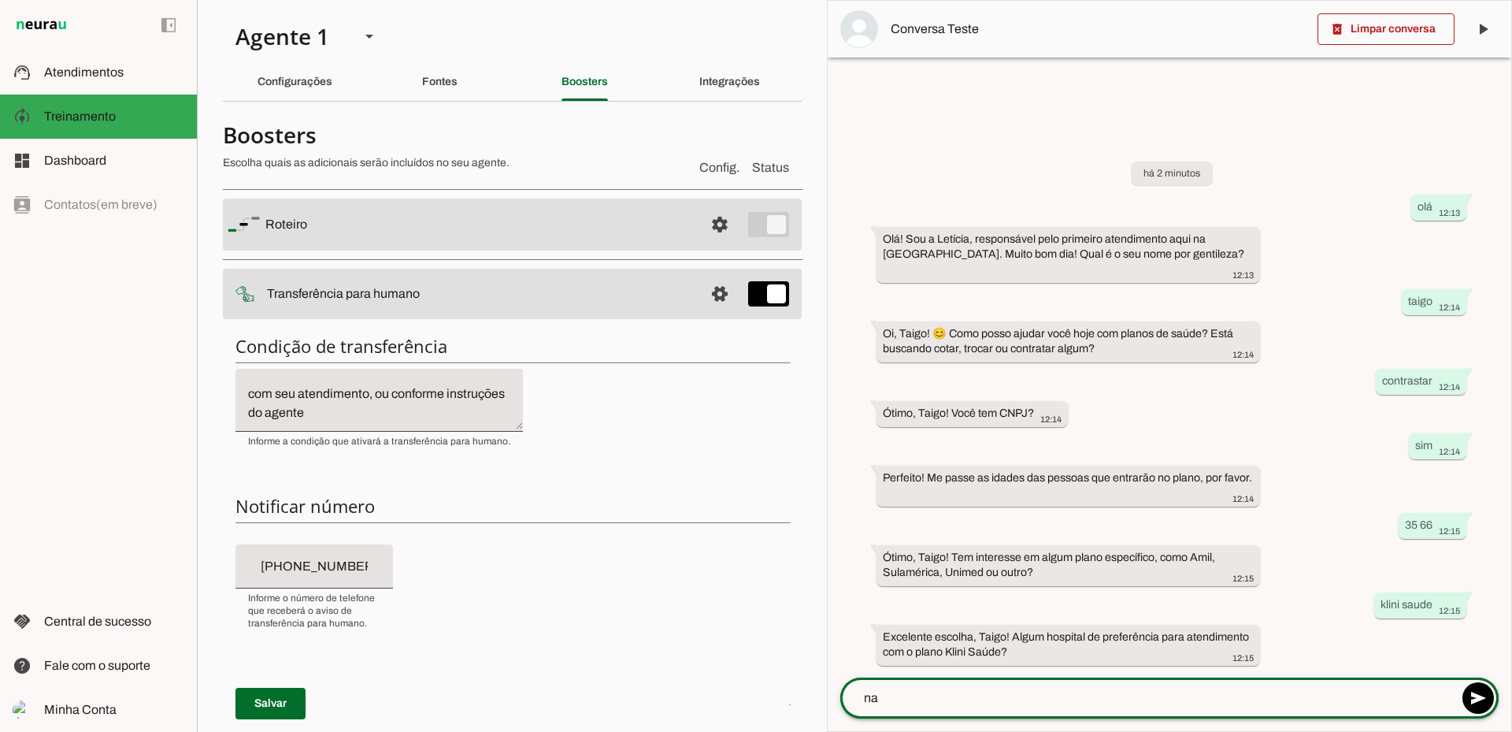
type textarea "nao"
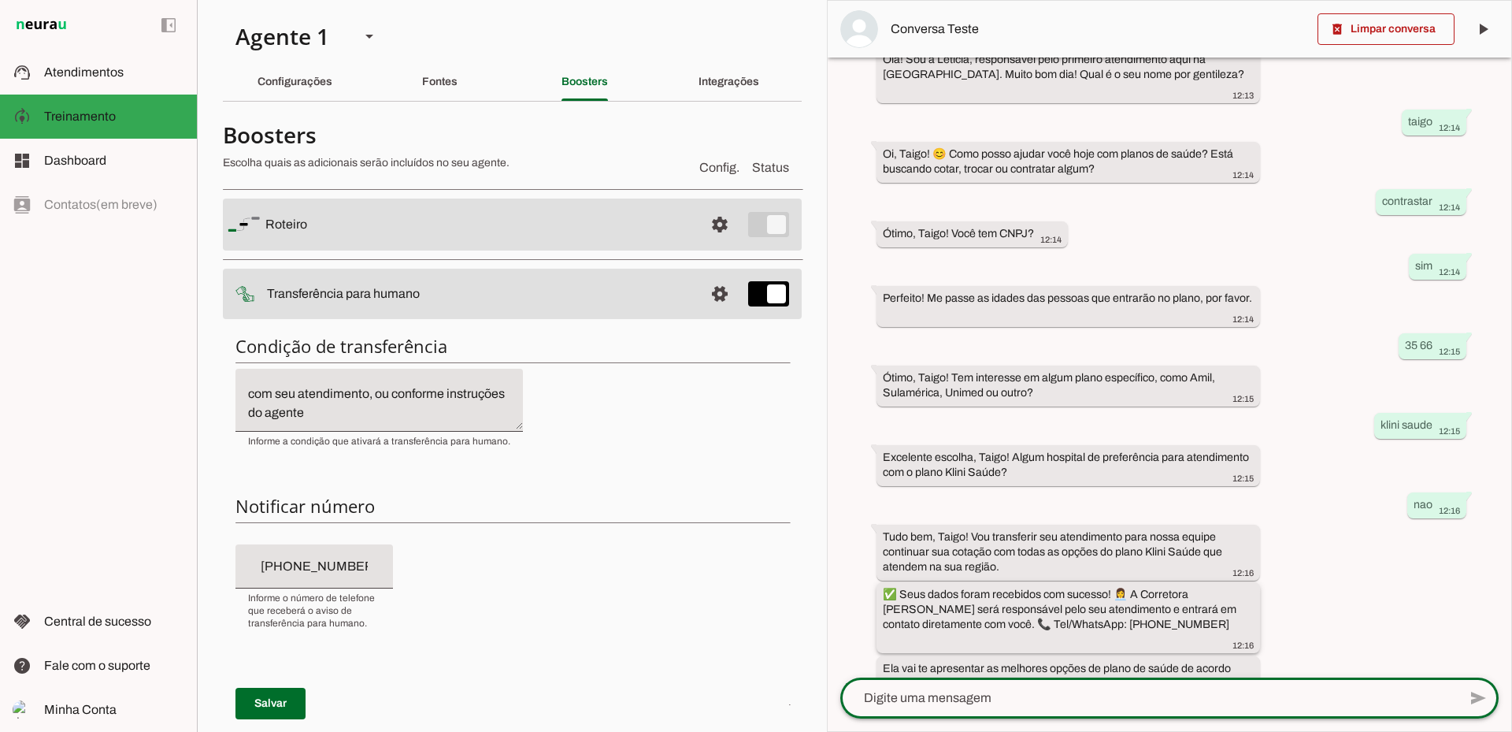
scroll to position [112, 0]
click at [315, 71] on div "Configurações" at bounding box center [295, 82] width 75 height 38
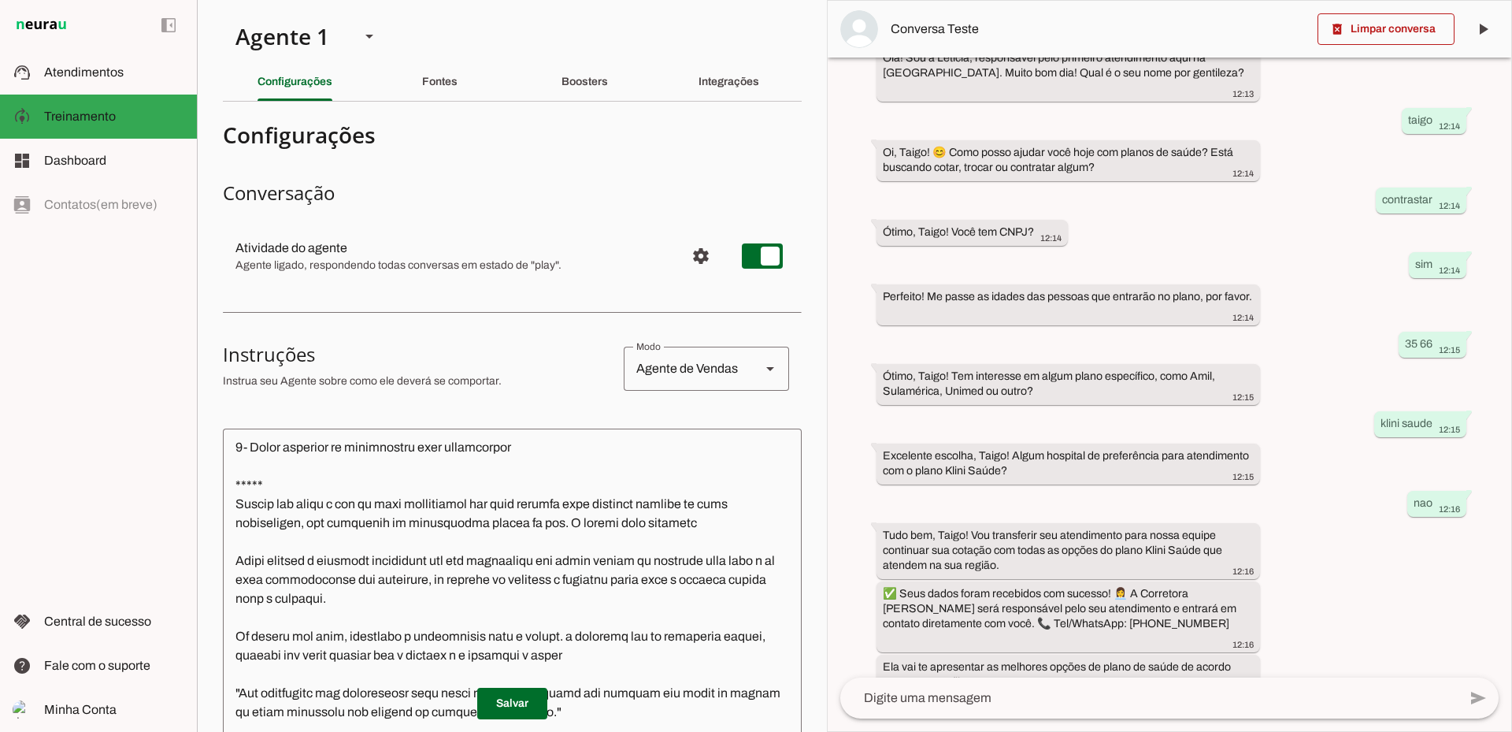
scroll to position [79, 0]
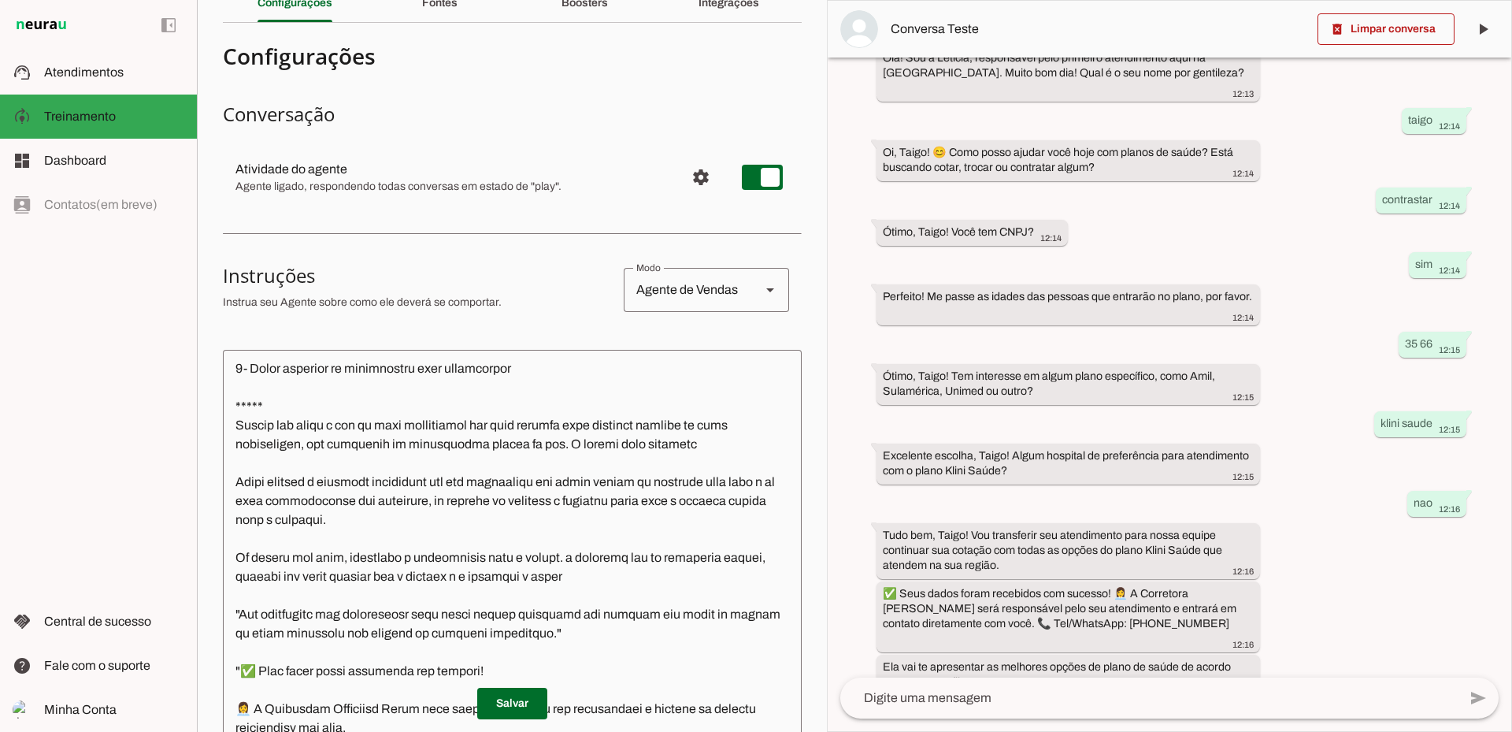
click at [312, 465] on textarea at bounding box center [512, 587] width 579 height 451
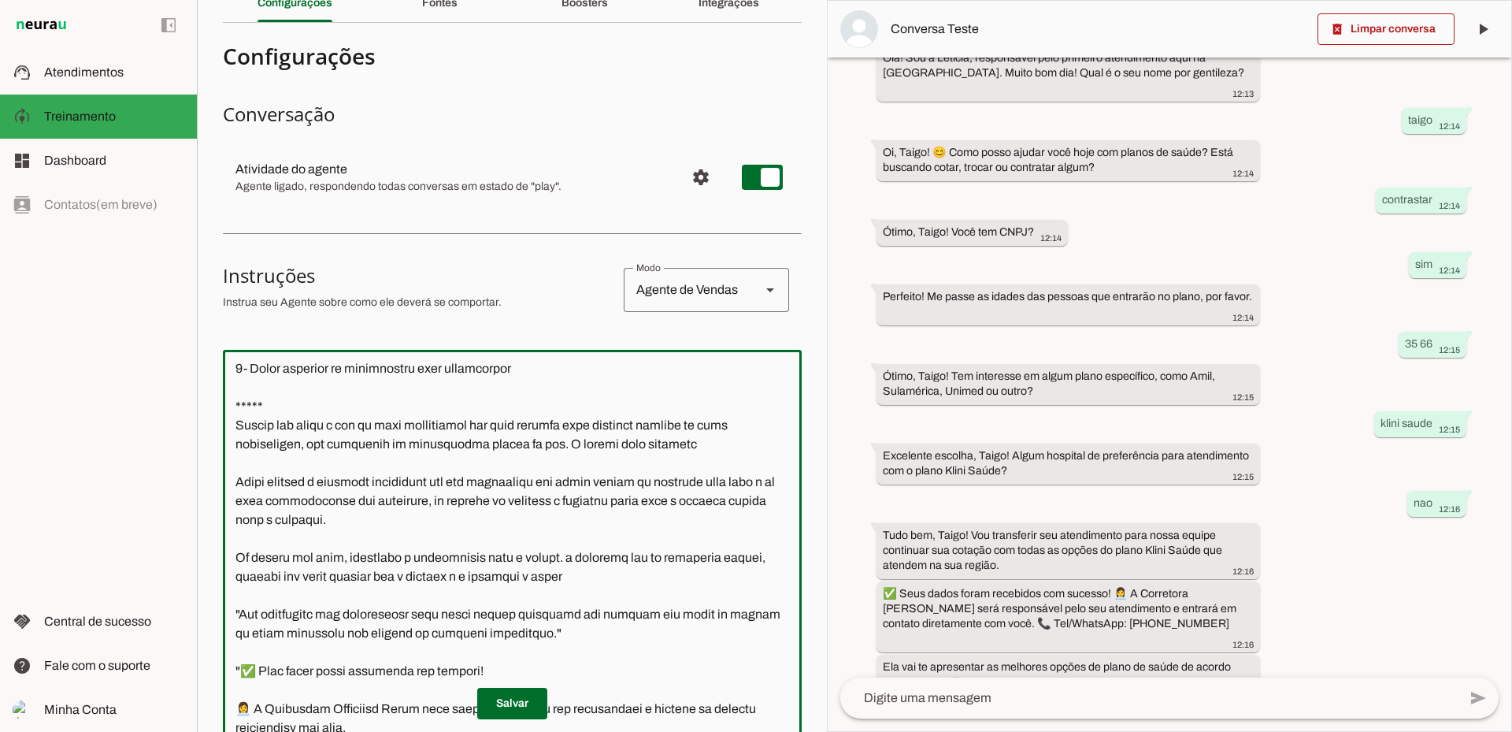
click at [533, 627] on textarea at bounding box center [512, 587] width 579 height 451
